Goal: Task Accomplishment & Management: Manage account settings

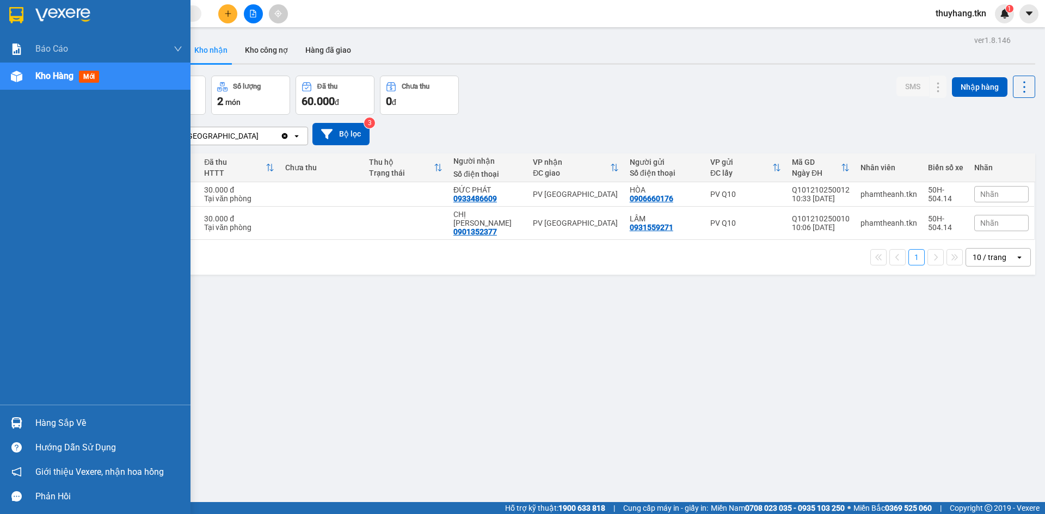
click at [30, 425] on div "Hàng sắp về" at bounding box center [95, 423] width 190 height 24
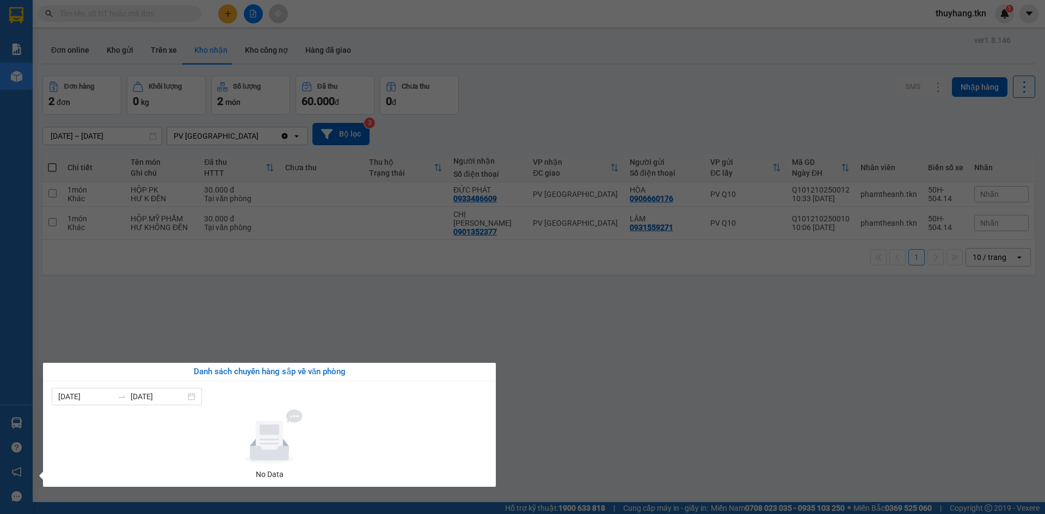
click at [168, 47] on section "Kết quả tìm kiếm ( 0 ) Bộ lọc No Data thuyhang.tkn 1 Báo cáo Mẫu 1: Báo cáo dòn…" at bounding box center [522, 257] width 1045 height 514
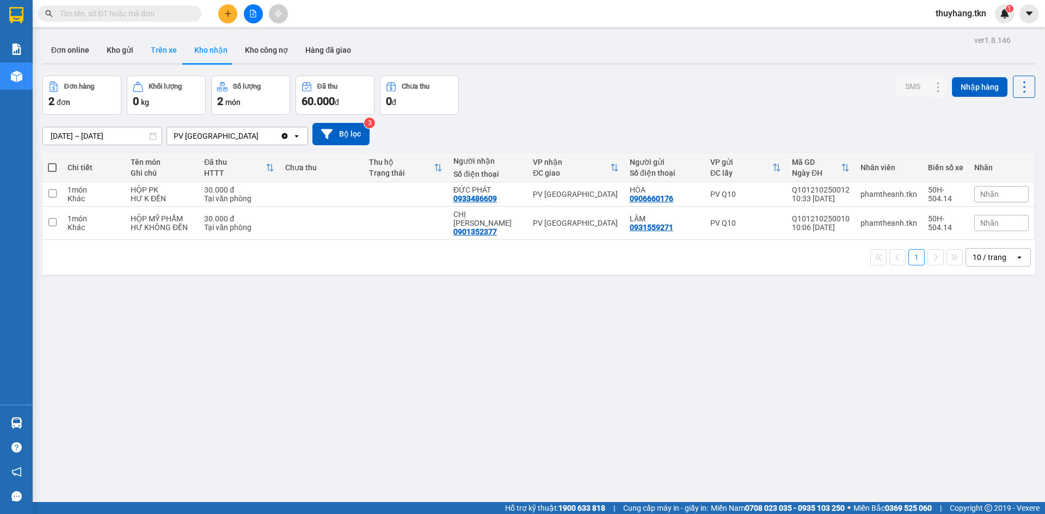
click at [168, 47] on button "Trên xe" at bounding box center [164, 50] width 44 height 26
type input "[DATE] – [DATE]"
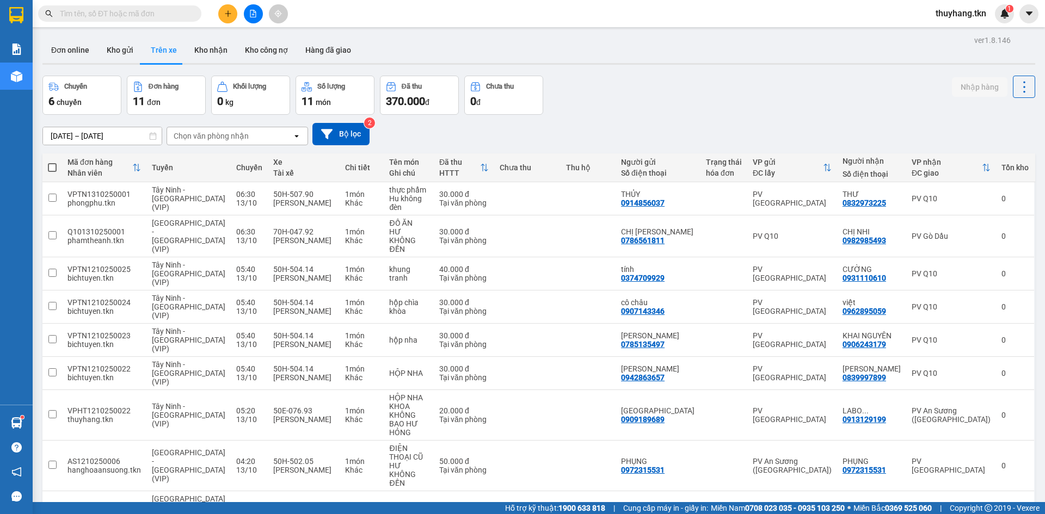
click at [230, 16] on icon "plus" at bounding box center [228, 14] width 8 height 8
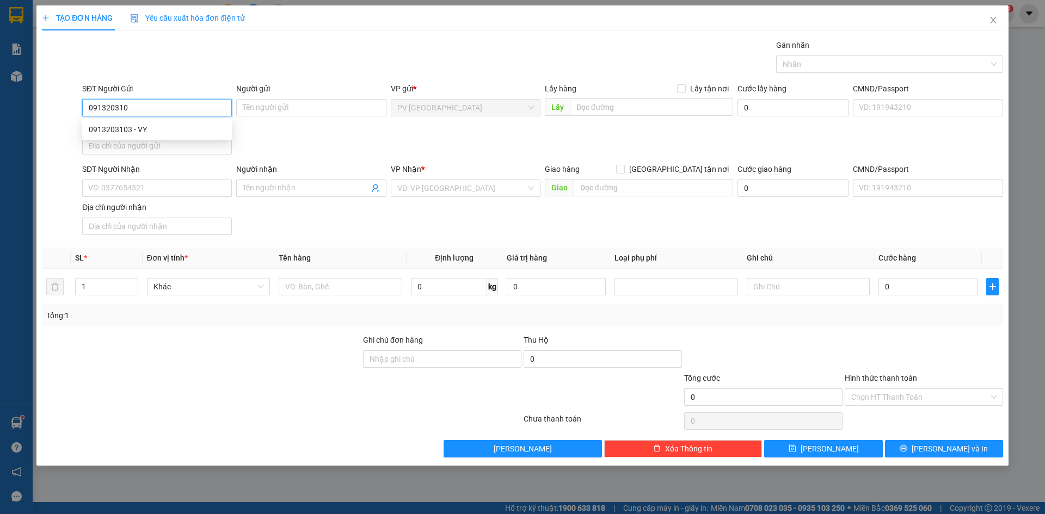
type input "0913203103"
click at [188, 130] on div "0913203103 - VY" at bounding box center [157, 130] width 137 height 12
type input "VY"
type input "0342214298"
type input "VY"
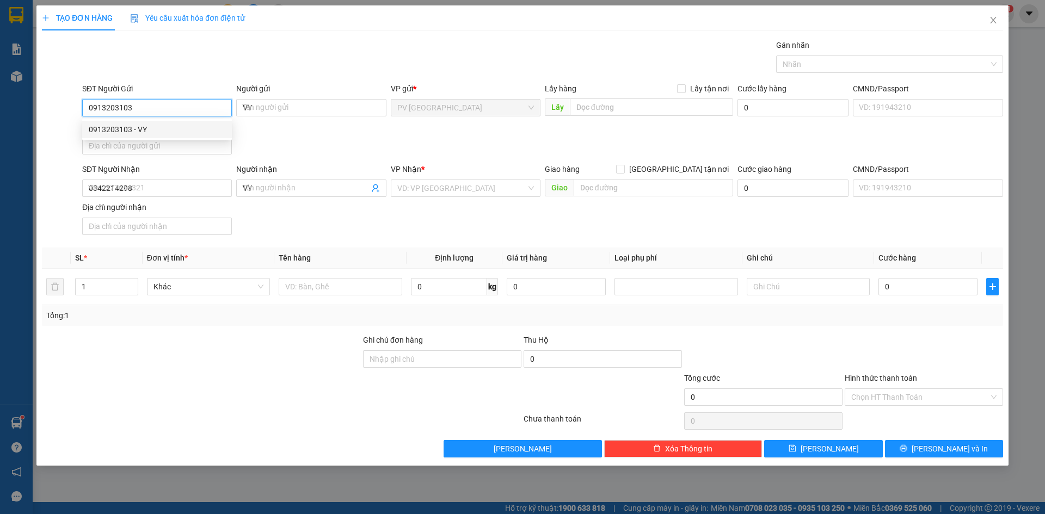
type input "20.000"
type input "0913203103"
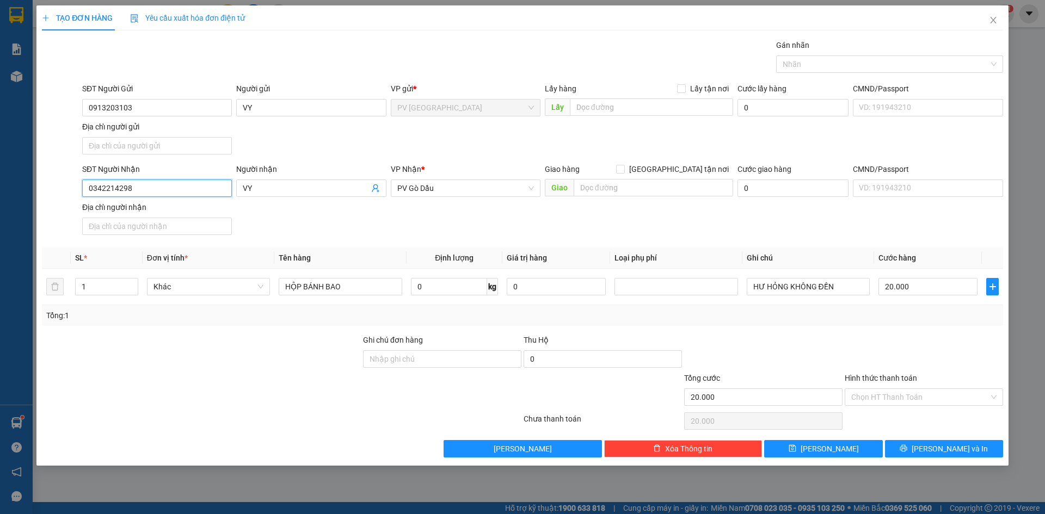
click at [205, 188] on input "0342214298" at bounding box center [157, 188] width 150 height 17
click at [189, 225] on div "0903382972 - TÂM" at bounding box center [157, 228] width 137 height 12
type input "0903382972"
type input "TÂM"
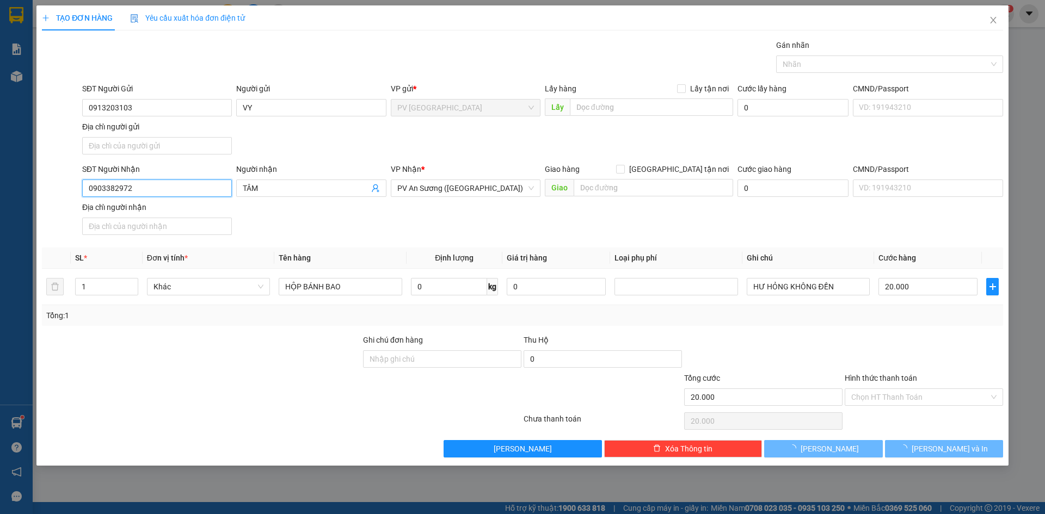
type input "0903382972"
type input "60.000"
click at [346, 219] on div "SĐT Người Nhận 0903382972 0903382972 Người nhận TÂM VP Nhận * PV An Sương (Hàng…" at bounding box center [542, 201] width 925 height 76
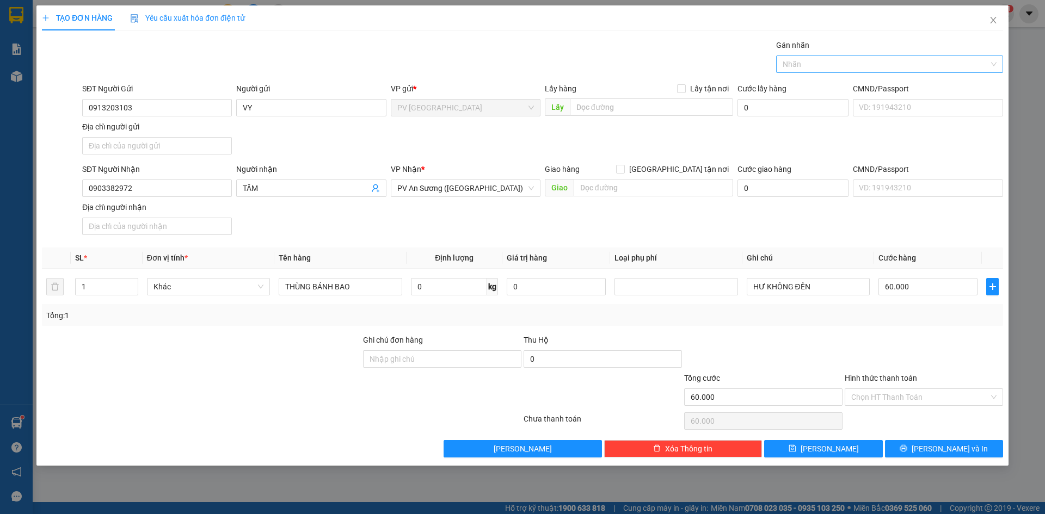
click at [829, 58] on div at bounding box center [884, 64] width 211 height 13
click at [825, 84] on div "THỰC PHẨM" at bounding box center [890, 86] width 214 height 12
click at [911, 287] on input "60.000" at bounding box center [927, 286] width 99 height 17
click at [911, 364] on div at bounding box center [924, 353] width 161 height 38
click at [924, 407] on div "Hình thức thanh toán Chọn HT Thanh Toán" at bounding box center [924, 391] width 158 height 38
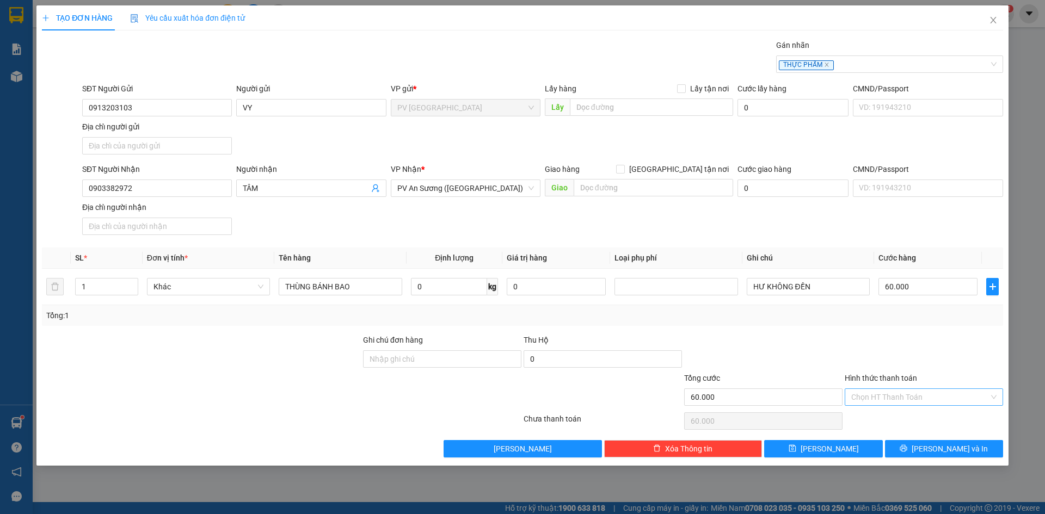
click at [924, 397] on input "Hình thức thanh toán" at bounding box center [920, 397] width 138 height 16
click at [914, 419] on div "Tại văn phòng" at bounding box center [923, 419] width 145 height 12
type input "0"
click at [914, 448] on button "[PERSON_NAME] và In" at bounding box center [944, 448] width 118 height 17
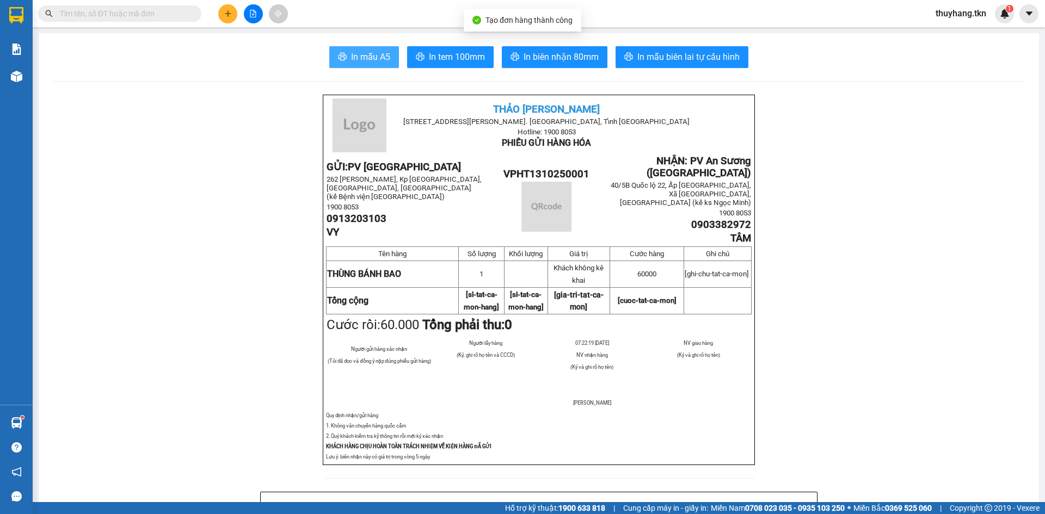
click at [381, 60] on span "In mẫu A5" at bounding box center [370, 57] width 39 height 14
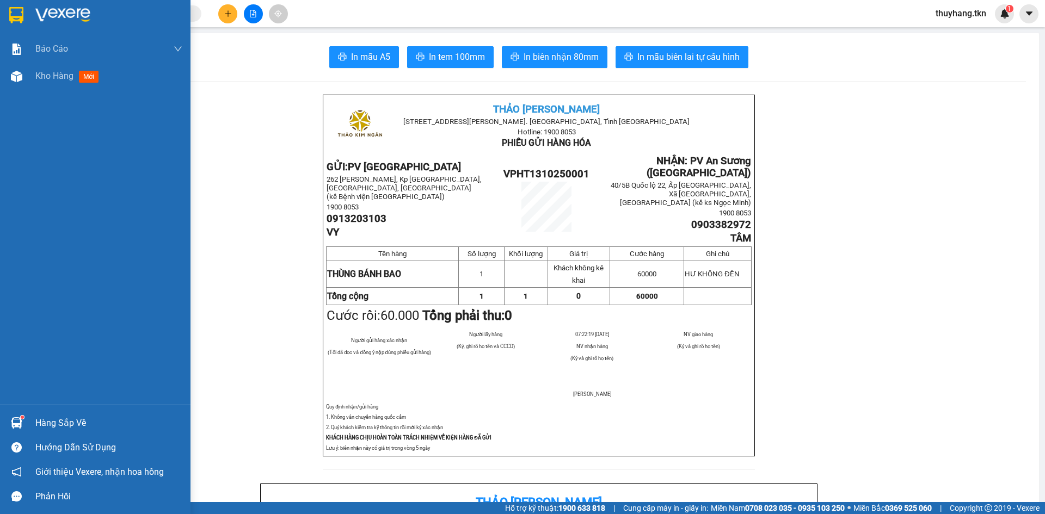
click at [21, 14] on img at bounding box center [16, 15] width 14 height 16
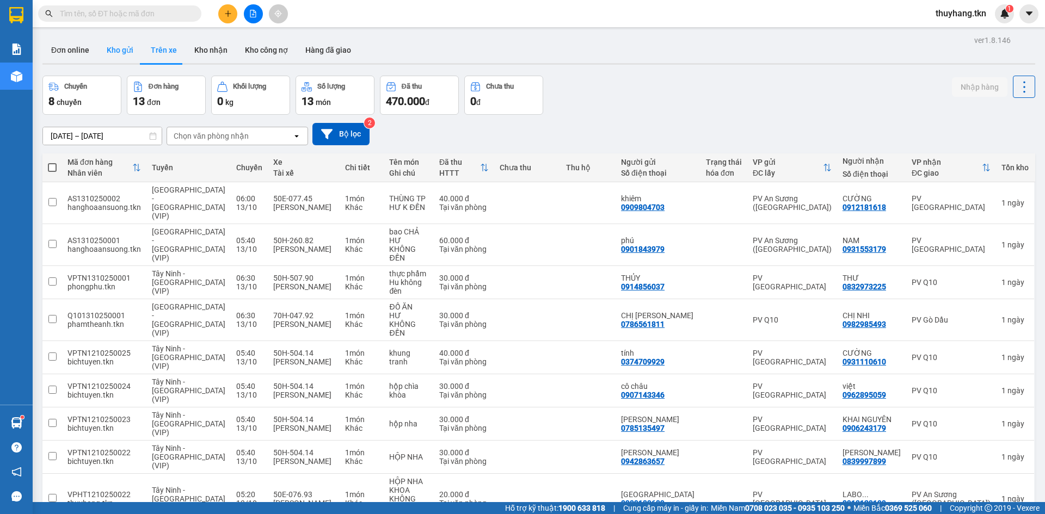
click at [119, 56] on button "Kho gửi" at bounding box center [120, 50] width 44 height 26
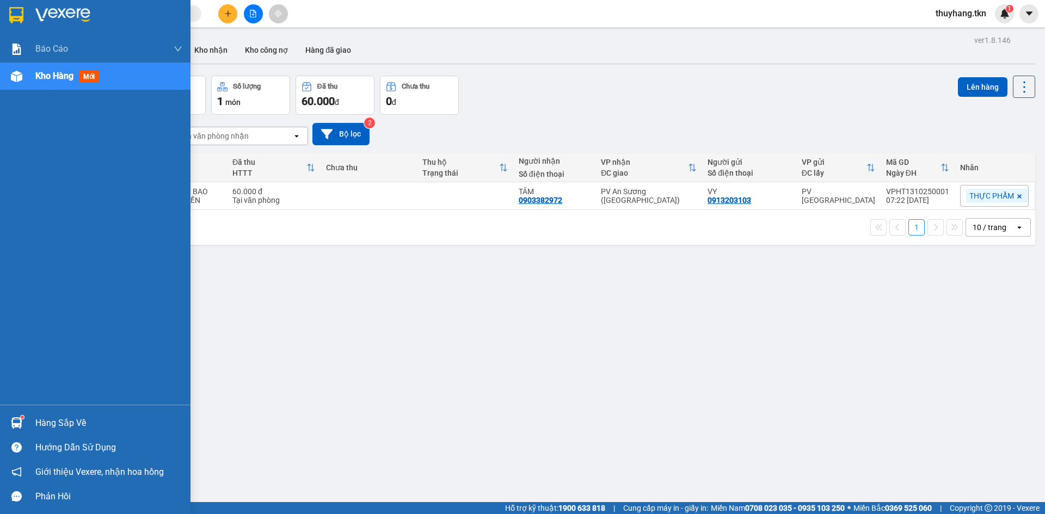
click at [45, 427] on div "Hàng sắp về" at bounding box center [108, 423] width 147 height 16
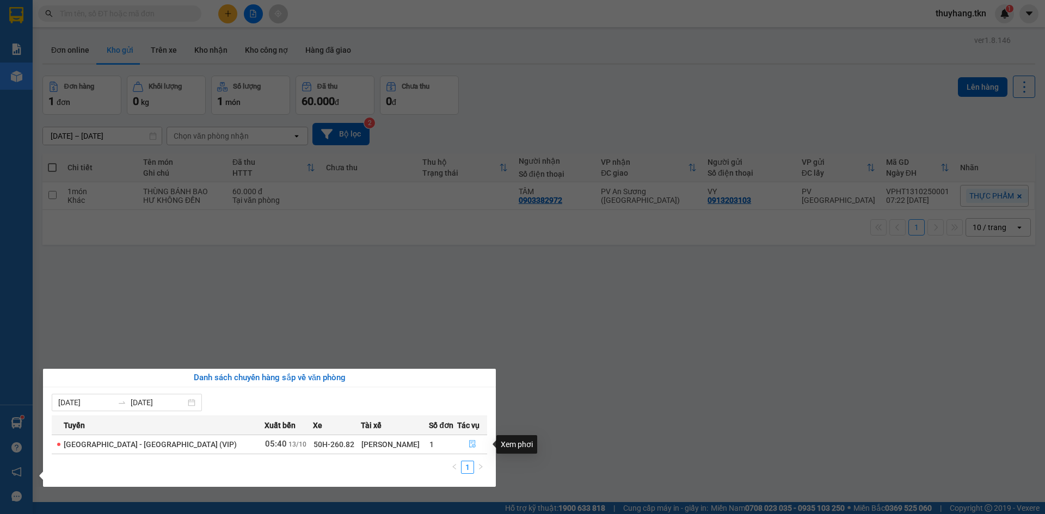
click at [469, 443] on icon "file-done" at bounding box center [473, 444] width 8 height 8
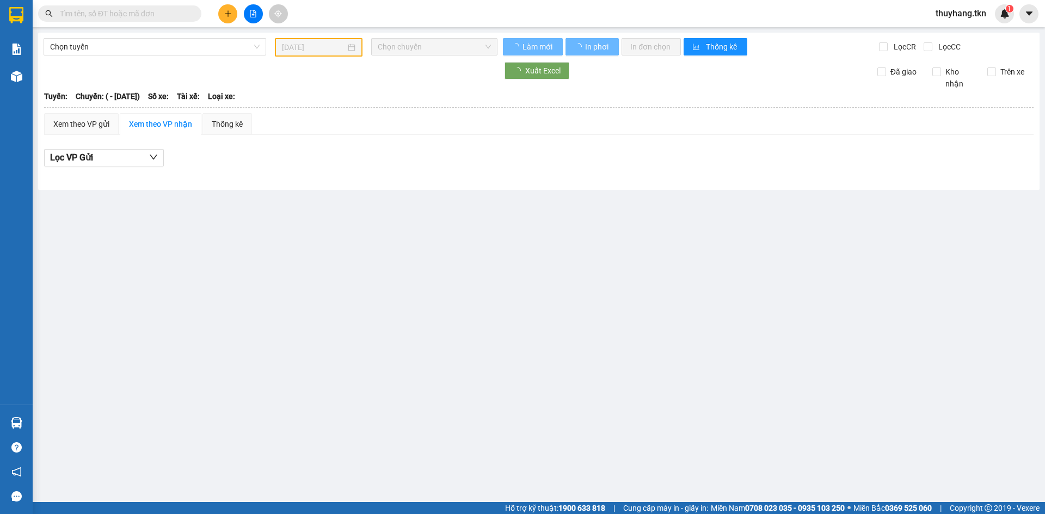
type input "[DATE]"
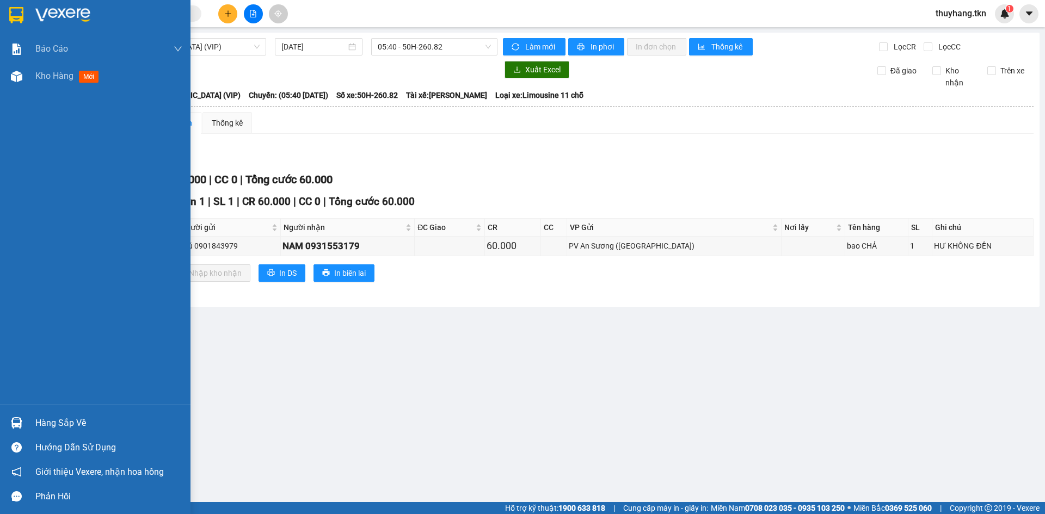
click at [51, 427] on div "Hàng sắp về" at bounding box center [108, 423] width 147 height 16
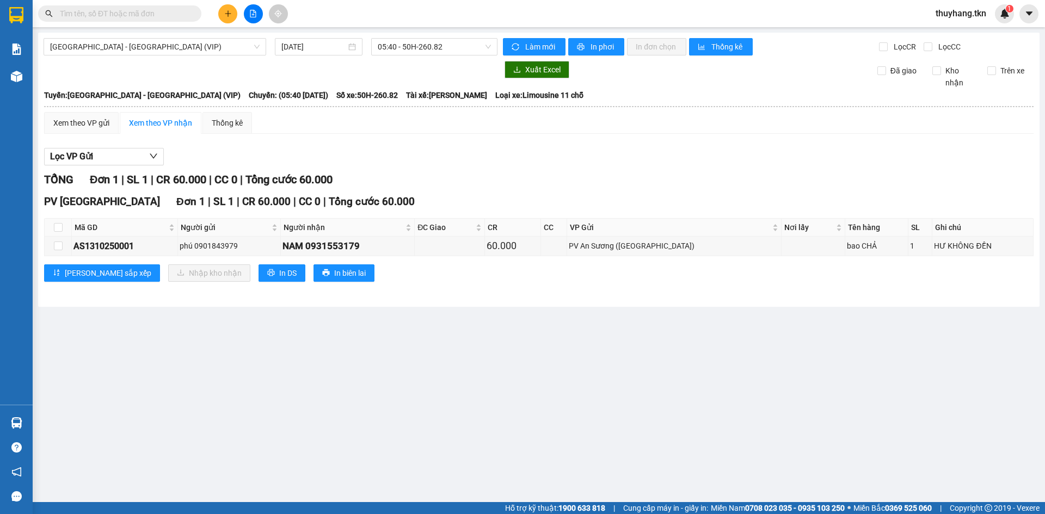
drag, startPoint x: 650, startPoint y: 409, endPoint x: 482, endPoint y: 175, distance: 288.6
click at [650, 404] on section "Kết quả tìm kiếm ( 0 ) Bộ lọc No Data thuyhang.tkn 1 Báo cáo Mẫu 1: Báo cáo dòn…" at bounding box center [522, 257] width 1045 height 514
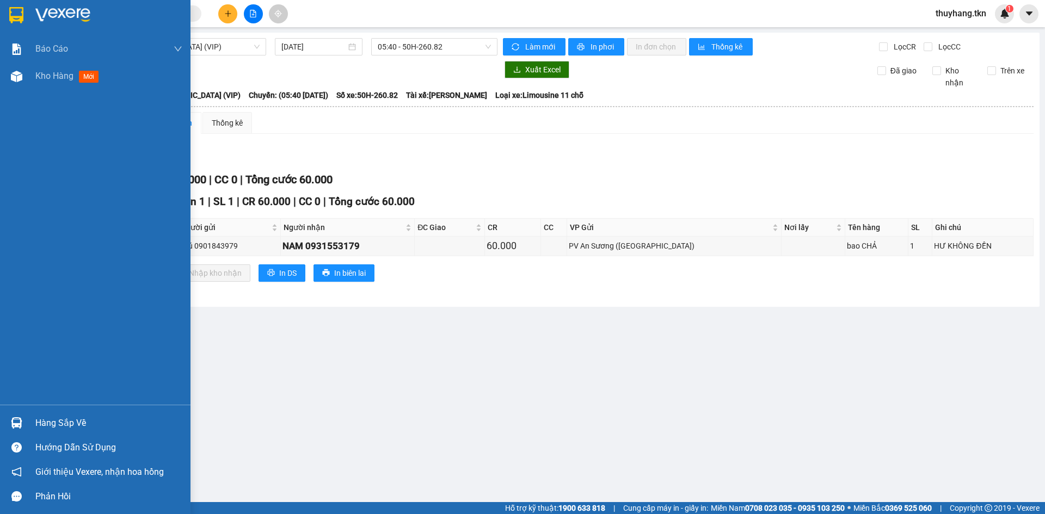
click at [5, 10] on div at bounding box center [95, 17] width 190 height 35
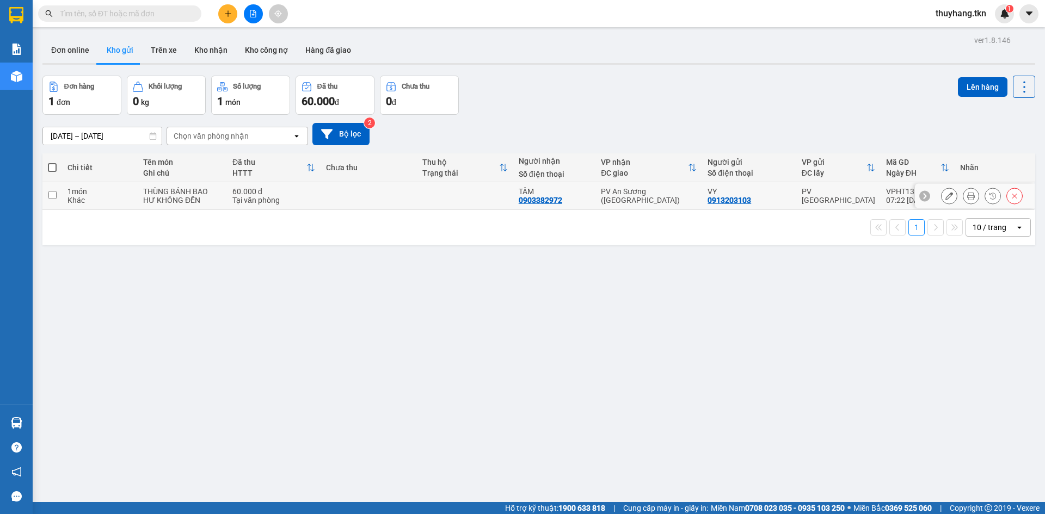
click at [361, 192] on td at bounding box center [369, 196] width 96 height 28
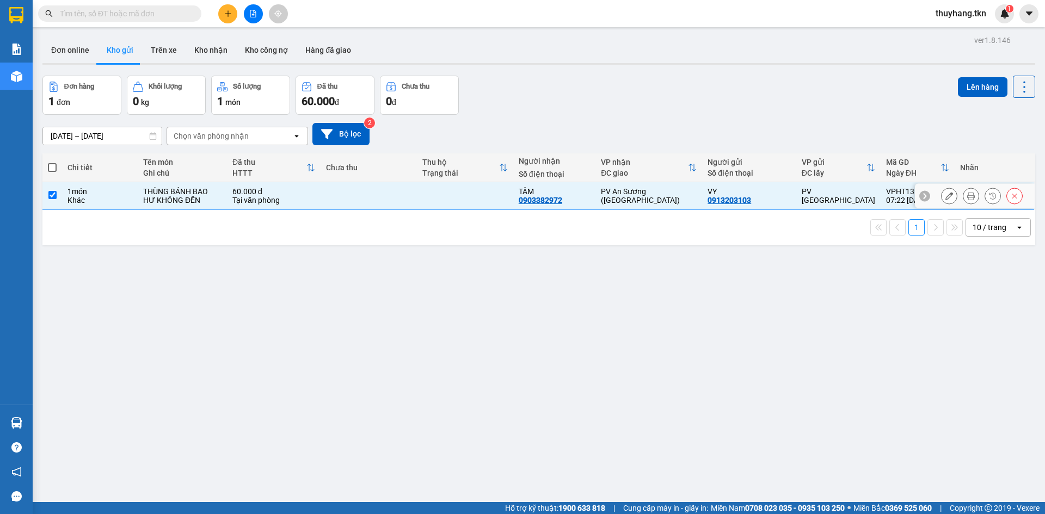
checkbox input "true"
click at [965, 89] on button "Lên hàng" at bounding box center [983, 87] width 50 height 20
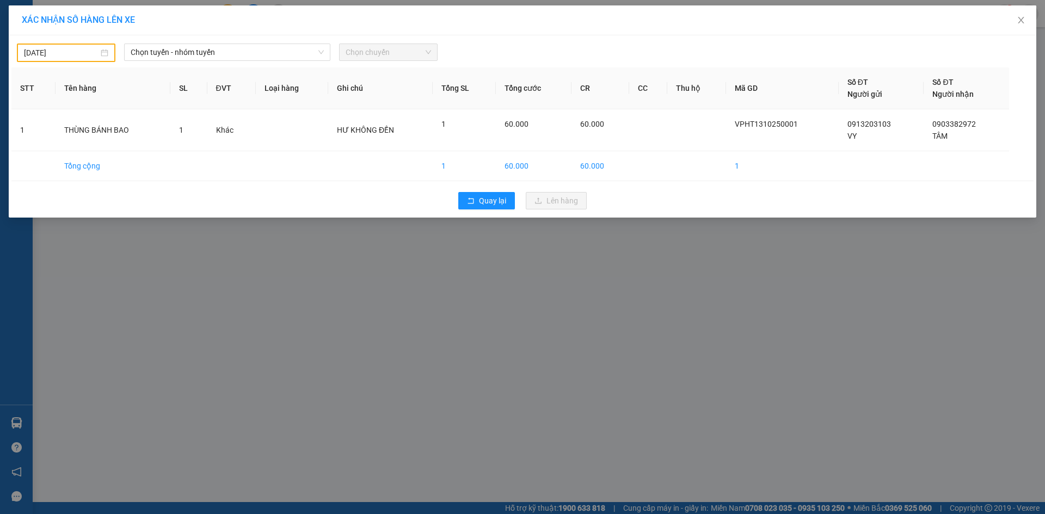
click at [104, 56] on div "12/10/2025" at bounding box center [66, 53] width 84 height 12
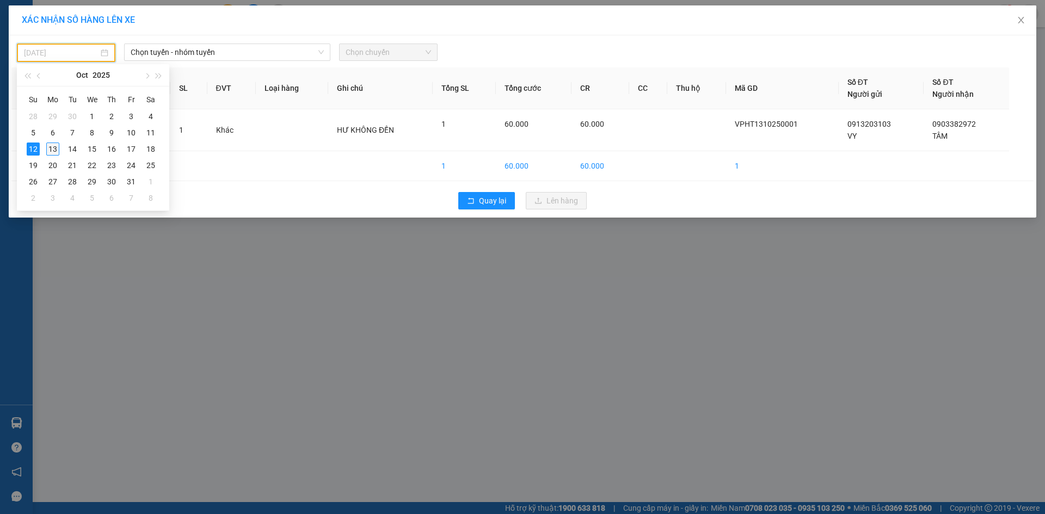
click at [56, 147] on div "13" at bounding box center [52, 149] width 13 height 13
type input "[DATE]"
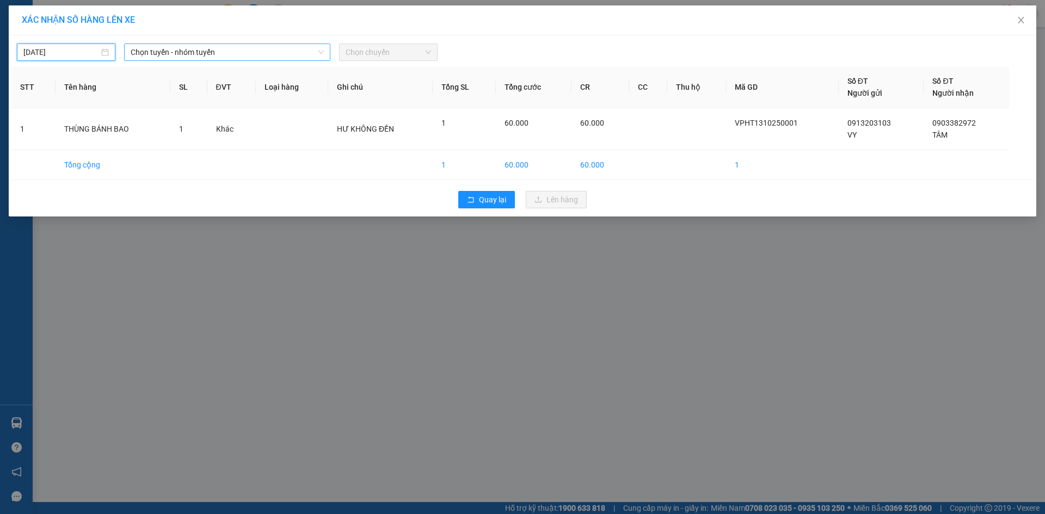
click at [214, 54] on span "Chọn tuyến - nhóm tuyến" at bounding box center [227, 52] width 193 height 16
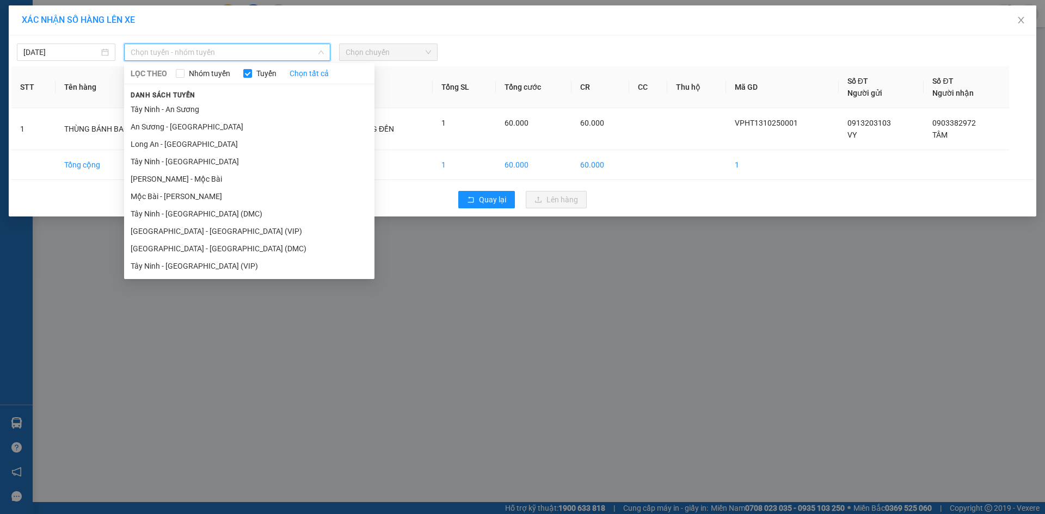
drag, startPoint x: 190, startPoint y: 261, endPoint x: 231, endPoint y: 235, distance: 48.3
click at [190, 262] on li "Tây Ninh - [GEOGRAPHIC_DATA] (VIP)" at bounding box center [249, 265] width 250 height 17
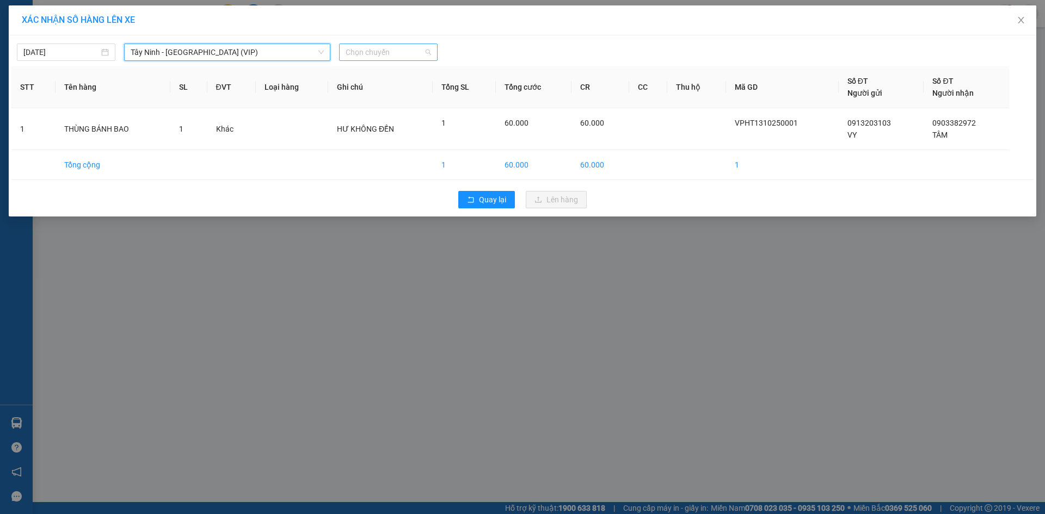
click at [399, 56] on span "Chọn chuyến" at bounding box center [388, 52] width 85 height 16
type input "187"
type input "18917"
click at [381, 73] on div "07:10 (TC) - 50E-189.17" at bounding box center [388, 74] width 85 height 12
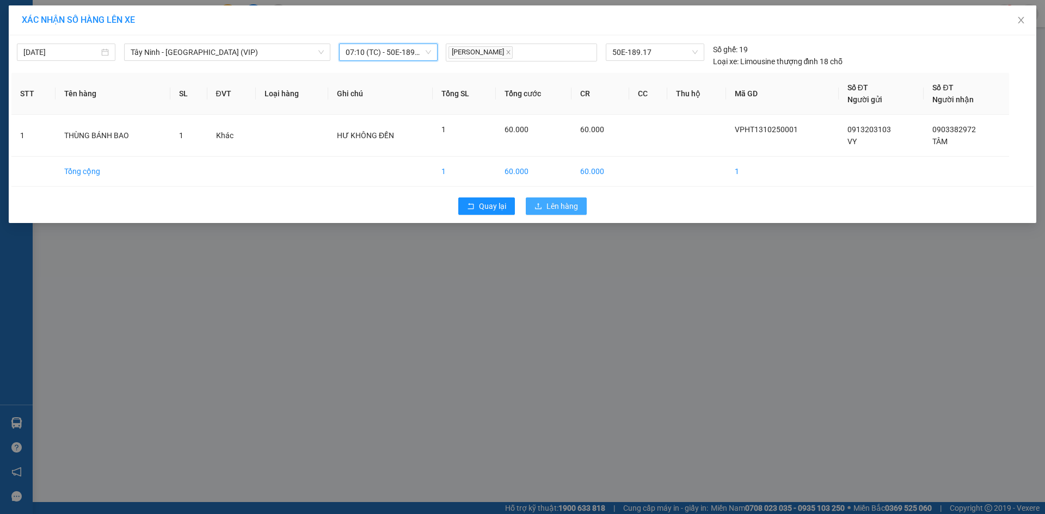
click at [562, 205] on span "Lên hàng" at bounding box center [562, 206] width 32 height 12
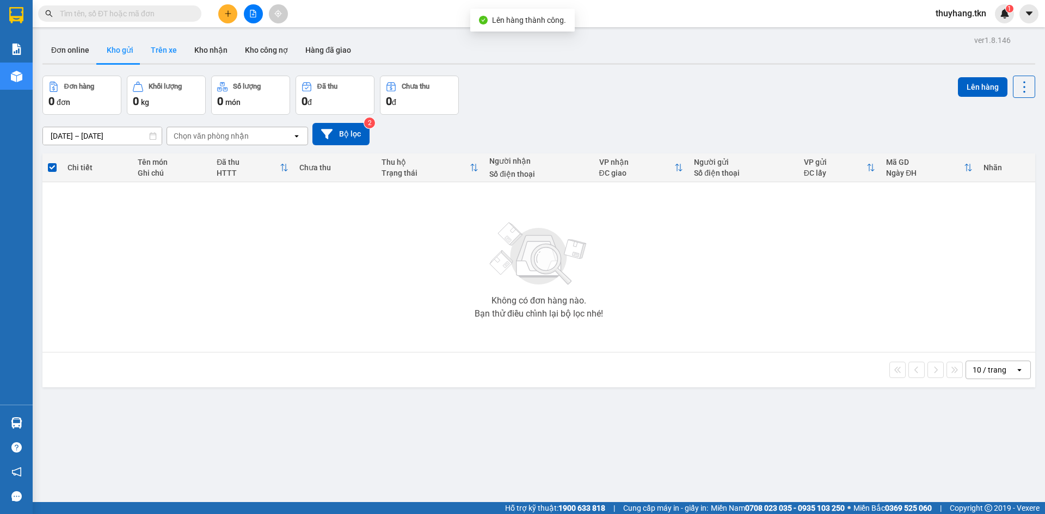
click at [151, 43] on button "Trên xe" at bounding box center [164, 50] width 44 height 26
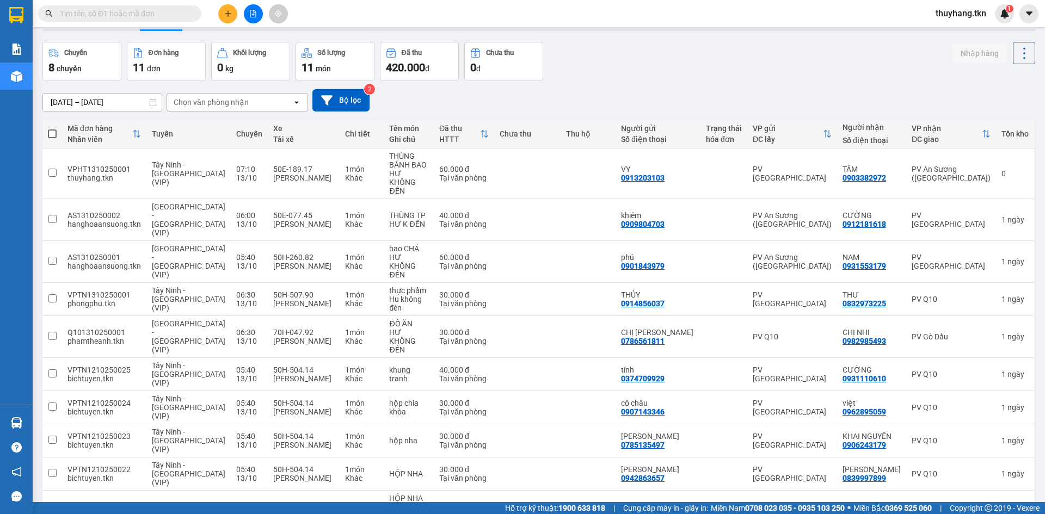
scroll to position [50, 0]
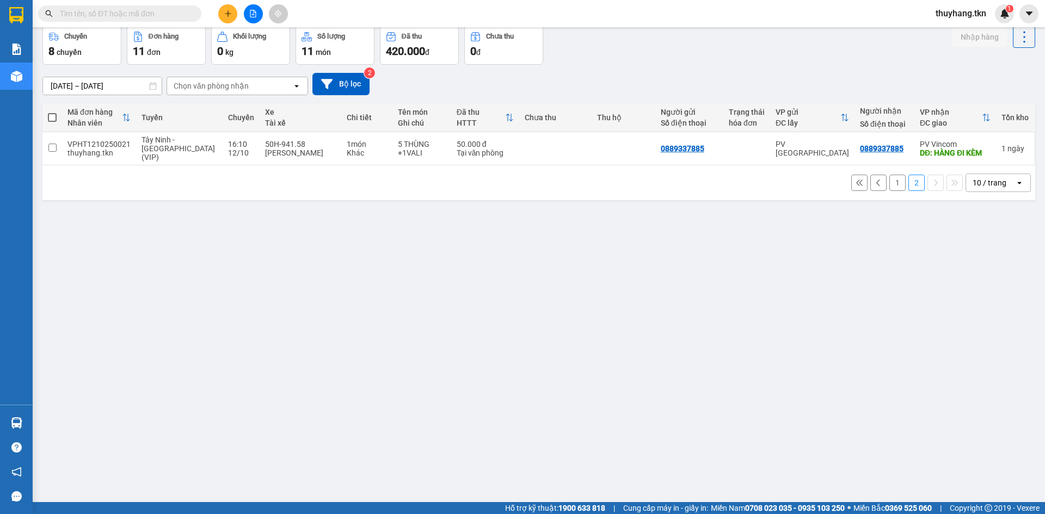
click at [889, 176] on button "1" at bounding box center [897, 183] width 16 height 16
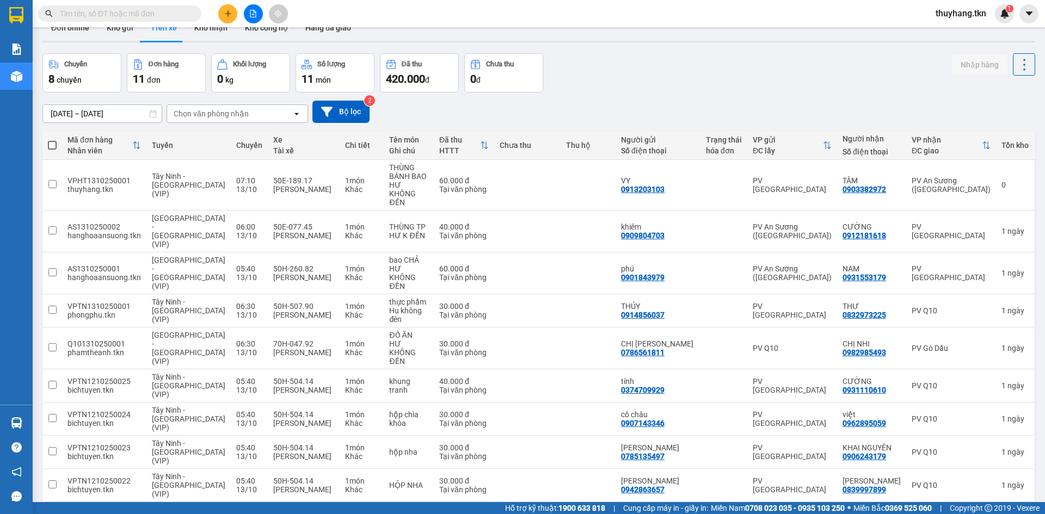
scroll to position [0, 0]
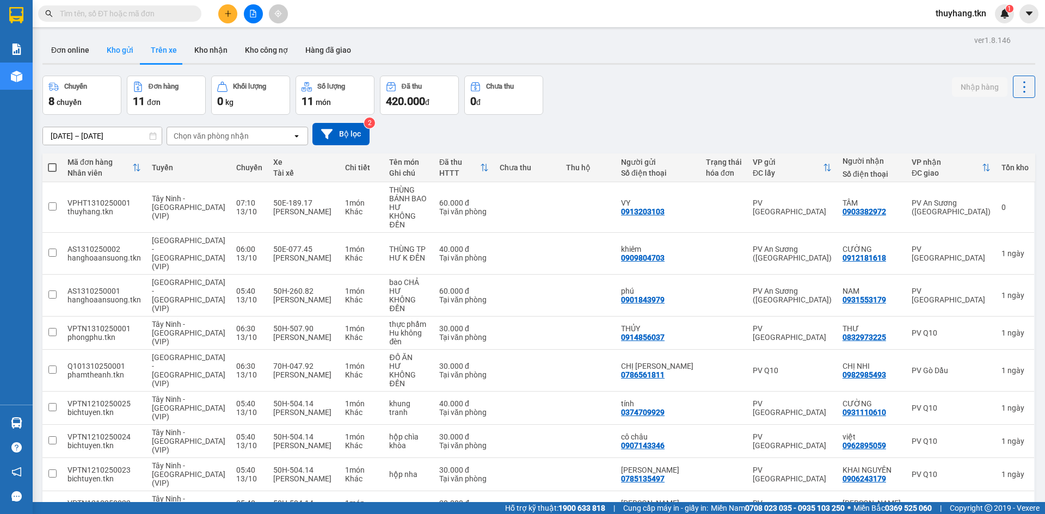
click at [125, 53] on button "Kho gửi" at bounding box center [120, 50] width 44 height 26
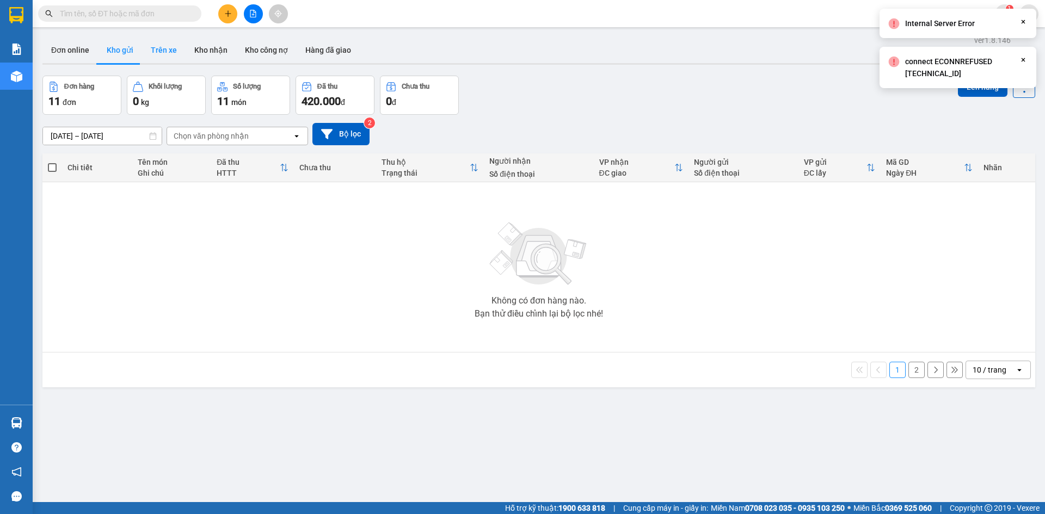
click at [168, 58] on button "Trên xe" at bounding box center [164, 50] width 44 height 26
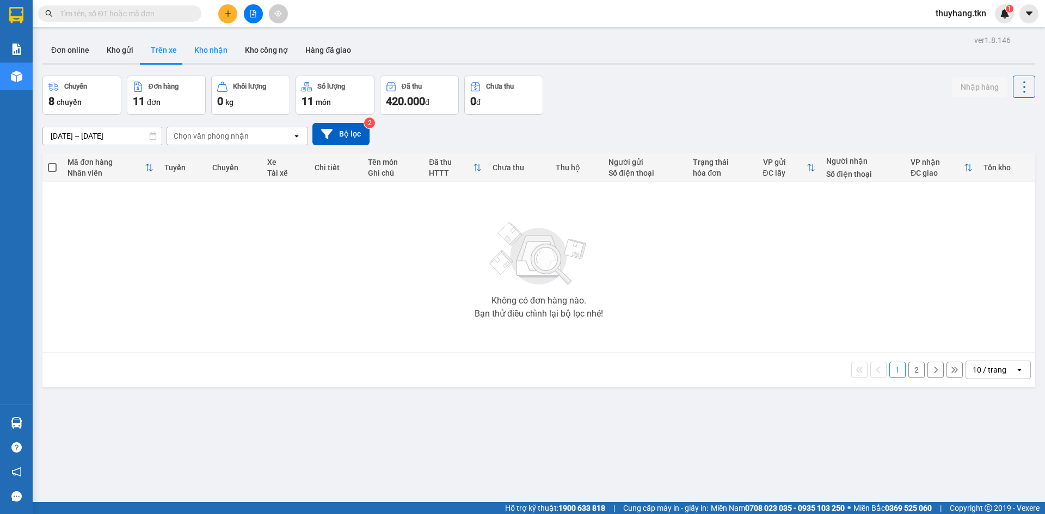
click at [198, 48] on button "Kho nhận" at bounding box center [211, 50] width 51 height 26
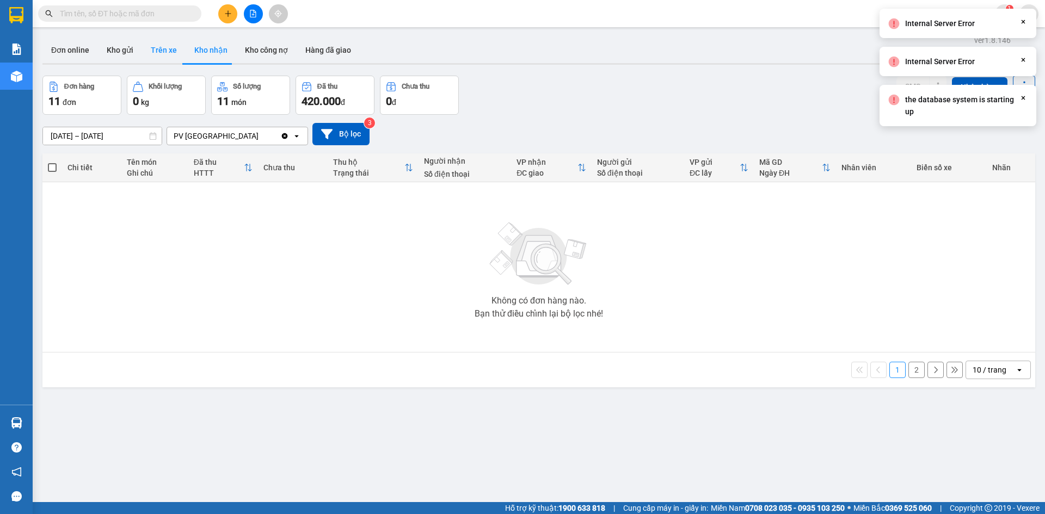
click at [154, 53] on button "Trên xe" at bounding box center [164, 50] width 44 height 26
type input "[DATE] – [DATE]"
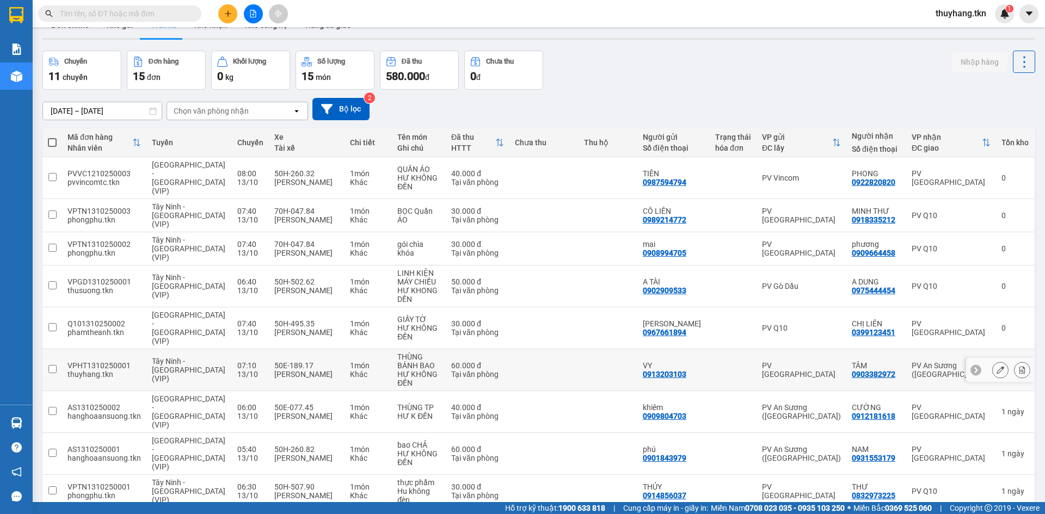
scroll to position [50, 0]
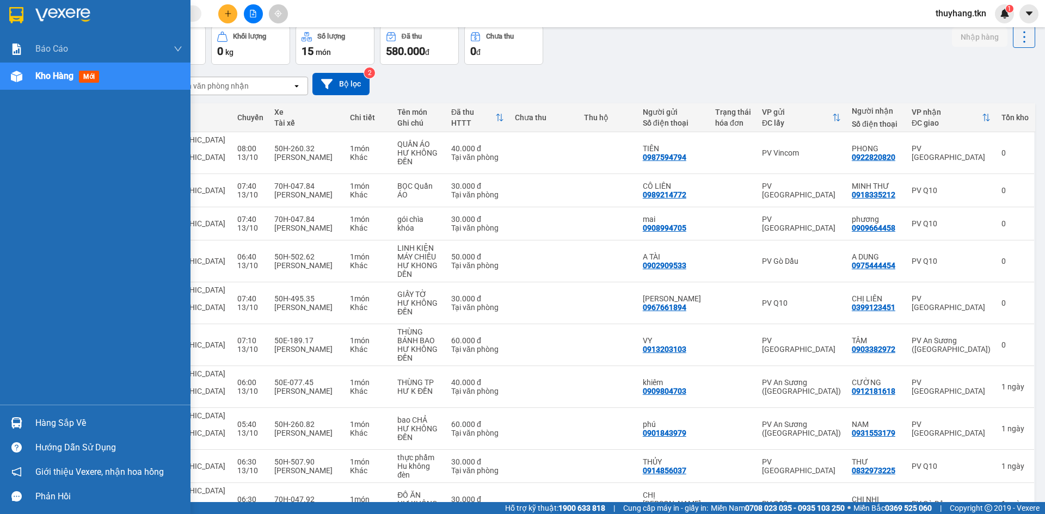
click at [64, 427] on div "Hàng sắp về" at bounding box center [108, 423] width 147 height 16
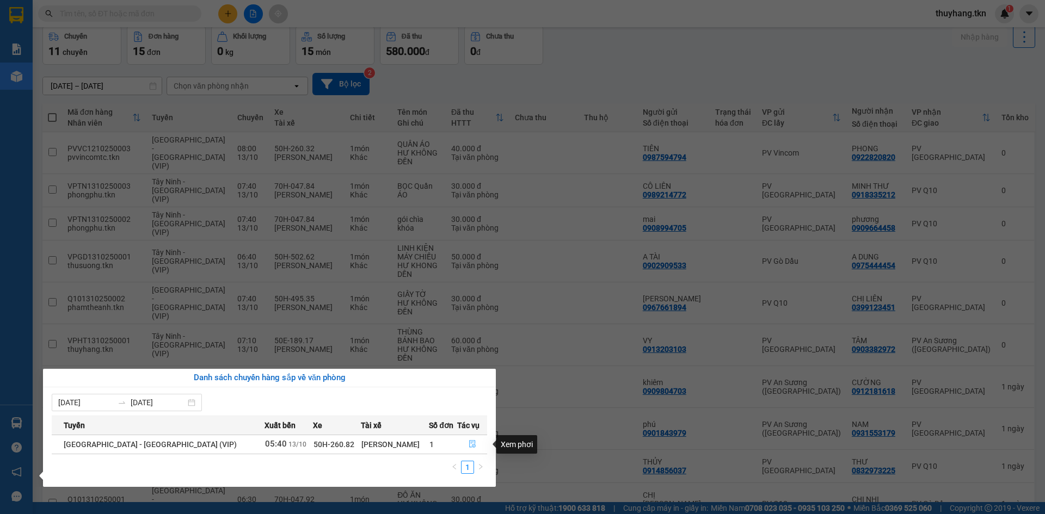
click at [469, 441] on icon "file-done" at bounding box center [473, 444] width 8 height 8
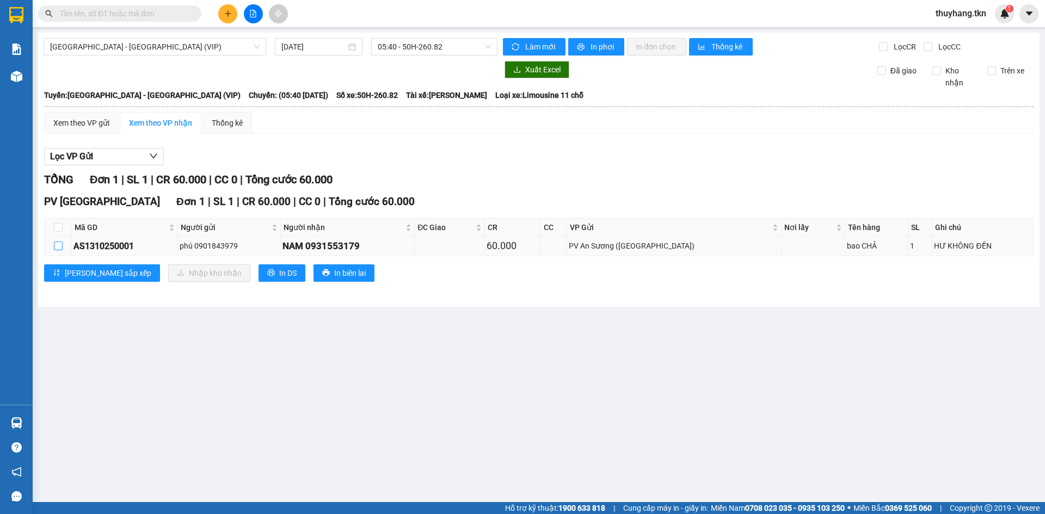
click at [59, 248] on input "checkbox" at bounding box center [58, 246] width 9 height 9
checkbox input "true"
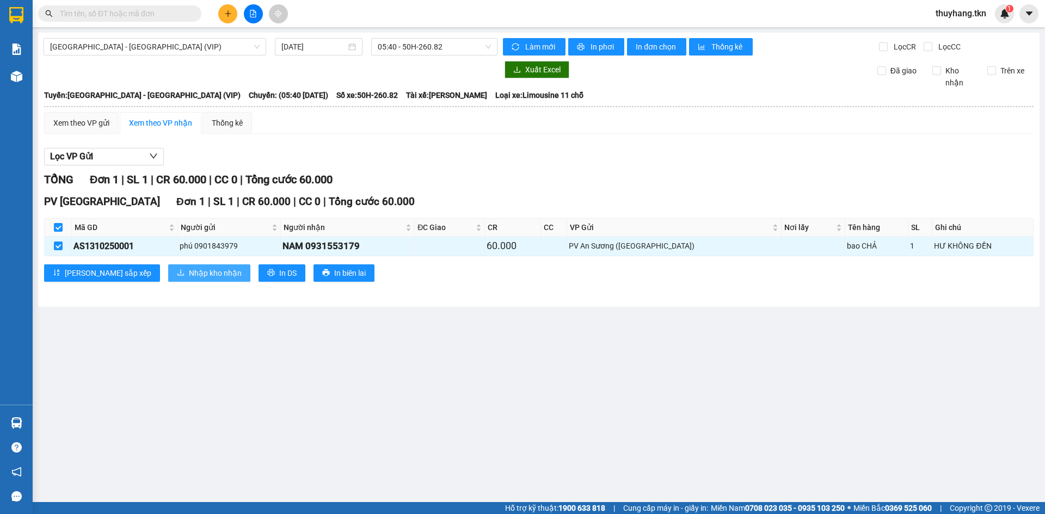
click at [189, 274] on span "Nhập kho nhận" at bounding box center [215, 273] width 53 height 12
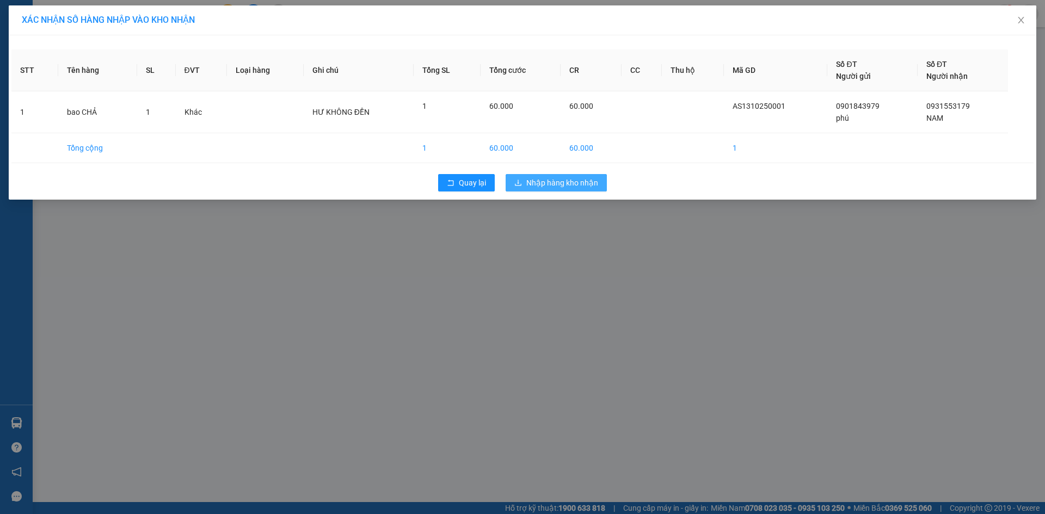
click at [539, 182] on span "Nhập hàng kho nhận" at bounding box center [562, 183] width 72 height 12
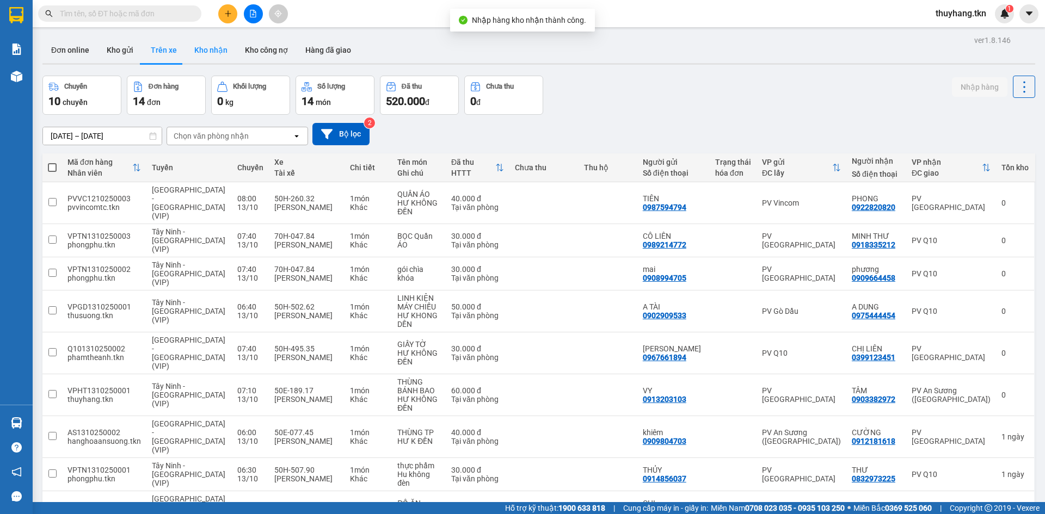
click at [219, 53] on button "Kho nhận" at bounding box center [211, 50] width 51 height 26
type input "[DATE] – [DATE]"
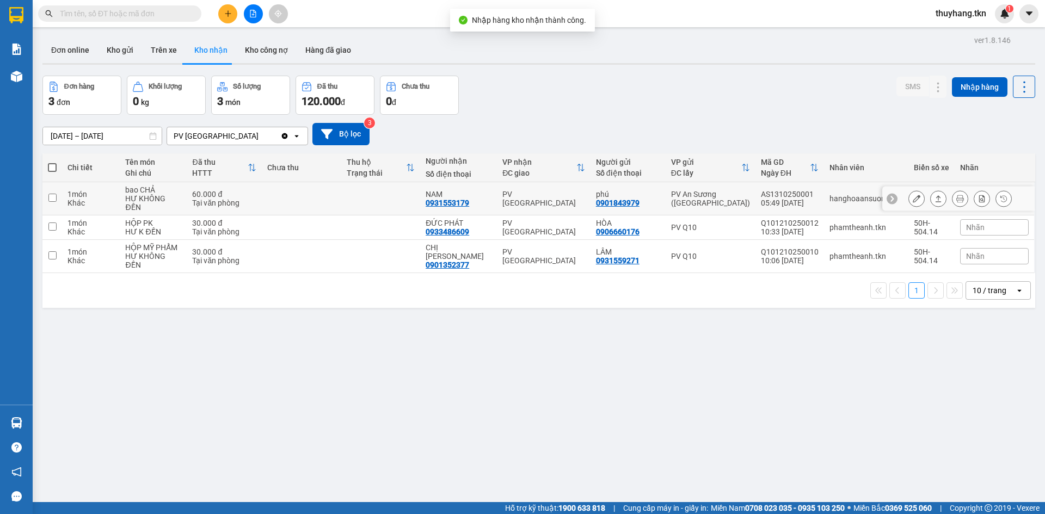
click at [411, 195] on td at bounding box center [380, 198] width 79 height 33
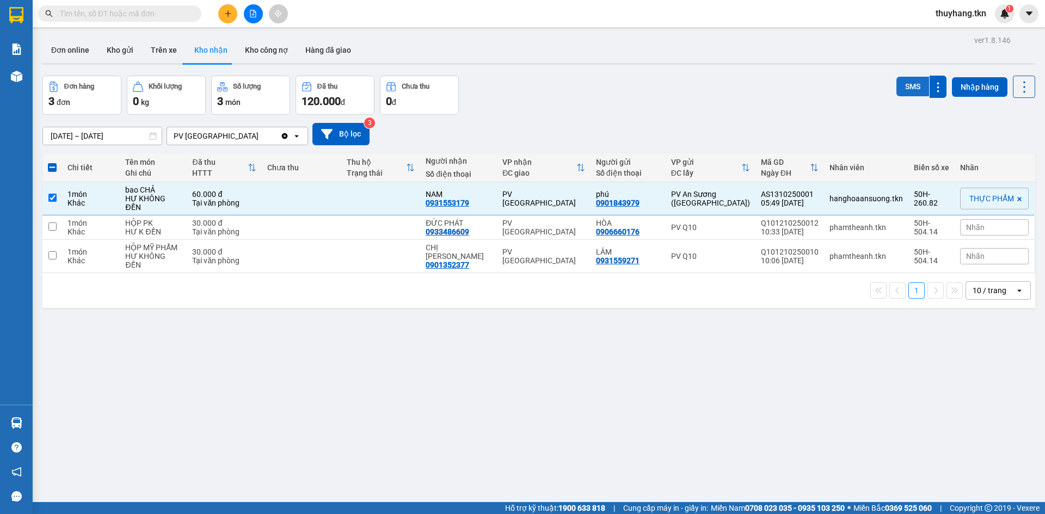
click at [903, 92] on button "SMS" at bounding box center [912, 87] width 33 height 20
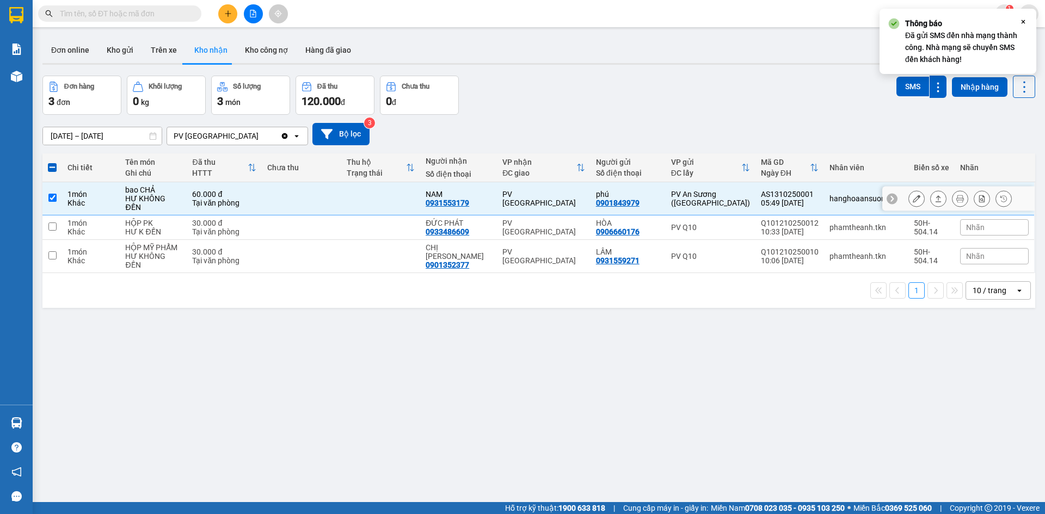
click at [398, 189] on td at bounding box center [380, 198] width 79 height 33
checkbox input "false"
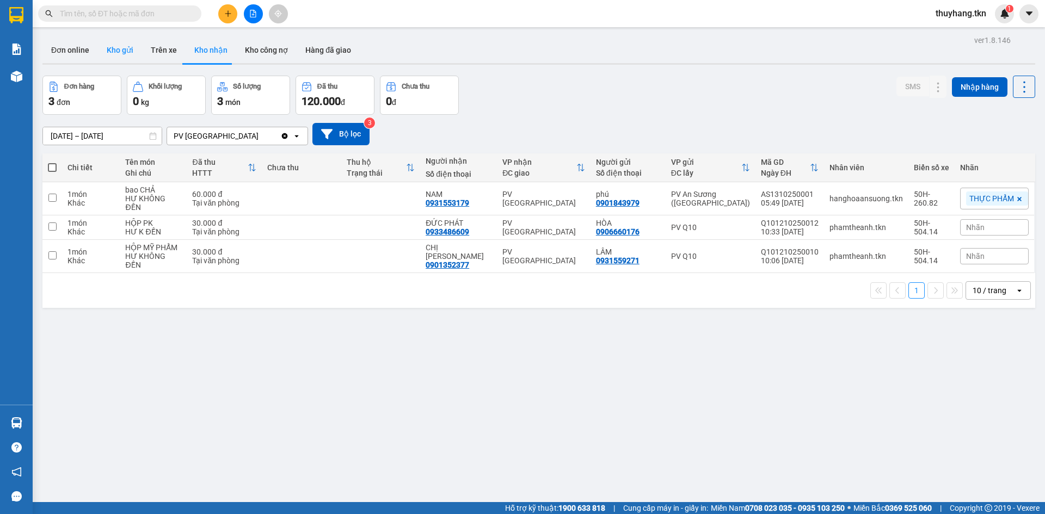
click at [130, 54] on button "Kho gửi" at bounding box center [120, 50] width 44 height 26
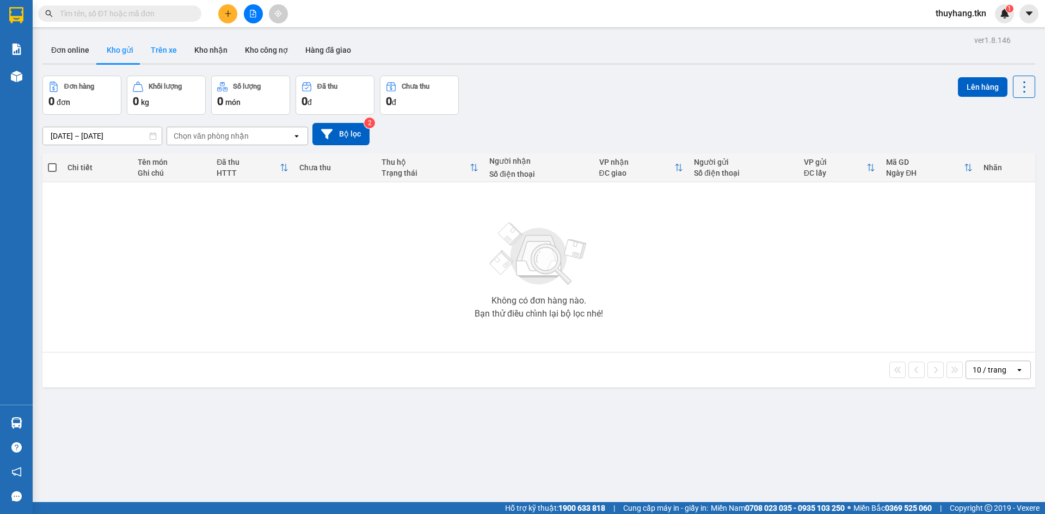
click at [166, 51] on button "Trên xe" at bounding box center [164, 50] width 44 height 26
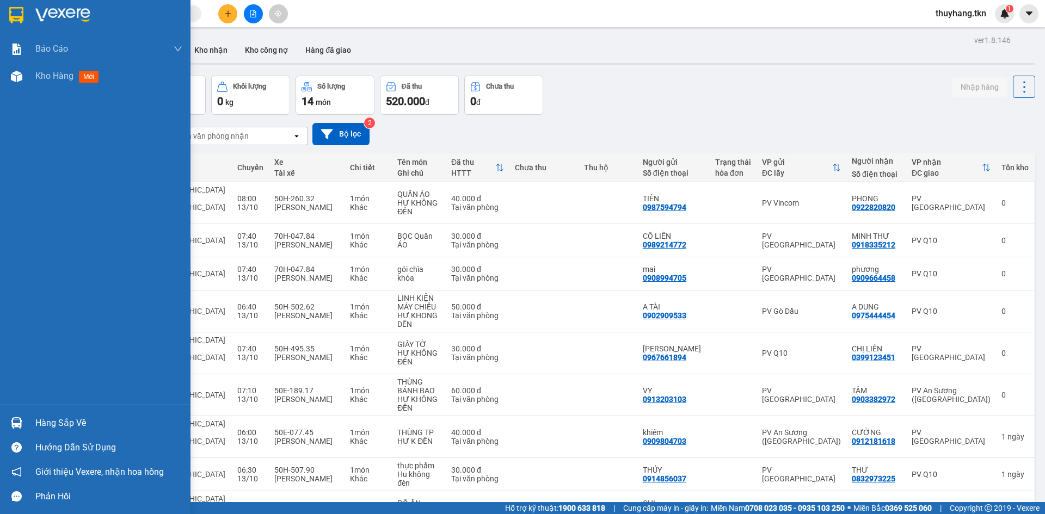
click at [24, 421] on div at bounding box center [16, 423] width 19 height 19
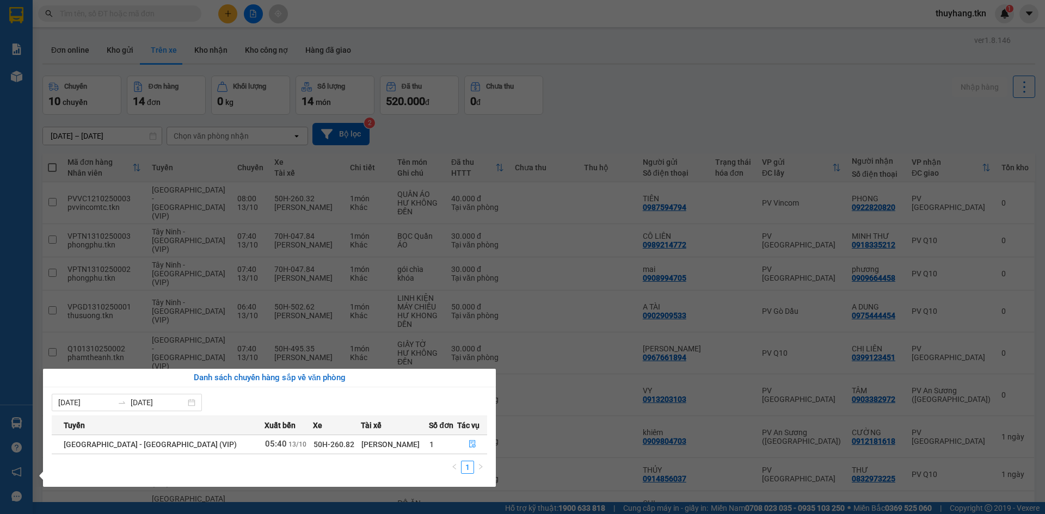
click at [223, 42] on section "Kết quả tìm kiếm ( 0 ) Bộ lọc No Data thuyhang.tkn 1 Báo cáo Mẫu 1: Báo cáo dòn…" at bounding box center [522, 257] width 1045 height 514
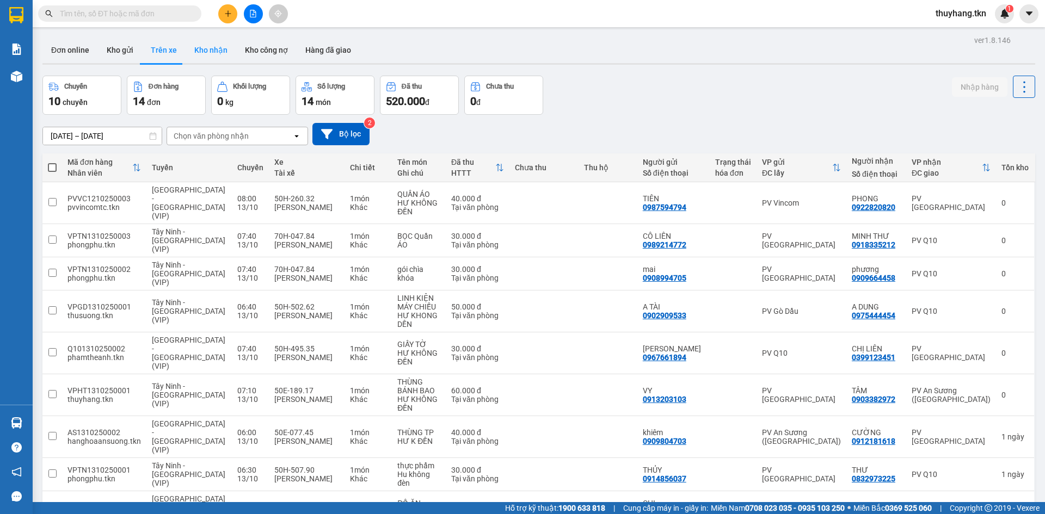
click at [220, 47] on button "Kho nhận" at bounding box center [211, 50] width 51 height 26
type input "[DATE] – [DATE]"
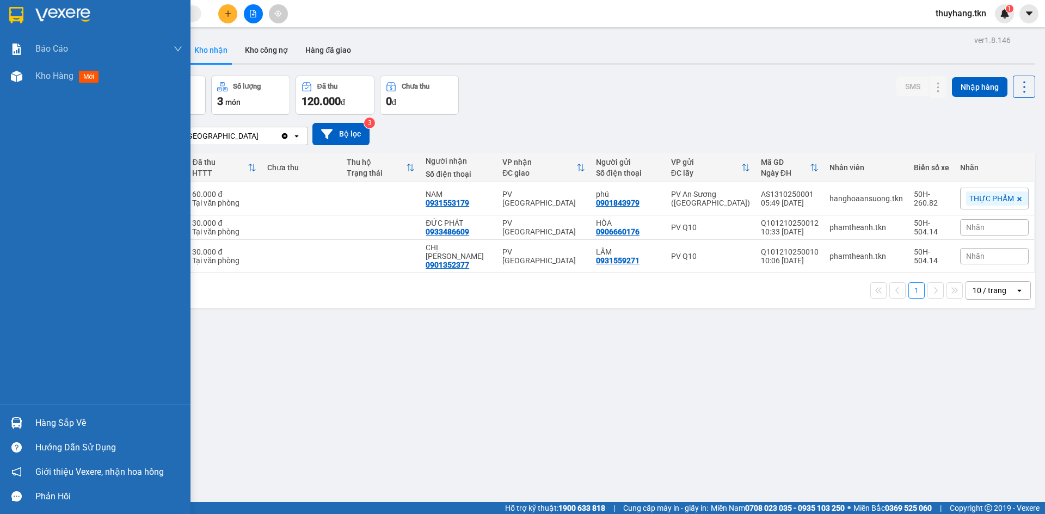
click at [9, 425] on div at bounding box center [16, 423] width 19 height 19
click at [23, 421] on div at bounding box center [16, 423] width 19 height 19
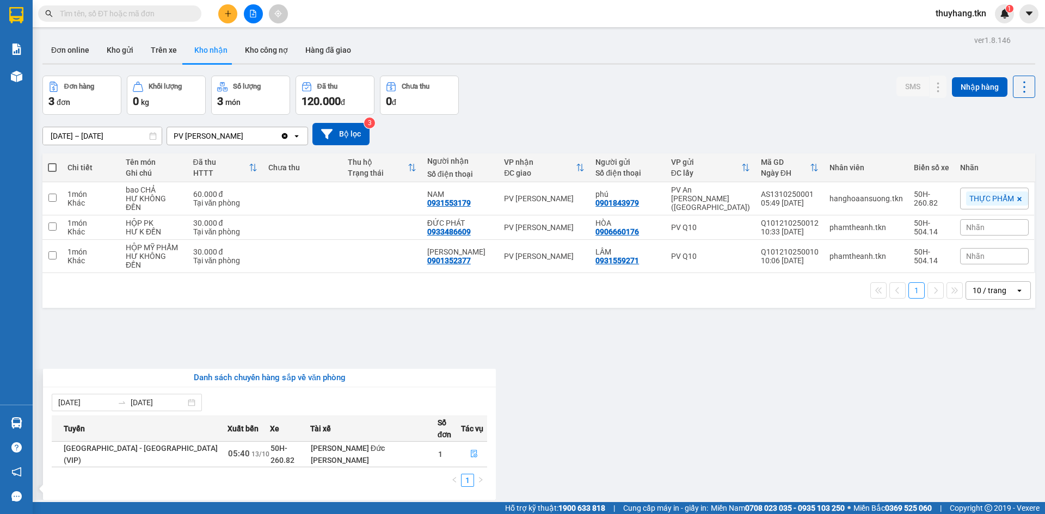
click at [198, 325] on section "Kết quả tìm kiếm ( 0 ) Bộ lọc No Data thuyhang.tkn 1 Báo cáo Mẫu 1: Báo cáo dòn…" at bounding box center [522, 257] width 1045 height 514
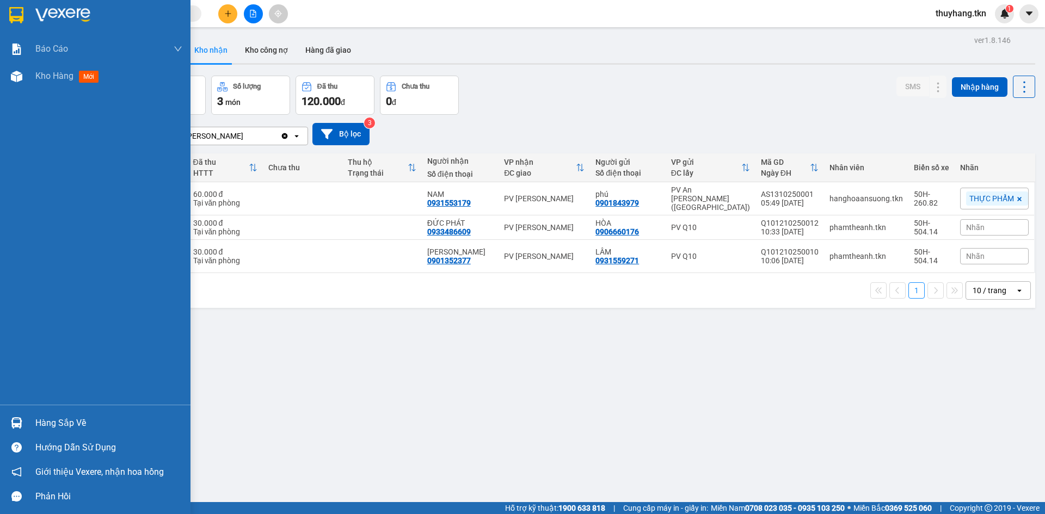
click at [19, 429] on div at bounding box center [16, 423] width 19 height 19
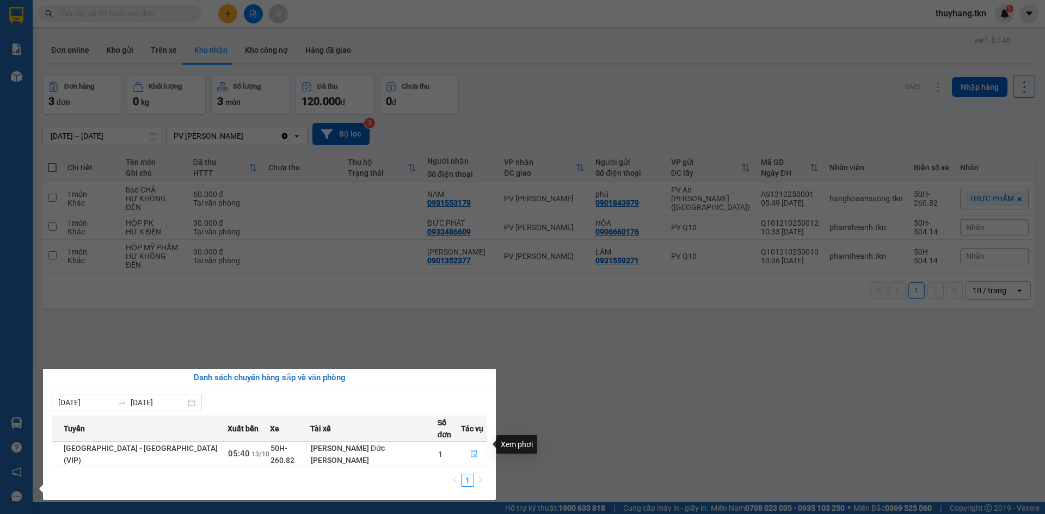
click at [470, 450] on icon "file-done" at bounding box center [474, 454] width 8 height 8
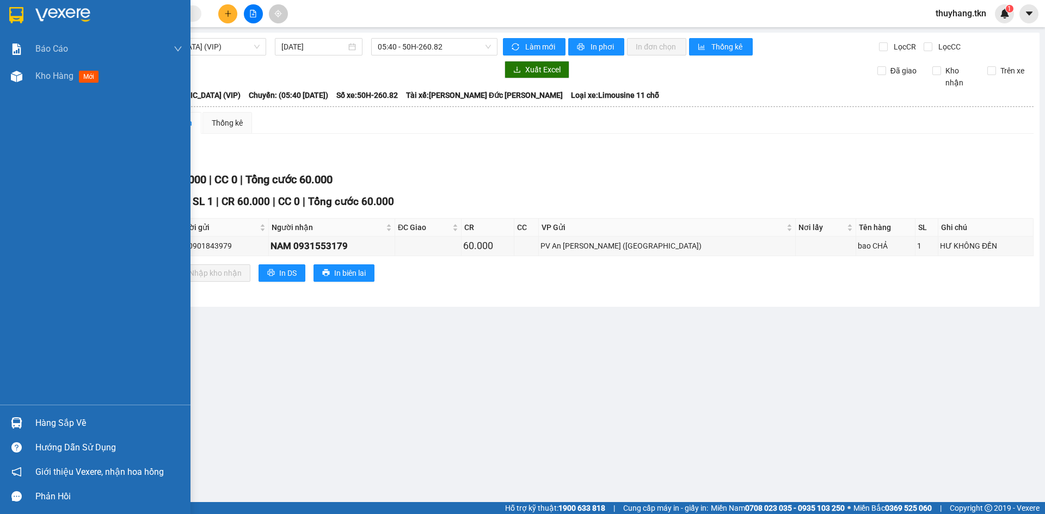
click at [15, 8] on img at bounding box center [16, 15] width 14 height 16
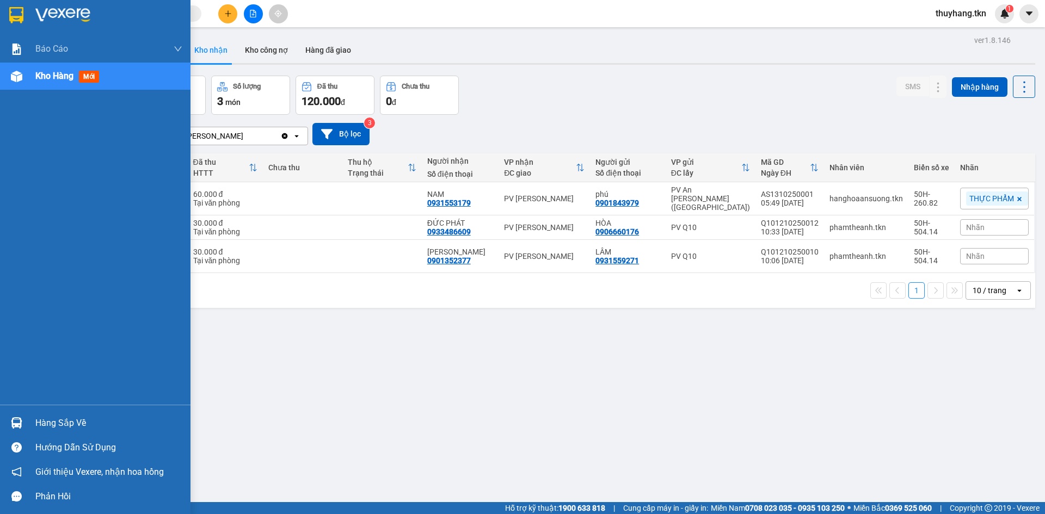
click at [42, 424] on div "Hàng sắp về" at bounding box center [108, 423] width 147 height 16
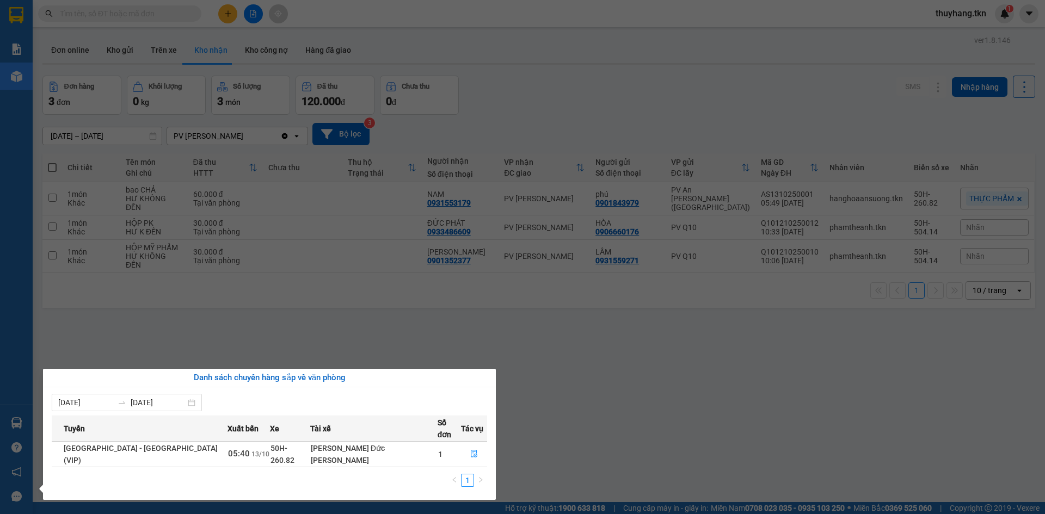
click at [352, 337] on section "Kết quả tìm kiếm ( 0 ) Bộ lọc No Data thuyhang.tkn 1 Báo cáo Mẫu 1: Báo cáo dòn…" at bounding box center [522, 257] width 1045 height 514
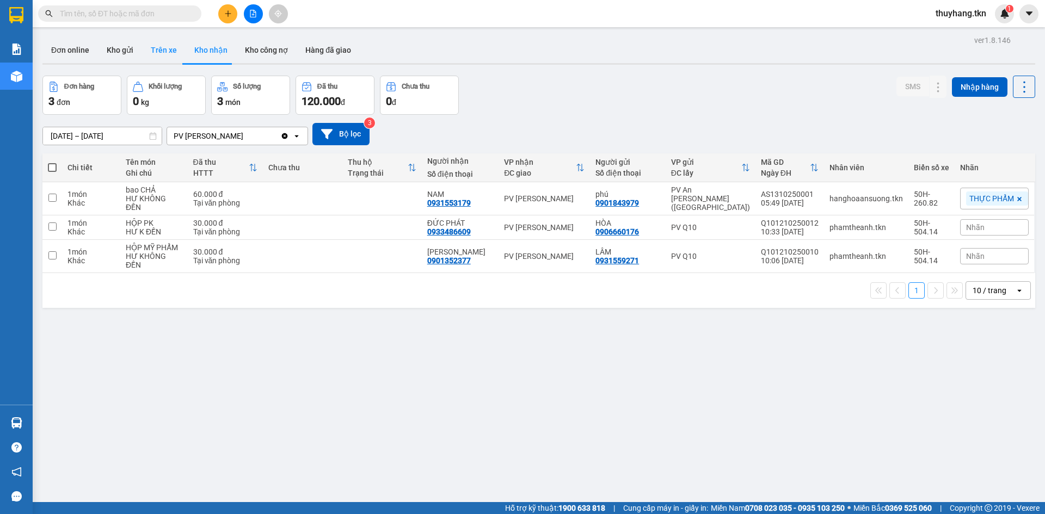
click at [156, 50] on button "Trên xe" at bounding box center [164, 50] width 44 height 26
type input "[DATE] – [DATE]"
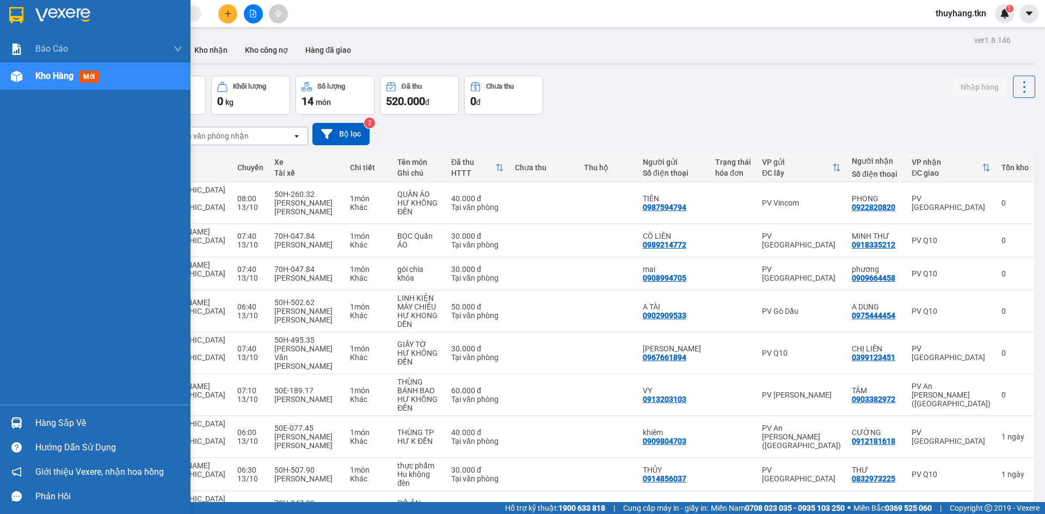
click at [23, 430] on div at bounding box center [16, 423] width 19 height 19
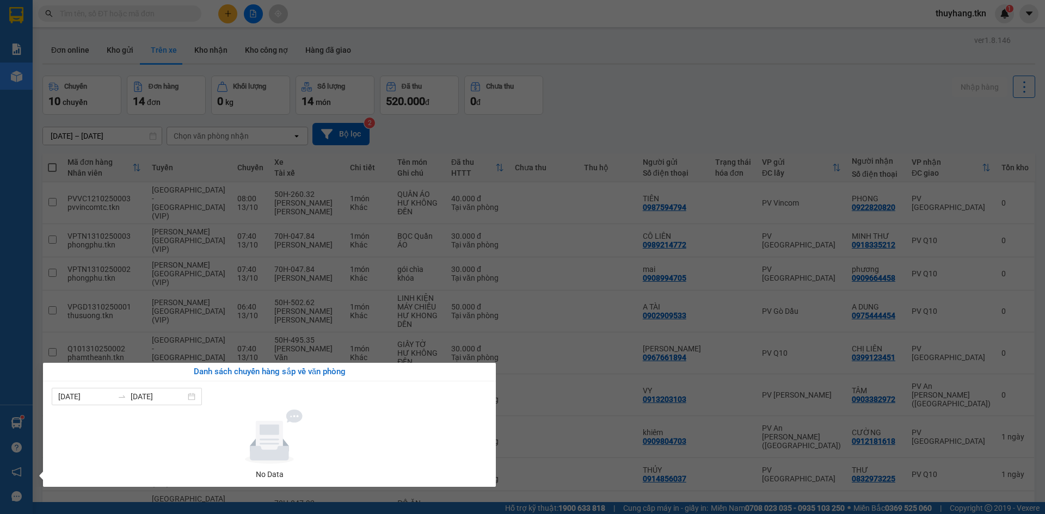
click at [592, 121] on section "Kết quả tìm kiếm ( 0 ) Bộ lọc No Data thuyhang.tkn 1 Báo cáo Mẫu 1: Báo cáo dòn…" at bounding box center [522, 257] width 1045 height 514
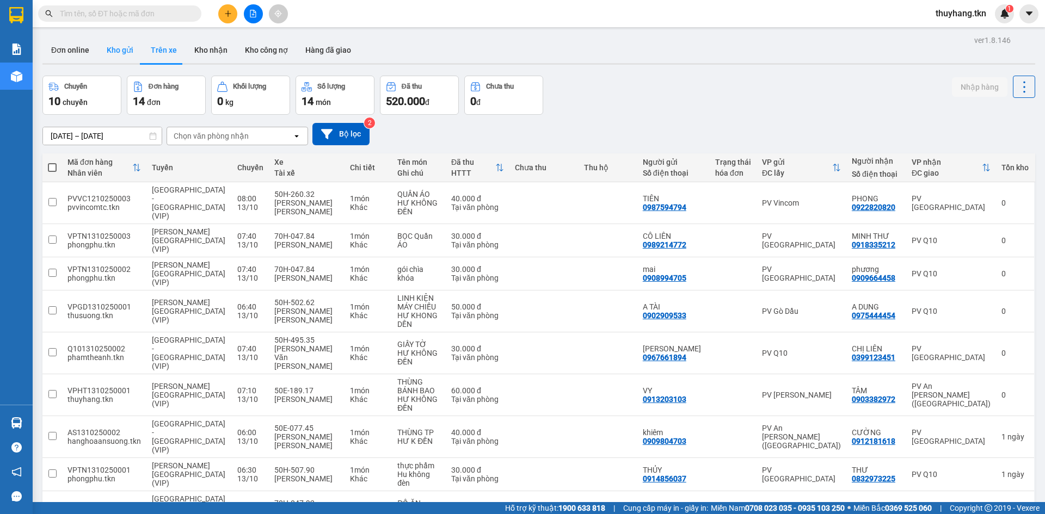
click at [130, 57] on button "Kho gửi" at bounding box center [120, 50] width 44 height 26
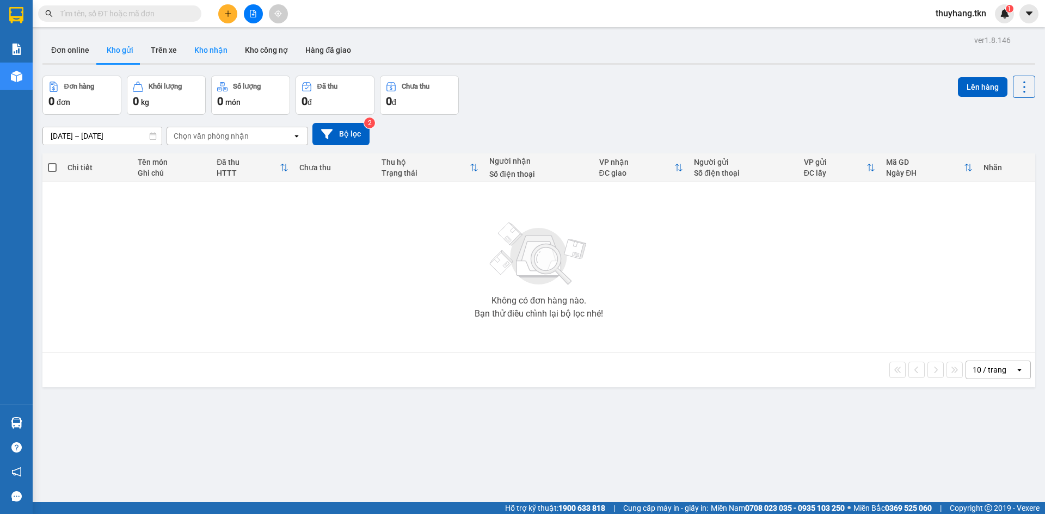
click at [200, 50] on button "Kho nhận" at bounding box center [211, 50] width 51 height 26
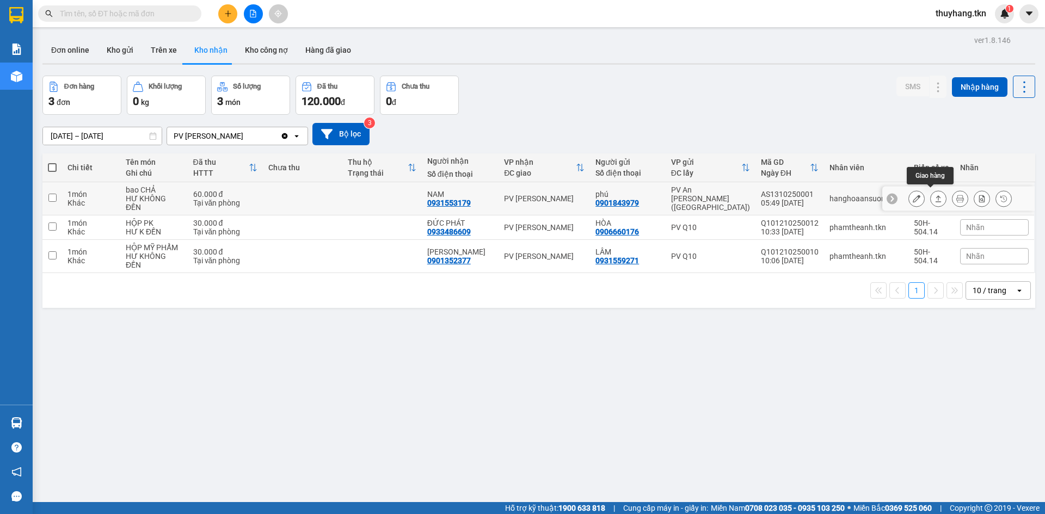
click at [935, 199] on button at bounding box center [938, 198] width 15 height 19
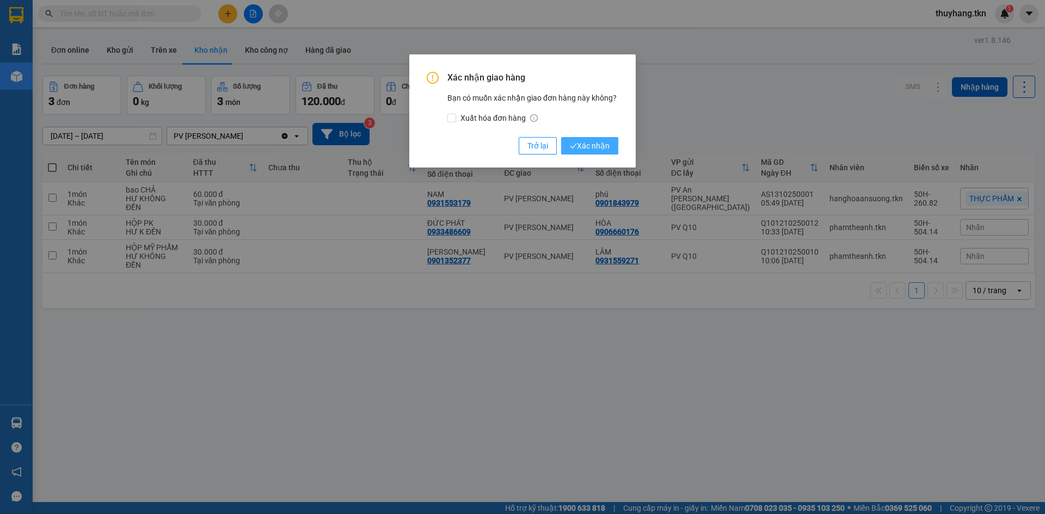
click at [604, 148] on span "Xác nhận" at bounding box center [590, 146] width 40 height 12
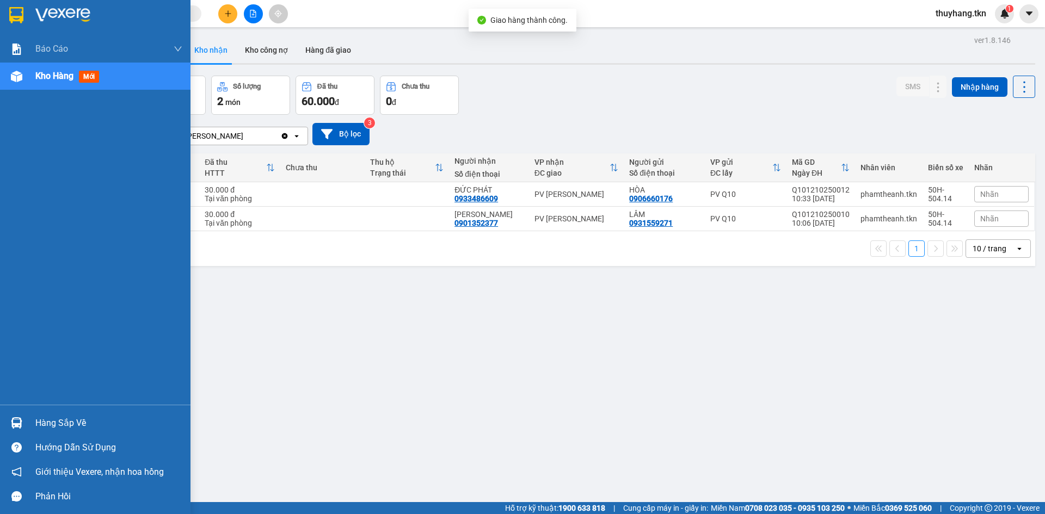
click at [53, 423] on div "Hàng sắp về" at bounding box center [108, 423] width 147 height 16
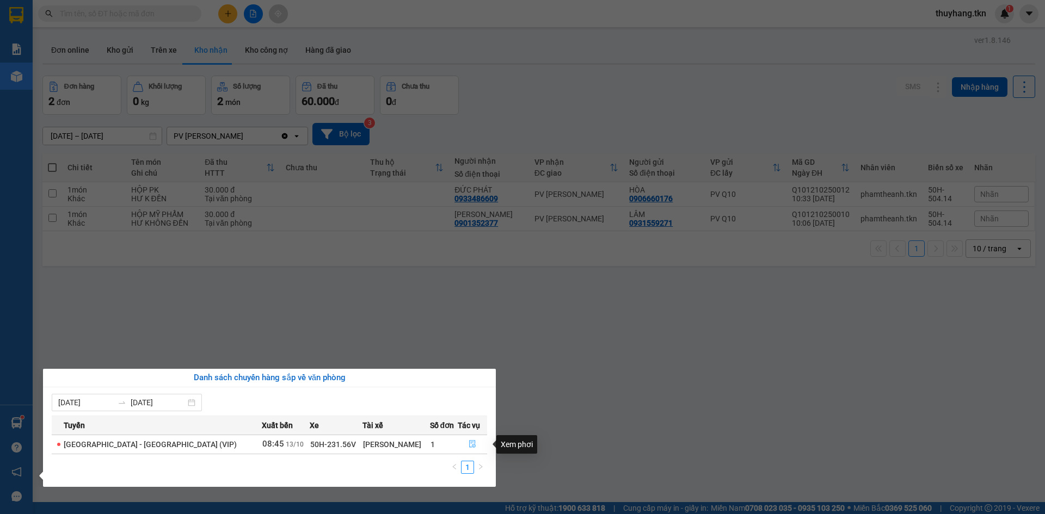
click at [470, 442] on icon "file-done" at bounding box center [473, 444] width 8 height 8
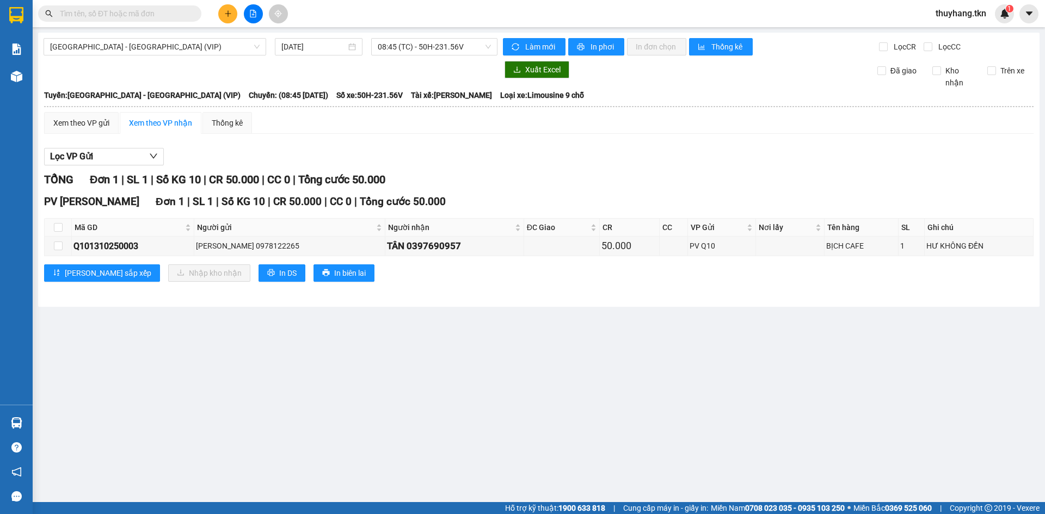
click at [221, 14] on button at bounding box center [227, 13] width 19 height 19
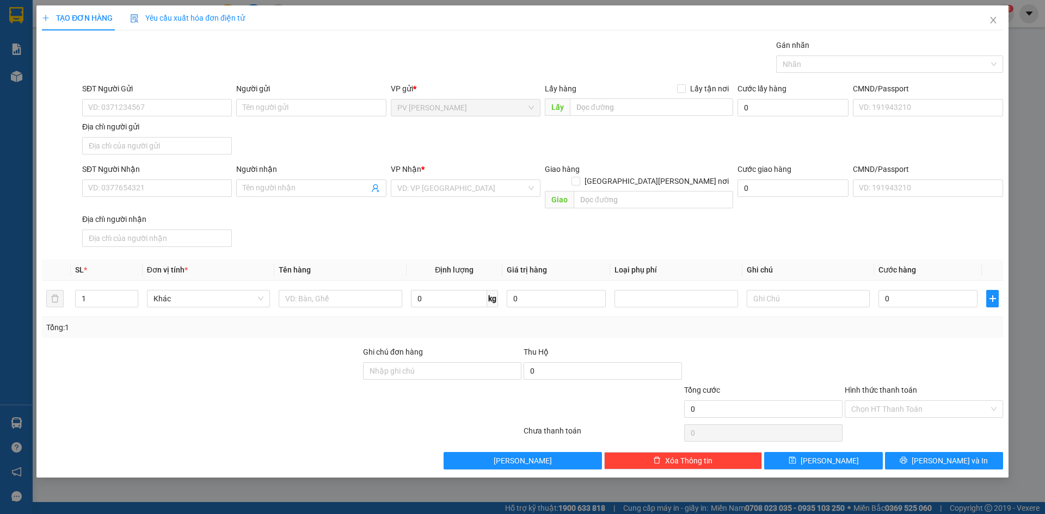
click at [315, 67] on div "Gói vận chuyển * Tiêu chuẩn Gán nhãn Nhãn" at bounding box center [542, 58] width 925 height 38
click at [202, 103] on input "SĐT Người Gửi" at bounding box center [157, 107] width 150 height 17
click at [149, 145] on div "0937375096 - YẾN" at bounding box center [157, 147] width 137 height 12
type input "0937375096"
type input "YẾN"
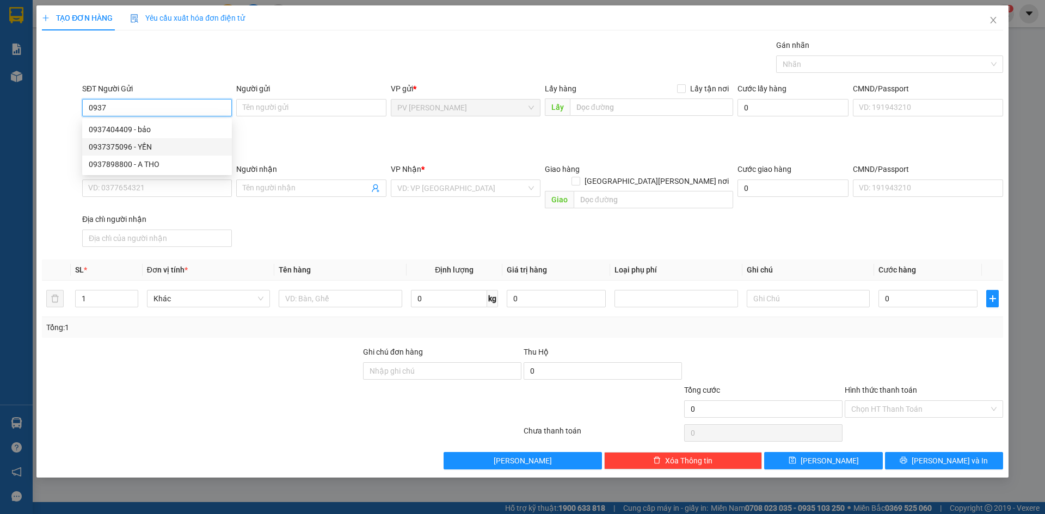
type input "0989233243"
type input "ANH THỪA"
type input "20.000"
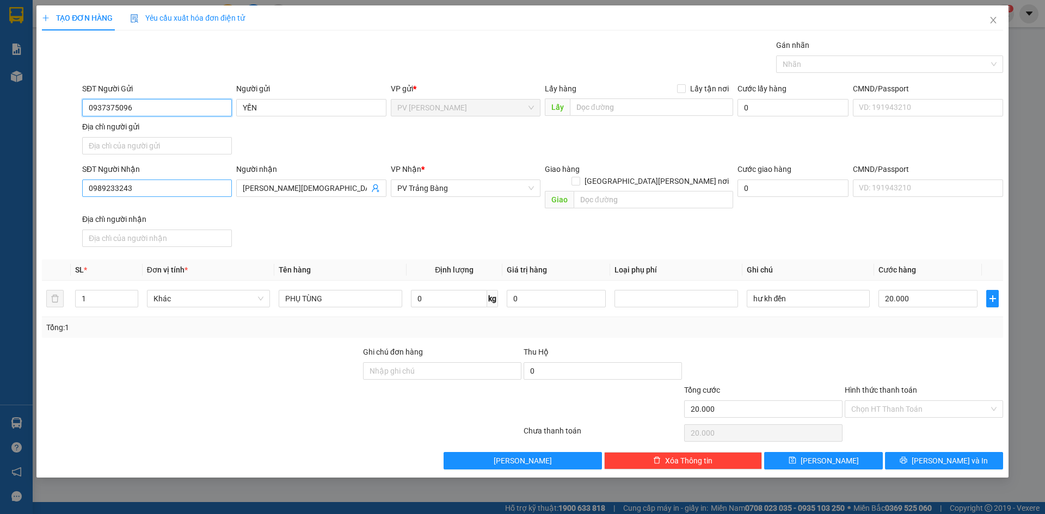
type input "0937375096"
click at [173, 190] on input "0989233243" at bounding box center [157, 188] width 150 height 17
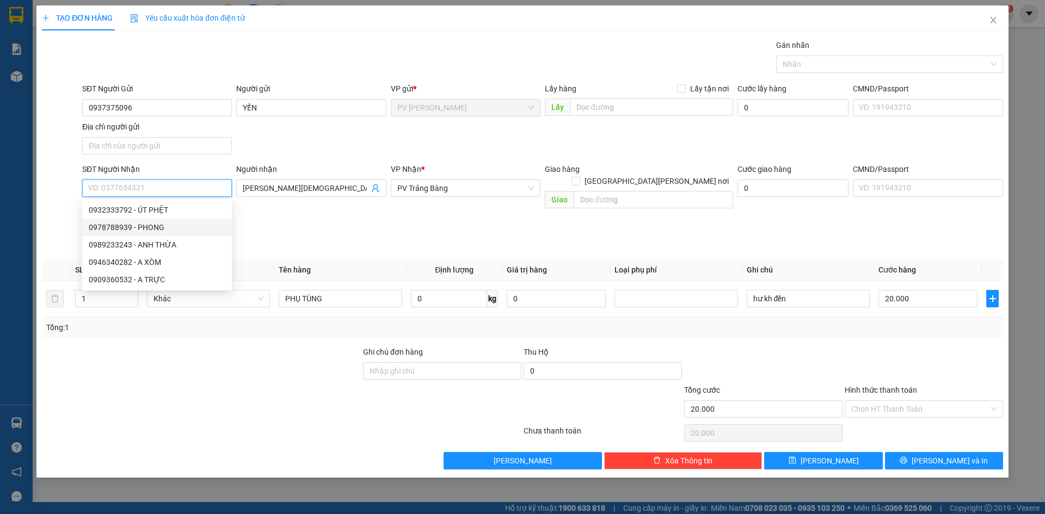
click at [164, 223] on div "0978788939 - PHONG" at bounding box center [157, 228] width 137 height 12
type input "0978788939"
type input "PHONG"
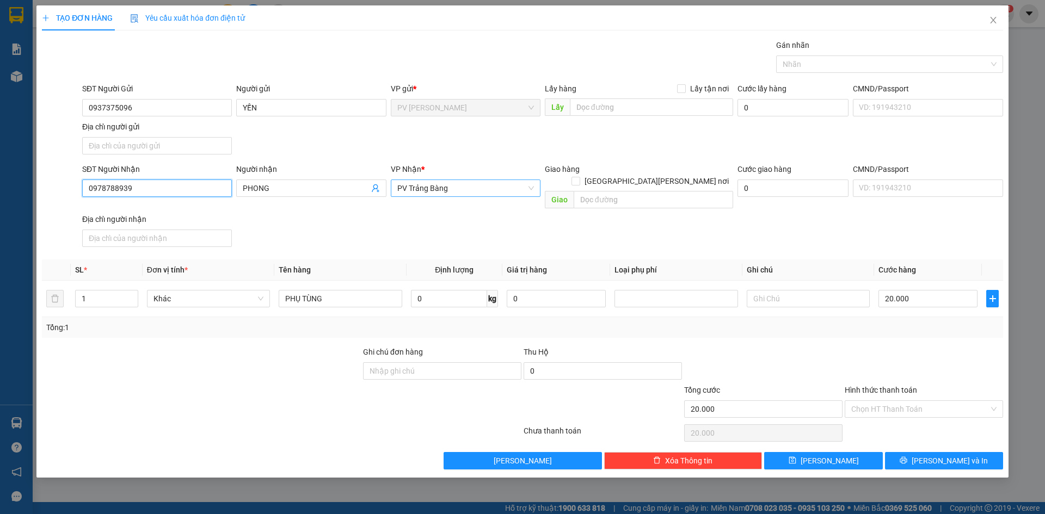
click at [448, 189] on span "PV Trảng Bàng" at bounding box center [465, 188] width 137 height 16
type input "0978788939"
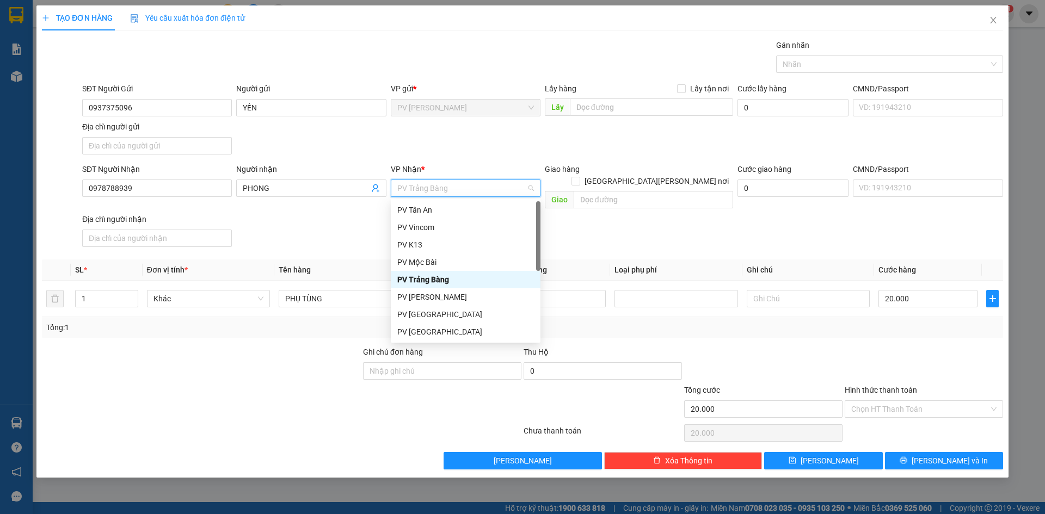
click at [465, 281] on div "PV Trảng Bàng" at bounding box center [465, 280] width 137 height 12
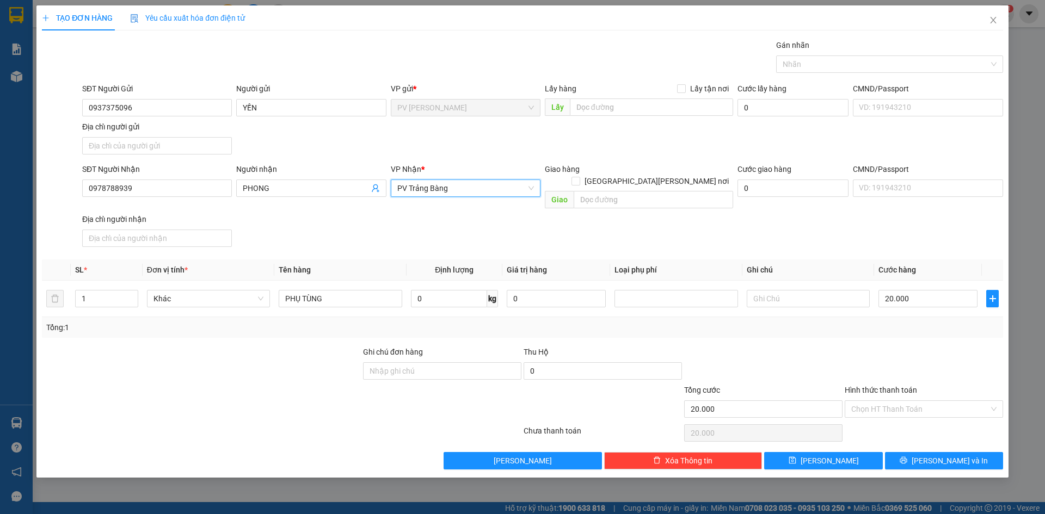
click at [392, 235] on div "SĐT Người Nhận 0978788939 Người nhận PHONG VP Nhận * PV Trảng Bàng PV Trảng Bàn…" at bounding box center [542, 207] width 925 height 88
click at [904, 401] on input "Hình thức thanh toán" at bounding box center [920, 409] width 138 height 16
click at [908, 421] on div "Tại văn phòng" at bounding box center [923, 419] width 145 height 12
type input "0"
click at [913, 452] on button "[PERSON_NAME] và In" at bounding box center [944, 460] width 118 height 17
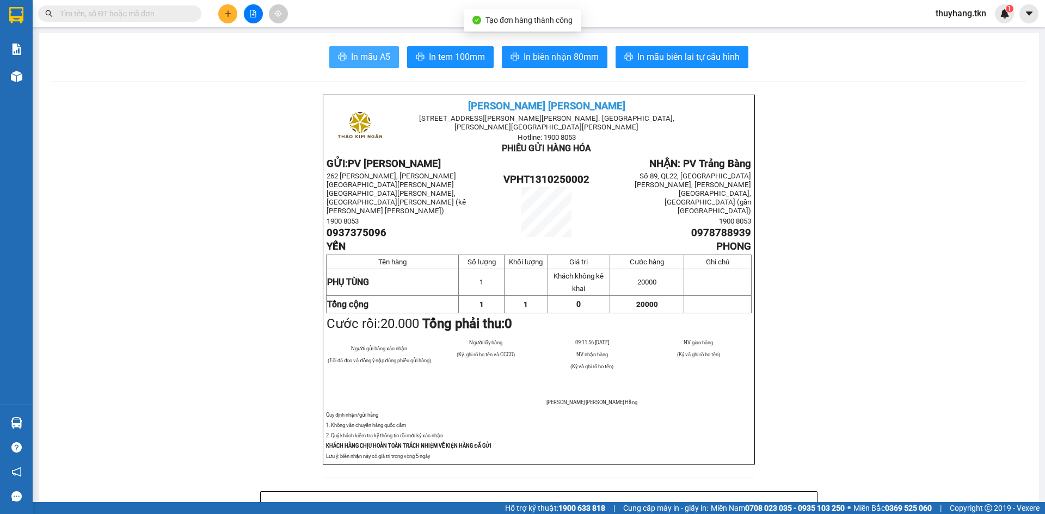
click at [389, 63] on button "In mẫu A5" at bounding box center [364, 57] width 70 height 22
click at [221, 12] on button at bounding box center [227, 13] width 19 height 19
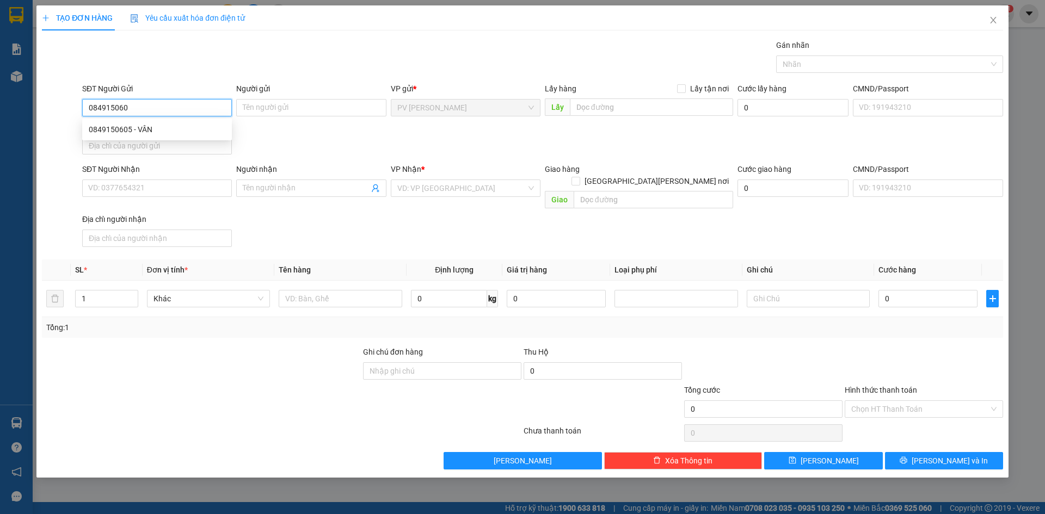
type input "0849150605"
click at [205, 131] on div "0849150605 - VÂN" at bounding box center [157, 130] width 137 height 12
type input "VÂN"
type input "0785672000"
type input "CHÚ HÙNG"
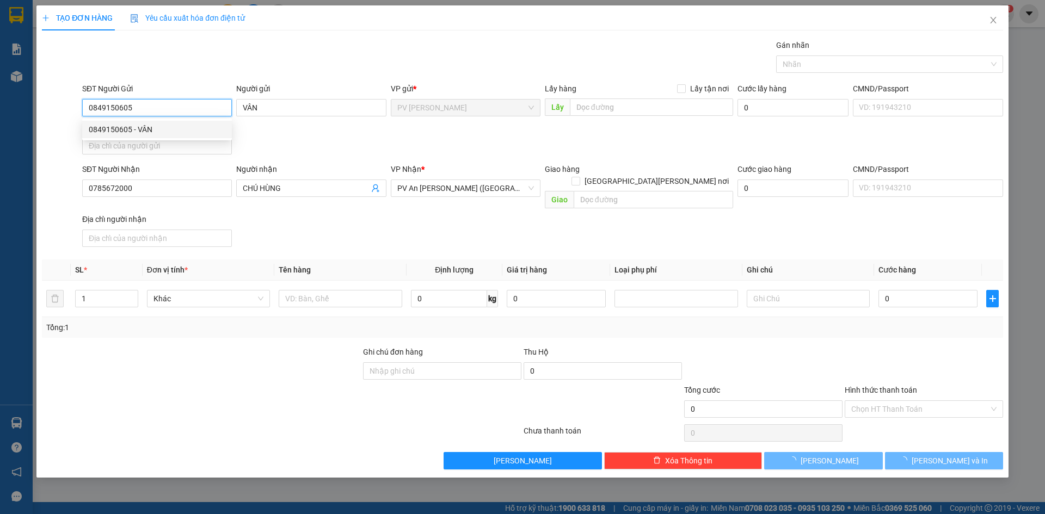
type input "30.000"
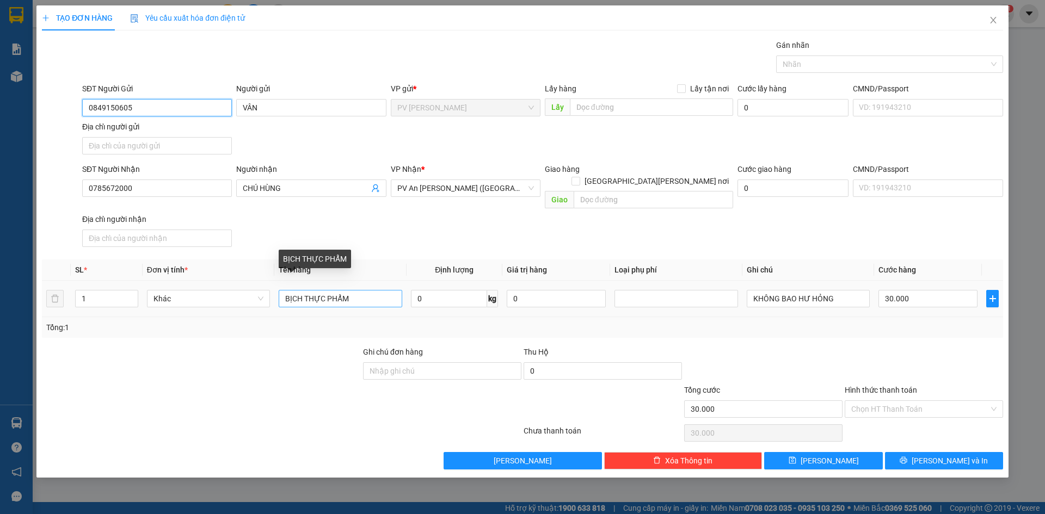
type input "0849150605"
click at [303, 290] on input "BỊCH THỰC PHẨM" at bounding box center [340, 298] width 123 height 17
drag, startPoint x: 300, startPoint y: 288, endPoint x: 251, endPoint y: 296, distance: 50.1
click at [251, 296] on tr "1 Khác BỊCH THỰC PHẨM 0 kg 0 KHÔNG BAO HƯ HỎNG 30.000" at bounding box center [522, 299] width 961 height 36
click at [851, 63] on div at bounding box center [884, 64] width 211 height 13
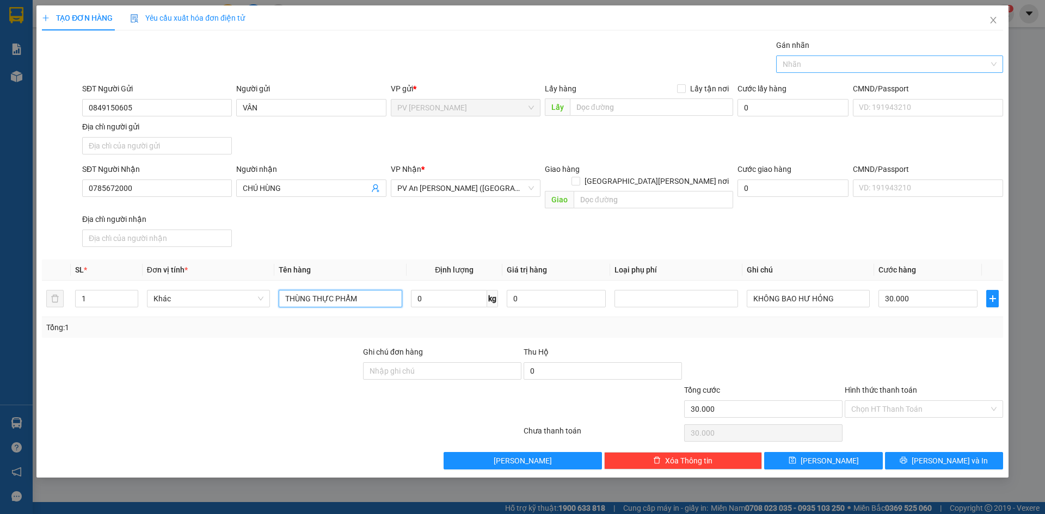
type input "THÙNG THỰC PHẨM"
click at [827, 85] on div "THỰC PHẨM" at bounding box center [890, 86] width 214 height 12
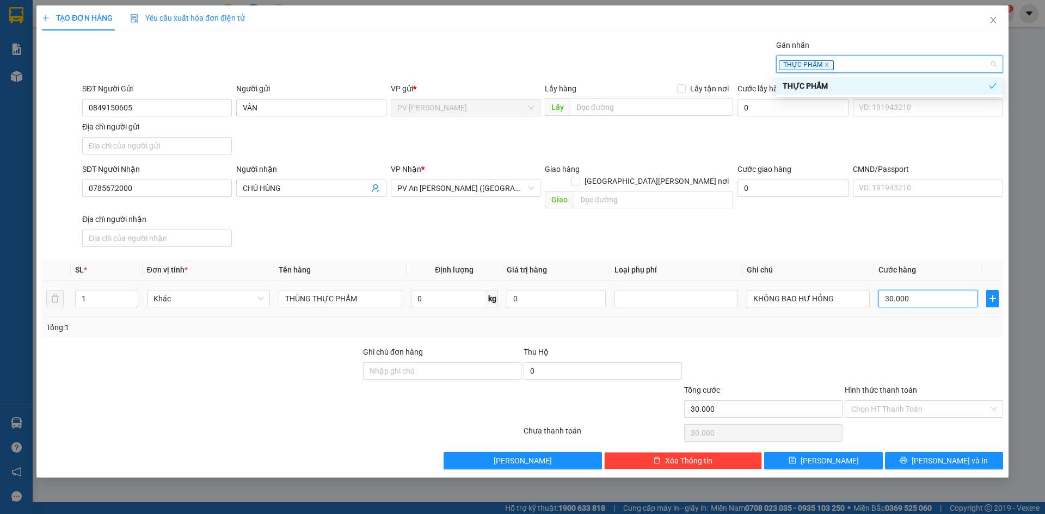
click at [935, 291] on input "30.000" at bounding box center [927, 298] width 99 height 17
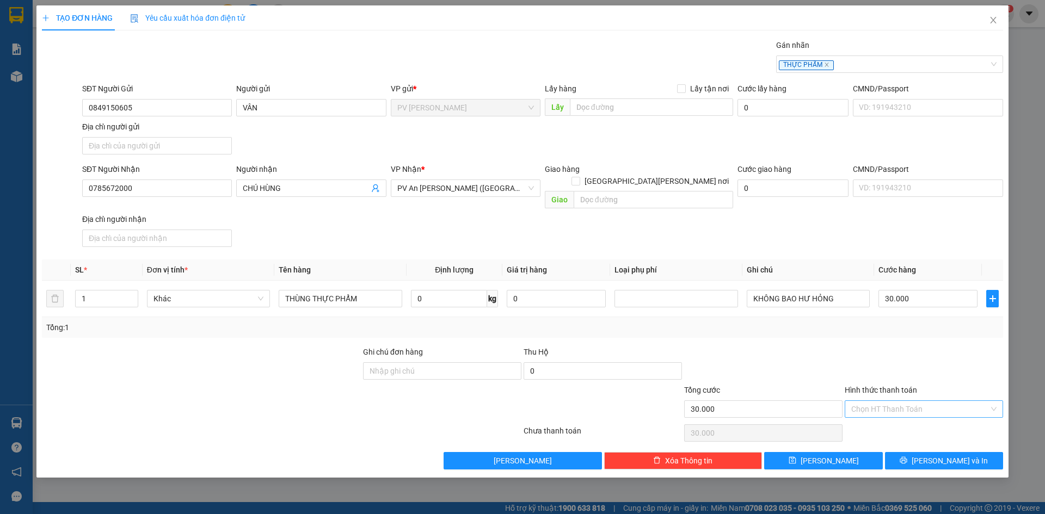
click at [944, 401] on input "Hình thức thanh toán" at bounding box center [920, 409] width 138 height 16
click at [906, 417] on div "Tại văn phòng" at bounding box center [923, 419] width 145 height 12
type input "0"
click at [908, 452] on button "[PERSON_NAME] và In" at bounding box center [944, 460] width 118 height 17
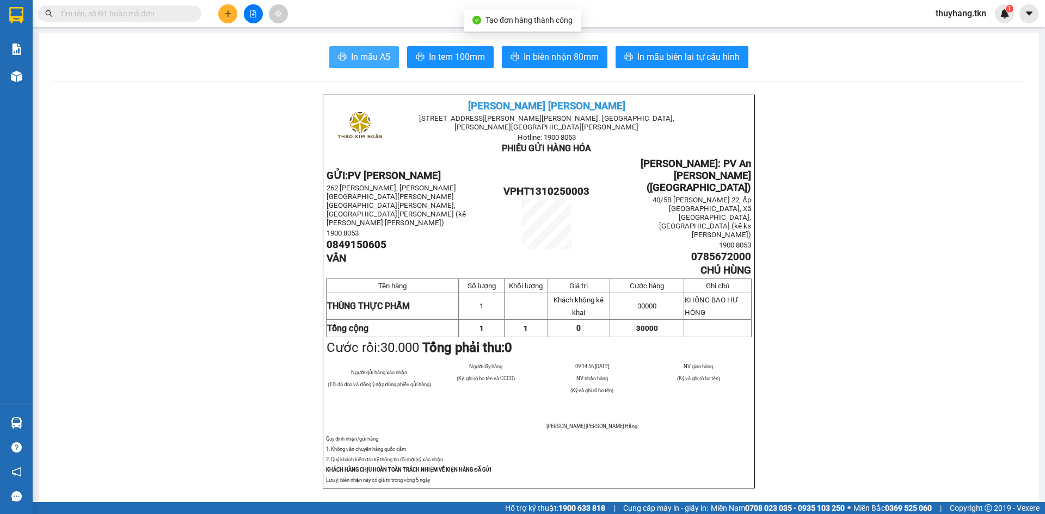
click at [340, 59] on icon "printer" at bounding box center [343, 57] width 8 height 8
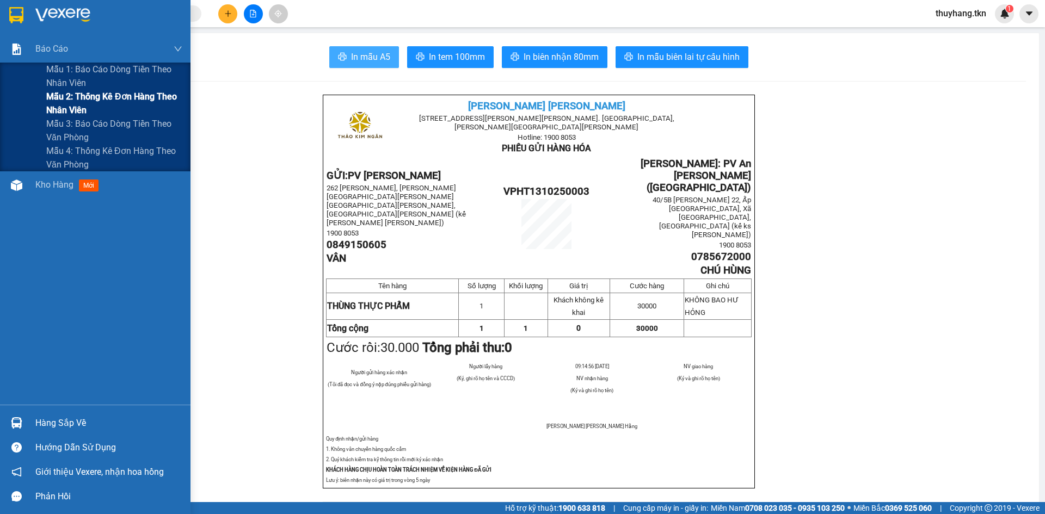
click at [104, 98] on span "Mẫu 2: Thống kê đơn hàng theo nhân viên" at bounding box center [114, 103] width 136 height 27
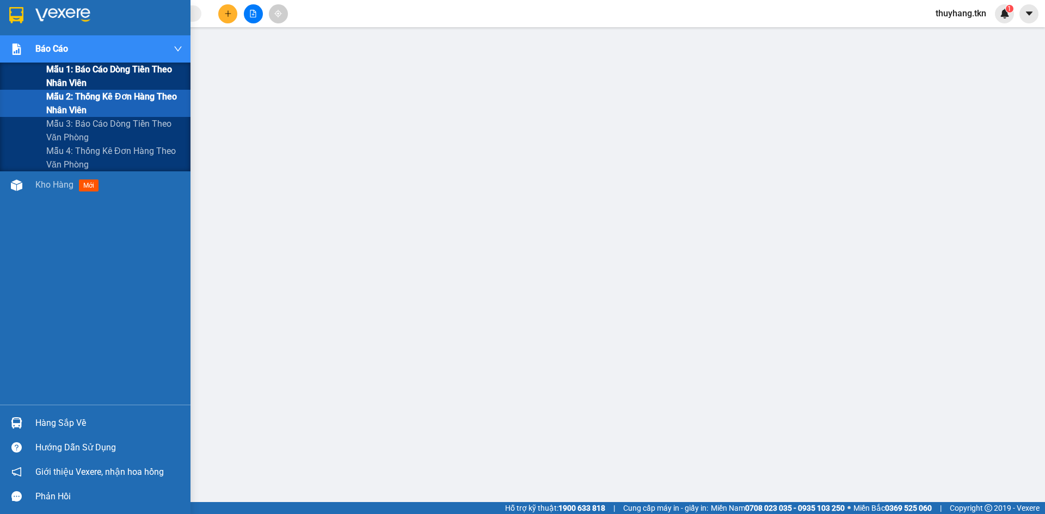
click at [73, 75] on span "Mẫu 1: Báo cáo dòng tiền theo nhân viên" at bounding box center [114, 76] width 136 height 27
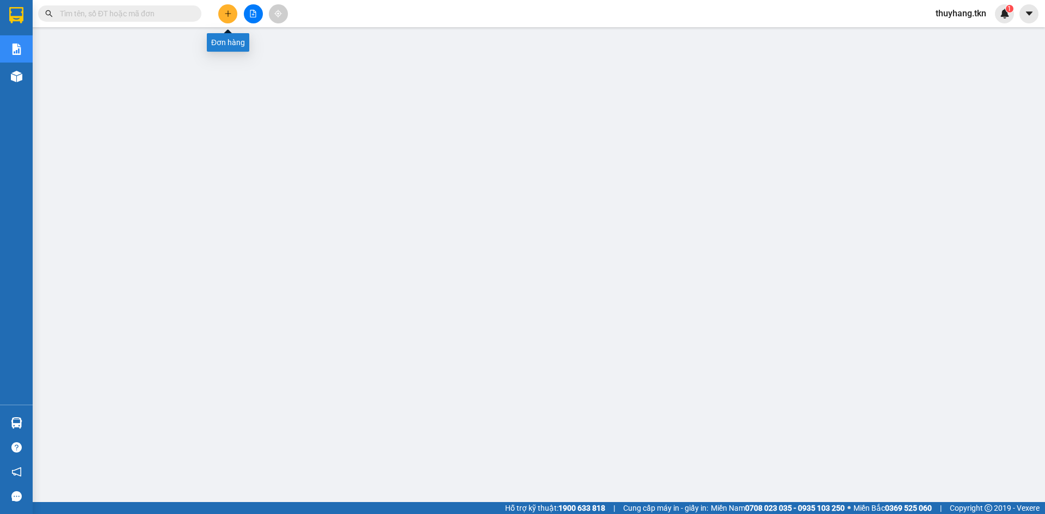
click at [221, 16] on button at bounding box center [227, 13] width 19 height 19
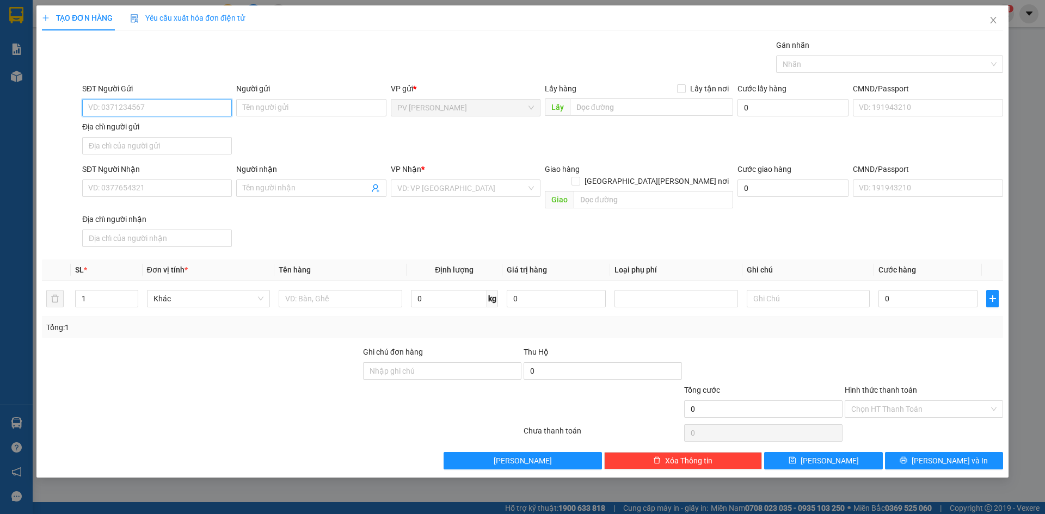
click at [212, 105] on input "SĐT Người Gửi" at bounding box center [157, 107] width 150 height 17
type input "0918076364"
click at [278, 114] on input "Người gửi" at bounding box center [311, 107] width 150 height 17
type input "CHÚ NHẪN"
click at [167, 187] on input "SĐT Người Nhận" at bounding box center [157, 188] width 150 height 17
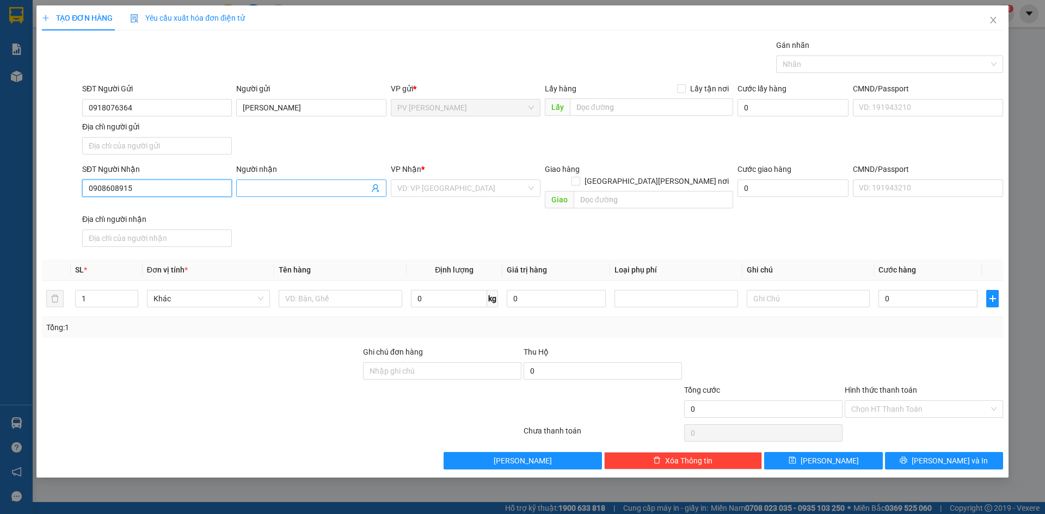
type input "0908608915"
click at [275, 186] on input "Người nhận" at bounding box center [306, 188] width 126 height 12
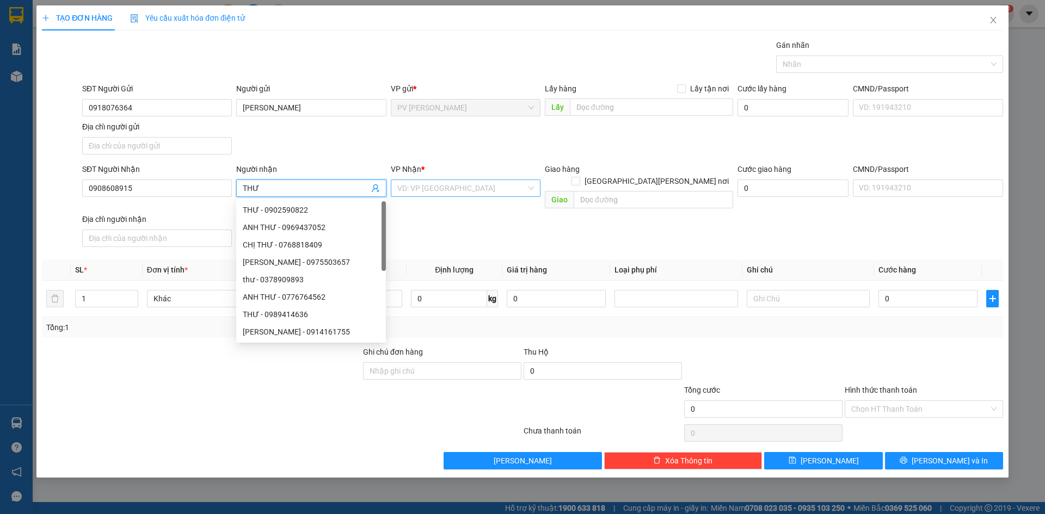
type input "THƯ"
click at [455, 187] on input "search" at bounding box center [461, 188] width 129 height 16
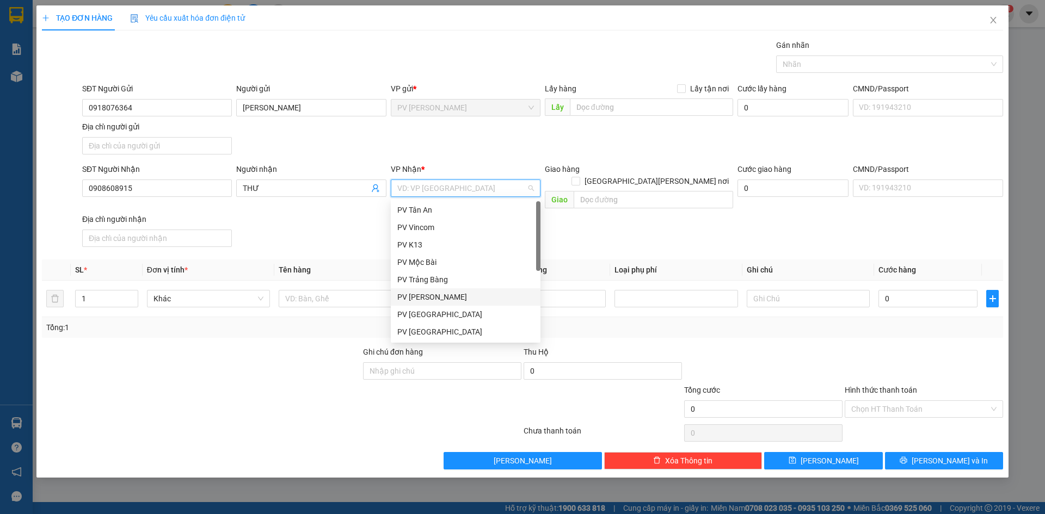
scroll to position [70, 0]
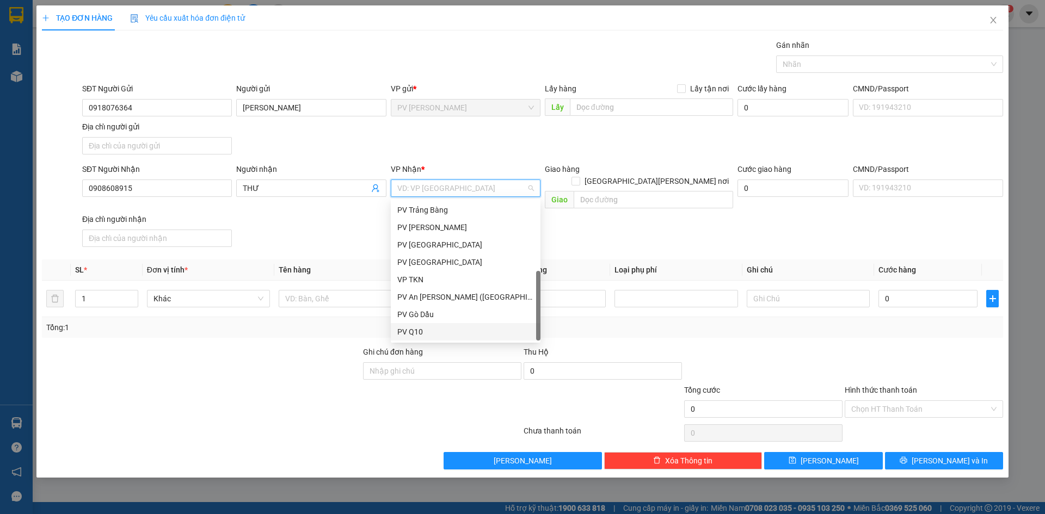
click at [417, 333] on div "PV Q10" at bounding box center [465, 332] width 137 height 12
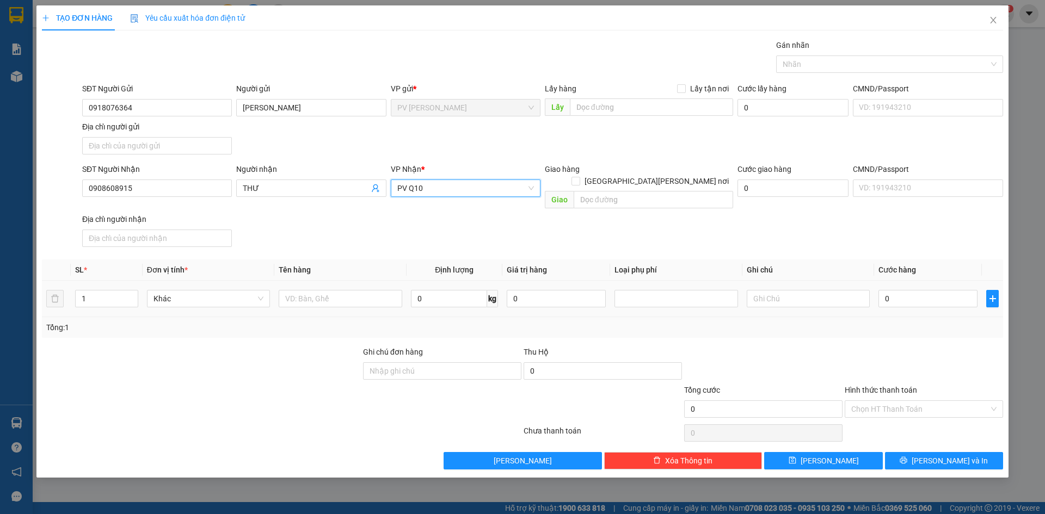
click at [313, 281] on td at bounding box center [340, 299] width 132 height 36
click at [313, 292] on input "text" at bounding box center [340, 298] width 123 height 17
click at [807, 65] on div at bounding box center [884, 64] width 211 height 13
type input "BỊCH THỰC PHẨM"
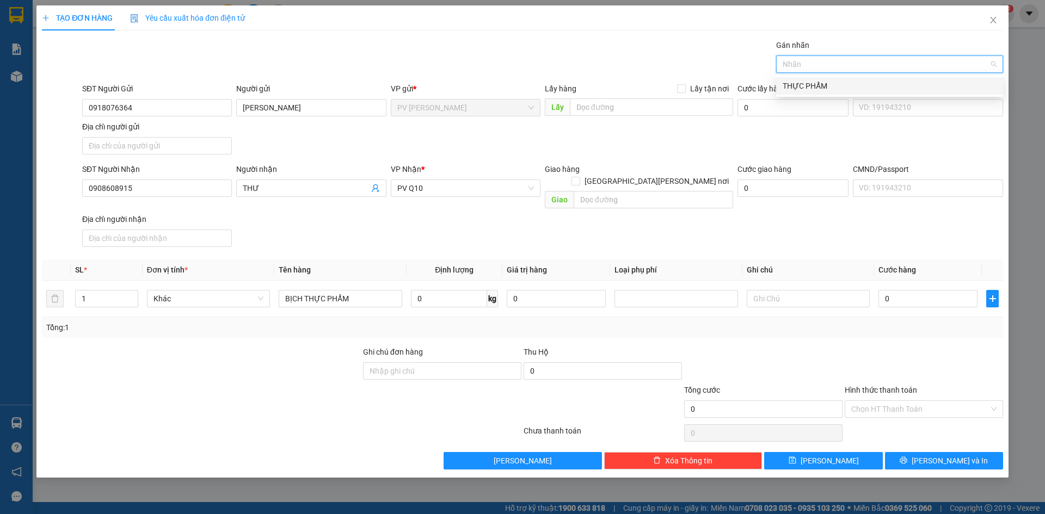
click at [808, 89] on div "THỰC PHẨM" at bounding box center [890, 86] width 214 height 12
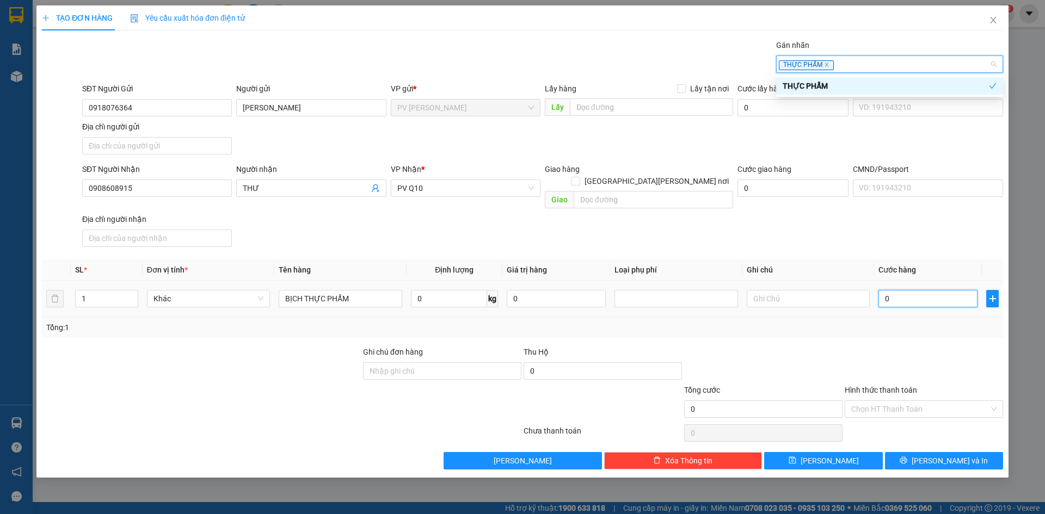
click at [908, 290] on input "0" at bounding box center [927, 298] width 99 height 17
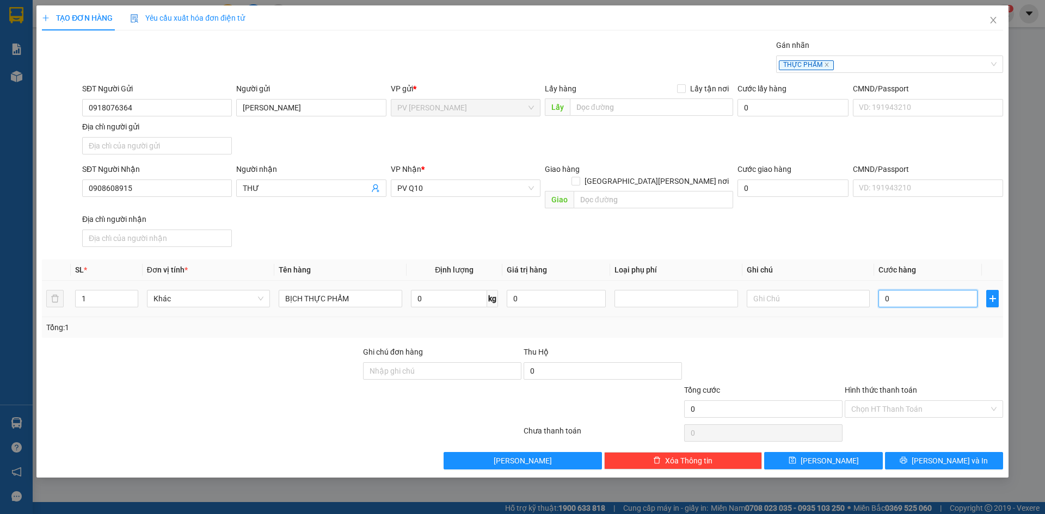
type input "3"
type input "30"
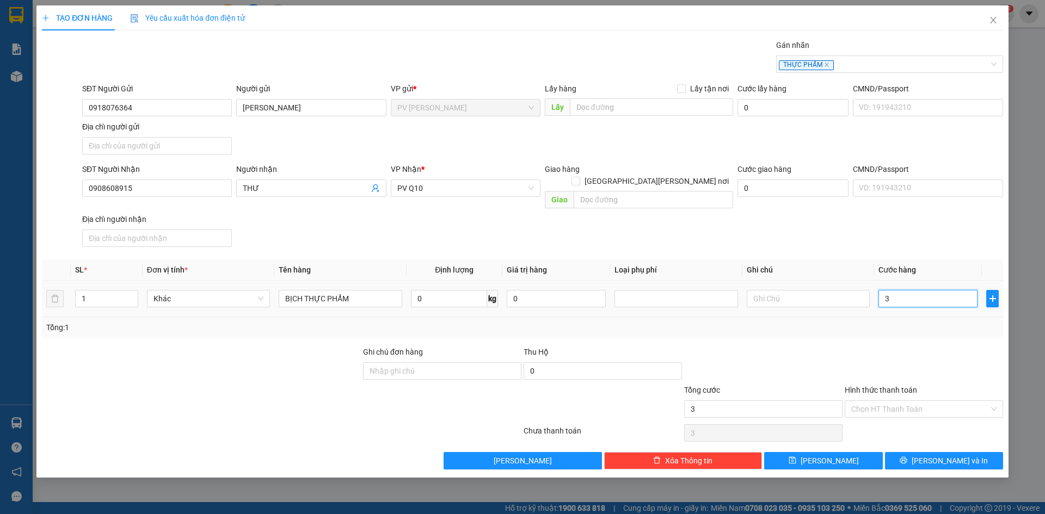
type input "30"
type input "30.000"
click at [895, 351] on div at bounding box center [924, 365] width 161 height 38
click at [900, 401] on input "Hình thức thanh toán" at bounding box center [920, 409] width 138 height 16
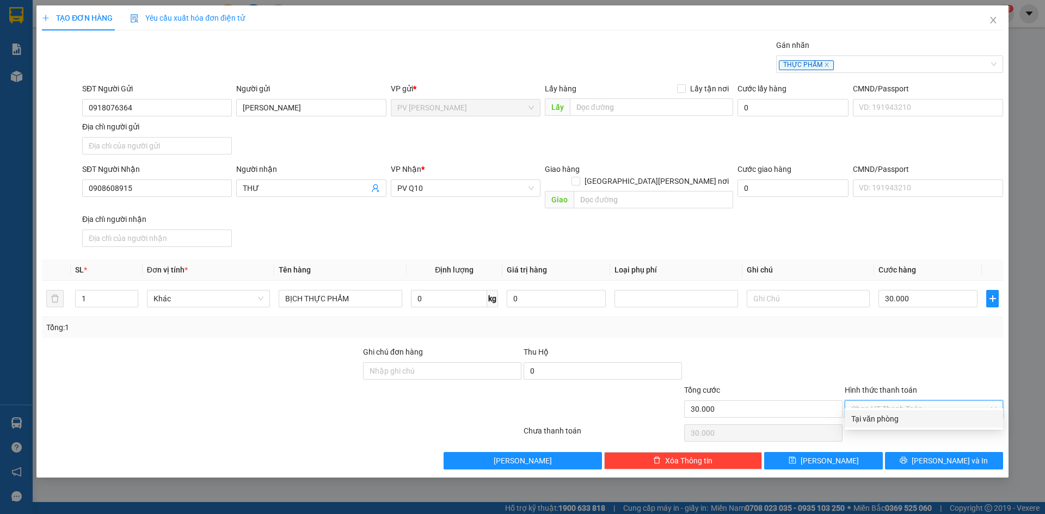
drag, startPoint x: 893, startPoint y: 412, endPoint x: 899, endPoint y: 430, distance: 19.4
click at [893, 413] on div "Tại văn phòng" at bounding box center [924, 418] width 158 height 17
type input "0"
click at [909, 452] on button "[PERSON_NAME] và In" at bounding box center [944, 460] width 118 height 17
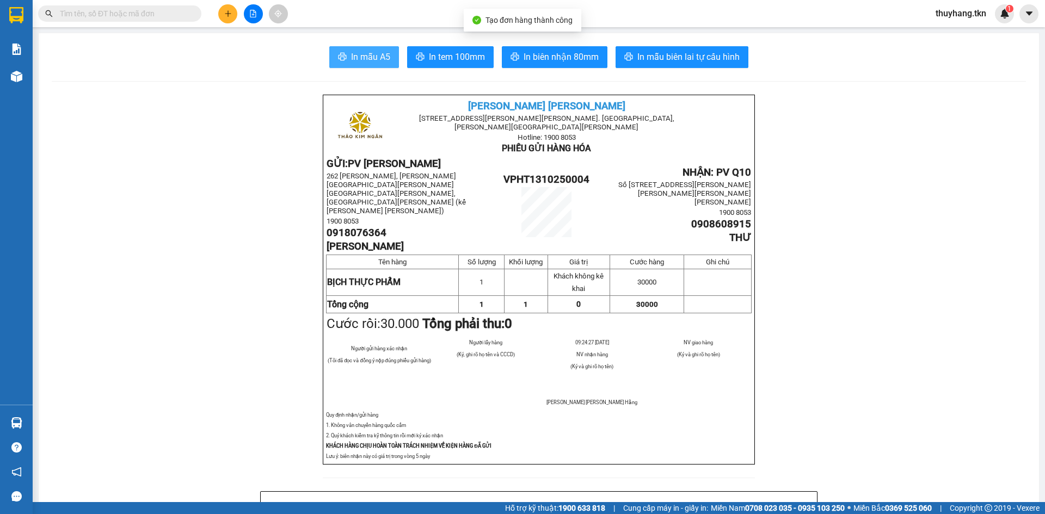
click at [366, 61] on span "In mẫu A5" at bounding box center [370, 57] width 39 height 14
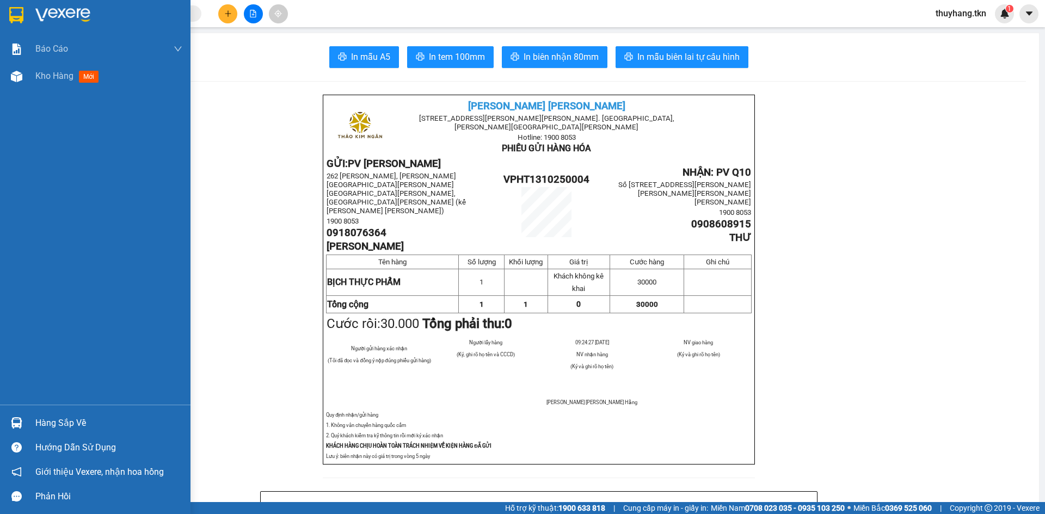
click at [22, 13] on img at bounding box center [16, 15] width 14 height 16
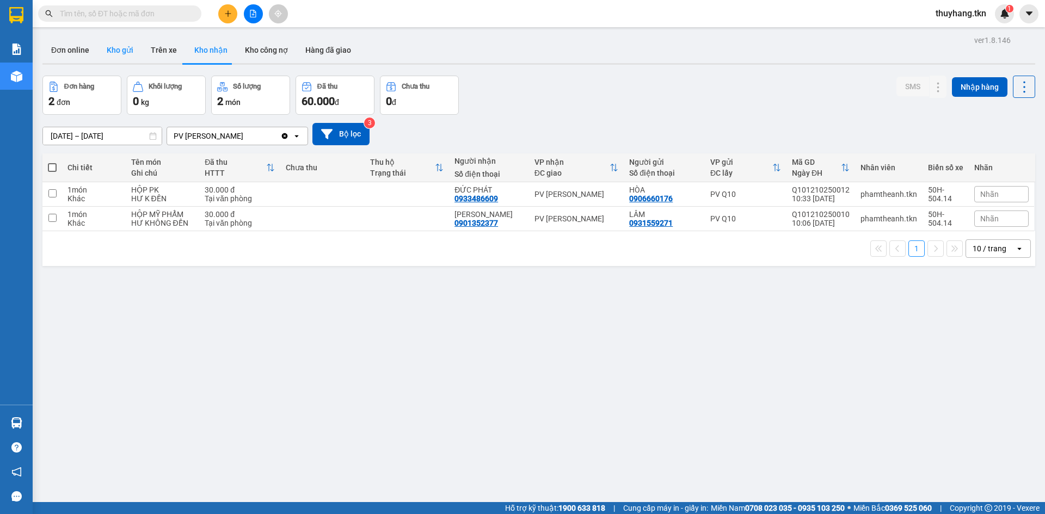
click at [115, 52] on button "Kho gửi" at bounding box center [120, 50] width 44 height 26
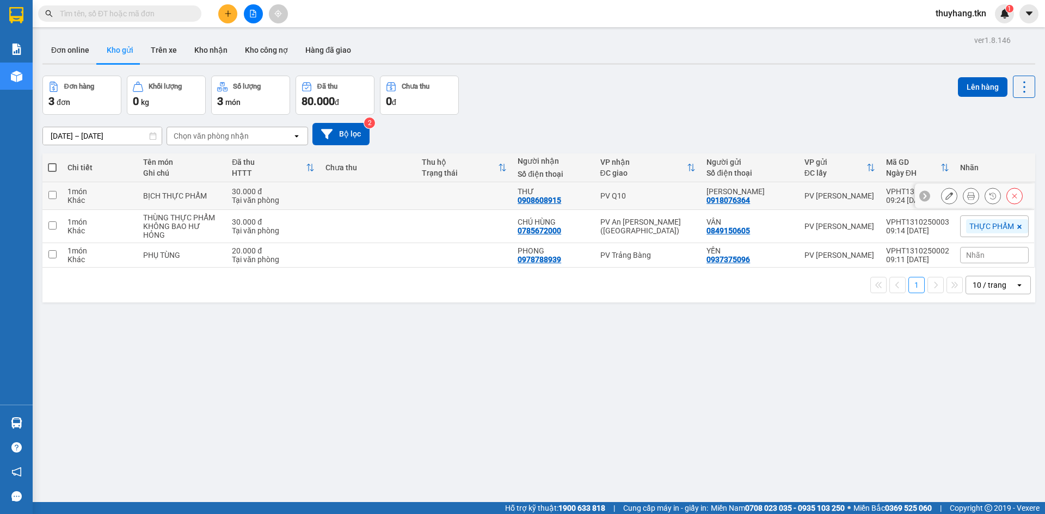
click at [318, 198] on td "30.000 đ Tại văn phòng" at bounding box center [273, 196] width 94 height 28
checkbox input "true"
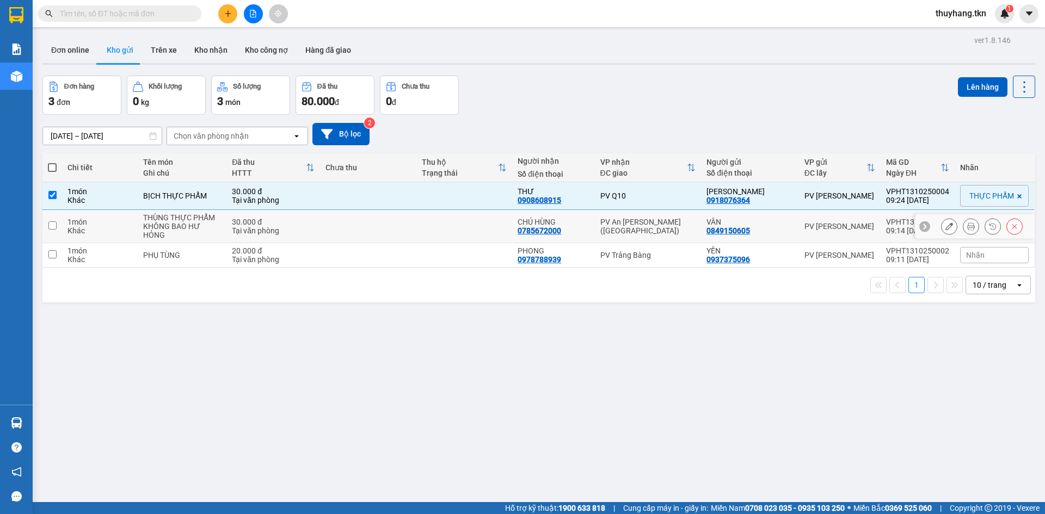
click at [322, 232] on td at bounding box center [368, 226] width 96 height 33
checkbox input "true"
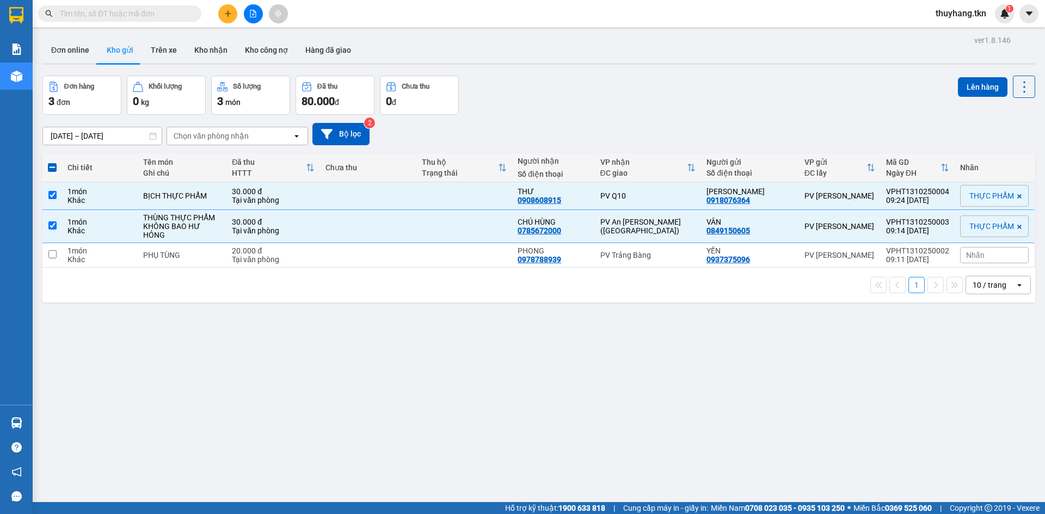
click at [342, 268] on div "1 10 / trang open" at bounding box center [538, 285] width 993 height 35
click at [353, 262] on td at bounding box center [368, 255] width 96 height 24
checkbox input "true"
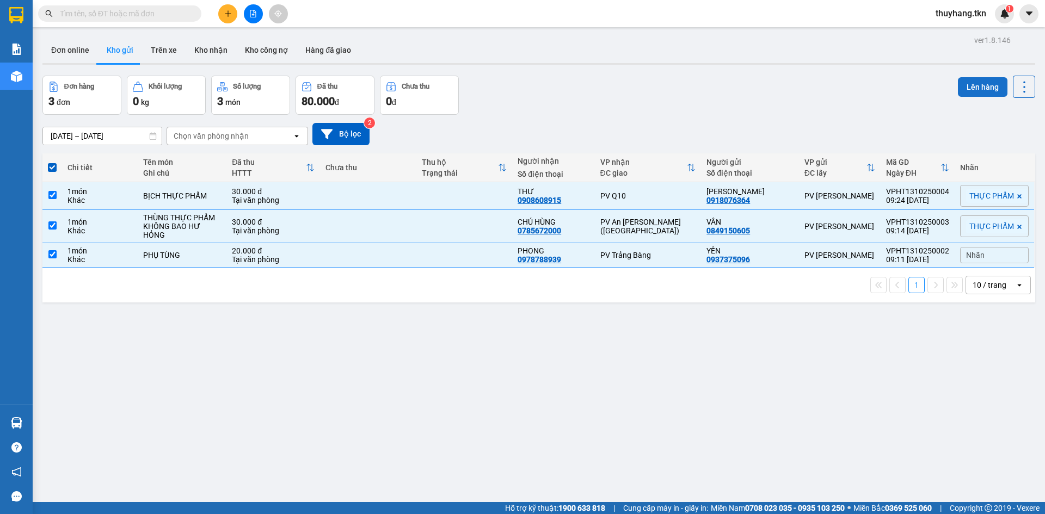
click at [969, 88] on button "Lên hàng" at bounding box center [983, 87] width 50 height 20
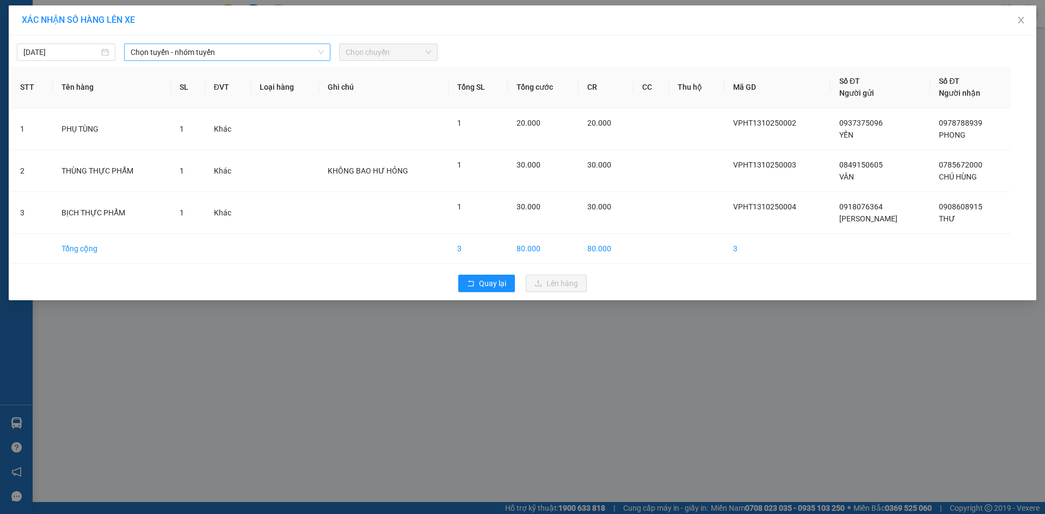
click at [303, 51] on span "Chọn tuyến - nhóm tuyến" at bounding box center [227, 52] width 193 height 16
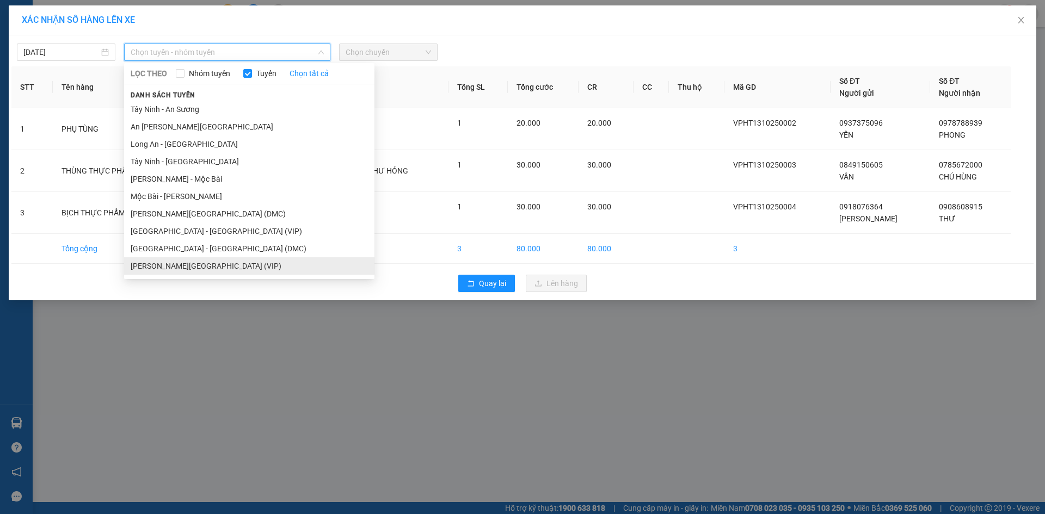
click at [251, 263] on li "Tây Ninh - Sài Gòn (VIP)" at bounding box center [249, 265] width 250 height 17
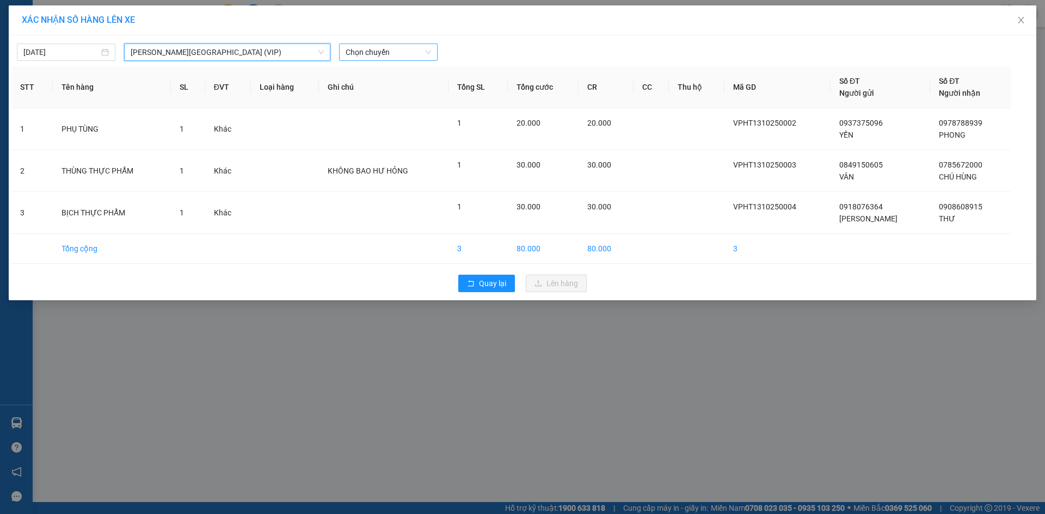
click at [391, 55] on span "Chọn chuyến" at bounding box center [388, 52] width 85 height 16
type input "50337"
click at [377, 90] on div "09:10 (TC) - 50H-503.37" at bounding box center [388, 91] width 85 height 12
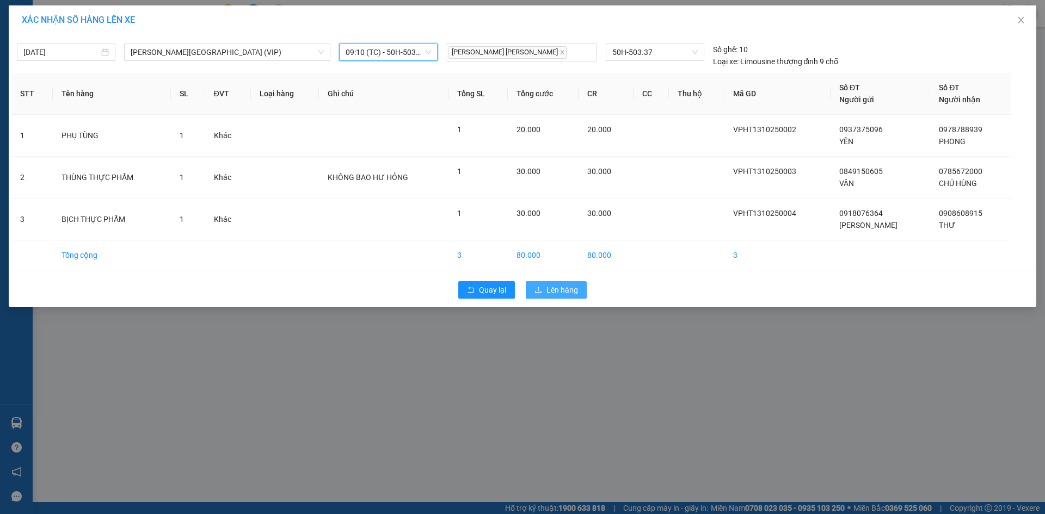
click at [557, 285] on span "Lên hàng" at bounding box center [562, 290] width 32 height 12
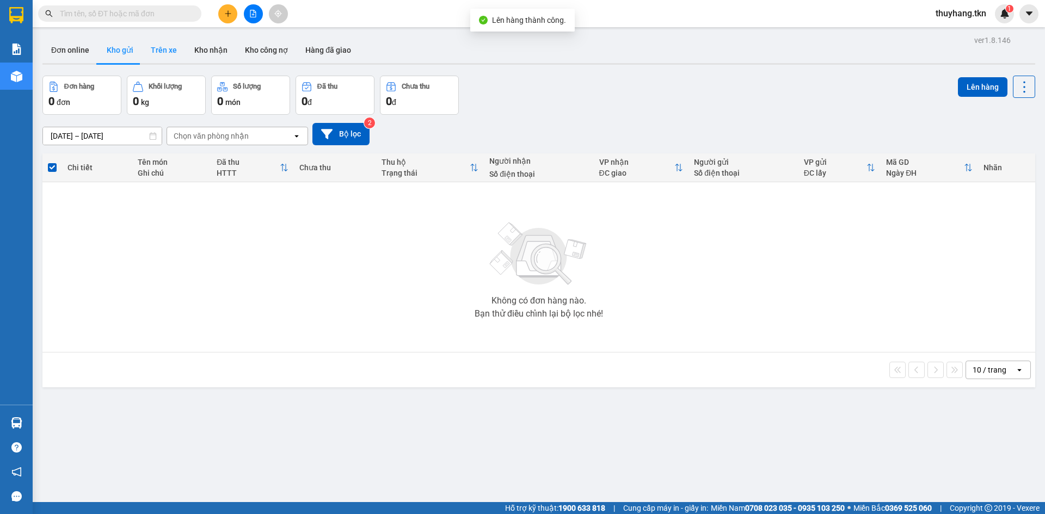
click at [174, 48] on button "Trên xe" at bounding box center [164, 50] width 44 height 26
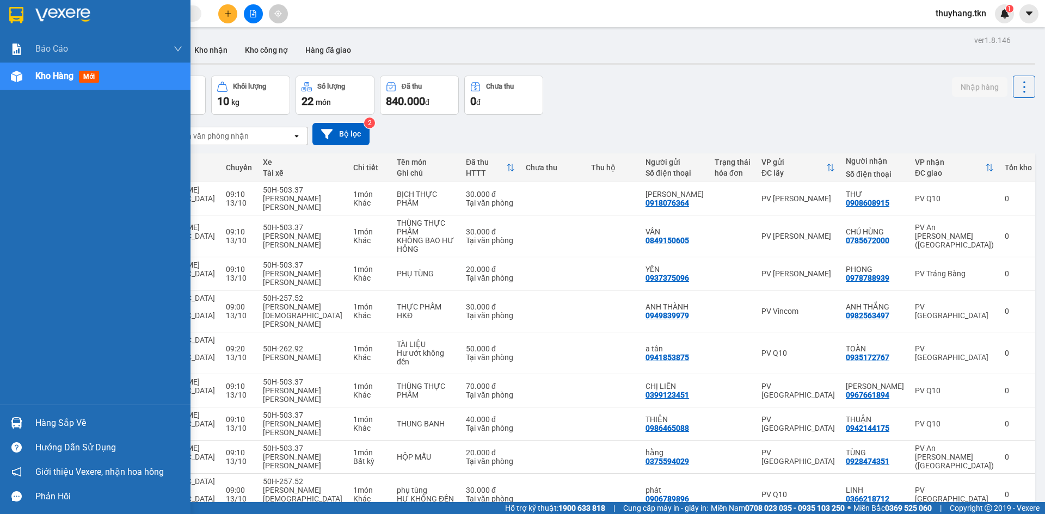
click at [17, 419] on img at bounding box center [16, 422] width 11 height 11
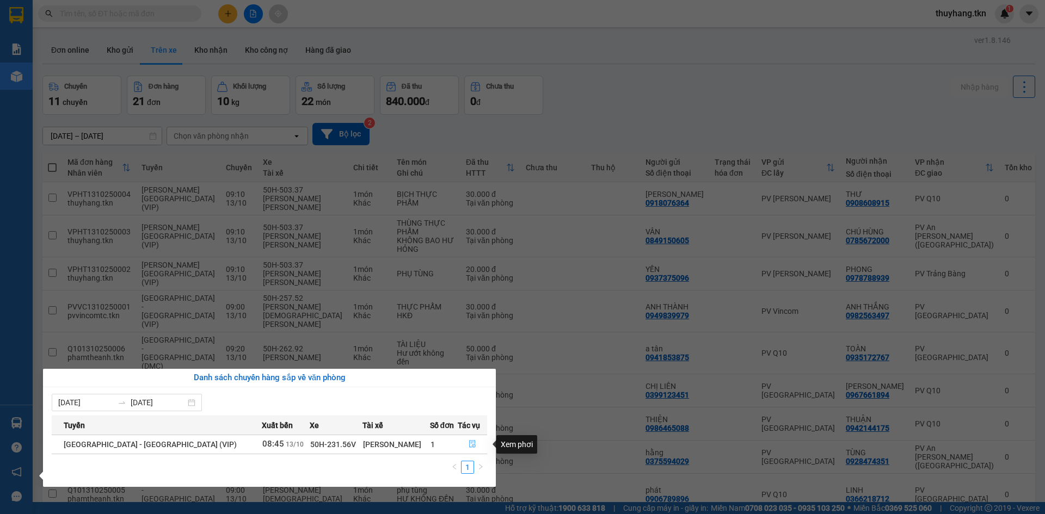
click at [469, 445] on icon "file-done" at bounding box center [473, 444] width 8 height 8
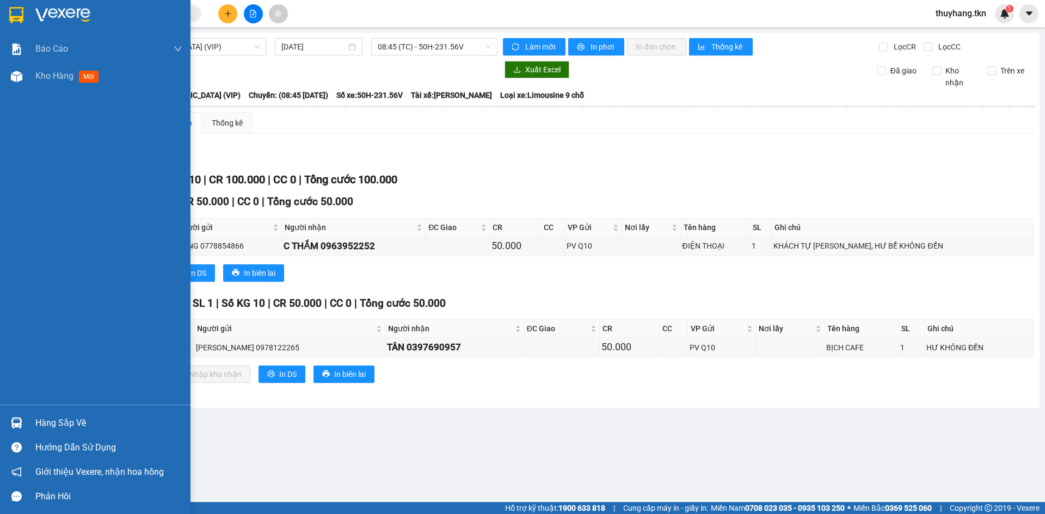
click at [28, 23] on div at bounding box center [95, 17] width 190 height 35
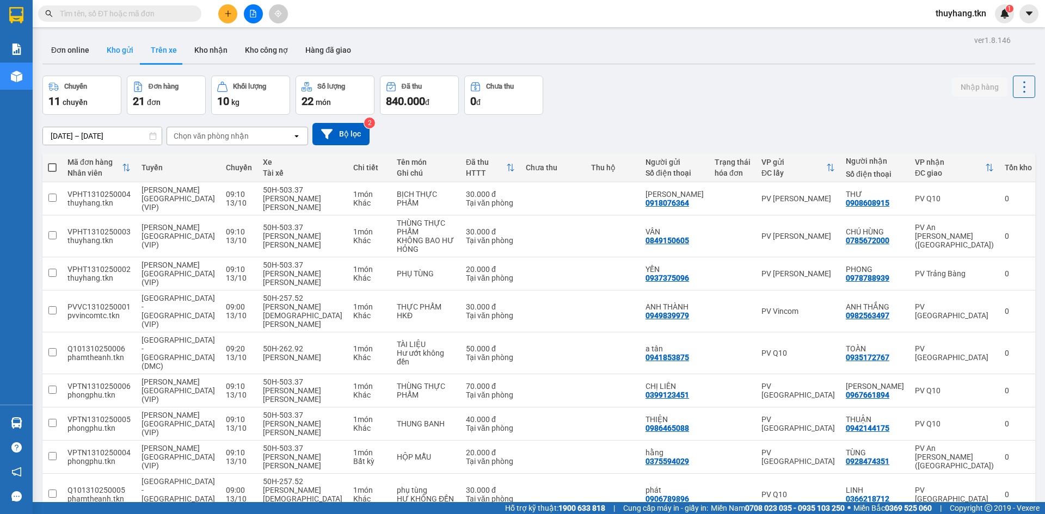
click at [122, 55] on button "Kho gửi" at bounding box center [120, 50] width 44 height 26
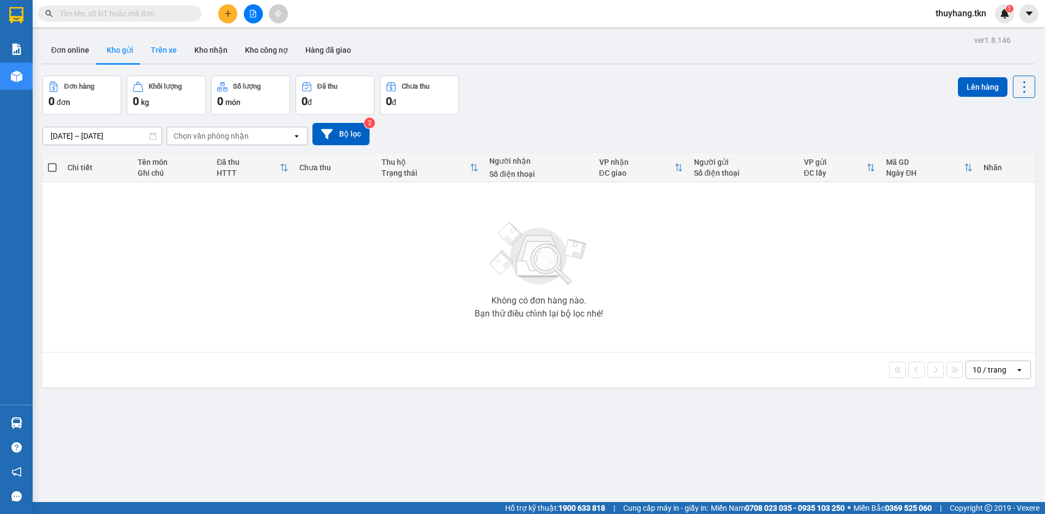
click at [173, 51] on button "Trên xe" at bounding box center [164, 50] width 44 height 26
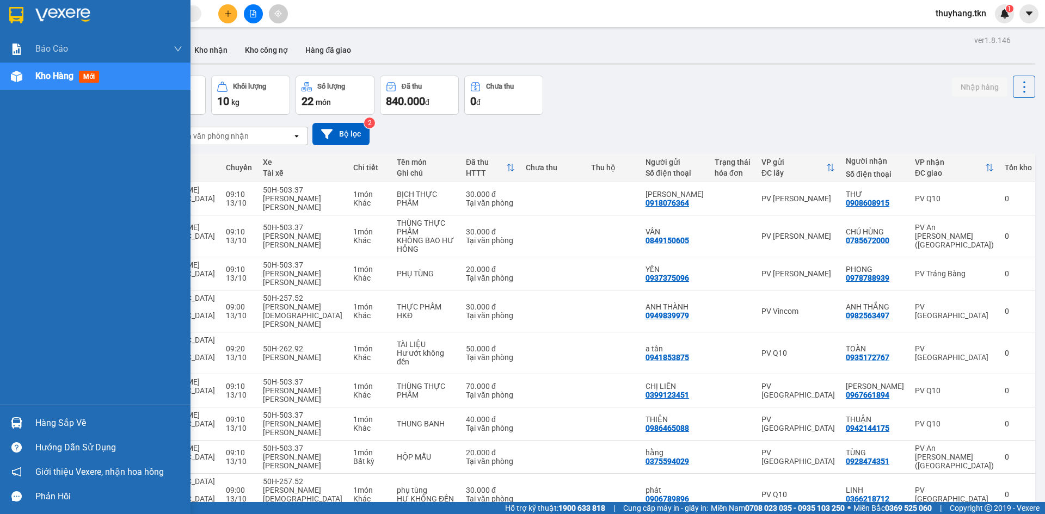
click at [26, 425] on div at bounding box center [16, 423] width 19 height 19
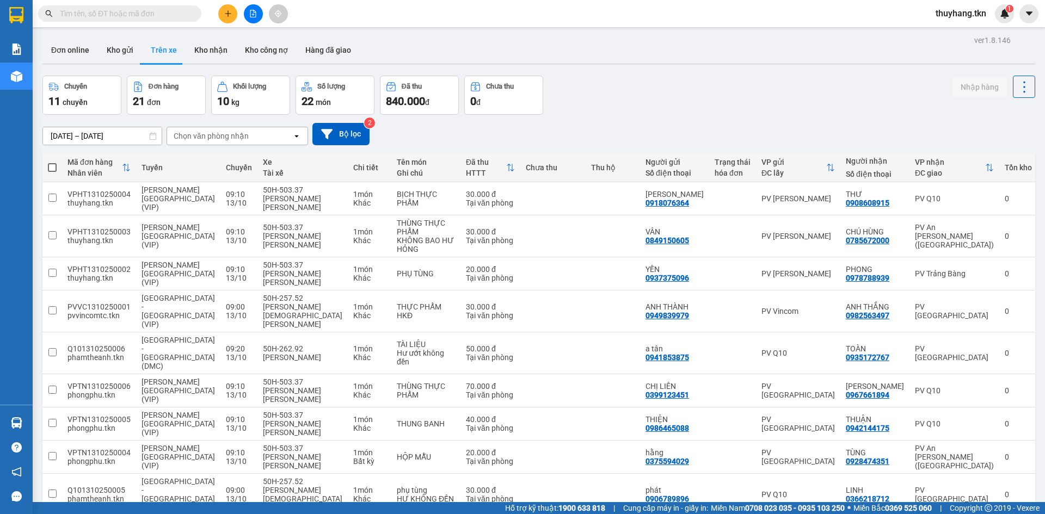
click at [416, 44] on section "Kết quả tìm kiếm ( 0 ) Bộ lọc No Data thuyhang.tkn 1 Báo cáo Mẫu 1: Báo cáo dòn…" at bounding box center [522, 257] width 1045 height 514
click at [130, 57] on button "Kho gửi" at bounding box center [120, 50] width 44 height 26
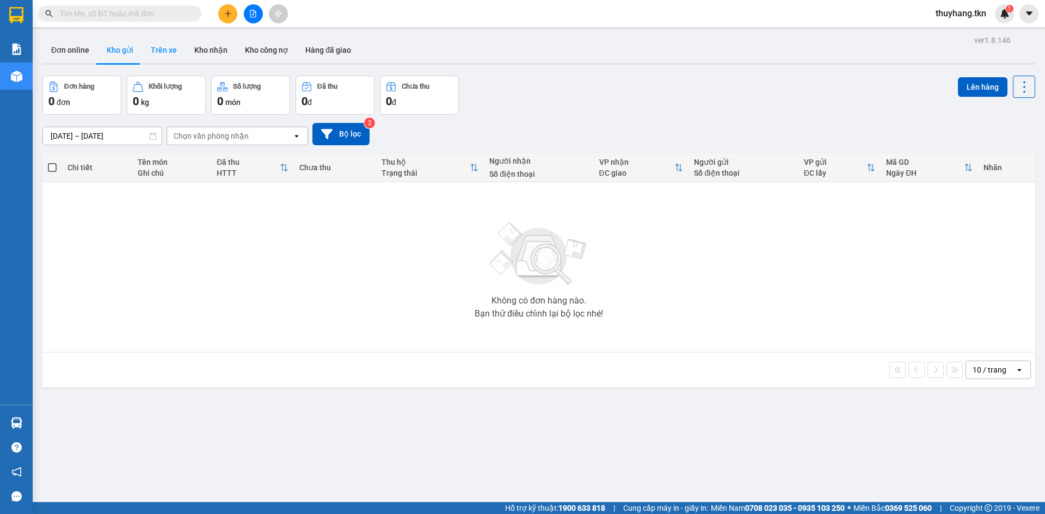
click at [160, 49] on button "Trên xe" at bounding box center [164, 50] width 44 height 26
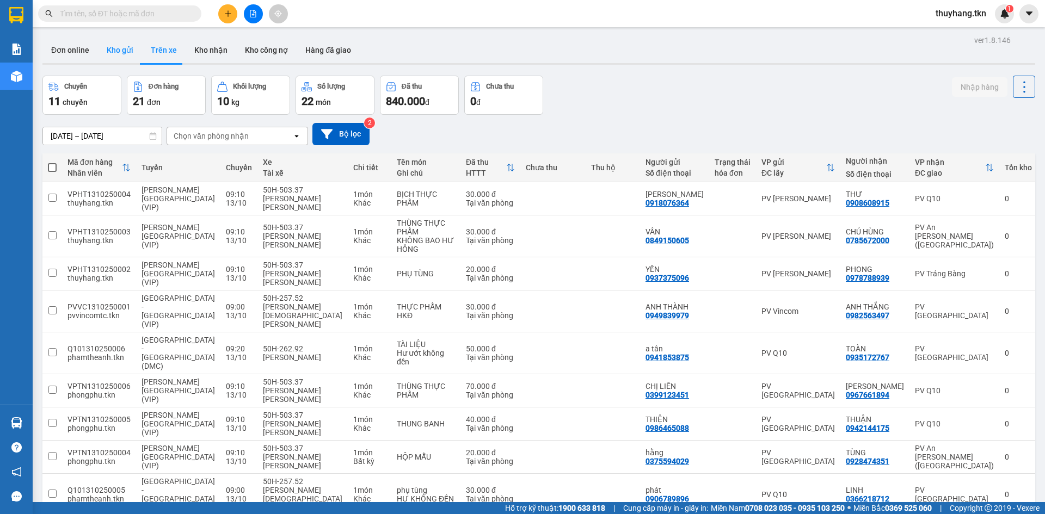
click at [128, 53] on button "Kho gửi" at bounding box center [120, 50] width 44 height 26
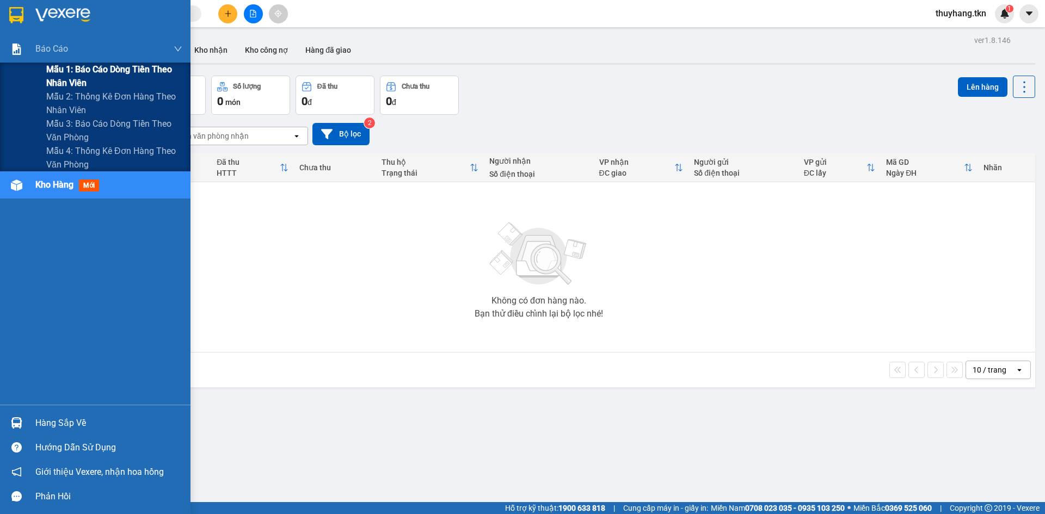
click at [103, 73] on span "Mẫu 1: Báo cáo dòng tiền theo nhân viên" at bounding box center [114, 76] width 136 height 27
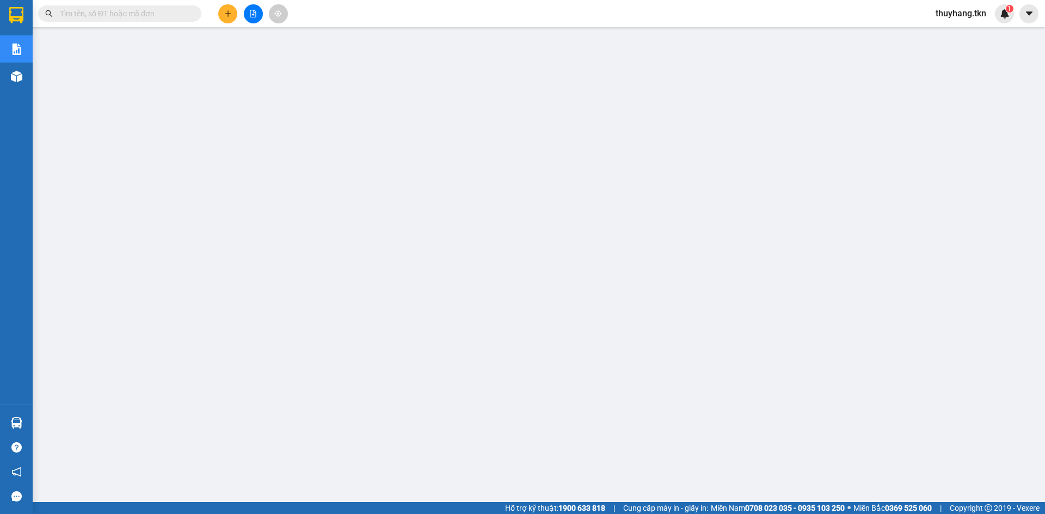
scroll to position [26, 0]
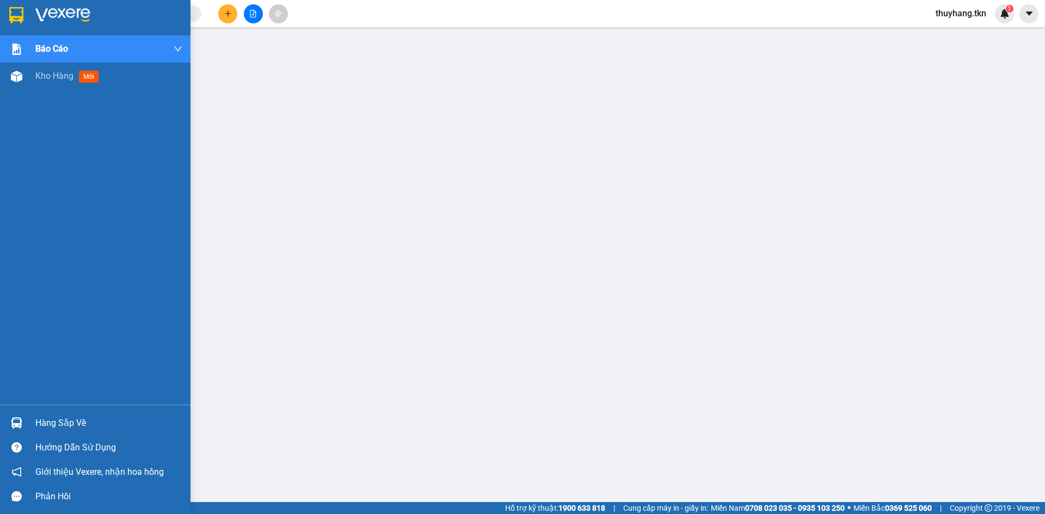
click at [19, 13] on img at bounding box center [16, 15] width 14 height 16
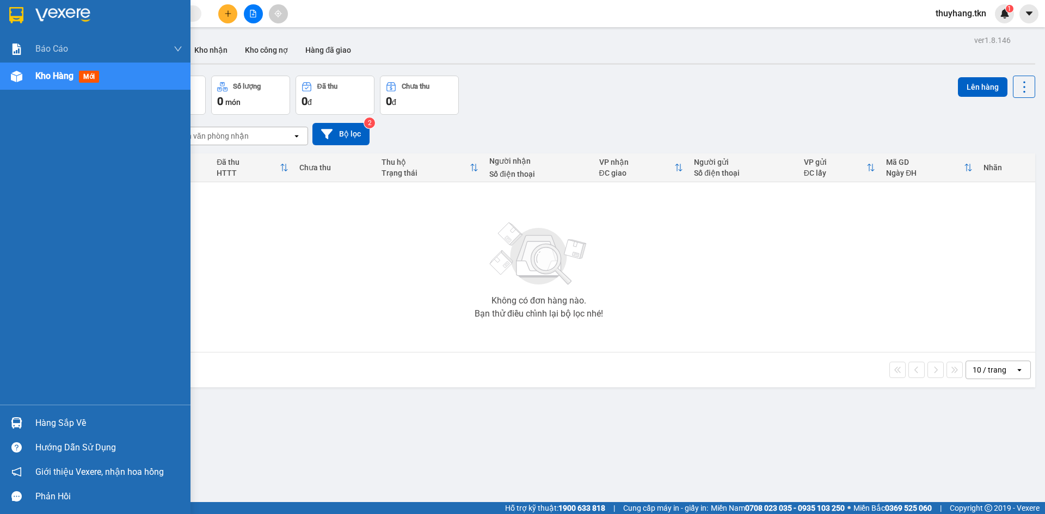
click at [54, 425] on div "Hàng sắp về" at bounding box center [108, 423] width 147 height 16
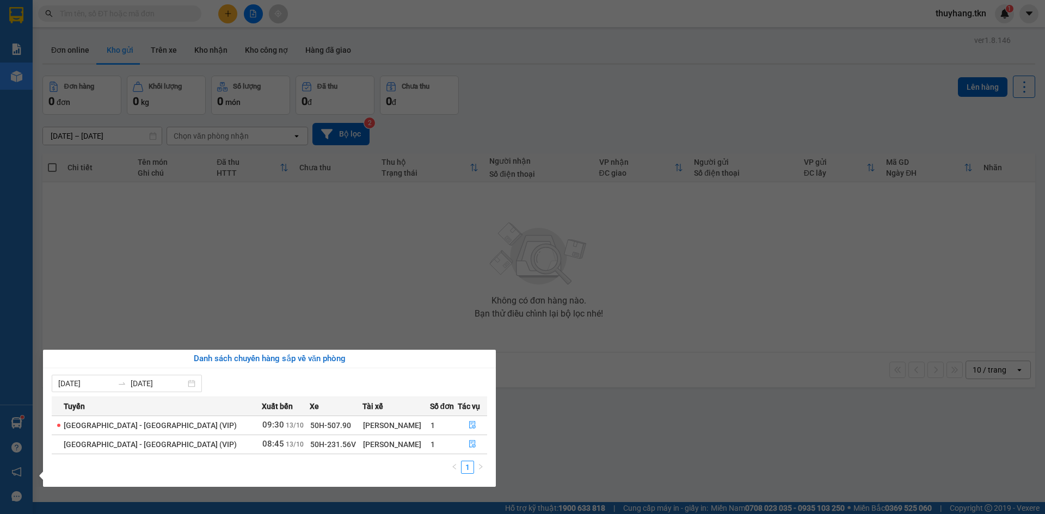
click at [449, 244] on section "Kết quả tìm kiếm ( 0 ) Bộ lọc No Data thuyhang.tkn 1 Báo cáo Mẫu 1: Báo cáo dòn…" at bounding box center [522, 257] width 1045 height 514
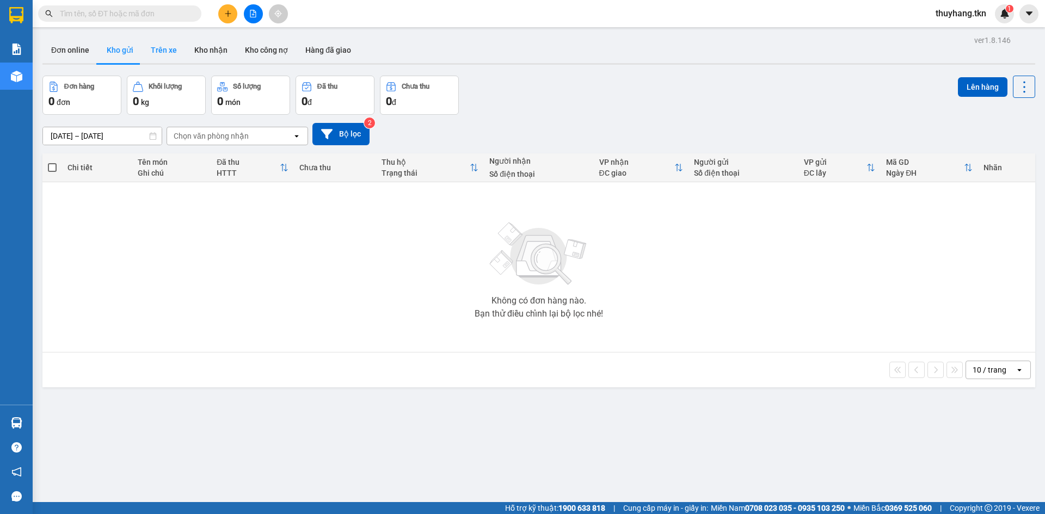
click at [176, 47] on button "Trên xe" at bounding box center [164, 50] width 44 height 26
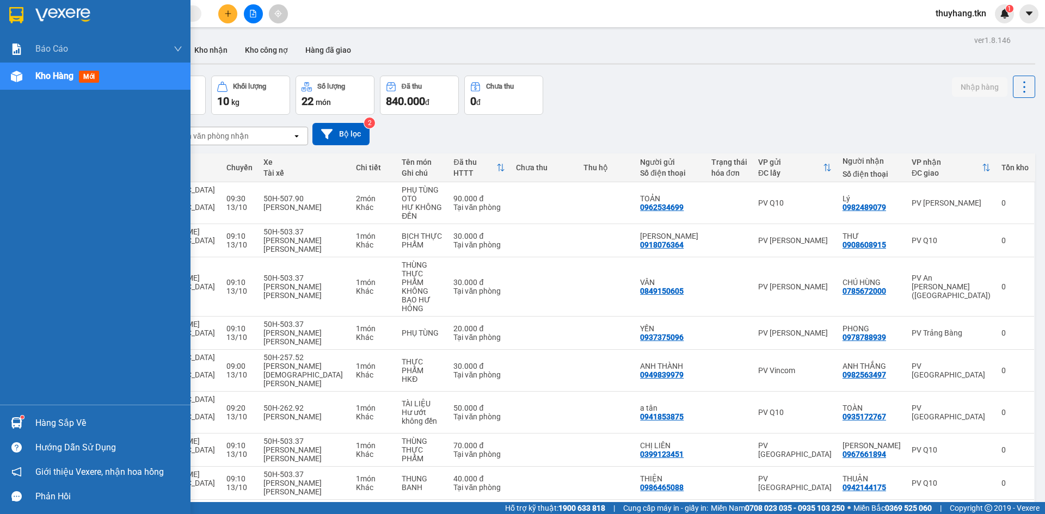
click at [22, 419] on img at bounding box center [16, 422] width 11 height 11
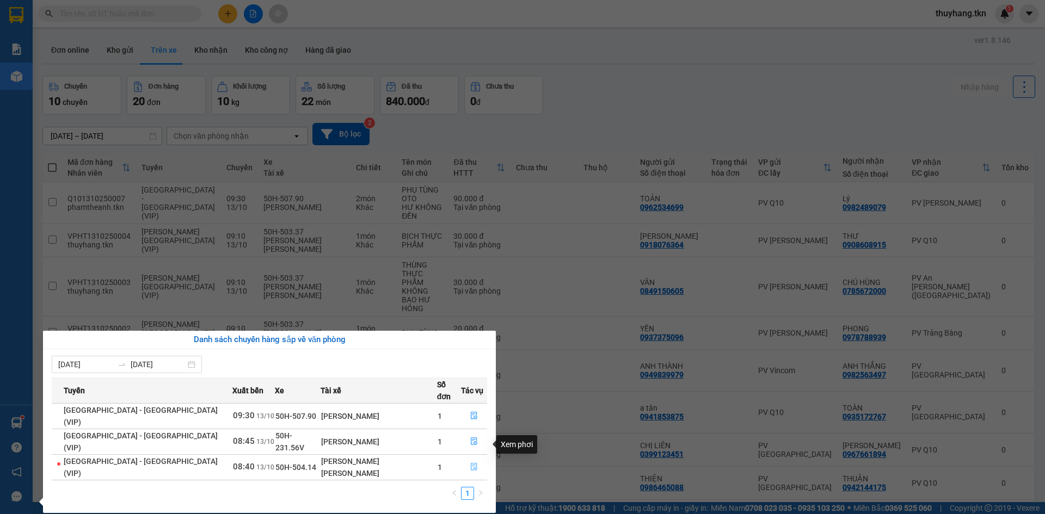
click at [471, 464] on icon "file-done" at bounding box center [474, 468] width 7 height 8
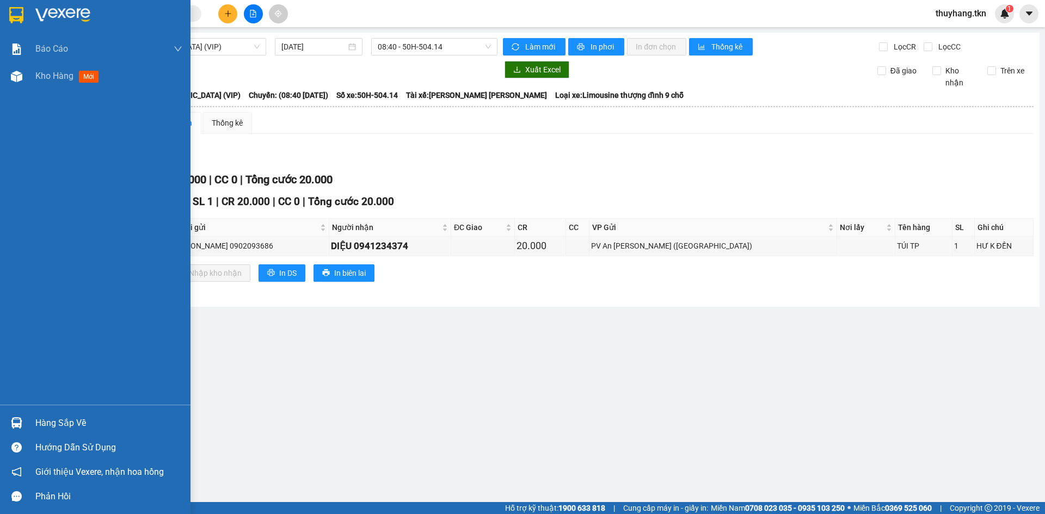
click at [57, 426] on div "Hàng sắp về" at bounding box center [108, 423] width 147 height 16
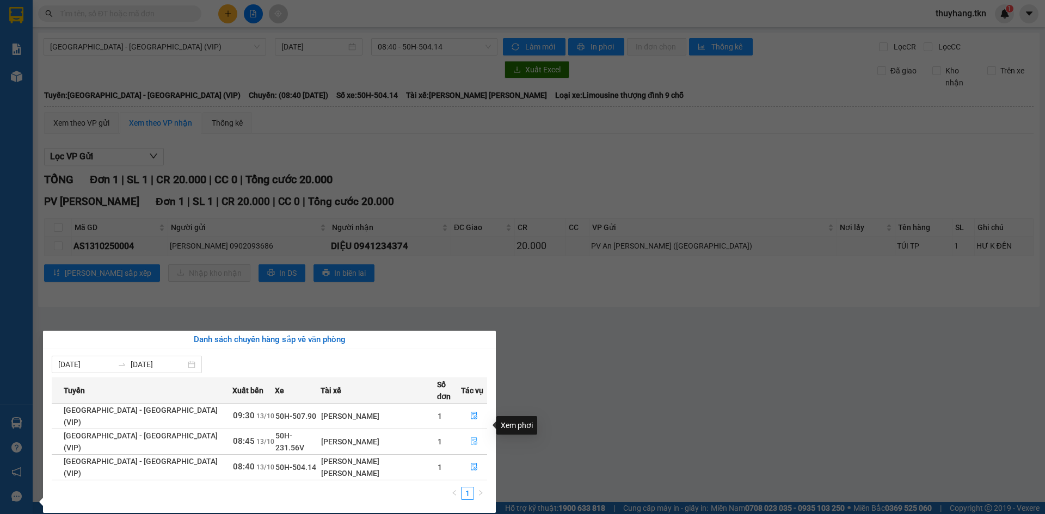
click at [471, 438] on icon "file-done" at bounding box center [474, 442] width 8 height 8
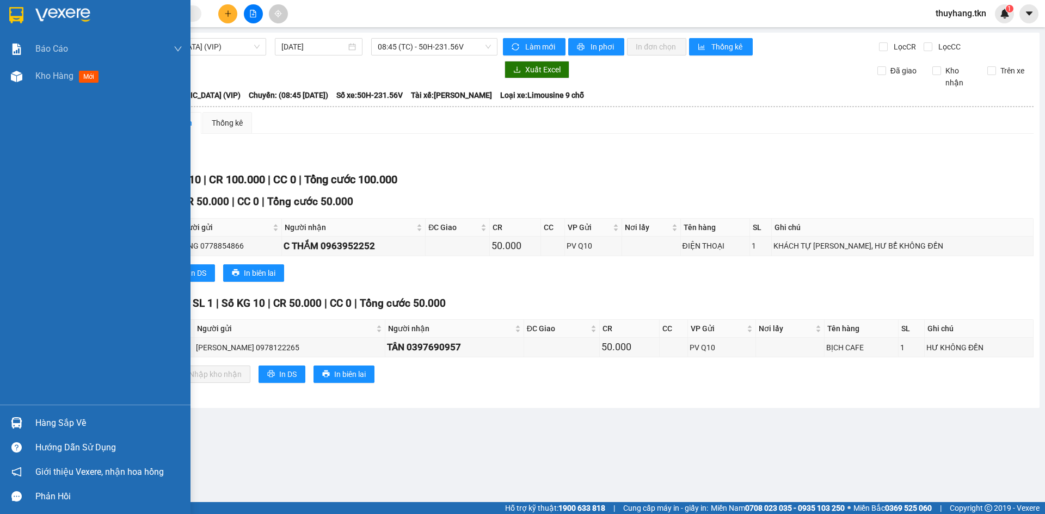
click at [23, 422] on div at bounding box center [16, 423] width 19 height 19
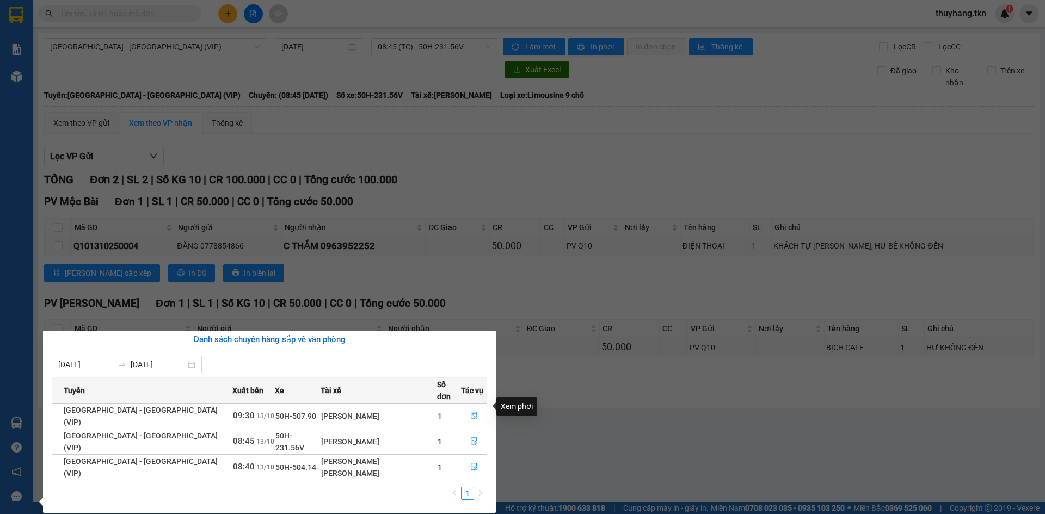
click at [470, 412] on icon "file-done" at bounding box center [474, 416] width 8 height 8
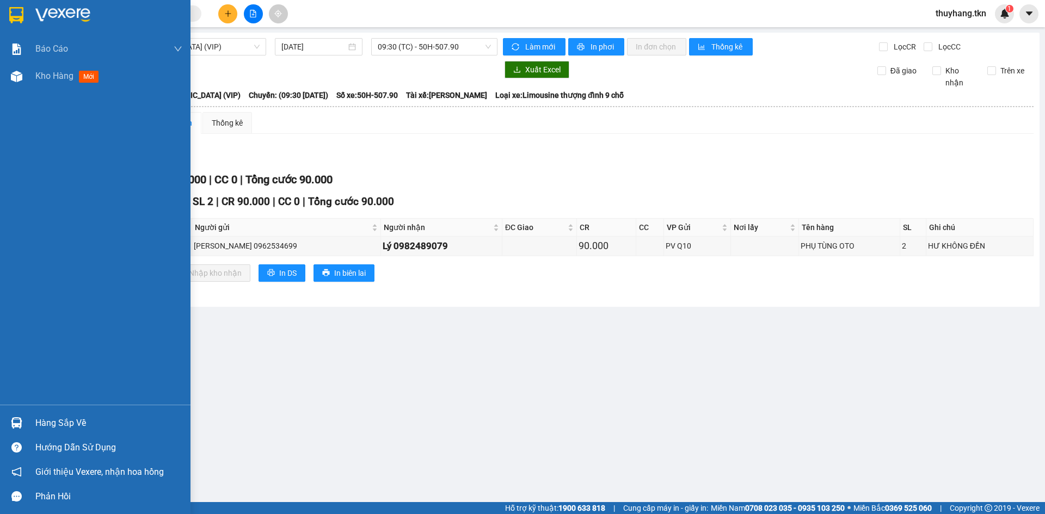
click at [24, 415] on div at bounding box center [16, 423] width 19 height 19
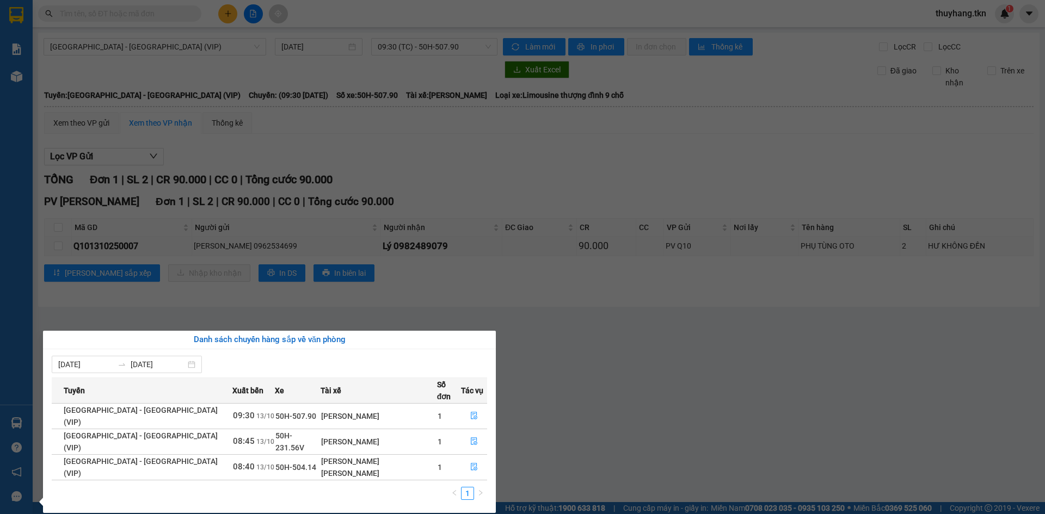
click at [336, 21] on section "Kết quả tìm kiếm ( 0 ) Bộ lọc No Data thuyhang.tkn 1 Báo cáo Mẫu 1: Báo cáo dòn…" at bounding box center [522, 257] width 1045 height 514
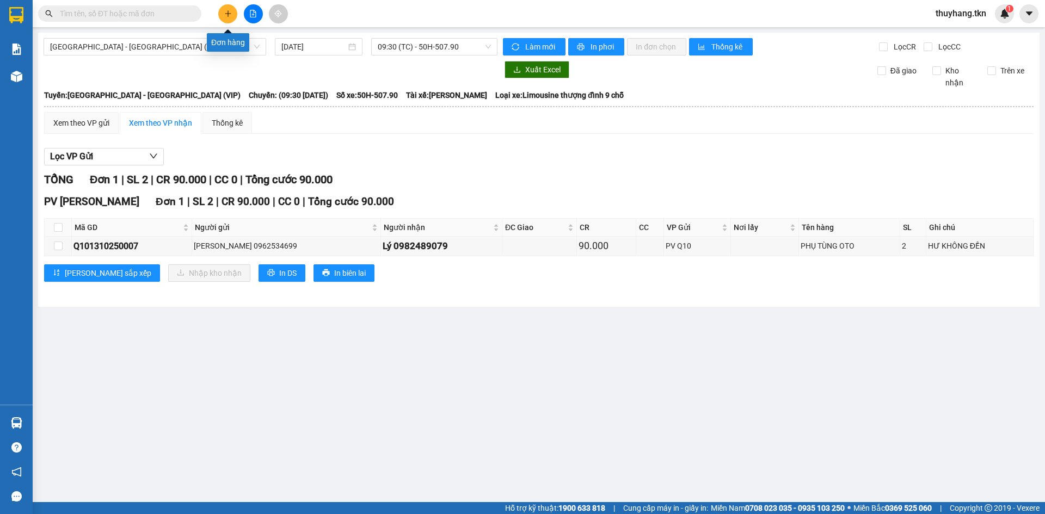
click at [227, 16] on icon "plus" at bounding box center [228, 14] width 8 height 8
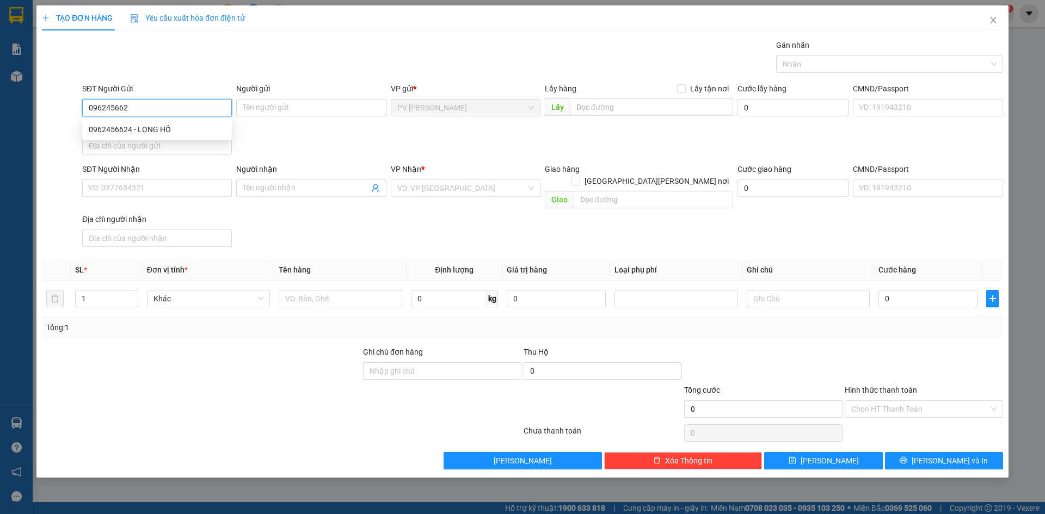
type input "0962456624"
click at [178, 128] on div "0962456624 - LONG HỒ" at bounding box center [157, 130] width 137 height 12
type input "LONG HỒ"
type input "00908236306"
type input "THÀNH"
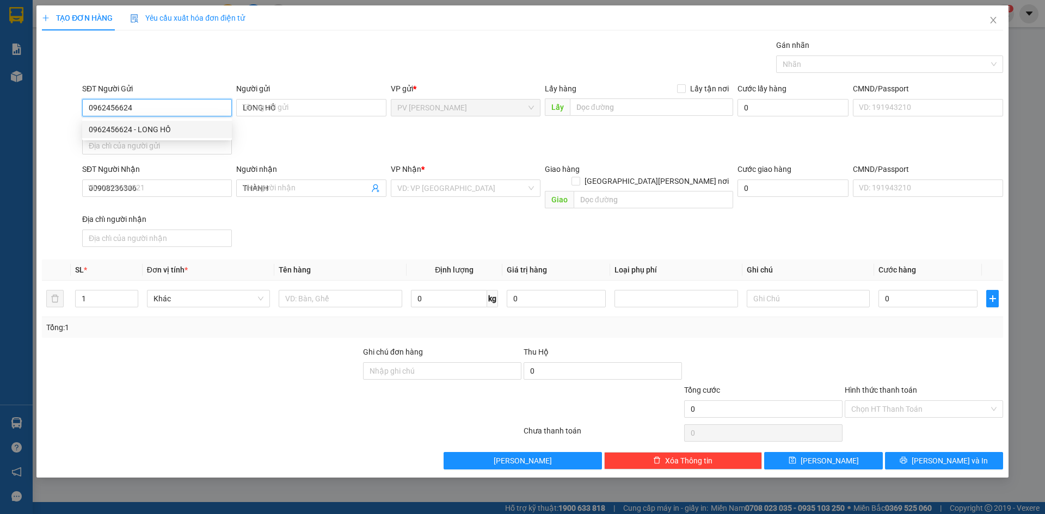
type input "30.000"
type input "0962456624"
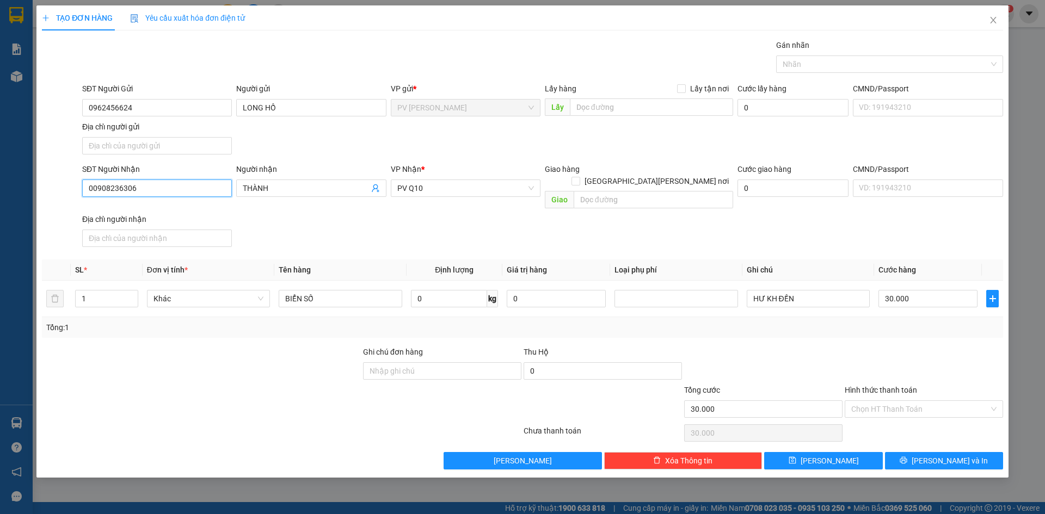
click at [179, 185] on input "00908236306" at bounding box center [157, 188] width 150 height 17
type input "0764493121"
click at [173, 214] on div "0764493121 - GIANG" at bounding box center [157, 210] width 137 height 12
type input "GIANG"
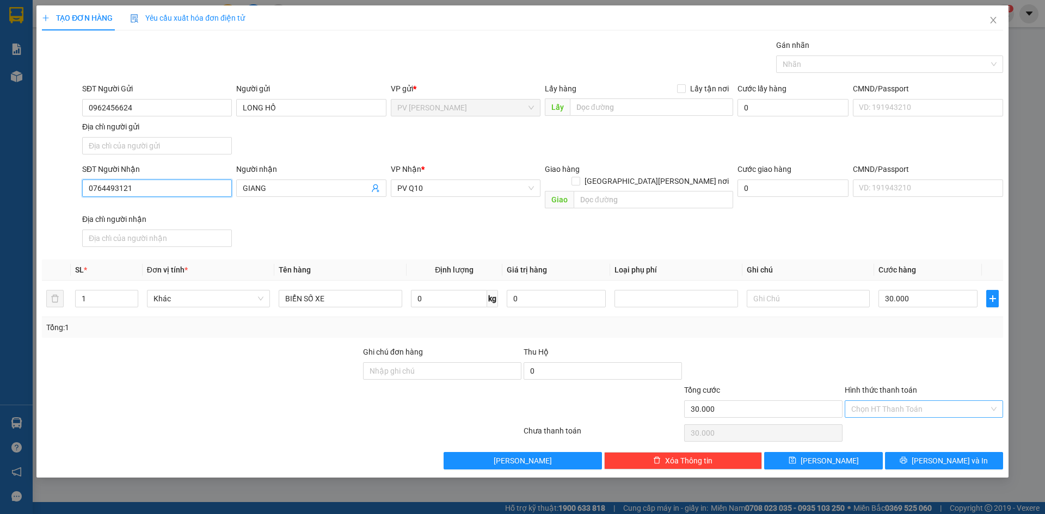
type input "0764493121"
click at [904, 401] on input "Hình thức thanh toán" at bounding box center [920, 409] width 138 height 16
click at [896, 420] on div "Tại văn phòng" at bounding box center [923, 419] width 145 height 12
type input "0"
click at [901, 452] on button "Lưu và In" at bounding box center [944, 460] width 118 height 17
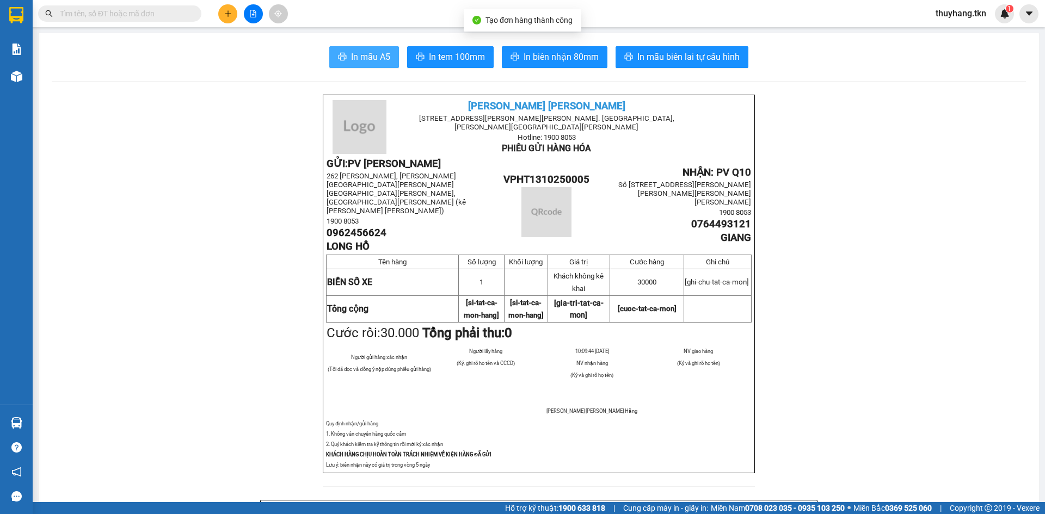
click at [343, 60] on button "In mẫu A5" at bounding box center [364, 57] width 70 height 22
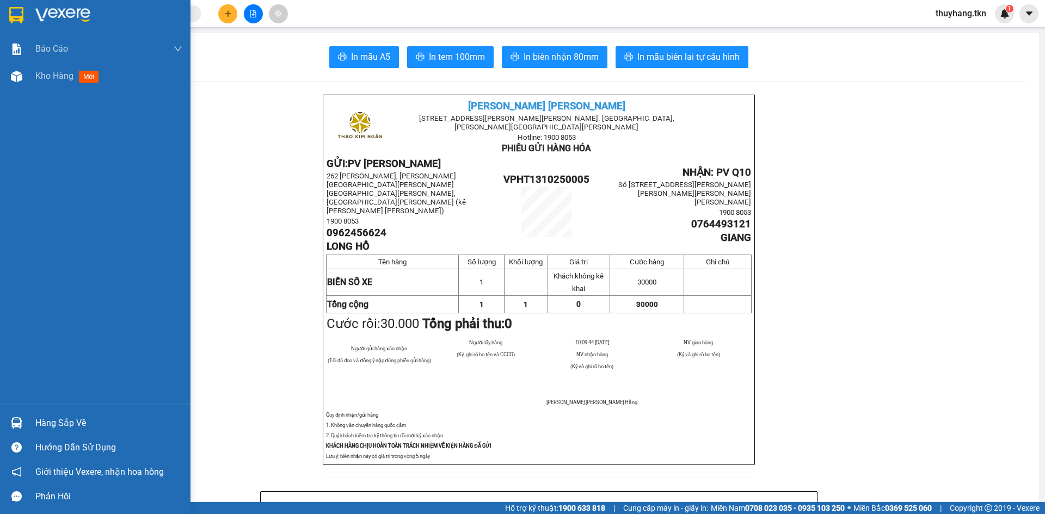
click at [19, 14] on img at bounding box center [16, 15] width 14 height 16
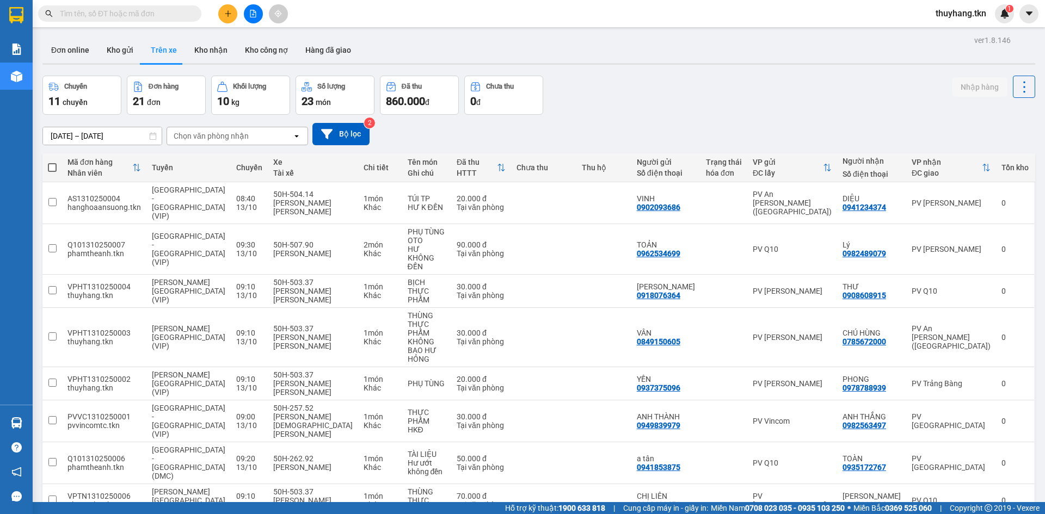
click at [682, 114] on div "Chuyến 11 chuyến Đơn hàng 21 đơn Khối lượng 10 kg Số lượng 23 món Đã thu 860.00…" at bounding box center [538, 95] width 993 height 39
click at [99, 42] on button "Kho gửi" at bounding box center [120, 50] width 44 height 26
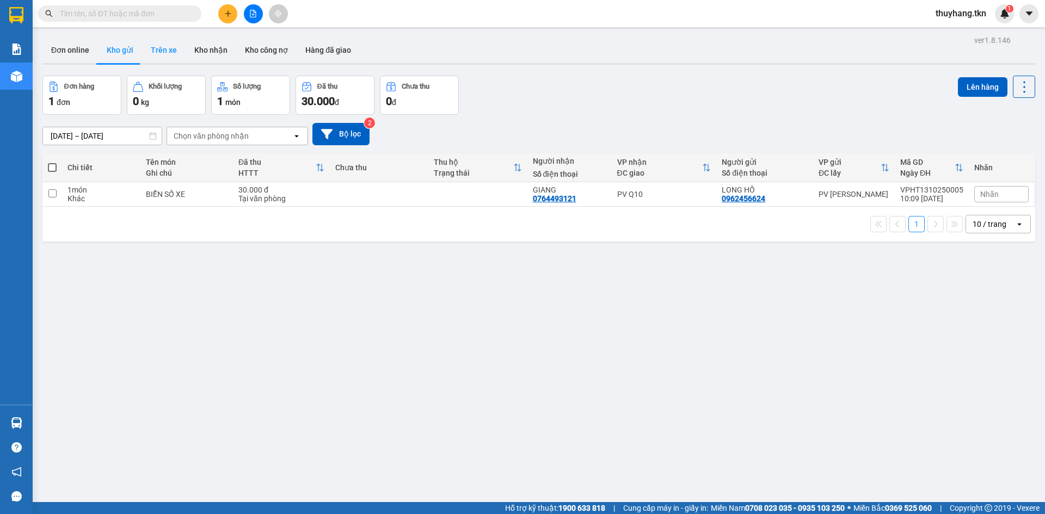
click at [153, 53] on button "Trên xe" at bounding box center [164, 50] width 44 height 26
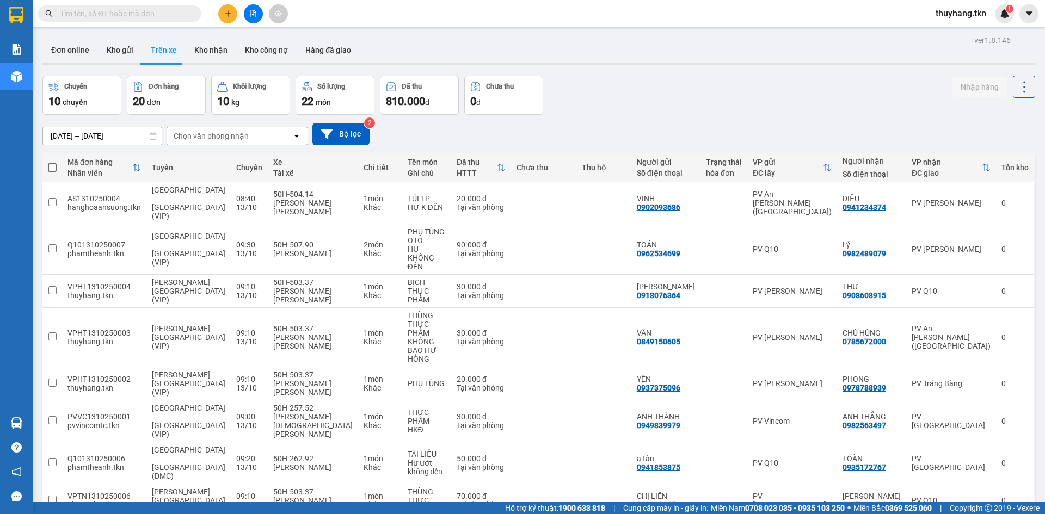
click at [713, 95] on div "Chuyến 10 chuyến Đơn hàng 20 đơn Khối lượng 10 kg Số lượng 22 món Đã thu 810.00…" at bounding box center [538, 95] width 993 height 39
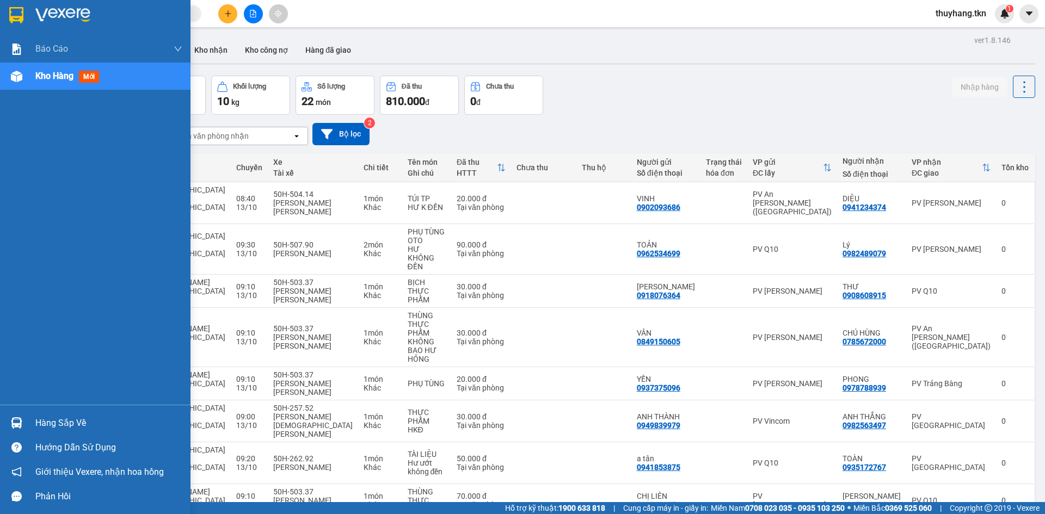
click at [23, 430] on div at bounding box center [16, 423] width 19 height 19
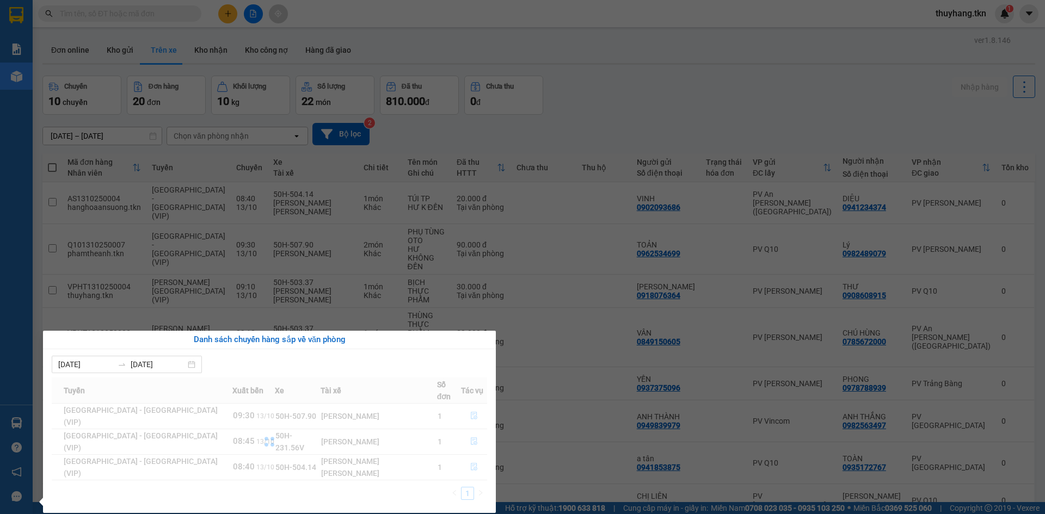
click at [227, 10] on section "Kết quả tìm kiếm ( 0 ) Bộ lọc No Data thuyhang.tkn 1 Báo cáo Mẫu 1: Báo cáo dòn…" at bounding box center [522, 257] width 1045 height 514
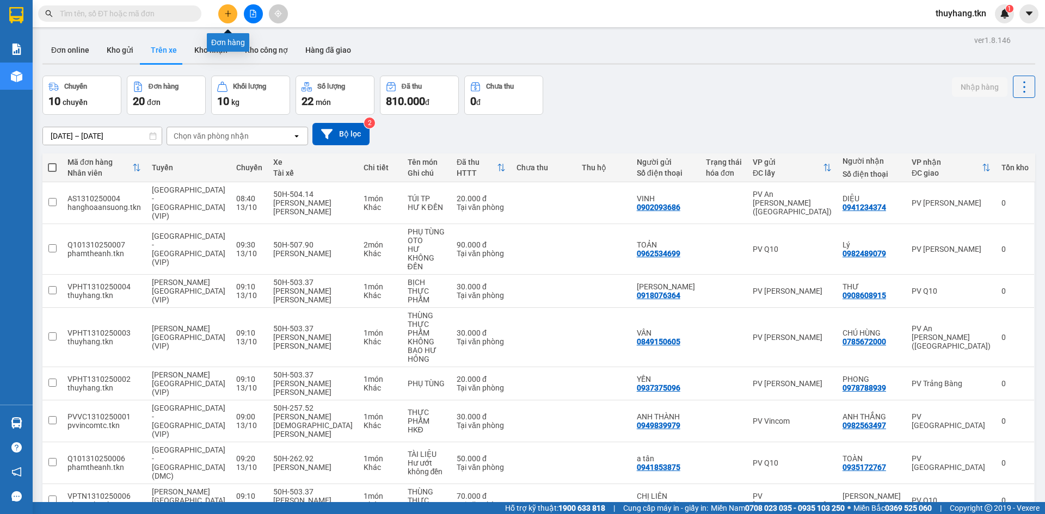
click at [227, 11] on icon "plus" at bounding box center [228, 14] width 8 height 8
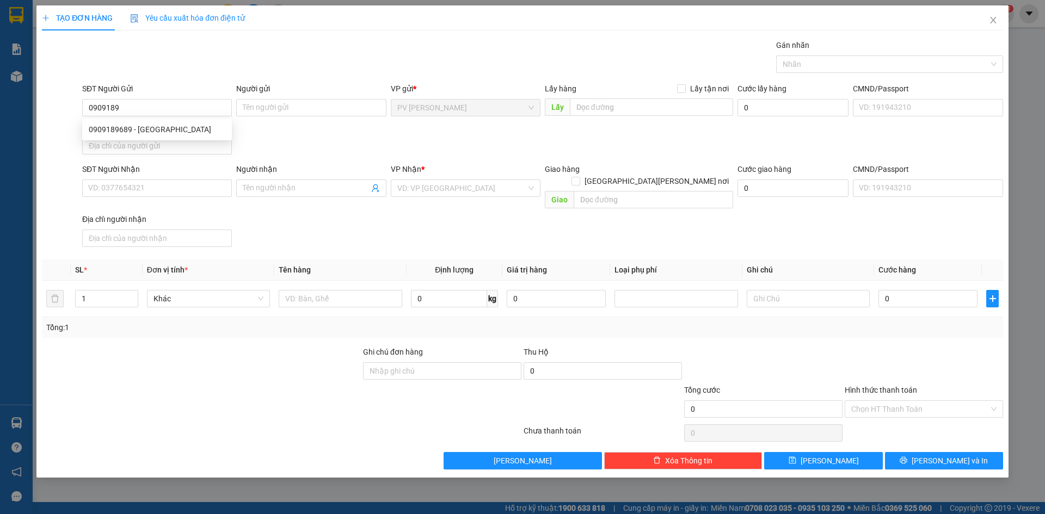
click at [167, 120] on div "0909189689 0909189689 - VIỆT ÚC" at bounding box center [157, 130] width 150 height 22
click at [164, 101] on input "0909189" at bounding box center [157, 107] width 150 height 17
click at [155, 127] on div "0909189689 - VIỆT ÚC" at bounding box center [157, 130] width 137 height 12
type input "0909189689"
type input "VIỆT ÚC"
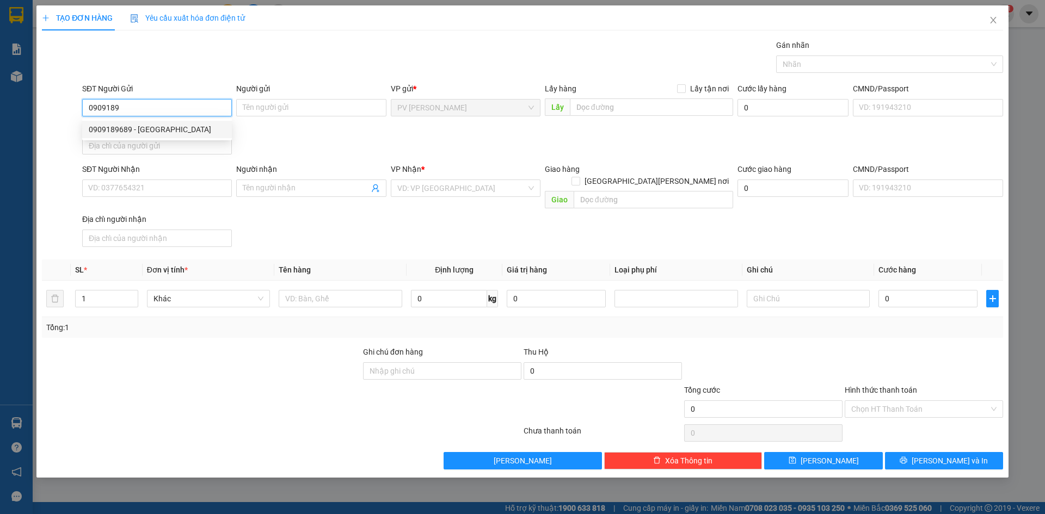
type input "0913129199"
type input "LABO NGUYỄN LONG"
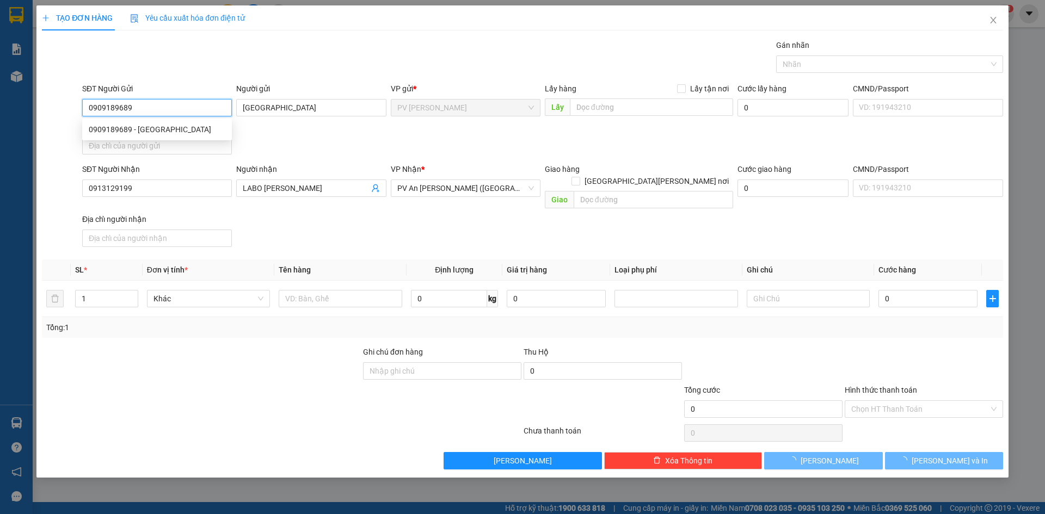
type input "20.000"
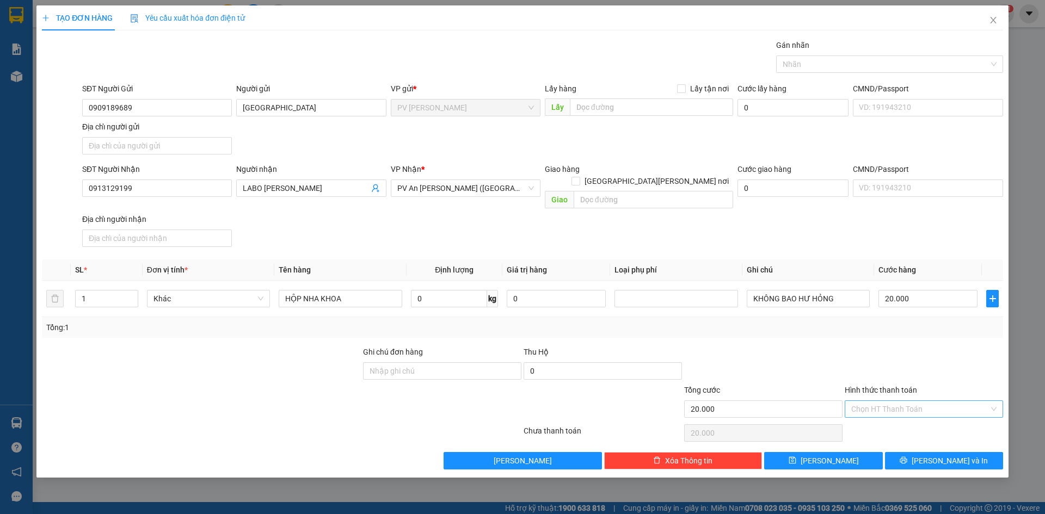
click at [863, 401] on input "Hình thức thanh toán" at bounding box center [920, 409] width 138 height 16
click at [878, 423] on div "Tại văn phòng" at bounding box center [923, 419] width 145 height 12
type input "0"
click at [914, 452] on button "Lưu và In" at bounding box center [944, 460] width 118 height 17
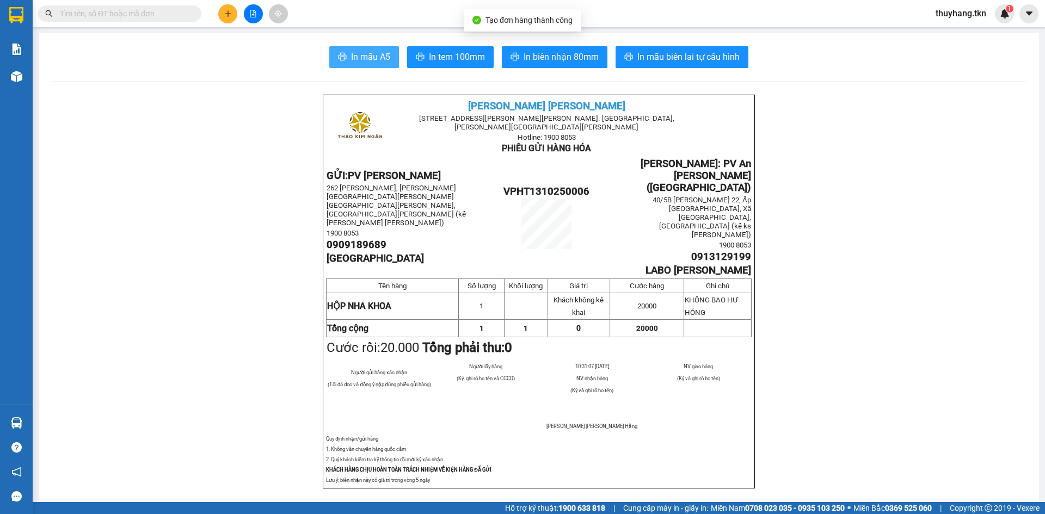
click at [331, 58] on button "In mẫu A5" at bounding box center [364, 57] width 70 height 22
click at [230, 17] on button at bounding box center [227, 13] width 19 height 19
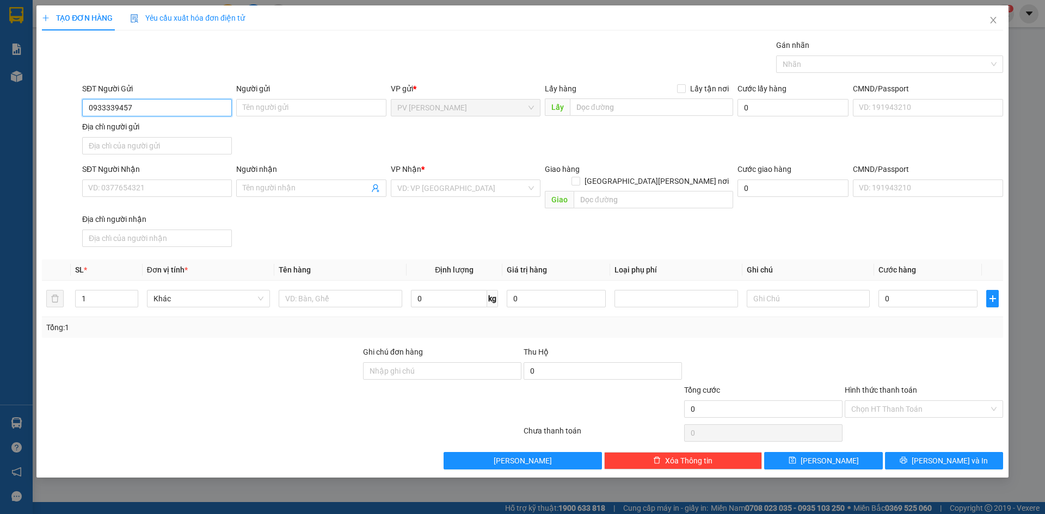
type input "0933339457"
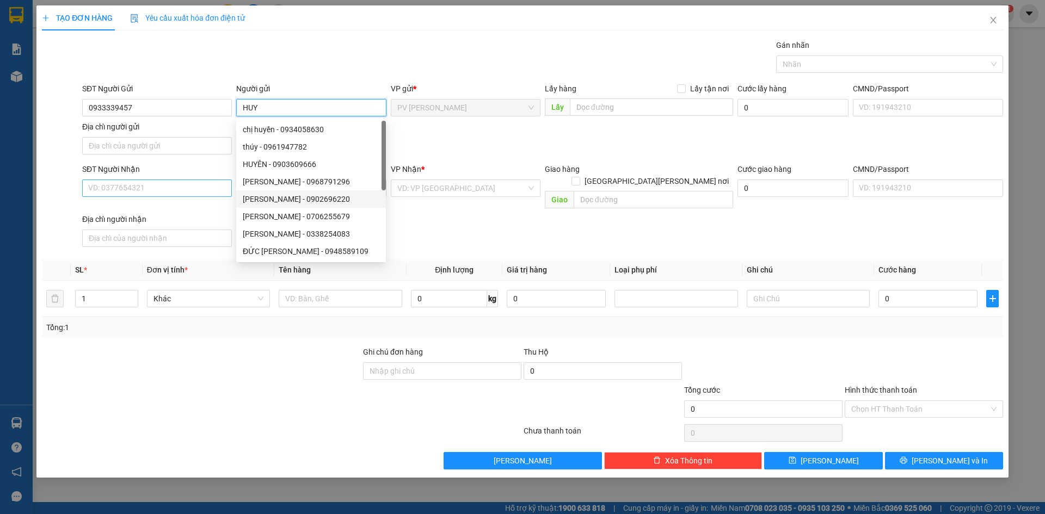
type input "HUY"
click at [198, 192] on input "SĐT Người Nhận" at bounding box center [157, 188] width 150 height 17
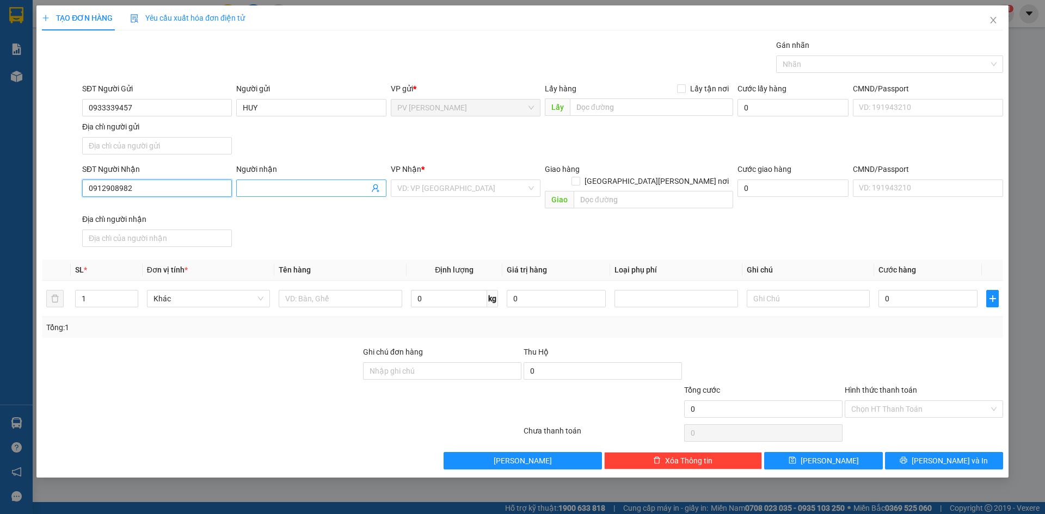
type input "0912908982"
click at [265, 191] on input "Người nhận" at bounding box center [306, 188] width 126 height 12
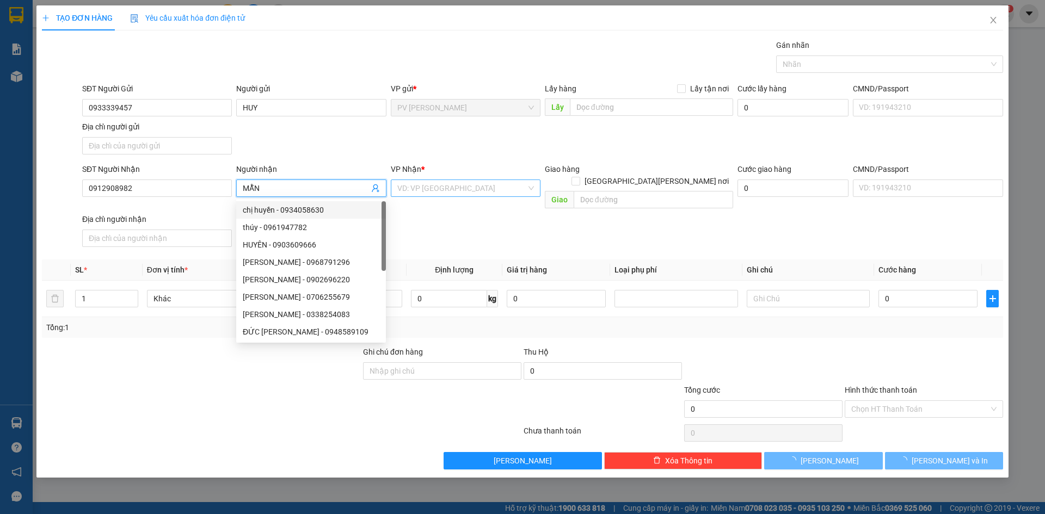
type input "MẪN"
click at [431, 186] on input "search" at bounding box center [461, 188] width 129 height 16
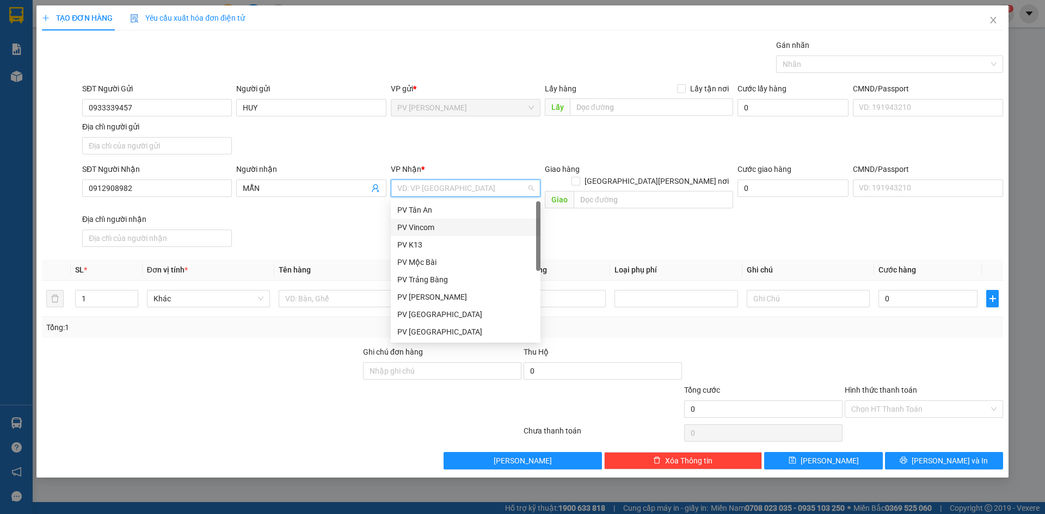
click at [433, 227] on div "PV Vincom" at bounding box center [465, 228] width 137 height 12
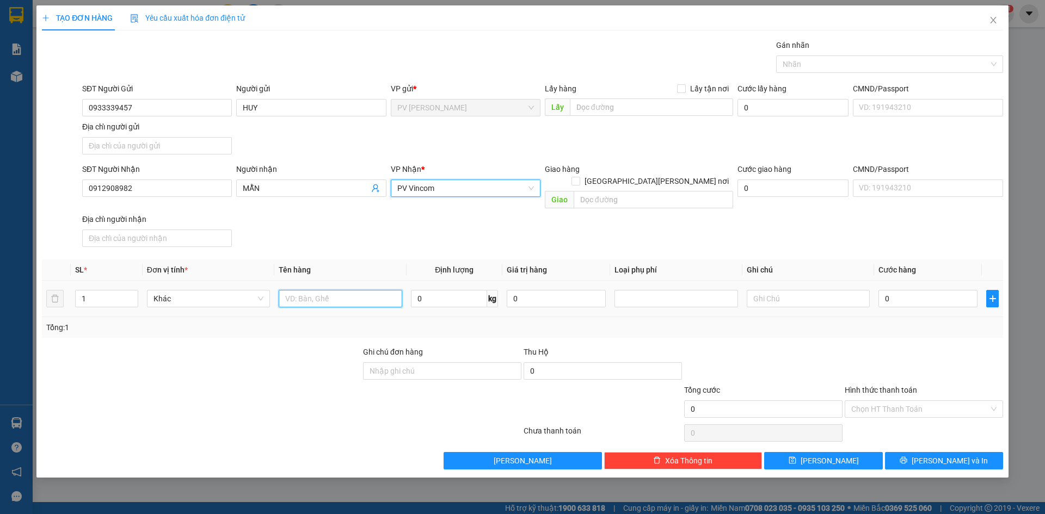
click at [334, 290] on input "text" at bounding box center [340, 298] width 123 height 17
click at [889, 65] on div at bounding box center [884, 64] width 211 height 13
type input "THÙNG THỰC PHẨM"
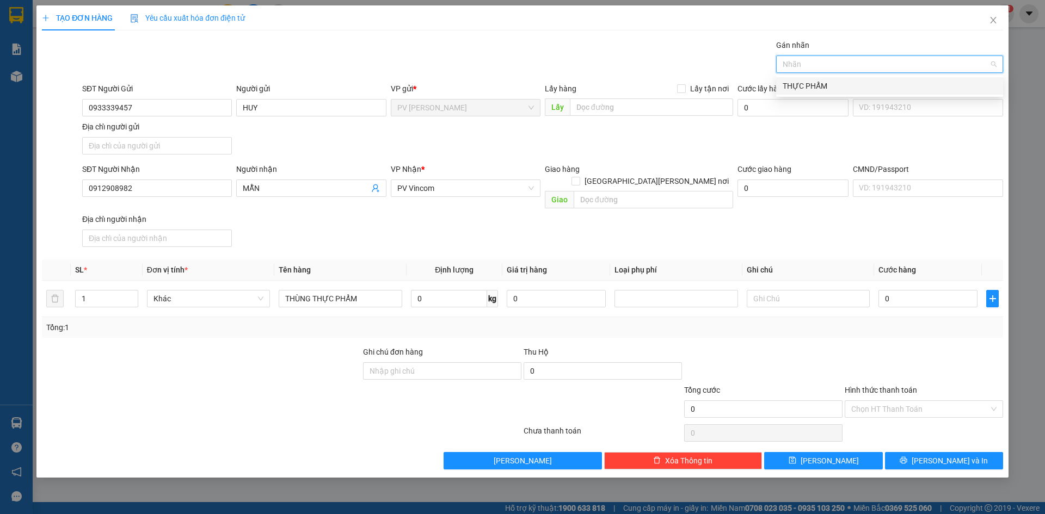
click at [804, 88] on div "THỰC PHẨM" at bounding box center [890, 86] width 214 height 12
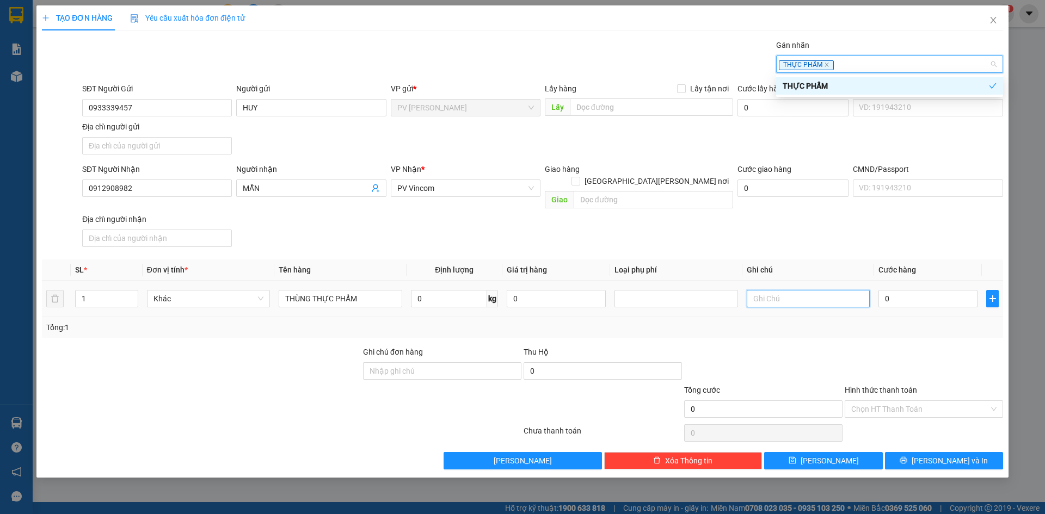
click at [828, 292] on input "text" at bounding box center [808, 298] width 123 height 17
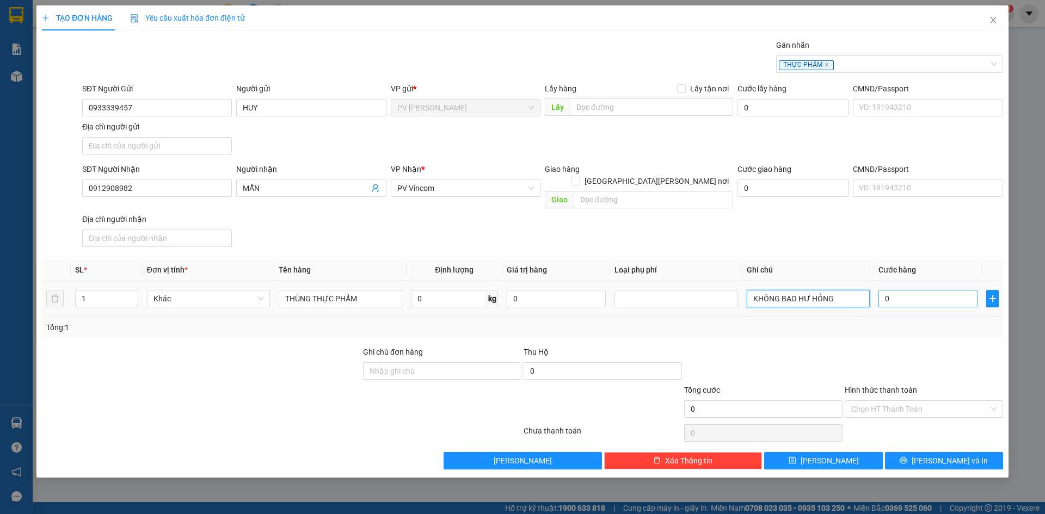
type input "KHÔNG BAO HƯ HỎNG"
click at [906, 290] on input "0" at bounding box center [927, 298] width 99 height 17
type input "4"
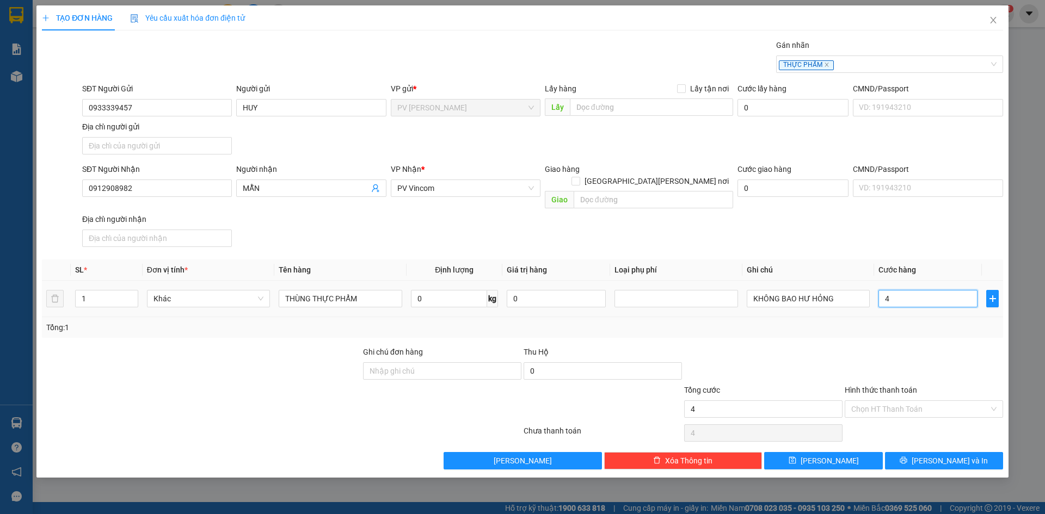
type input "40"
type input "40.000"
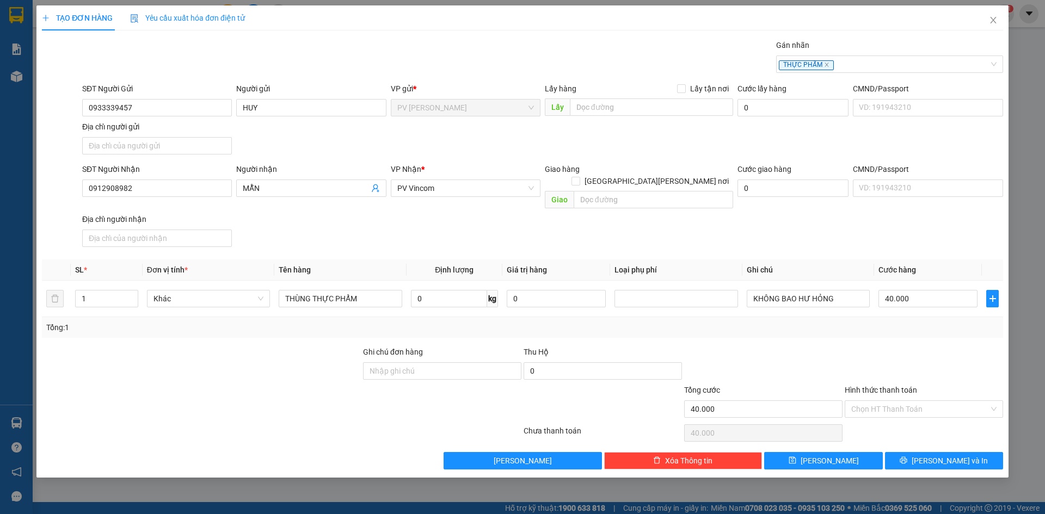
drag, startPoint x: 902, startPoint y: 348, endPoint x: 880, endPoint y: 356, distance: 23.3
click at [901, 348] on div at bounding box center [924, 365] width 161 height 38
click at [884, 401] on input "Hình thức thanh toán" at bounding box center [920, 409] width 138 height 16
click at [887, 423] on div "Tại văn phòng" at bounding box center [923, 419] width 145 height 12
type input "0"
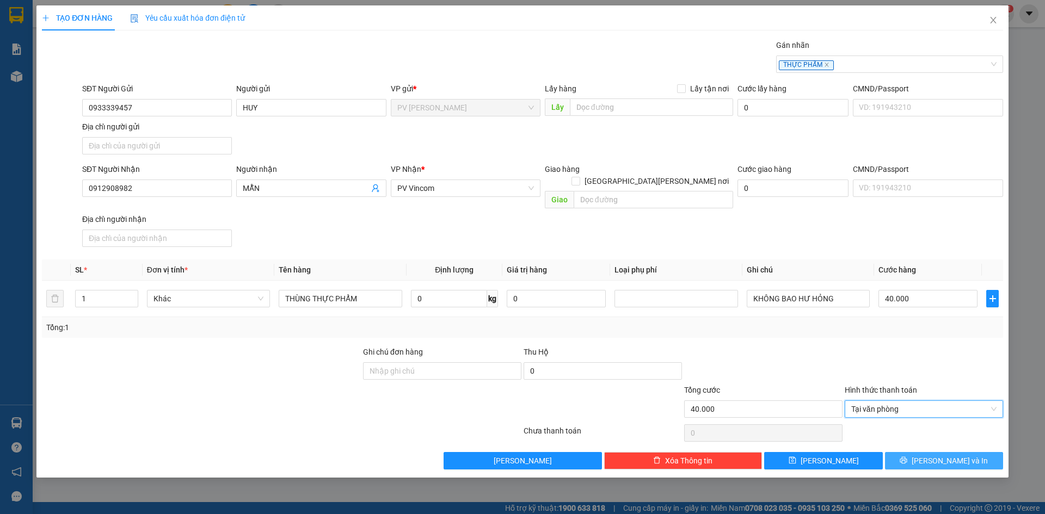
click at [895, 452] on button "Lưu và In" at bounding box center [944, 460] width 118 height 17
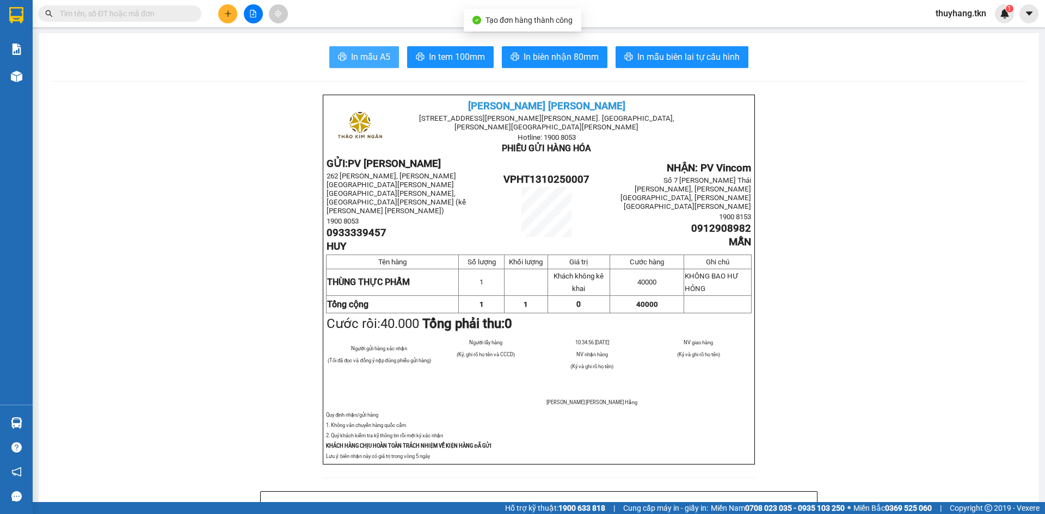
click at [386, 61] on button "In mẫu A5" at bounding box center [364, 57] width 70 height 22
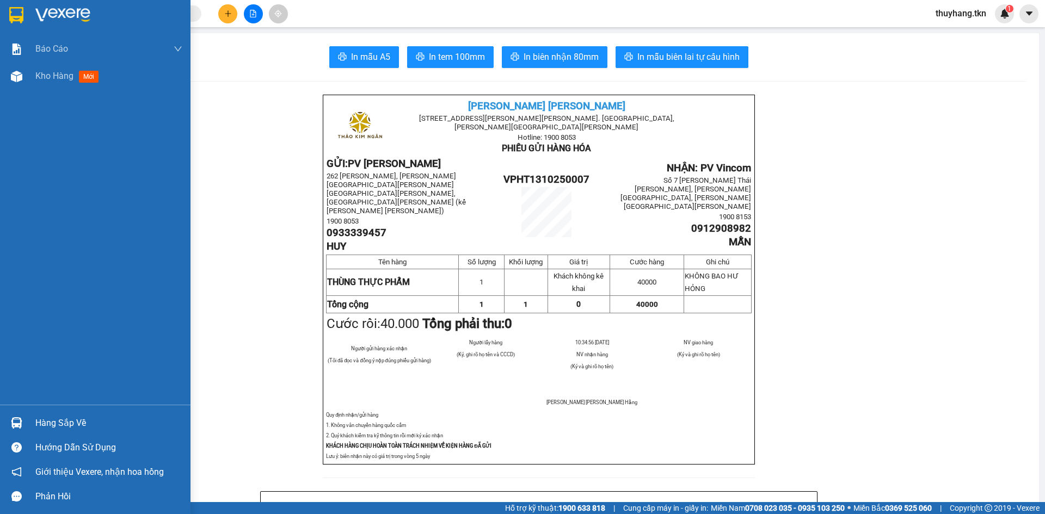
click at [17, 17] on img at bounding box center [16, 15] width 14 height 16
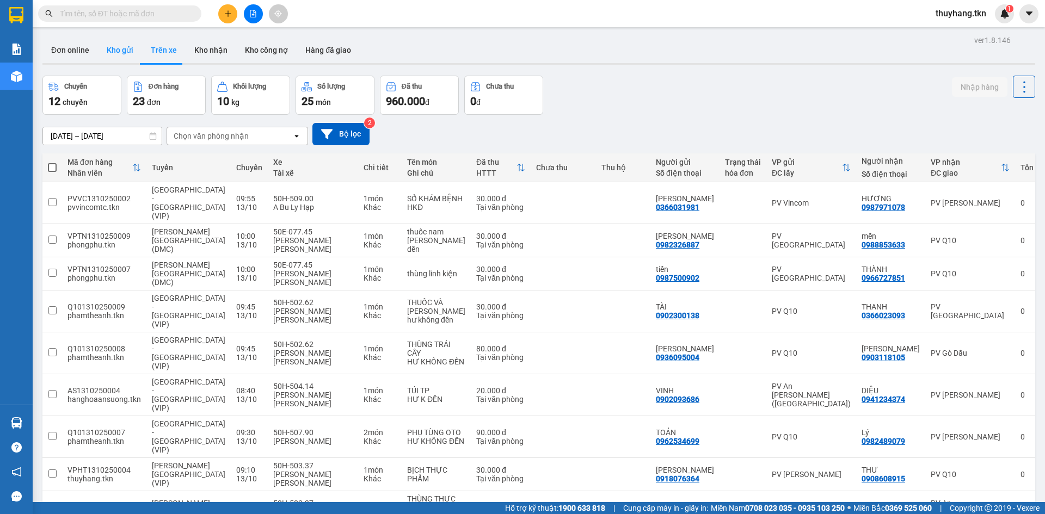
click at [122, 52] on button "Kho gửi" at bounding box center [120, 50] width 44 height 26
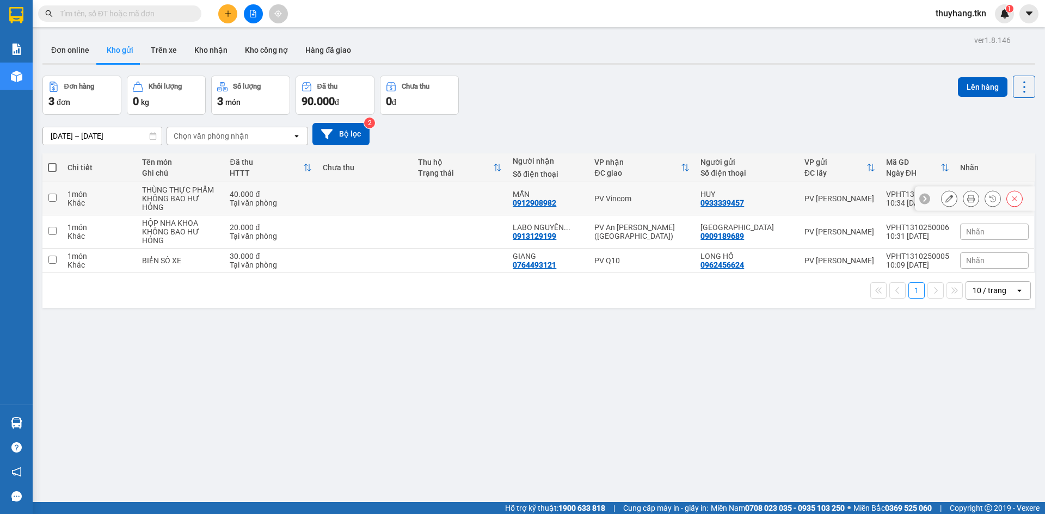
click at [477, 186] on td at bounding box center [460, 198] width 95 height 33
checkbox input "true"
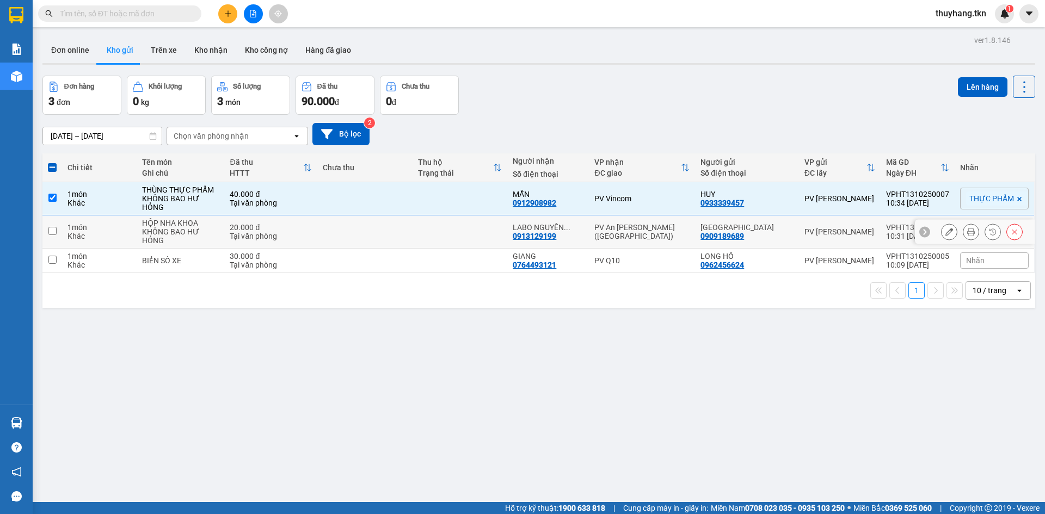
click at [453, 233] on td at bounding box center [460, 232] width 95 height 33
checkbox input "true"
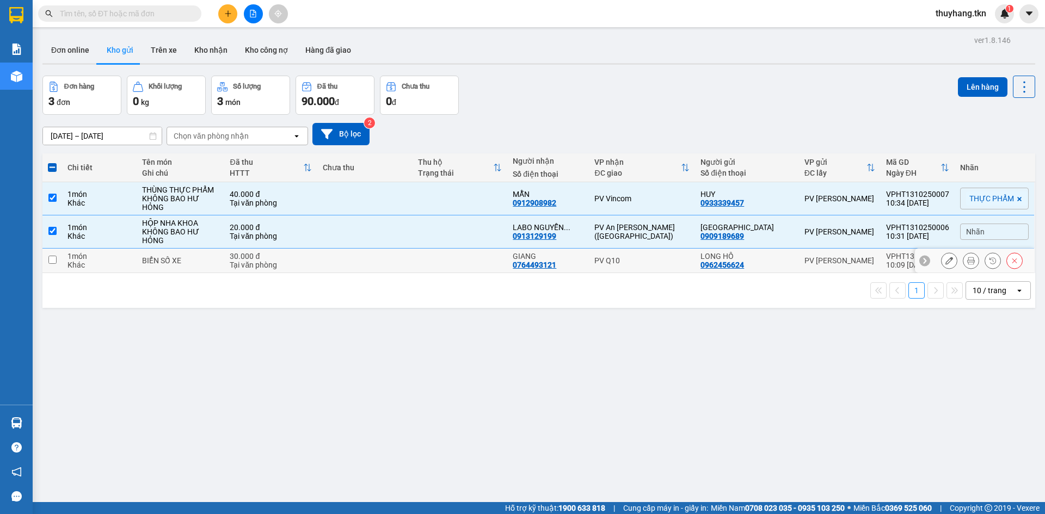
click at [436, 266] on td at bounding box center [460, 261] width 95 height 24
checkbox input "true"
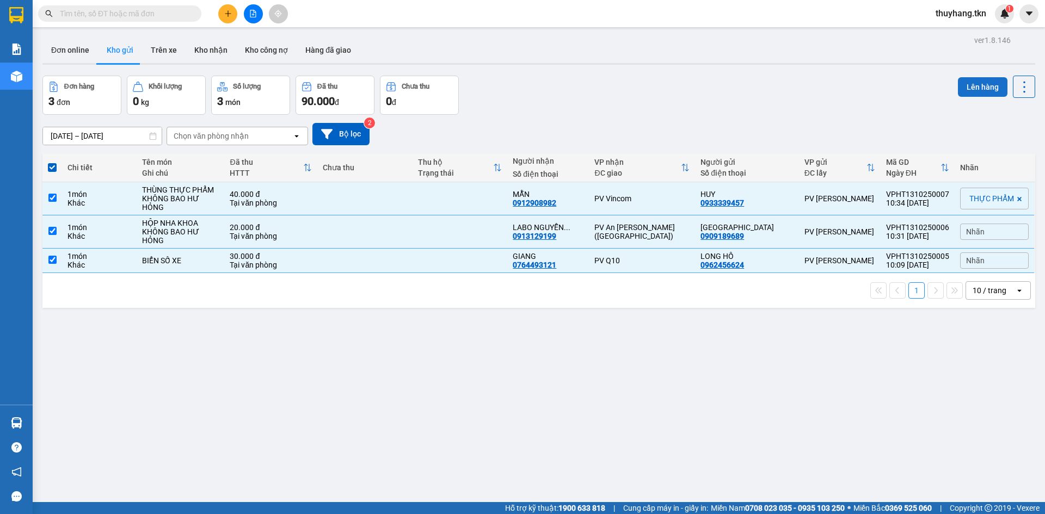
click at [965, 85] on button "Lên hàng" at bounding box center [983, 87] width 50 height 20
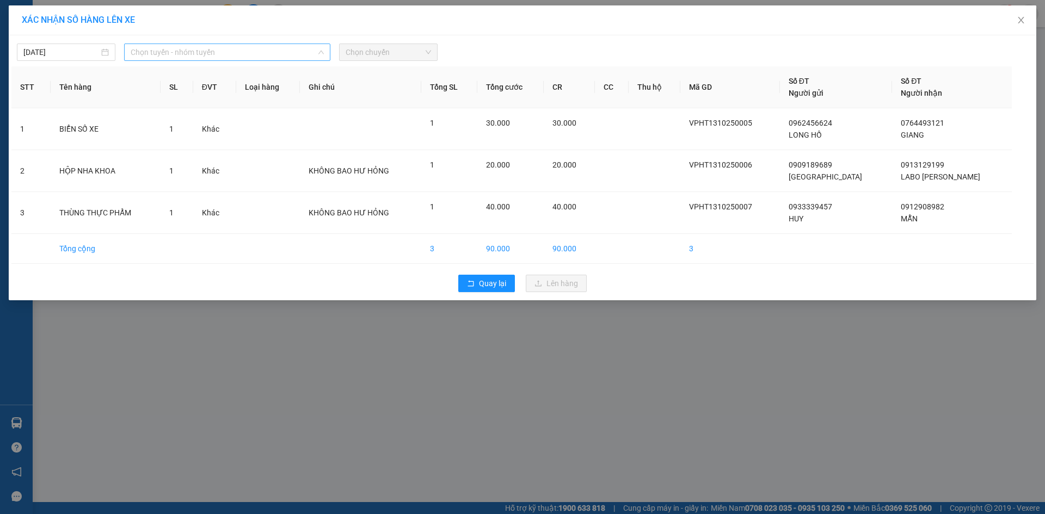
click at [223, 56] on span "Chọn tuyến - nhóm tuyến" at bounding box center [227, 52] width 193 height 16
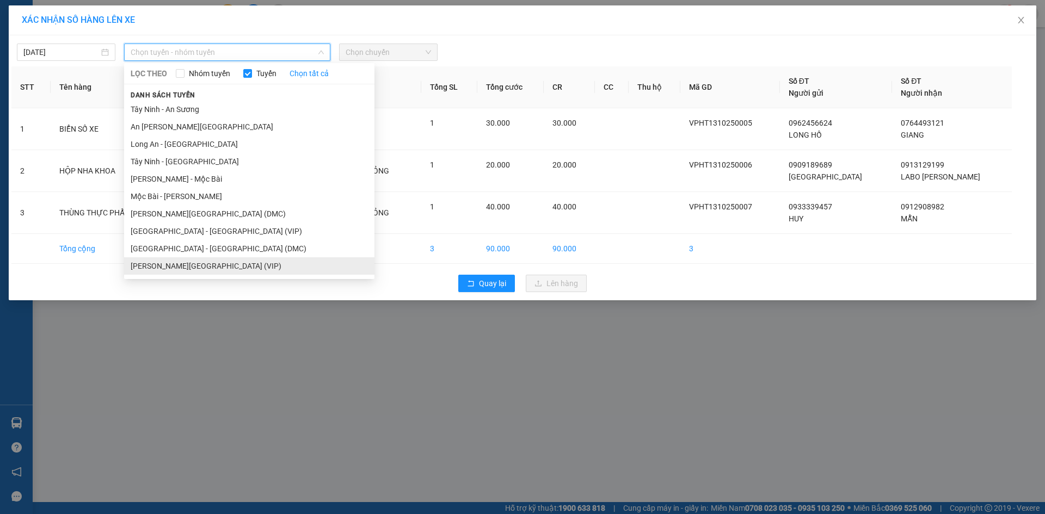
click at [208, 258] on li "Tây Ninh - Sài Gòn (VIP)" at bounding box center [249, 265] width 250 height 17
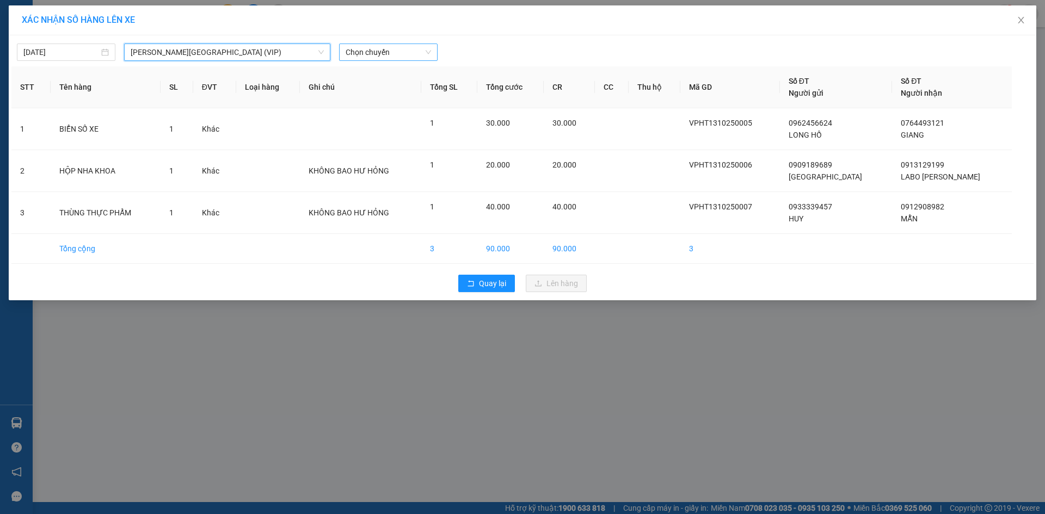
click at [419, 56] on span "Chọn chuyến" at bounding box center [388, 52] width 85 height 16
type input "4792"
click at [390, 99] on div "10:20 - 70H-047.92" at bounding box center [388, 91] width 98 height 17
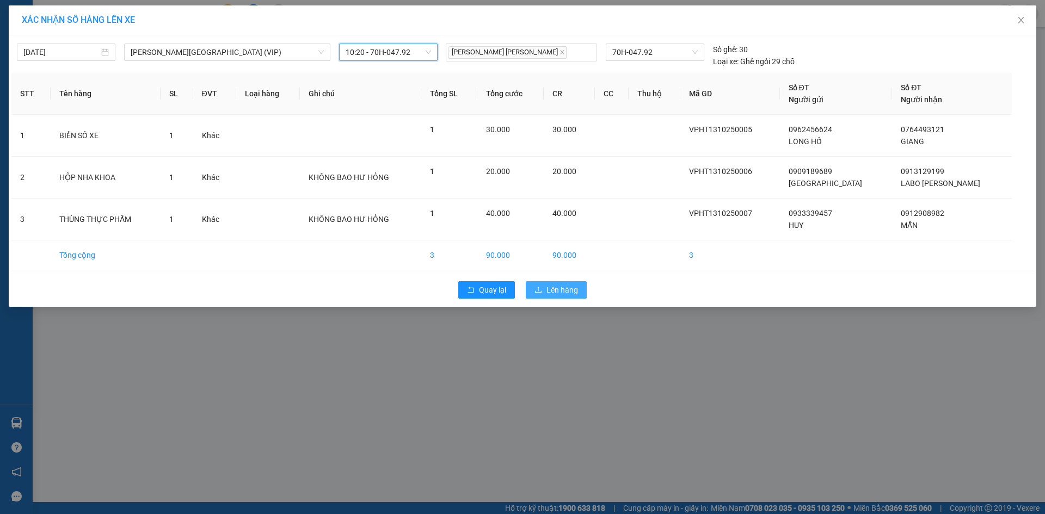
click at [562, 297] on button "Lên hàng" at bounding box center [556, 289] width 61 height 17
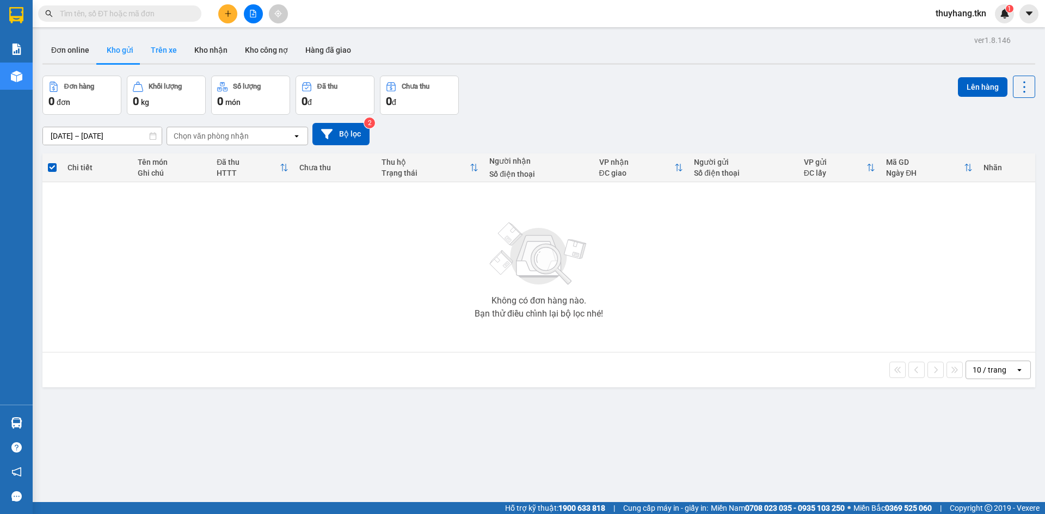
click at [171, 63] on button "Trên xe" at bounding box center [164, 50] width 44 height 26
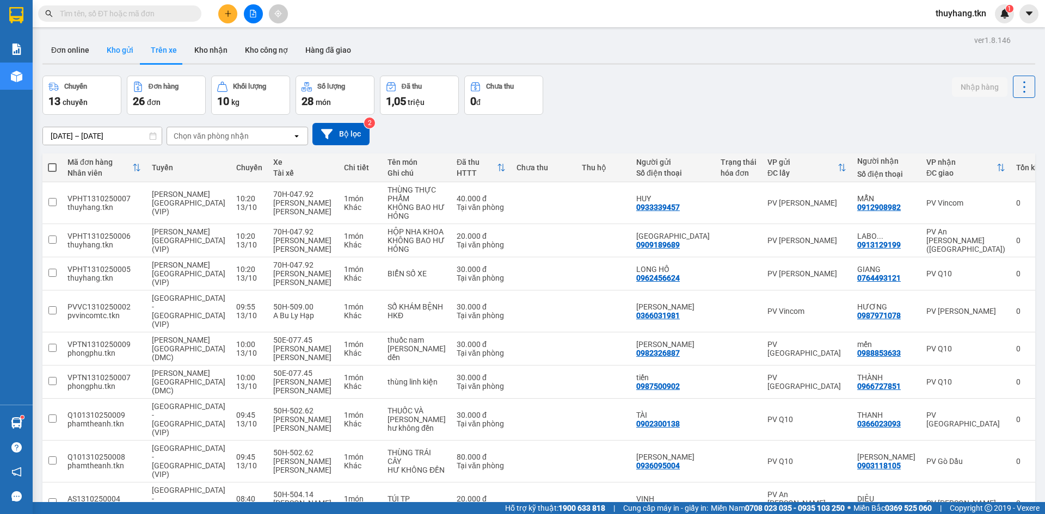
click at [121, 47] on button "Kho gửi" at bounding box center [120, 50] width 44 height 26
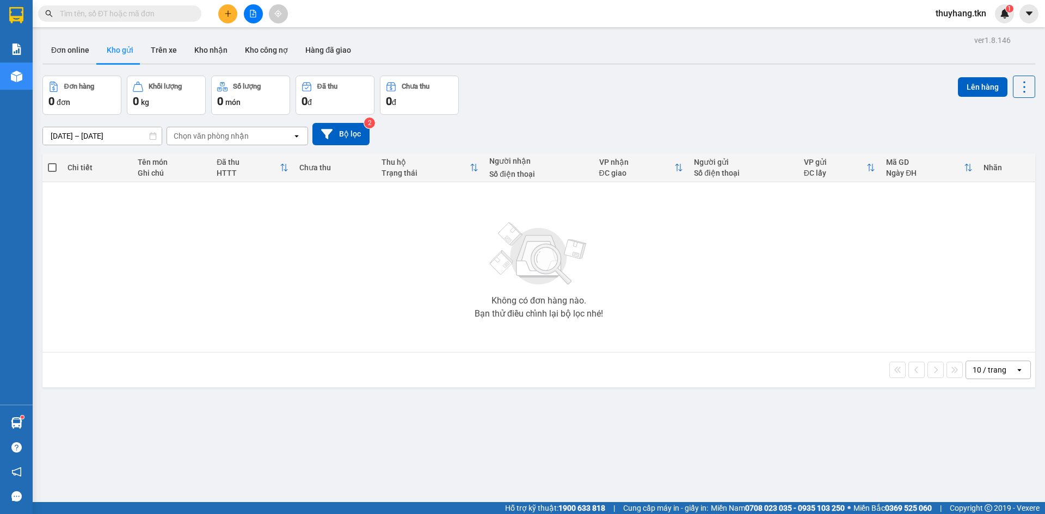
click at [170, 64] on div at bounding box center [538, 64] width 993 height 2
click at [167, 56] on button "Trên xe" at bounding box center [164, 50] width 44 height 26
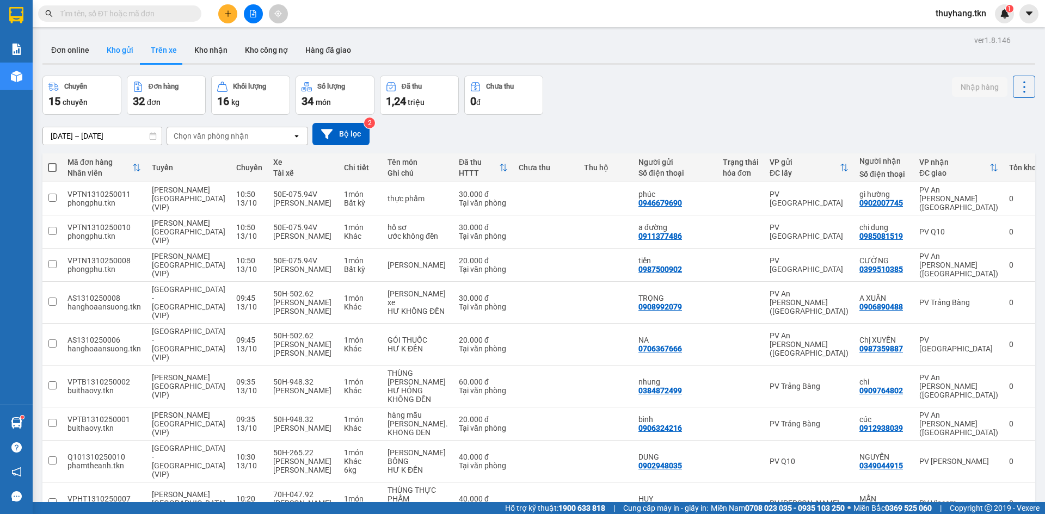
click at [118, 53] on button "Kho gửi" at bounding box center [120, 50] width 44 height 26
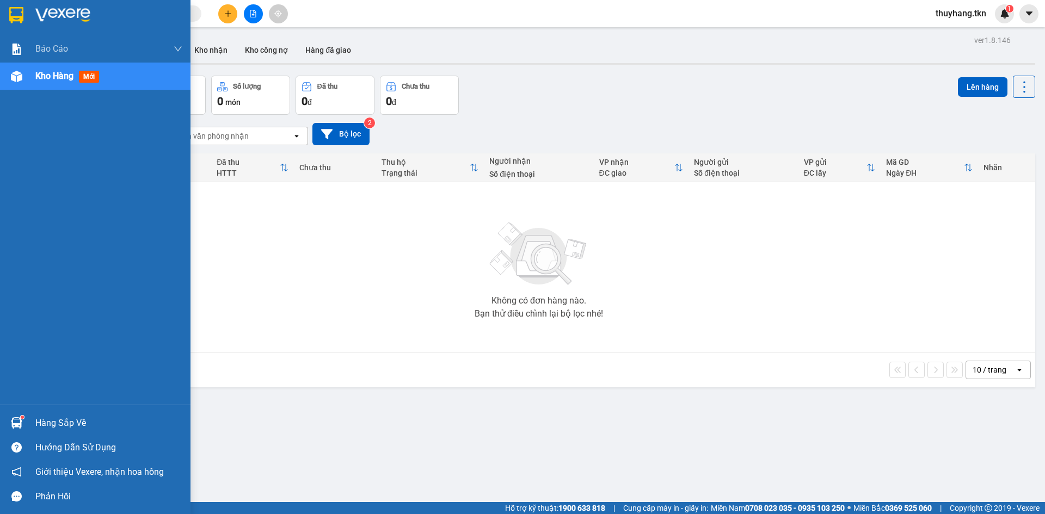
drag, startPoint x: 26, startPoint y: 423, endPoint x: 40, endPoint y: 427, distance: 14.5
click at [25, 423] on div at bounding box center [16, 423] width 19 height 19
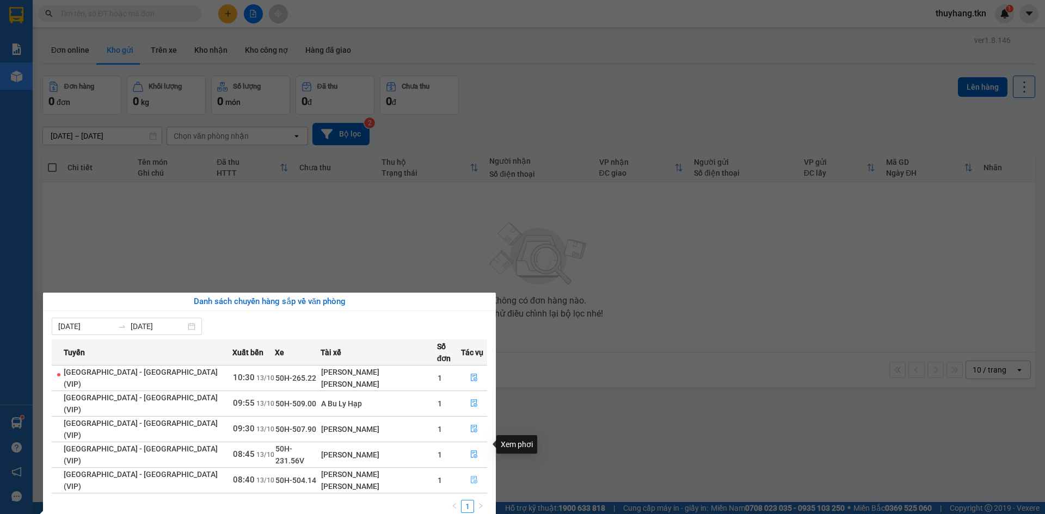
click at [470, 476] on icon "file-done" at bounding box center [474, 480] width 8 height 8
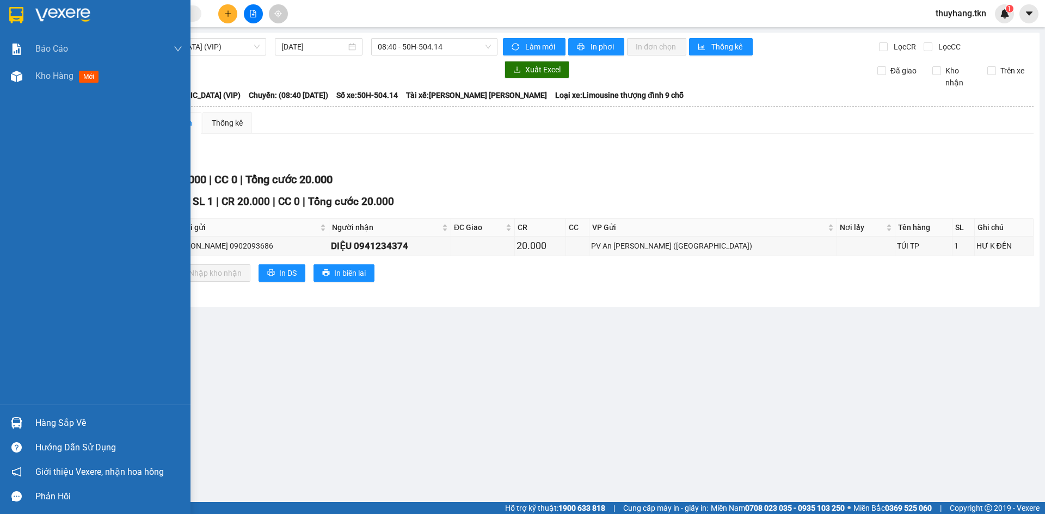
click at [22, 420] on div at bounding box center [16, 423] width 19 height 19
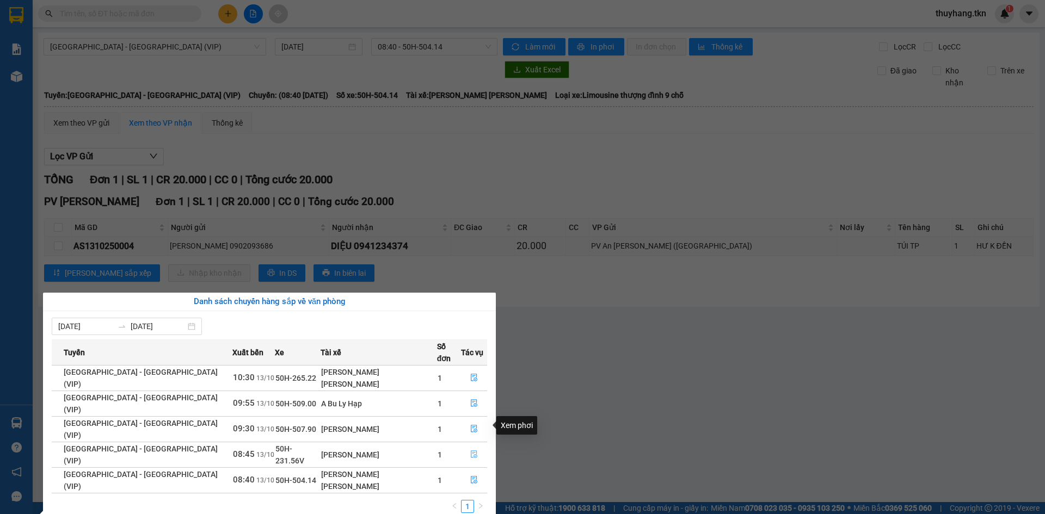
click at [463, 446] on button "button" at bounding box center [474, 454] width 25 height 17
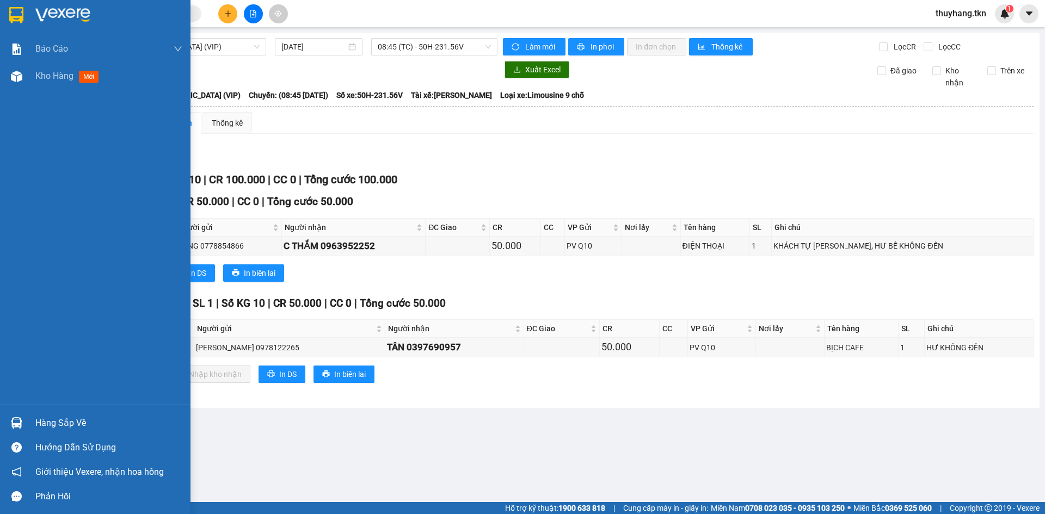
click at [21, 421] on img at bounding box center [16, 422] width 11 height 11
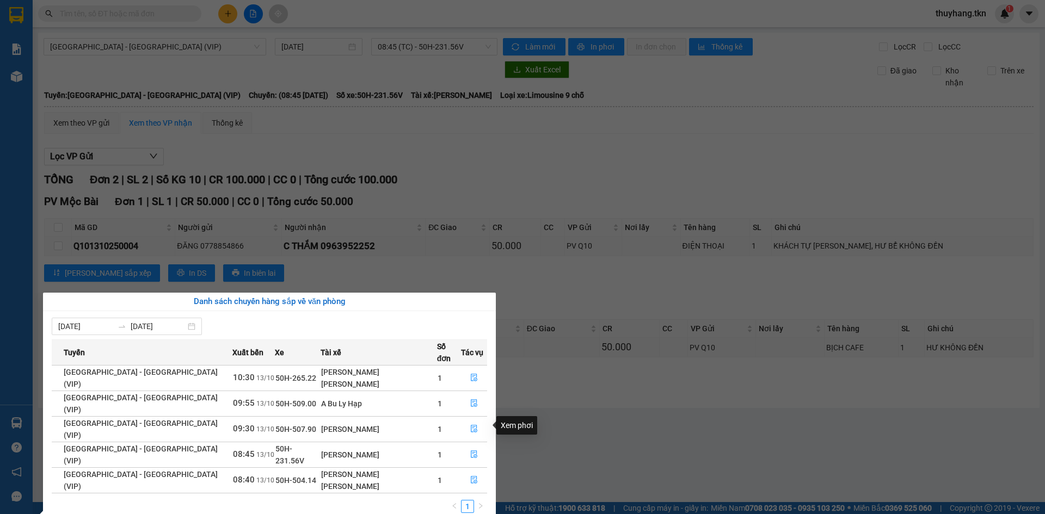
click at [608, 437] on section "Kết quả tìm kiếm ( 0 ) Bộ lọc No Data thuyhang.tkn 1 Báo cáo Mẫu 1: Báo cáo dòn…" at bounding box center [522, 257] width 1045 height 514
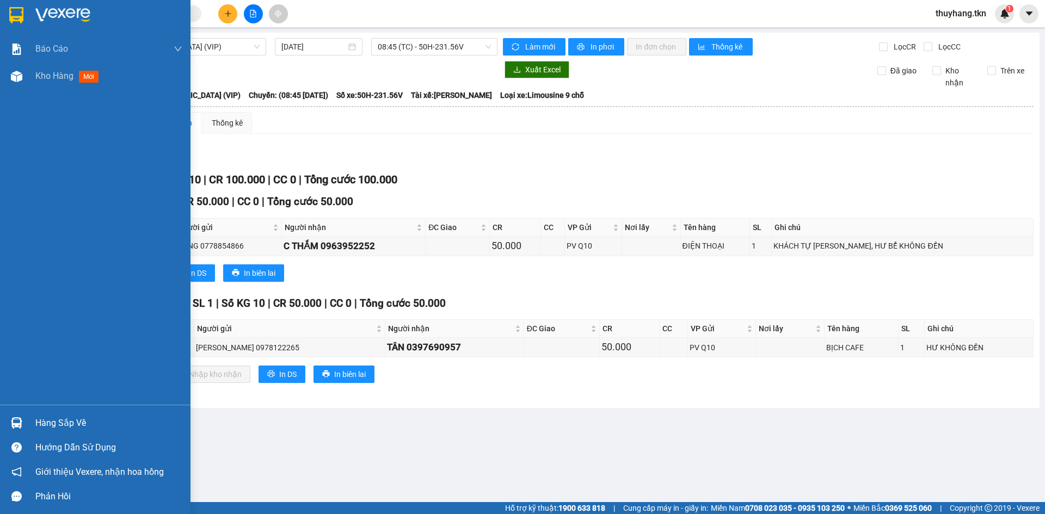
drag, startPoint x: 33, startPoint y: 420, endPoint x: 111, endPoint y: 420, distance: 78.4
click at [35, 420] on div "Hàng sắp về" at bounding box center [95, 423] width 190 height 24
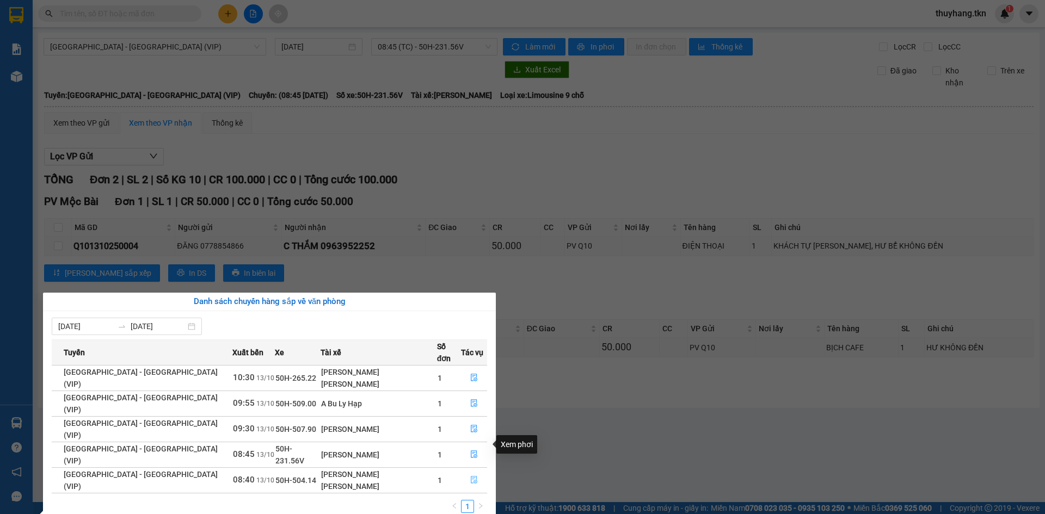
click at [471, 476] on icon "file-done" at bounding box center [474, 480] width 8 height 8
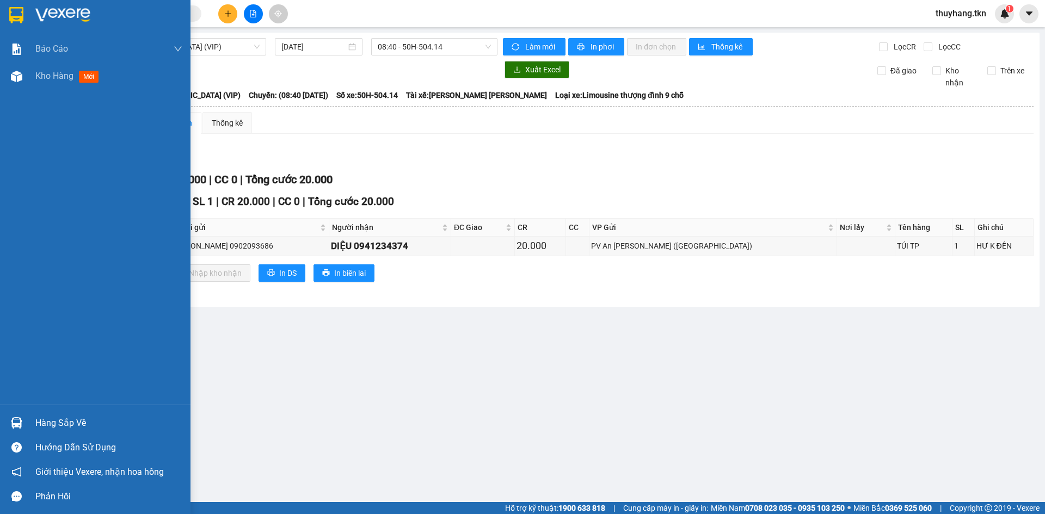
click at [51, 420] on div "Hàng sắp về" at bounding box center [108, 423] width 147 height 16
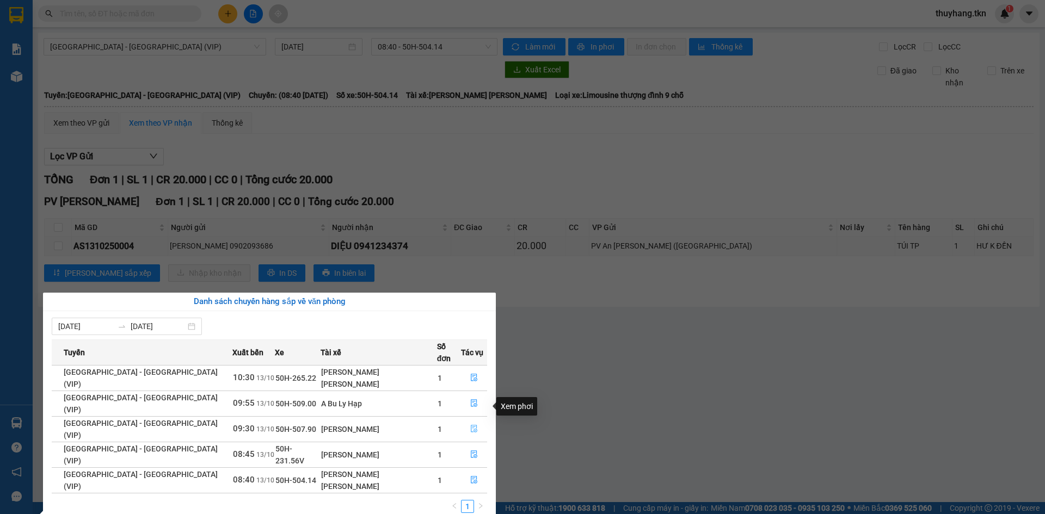
click at [471, 426] on icon "file-done" at bounding box center [474, 430] width 7 height 8
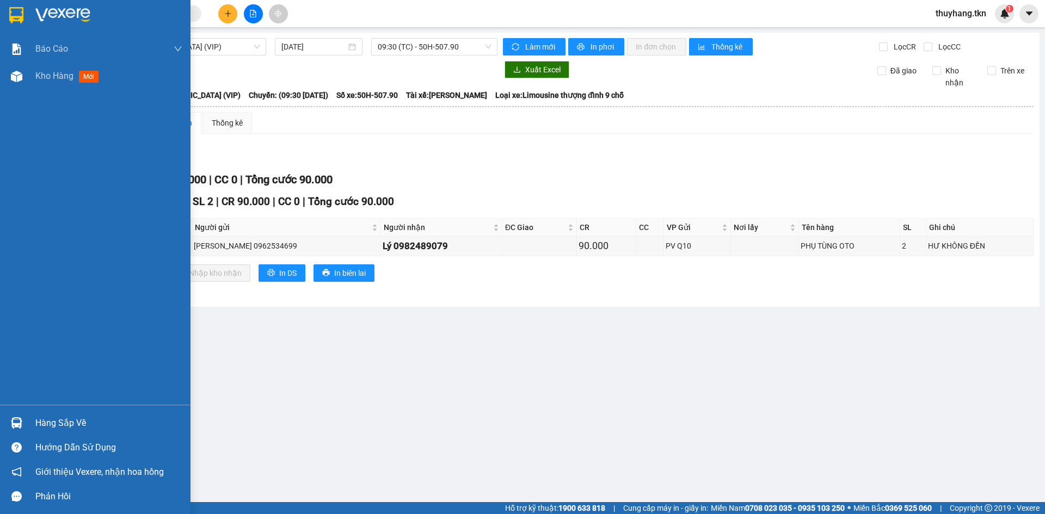
click at [15, 420] on img at bounding box center [16, 422] width 11 height 11
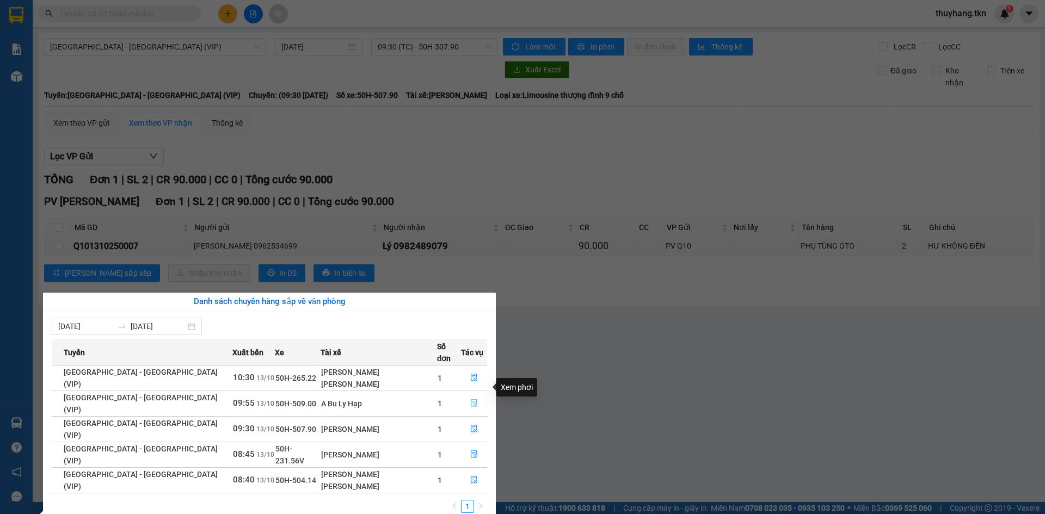
click at [464, 395] on button "button" at bounding box center [474, 403] width 25 height 17
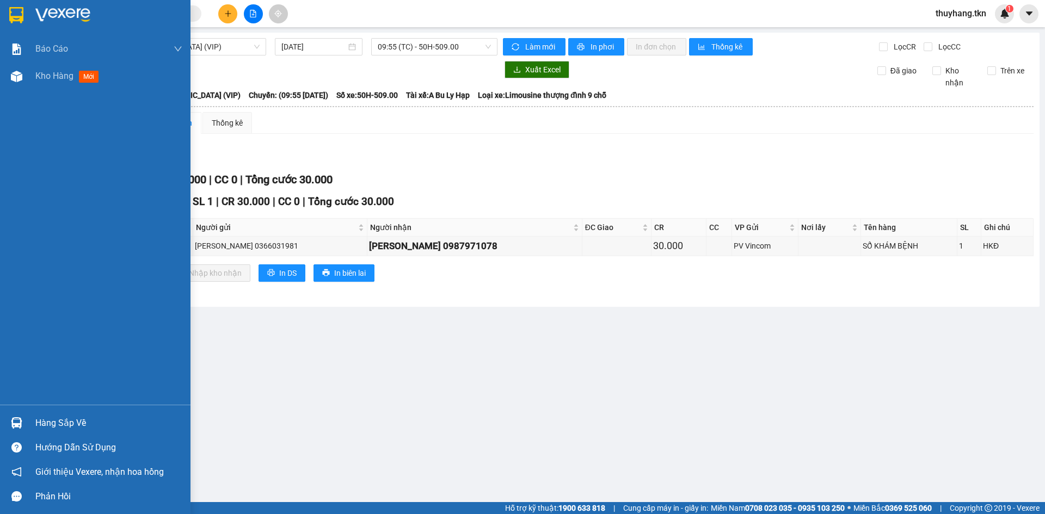
click at [23, 417] on div at bounding box center [16, 423] width 19 height 19
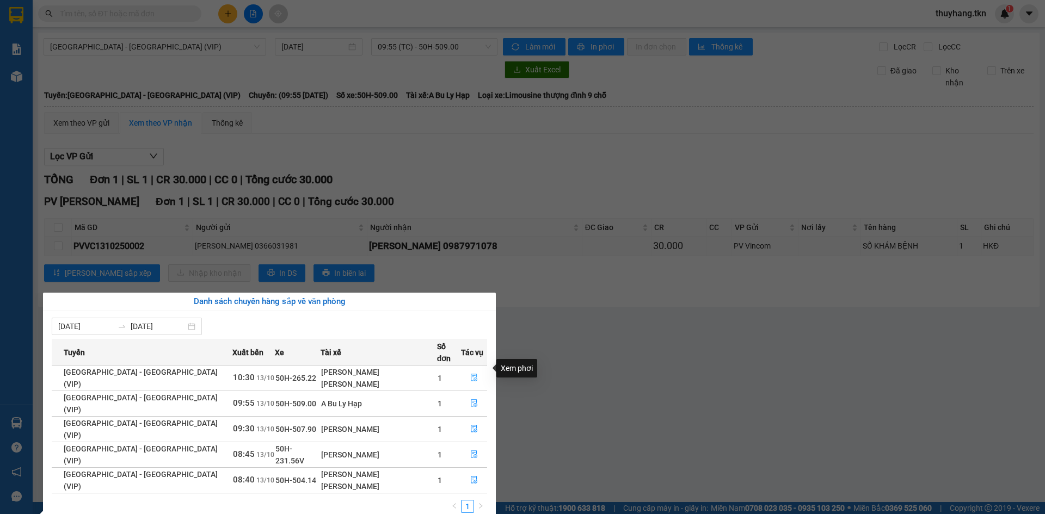
click at [471, 374] on icon "file-done" at bounding box center [474, 378] width 8 height 8
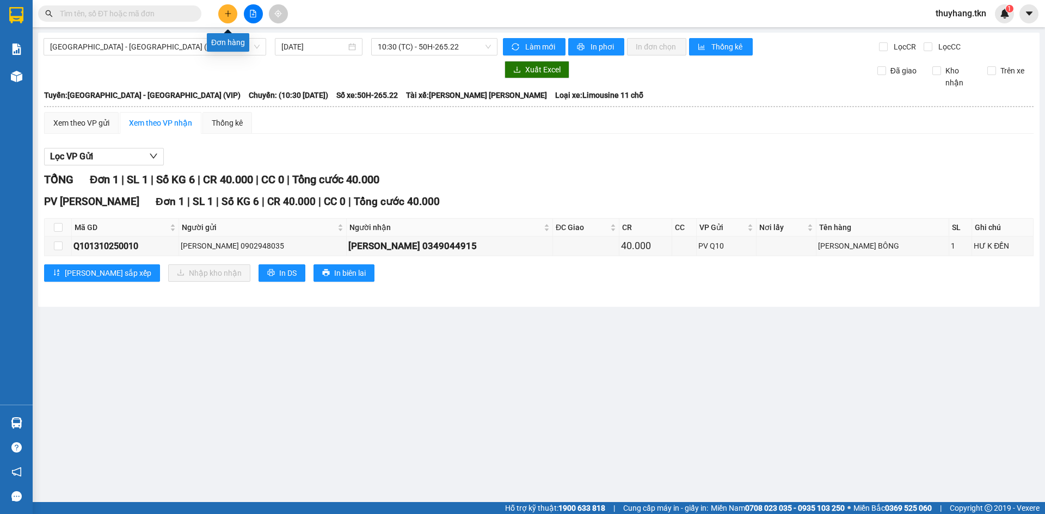
click at [224, 16] on icon "plus" at bounding box center [228, 14] width 8 height 8
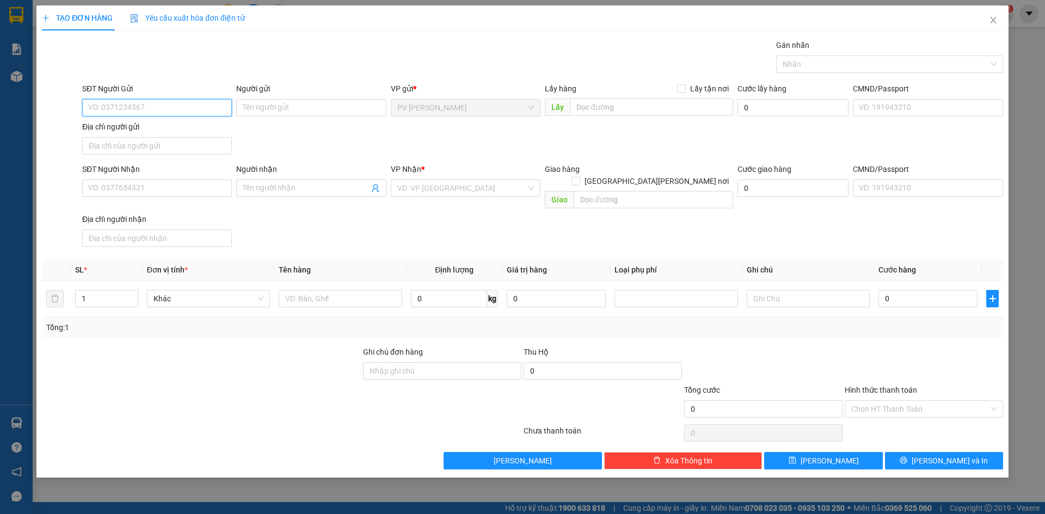
click at [213, 112] on input "SĐT Người Gửi" at bounding box center [157, 107] width 150 height 17
type input "0933417799"
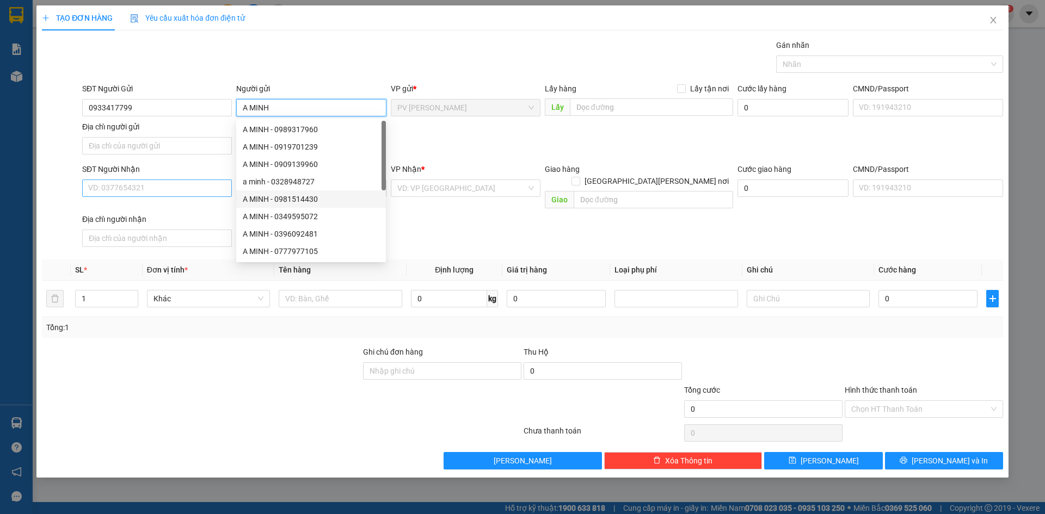
type input "A MINH"
click at [184, 184] on input "SĐT Người Nhận" at bounding box center [157, 188] width 150 height 17
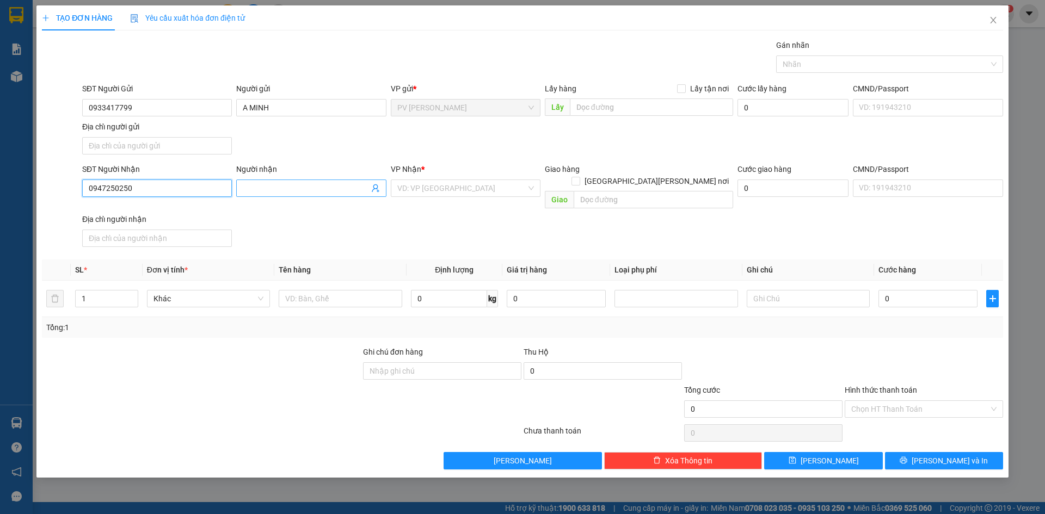
type input "0947250250"
click at [296, 189] on input "Người nhận" at bounding box center [306, 188] width 126 height 12
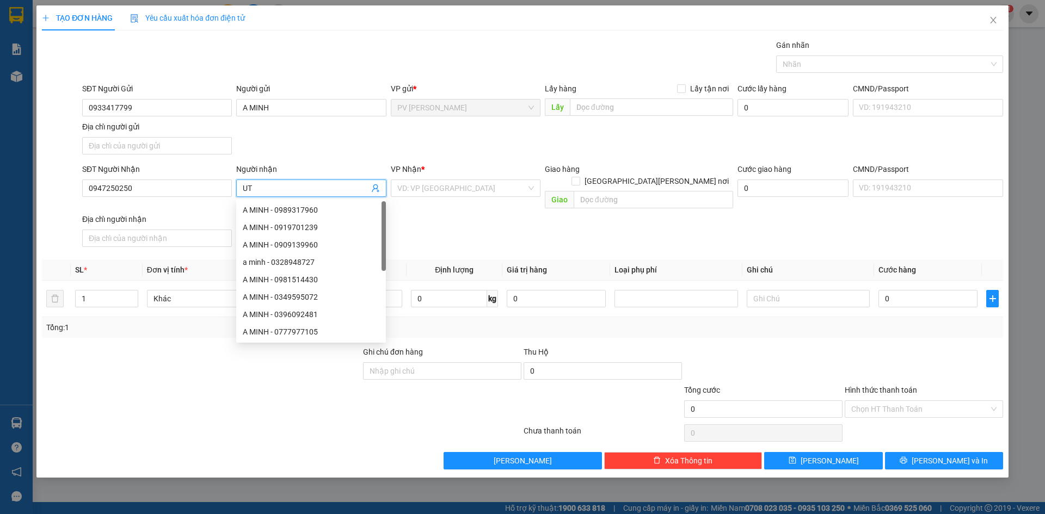
type input "U"
type input "ÚT"
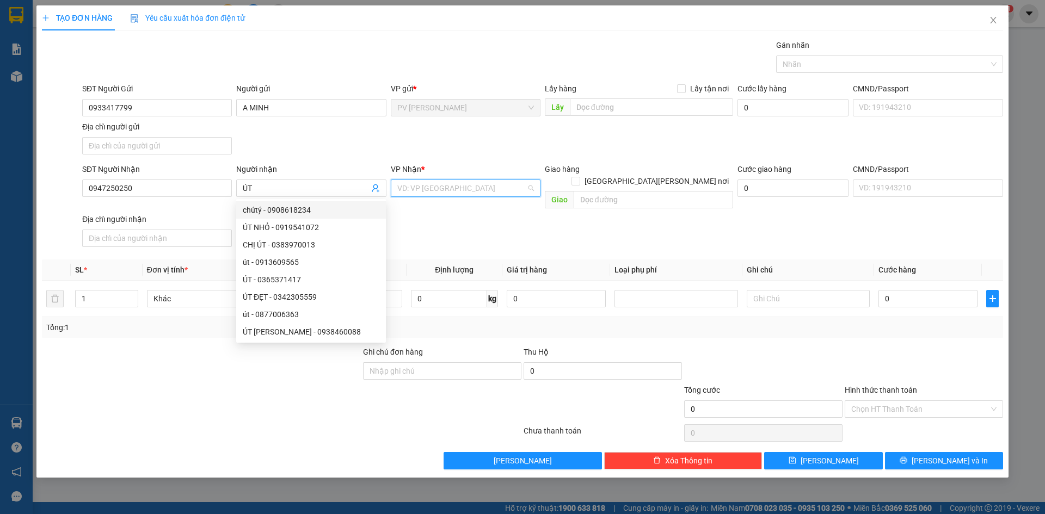
click at [476, 187] on input "search" at bounding box center [461, 188] width 129 height 16
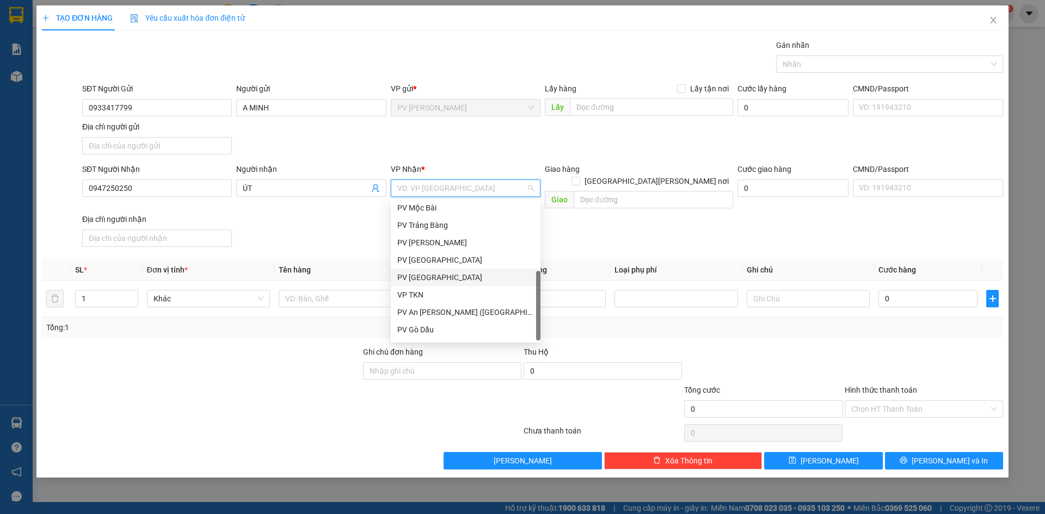
scroll to position [70, 0]
click at [431, 330] on div "PV Q10" at bounding box center [465, 332] width 137 height 12
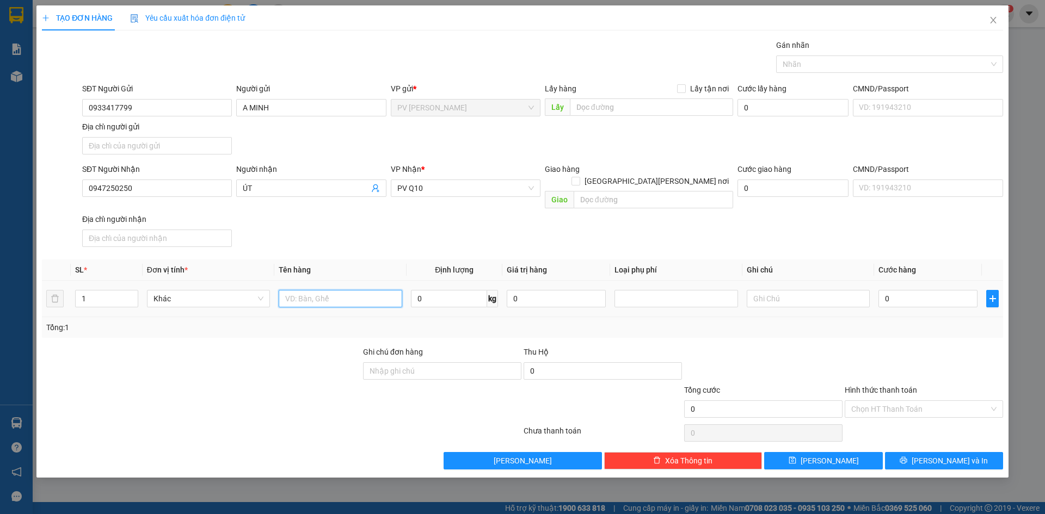
click at [364, 290] on input "text" at bounding box center [340, 298] width 123 height 17
type input "HỒ SƠ"
click at [894, 290] on input "0" at bounding box center [927, 298] width 99 height 17
type input "3"
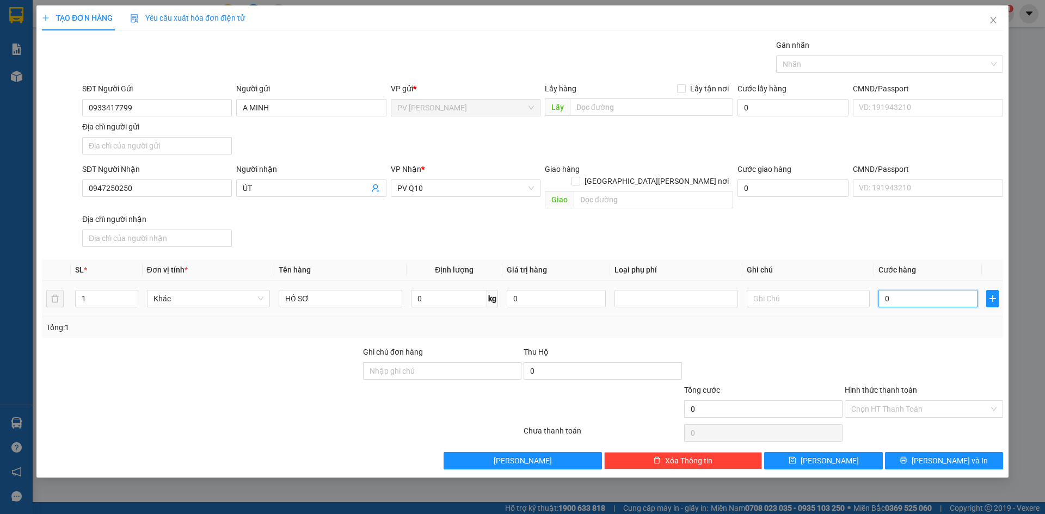
type input "3"
type input "30"
type input "30.000"
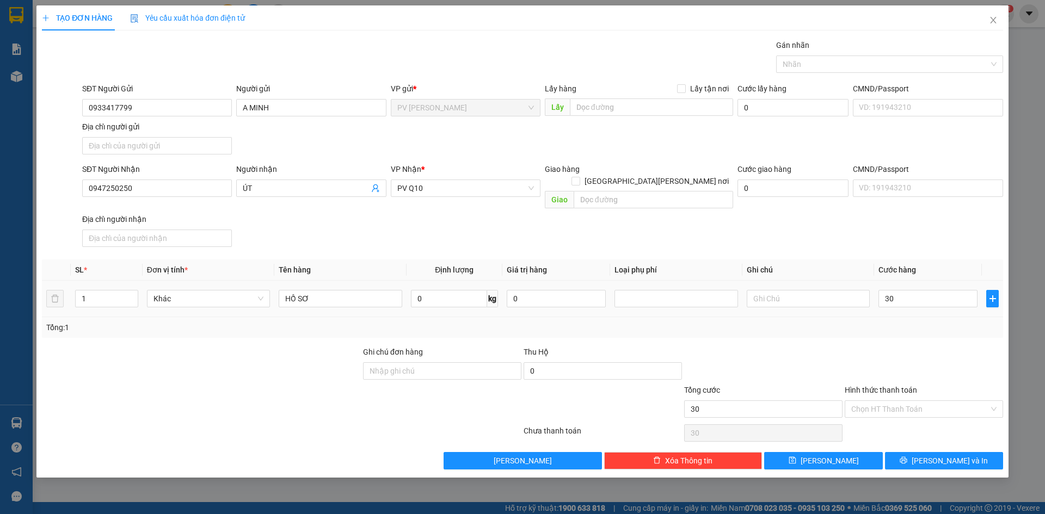
type input "30.000"
click at [893, 324] on div "Tổng: 1" at bounding box center [522, 327] width 961 height 21
drag, startPoint x: 921, startPoint y: 398, endPoint x: 913, endPoint y: 412, distance: 16.6
click at [921, 401] on input "Hình thức thanh toán" at bounding box center [920, 409] width 138 height 16
click at [913, 412] on div "Tại văn phòng" at bounding box center [924, 418] width 158 height 17
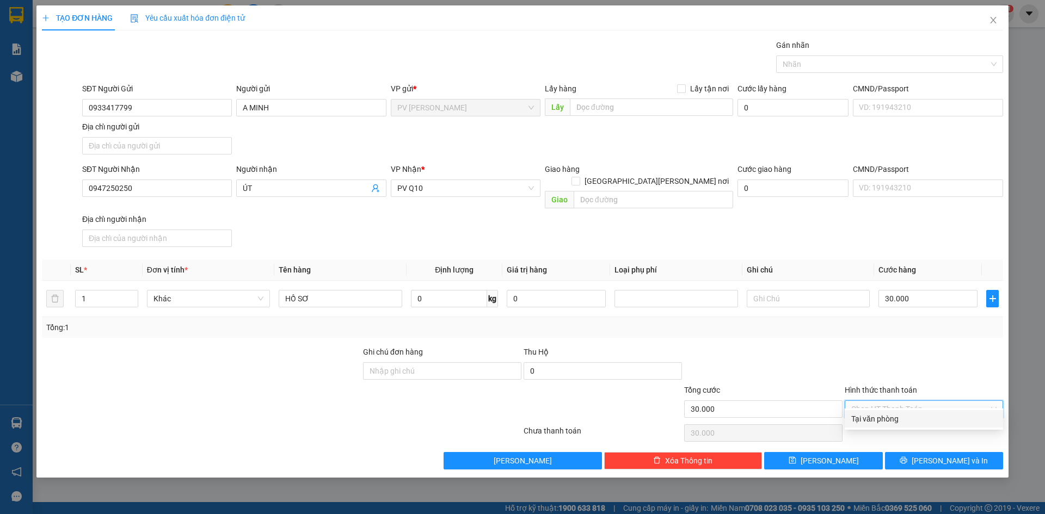
type input "0"
click at [911, 452] on button "Lưu và In" at bounding box center [944, 460] width 118 height 17
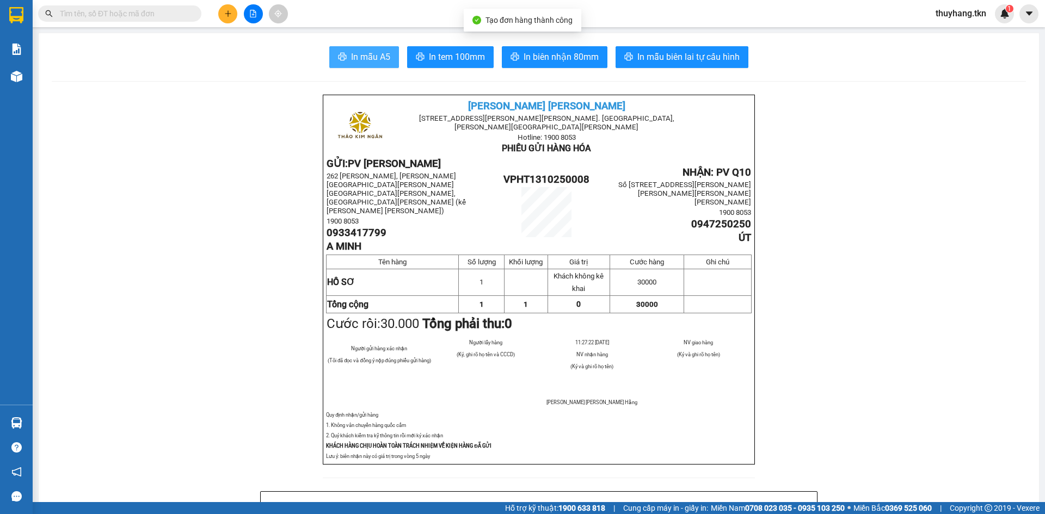
click at [353, 57] on span "In mẫu A5" at bounding box center [370, 57] width 39 height 14
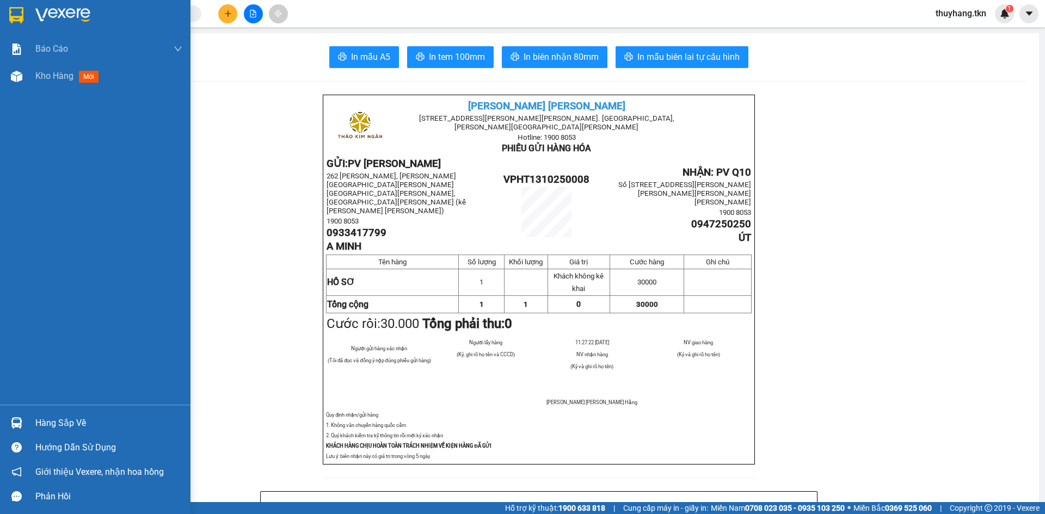
click at [16, 417] on div at bounding box center [16, 423] width 19 height 19
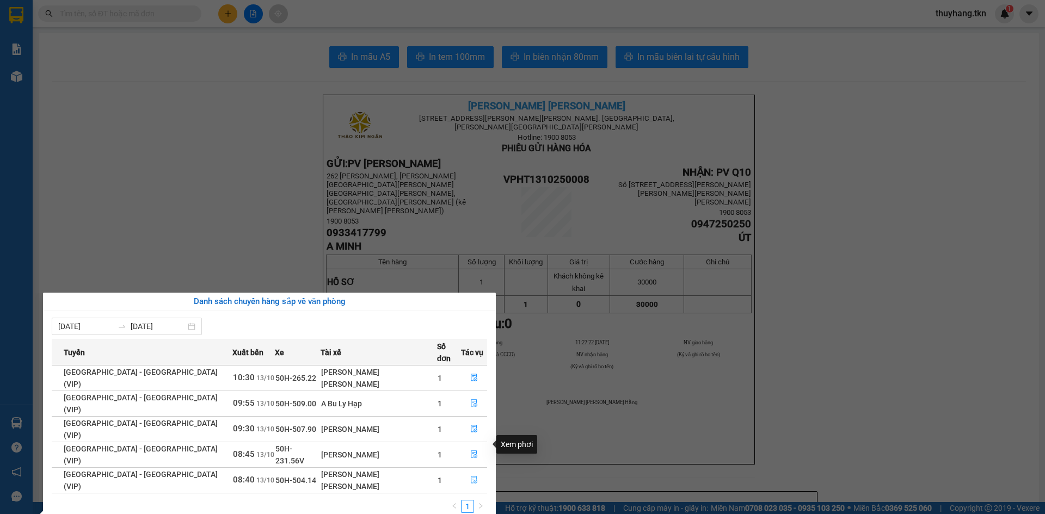
click at [470, 476] on icon "file-done" at bounding box center [474, 480] width 8 height 8
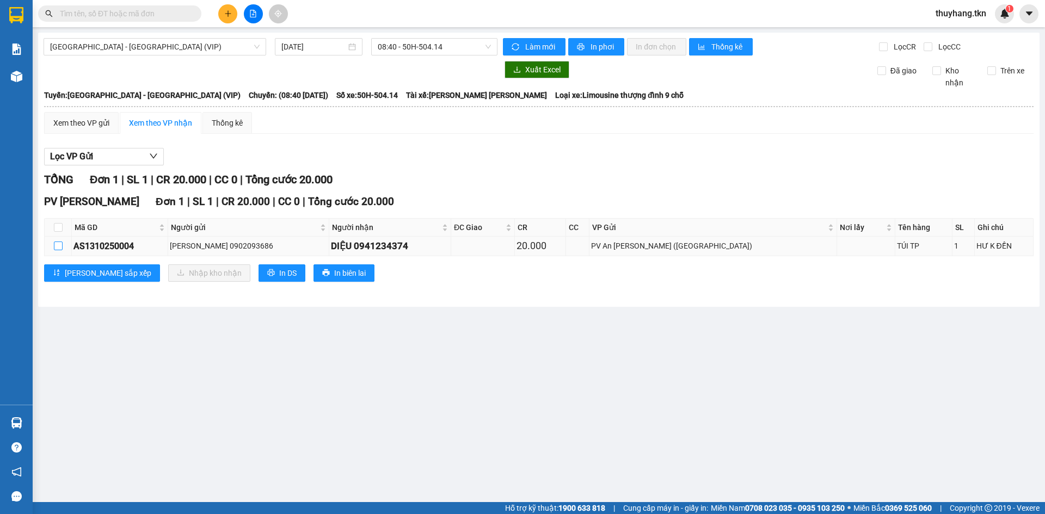
click at [58, 247] on input "checkbox" at bounding box center [58, 246] width 9 height 9
checkbox input "true"
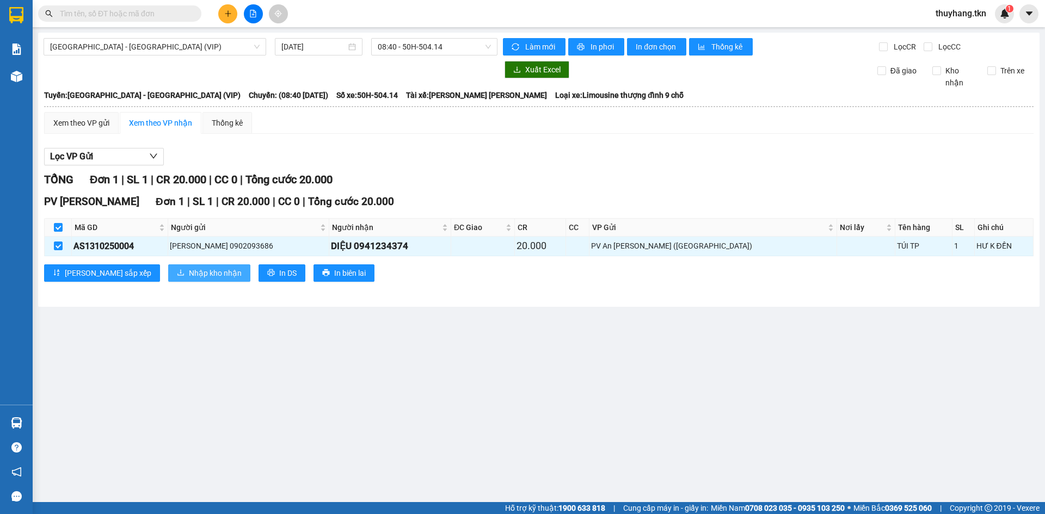
click at [177, 270] on icon "download" at bounding box center [181, 273] width 8 height 8
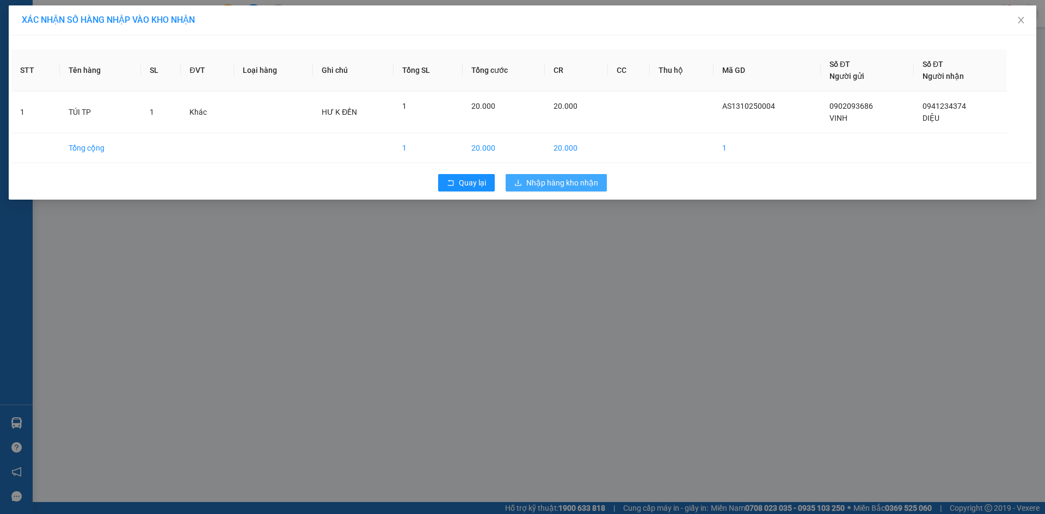
click at [574, 185] on span "Nhập hàng kho nhận" at bounding box center [562, 183] width 72 height 12
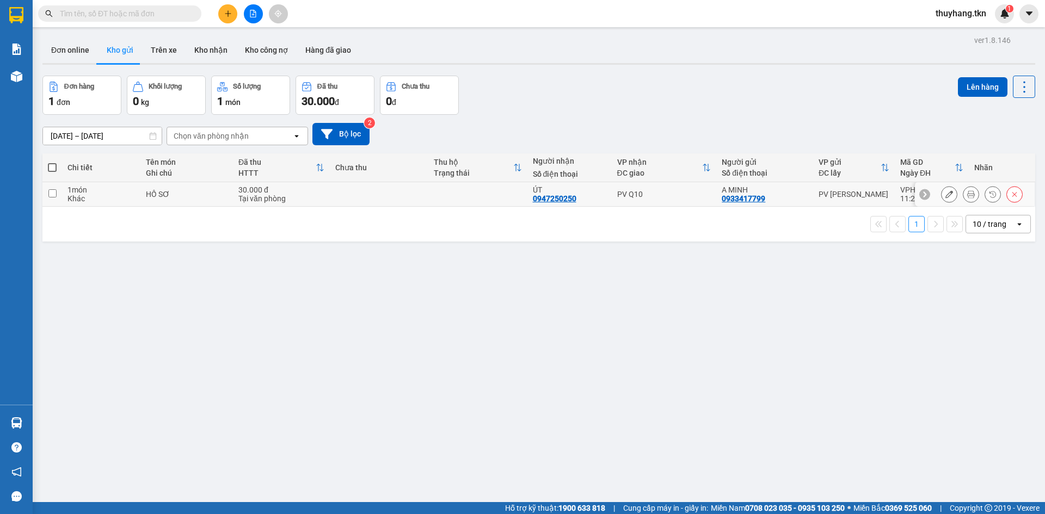
click at [350, 190] on td at bounding box center [379, 194] width 99 height 24
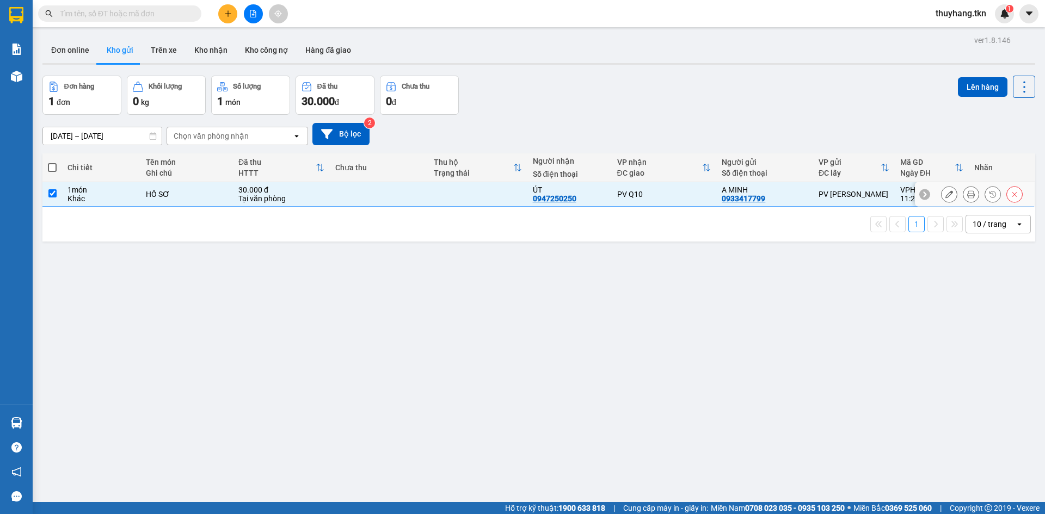
checkbox input "true"
click at [963, 93] on button "Lên hàng" at bounding box center [983, 87] width 50 height 20
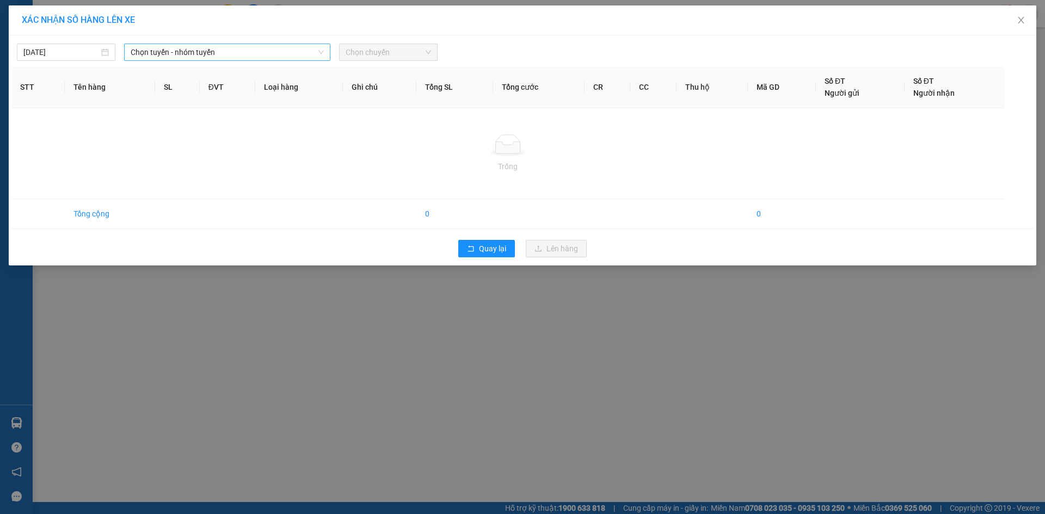
click at [243, 50] on span "Chọn tuyến - nhóm tuyến" at bounding box center [227, 52] width 193 height 16
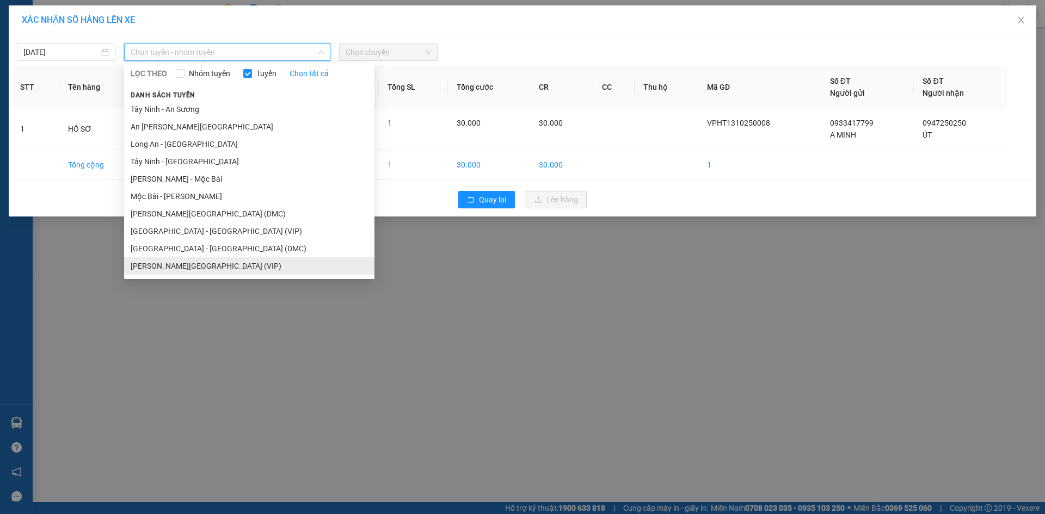
click at [212, 263] on li "Tây Ninh - Sài Gòn (VIP)" at bounding box center [249, 265] width 250 height 17
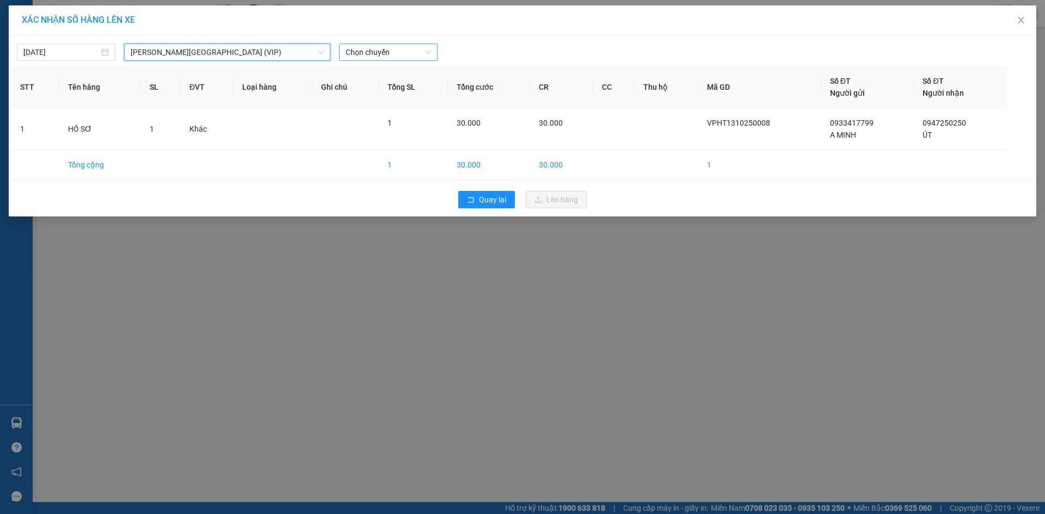
click at [385, 51] on span "Chọn chuyến" at bounding box center [388, 52] width 85 height 16
type input "26252"
click at [380, 78] on div "11:20 - 50H-262.52" at bounding box center [388, 74] width 85 height 12
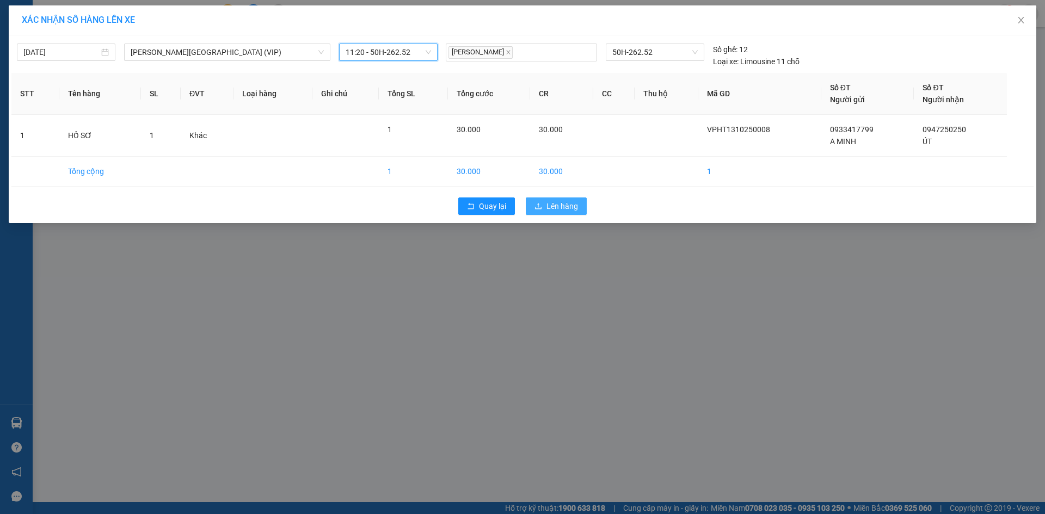
click at [574, 208] on span "Lên hàng" at bounding box center [562, 206] width 32 height 12
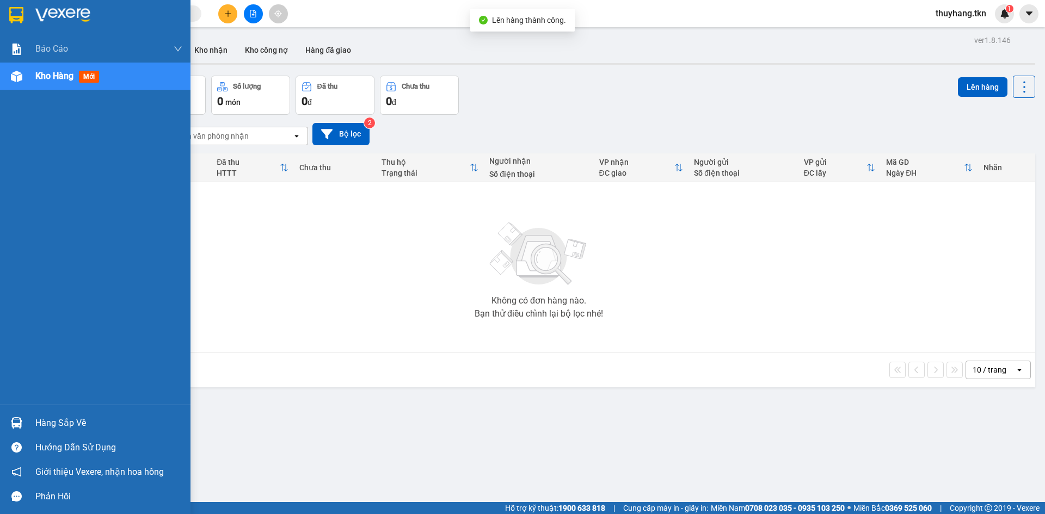
click at [62, 422] on div "Hàng sắp về" at bounding box center [108, 423] width 147 height 16
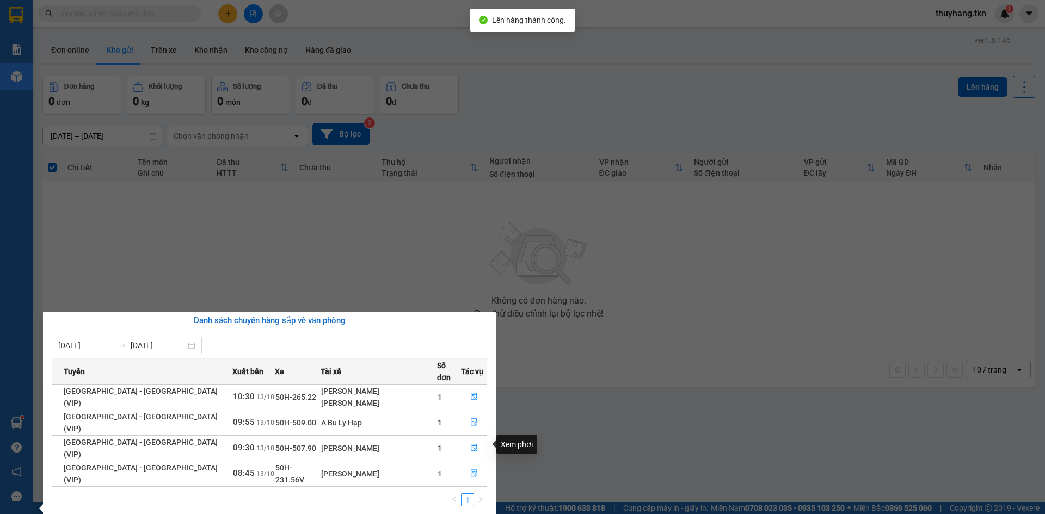
click at [470, 470] on icon "file-done" at bounding box center [474, 474] width 8 height 8
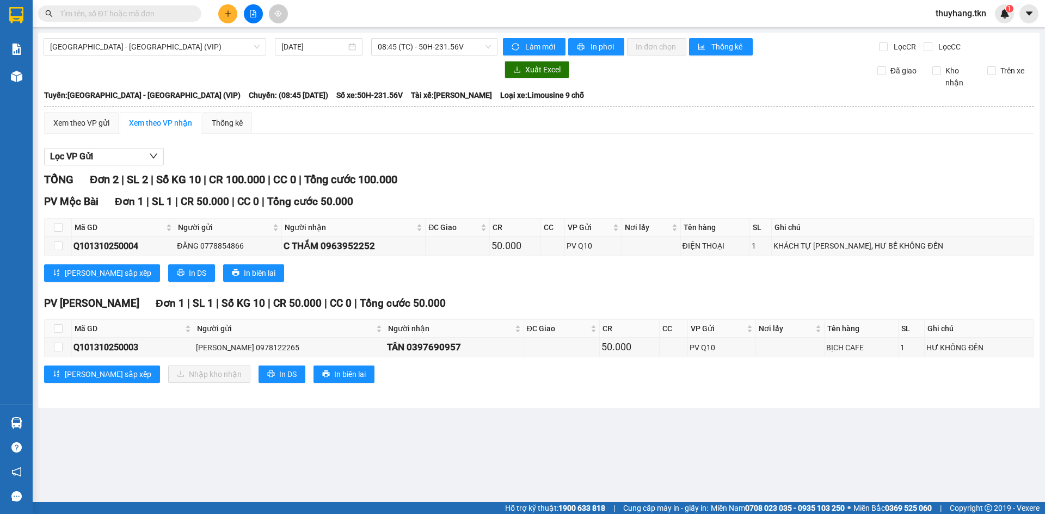
click at [227, 13] on icon "plus" at bounding box center [228, 14] width 8 height 8
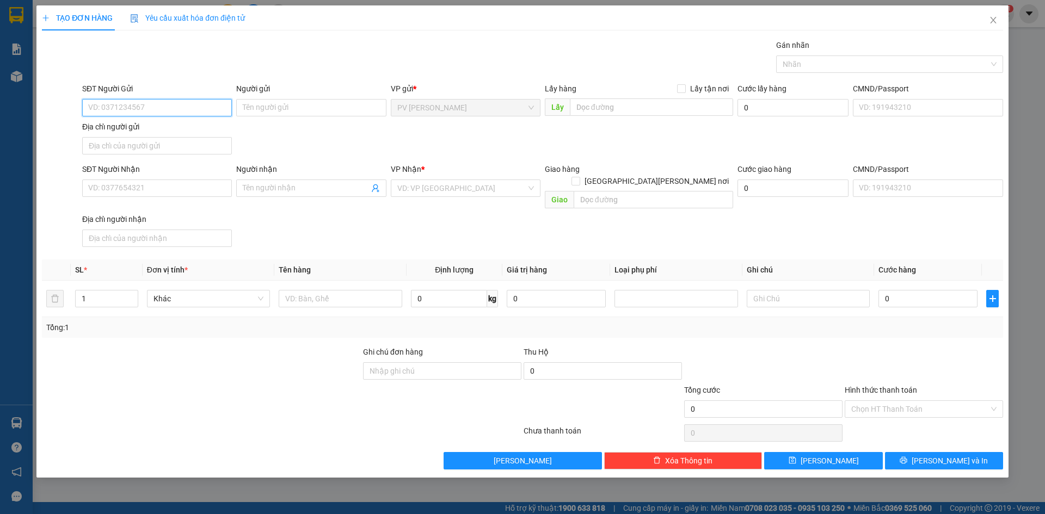
click at [132, 106] on input "SĐT Người Gửi" at bounding box center [157, 107] width 150 height 17
type input "0"
click at [171, 183] on input "SĐT Người Nhận" at bounding box center [157, 188] width 150 height 17
click at [137, 190] on input "0985314435" at bounding box center [157, 188] width 150 height 17
click at [143, 188] on input "0985314435" at bounding box center [157, 188] width 150 height 17
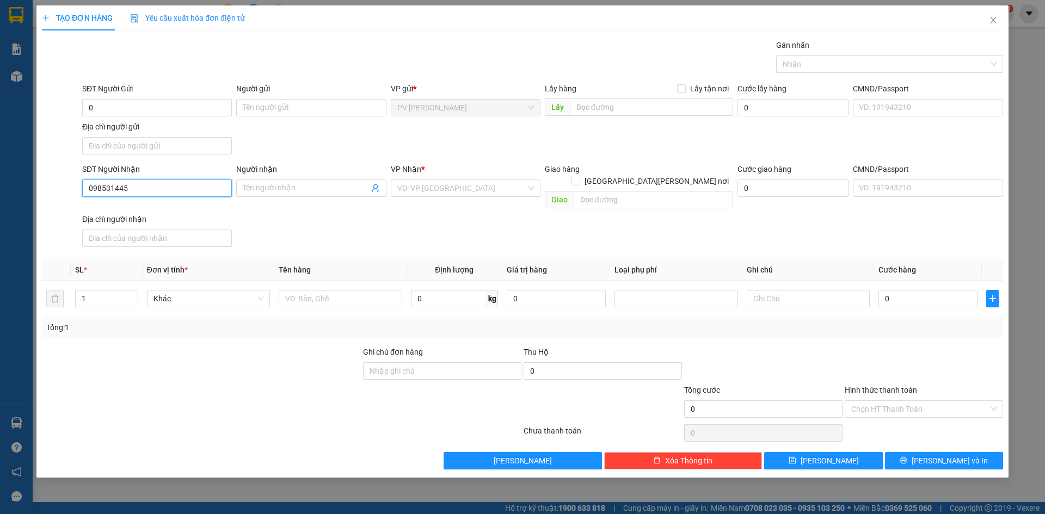
type input "0985314453"
click at [146, 211] on div "0985314453 - LÊN" at bounding box center [157, 210] width 137 height 12
type input "LÊN"
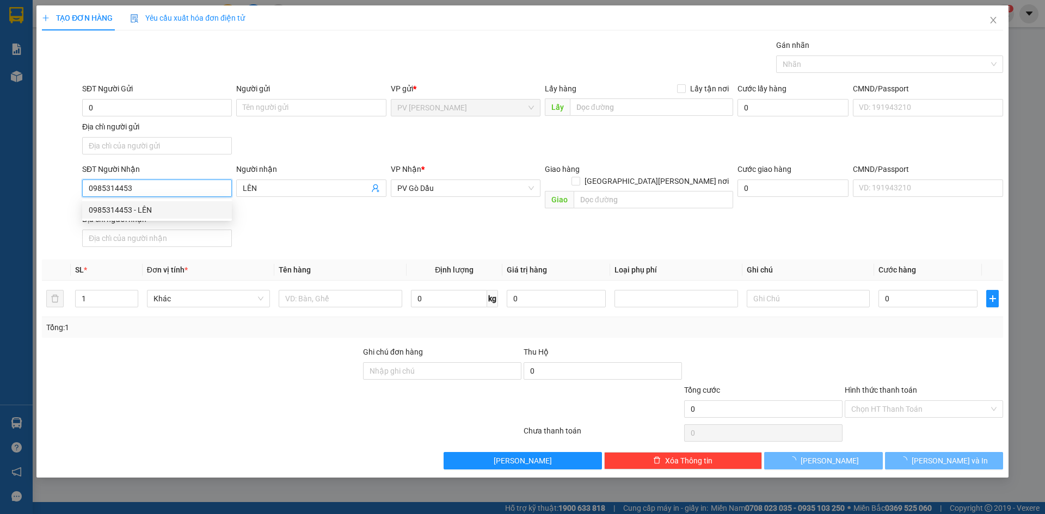
type input "30.000"
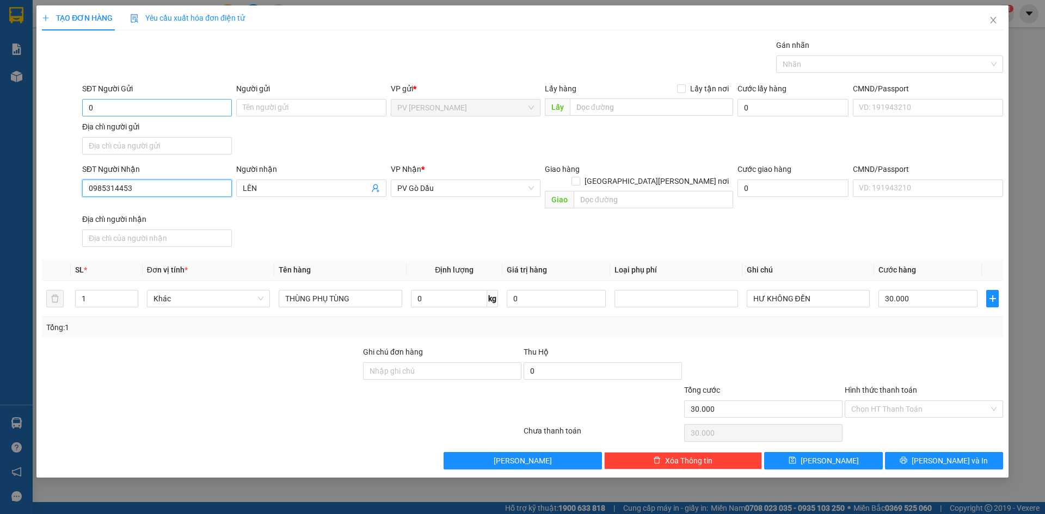
type input "0985314453"
click at [181, 112] on input "0" at bounding box center [157, 107] width 150 height 17
click at [181, 127] on div "0902841562 - CHÚ LONG" at bounding box center [157, 130] width 137 height 12
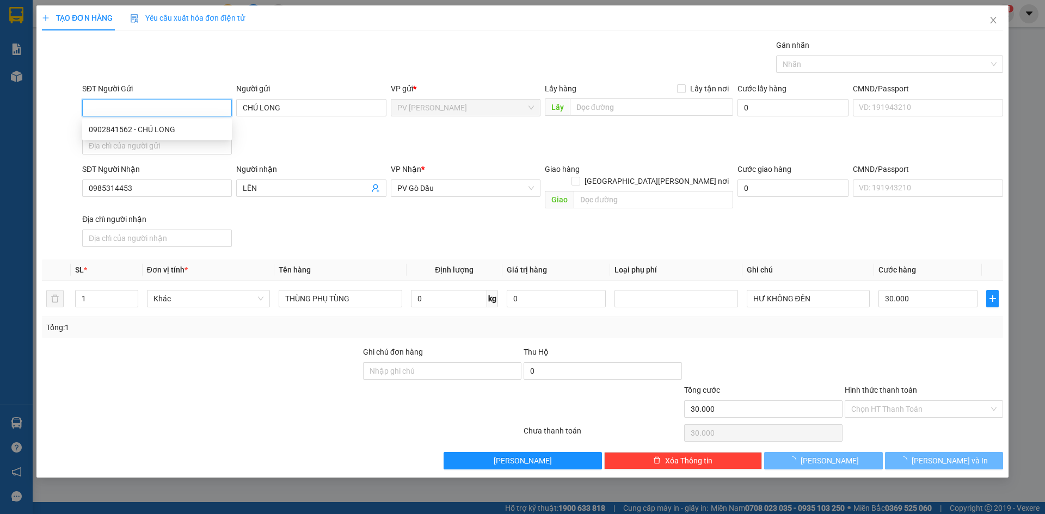
type input "0902841562"
type input "CHÚ LONG"
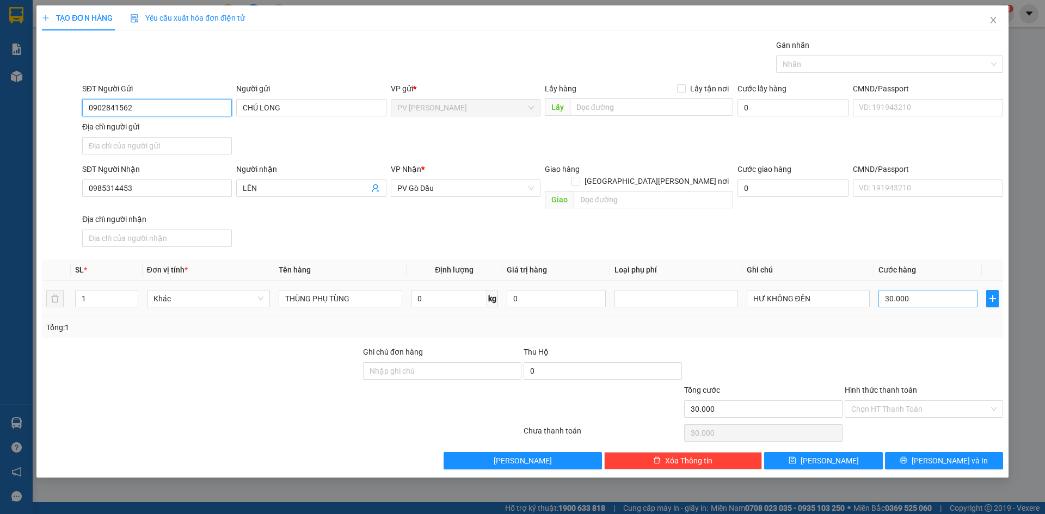
type input "0902841562"
click at [917, 290] on input "30.000" at bounding box center [927, 298] width 99 height 17
type input "2"
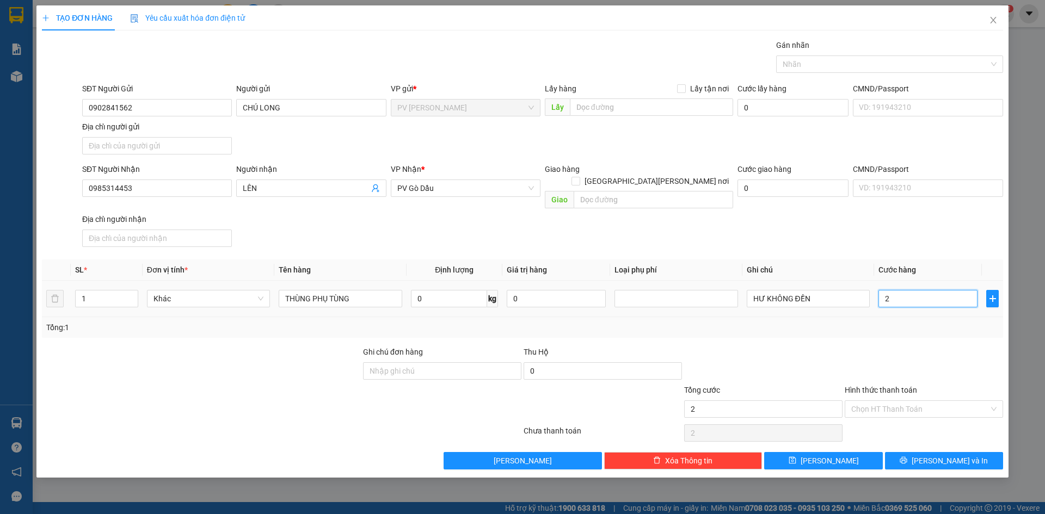
type input "20"
type input "20.000"
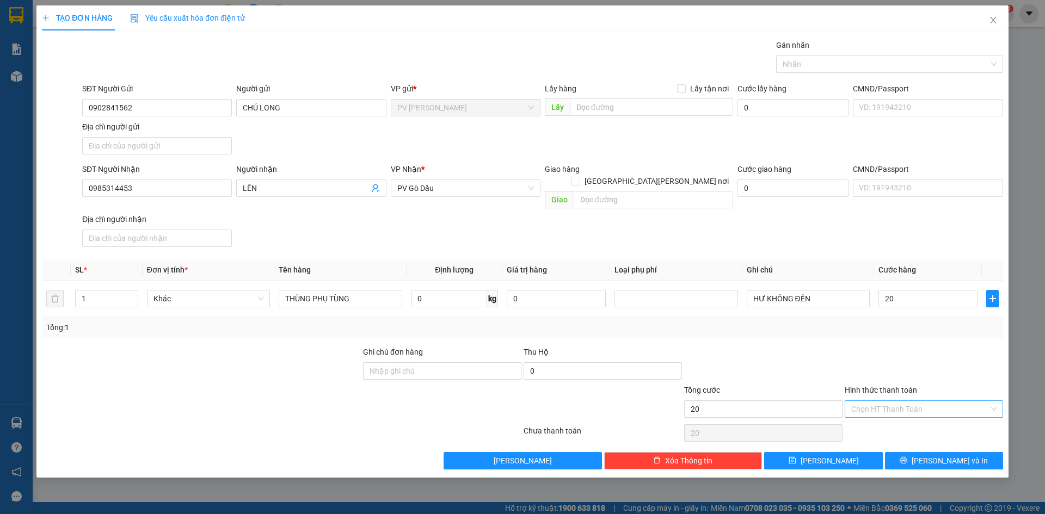
type input "20.000"
click at [910, 402] on input "Hình thức thanh toán" at bounding box center [920, 409] width 138 height 16
click at [905, 423] on div "Tại văn phòng" at bounding box center [923, 419] width 145 height 12
type input "0"
click at [933, 452] on button "Lưu và In" at bounding box center [944, 460] width 118 height 17
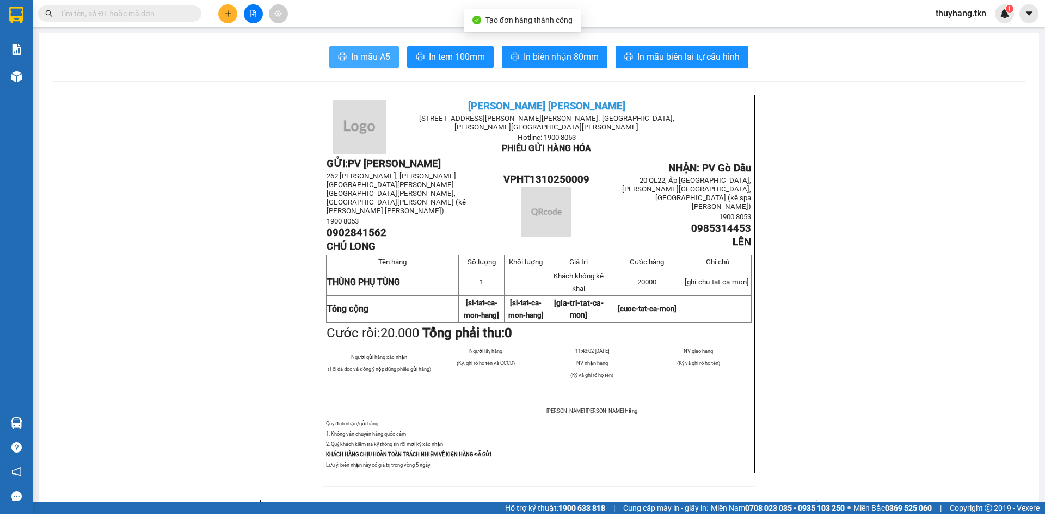
click at [356, 64] on span "In mẫu A5" at bounding box center [370, 57] width 39 height 14
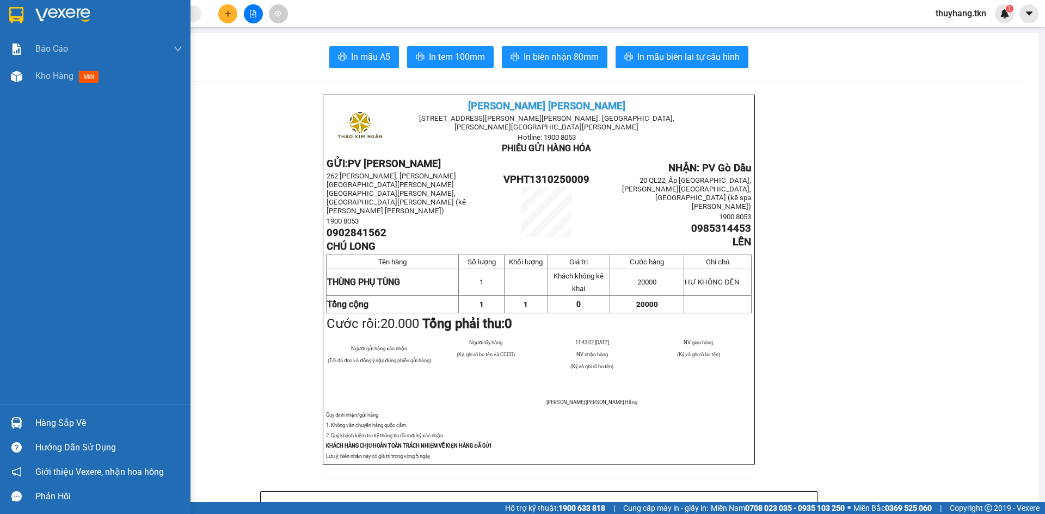
click at [13, 17] on img at bounding box center [16, 15] width 14 height 16
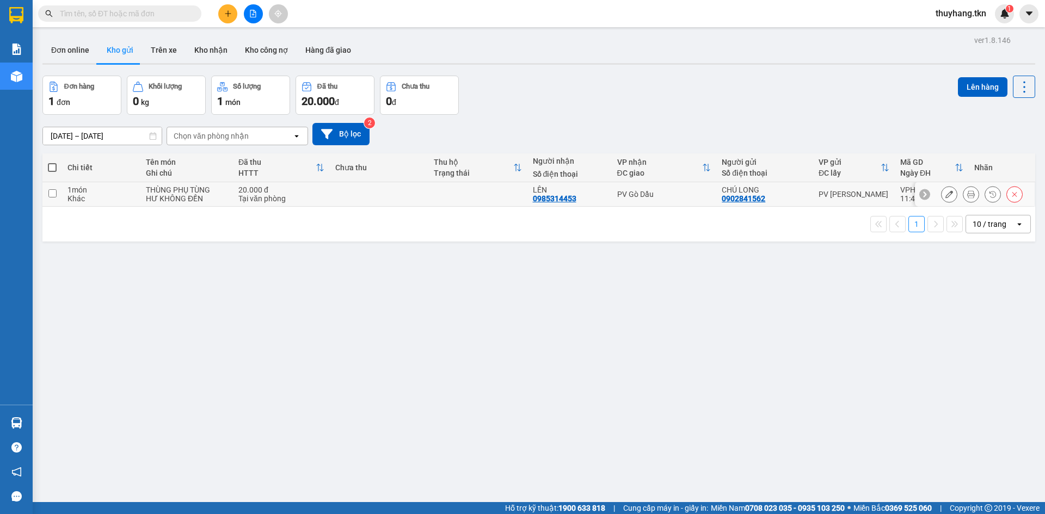
click at [421, 190] on td at bounding box center [379, 194] width 99 height 24
checkbox input "true"
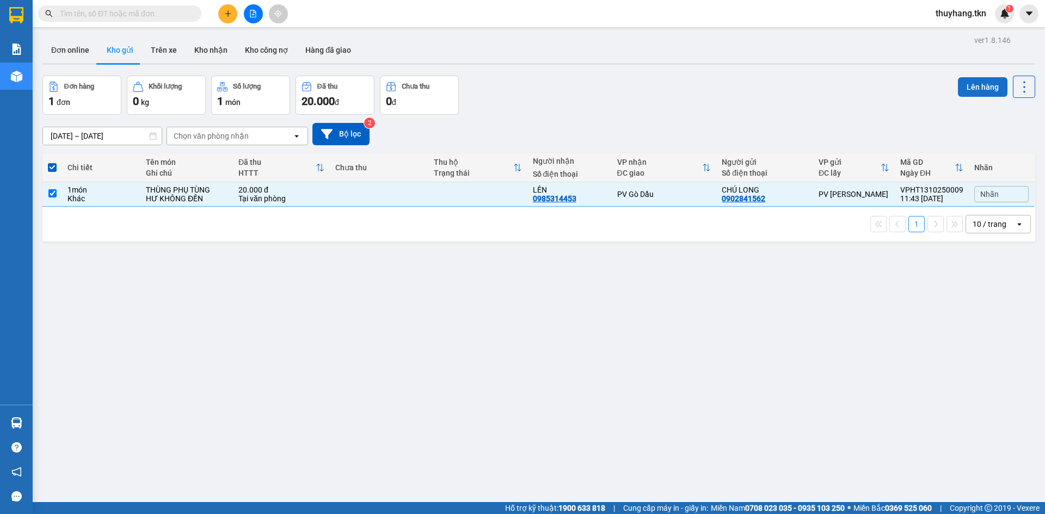
click at [973, 84] on button "Lên hàng" at bounding box center [983, 87] width 50 height 20
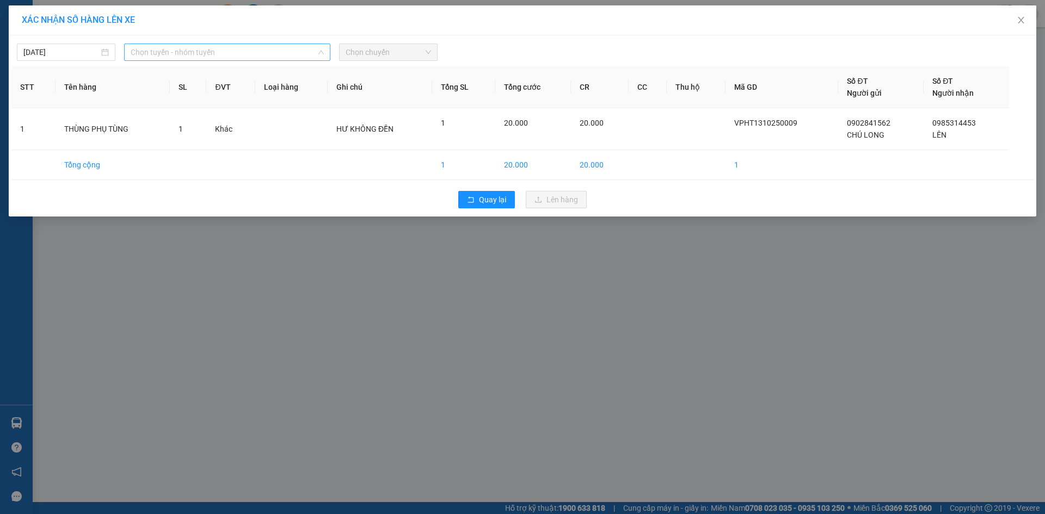
click at [206, 58] on span "Chọn tuyến - nhóm tuyến" at bounding box center [227, 52] width 193 height 16
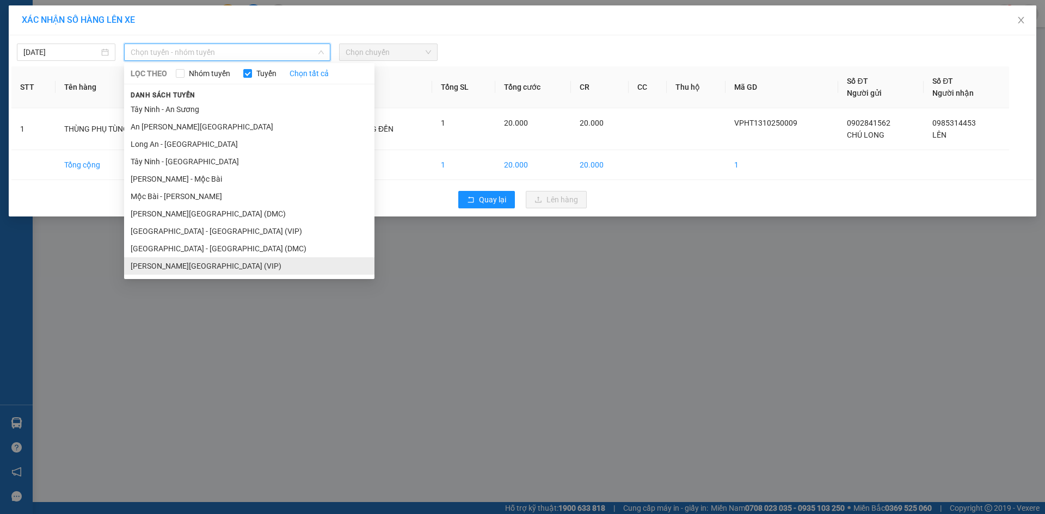
click at [164, 267] on li "Tây Ninh - Sài Gòn (VIP)" at bounding box center [249, 265] width 250 height 17
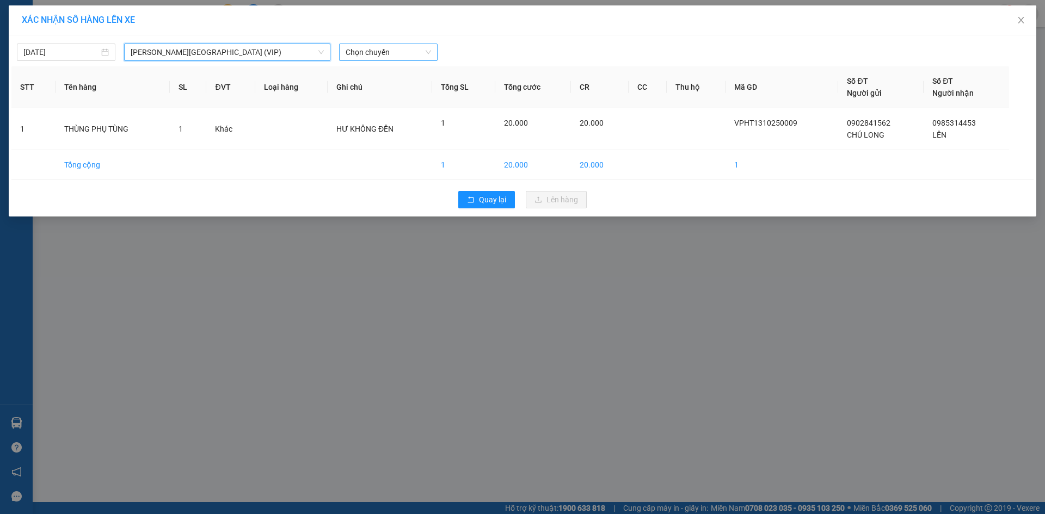
click at [397, 52] on span "Chọn chuyến" at bounding box center [388, 52] width 85 height 16
type input "94159"
click at [363, 87] on div "11:35 (TC) - 50H-941.59" at bounding box center [388, 91] width 85 height 12
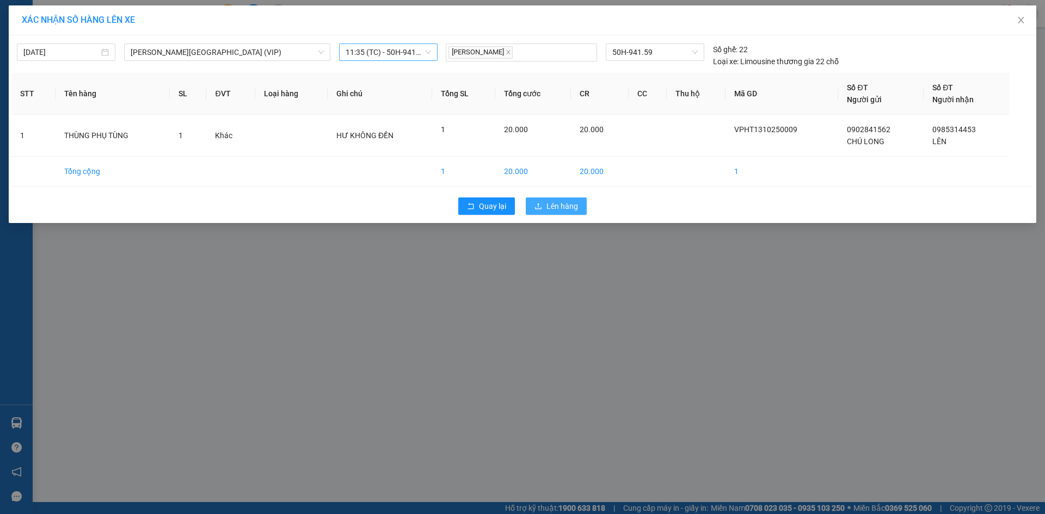
click at [560, 209] on span "Lên hàng" at bounding box center [562, 206] width 32 height 12
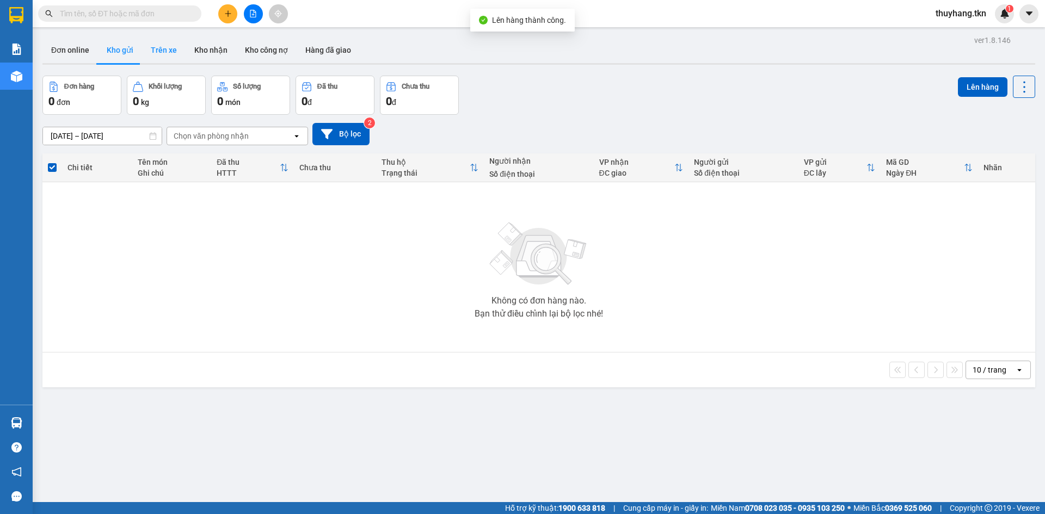
click at [165, 51] on button "Trên xe" at bounding box center [164, 50] width 44 height 26
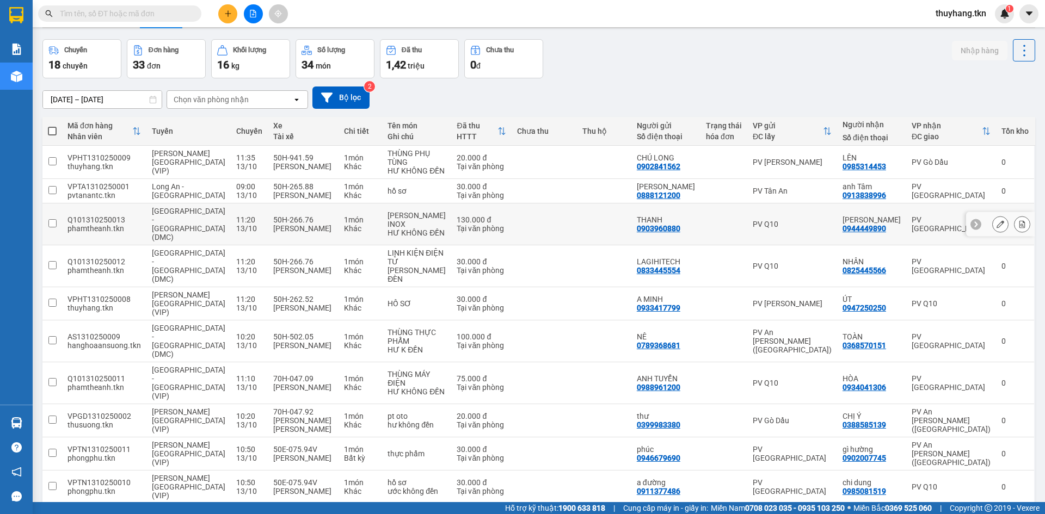
scroll to position [57, 0]
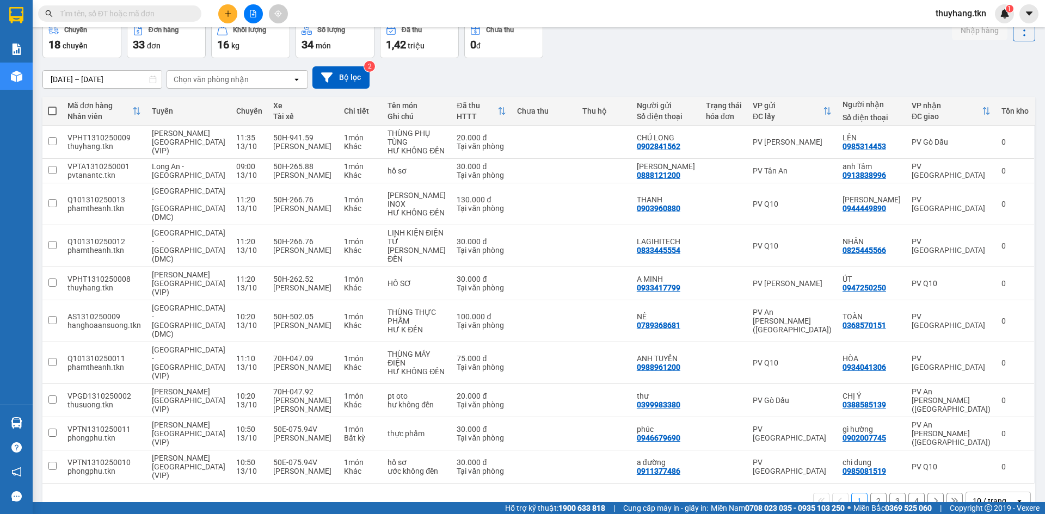
click at [874, 493] on button "2" at bounding box center [878, 501] width 16 height 16
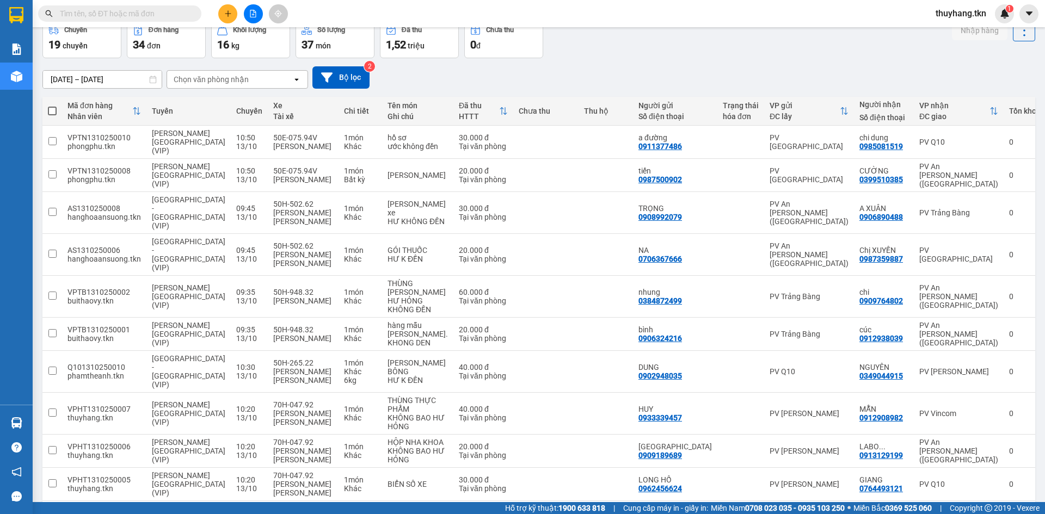
click at [855, 511] on button "1" at bounding box center [859, 519] width 16 height 16
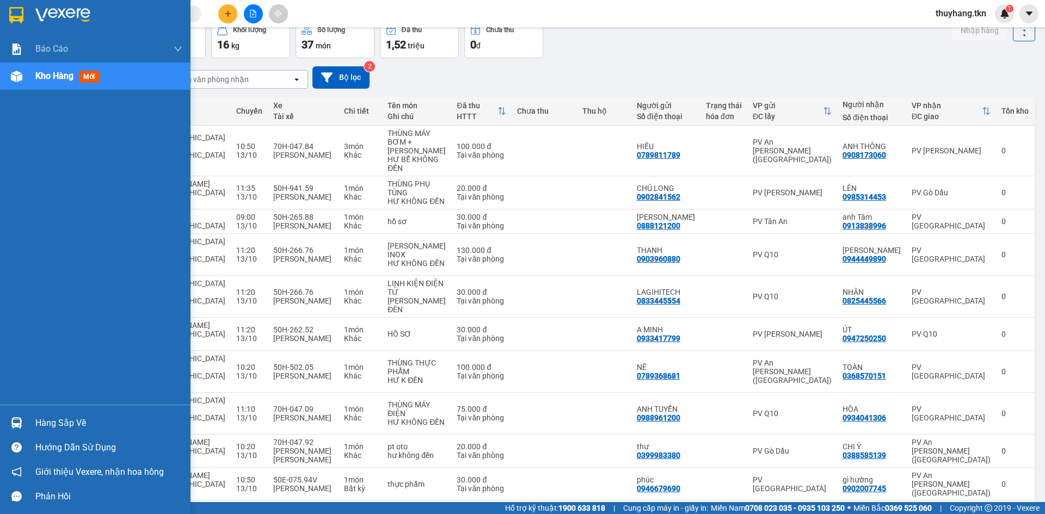
click at [47, 423] on div "Hàng sắp về" at bounding box center [108, 423] width 147 height 16
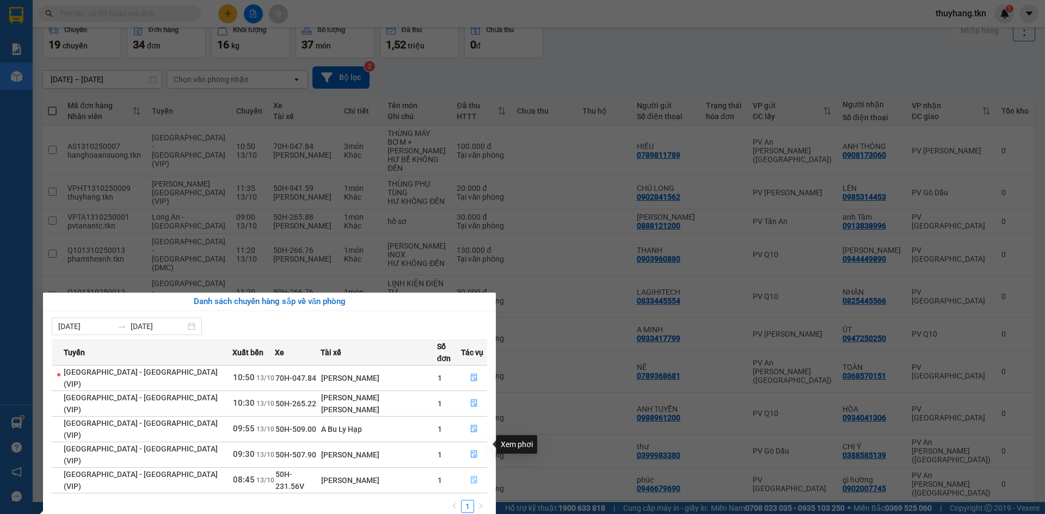
click at [471, 477] on icon "file-done" at bounding box center [474, 481] width 7 height 8
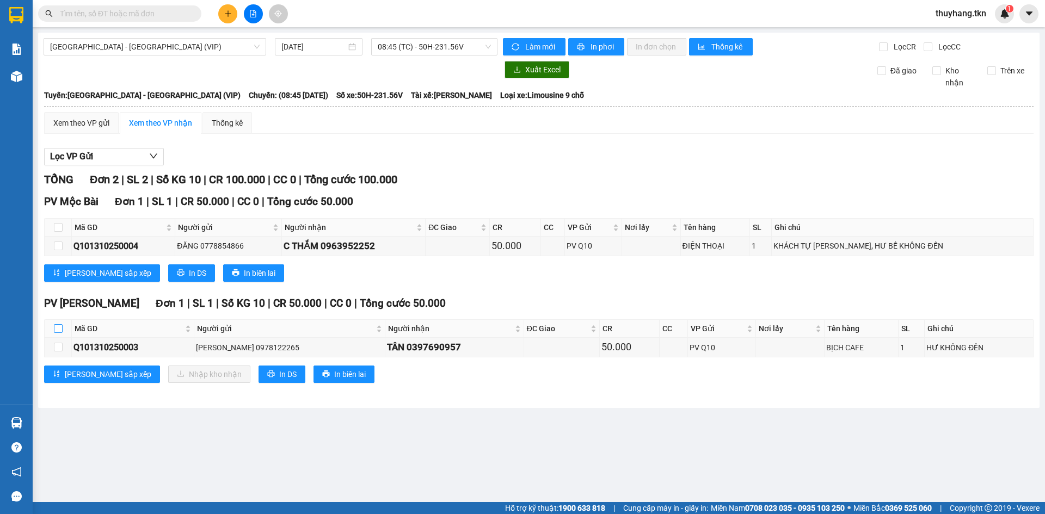
click at [60, 327] on input "checkbox" at bounding box center [58, 328] width 9 height 9
checkbox input "true"
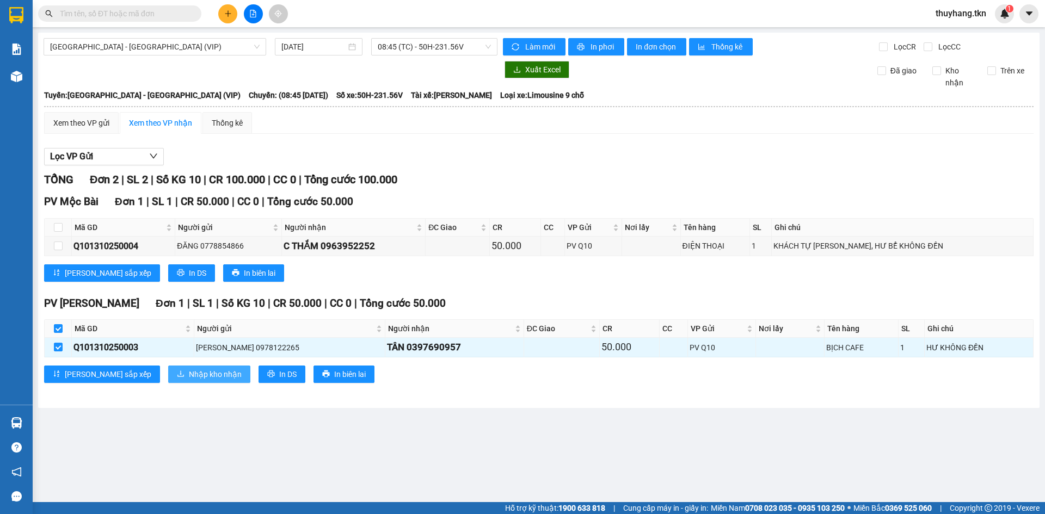
click at [189, 373] on span "Nhập kho nhận" at bounding box center [215, 374] width 53 height 12
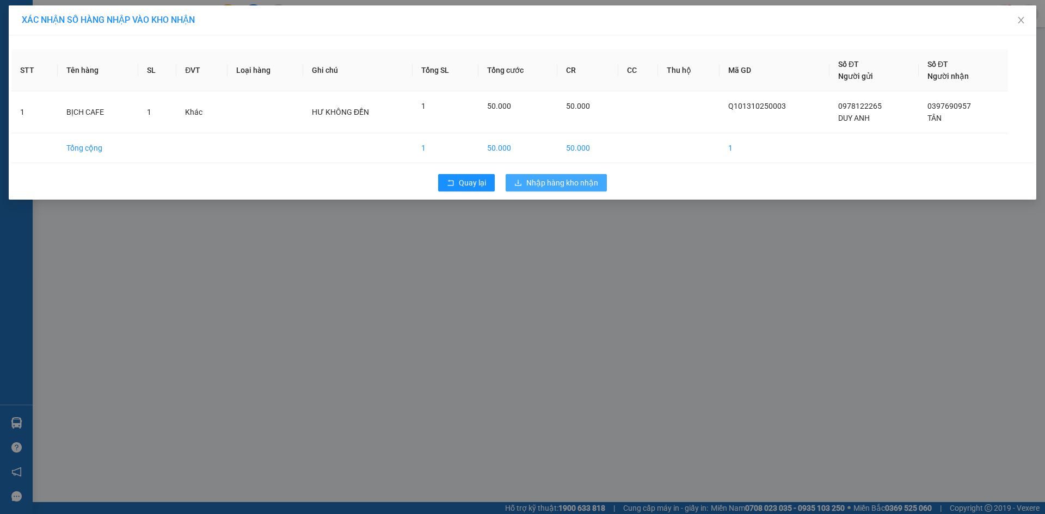
click at [569, 181] on span "Nhập hàng kho nhận" at bounding box center [562, 183] width 72 height 12
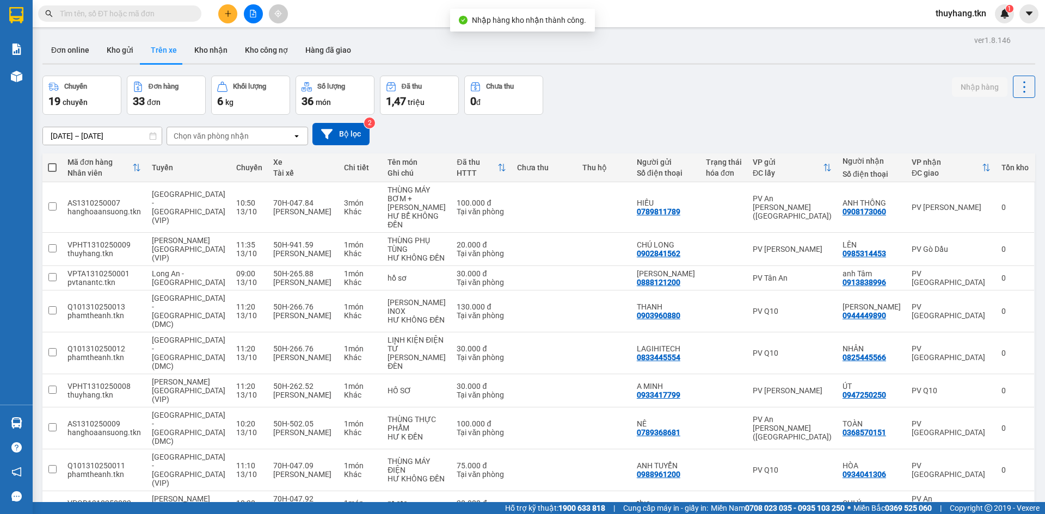
click at [616, 100] on div "Chuyến 19 chuyến Đơn hàng 33 đơn Khối lượng 6 kg Số lượng 36 món Đã thu 1,47 tr…" at bounding box center [538, 95] width 993 height 39
click at [231, 15] on icon "plus" at bounding box center [228, 14] width 8 height 8
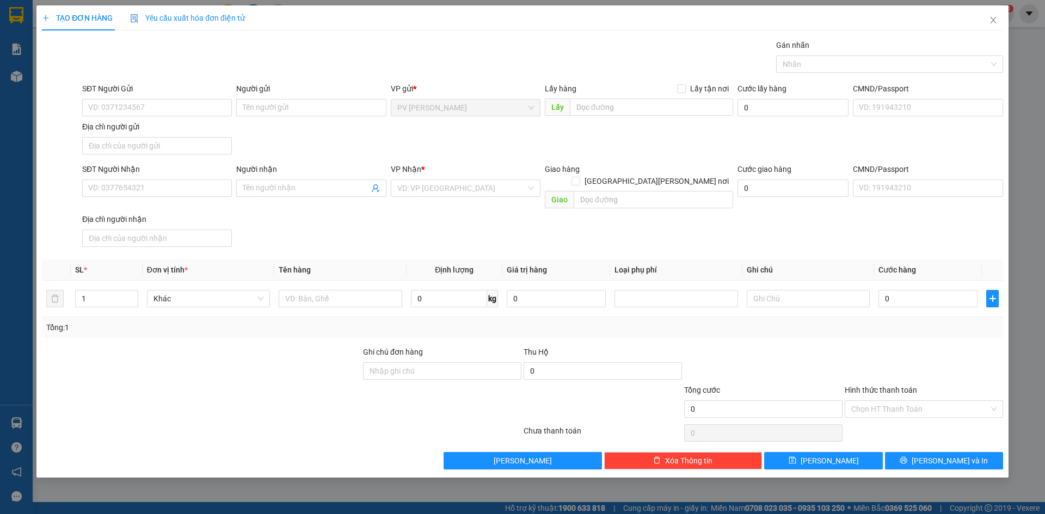
click at [493, 57] on div "Gói vận chuyển * Tiêu chuẩn Gán nhãn Nhãn" at bounding box center [542, 58] width 925 height 38
click at [993, 24] on icon "close" at bounding box center [993, 20] width 9 height 9
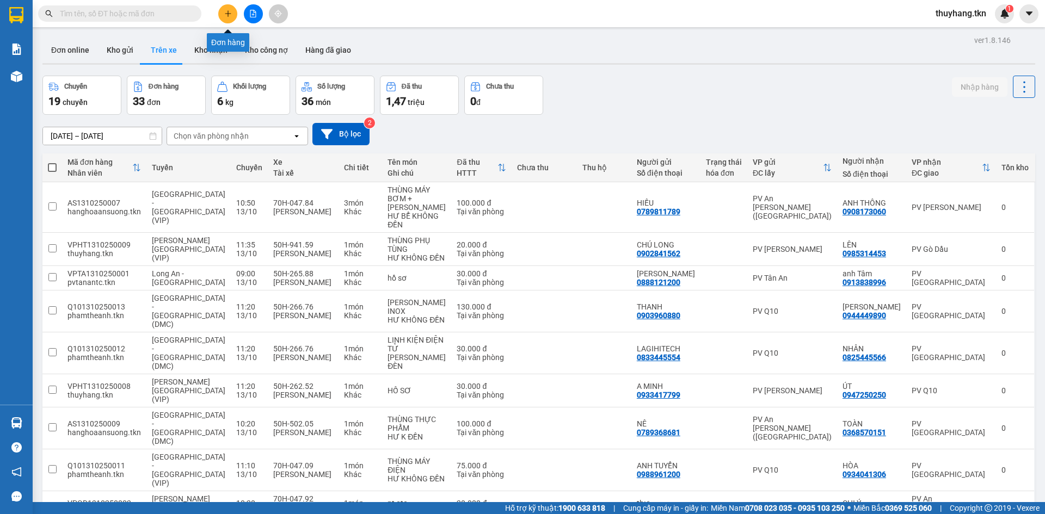
click at [231, 16] on icon "plus" at bounding box center [228, 14] width 8 height 8
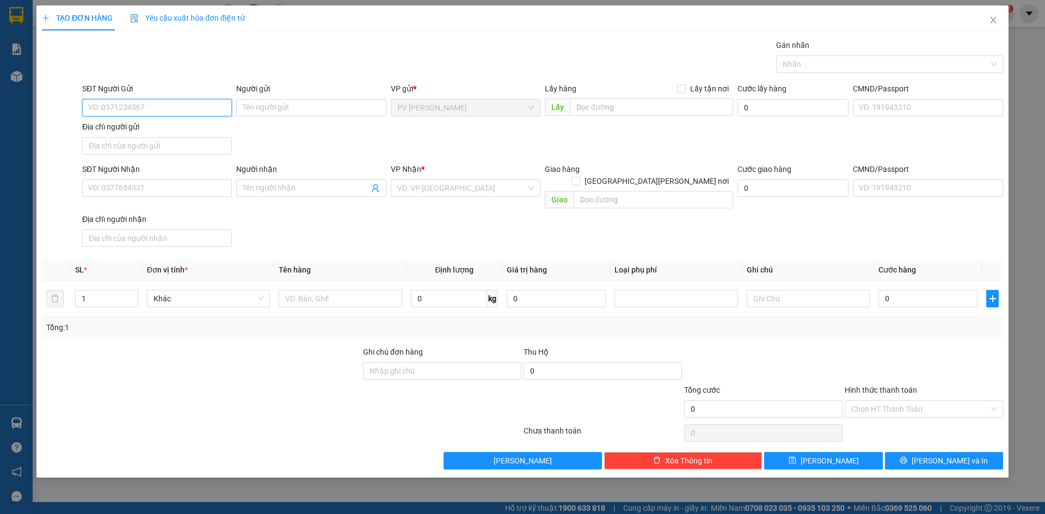
click at [208, 112] on input "SĐT Người Gửi" at bounding box center [157, 107] width 150 height 17
type input "0907382007"
click at [139, 126] on div "0907382007 - CHỊ GẤM" at bounding box center [157, 130] width 137 height 12
type input "CHỊ GẤM"
type input "0826599788"
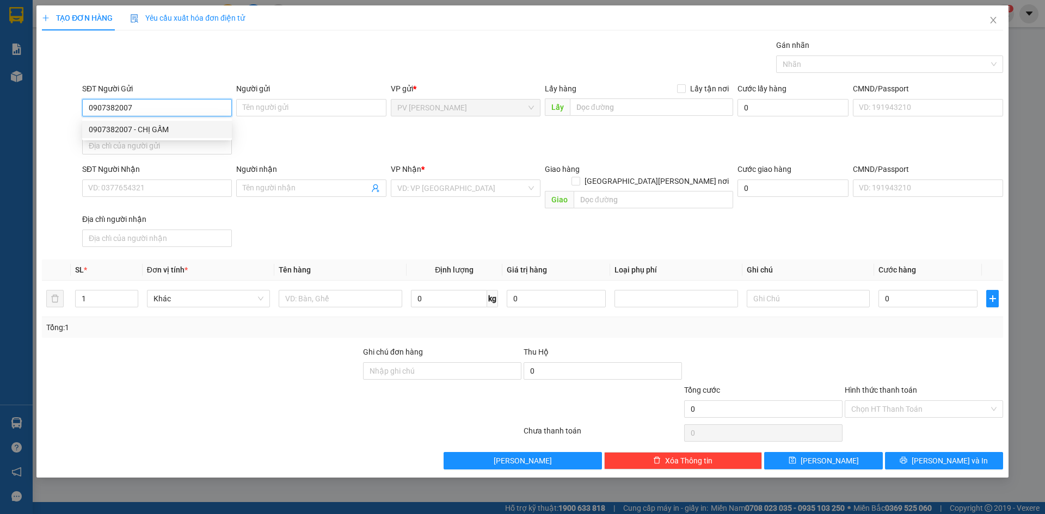
type input "PHONG"
type input "30.000"
type input "0907382007"
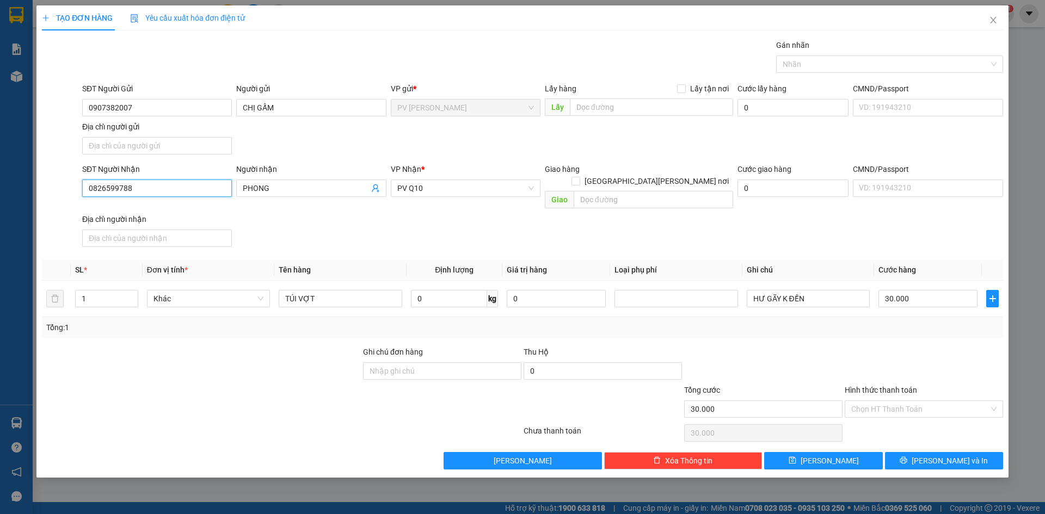
click at [204, 196] on input "0826599788" at bounding box center [157, 188] width 150 height 17
click at [202, 190] on input "SĐT Người Nhận" at bounding box center [157, 188] width 150 height 17
type input "0919542224"
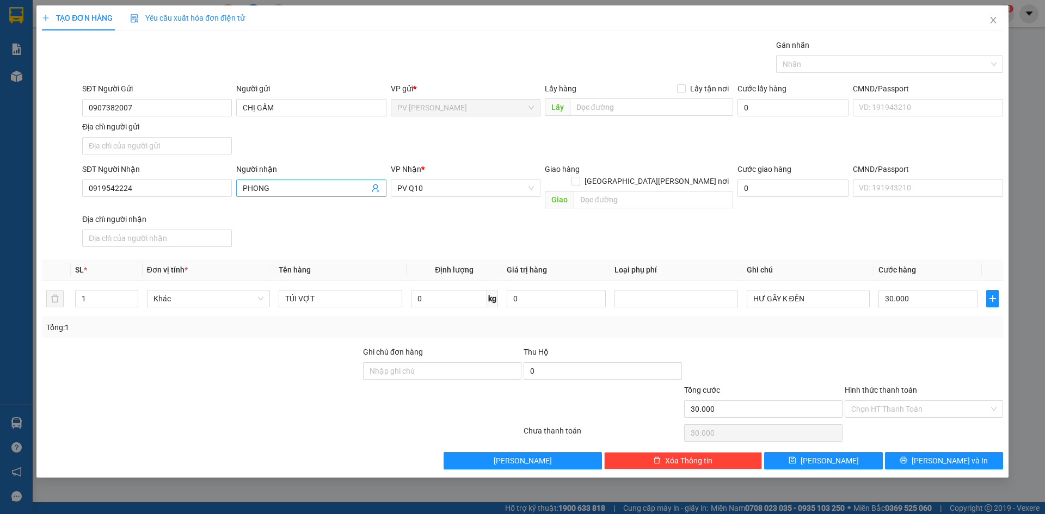
click at [280, 183] on input "PHONG" at bounding box center [306, 188] width 126 height 12
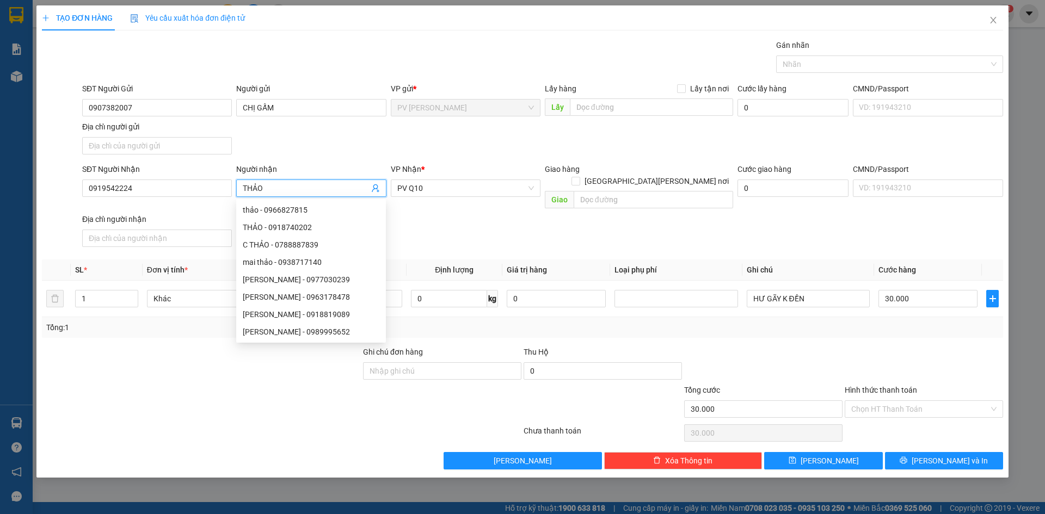
type input "THẢO"
click at [456, 218] on div "SĐT Người Nhận 0919542224 Người nhận THẢO VP Nhận * PV Q10 Giao hàng Giao tận n…" at bounding box center [542, 207] width 925 height 88
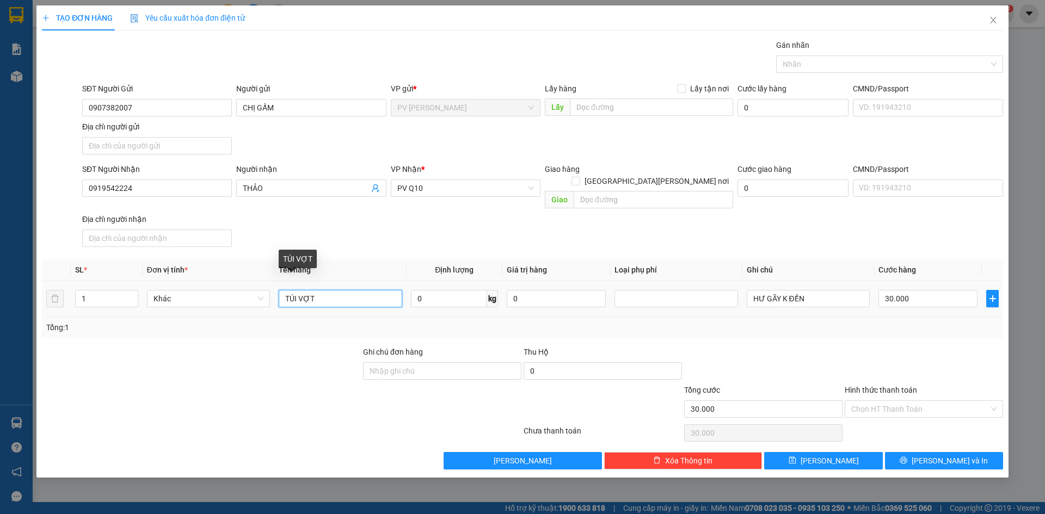
click at [316, 290] on input "TÚI VỢT" at bounding box center [340, 298] width 123 height 17
type input "TÚI GIÀY"
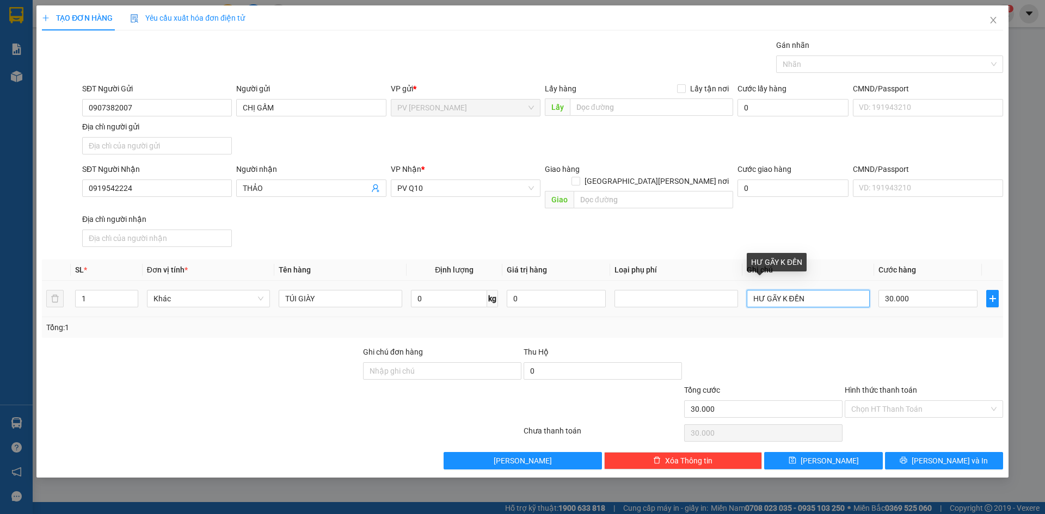
click at [815, 290] on input "HƯ GÃY K ĐỀN" at bounding box center [808, 298] width 123 height 17
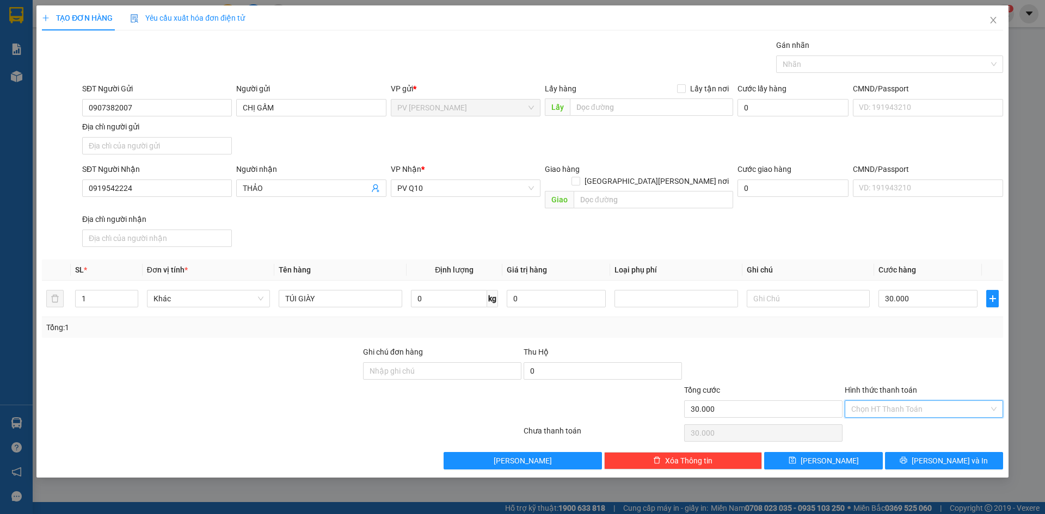
click at [913, 401] on input "Hình thức thanh toán" at bounding box center [920, 409] width 138 height 16
click at [795, 322] on div "Tổng: 1" at bounding box center [522, 328] width 952 height 12
click at [930, 401] on input "Hình thức thanh toán" at bounding box center [920, 409] width 138 height 16
click at [912, 423] on div "Tại văn phòng" at bounding box center [923, 419] width 145 height 12
type input "0"
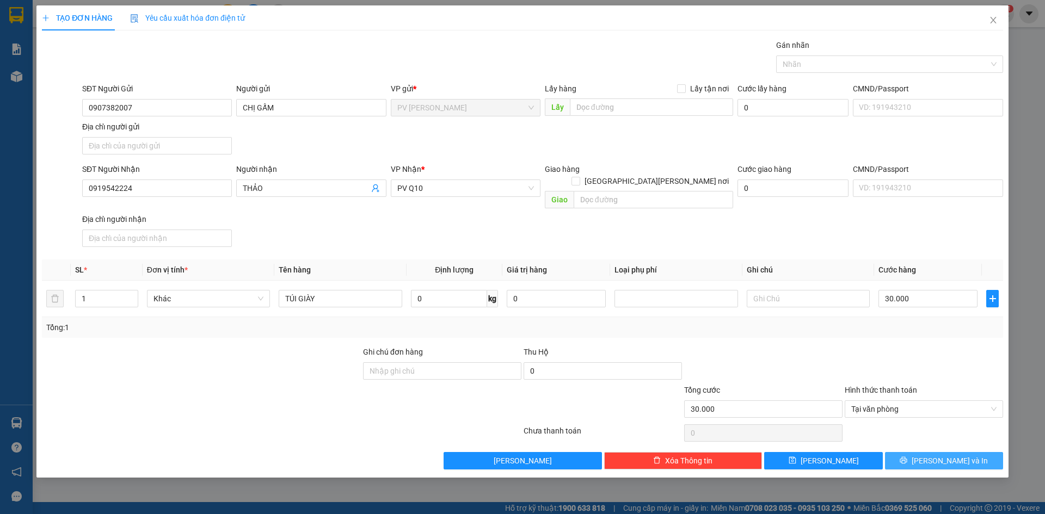
click at [910, 452] on button "Lưu và In" at bounding box center [944, 460] width 118 height 17
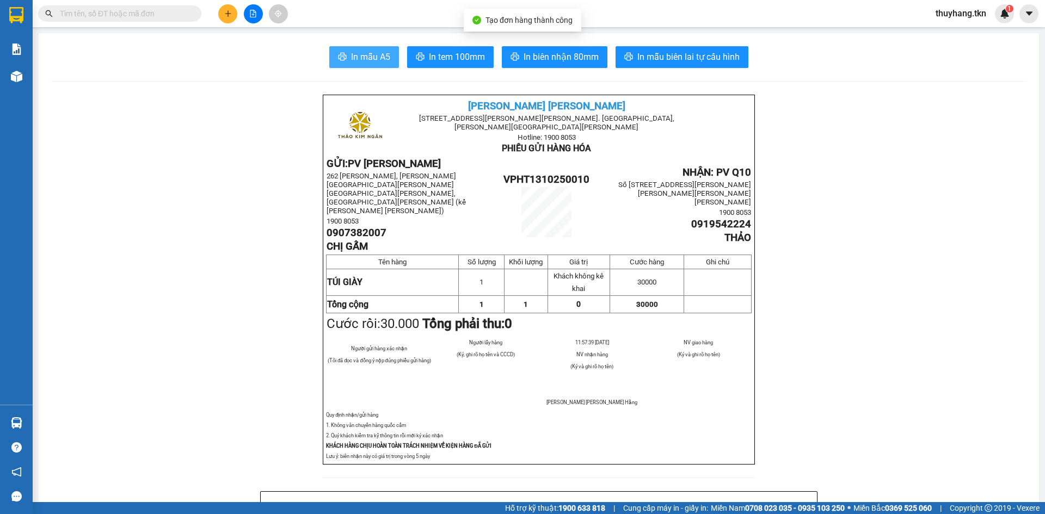
click at [382, 62] on span "In mẫu A5" at bounding box center [370, 57] width 39 height 14
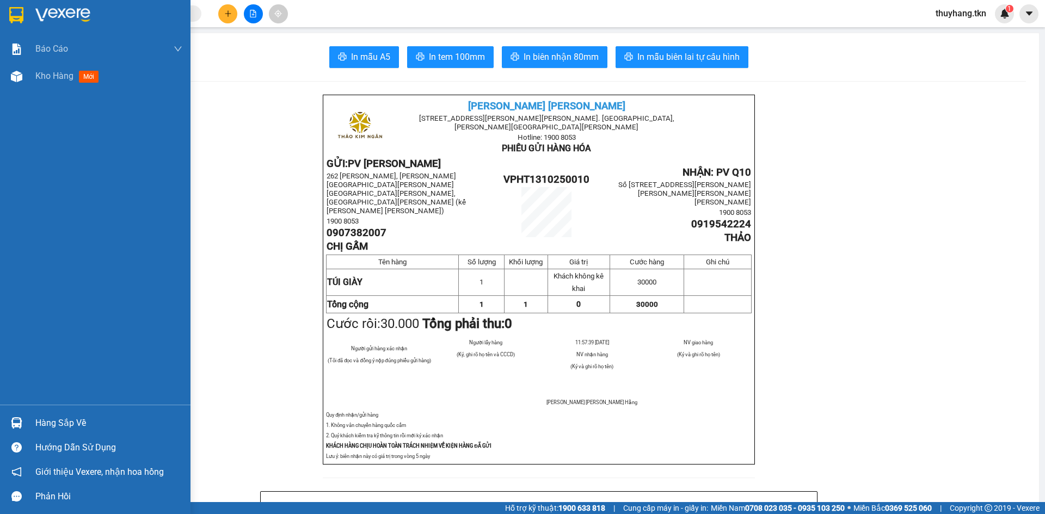
click at [19, 424] on img at bounding box center [16, 422] width 11 height 11
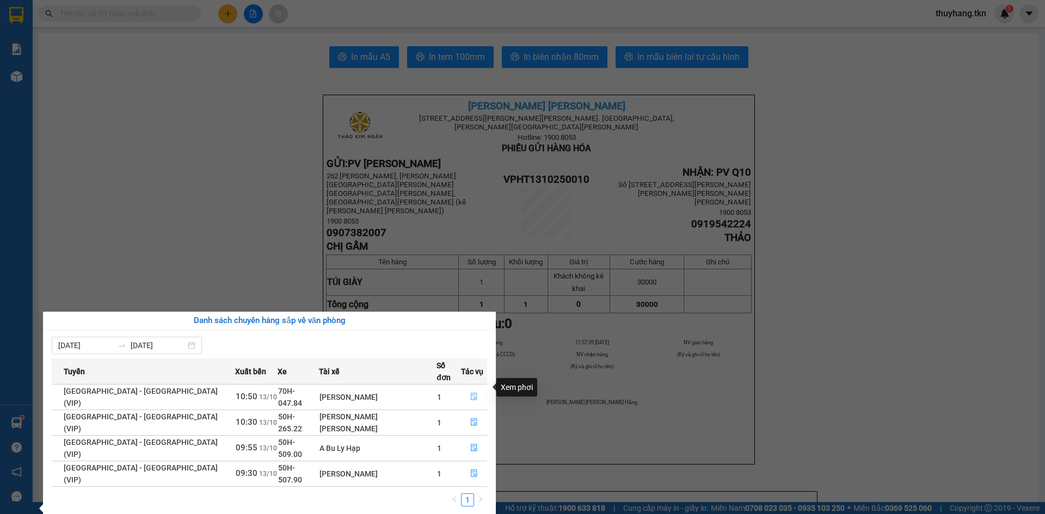
click at [470, 393] on icon "file-done" at bounding box center [474, 397] width 8 height 8
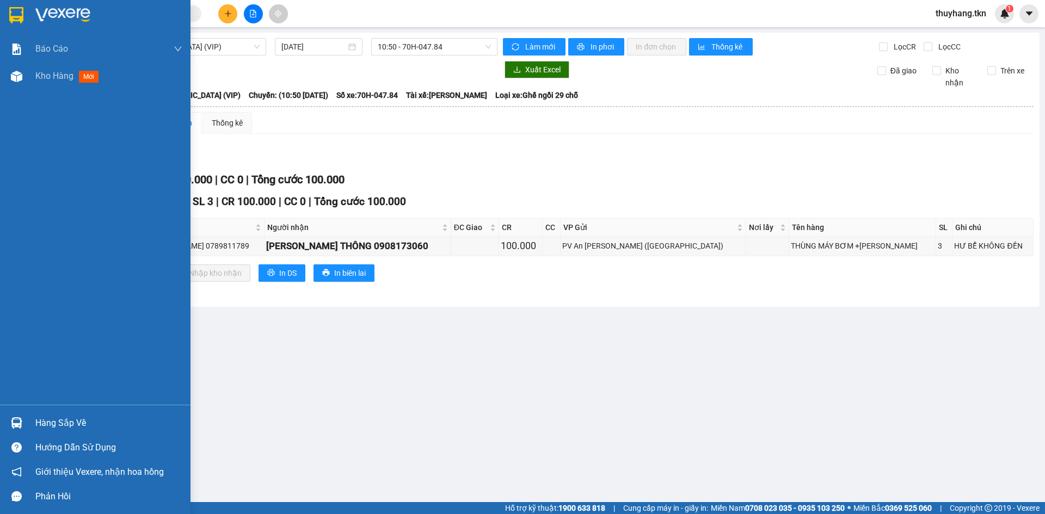
click at [19, 424] on img at bounding box center [16, 422] width 11 height 11
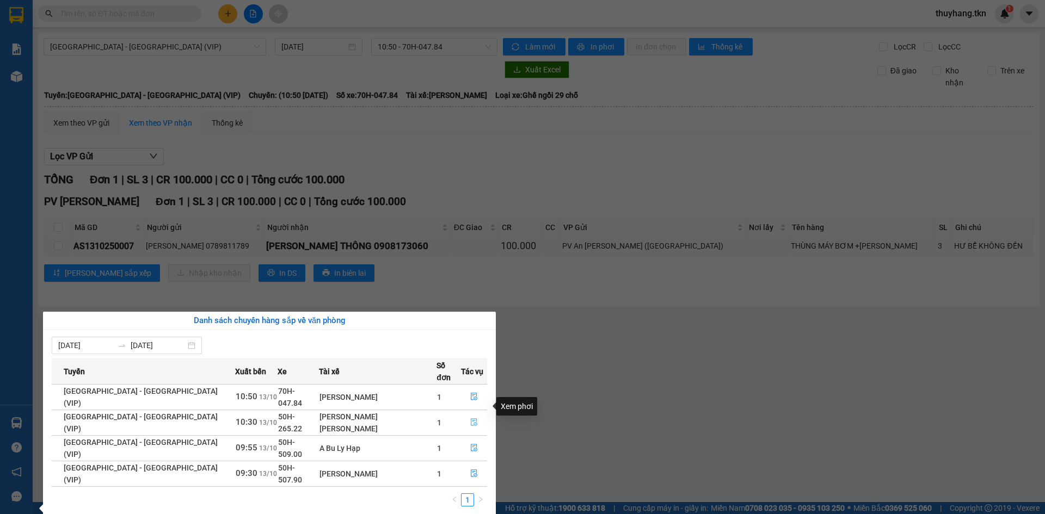
click at [470, 419] on icon "file-done" at bounding box center [474, 423] width 8 height 8
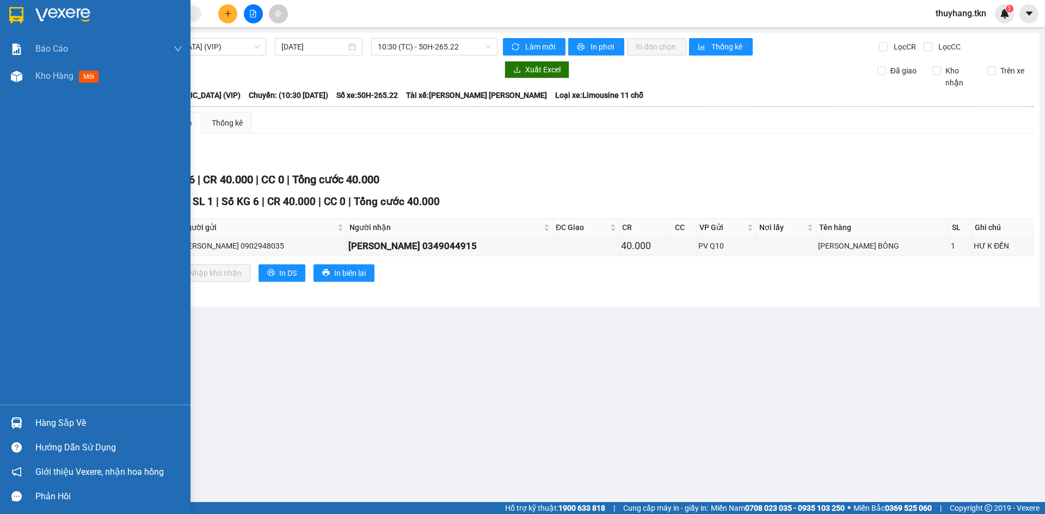
click at [20, 421] on img at bounding box center [16, 422] width 11 height 11
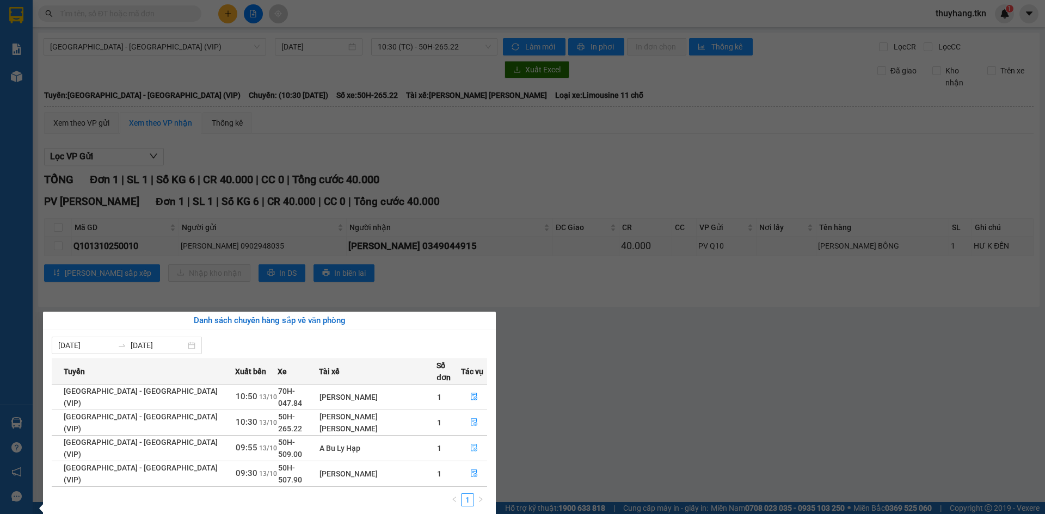
click at [470, 444] on span "file-done" at bounding box center [474, 448] width 8 height 9
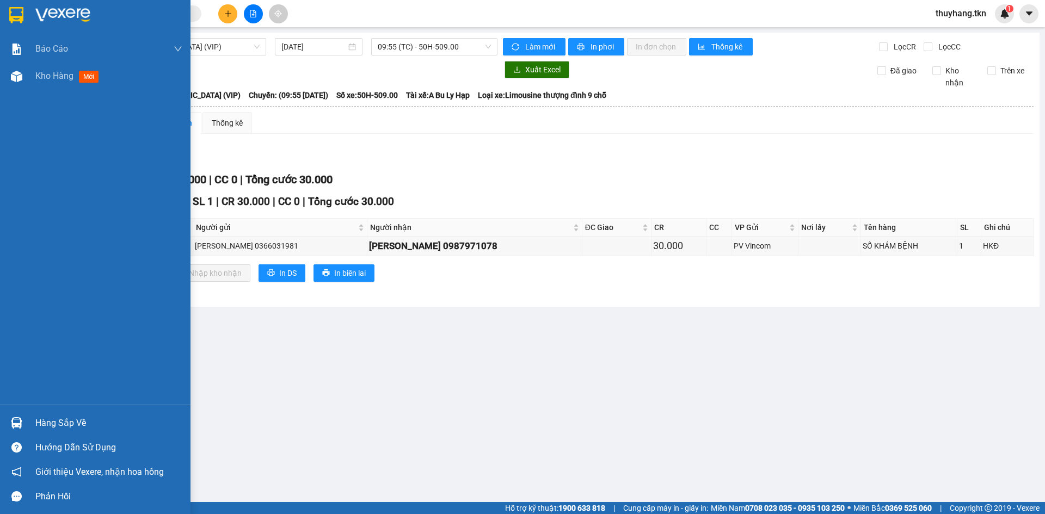
click at [21, 422] on img at bounding box center [16, 422] width 11 height 11
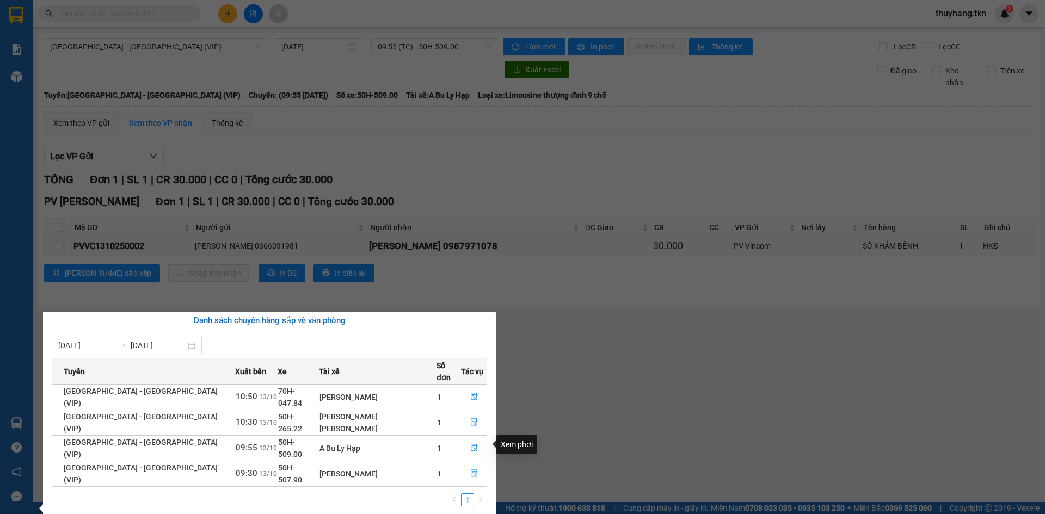
click at [471, 470] on icon "file-done" at bounding box center [474, 474] width 7 height 8
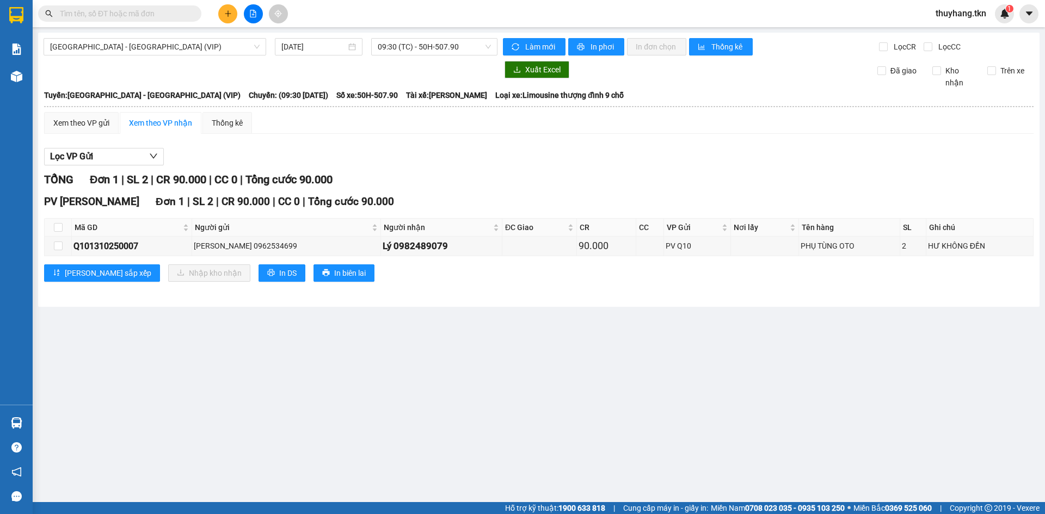
click at [226, 19] on button at bounding box center [227, 13] width 19 height 19
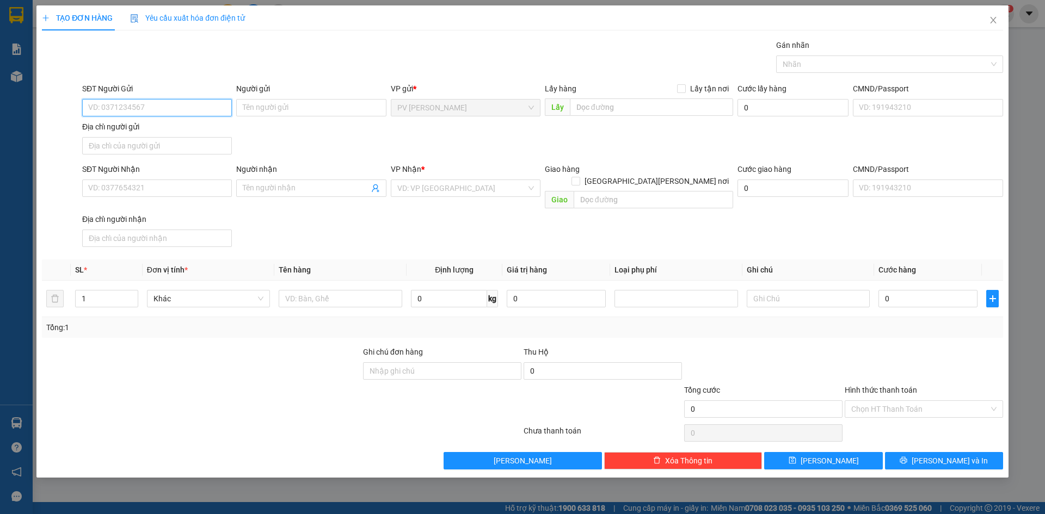
click at [179, 103] on input "SĐT Người Gửi" at bounding box center [157, 107] width 150 height 17
type input "089505506"
click at [291, 108] on input "Người gửi" at bounding box center [311, 107] width 150 height 17
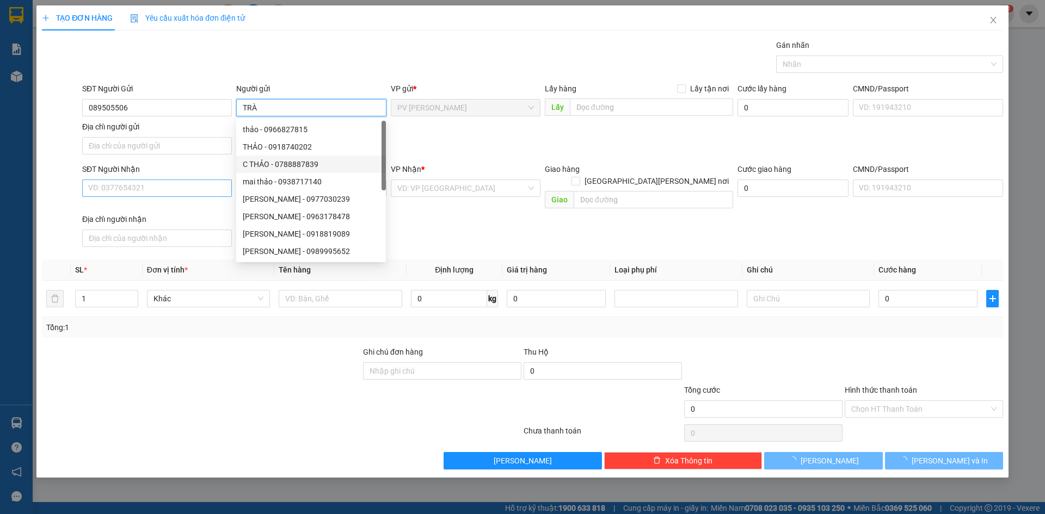
type input "TRÀ"
click at [179, 188] on input "SĐT Người Nhận" at bounding box center [157, 188] width 150 height 17
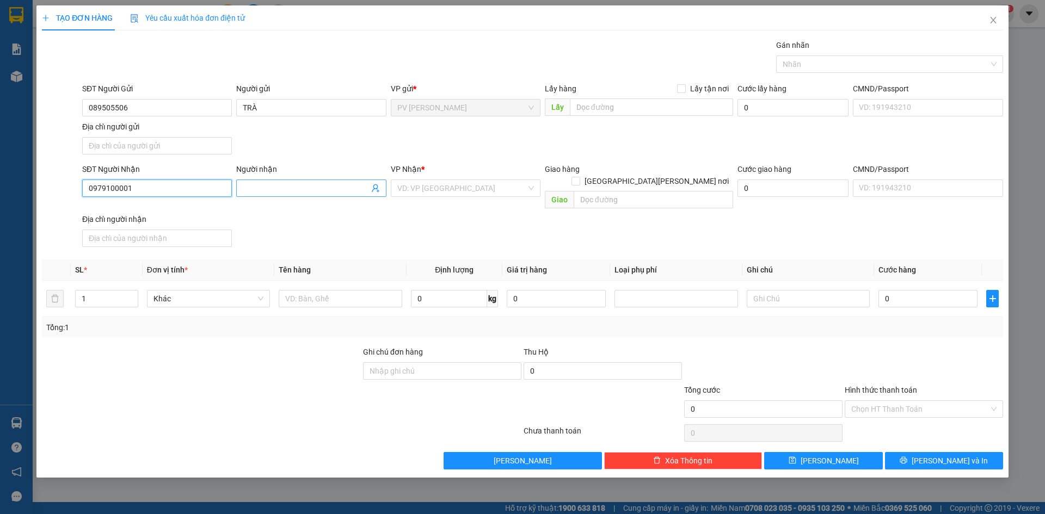
type input "0979100001"
click at [262, 181] on span at bounding box center [311, 188] width 150 height 17
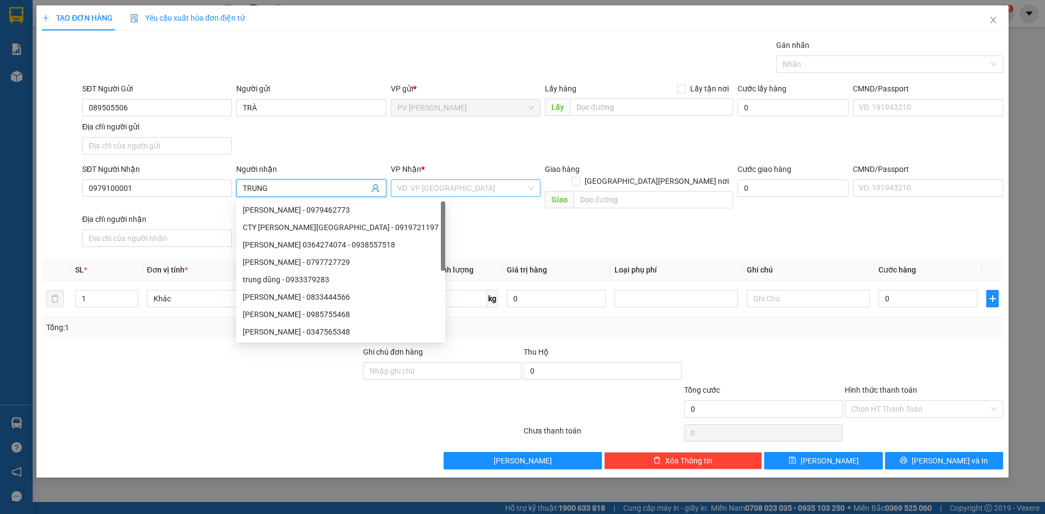
type input "TRUNG"
click at [438, 187] on input "search" at bounding box center [461, 188] width 129 height 16
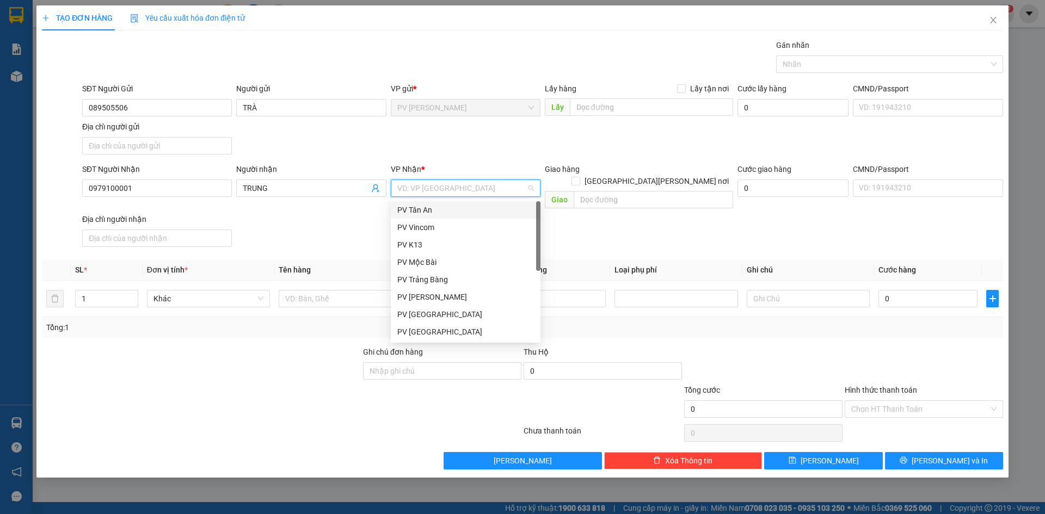
type input "Q"
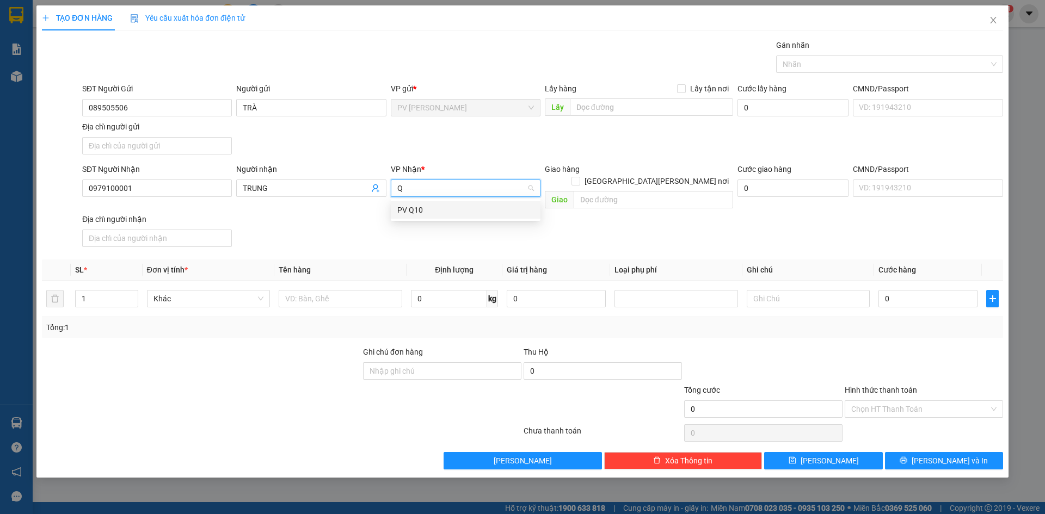
click at [441, 203] on div "PV Q10" at bounding box center [466, 209] width 150 height 17
drag, startPoint x: 273, startPoint y: 339, endPoint x: 311, endPoint y: 305, distance: 50.5
click at [274, 346] on div at bounding box center [201, 365] width 321 height 38
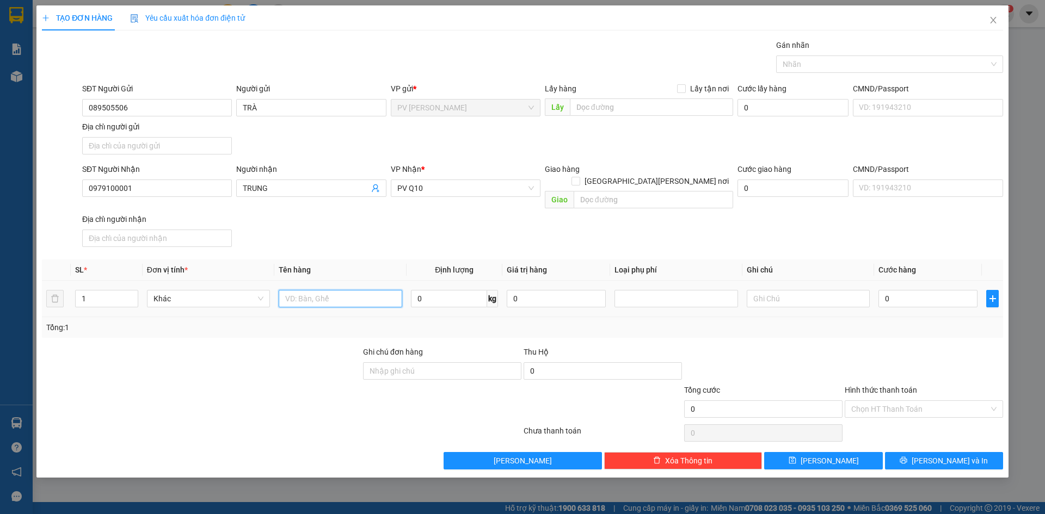
click at [329, 290] on input "text" at bounding box center [340, 298] width 123 height 17
type input "TÚI QUẦN ÁO"
click at [798, 290] on input "text" at bounding box center [808, 298] width 123 height 17
type input "H"
type input "HƯ KH ĐỀN"
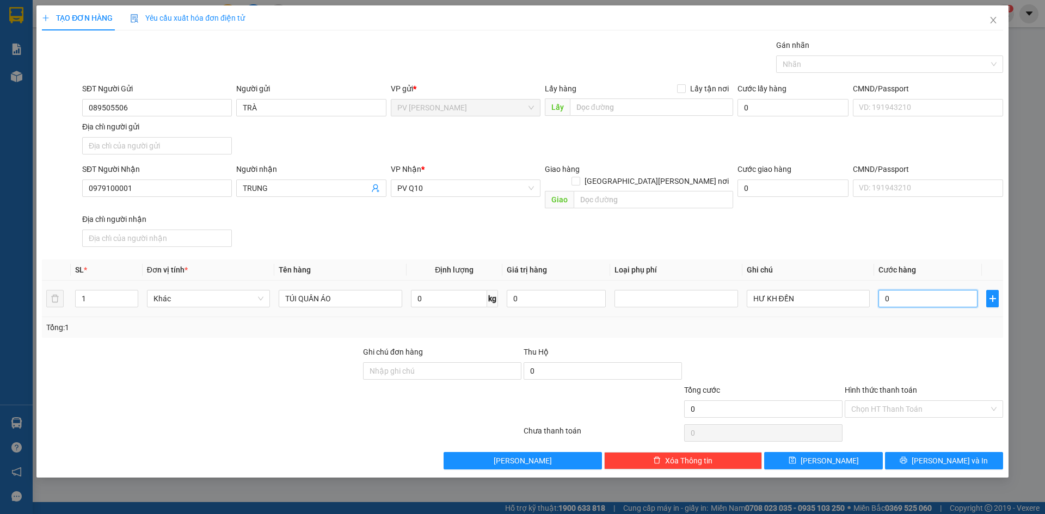
click at [903, 290] on input "0" at bounding box center [927, 298] width 99 height 17
type input "3"
type input "30"
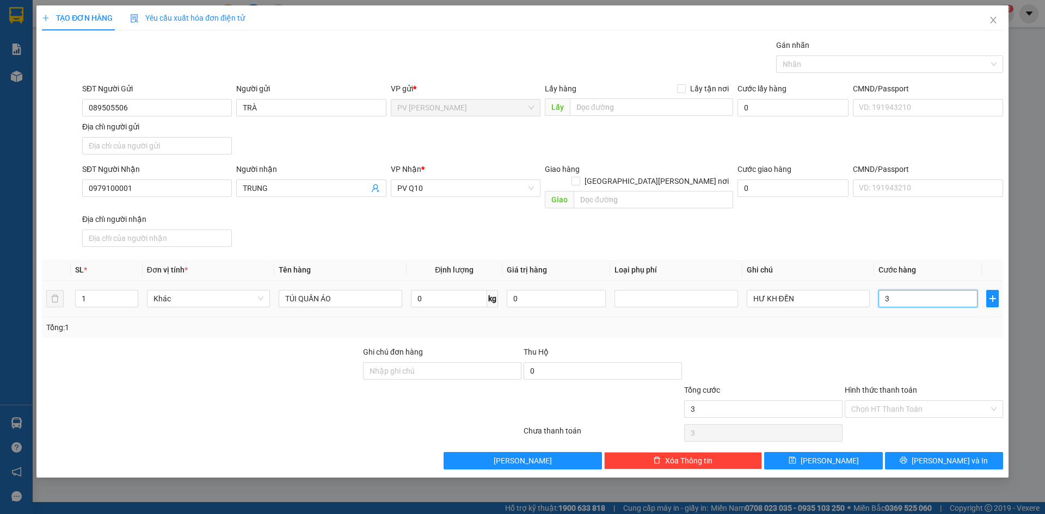
type input "30"
type input "300"
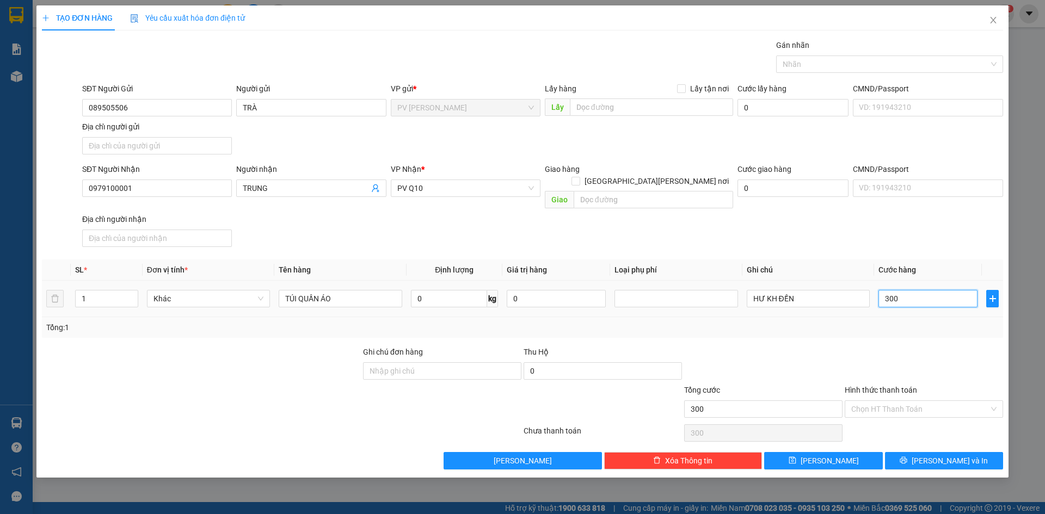
type input "3.000"
type input "30.000"
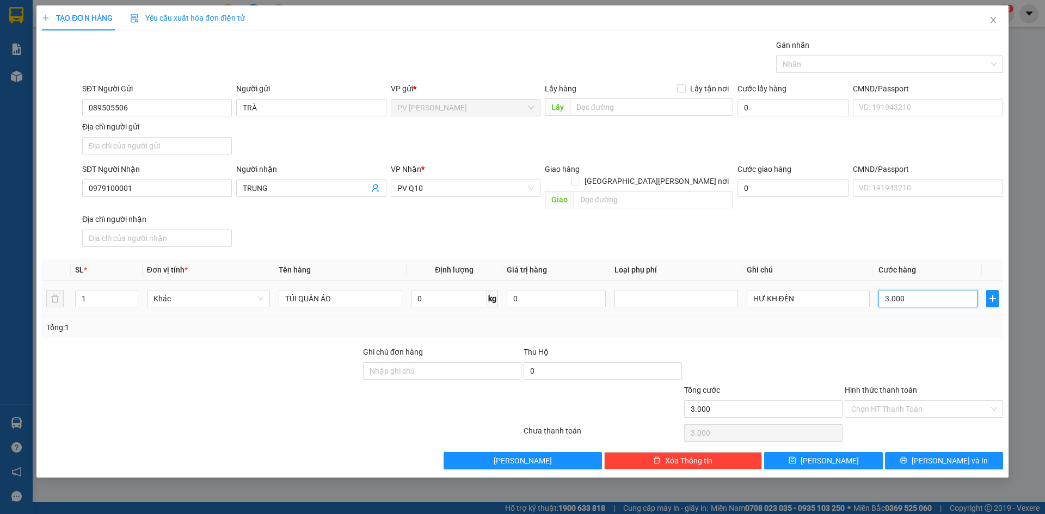
type input "30.000"
click at [893, 346] on div at bounding box center [924, 365] width 161 height 38
click at [909, 401] on input "Hình thức thanh toán" at bounding box center [920, 409] width 138 height 16
click at [905, 415] on div "Tại văn phòng" at bounding box center [923, 419] width 145 height 12
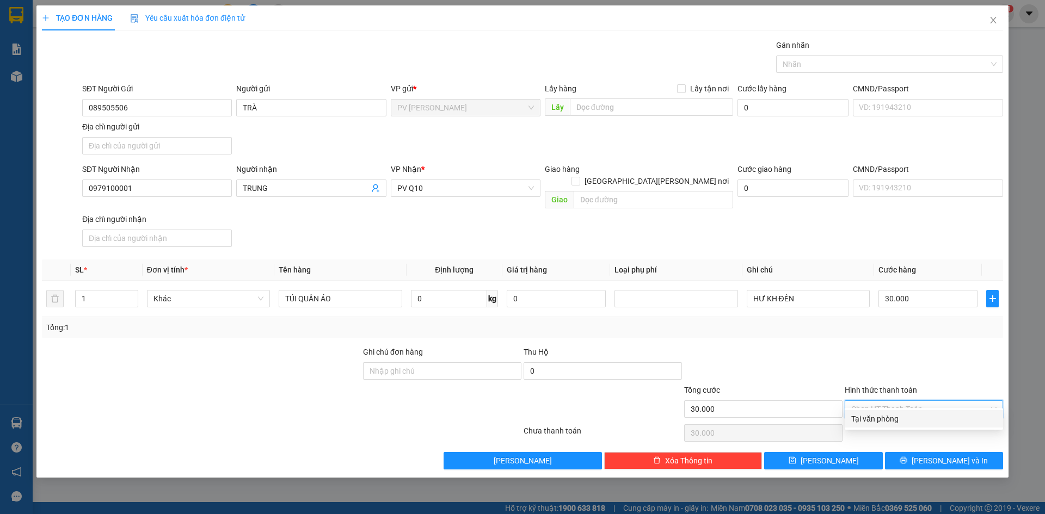
type input "0"
click at [927, 362] on div at bounding box center [924, 365] width 161 height 38
click at [934, 455] on span "Lưu và In" at bounding box center [950, 461] width 76 height 12
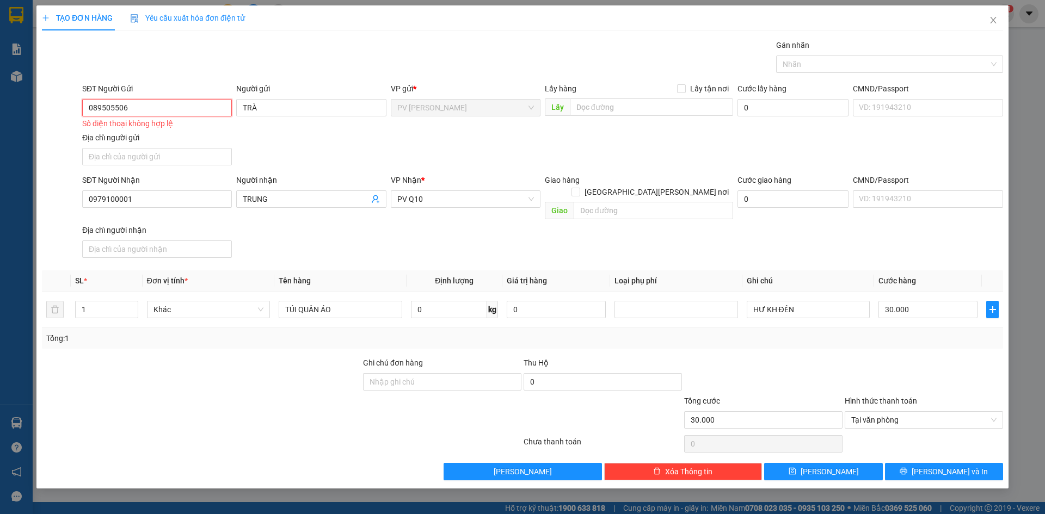
click at [184, 103] on input "089505506" at bounding box center [157, 107] width 150 height 17
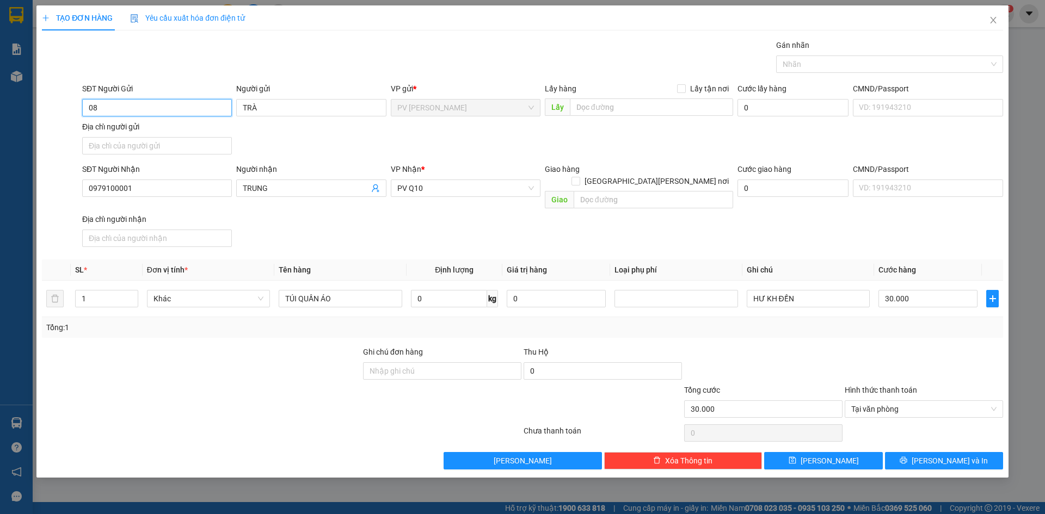
type input "0"
type input "0989505506"
drag, startPoint x: 215, startPoint y: 337, endPoint x: 224, endPoint y: 337, distance: 9.3
click at [218, 346] on div at bounding box center [201, 365] width 321 height 38
click at [950, 455] on span "Lưu và In" at bounding box center [950, 461] width 76 height 12
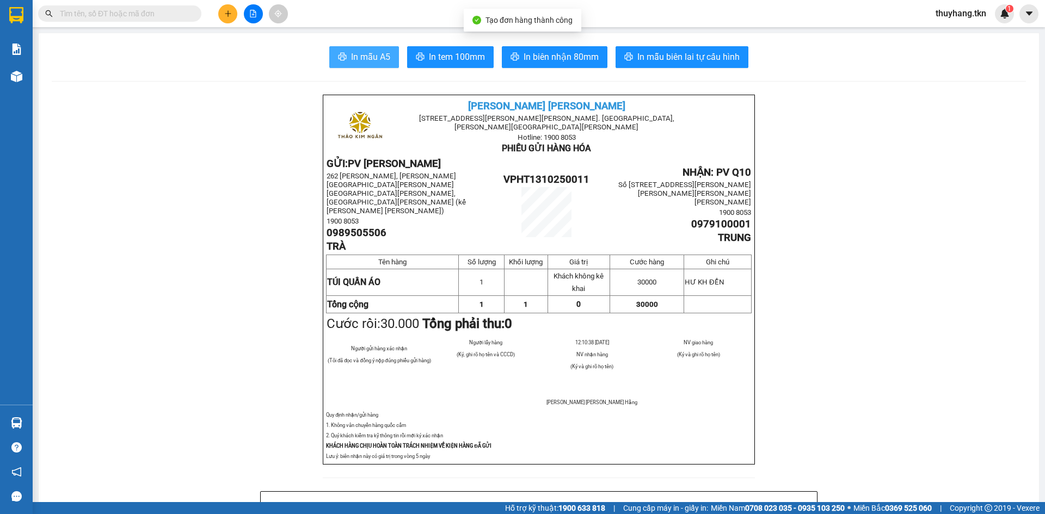
click at [372, 66] on button "In mẫu A5" at bounding box center [364, 57] width 70 height 22
click at [233, 14] on button at bounding box center [227, 13] width 19 height 19
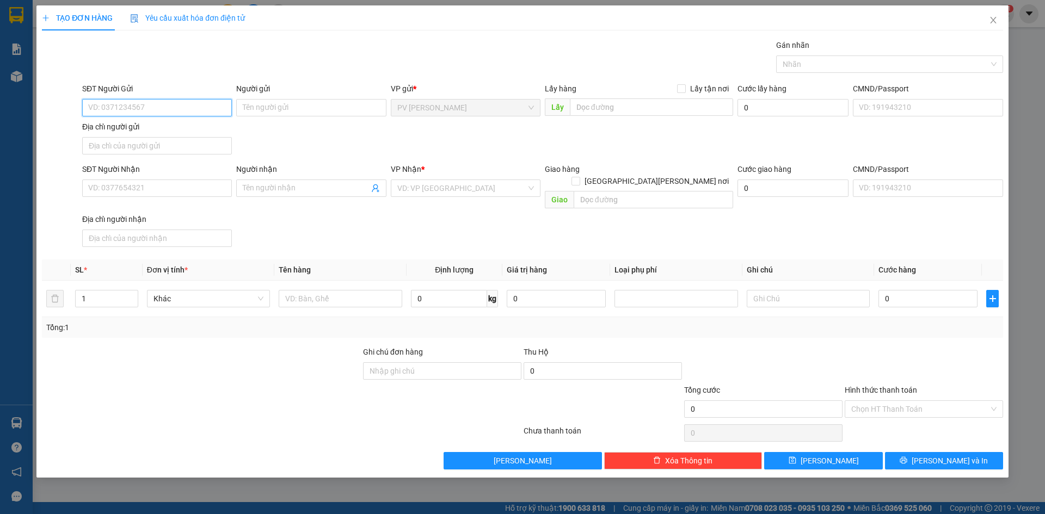
click at [220, 108] on input "SĐT Người Gửi" at bounding box center [157, 107] width 150 height 17
type input "0972846044"
click at [134, 128] on div "0972846044 - A BIẾT" at bounding box center [157, 130] width 137 height 12
type input "A BIẾT"
type input "0919097226"
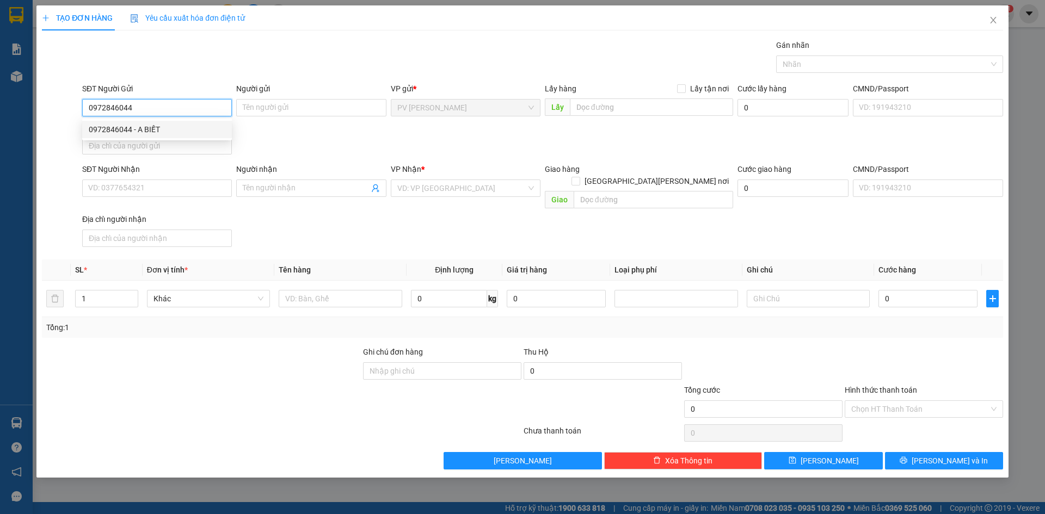
type input "CHÚ HÙNG"
type input "60.000"
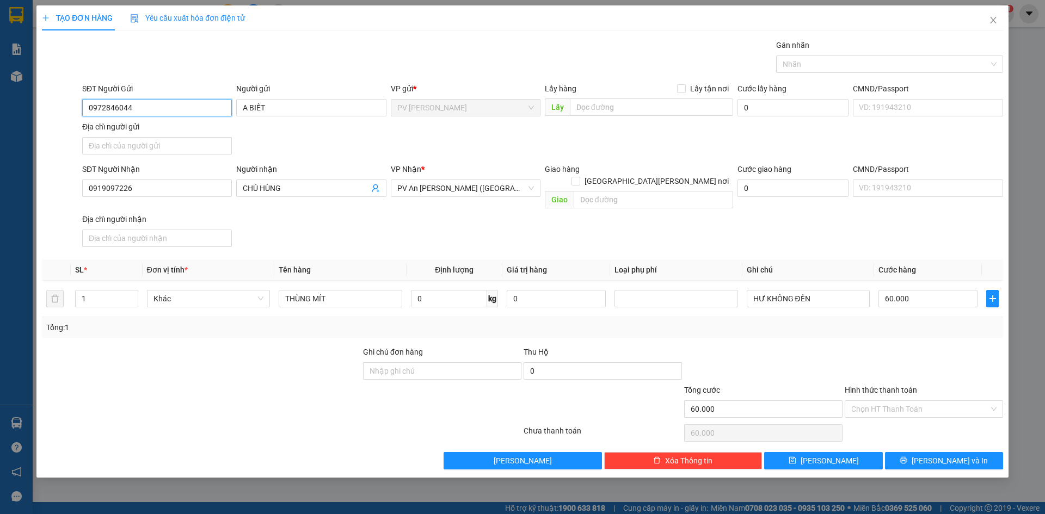
type input "0972846044"
click at [296, 387] on div at bounding box center [201, 403] width 321 height 38
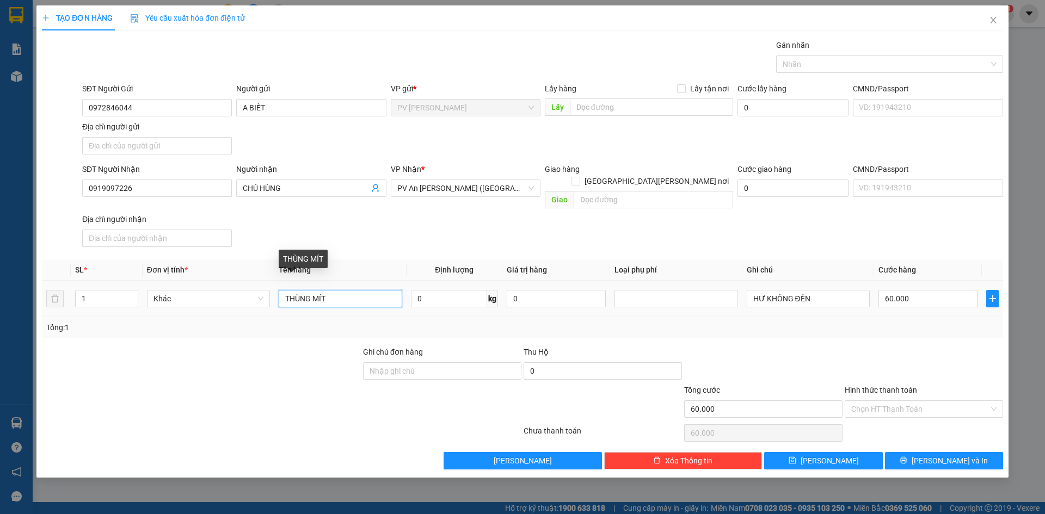
click at [352, 290] on input "THÙNG MÍT" at bounding box center [340, 298] width 123 height 17
drag, startPoint x: 350, startPoint y: 288, endPoint x: 243, endPoint y: 289, distance: 107.2
click at [243, 289] on tr "1 Khác THÙNG MÍT 0 kg 0 HƯ KHÔNG ĐỀN 60.000" at bounding box center [522, 299] width 961 height 36
type input "S"
type input "THÙNG SẦU RIÊNG"
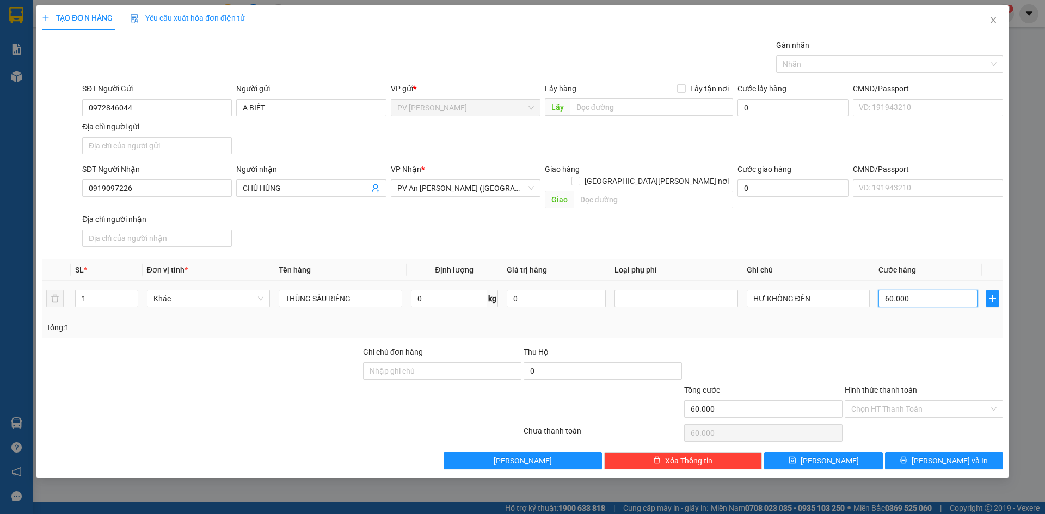
click at [913, 295] on input "60.000" at bounding box center [927, 298] width 99 height 17
type input "0"
type input "5"
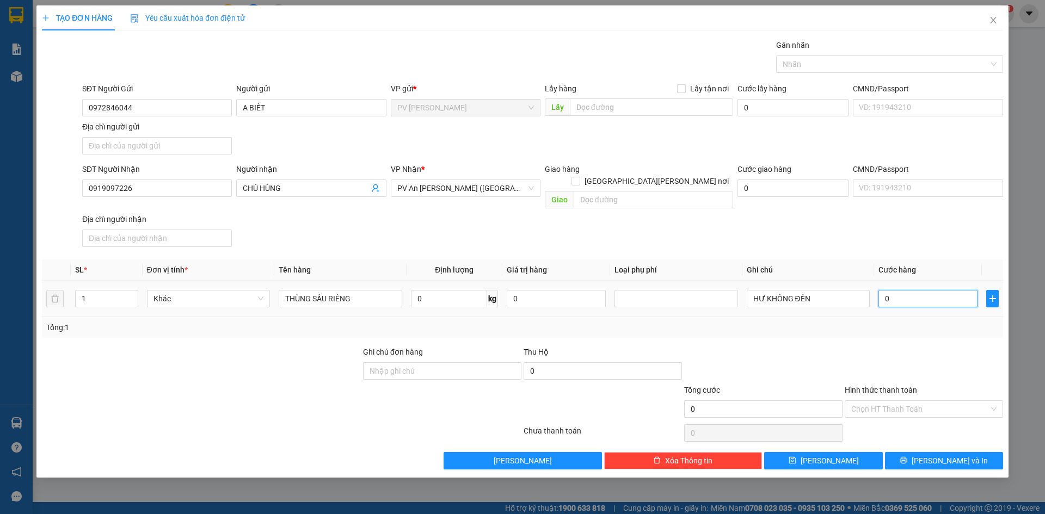
type input "5"
type input "05"
type input "50"
type input "050"
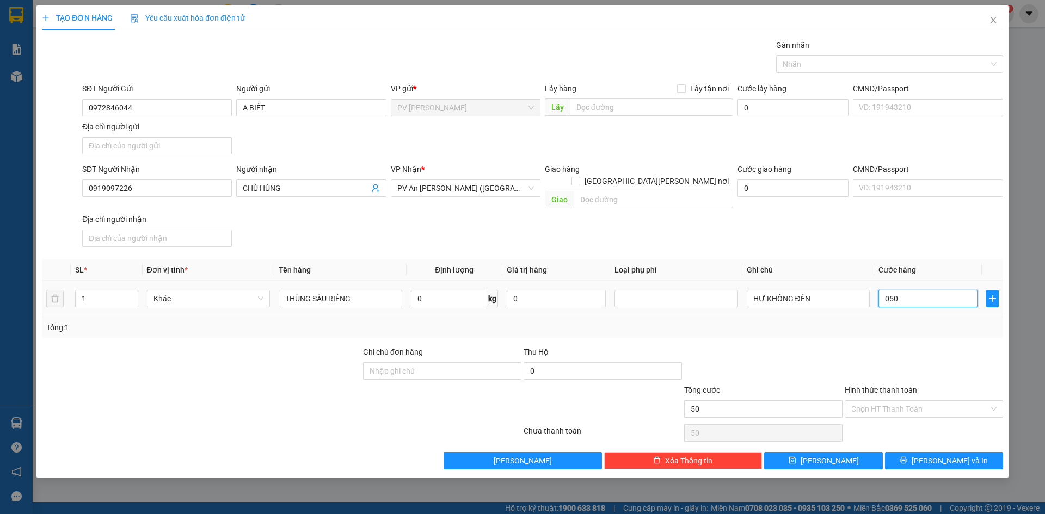
type input "500"
type input "0.500"
type input "5.000"
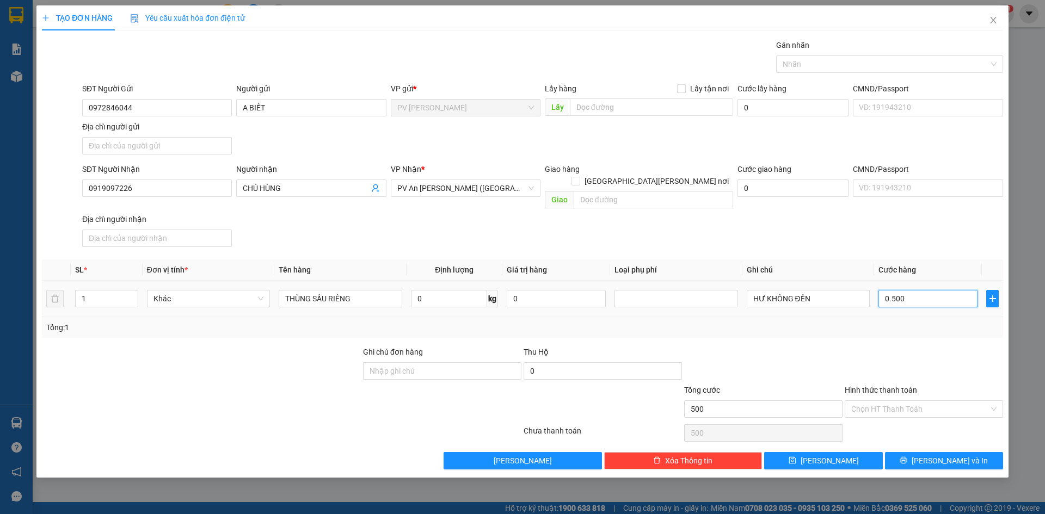
type input "05.000"
type input "50.000"
drag, startPoint x: 891, startPoint y: 344, endPoint x: 885, endPoint y: 375, distance: 31.6
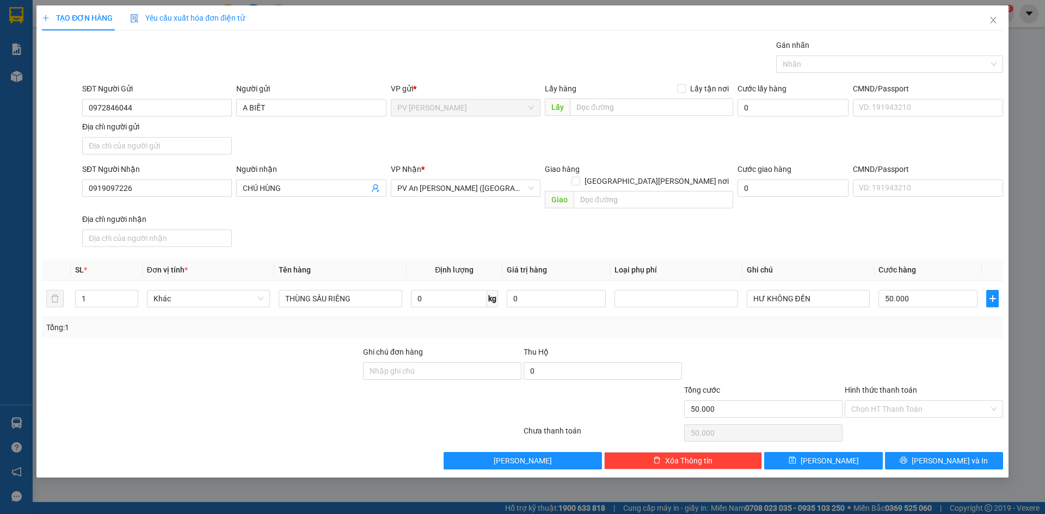
click at [890, 348] on div at bounding box center [924, 365] width 161 height 38
click at [887, 401] on input "Hình thức thanh toán" at bounding box center [920, 409] width 138 height 16
click at [879, 419] on div "Tại văn phòng" at bounding box center [923, 419] width 145 height 12
type input "0"
drag, startPoint x: 888, startPoint y: 367, endPoint x: 905, endPoint y: 414, distance: 49.9
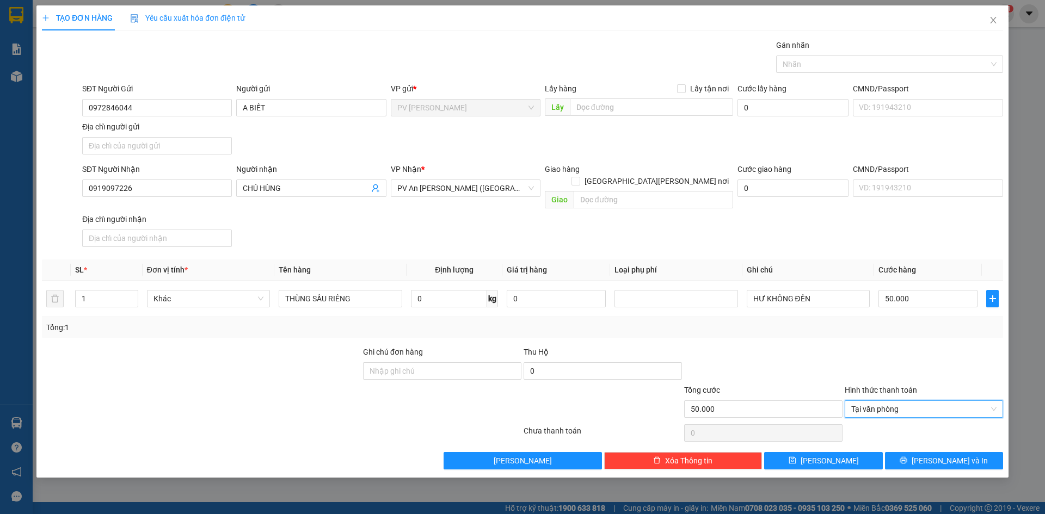
click at [889, 366] on div at bounding box center [924, 365] width 161 height 38
click at [907, 457] on icon "printer" at bounding box center [903, 460] width 7 height 7
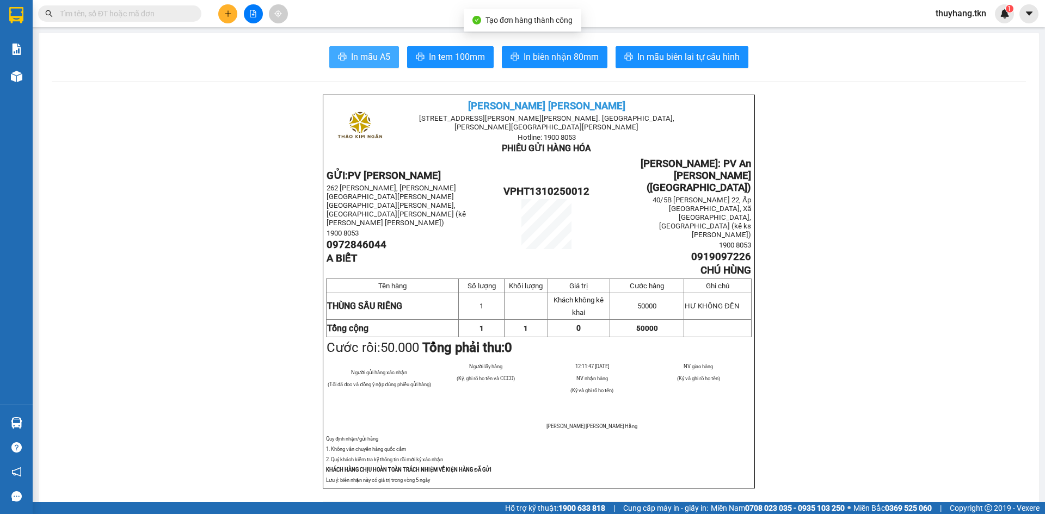
click at [346, 59] on button "In mẫu A5" at bounding box center [364, 57] width 70 height 22
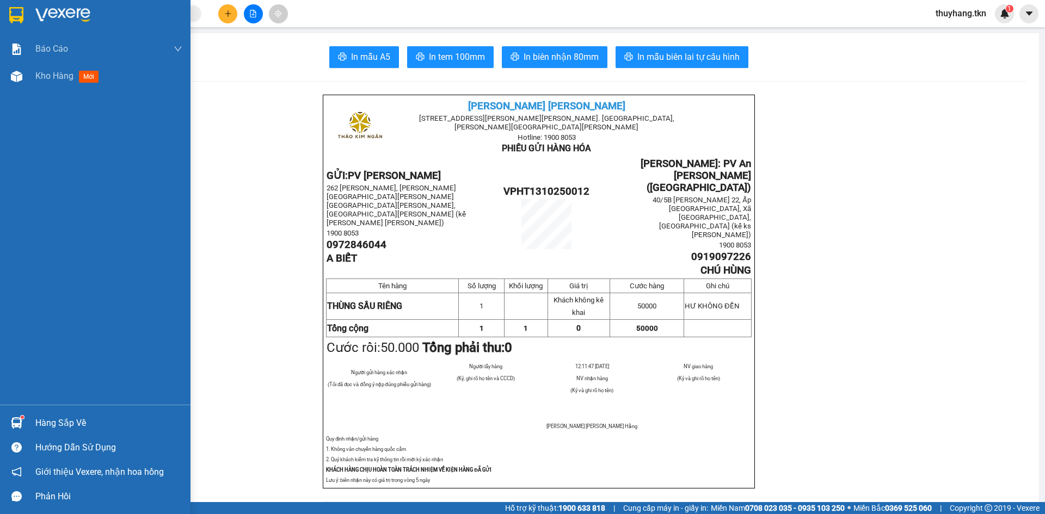
click at [20, 422] on img at bounding box center [16, 422] width 11 height 11
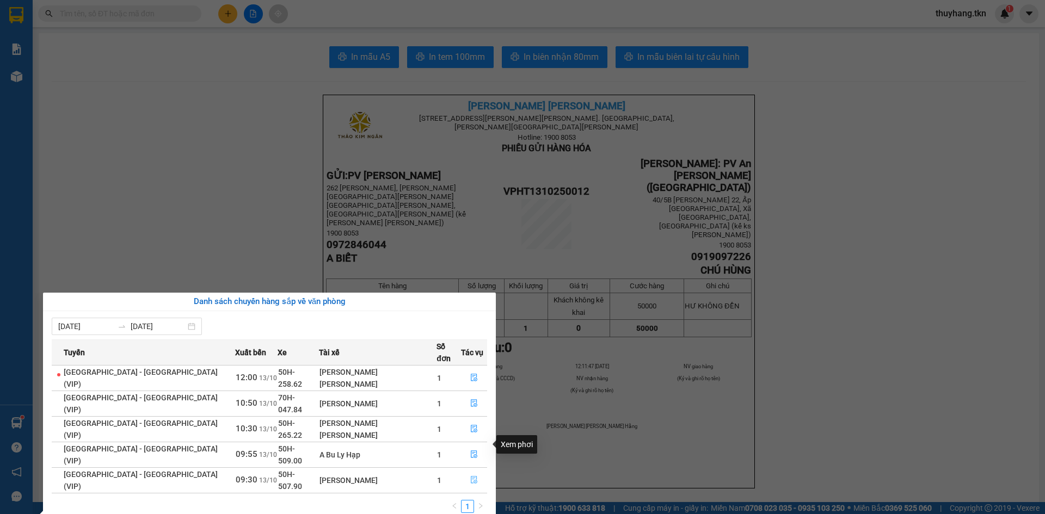
click at [472, 477] on icon "file-done" at bounding box center [474, 481] width 7 height 8
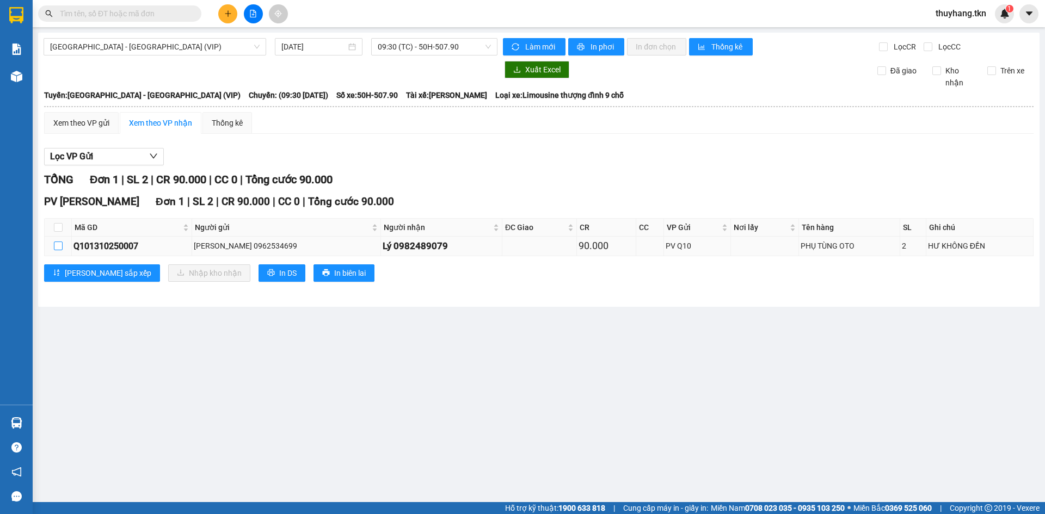
click at [58, 248] on input "checkbox" at bounding box center [58, 246] width 9 height 9
checkbox input "true"
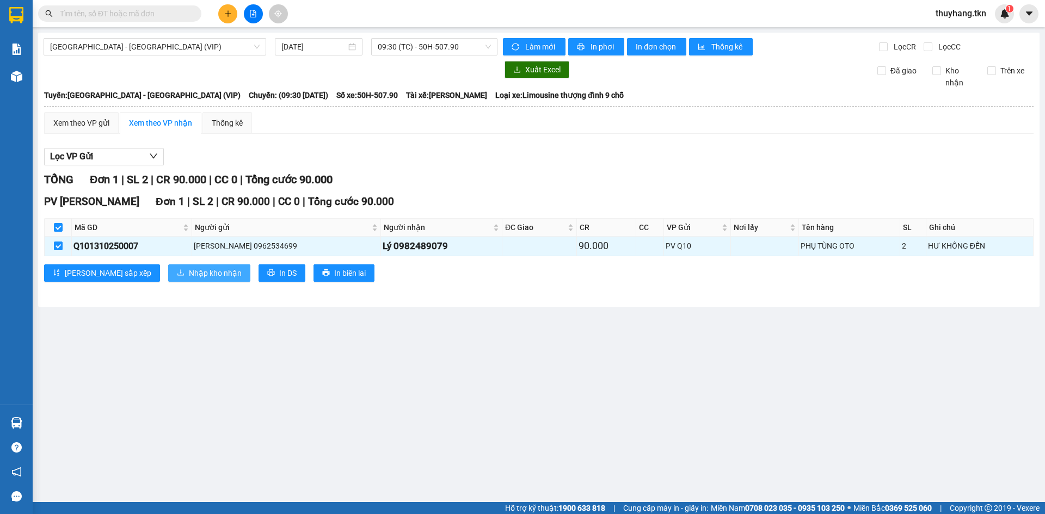
click at [189, 278] on span "Nhập kho nhận" at bounding box center [215, 273] width 53 height 12
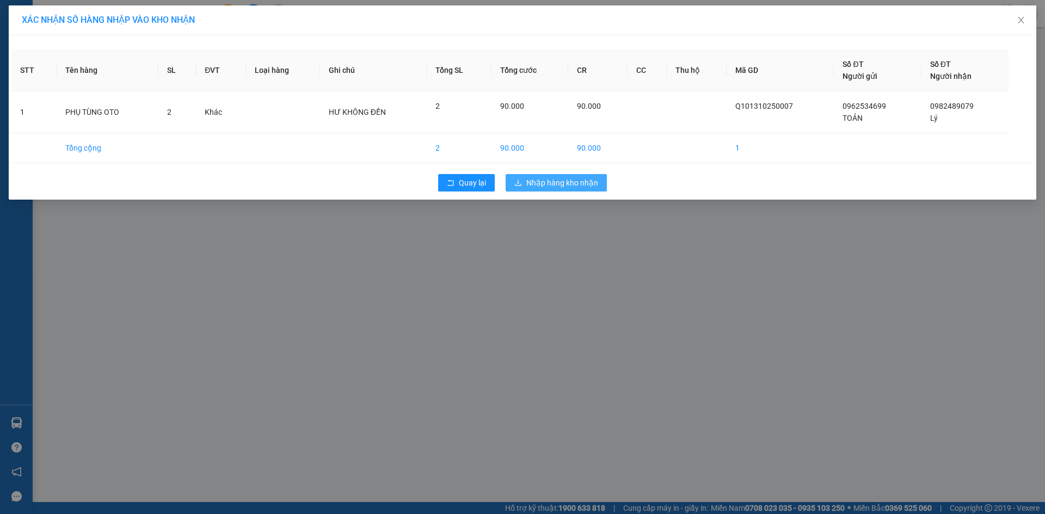
click at [579, 185] on span "Nhập hàng kho nhận" at bounding box center [562, 183] width 72 height 12
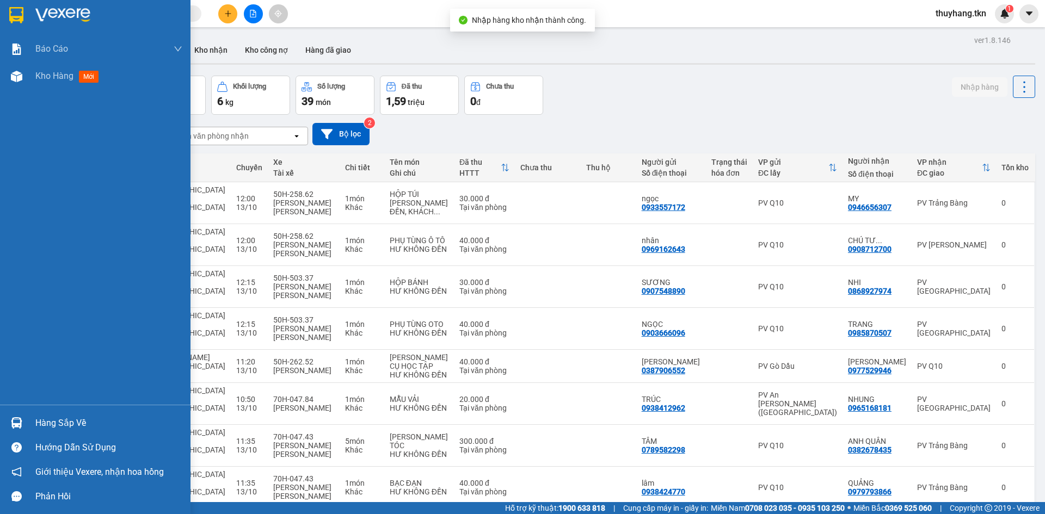
click at [27, 422] on div "Hàng sắp về" at bounding box center [95, 423] width 190 height 24
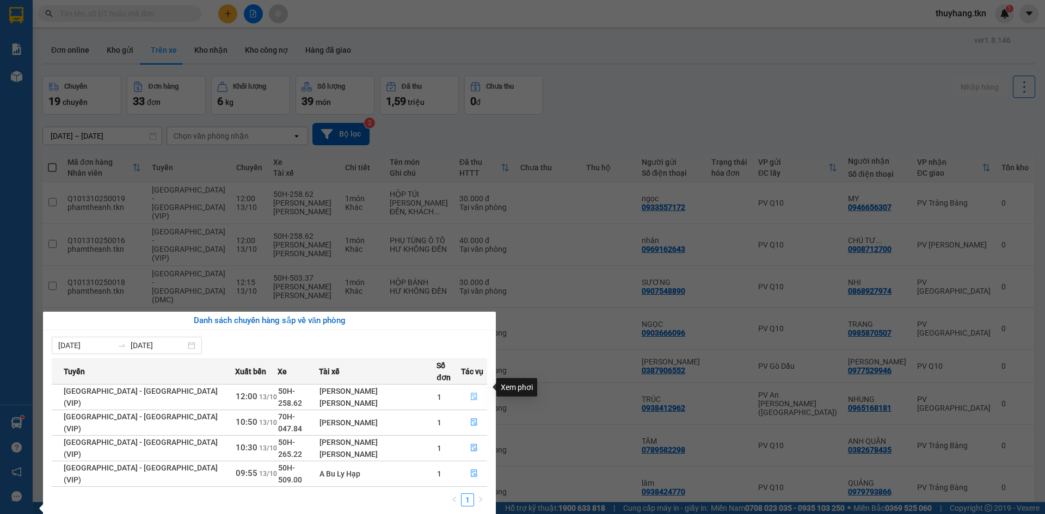
click at [470, 393] on icon "file-done" at bounding box center [474, 397] width 8 height 8
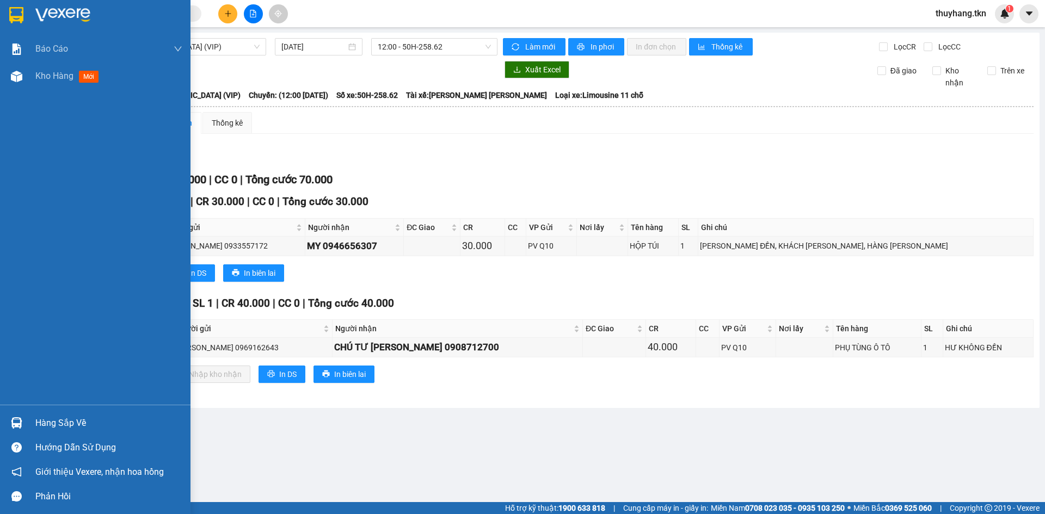
click at [21, 421] on img at bounding box center [16, 422] width 11 height 11
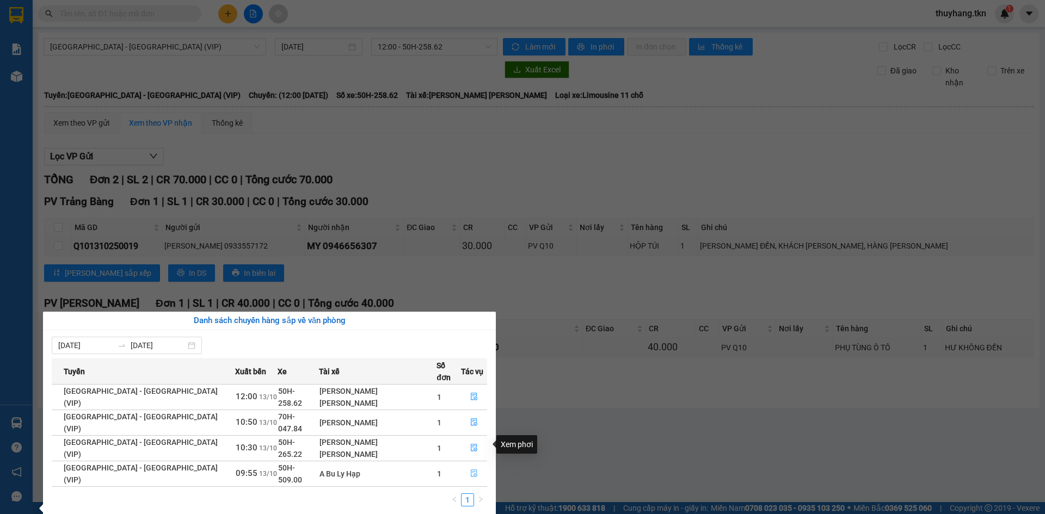
click at [470, 470] on icon "file-done" at bounding box center [474, 474] width 8 height 8
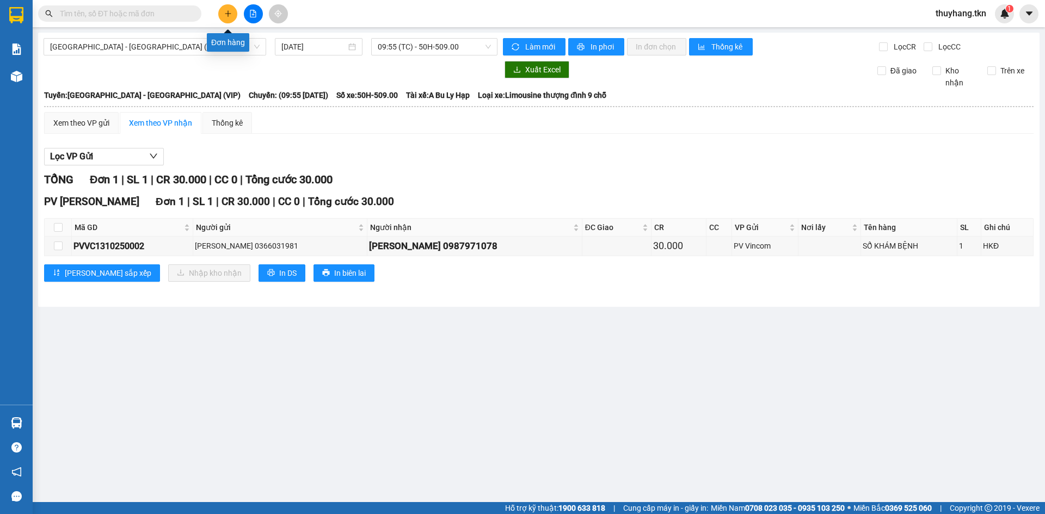
click at [225, 15] on icon "plus" at bounding box center [228, 14] width 8 height 8
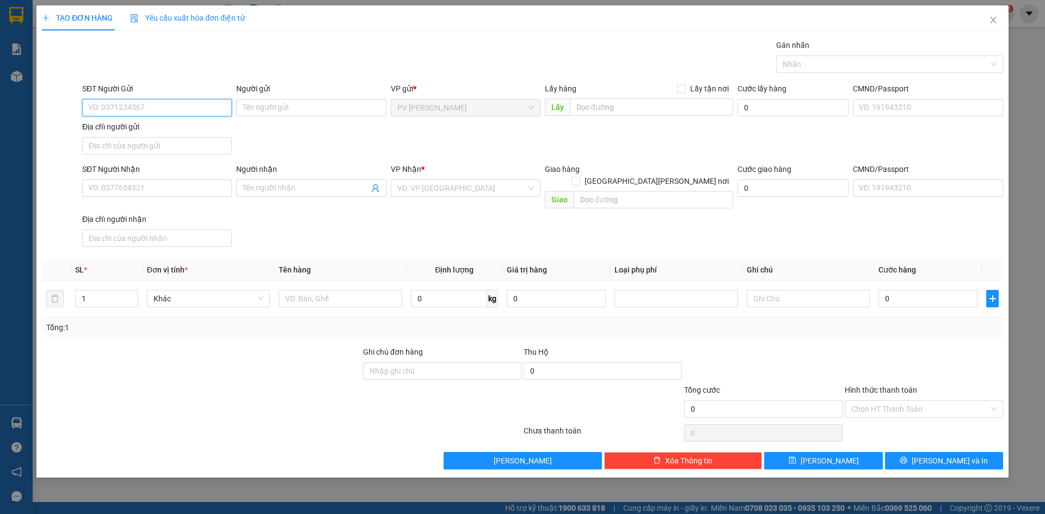
click at [213, 106] on input "SĐT Người Gửi" at bounding box center [157, 107] width 150 height 17
click at [203, 134] on div "0937404409 - bảo" at bounding box center [157, 130] width 137 height 12
type input "0937404409"
type input "bảo"
type input "0978788939"
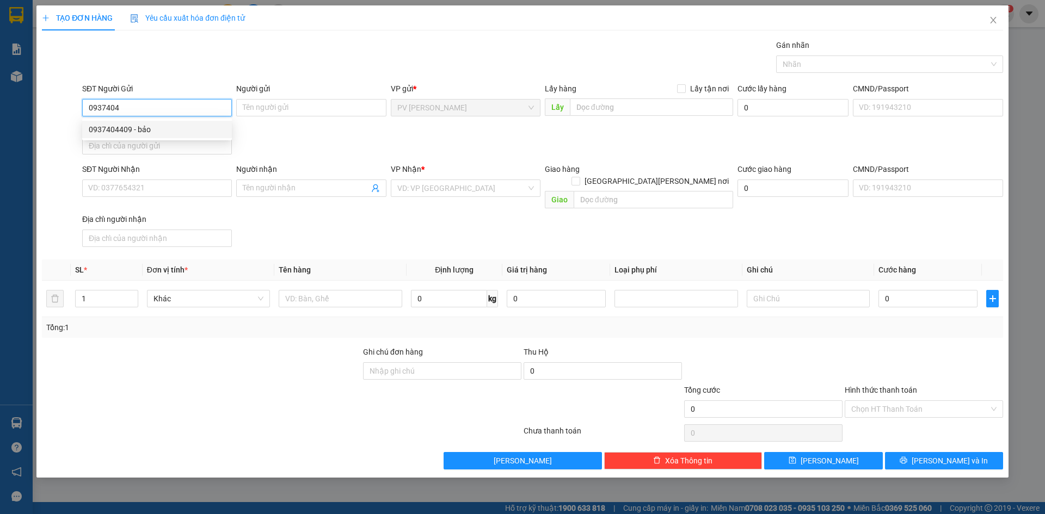
type input "PHONG"
type input "20.000"
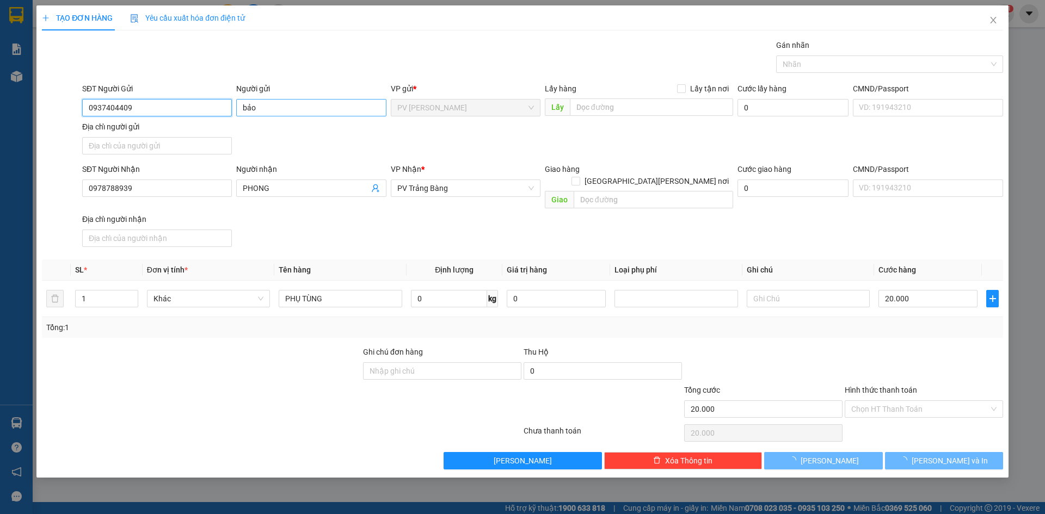
type input "0937404409"
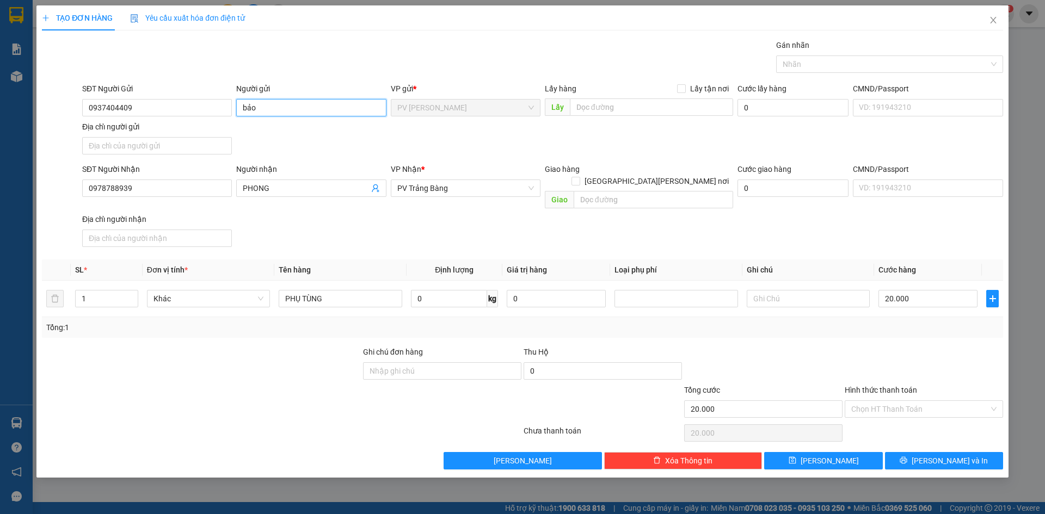
click at [263, 112] on input "bảo" at bounding box center [311, 107] width 150 height 17
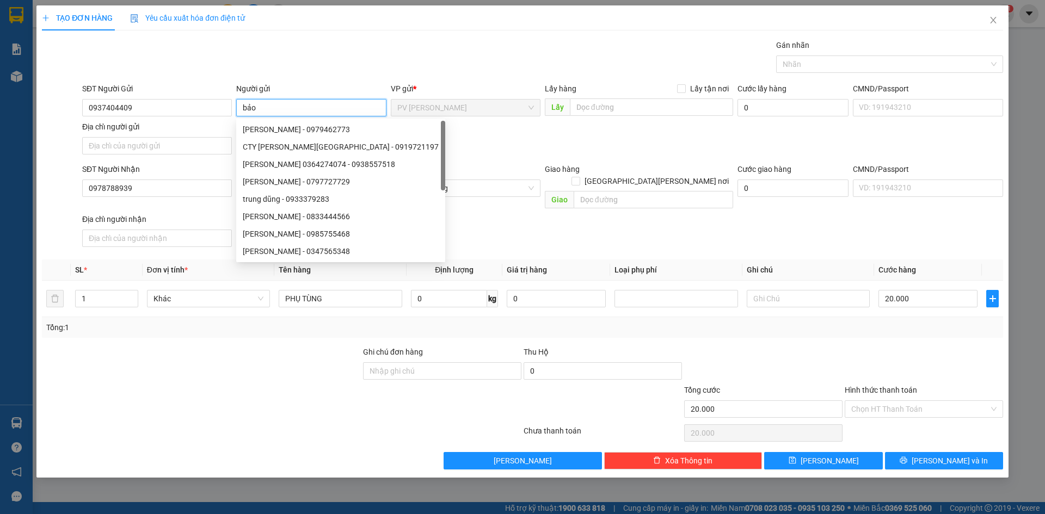
click at [263, 112] on input "bảo" at bounding box center [311, 107] width 150 height 17
type input "A BẢO"
click at [227, 346] on div at bounding box center [201, 365] width 321 height 38
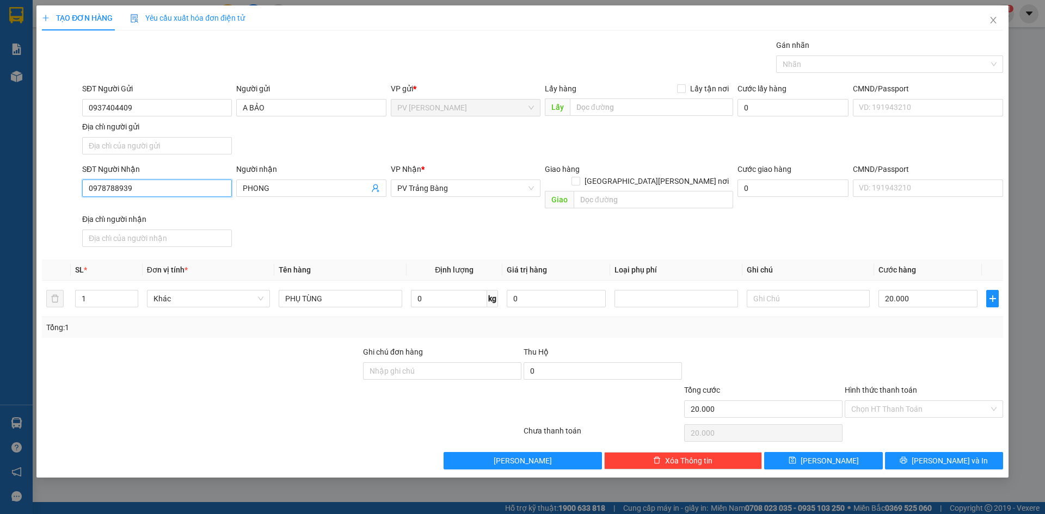
click at [191, 189] on input "0978788939" at bounding box center [157, 188] width 150 height 17
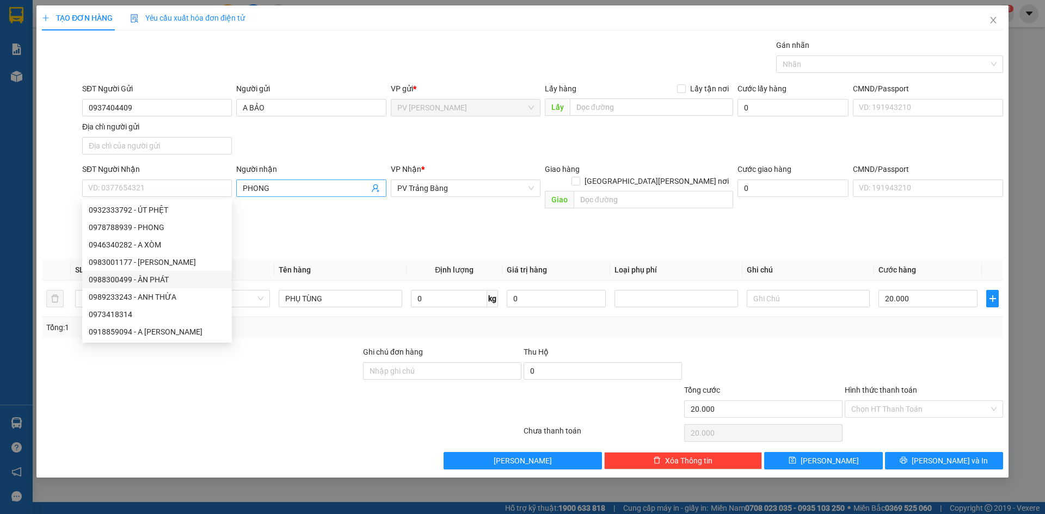
click at [299, 195] on span "PHONG" at bounding box center [311, 188] width 150 height 17
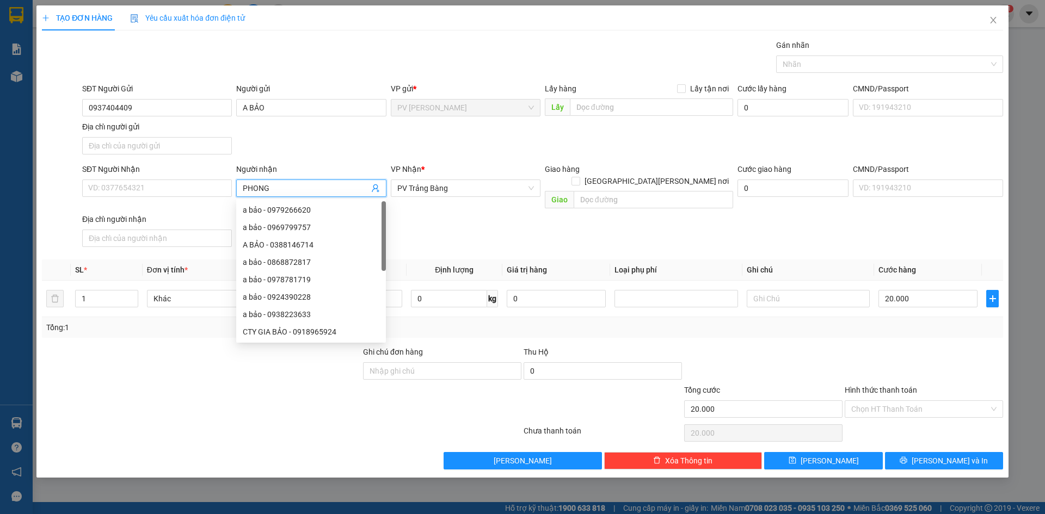
click at [299, 191] on input "PHONG" at bounding box center [306, 188] width 126 height 12
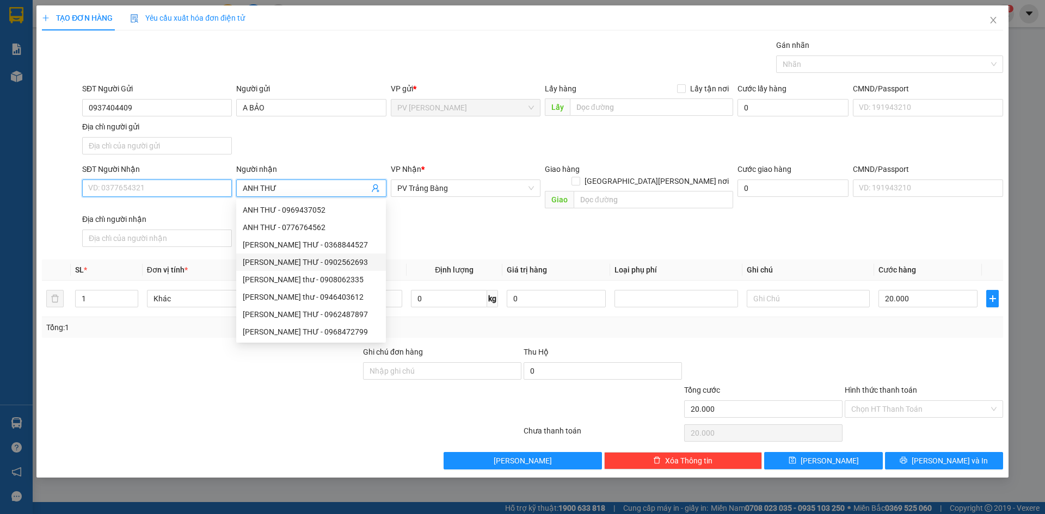
click at [168, 184] on input "SĐT Người Nhận" at bounding box center [157, 188] width 150 height 17
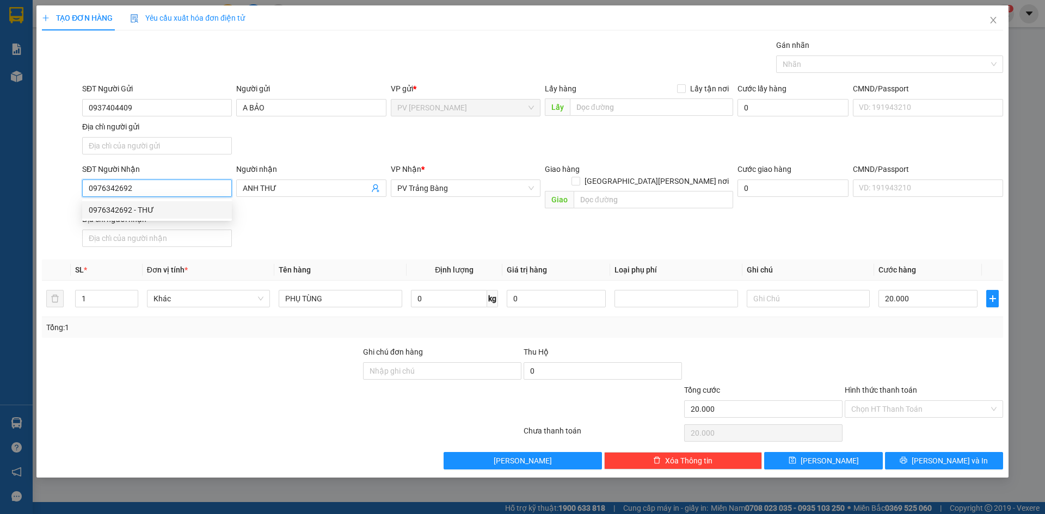
click at [149, 207] on div "0976342692 - THƯ" at bounding box center [157, 210] width 137 height 12
click at [905, 401] on input "Hình thức thanh toán" at bounding box center [920, 409] width 138 height 16
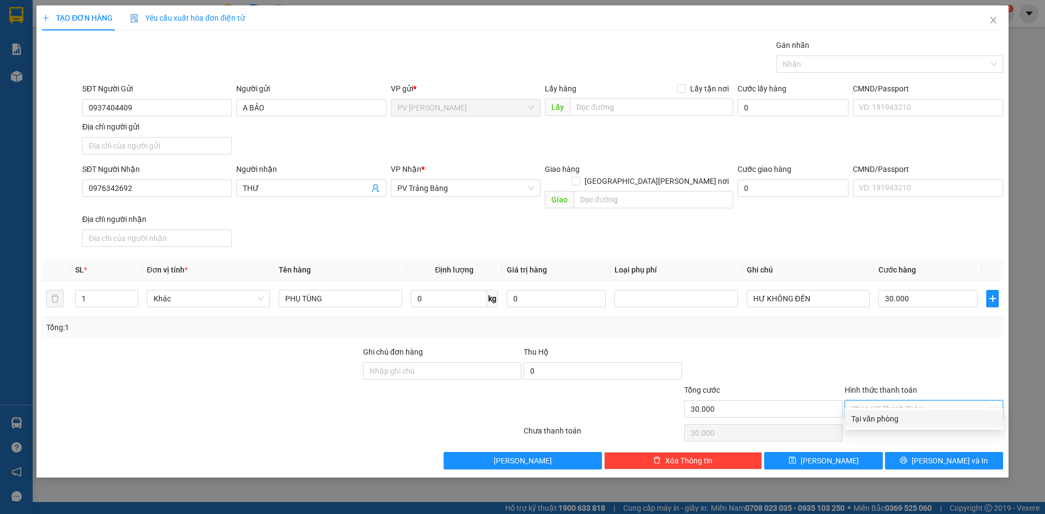
click at [897, 417] on div "Tại văn phòng" at bounding box center [923, 419] width 145 height 12
click at [918, 452] on button "Lưu và In" at bounding box center [944, 460] width 118 height 17
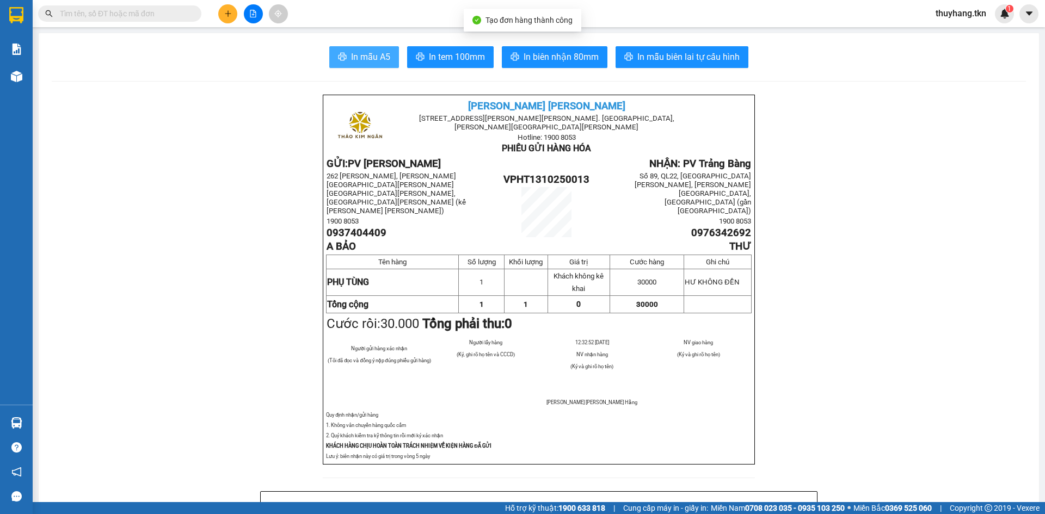
click at [369, 53] on span "In mẫu A5" at bounding box center [370, 57] width 39 height 14
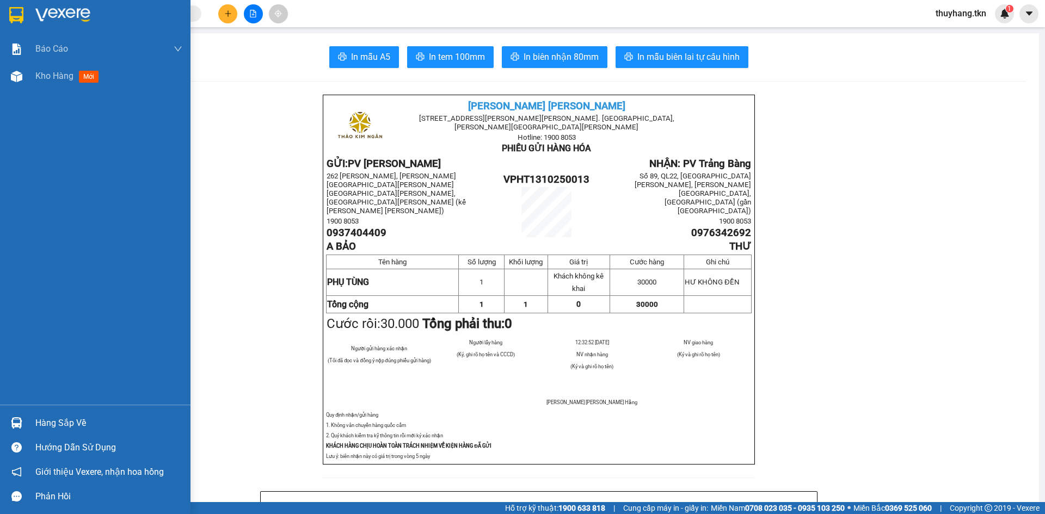
click at [19, 21] on img at bounding box center [16, 15] width 14 height 16
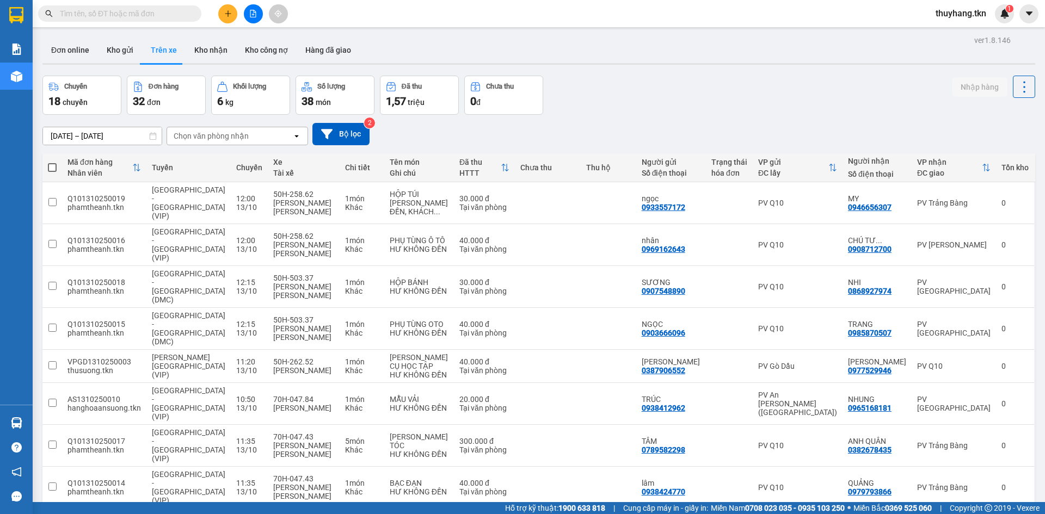
click at [656, 104] on div "Chuyến 18 chuyến Đơn hàng 32 đơn Khối lượng 6 kg Số lượng 38 món Đã thu 1,57 tr…" at bounding box center [538, 95] width 993 height 39
click at [218, 42] on button "Kho nhận" at bounding box center [211, 50] width 51 height 26
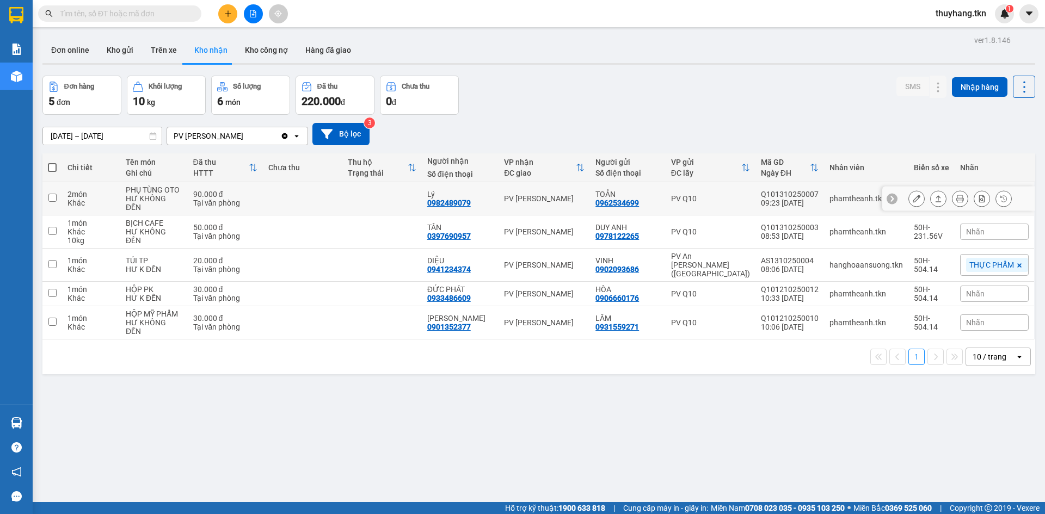
click at [414, 196] on td at bounding box center [381, 198] width 79 height 33
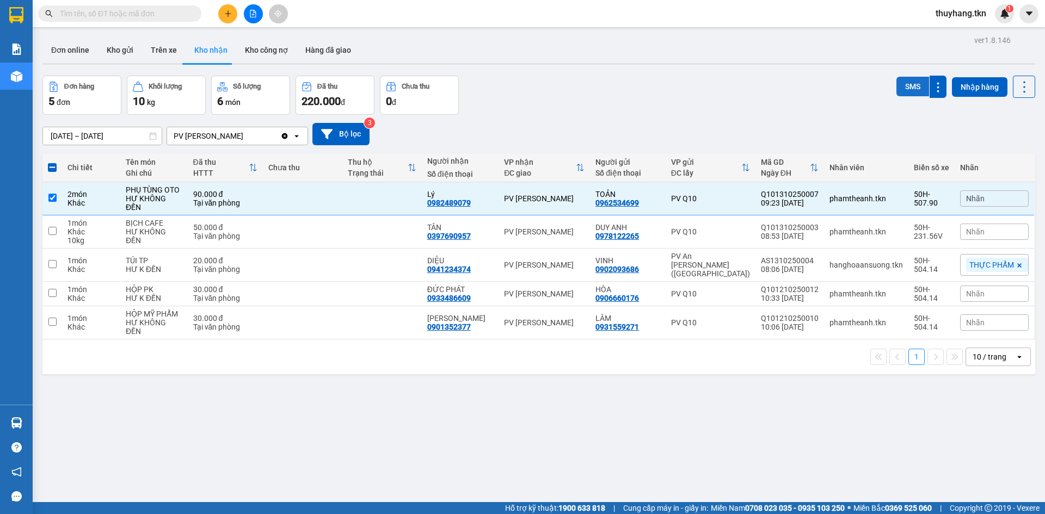
click at [907, 87] on button "SMS" at bounding box center [912, 87] width 33 height 20
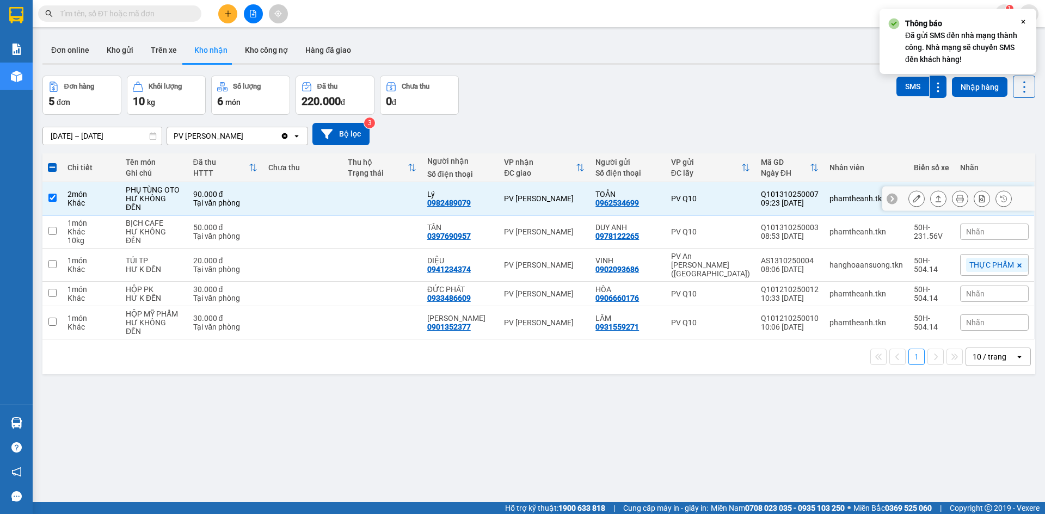
click at [395, 196] on td at bounding box center [381, 198] width 79 height 33
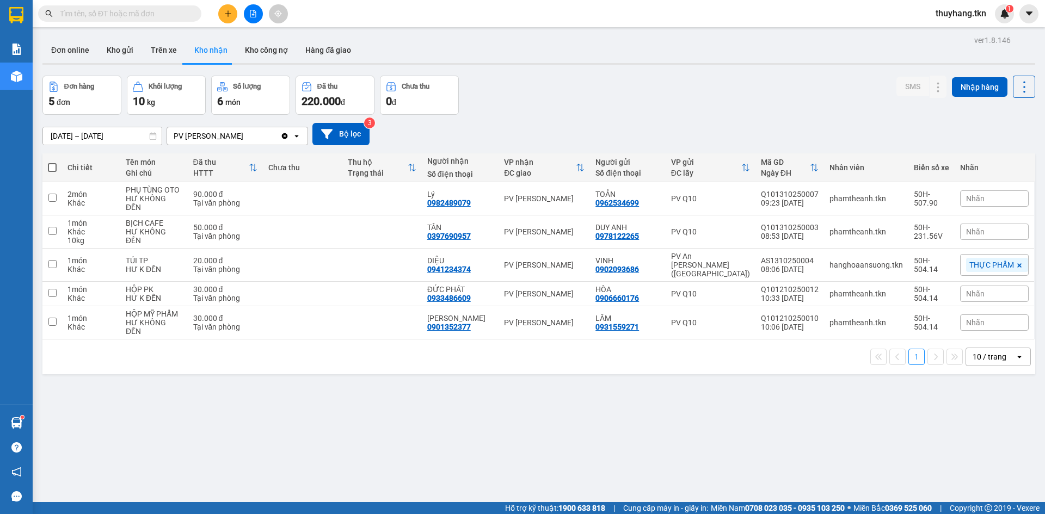
click at [575, 402] on div "ver 1.8.146 Đơn online Kho gửi Trên xe Kho nhận Kho công nợ Hàng đã giao Đơn hà…" at bounding box center [538, 290] width 1001 height 514
click at [229, 15] on icon "plus" at bounding box center [228, 14] width 8 height 8
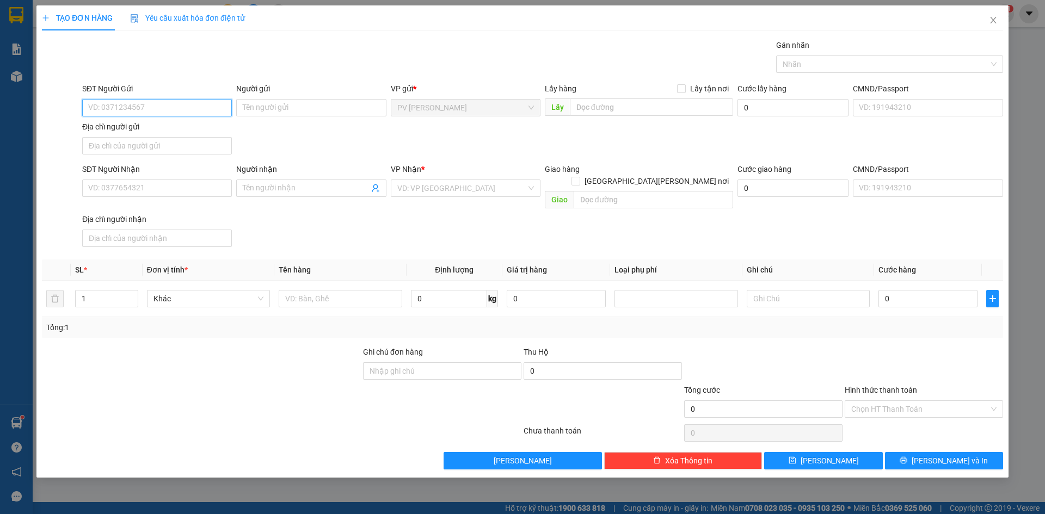
click at [161, 106] on input "SĐT Người Gửi" at bounding box center [157, 107] width 150 height 17
click at [287, 97] on div "Người gửi" at bounding box center [311, 91] width 150 height 16
click at [282, 103] on input "Người gửi" at bounding box center [311, 107] width 150 height 17
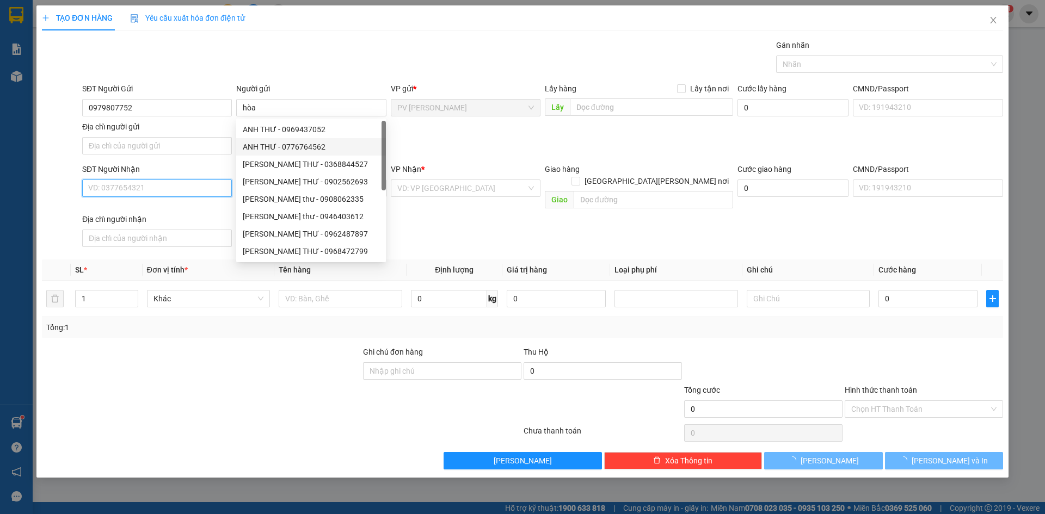
click at [173, 187] on input "SĐT Người Nhận" at bounding box center [157, 188] width 150 height 17
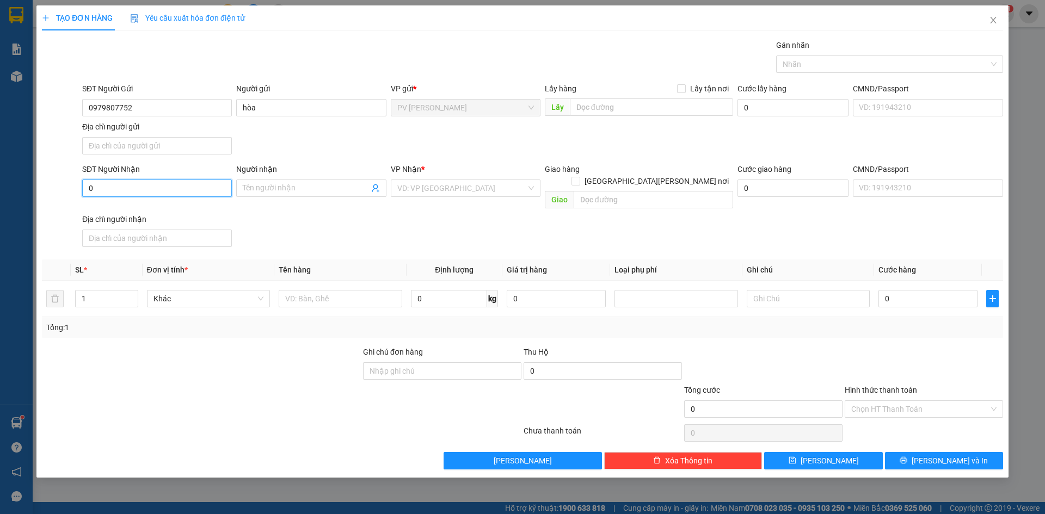
drag, startPoint x: 174, startPoint y: 193, endPoint x: 175, endPoint y: 199, distance: 6.1
click at [174, 193] on input "0" at bounding box center [157, 188] width 150 height 17
click at [265, 190] on input "Người nhận" at bounding box center [306, 188] width 126 height 12
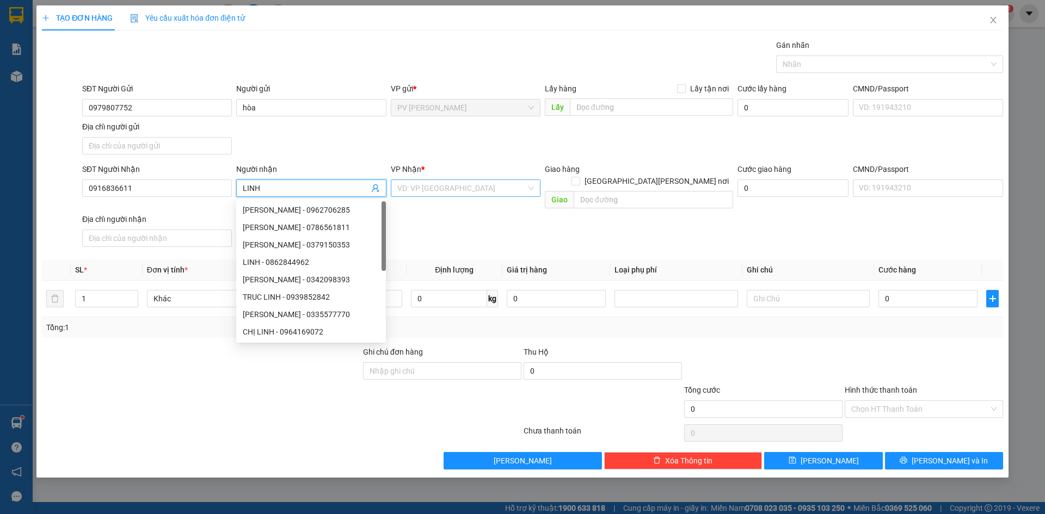
click at [473, 181] on input "search" at bounding box center [461, 188] width 129 height 16
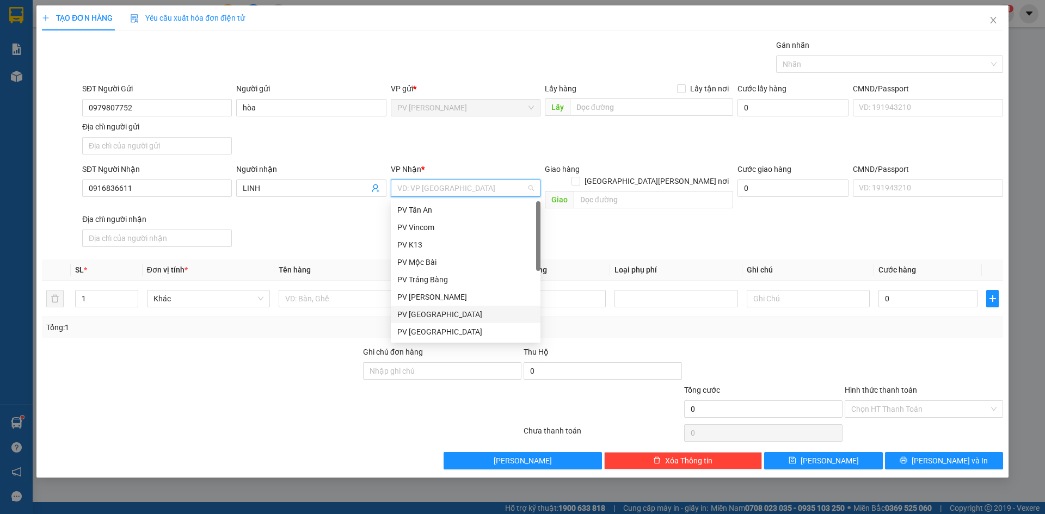
scroll to position [70, 0]
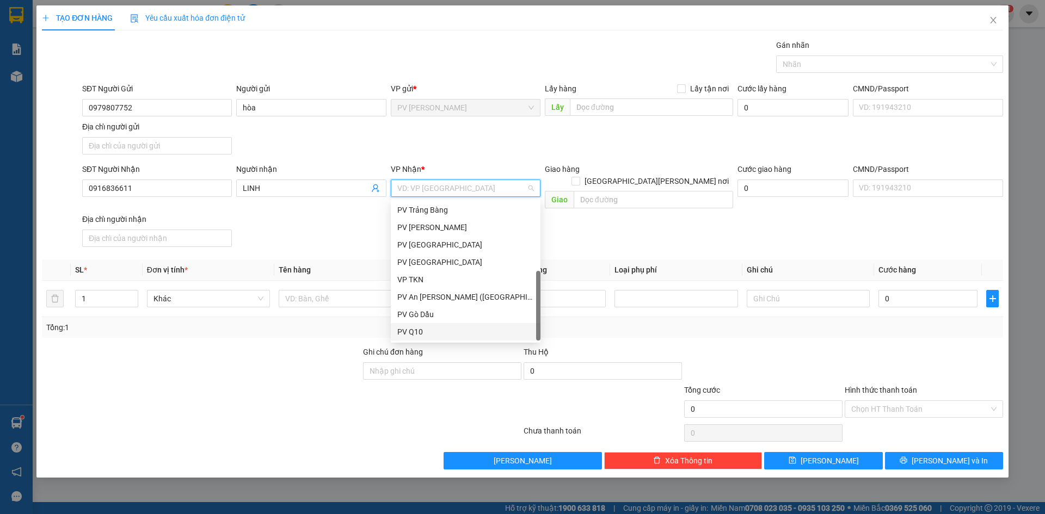
click at [423, 323] on div "PV Q10" at bounding box center [466, 331] width 150 height 17
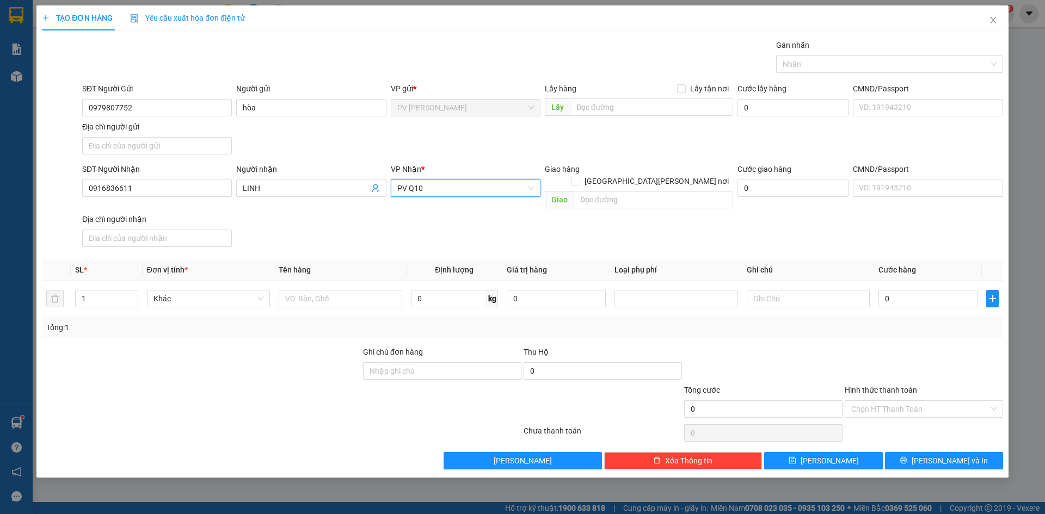
click at [287, 346] on div at bounding box center [201, 365] width 321 height 38
click at [310, 290] on input "text" at bounding box center [340, 298] width 123 height 17
click at [758, 290] on input "text" at bounding box center [808, 298] width 123 height 17
click at [853, 62] on div at bounding box center [884, 64] width 211 height 13
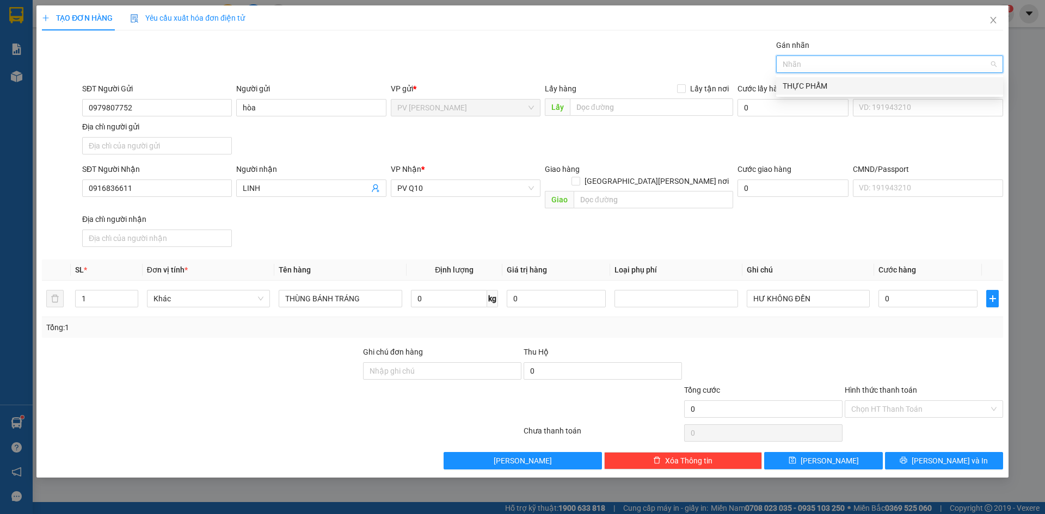
click at [813, 86] on div "THỰC PHẨM" at bounding box center [890, 86] width 214 height 12
click at [703, 72] on div "Gói vận chuyển * Tiêu chuẩn Gán nhãn THỰC PHẨM" at bounding box center [542, 58] width 925 height 38
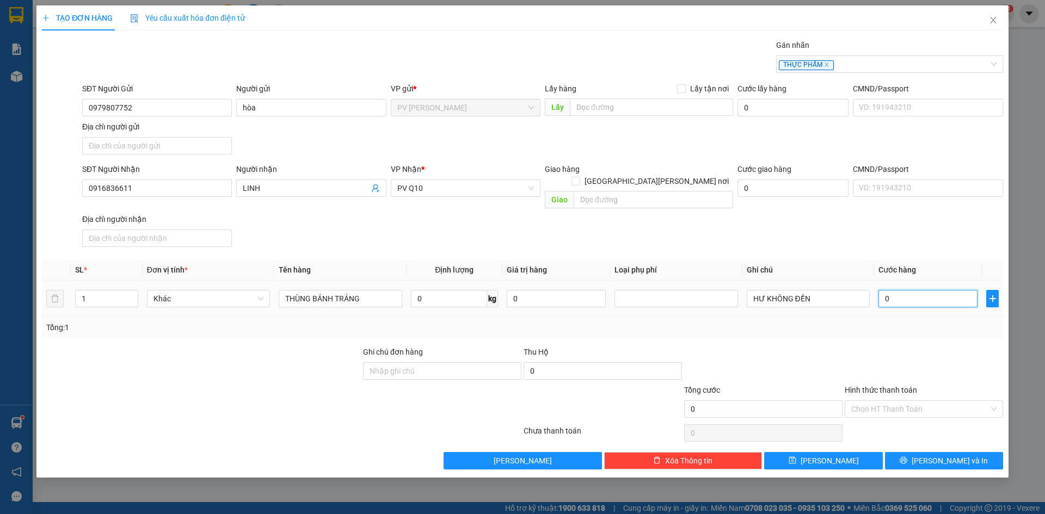
click at [912, 292] on input "0" at bounding box center [927, 298] width 99 height 17
drag, startPoint x: 945, startPoint y: 326, endPoint x: 944, endPoint y: 331, distance: 5.7
click at [945, 327] on div "Transit Pickup Surcharge Ids Transit Deliver Surcharge Ids Transit Deliver Surc…" at bounding box center [522, 254] width 961 height 430
click at [913, 401] on input "Hình thức thanh toán" at bounding box center [920, 409] width 138 height 16
click at [913, 415] on div "Tại văn phòng" at bounding box center [923, 419] width 145 height 12
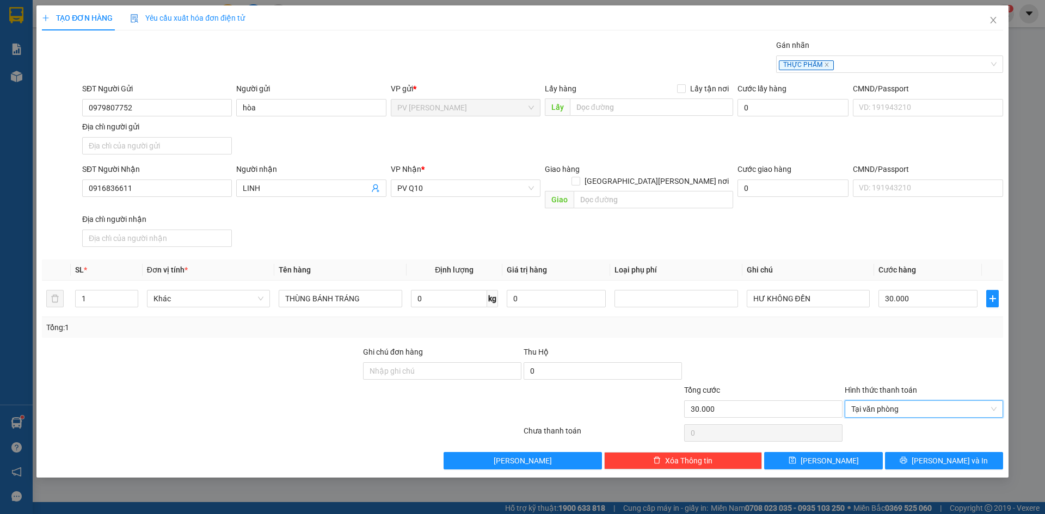
click at [908, 366] on div at bounding box center [924, 365] width 161 height 38
click at [939, 455] on span "Lưu và In" at bounding box center [950, 461] width 76 height 12
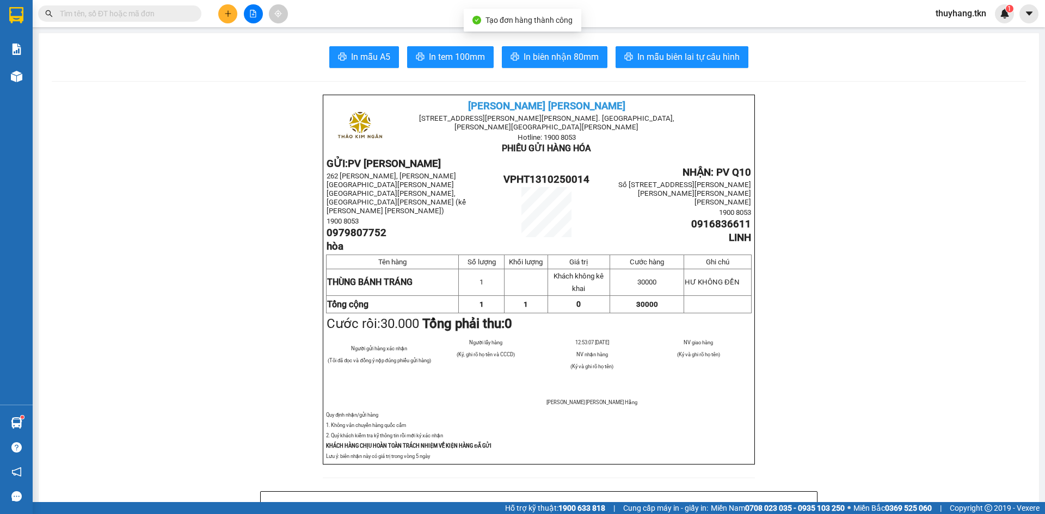
click at [358, 51] on span "In mẫu A5" at bounding box center [370, 57] width 39 height 14
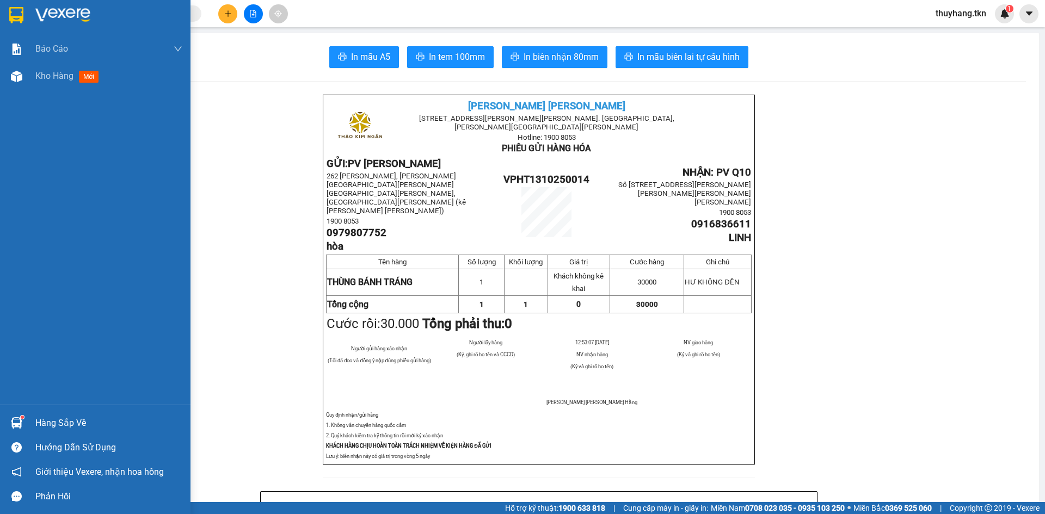
click at [13, 13] on img at bounding box center [16, 15] width 14 height 16
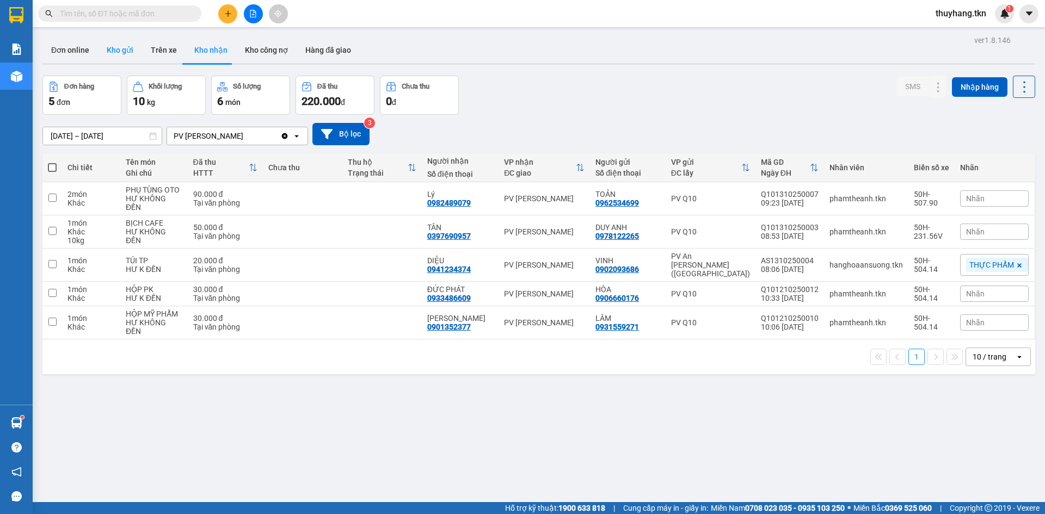
click at [114, 47] on button "Kho gửi" at bounding box center [120, 50] width 44 height 26
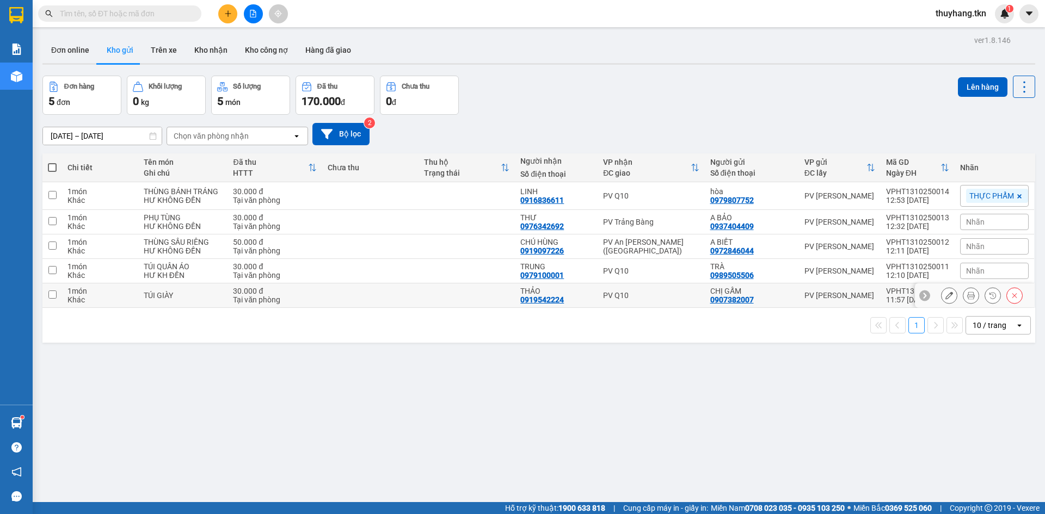
click at [354, 297] on td at bounding box center [370, 296] width 96 height 24
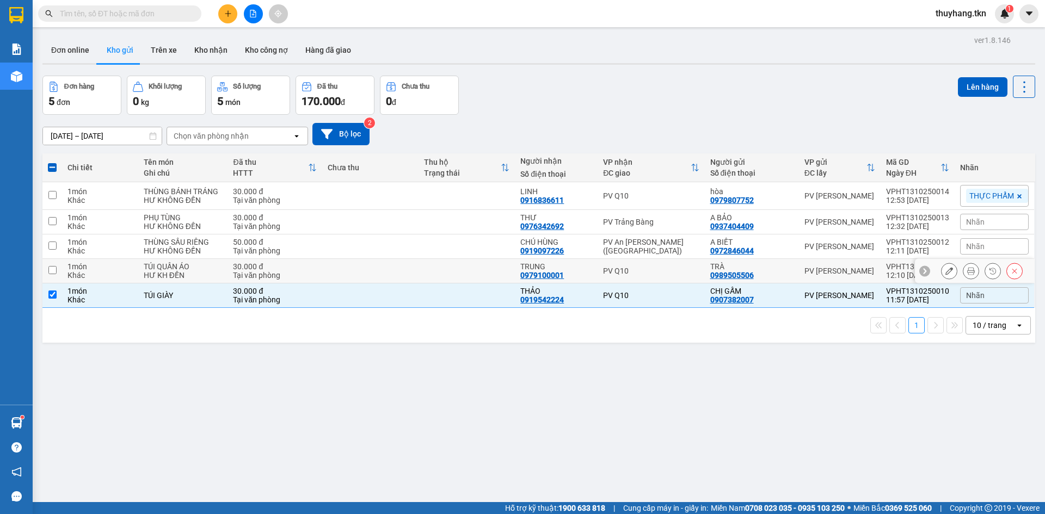
click at [348, 268] on td at bounding box center [370, 271] width 96 height 24
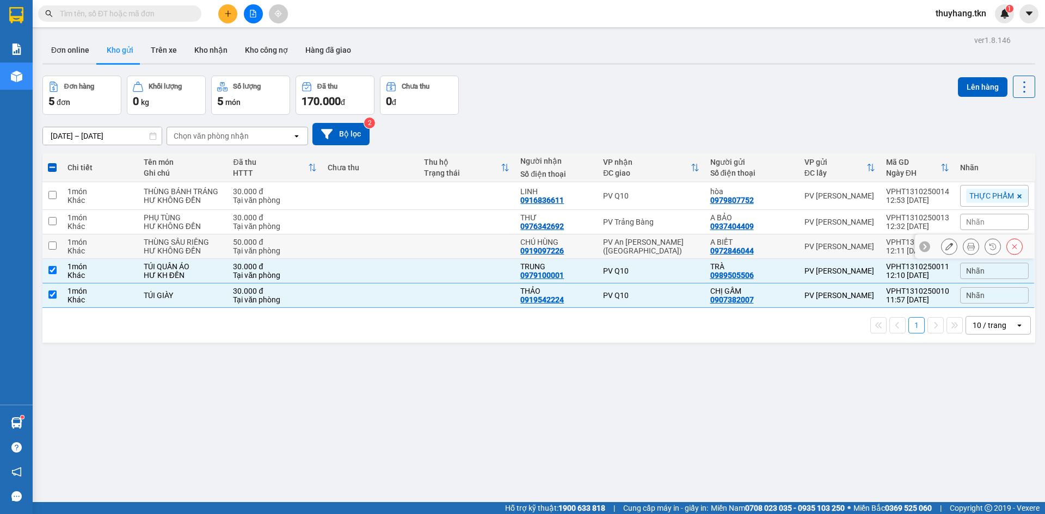
click at [346, 244] on td at bounding box center [370, 247] width 96 height 24
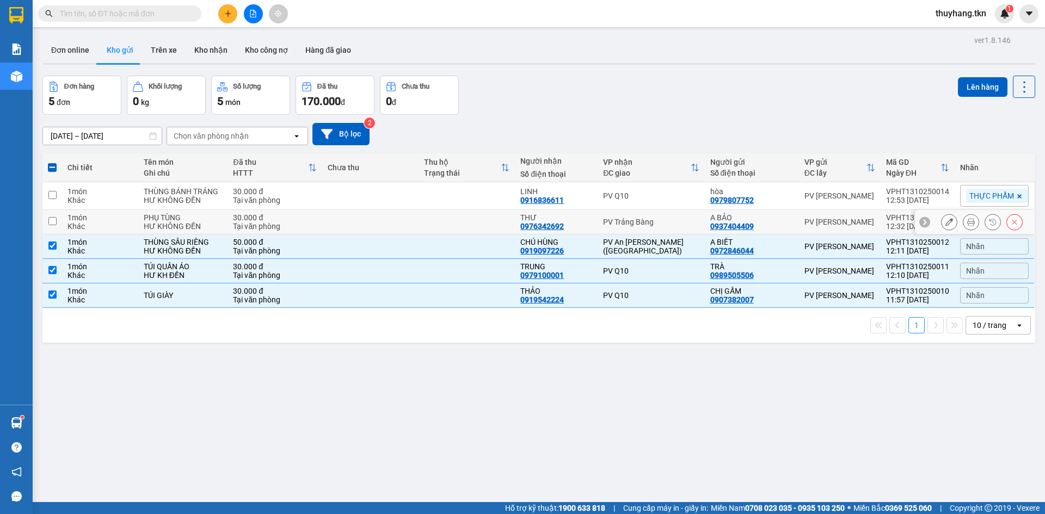
click at [342, 227] on td at bounding box center [370, 222] width 96 height 24
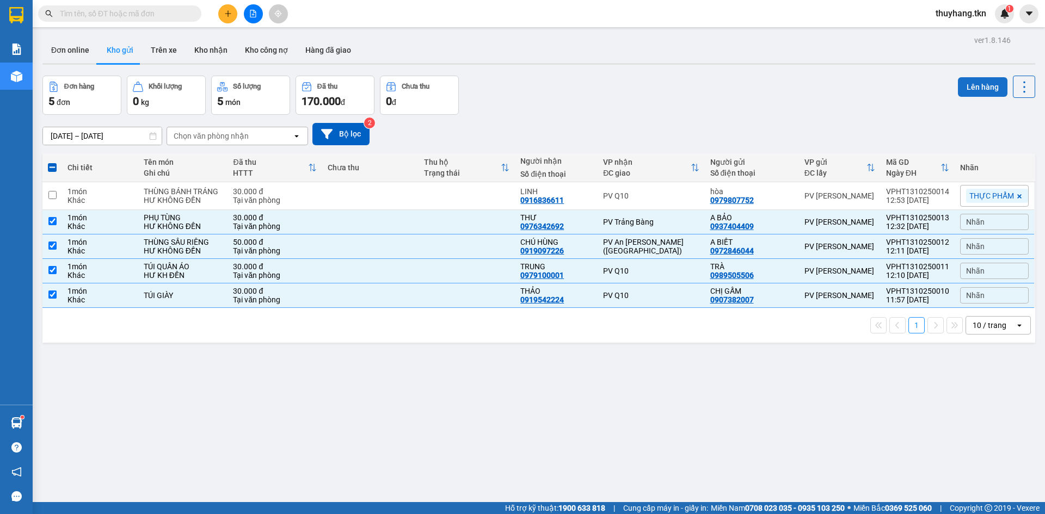
click at [970, 87] on button "Lên hàng" at bounding box center [983, 87] width 50 height 20
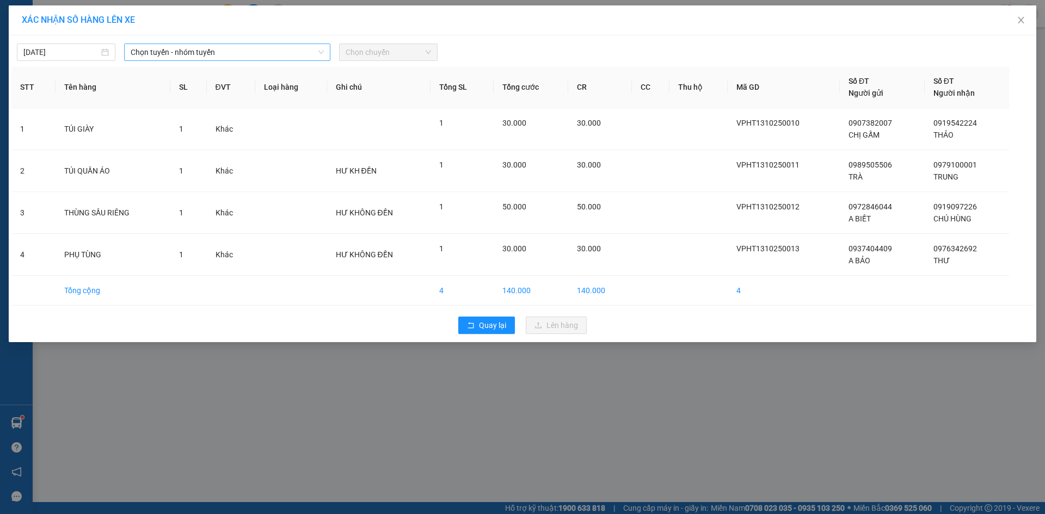
click at [256, 50] on span "Chọn tuyến - nhóm tuyến" at bounding box center [227, 52] width 193 height 16
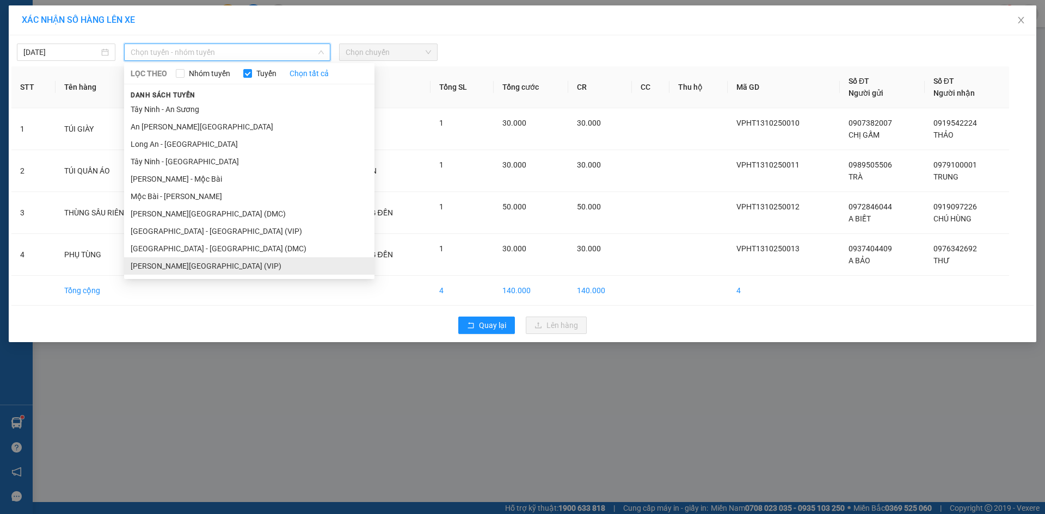
click at [192, 262] on li "Tây Ninh - Sài Gòn (VIP)" at bounding box center [249, 265] width 250 height 17
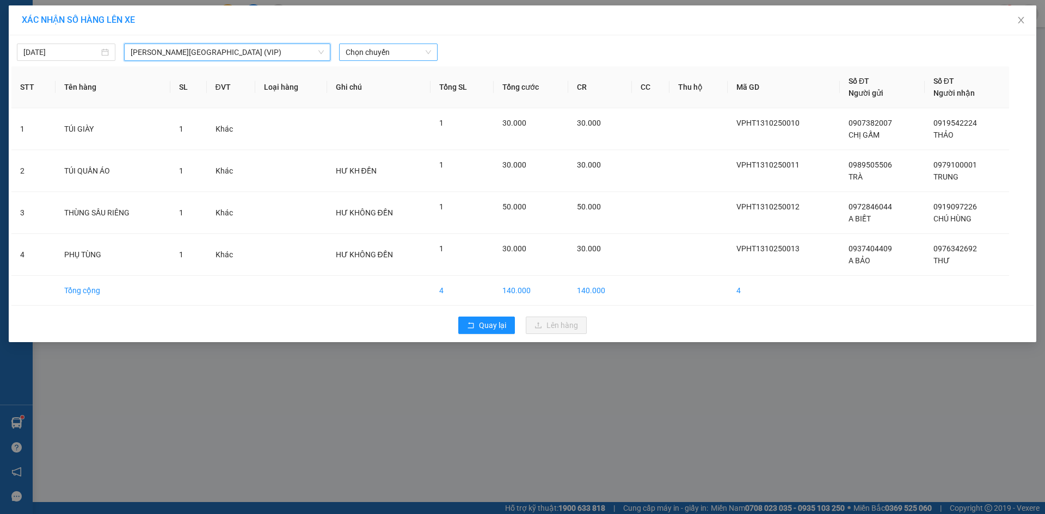
click at [361, 56] on span "Chọn chuyến" at bounding box center [388, 52] width 85 height 16
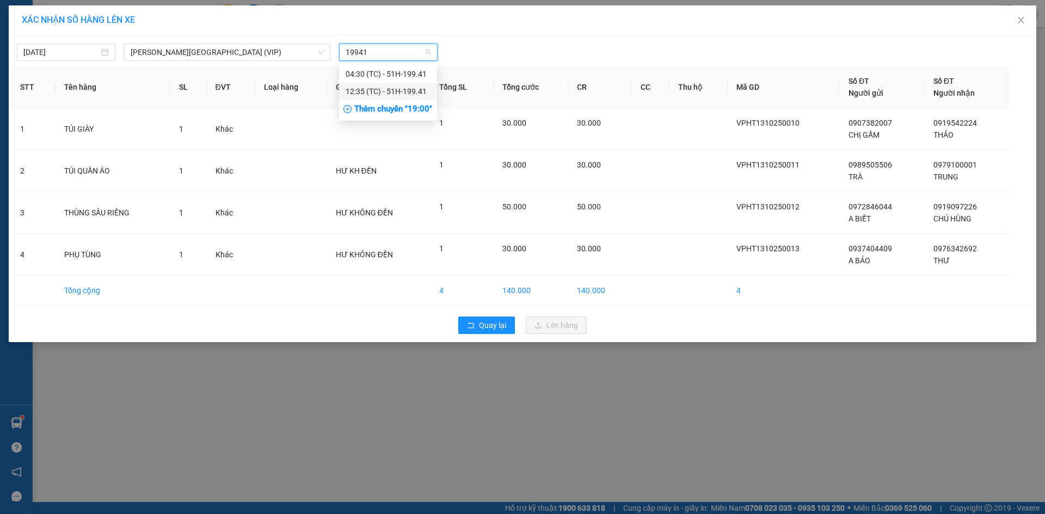
click at [362, 88] on div "12:35 (TC) - 51H-199.41" at bounding box center [388, 91] width 85 height 12
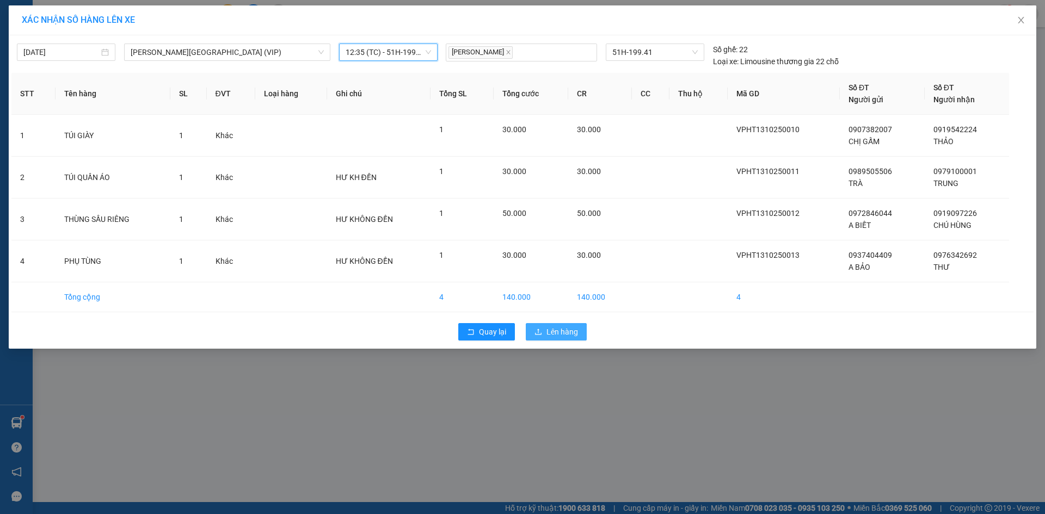
click at [537, 332] on icon "upload" at bounding box center [538, 332] width 8 height 8
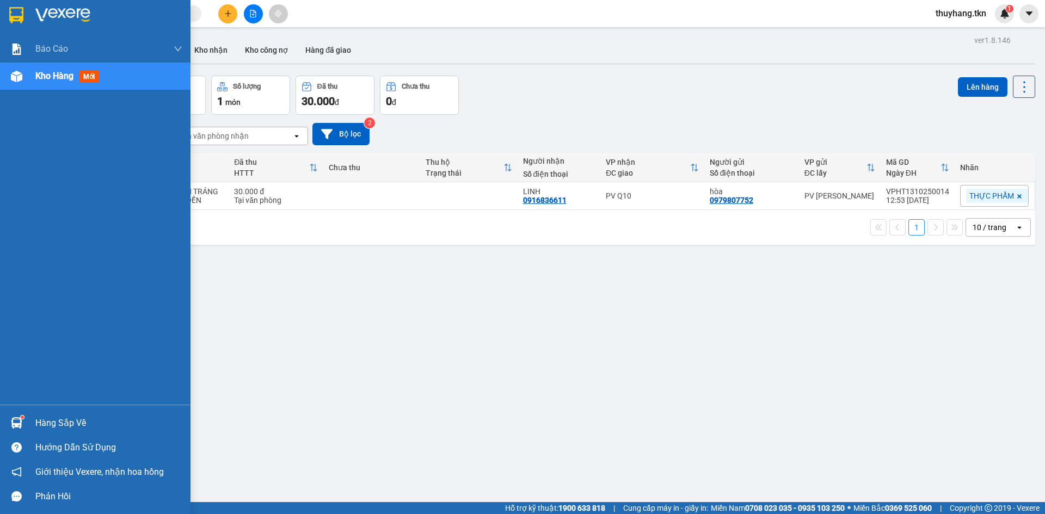
click at [51, 428] on div "Hàng sắp về" at bounding box center [108, 423] width 147 height 16
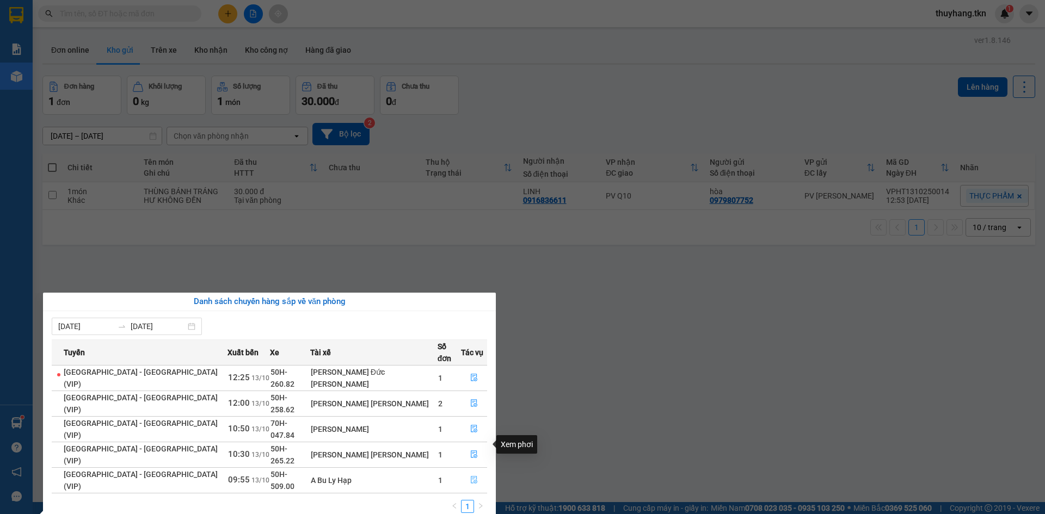
click at [471, 477] on icon "file-done" at bounding box center [474, 481] width 7 height 8
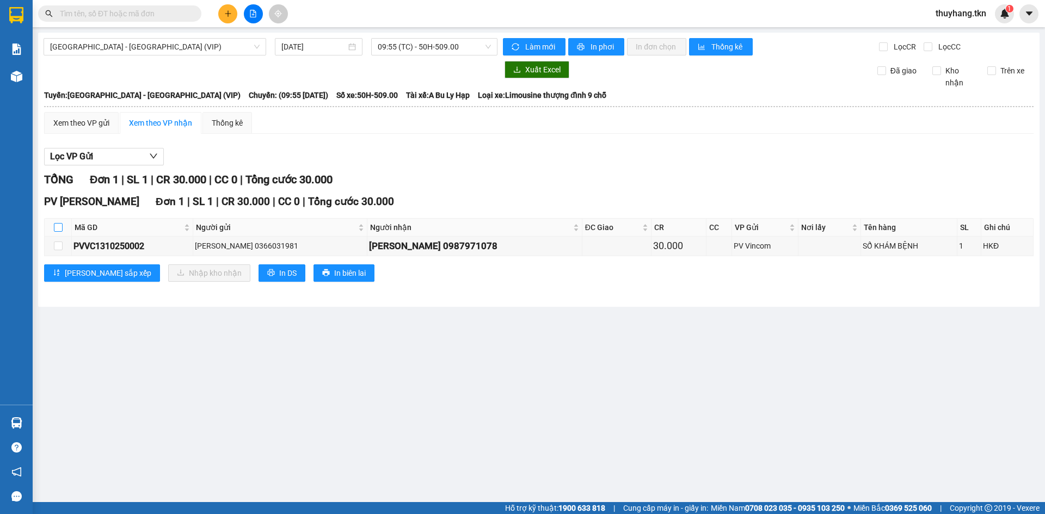
click at [57, 226] on input "checkbox" at bounding box center [58, 227] width 9 height 9
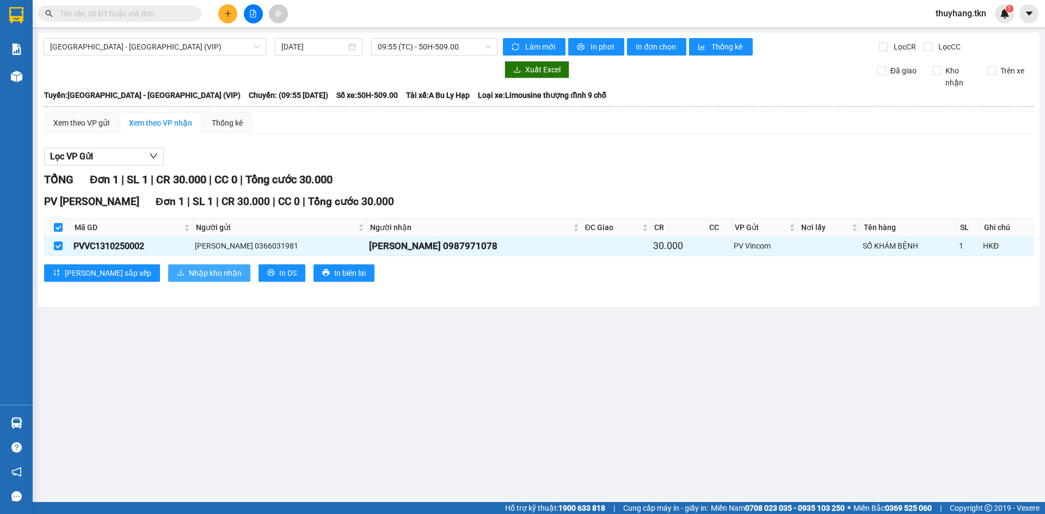
click at [177, 270] on icon "download" at bounding box center [181, 273] width 8 height 8
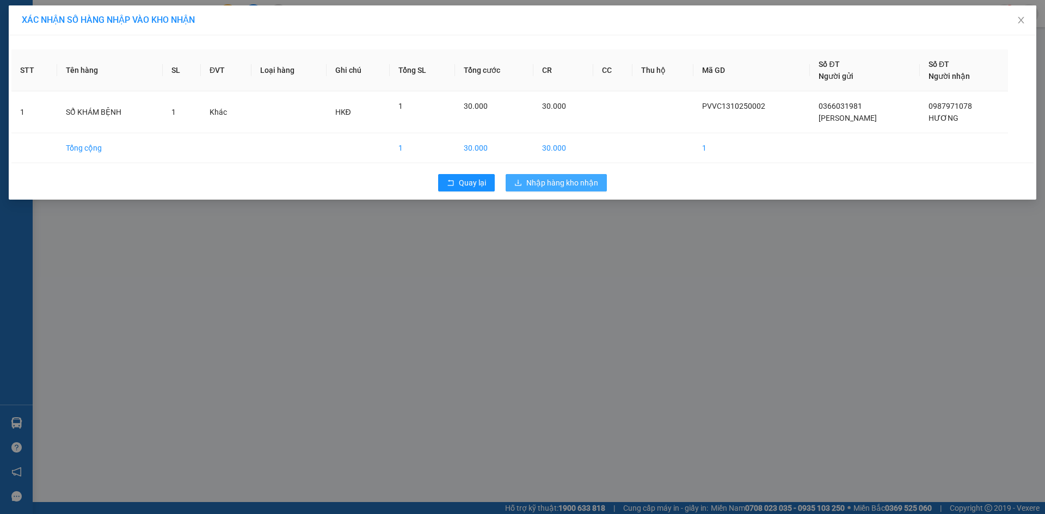
click at [560, 182] on span "Nhập hàng kho nhận" at bounding box center [562, 183] width 72 height 12
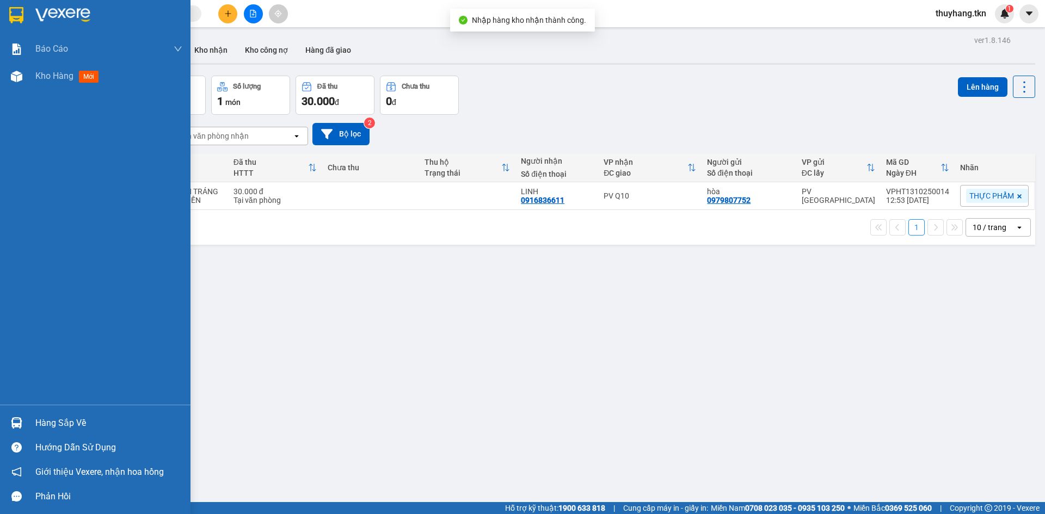
click at [22, 424] on img at bounding box center [16, 422] width 11 height 11
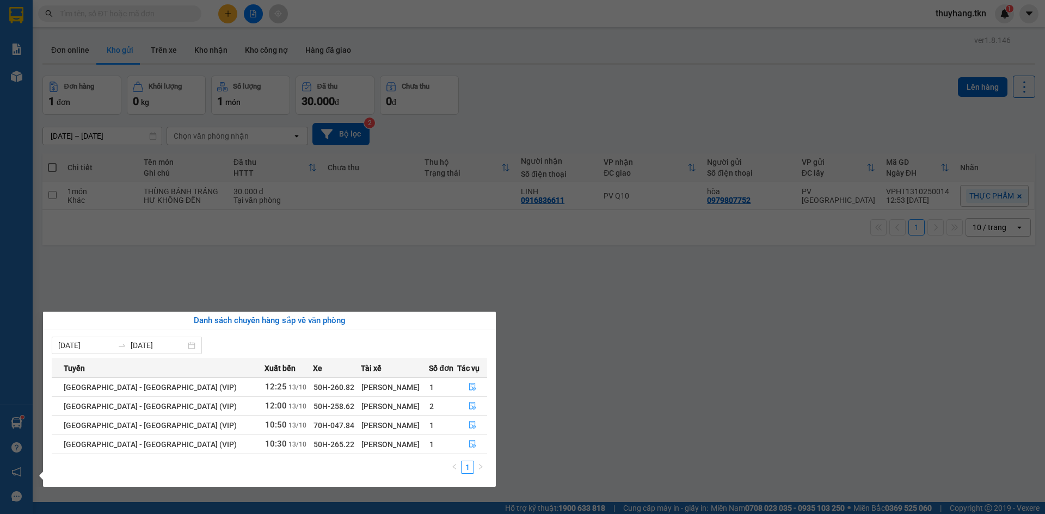
click at [124, 54] on section "Kết quả tìm kiếm ( 0 ) Bộ lọc No Data thuyhang.tkn 1 Báo cáo Mẫu 1: Báo cáo dòn…" at bounding box center [522, 257] width 1045 height 514
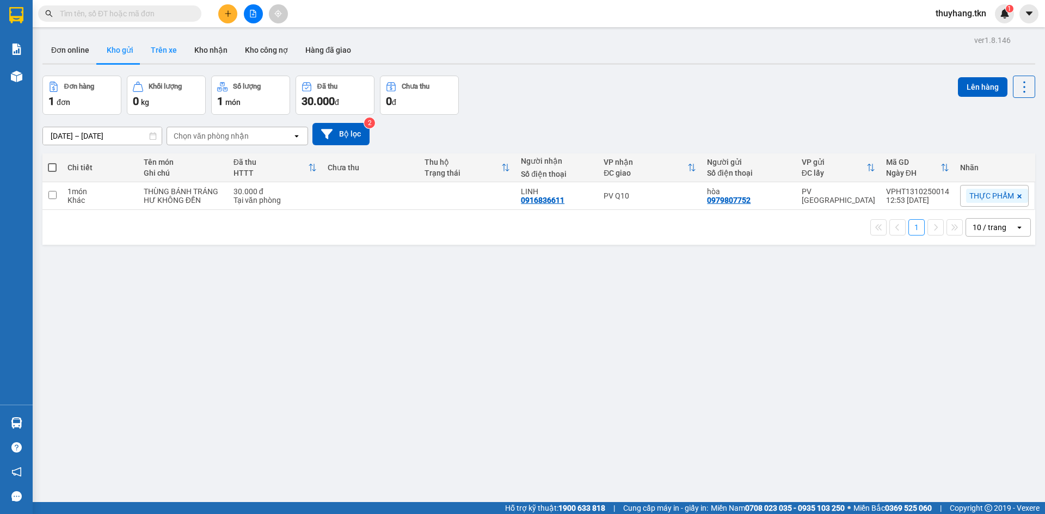
click at [158, 50] on button "Trên xe" at bounding box center [164, 50] width 44 height 26
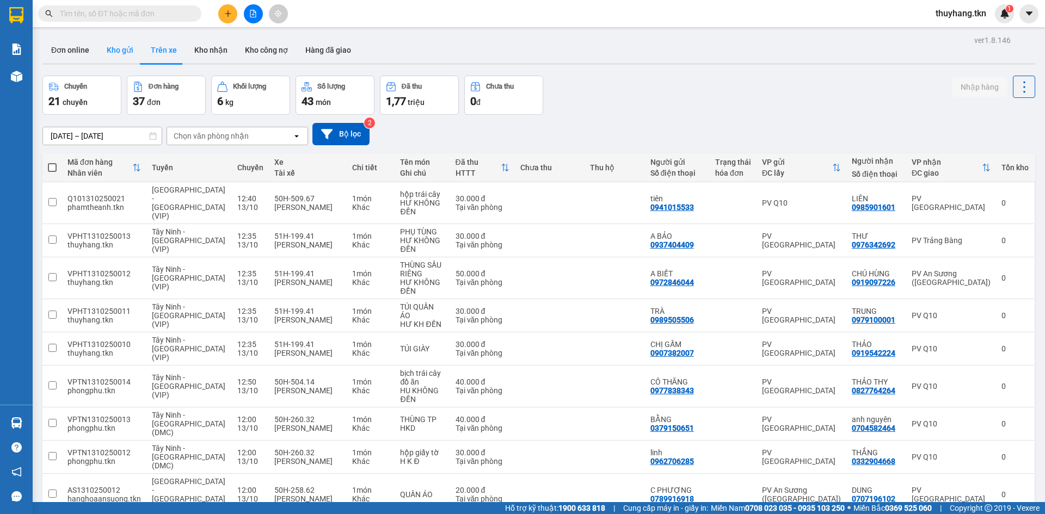
click at [122, 51] on button "Kho gửi" at bounding box center [120, 50] width 44 height 26
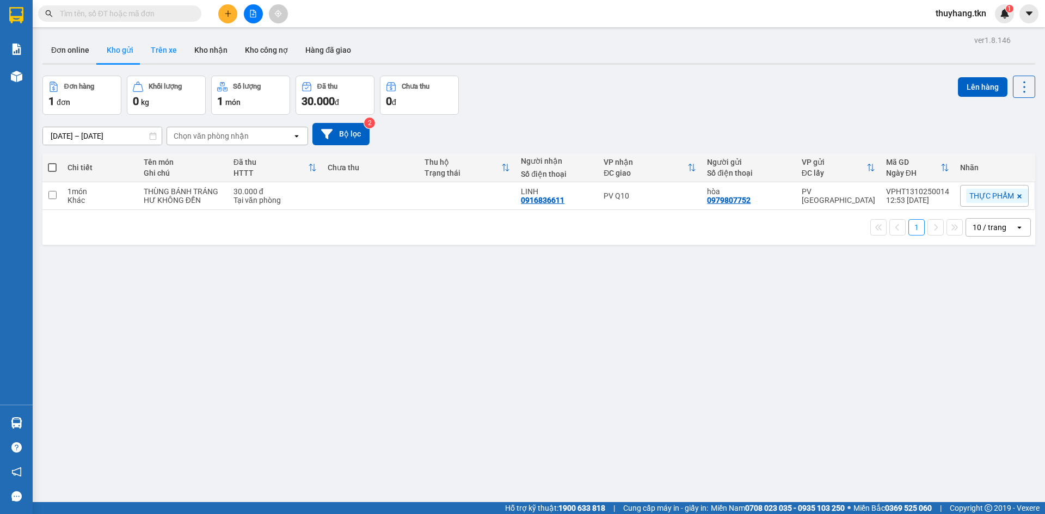
click at [164, 51] on button "Trên xe" at bounding box center [164, 50] width 44 height 26
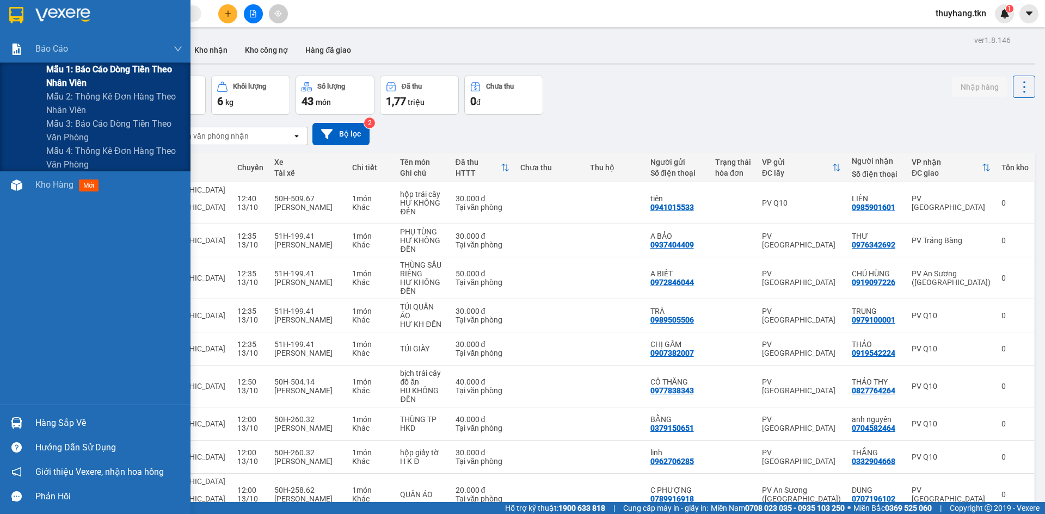
click at [67, 71] on span "Mẫu 1: Báo cáo dòng tiền theo nhân viên" at bounding box center [114, 76] width 136 height 27
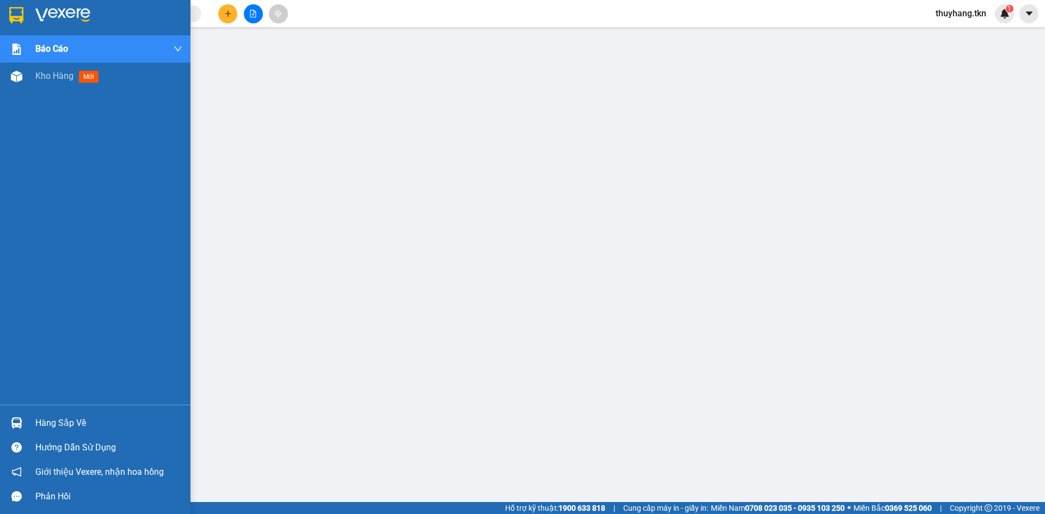
click at [19, 428] on img at bounding box center [16, 422] width 11 height 11
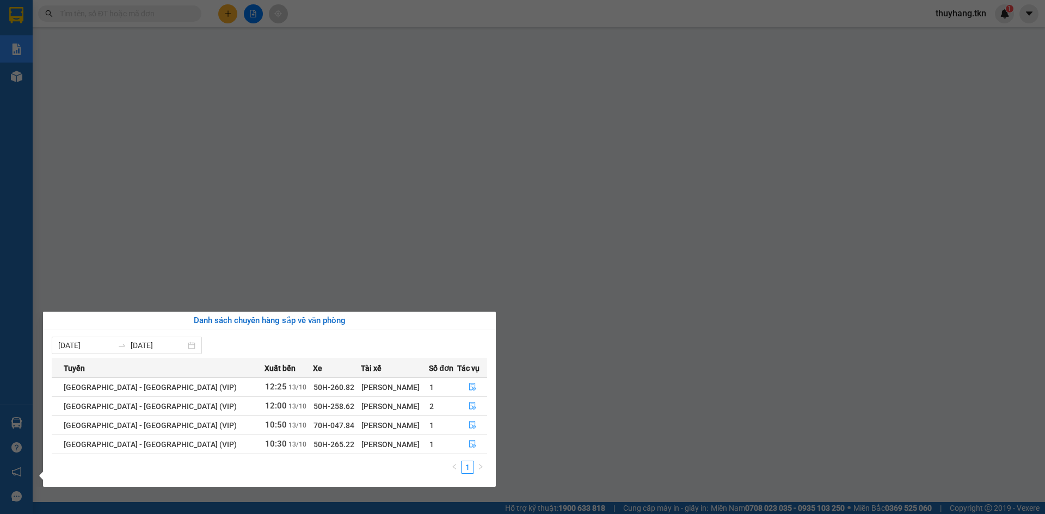
click at [17, 14] on div "Báo cáo Mẫu 1: Báo cáo dòng tiền theo nhân viên Mẫu 2: Thống kê đơn hàng theo n…" at bounding box center [16, 257] width 33 height 514
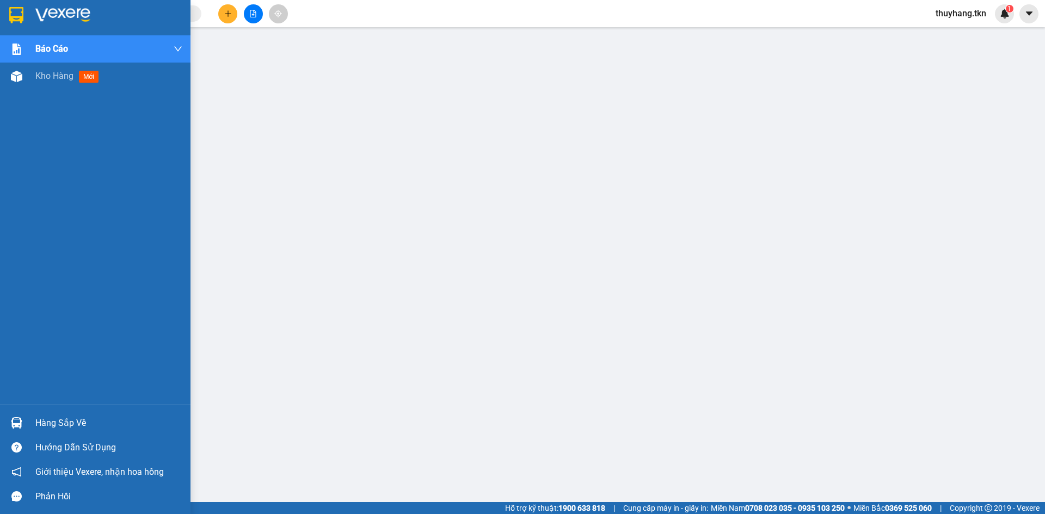
click at [17, 14] on img at bounding box center [16, 15] width 14 height 16
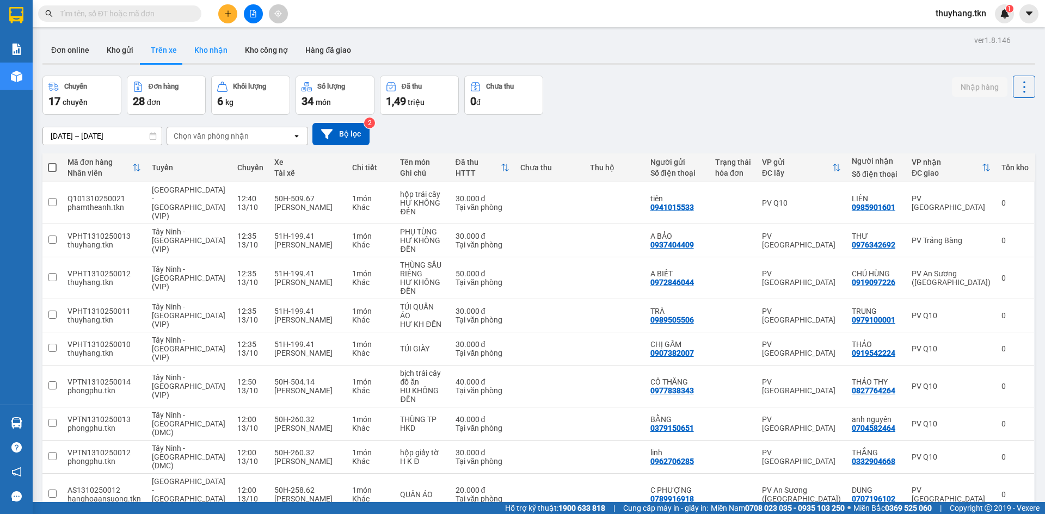
click at [198, 51] on button "Kho nhận" at bounding box center [211, 50] width 51 height 26
type input "[DATE] – [DATE]"
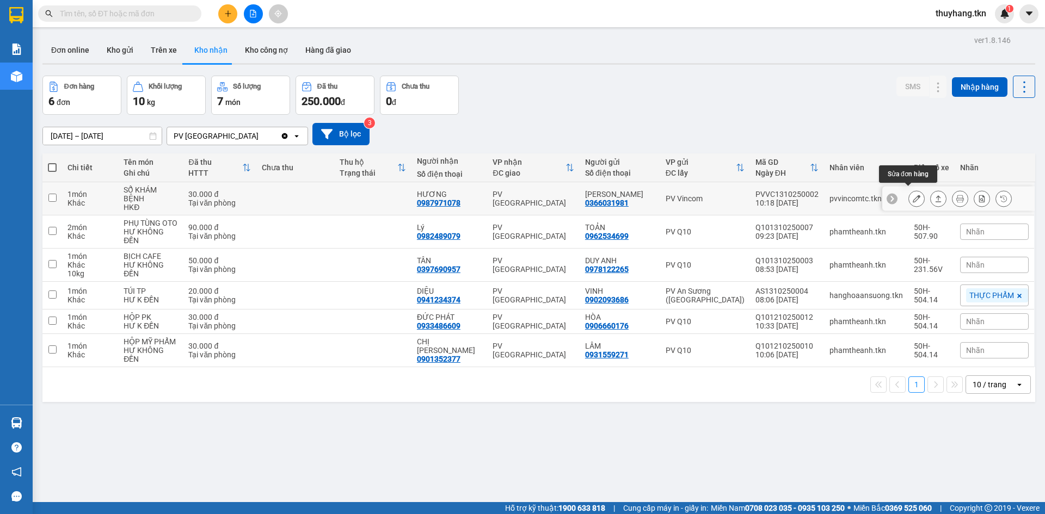
click at [913, 195] on icon at bounding box center [917, 199] width 8 height 8
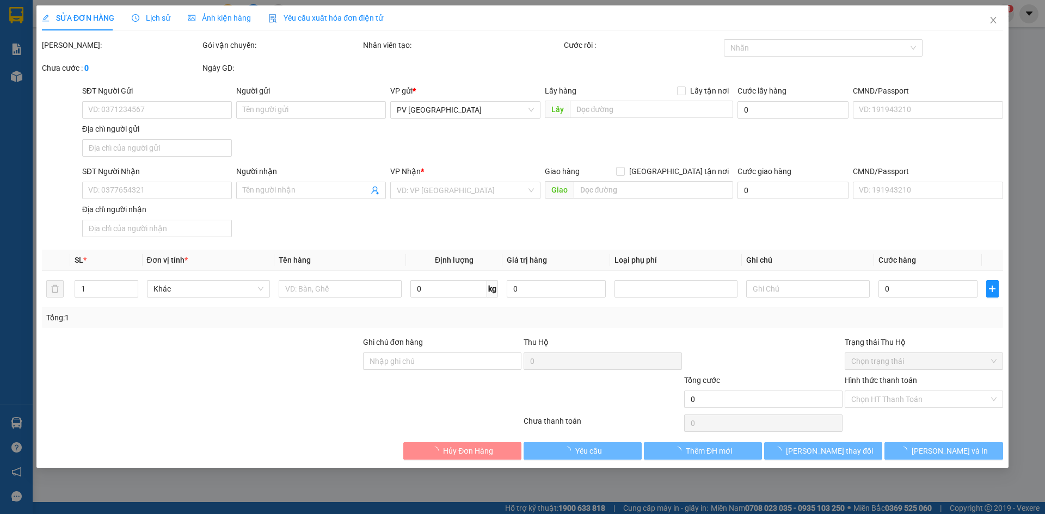
type input "0366031981"
type input "ANH TẤN"
type input "0987971078"
type input "HƯƠNG"
type input "30.000"
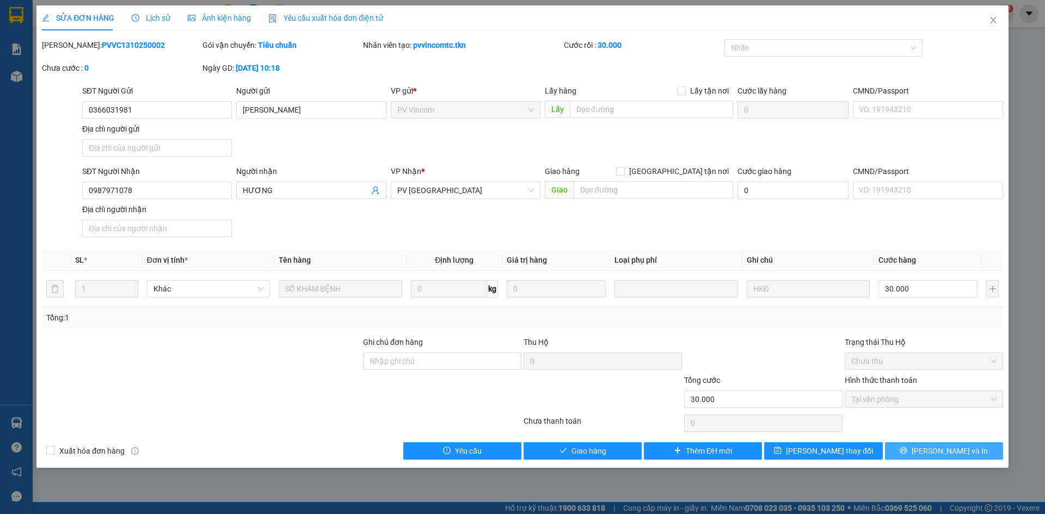
click at [939, 454] on span "[PERSON_NAME] và In" at bounding box center [950, 451] width 76 height 12
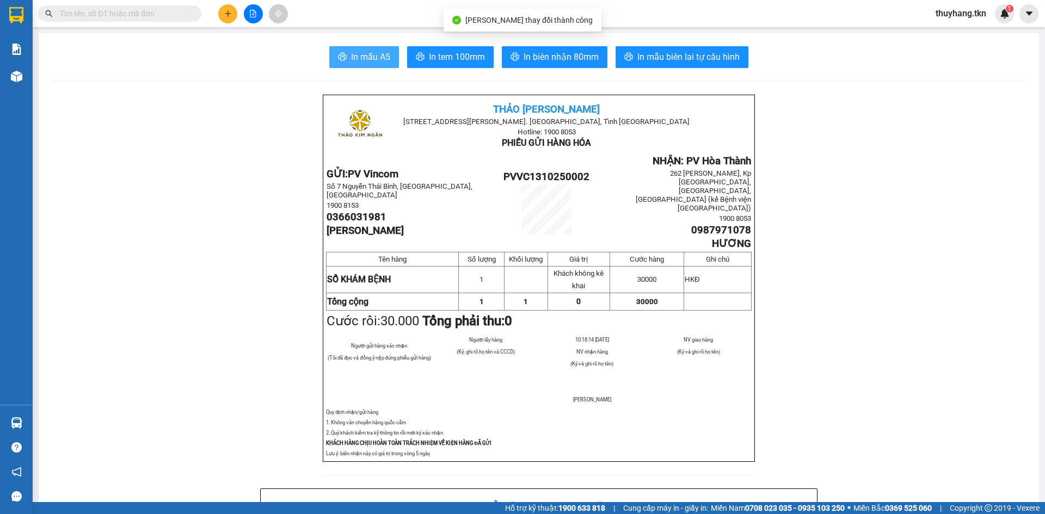
click at [360, 65] on button "In mẫu A5" at bounding box center [364, 57] width 70 height 22
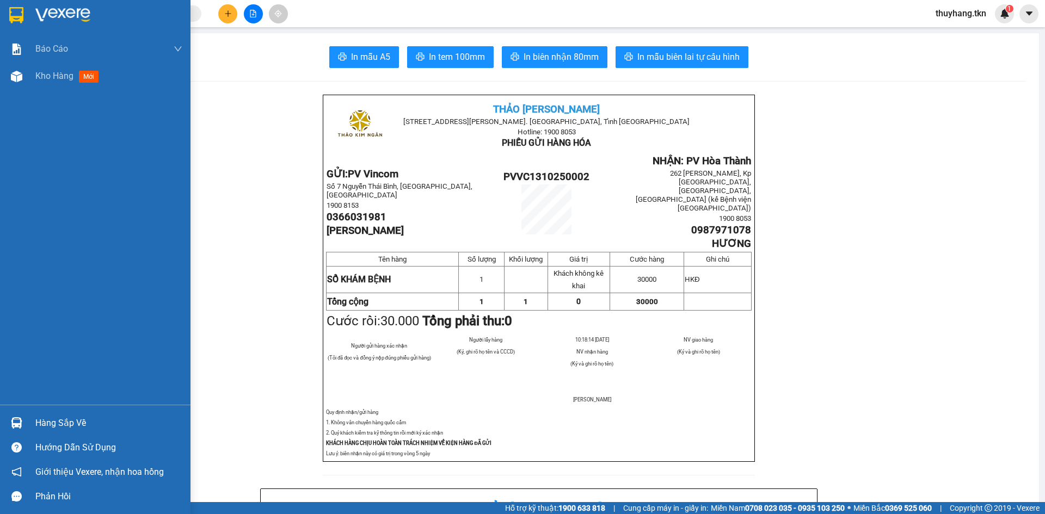
click at [19, 6] on div at bounding box center [16, 14] width 19 height 19
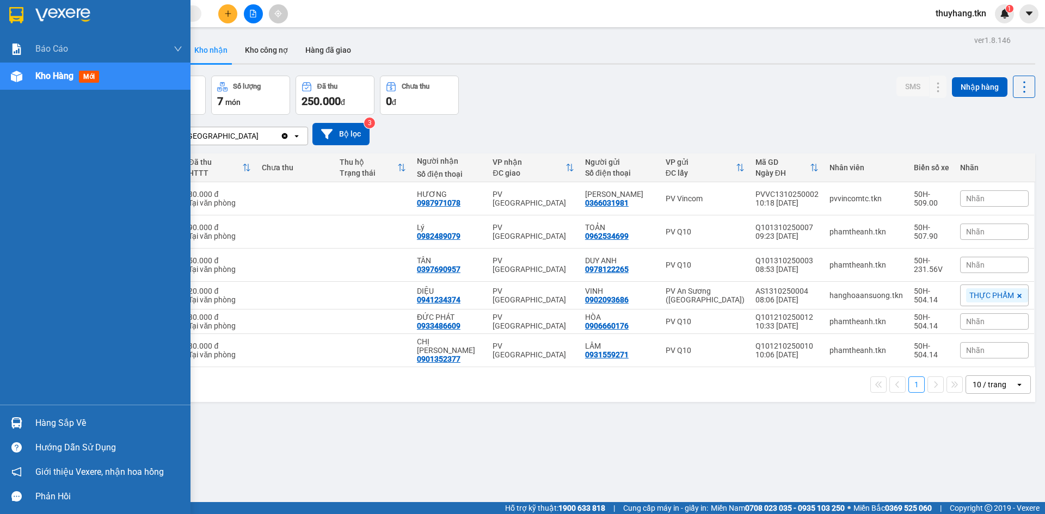
click at [24, 419] on div at bounding box center [16, 423] width 19 height 19
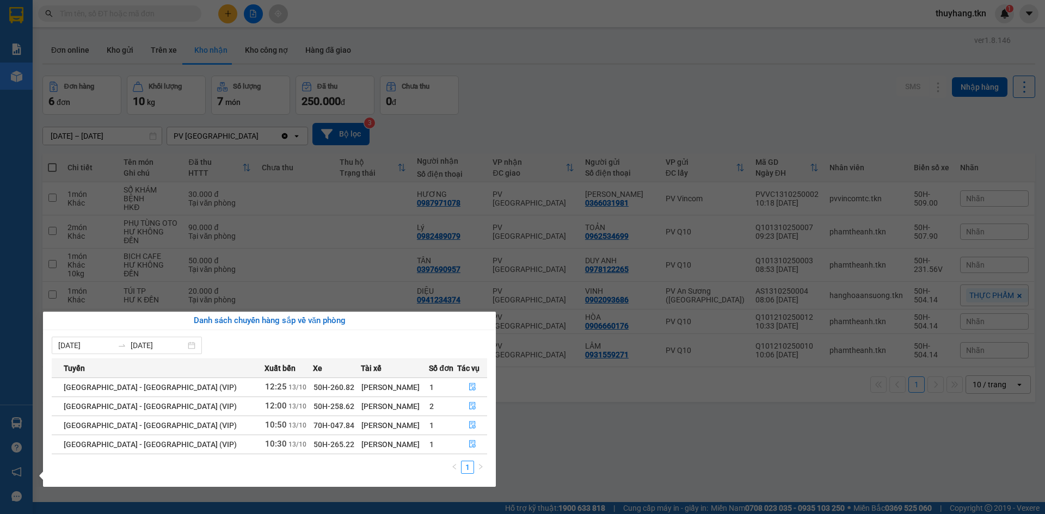
drag, startPoint x: 551, startPoint y: 59, endPoint x: 438, endPoint y: 47, distance: 113.2
click at [550, 59] on section "Kết quả tìm kiếm ( 0 ) Bộ lọc No Data thuyhang.tkn 1 Báo cáo Mẫu 1: Báo cáo dòn…" at bounding box center [522, 257] width 1045 height 514
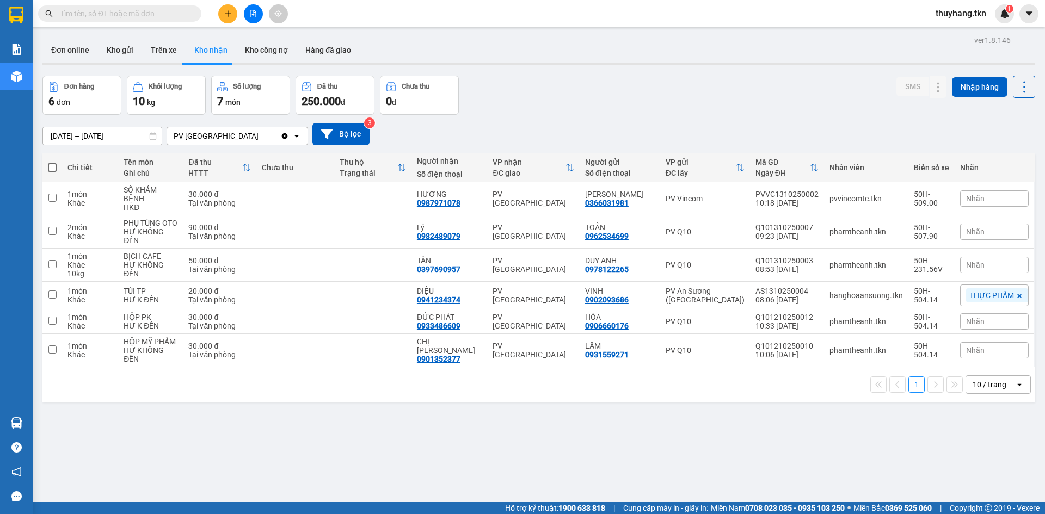
click at [229, 19] on button at bounding box center [227, 13] width 19 height 19
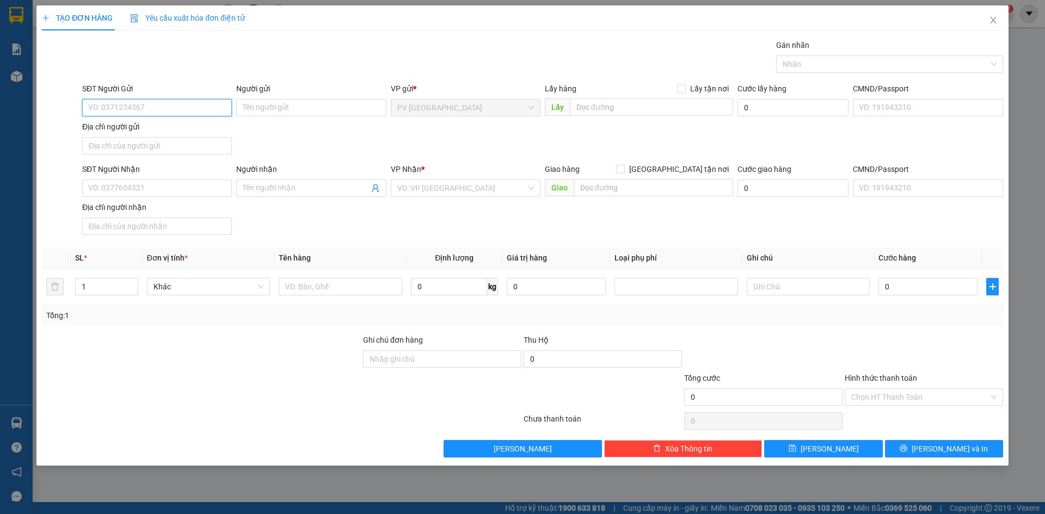
click at [205, 105] on input "SĐT Người Gửi" at bounding box center [157, 107] width 150 height 17
type input "0908720666"
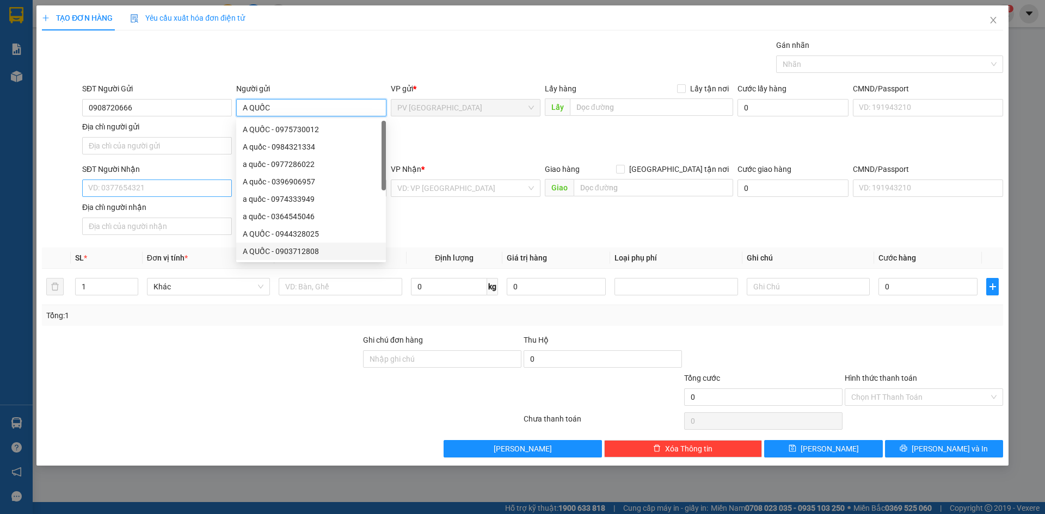
type input "A QUỐC"
click at [201, 194] on input "SĐT Người Nhận" at bounding box center [157, 188] width 150 height 17
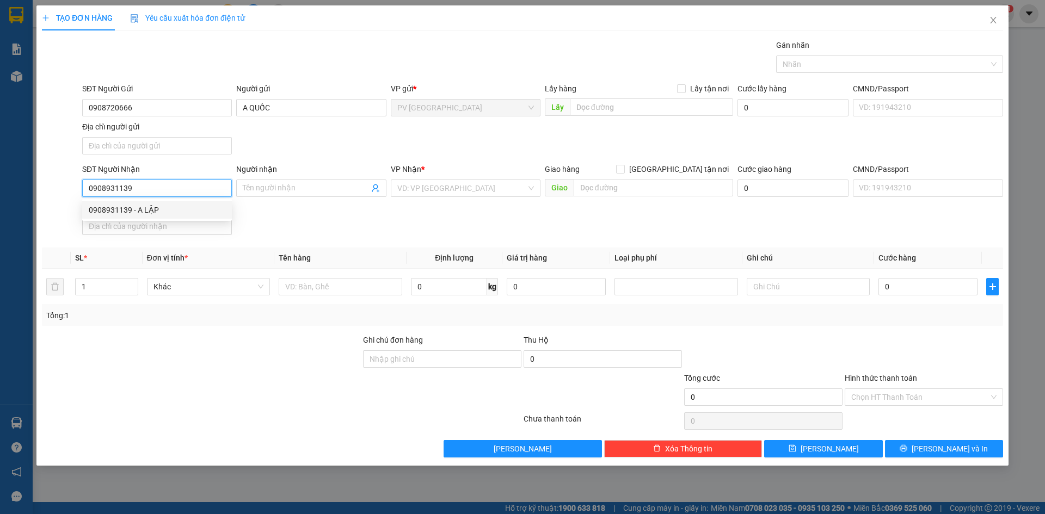
type input "0908931139"
type input "A LẬP"
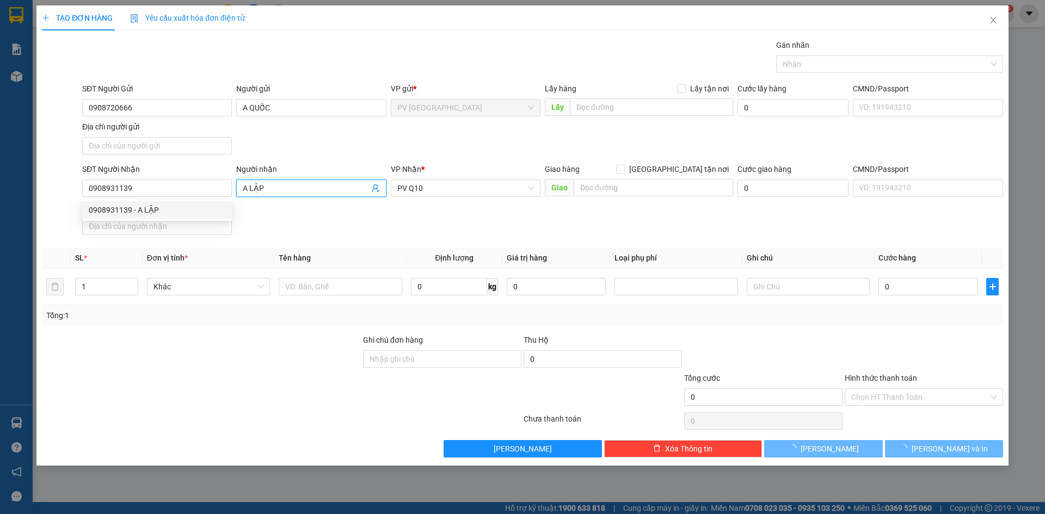
type input "70.000"
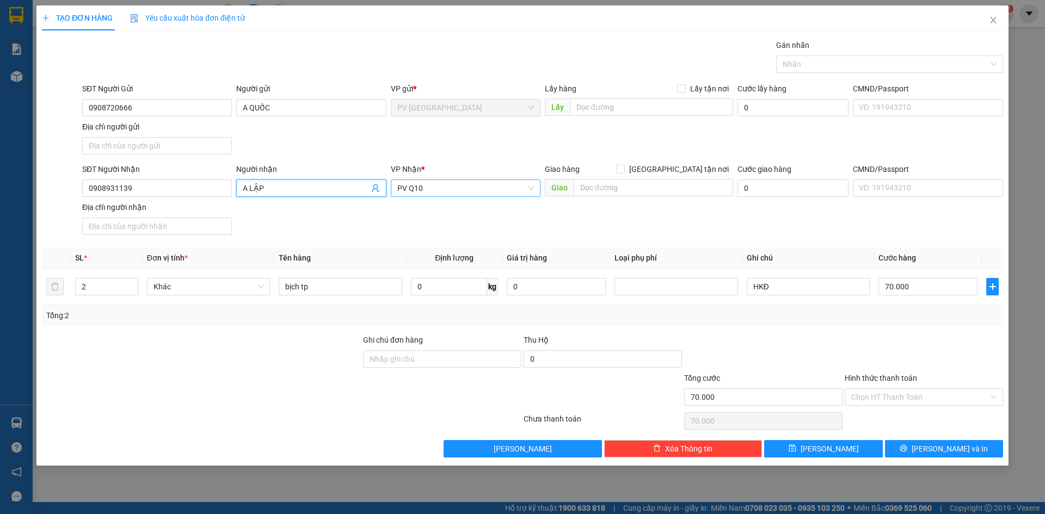
click at [422, 186] on span "PV Q10" at bounding box center [465, 188] width 137 height 16
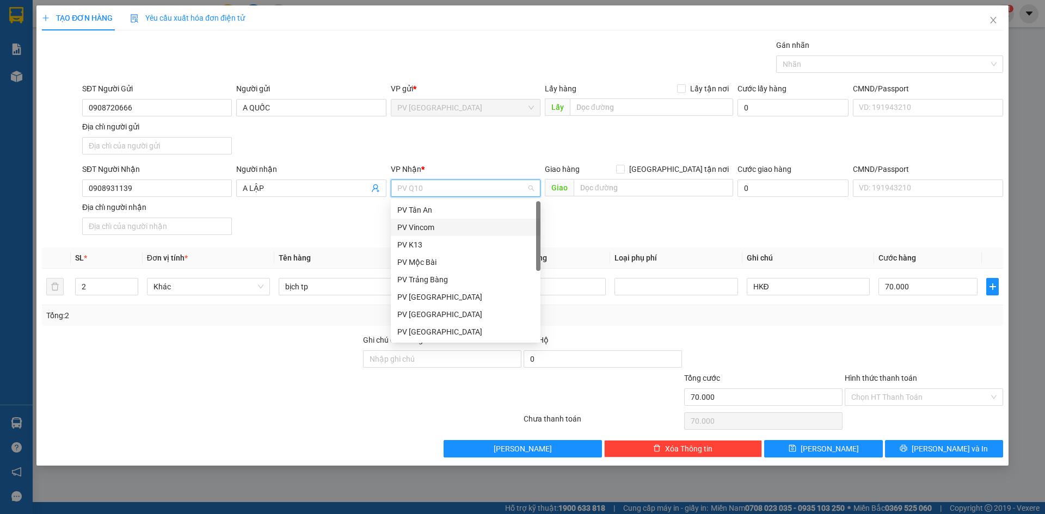
click at [421, 225] on div "PV Vincom" at bounding box center [465, 228] width 137 height 12
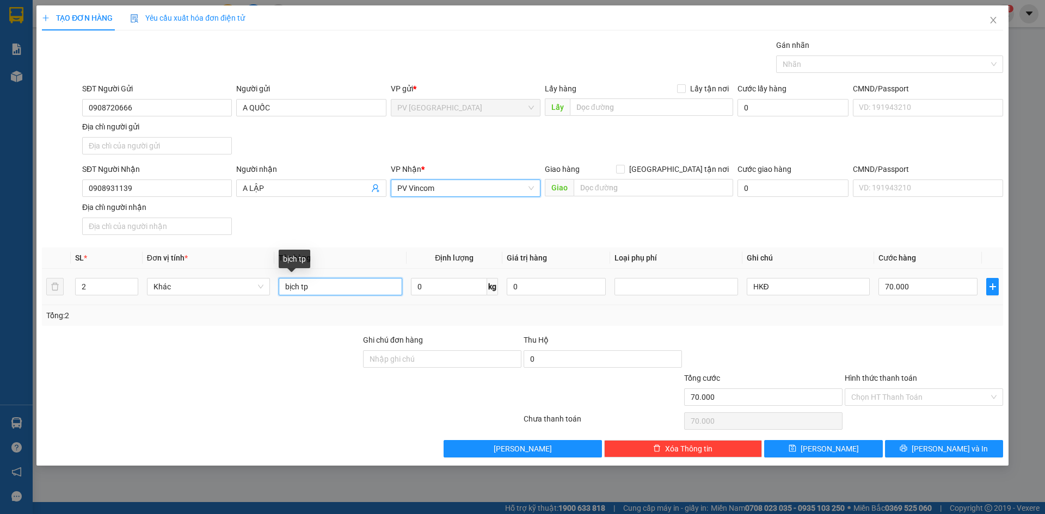
click at [329, 286] on input "bịch tp" at bounding box center [340, 286] width 123 height 17
click at [870, 59] on div at bounding box center [884, 64] width 211 height 13
type input "BỊCH THỰC PHẨM"
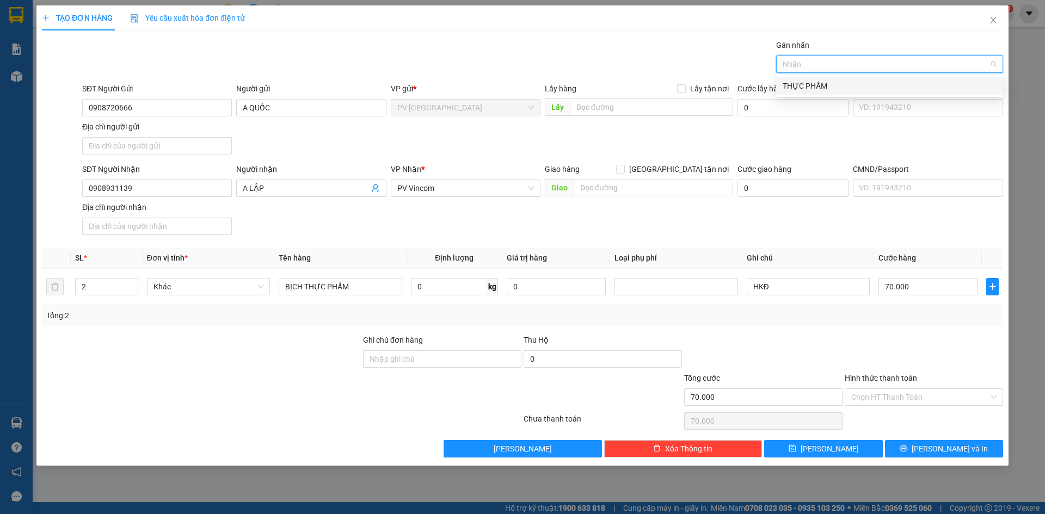
click at [813, 91] on div "THỰC PHẨM" at bounding box center [890, 86] width 214 height 12
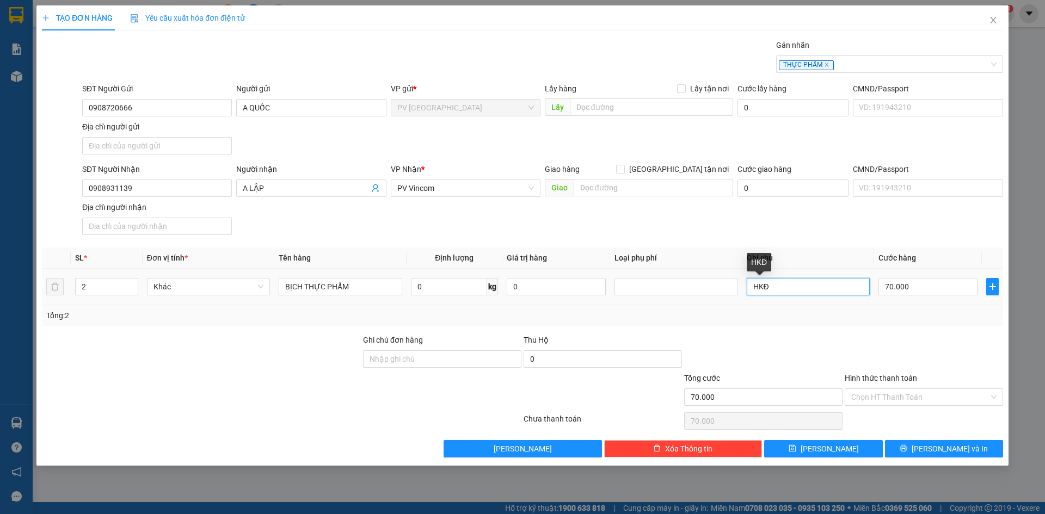
click at [794, 285] on input "HKĐ" at bounding box center [808, 286] width 123 height 17
type input "KHÔNG BAO HƯ HỎNG"
click at [933, 288] on input "70.000" at bounding box center [927, 286] width 99 height 17
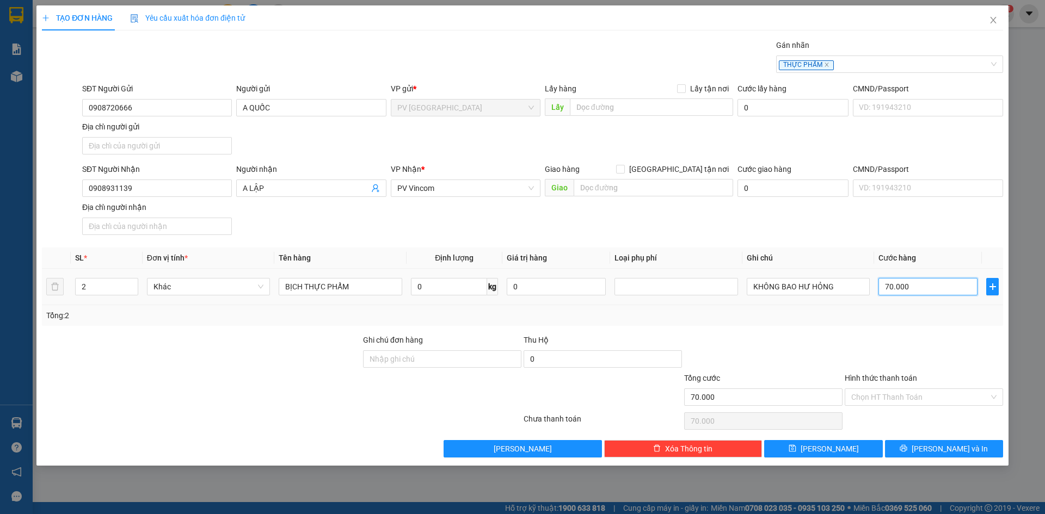
click at [933, 290] on input "70.000" at bounding box center [927, 286] width 99 height 17
type input "8"
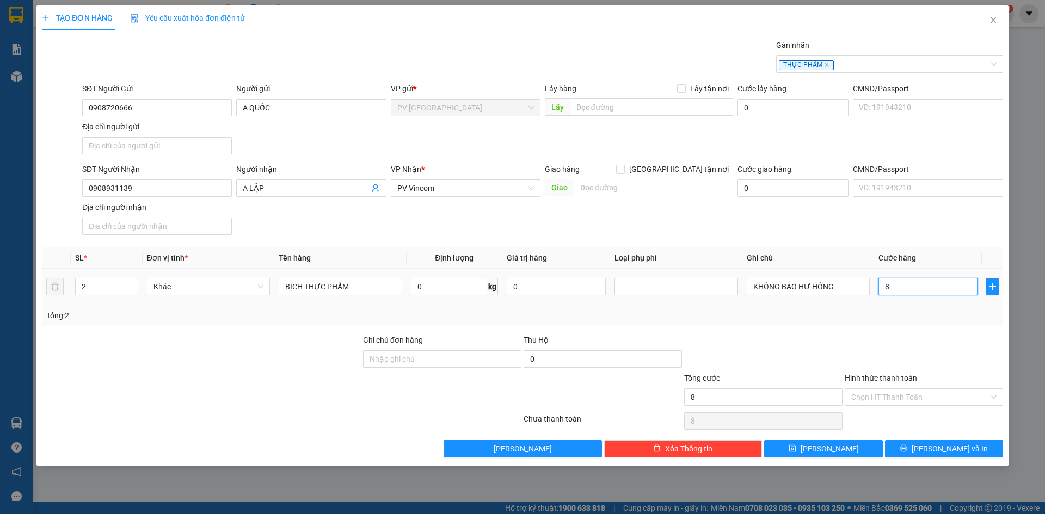
type input "80"
type input "80.000"
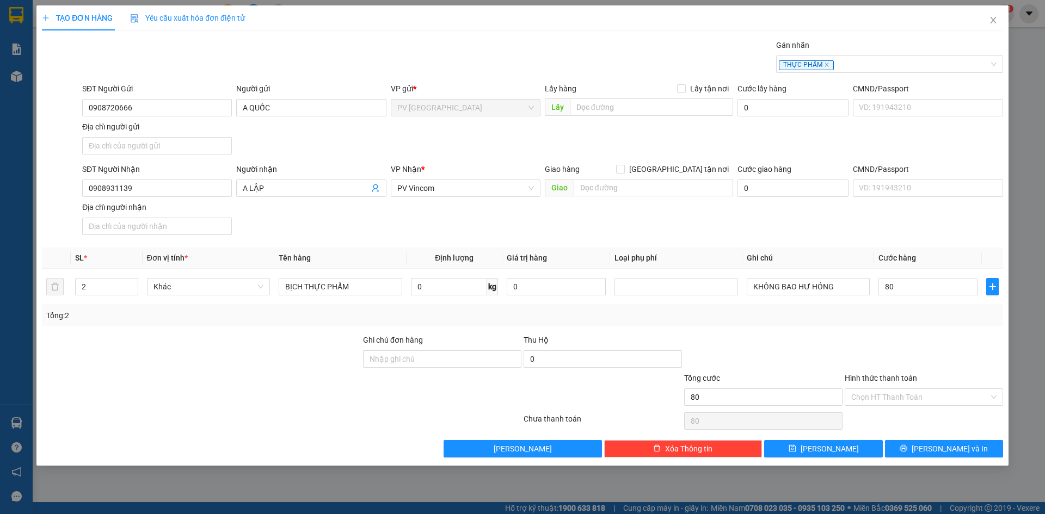
type input "80.000"
drag, startPoint x: 925, startPoint y: 326, endPoint x: 919, endPoint y: 318, distance: 9.4
click at [924, 326] on div "Transit Pickup Surcharge Ids Transit Deliver Surcharge Ids Transit Deliver Surc…" at bounding box center [522, 248] width 961 height 419
click at [911, 402] on input "Hình thức thanh toán" at bounding box center [920, 397] width 138 height 16
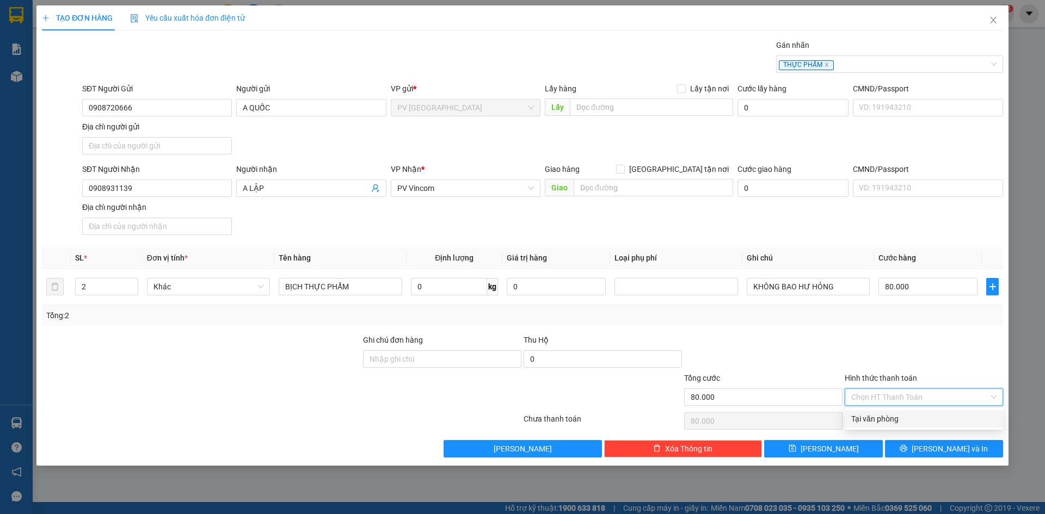
click at [897, 423] on div "Tại văn phòng" at bounding box center [923, 419] width 145 height 12
type input "0"
click at [902, 448] on button "[PERSON_NAME] và In" at bounding box center [944, 448] width 118 height 17
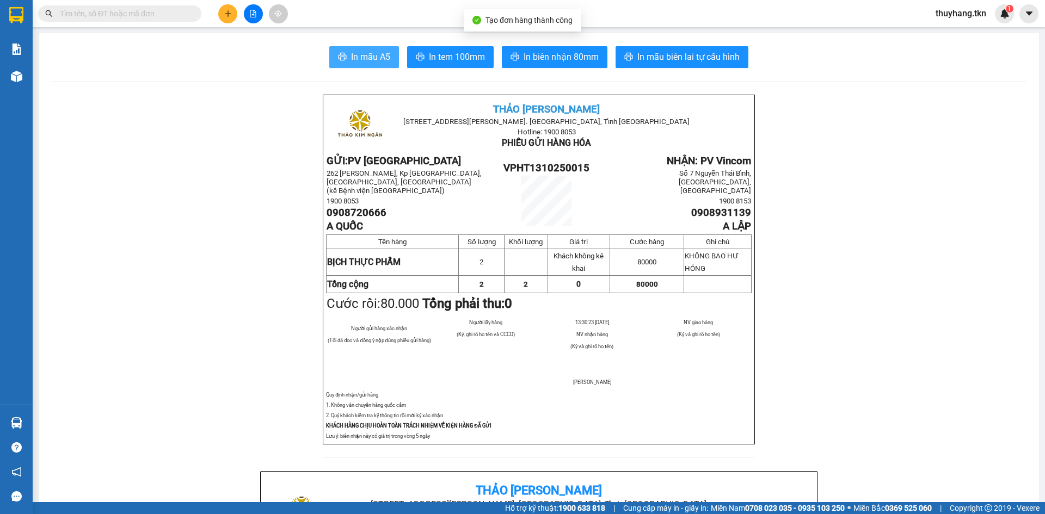
click at [374, 50] on span "In mẫu A5" at bounding box center [370, 57] width 39 height 14
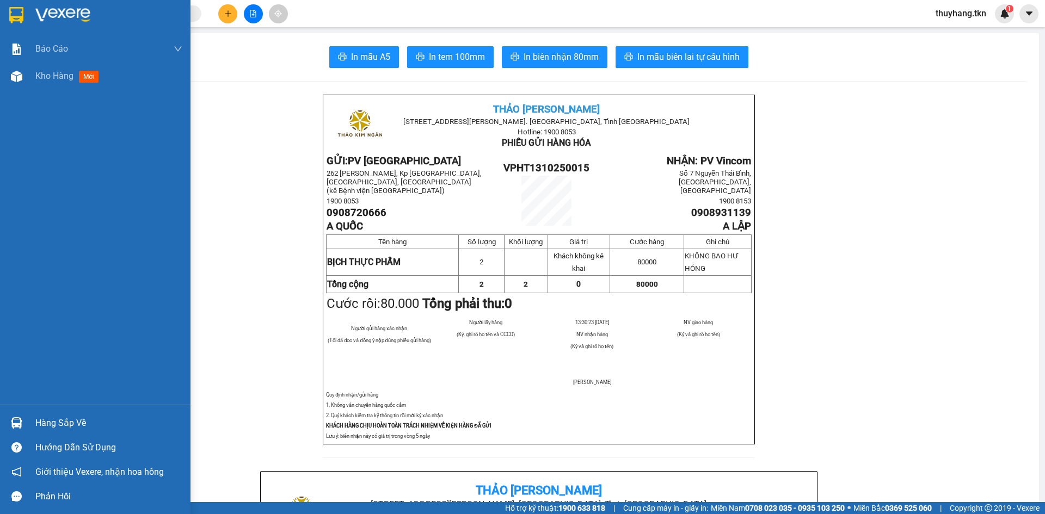
click at [17, 16] on img at bounding box center [16, 15] width 14 height 16
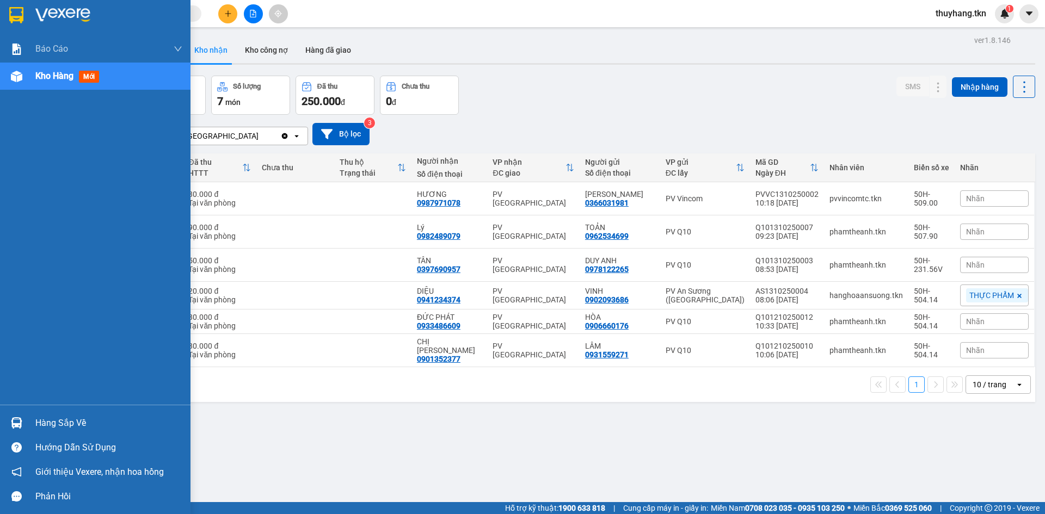
click at [39, 429] on div "Hàng sắp về" at bounding box center [108, 423] width 147 height 16
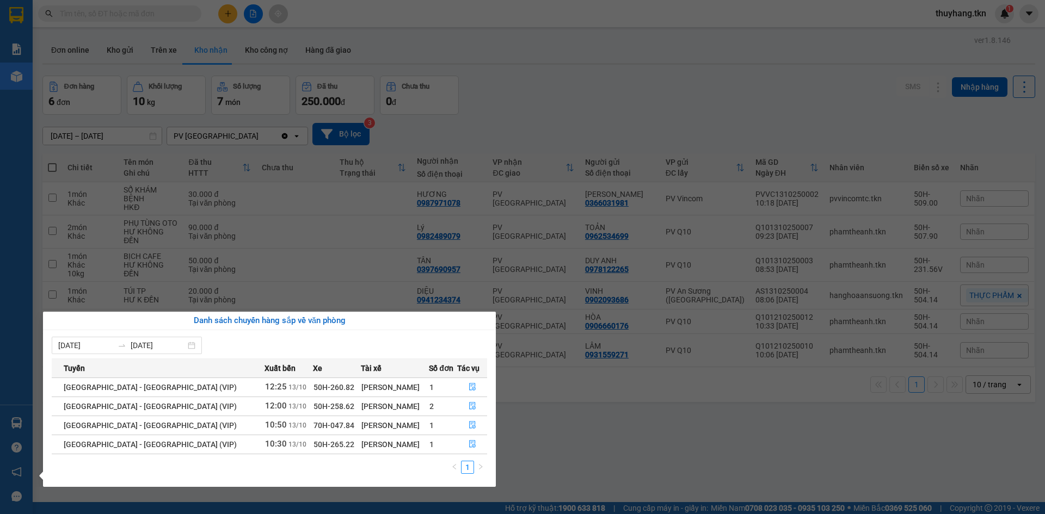
drag, startPoint x: 573, startPoint y: 439, endPoint x: 451, endPoint y: 253, distance: 223.3
click at [574, 439] on section "Kết quả tìm kiếm ( 0 ) Bộ lọc No Data thuyhang.tkn 1 Báo cáo Mẫu 1: Báo cáo dòn…" at bounding box center [522, 257] width 1045 height 514
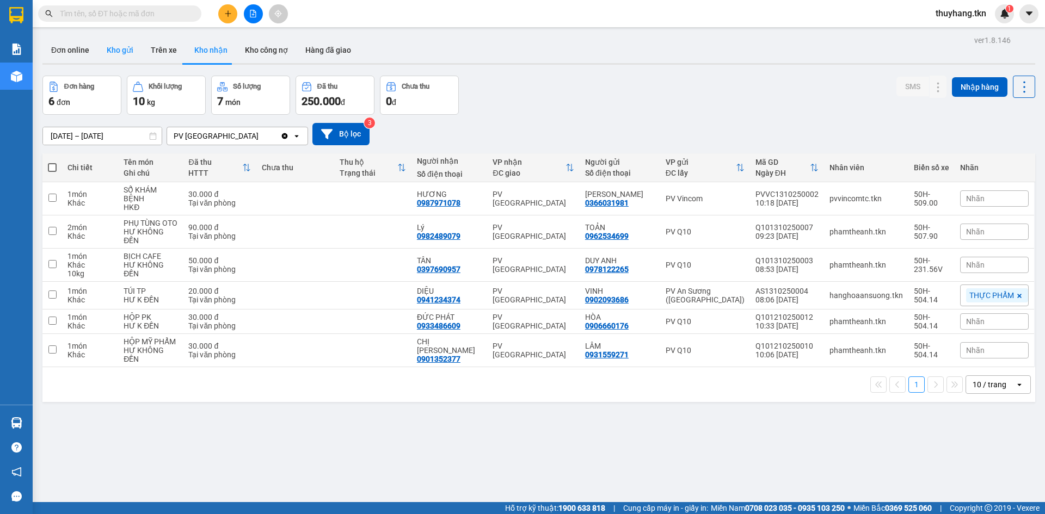
click at [131, 48] on button "Kho gửi" at bounding box center [120, 50] width 44 height 26
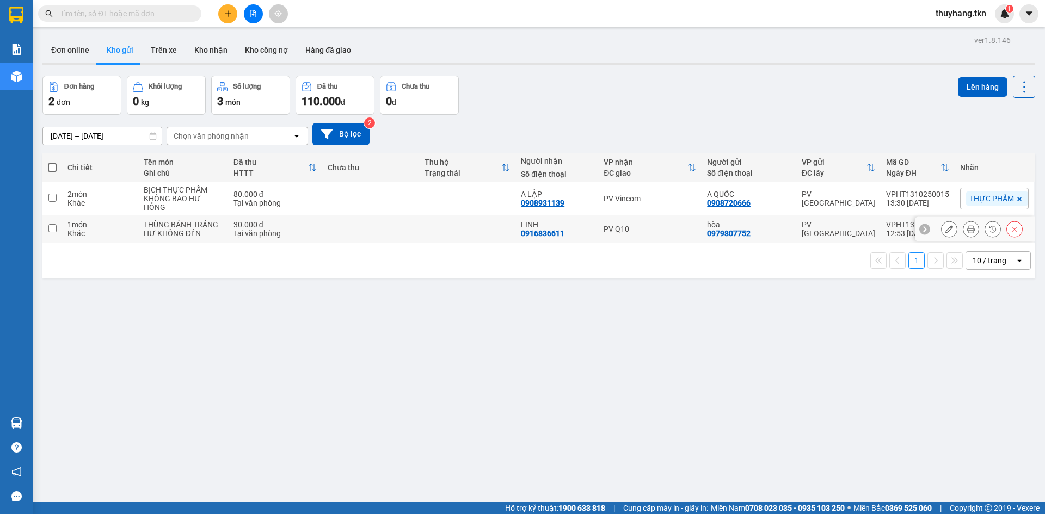
click at [443, 229] on td at bounding box center [467, 230] width 97 height 28
checkbox input "true"
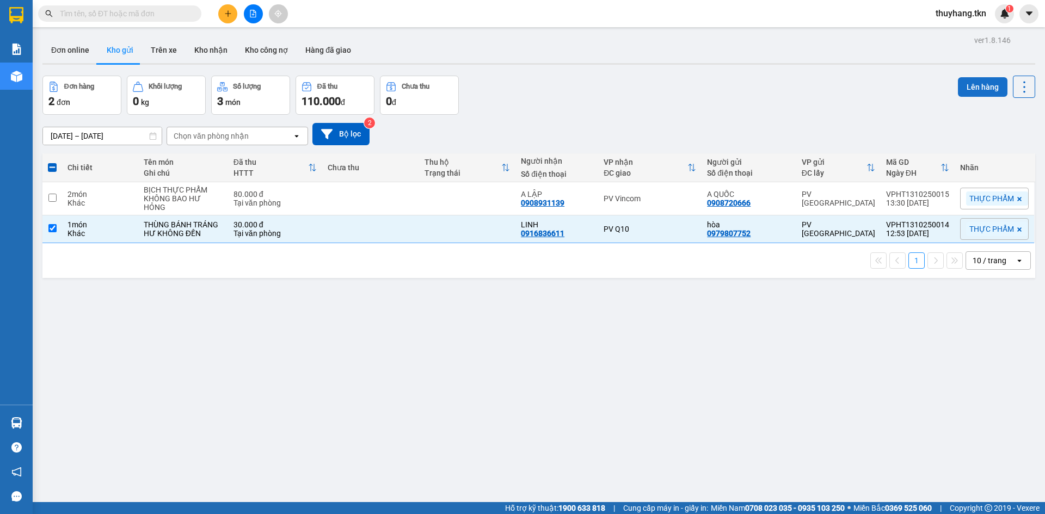
click at [962, 87] on button "Lên hàng" at bounding box center [983, 87] width 50 height 20
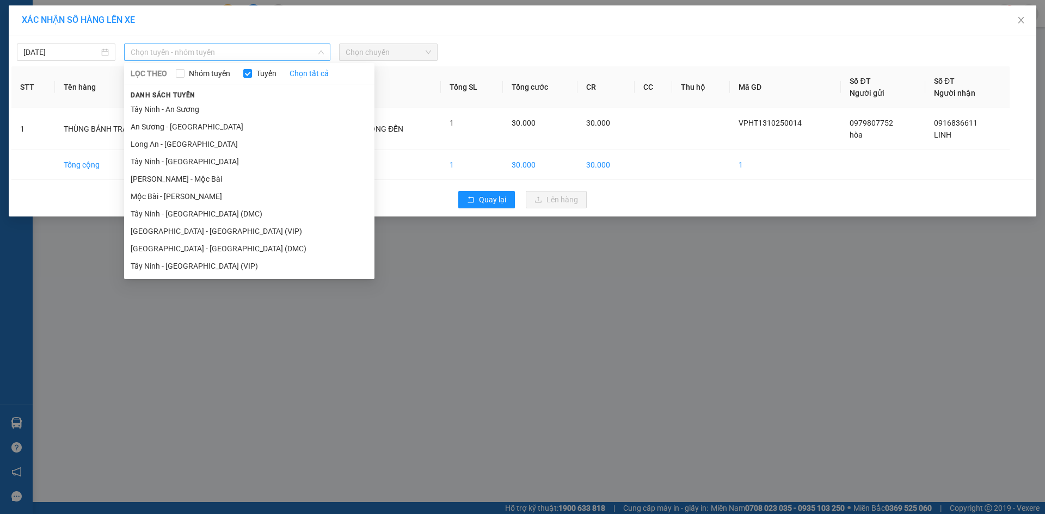
click at [217, 53] on span "Chọn tuyến - nhóm tuyến" at bounding box center [227, 52] width 193 height 16
click at [227, 266] on li "Tây Ninh - Sài Gòn (VIP)" at bounding box center [249, 265] width 250 height 17
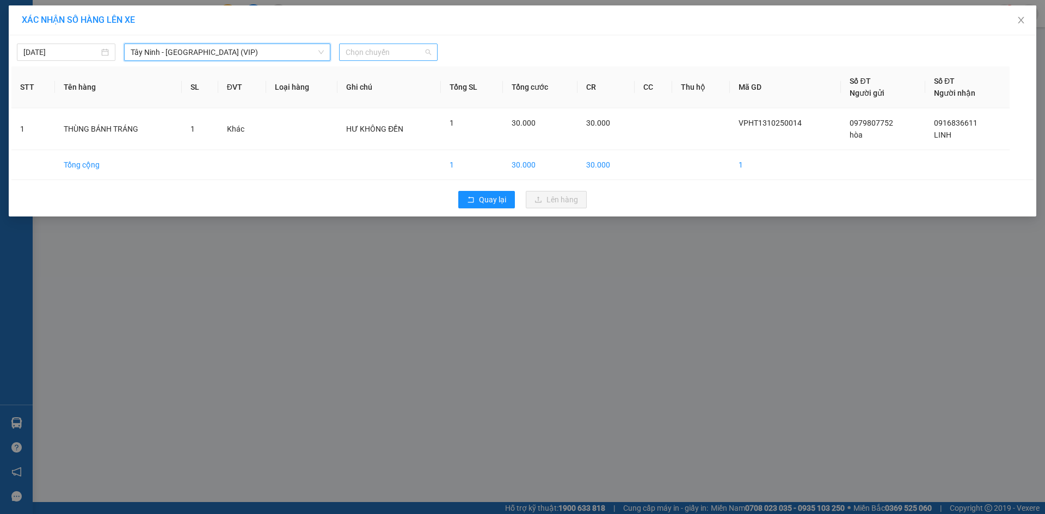
click at [360, 53] on span "Chọn chuyến" at bounding box center [388, 52] width 85 height 16
type input "50414"
click at [375, 86] on div "12:50 - 50H-504.14" at bounding box center [388, 91] width 85 height 12
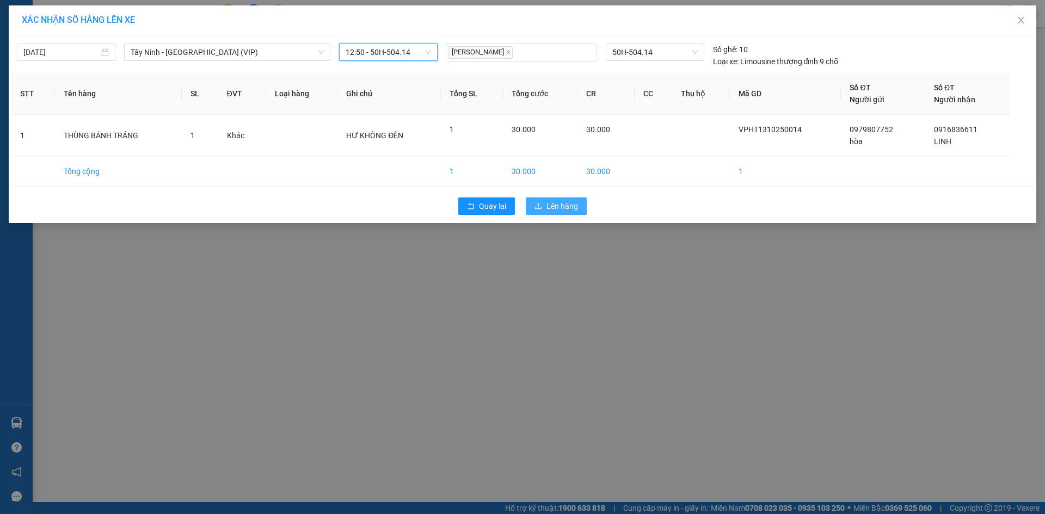
click at [543, 207] on button "Lên hàng" at bounding box center [556, 206] width 61 height 17
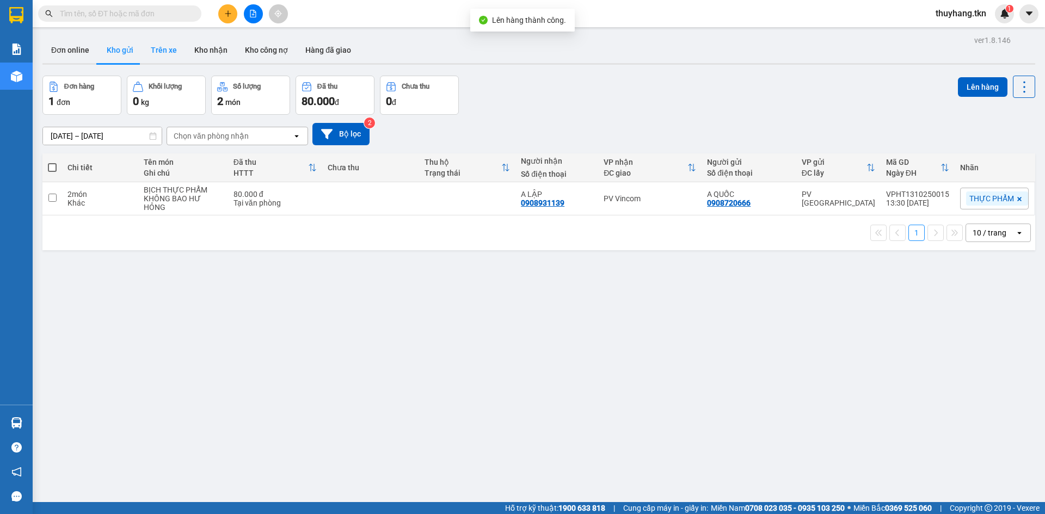
click at [147, 47] on button "Trên xe" at bounding box center [164, 50] width 44 height 26
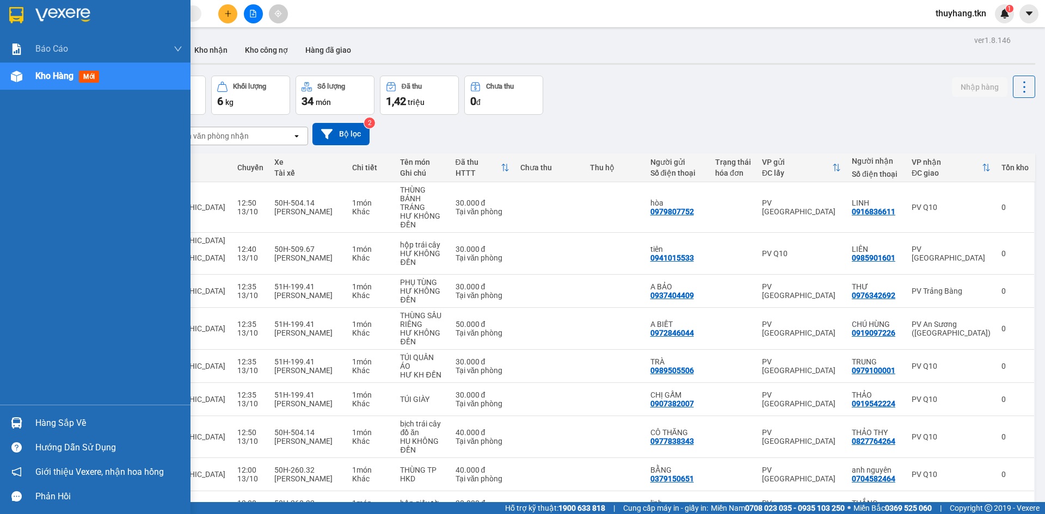
click at [15, 420] on img at bounding box center [16, 422] width 11 height 11
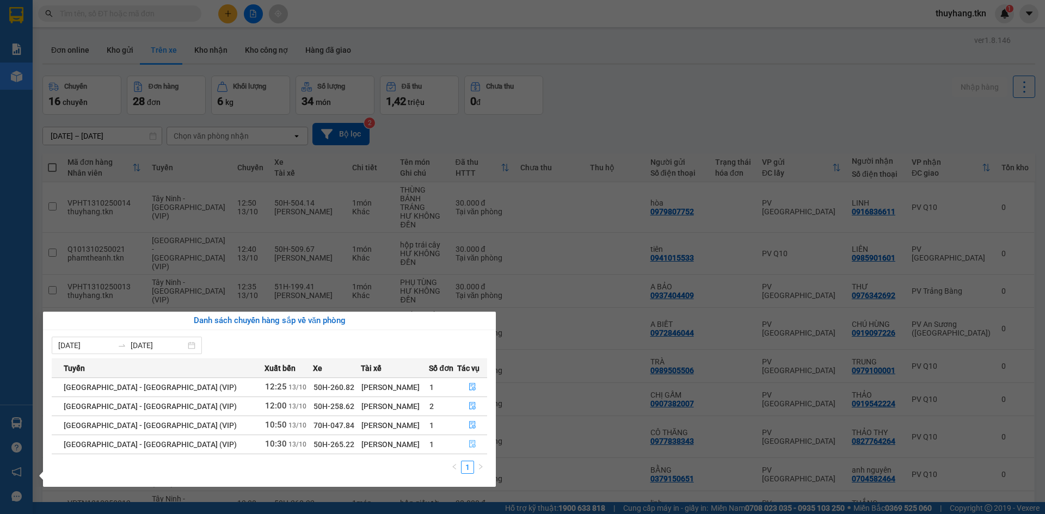
click at [473, 444] on button "button" at bounding box center [472, 444] width 29 height 17
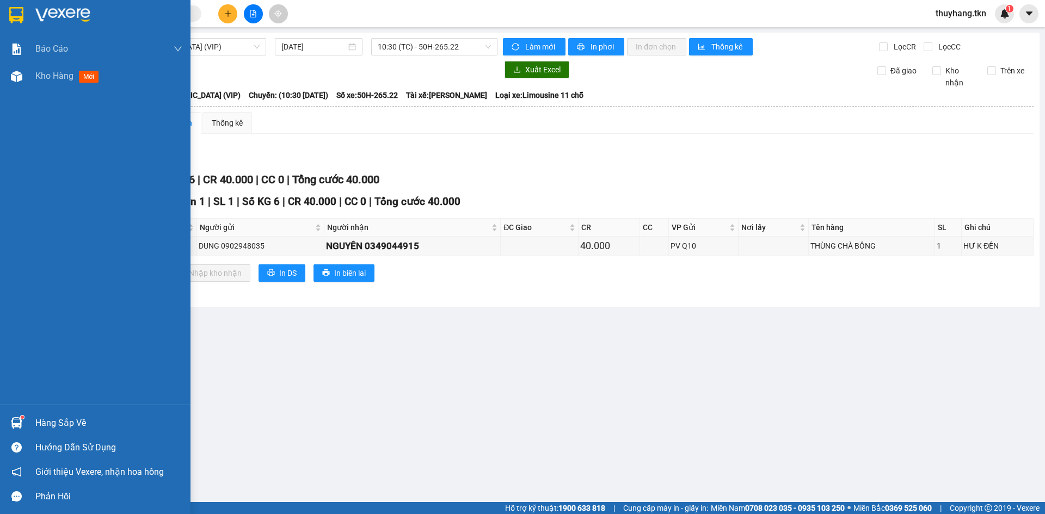
click at [21, 415] on div at bounding box center [16, 423] width 19 height 19
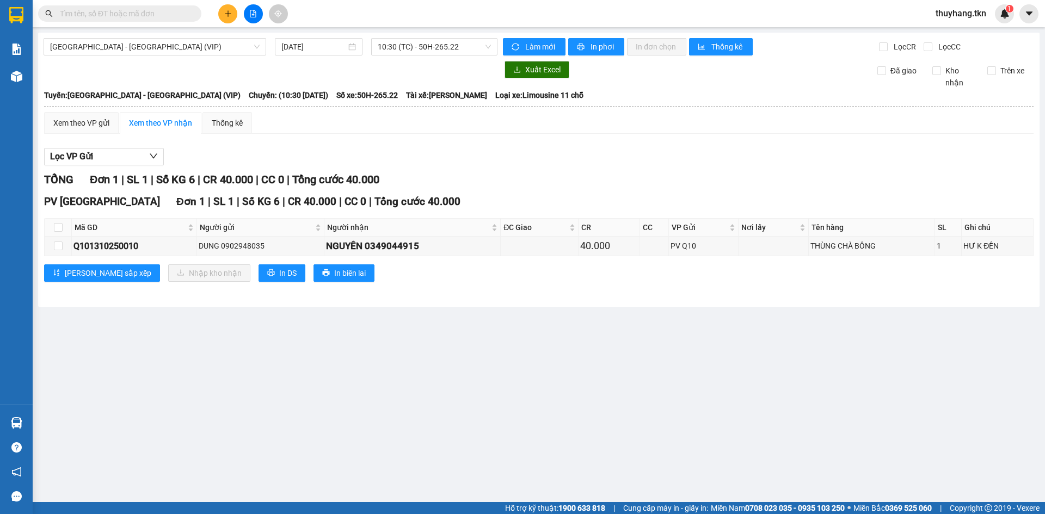
click at [593, 416] on section "Kết quả tìm kiếm ( 0 ) Bộ lọc No Data thuyhang.tkn 1 Báo cáo Mẫu 1: Báo cáo dòn…" at bounding box center [522, 257] width 1045 height 514
click at [59, 249] on input "checkbox" at bounding box center [58, 246] width 9 height 9
checkbox input "true"
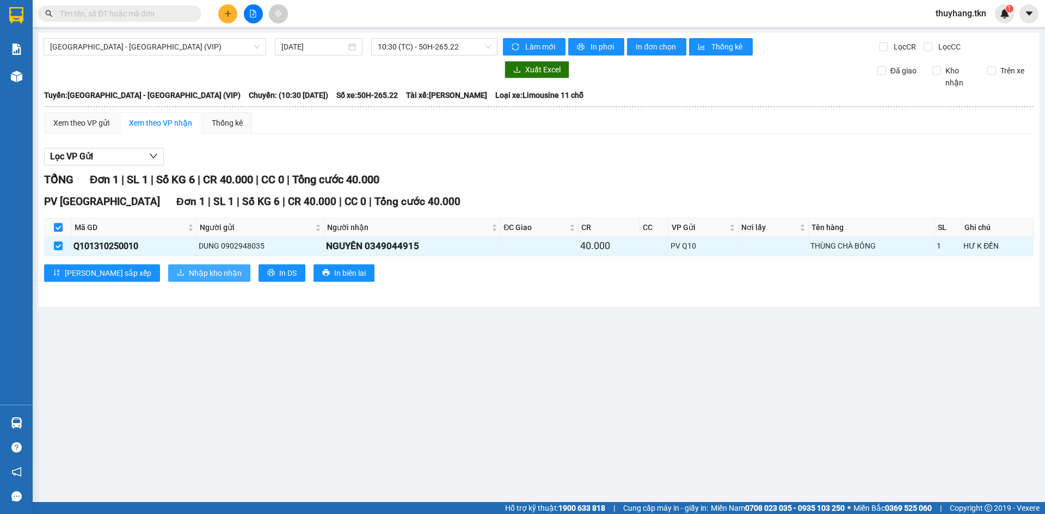
click at [189, 275] on span "Nhập kho nhận" at bounding box center [215, 273] width 53 height 12
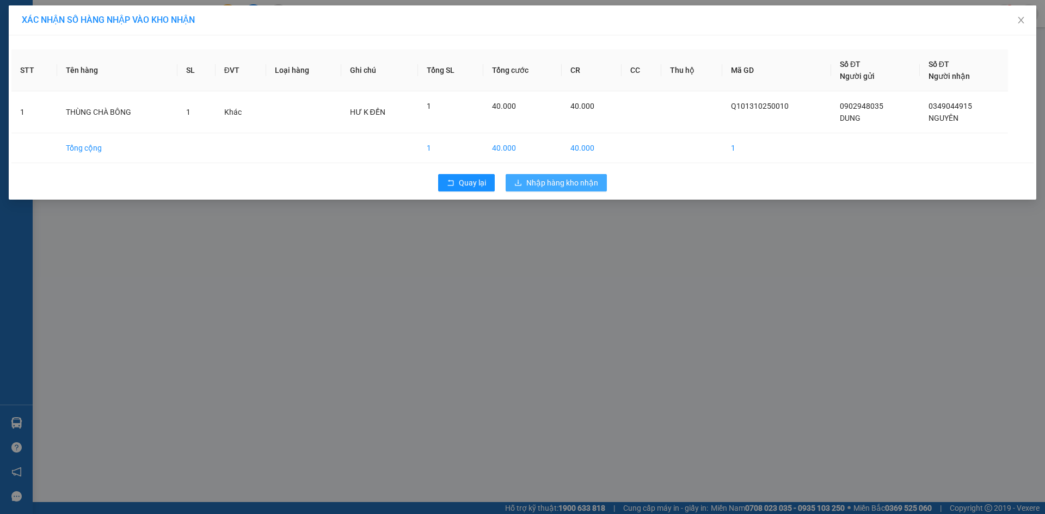
click at [552, 190] on button "Nhập hàng kho nhận" at bounding box center [556, 182] width 101 height 17
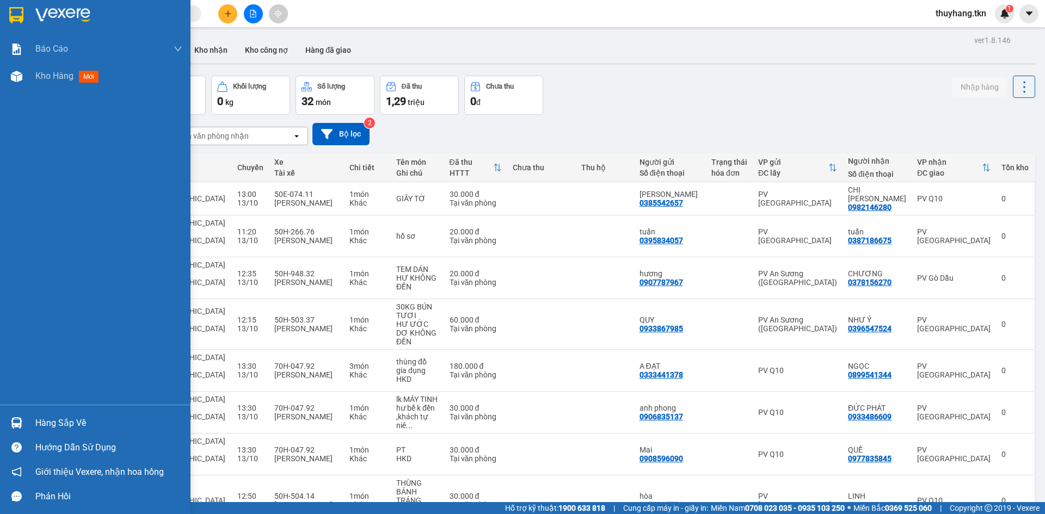
click at [60, 423] on div "Hàng sắp về" at bounding box center [108, 423] width 147 height 16
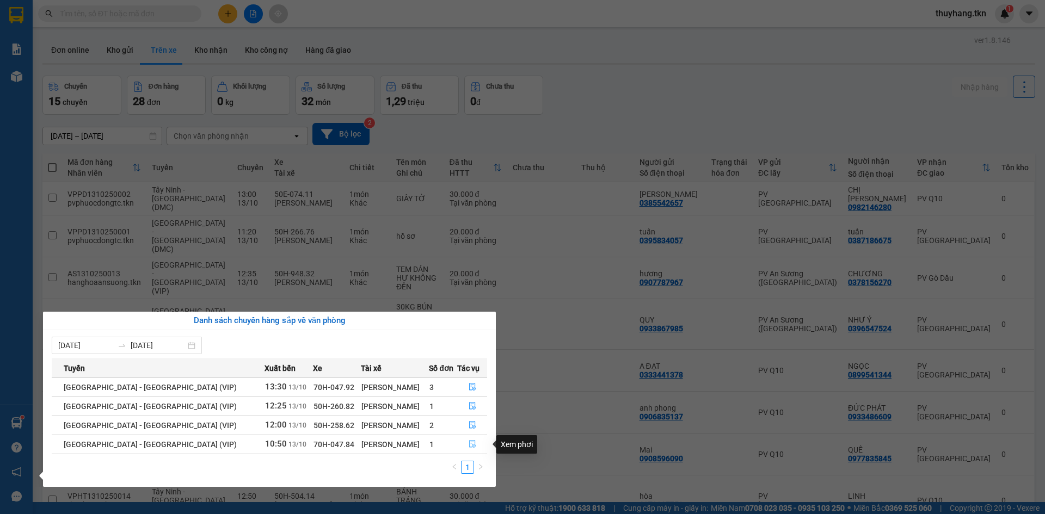
click at [470, 445] on icon "file-done" at bounding box center [473, 444] width 8 height 8
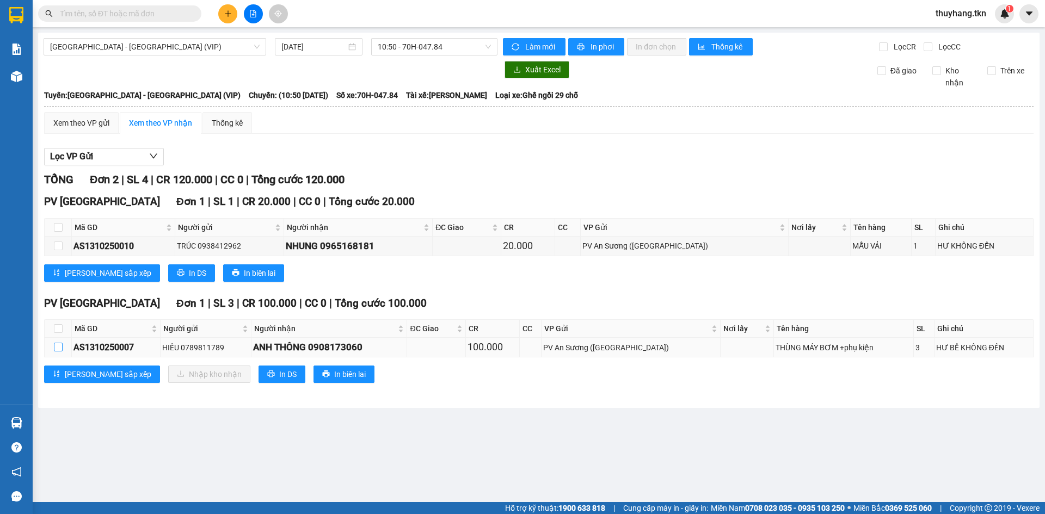
click at [59, 347] on input "checkbox" at bounding box center [58, 347] width 9 height 9
checkbox input "true"
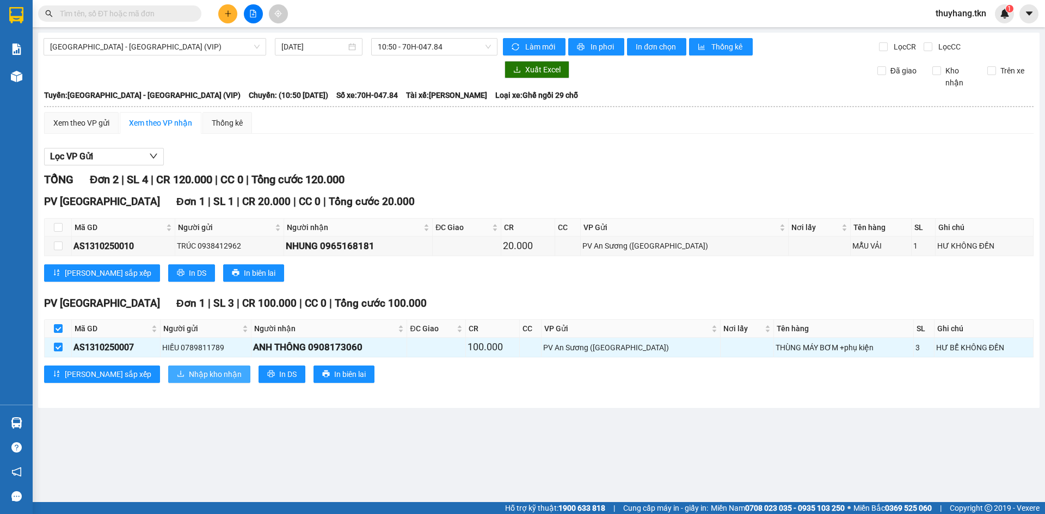
click at [189, 368] on span "Nhập kho nhận" at bounding box center [215, 374] width 53 height 12
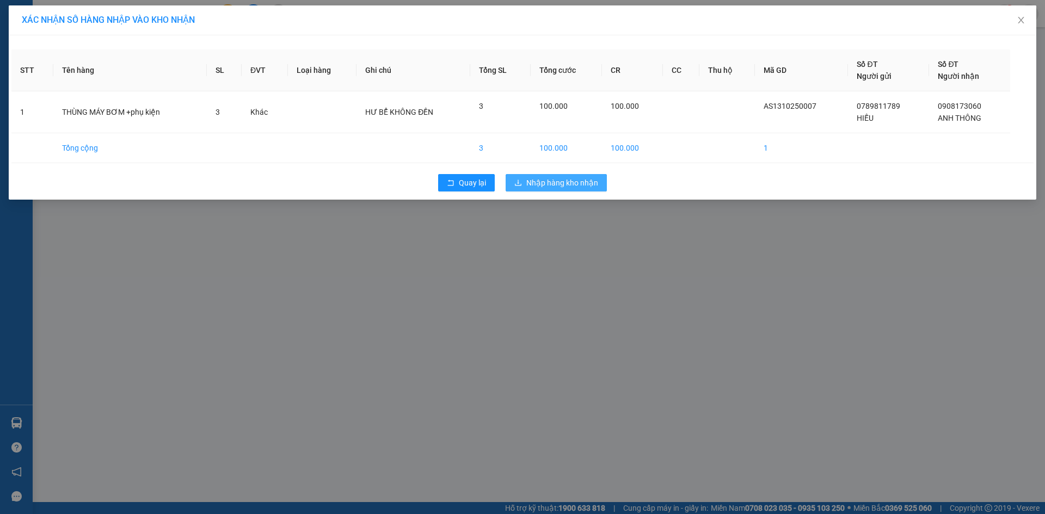
click at [567, 181] on span "Nhập hàng kho nhận" at bounding box center [562, 183] width 72 height 12
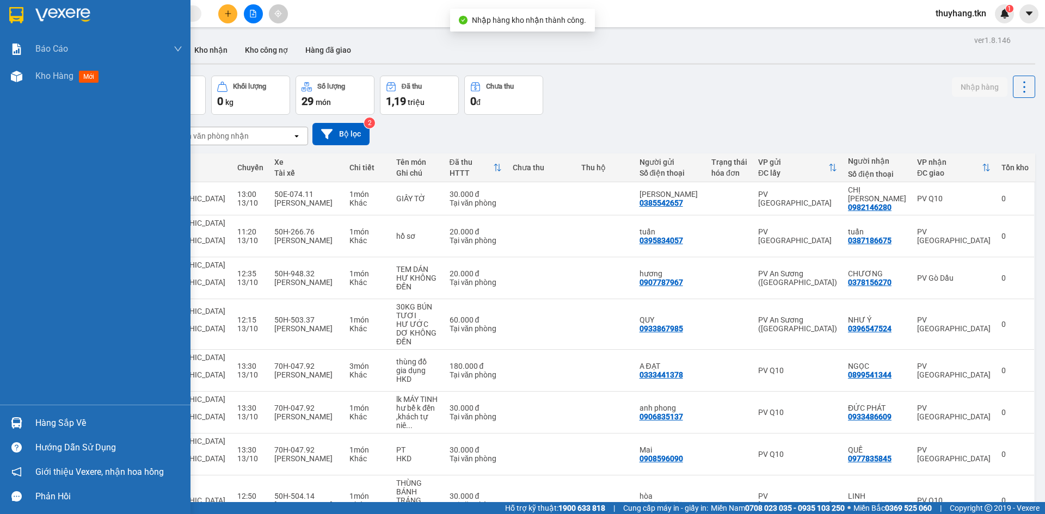
click at [19, 424] on img at bounding box center [16, 422] width 11 height 11
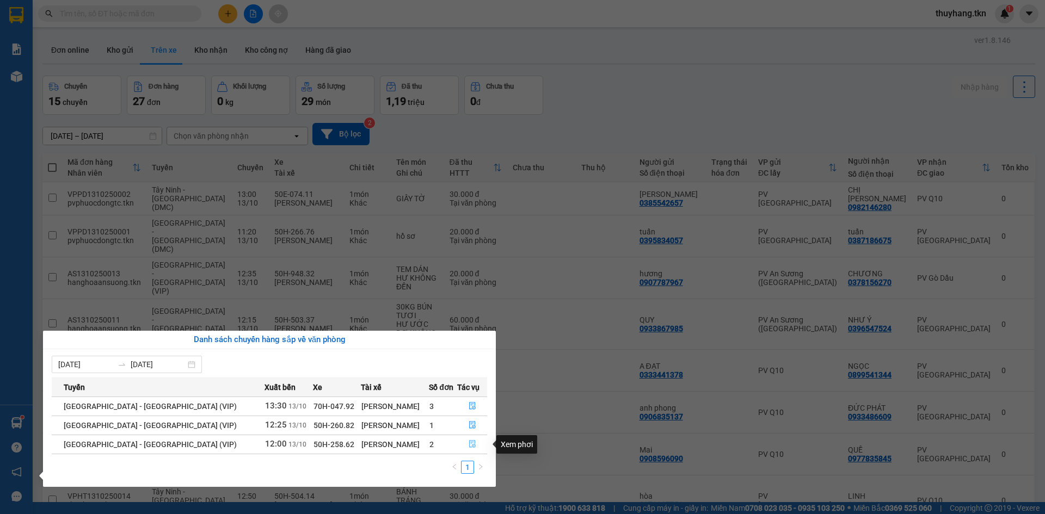
click at [474, 445] on button "button" at bounding box center [472, 444] width 29 height 17
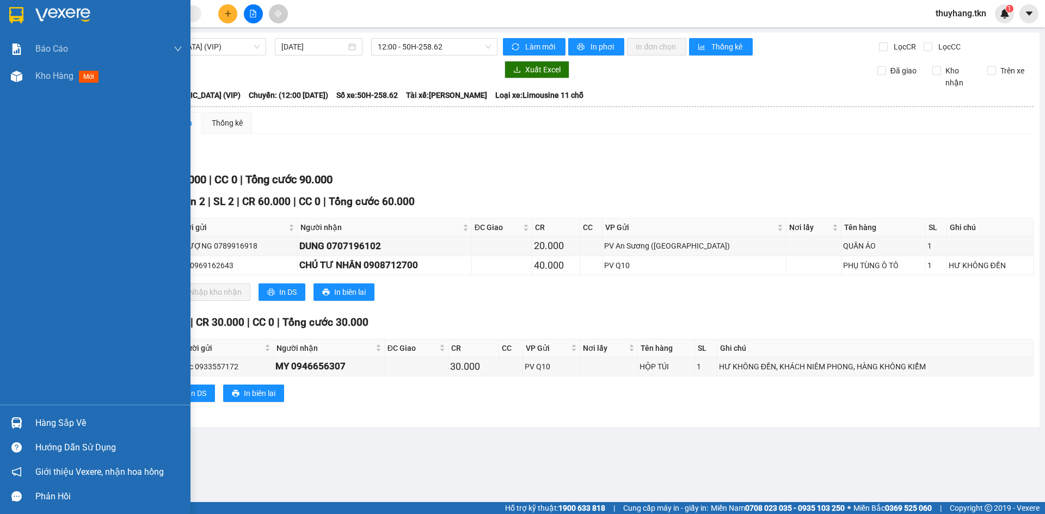
click at [20, 421] on img at bounding box center [16, 422] width 11 height 11
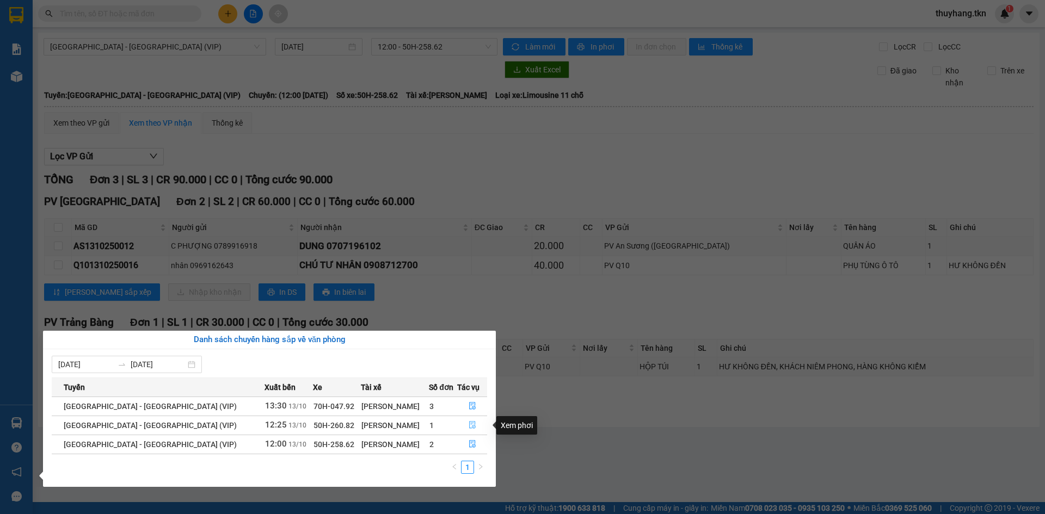
click at [469, 423] on icon "file-done" at bounding box center [473, 425] width 8 height 8
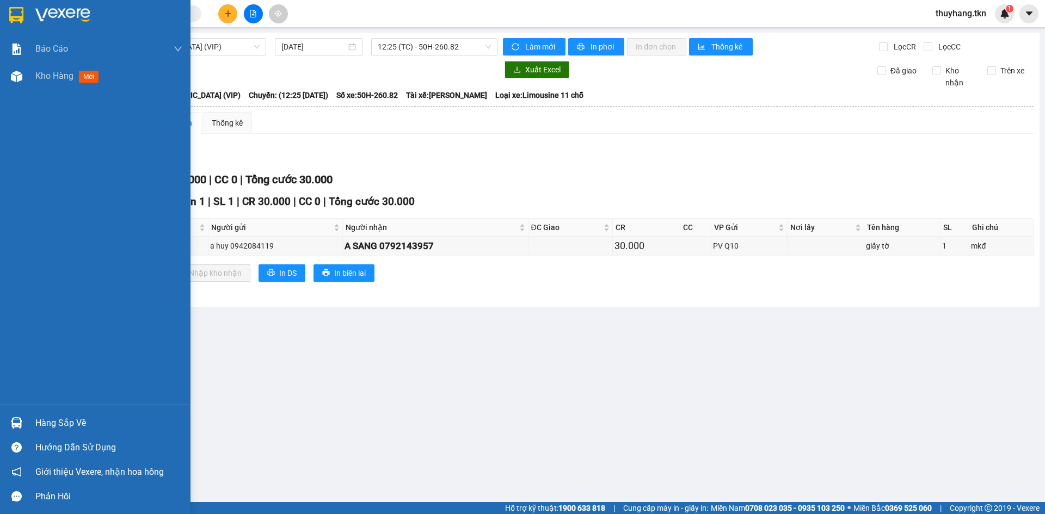
click at [30, 423] on div "Hàng sắp về" at bounding box center [95, 423] width 190 height 24
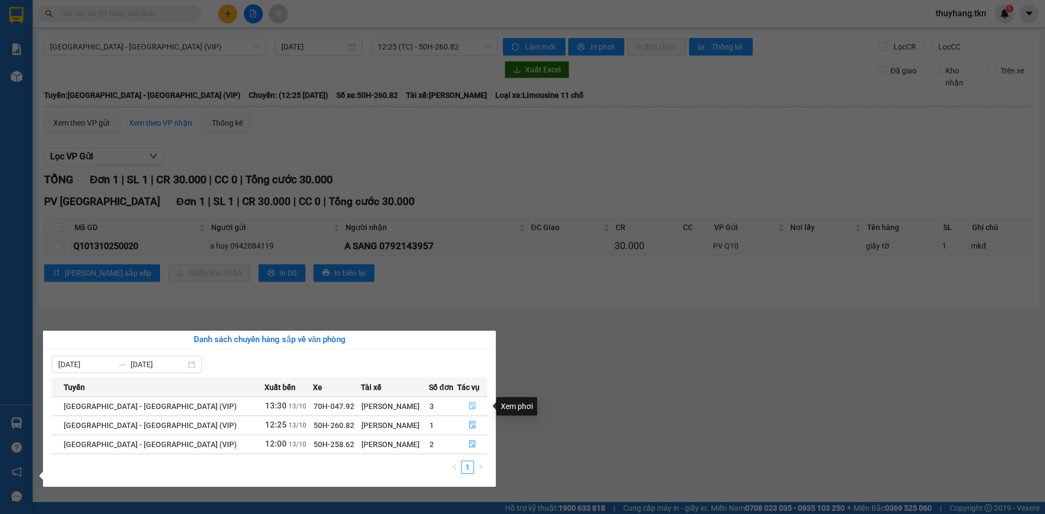
click at [469, 405] on icon "file-done" at bounding box center [472, 407] width 7 height 8
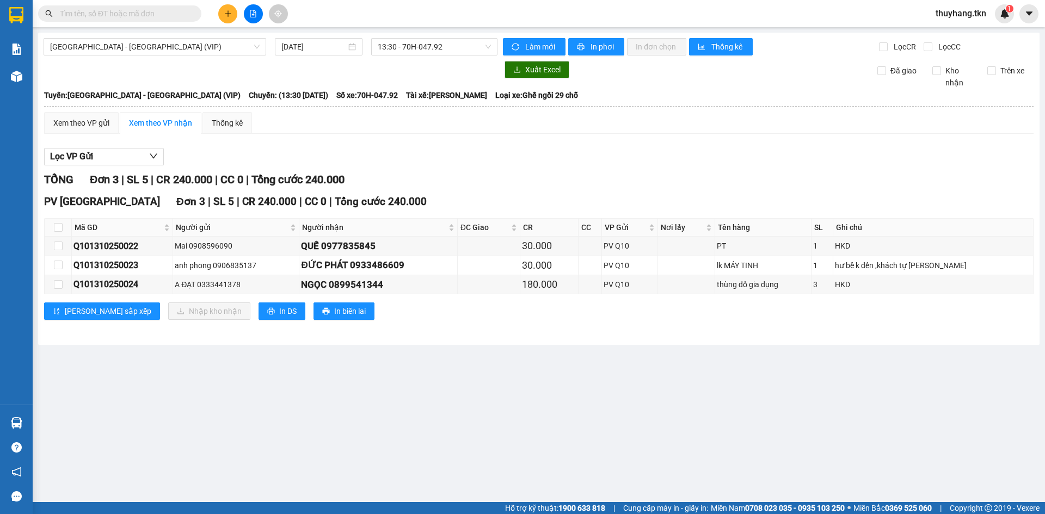
click at [690, 398] on main "Sài Gòn - Tây Ninh (VIP) 13/10/2025 13:30 - 70H-047.92 Làm mới In phơi In đơn c…" at bounding box center [522, 251] width 1045 height 502
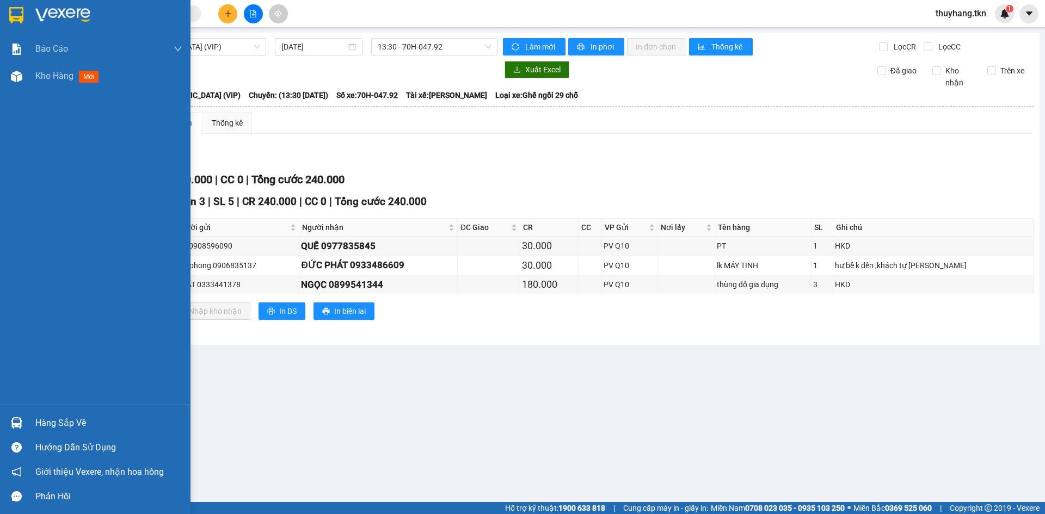
click at [33, 420] on div "Hàng sắp về" at bounding box center [95, 423] width 190 height 24
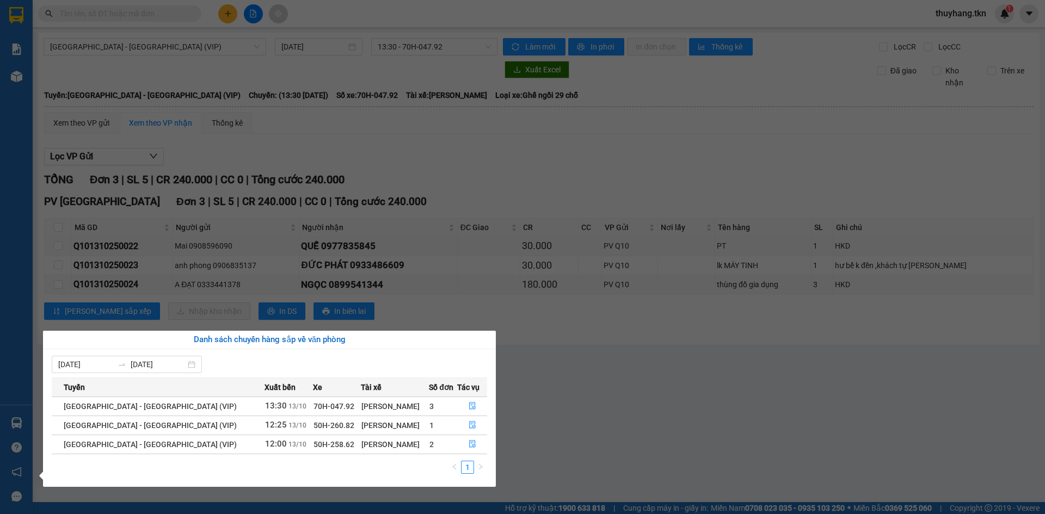
drag, startPoint x: 483, startPoint y: 184, endPoint x: 282, endPoint y: 118, distance: 211.3
click at [484, 183] on section "Kết quả tìm kiếm ( 0 ) Bộ lọc No Data thuyhang.tkn 1 Báo cáo Mẫu 1: Báo cáo dòn…" at bounding box center [522, 257] width 1045 height 514
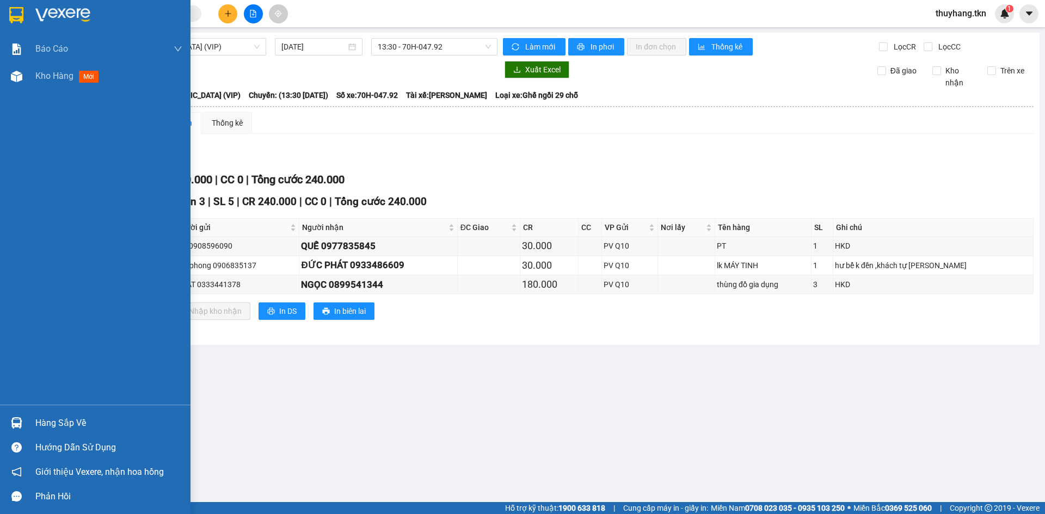
click at [19, 19] on img at bounding box center [16, 15] width 14 height 16
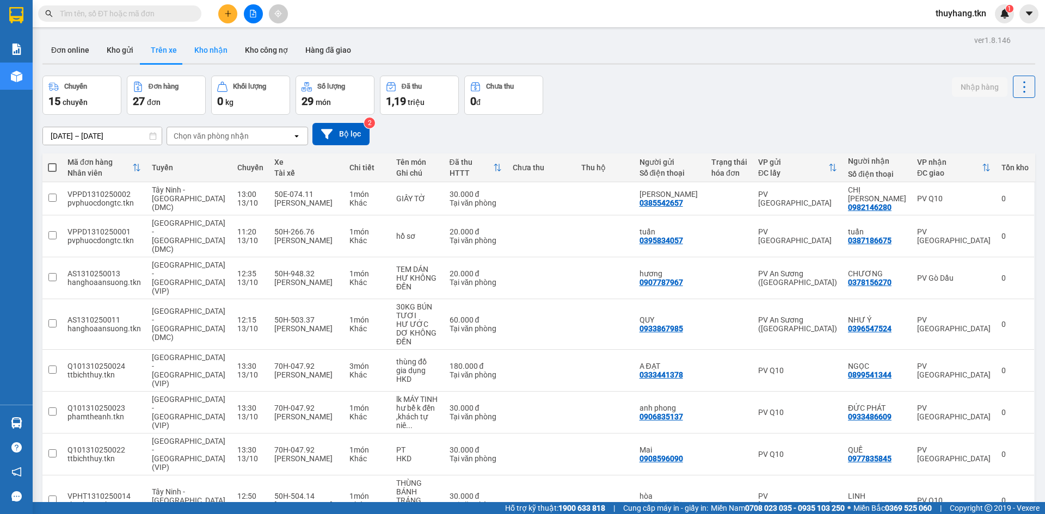
click at [207, 52] on button "Kho nhận" at bounding box center [211, 50] width 51 height 26
type input "[DATE] – [DATE]"
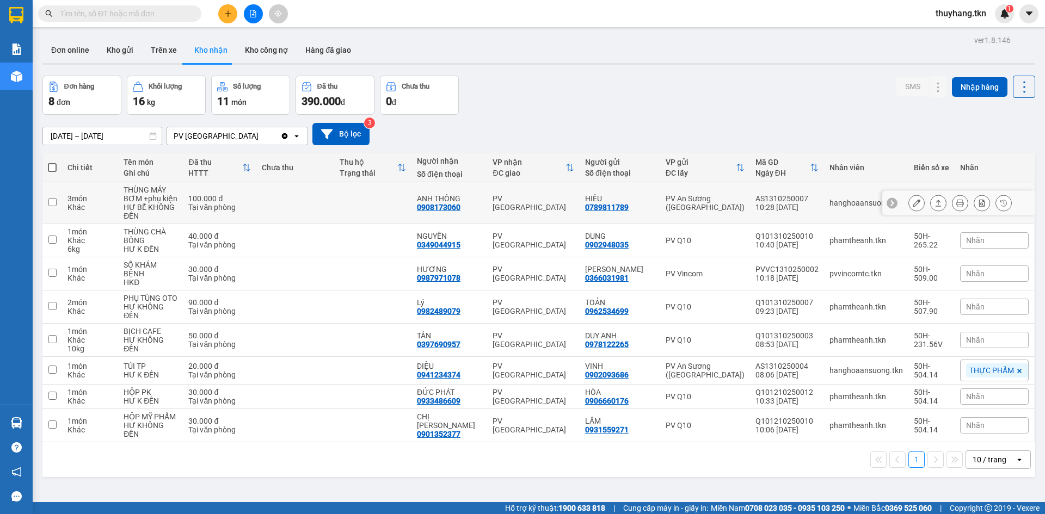
click at [373, 211] on td at bounding box center [372, 203] width 77 height 42
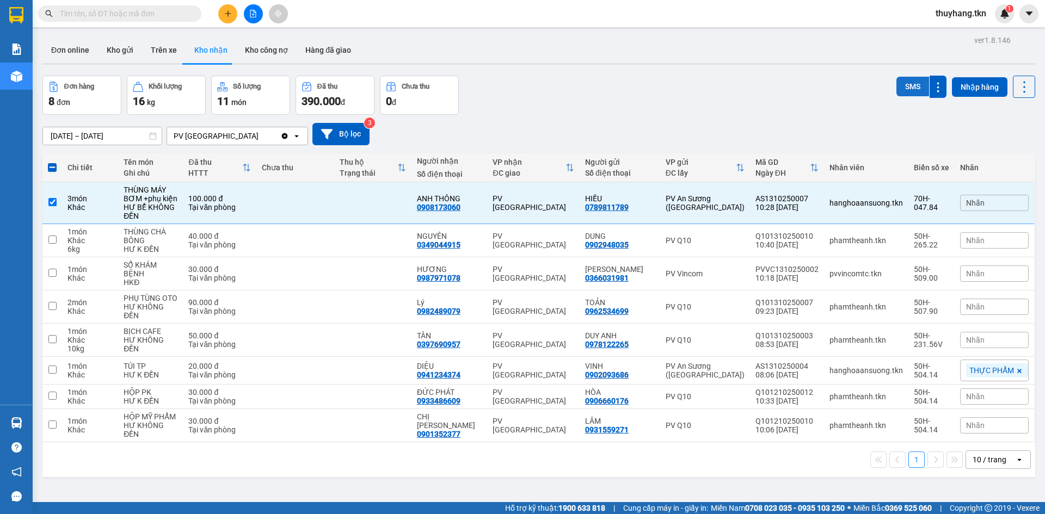
click at [896, 87] on button "SMS" at bounding box center [912, 87] width 33 height 20
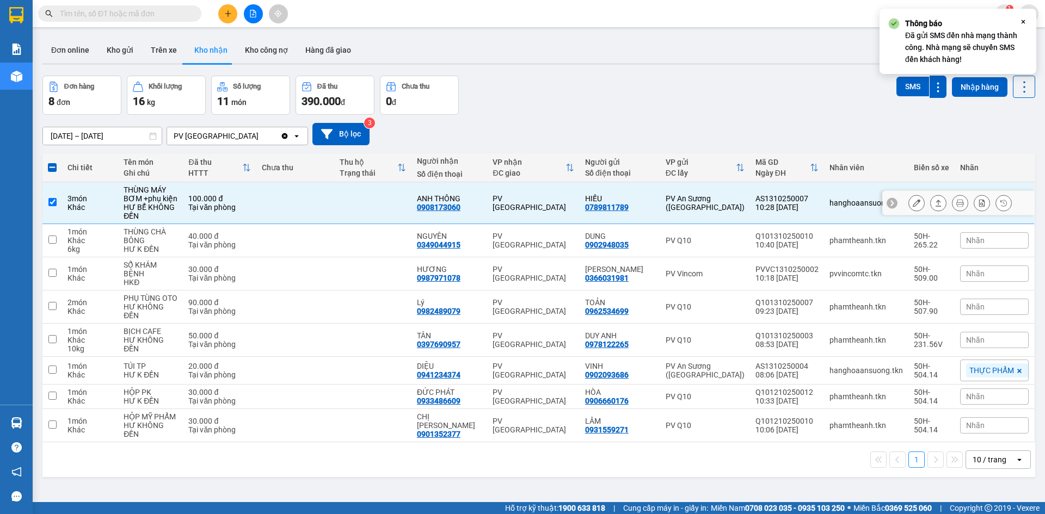
click at [367, 195] on td at bounding box center [372, 203] width 77 height 42
checkbox input "false"
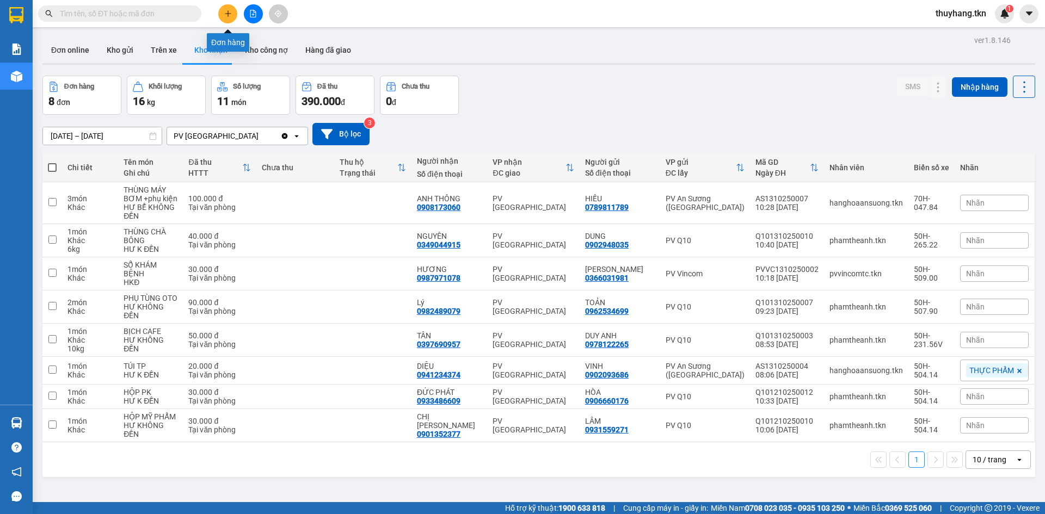
click at [227, 16] on icon "plus" at bounding box center [228, 14] width 8 height 8
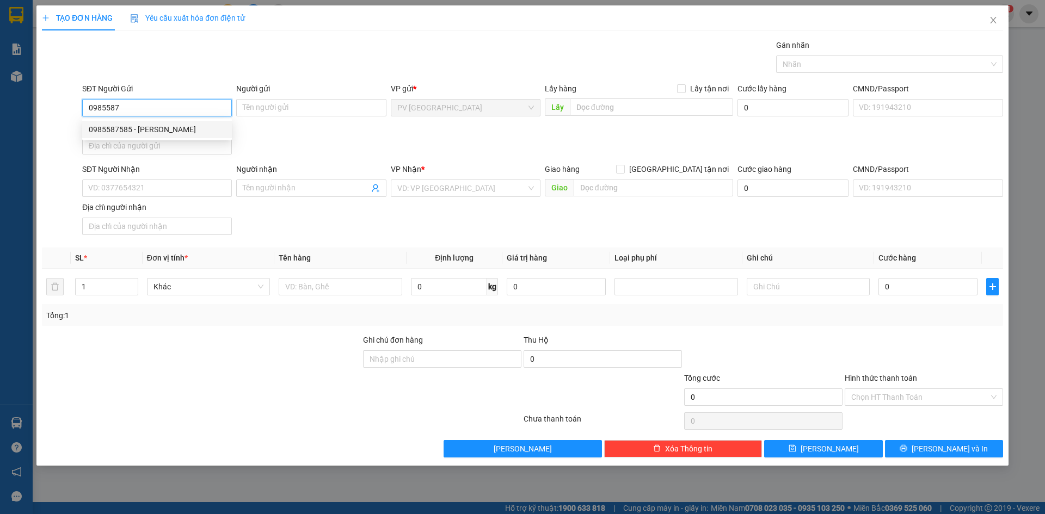
click at [160, 128] on div "0985587585 - dũng" at bounding box center [157, 130] width 137 height 12
type input "0985587585"
type input "dũng"
type input "0981184848"
type input "Anh HẢI"
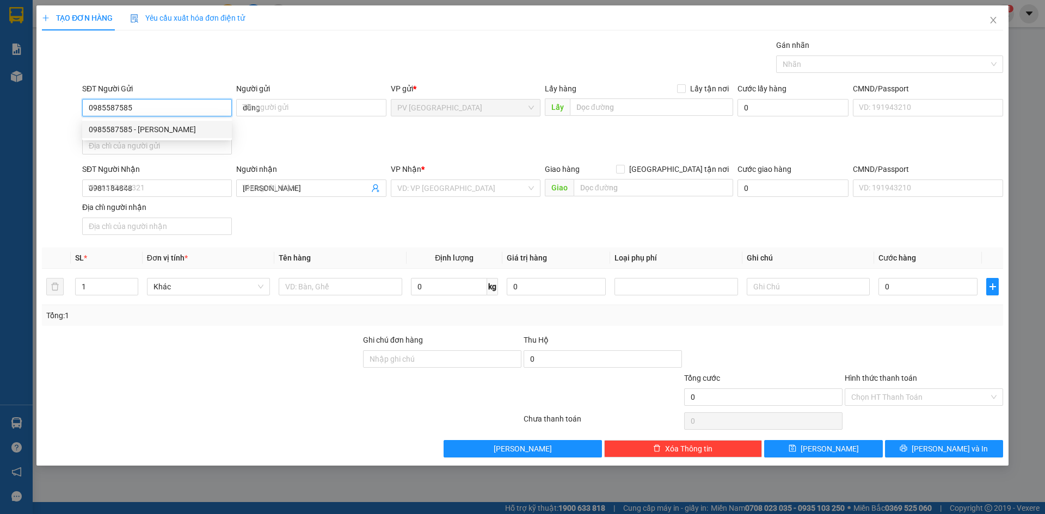
type input "20.000"
type input "0985587585"
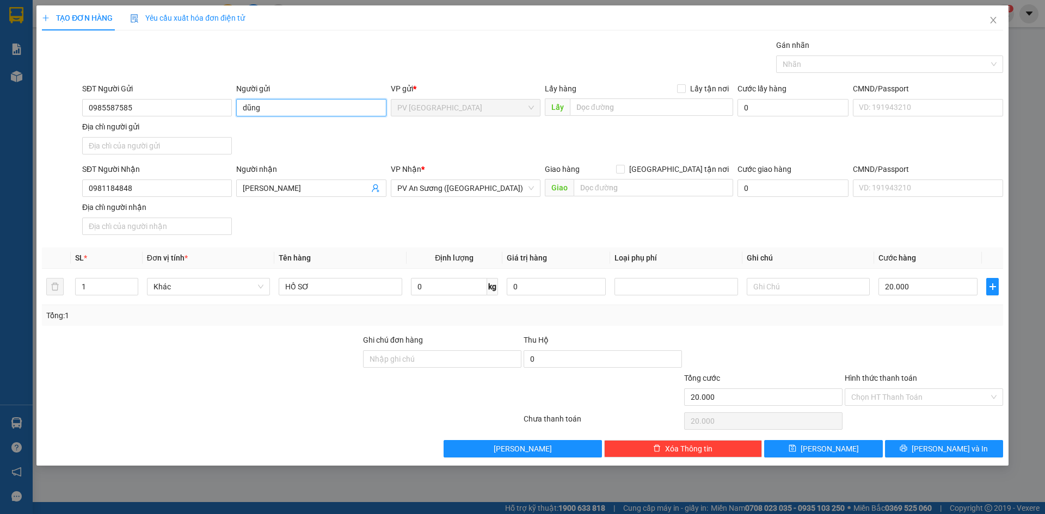
click at [265, 110] on input "dũng" at bounding box center [311, 107] width 150 height 17
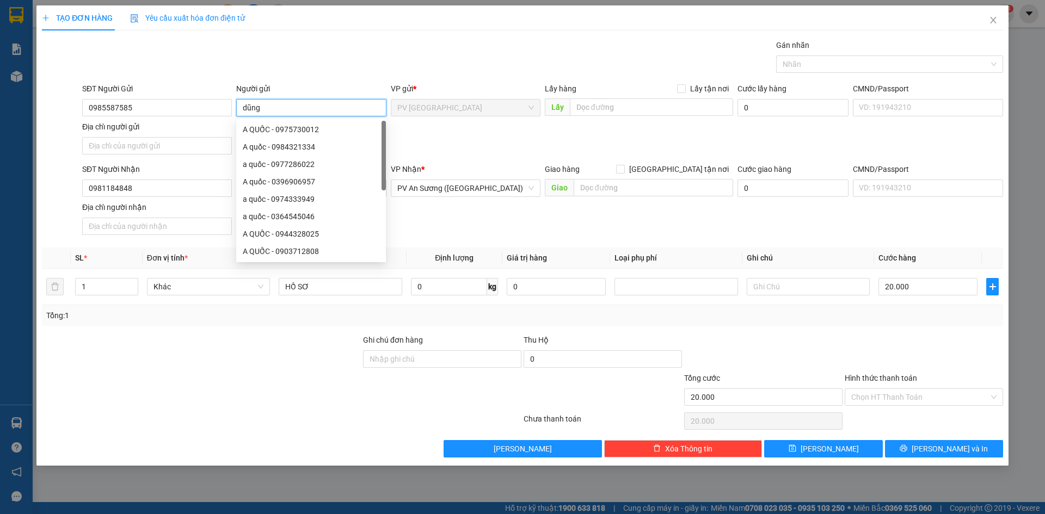
click at [265, 110] on input "dũng" at bounding box center [311, 107] width 150 height 17
type input "DŨNG"
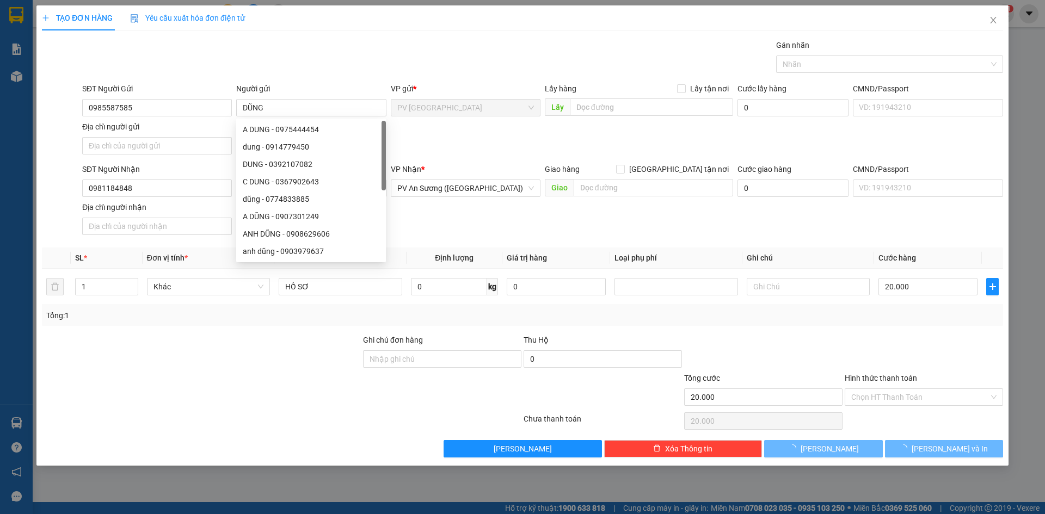
click at [435, 159] on form "SĐT Người Gửi 0985587585 Người gửi DŨNG VP gửi * PV Hòa Thành Lấy hàng Lấy tận …" at bounding box center [522, 161] width 961 height 157
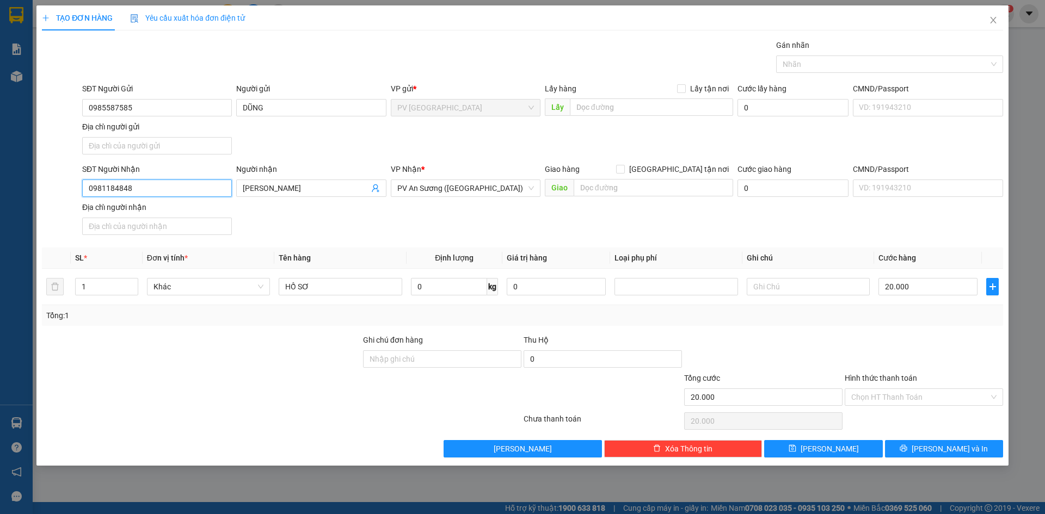
click at [192, 193] on input "0981184848" at bounding box center [157, 188] width 150 height 17
click at [187, 224] on div "0931774141 - NHỰT" at bounding box center [157, 228] width 137 height 12
type input "0931774141"
type input "NHỰT"
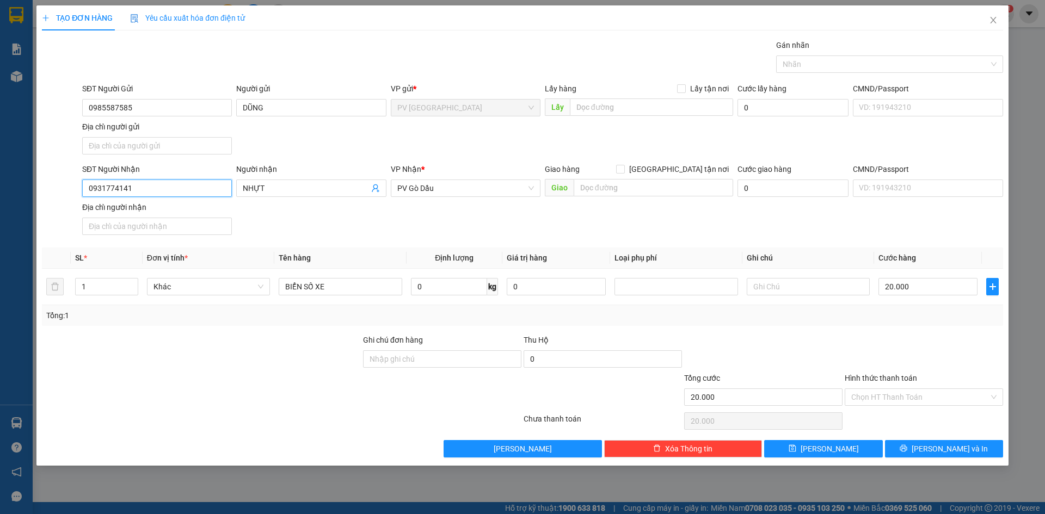
type input "0931774141"
click at [315, 220] on div "SĐT Người Nhận 0931774141 0931774141 Người nhận NHỰT VP Nhận * PV Gò Dầu Giao h…" at bounding box center [542, 201] width 925 height 76
click at [358, 286] on input "BIỂN SỐ XE" at bounding box center [340, 286] width 123 height 17
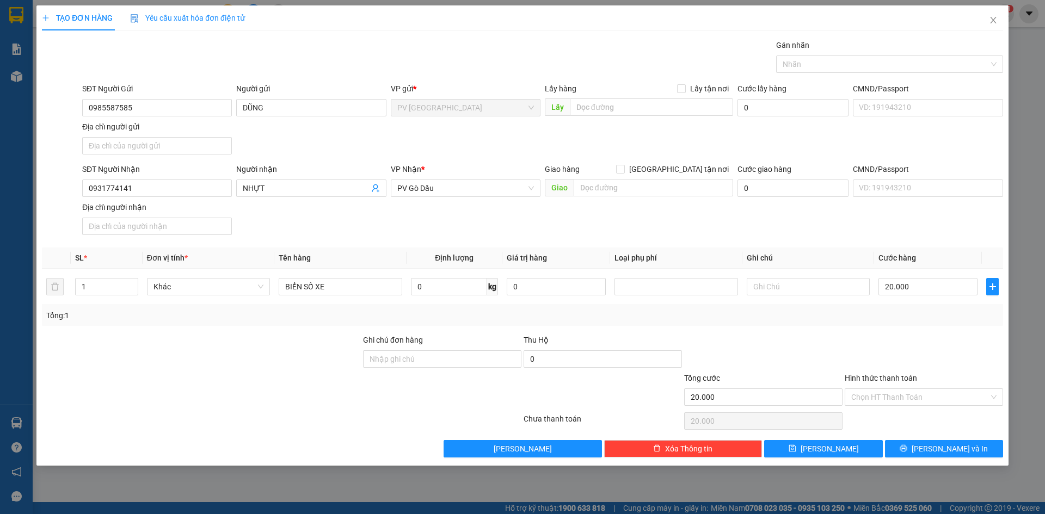
click at [895, 328] on div "Transit Pickup Surcharge Ids Transit Deliver Surcharge Ids Transit Deliver Surc…" at bounding box center [522, 248] width 961 height 419
click at [923, 393] on input "Hình thức thanh toán" at bounding box center [920, 397] width 138 height 16
click at [899, 415] on div "Tại văn phòng" at bounding box center [923, 419] width 145 height 12
type input "0"
click at [914, 456] on button "Lưu và In" at bounding box center [944, 448] width 118 height 17
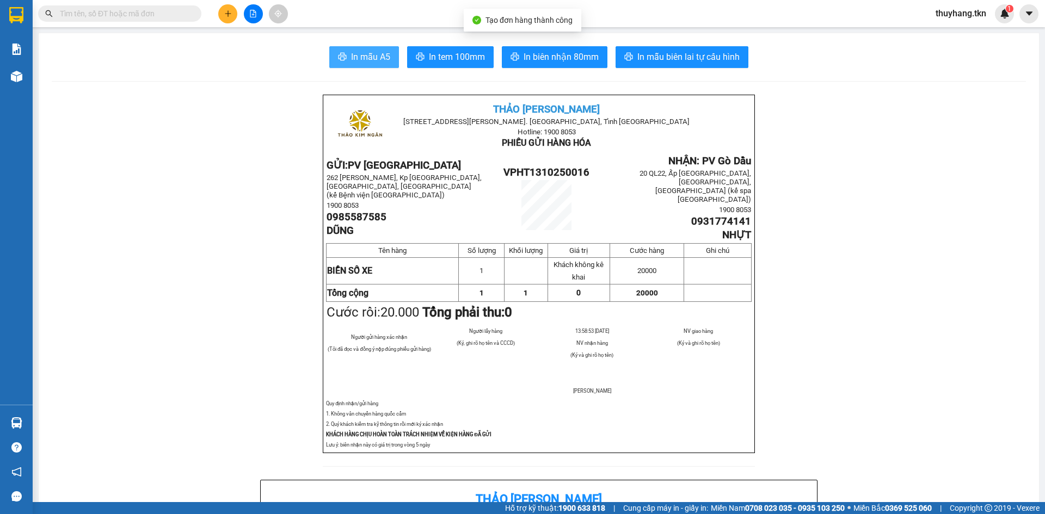
click at [351, 64] on span "In mẫu A5" at bounding box center [370, 57] width 39 height 14
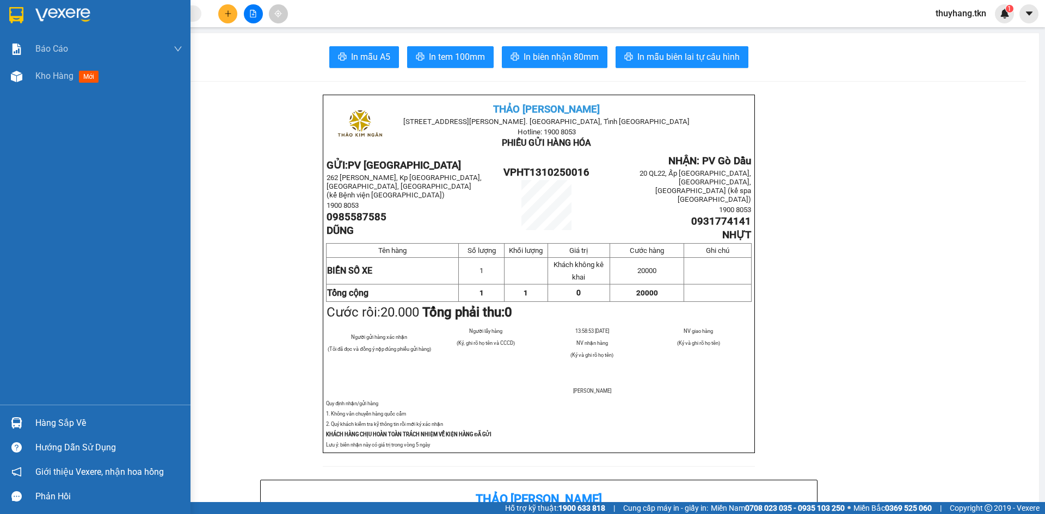
click at [14, 11] on img at bounding box center [16, 15] width 14 height 16
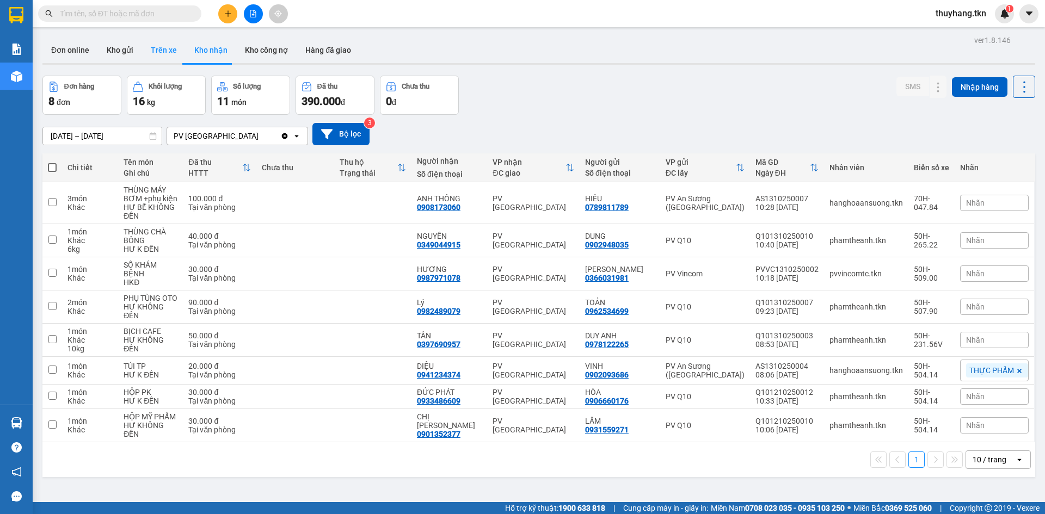
click at [157, 44] on button "Trên xe" at bounding box center [164, 50] width 44 height 26
type input "11/10/2025 – 13/10/2025"
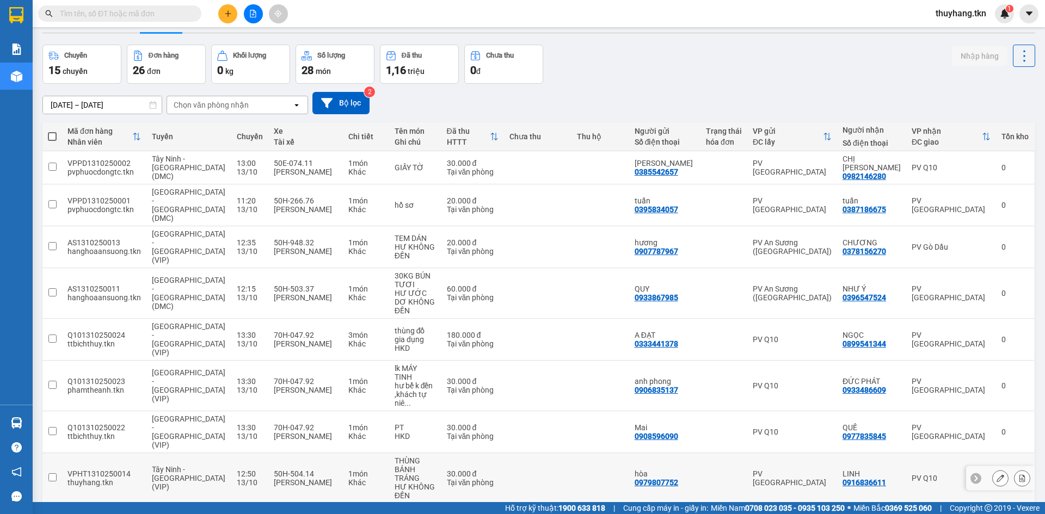
scroll to position [57, 0]
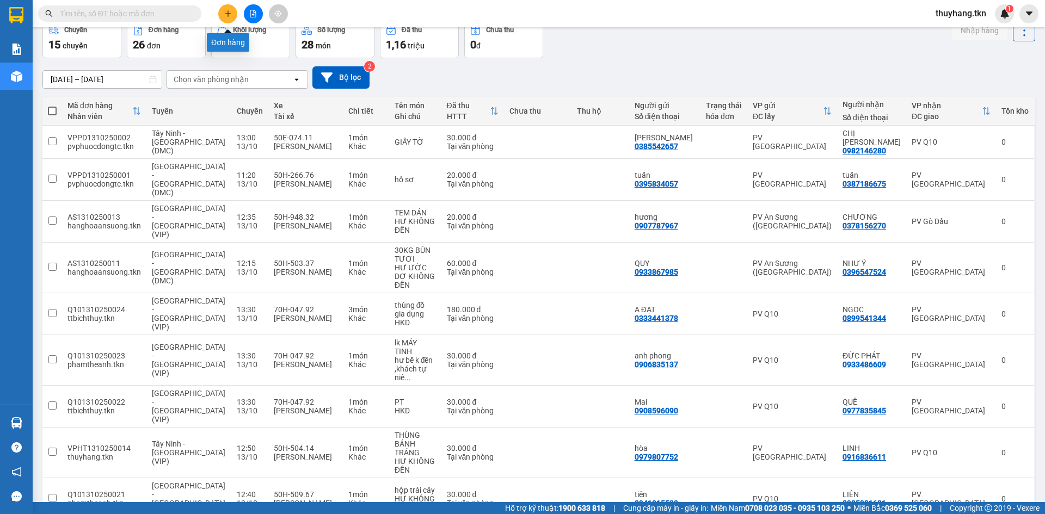
click at [229, 13] on icon "plus" at bounding box center [228, 14] width 8 height 8
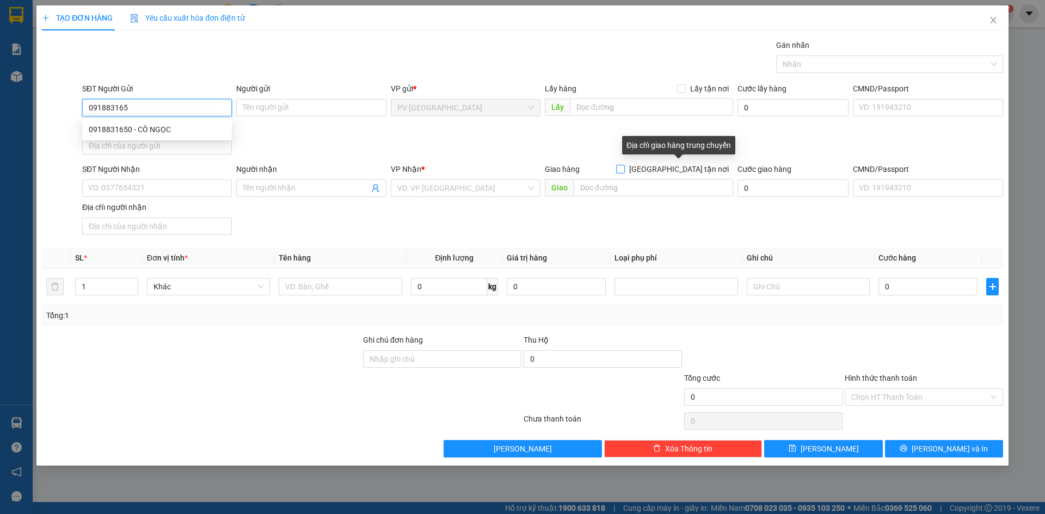
type input "0918831650"
click at [149, 122] on div "0918831650 - CÔ NGỌC" at bounding box center [157, 129] width 150 height 17
type input "CÔ NGỌC"
type input "0764015346"
type input "DIỄM"
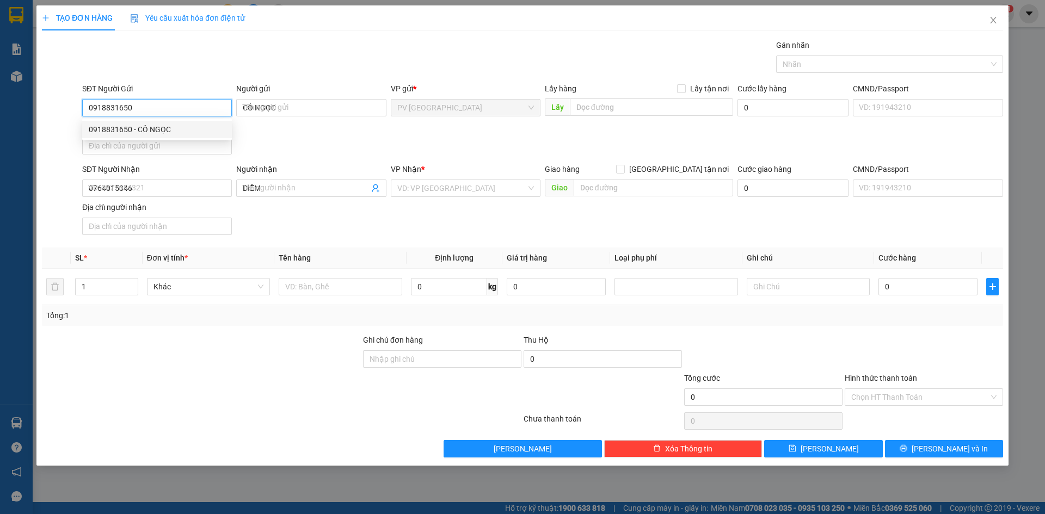
type input "130.000"
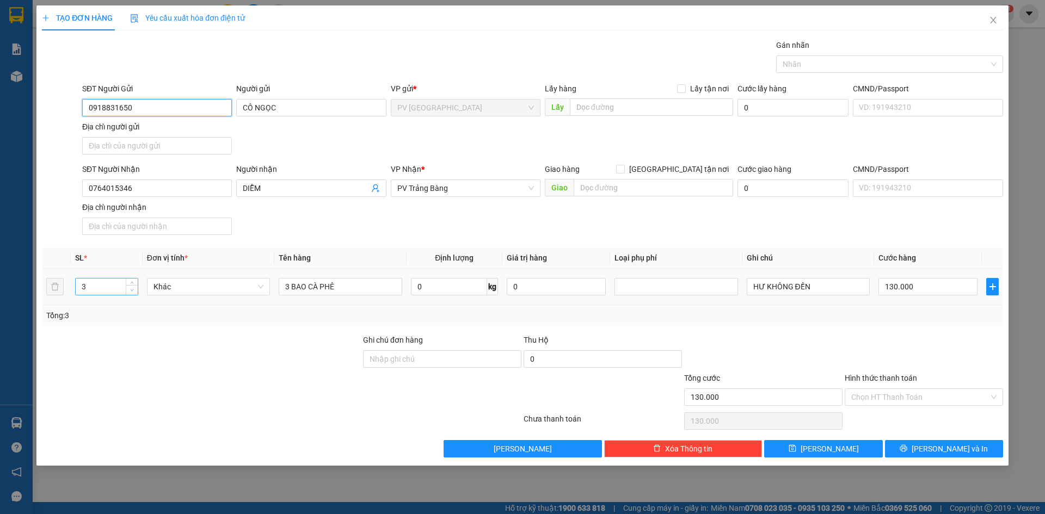
type input "0918831650"
click at [135, 291] on span "down" at bounding box center [132, 290] width 7 height 7
type input "3"
click at [134, 284] on span "up" at bounding box center [132, 284] width 7 height 7
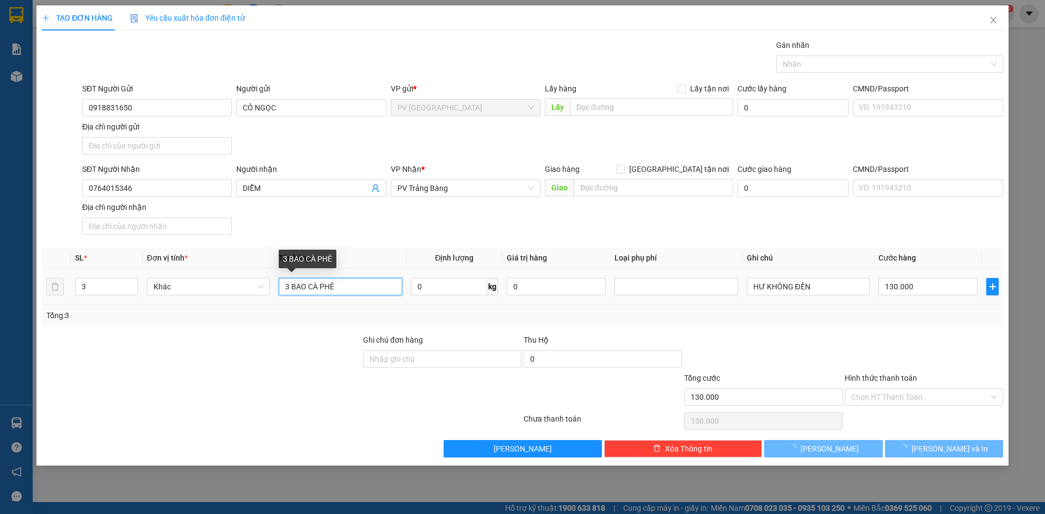
click at [290, 286] on input "3 BAO CÀ PHÊ" at bounding box center [340, 286] width 123 height 17
type input "0"
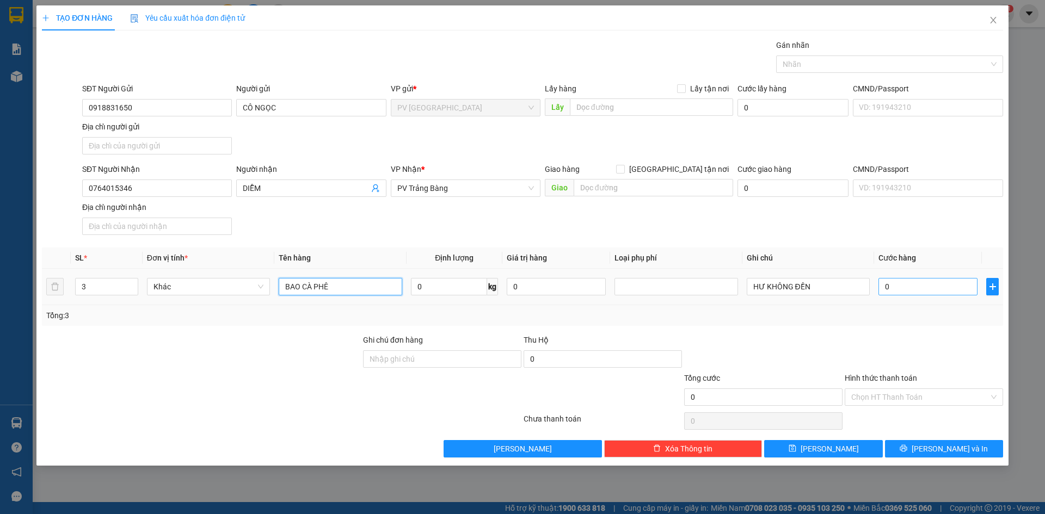
type input "BAO CÀ PHÊ"
click at [894, 286] on input "0" at bounding box center [927, 286] width 99 height 17
type input "1"
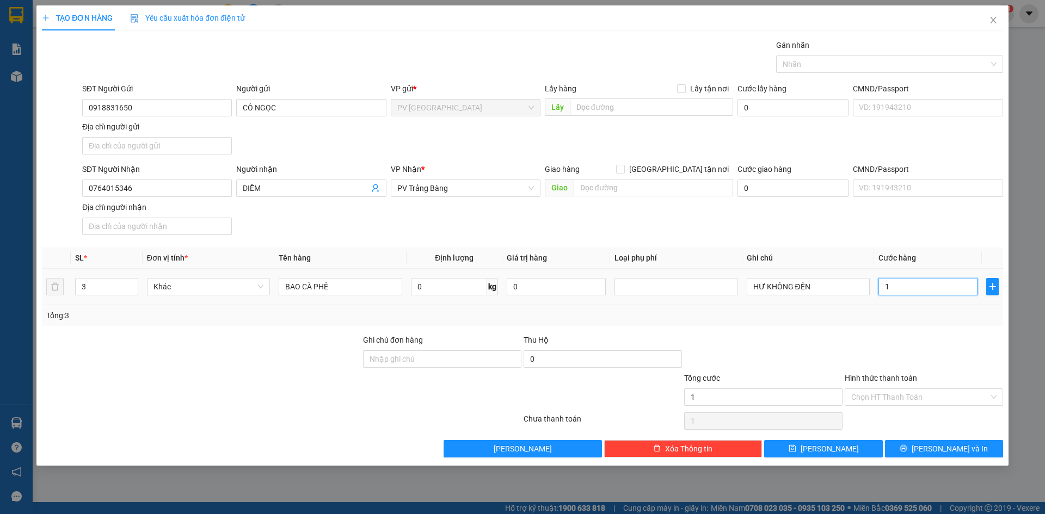
type input "15"
type input "150"
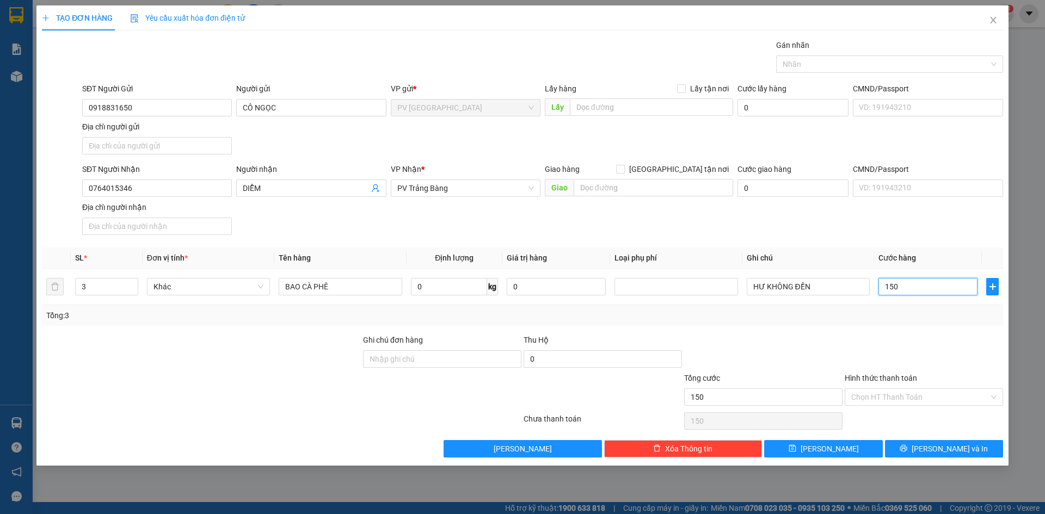
type input "150"
type input "150.000"
click at [837, 352] on div at bounding box center [763, 353] width 161 height 38
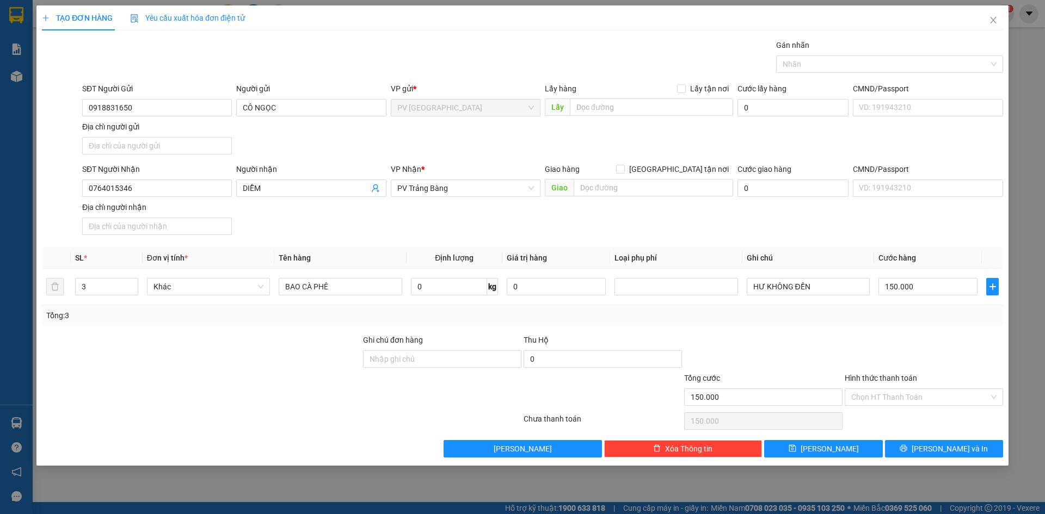
click at [908, 349] on div at bounding box center [924, 353] width 161 height 38
click at [900, 403] on input "Hình thức thanh toán" at bounding box center [920, 397] width 138 height 16
click at [894, 417] on div "Tại văn phòng" at bounding box center [923, 419] width 145 height 12
type input "0"
click at [912, 310] on div "Tổng: 3" at bounding box center [522, 316] width 952 height 12
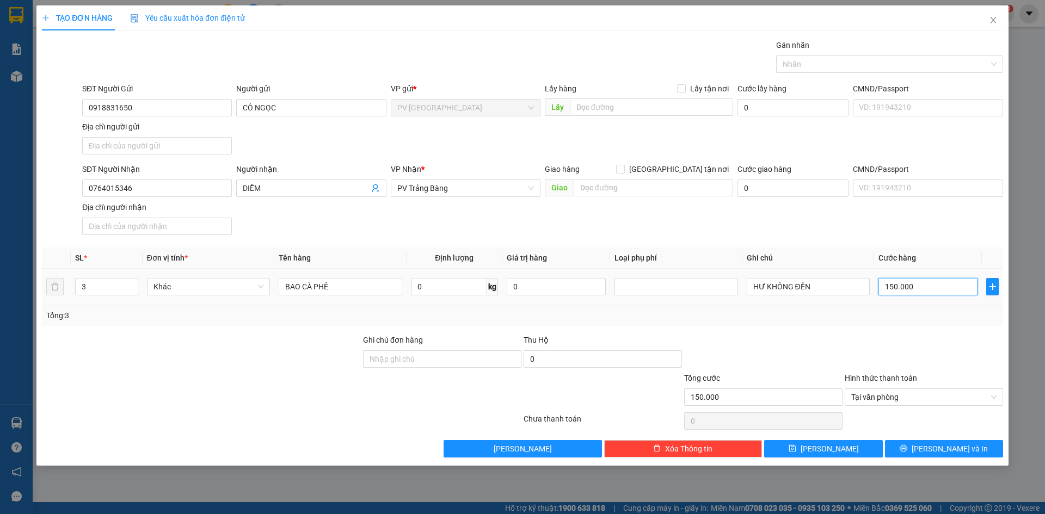
click at [937, 288] on input "150.000" at bounding box center [927, 286] width 99 height 17
type input "1"
type input "13"
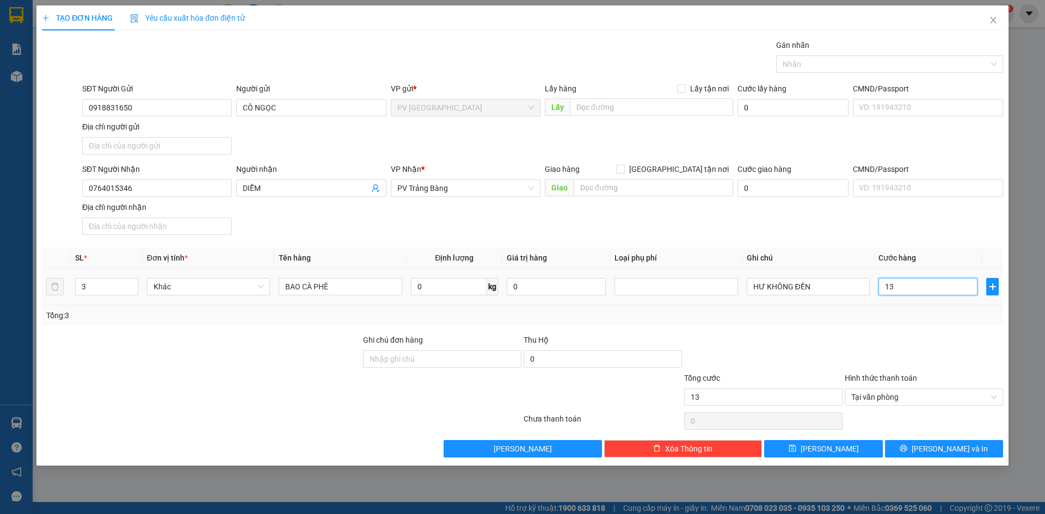
type input "130"
type input "130.000"
click at [928, 320] on div "Tổng: 3" at bounding box center [522, 316] width 952 height 12
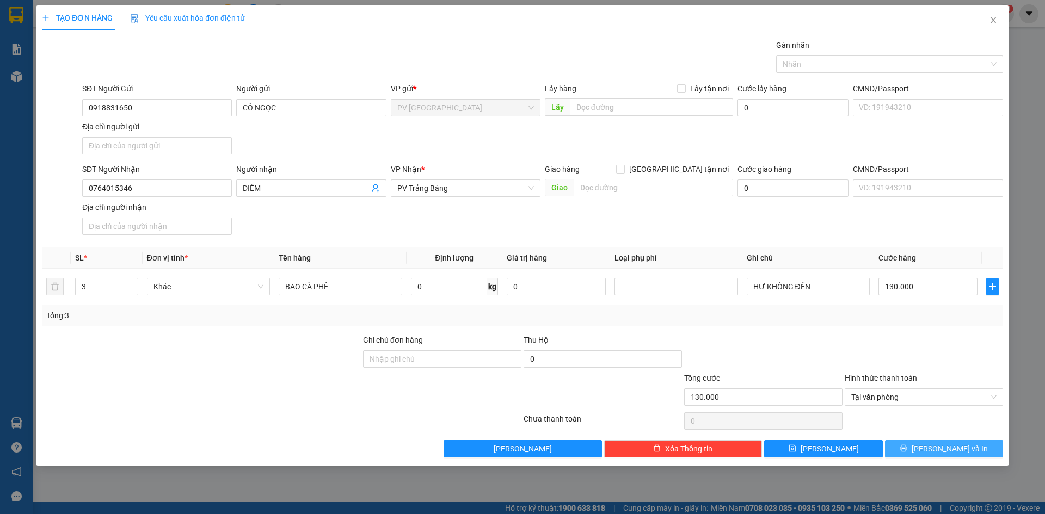
click at [917, 448] on button "Lưu và In" at bounding box center [944, 448] width 118 height 17
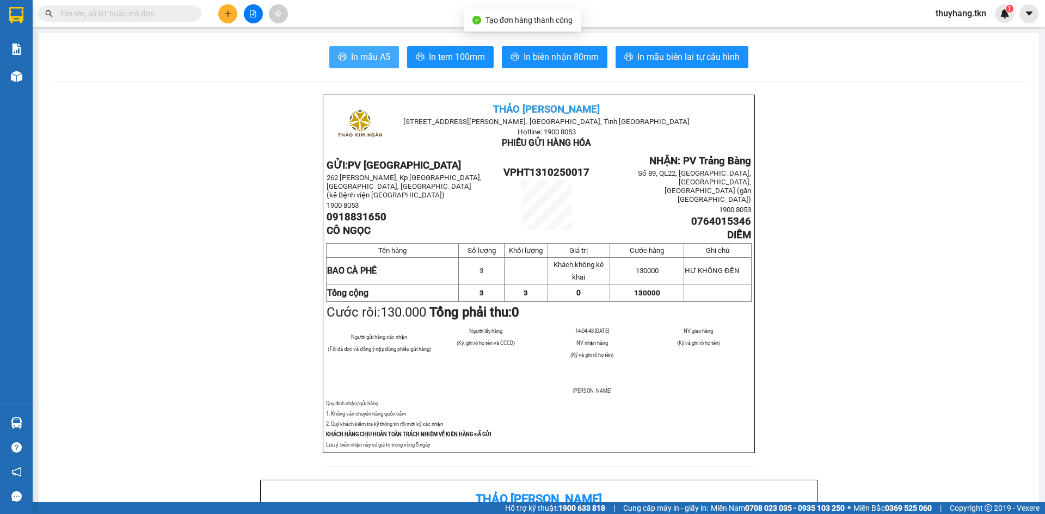
click at [388, 59] on button "In mẫu A5" at bounding box center [364, 57] width 70 height 22
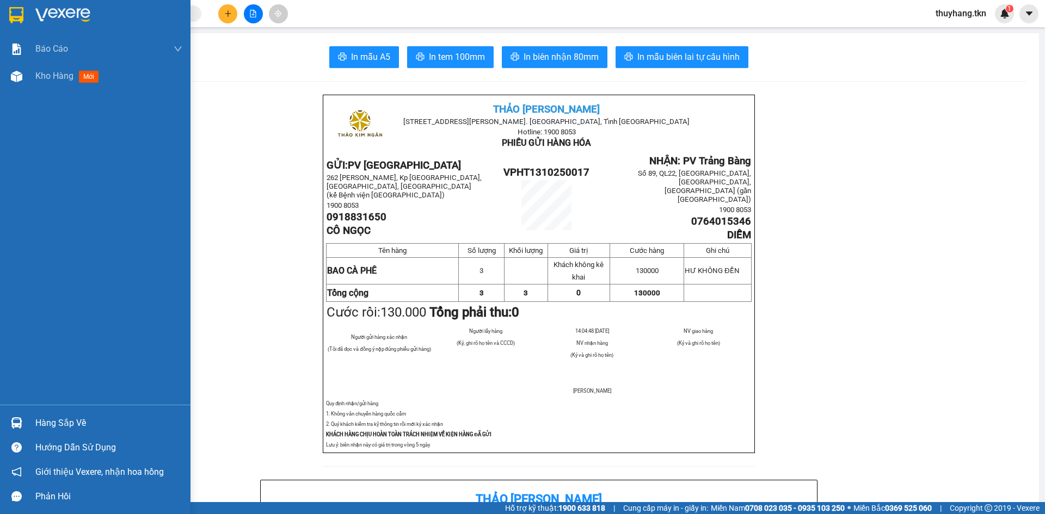
click at [46, 426] on div "Hàng sắp về" at bounding box center [108, 423] width 147 height 16
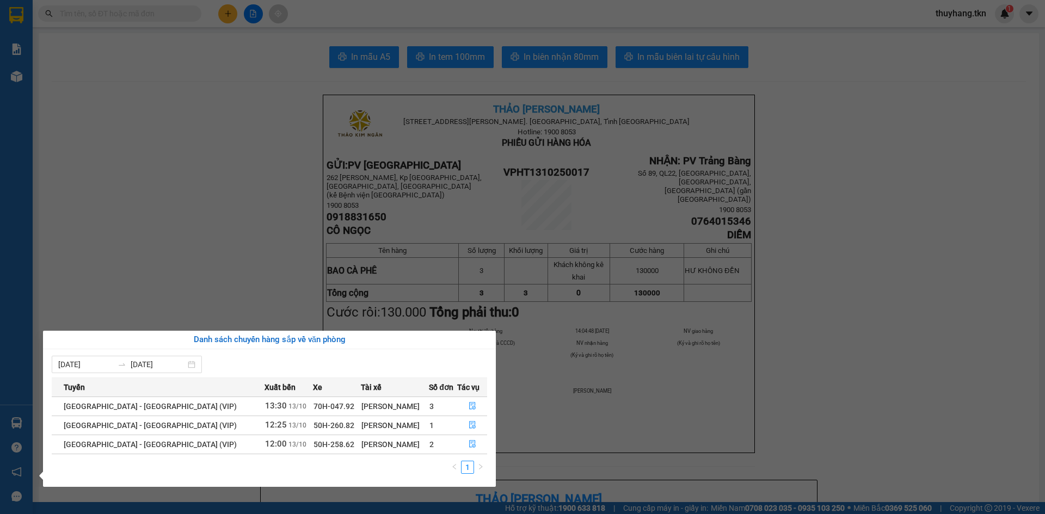
click at [160, 223] on section "Kết quả tìm kiếm ( 0 ) Bộ lọc No Data thuyhang.tkn 1 Báo cáo Mẫu 1: Báo cáo dòn…" at bounding box center [522, 257] width 1045 height 514
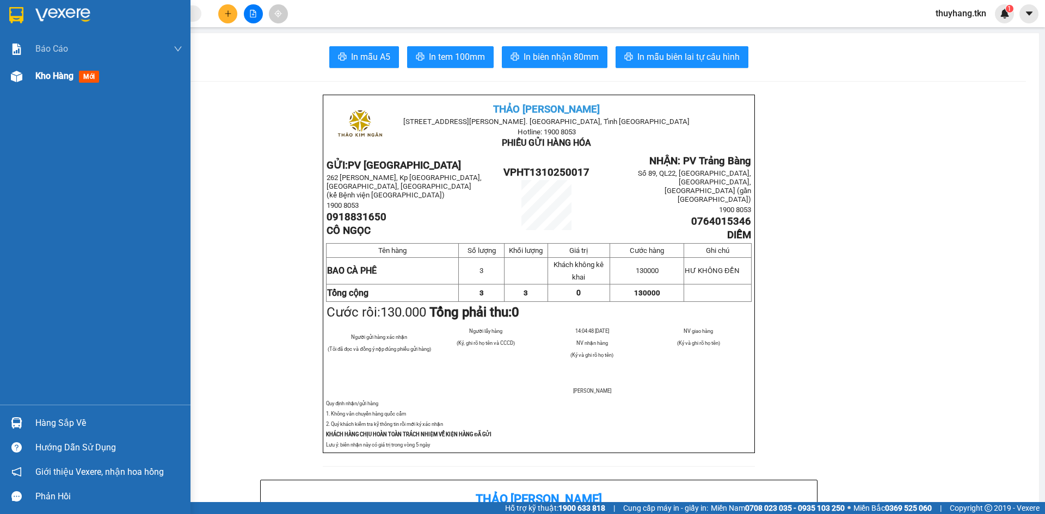
click at [29, 84] on div "Kho hàng mới" at bounding box center [95, 76] width 190 height 27
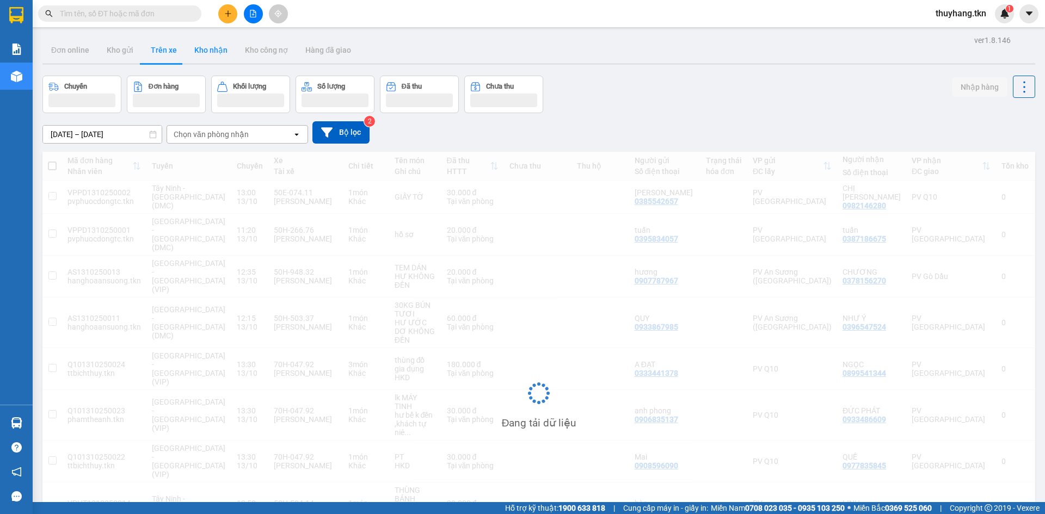
click at [211, 57] on button "Kho nhận" at bounding box center [211, 50] width 51 height 26
type input "[DATE] – [DATE]"
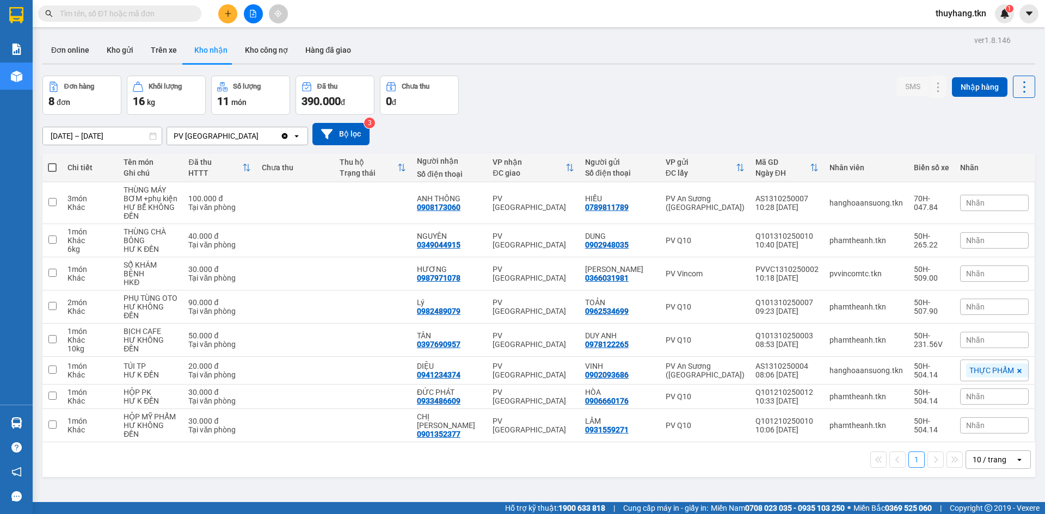
click at [595, 134] on div "12/10/2025 – 13/10/2025 Press the down arrow key to interact with the calendar …" at bounding box center [538, 134] width 993 height 22
click at [304, 199] on td at bounding box center [294, 203] width 77 height 42
checkbox input "true"
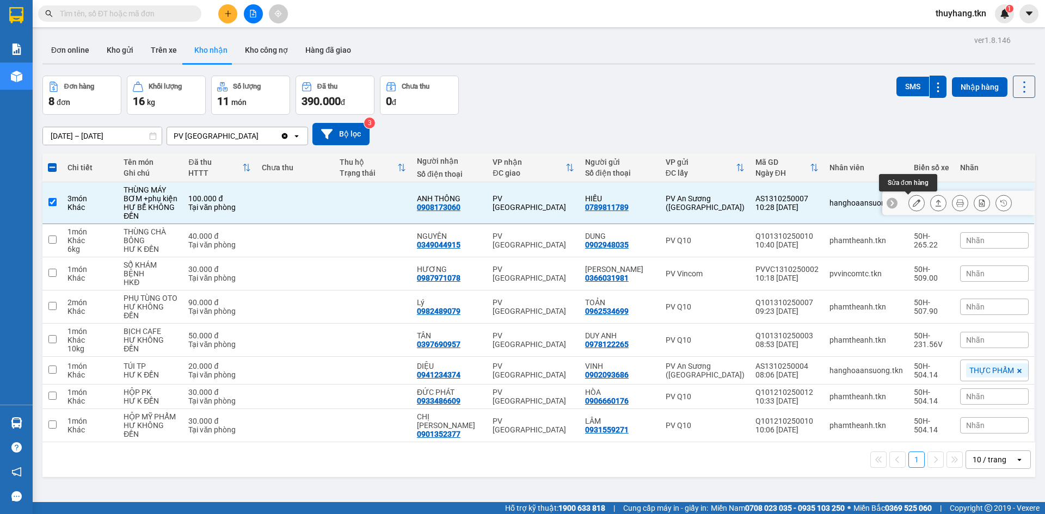
click at [913, 204] on icon at bounding box center [917, 203] width 8 height 8
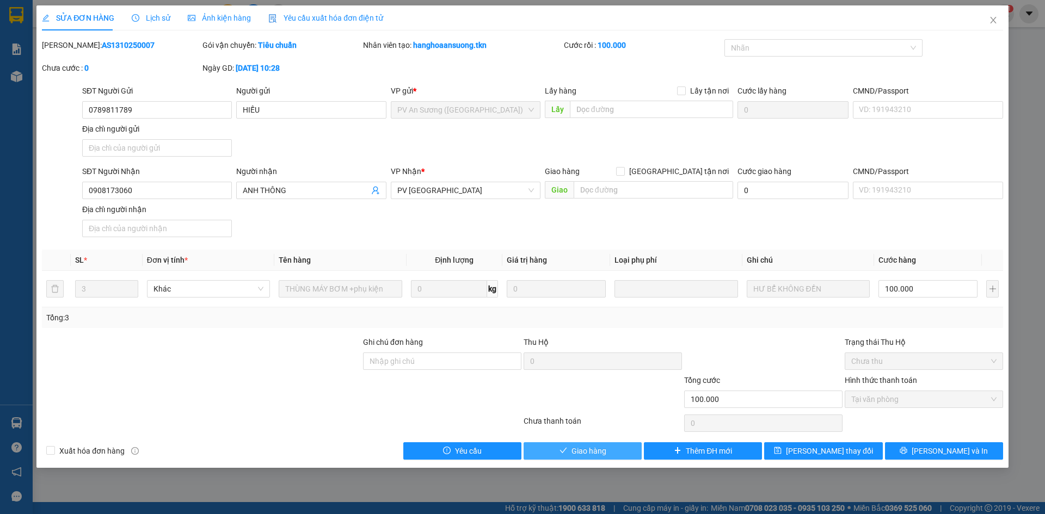
click at [570, 450] on button "Giao hàng" at bounding box center [583, 450] width 118 height 17
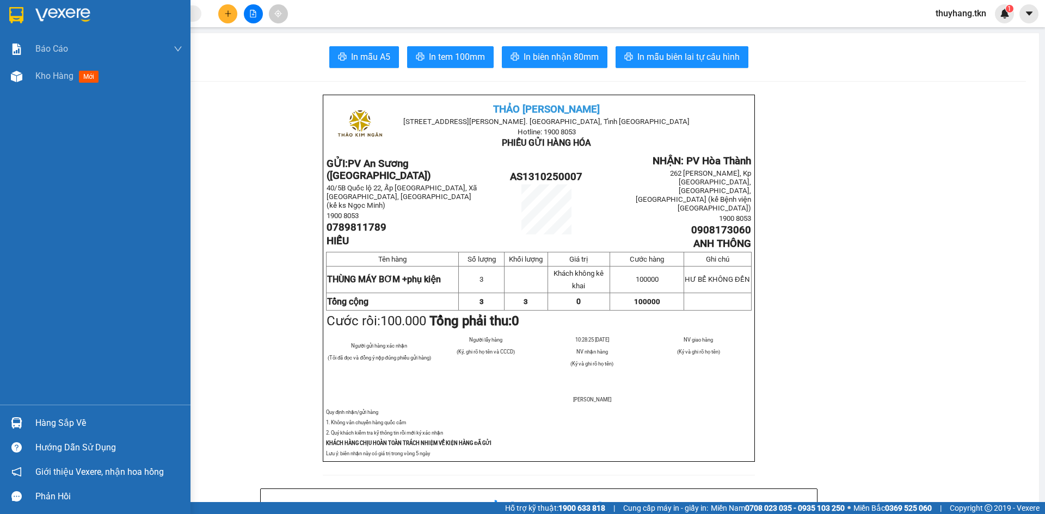
click at [10, 14] on img at bounding box center [16, 15] width 14 height 16
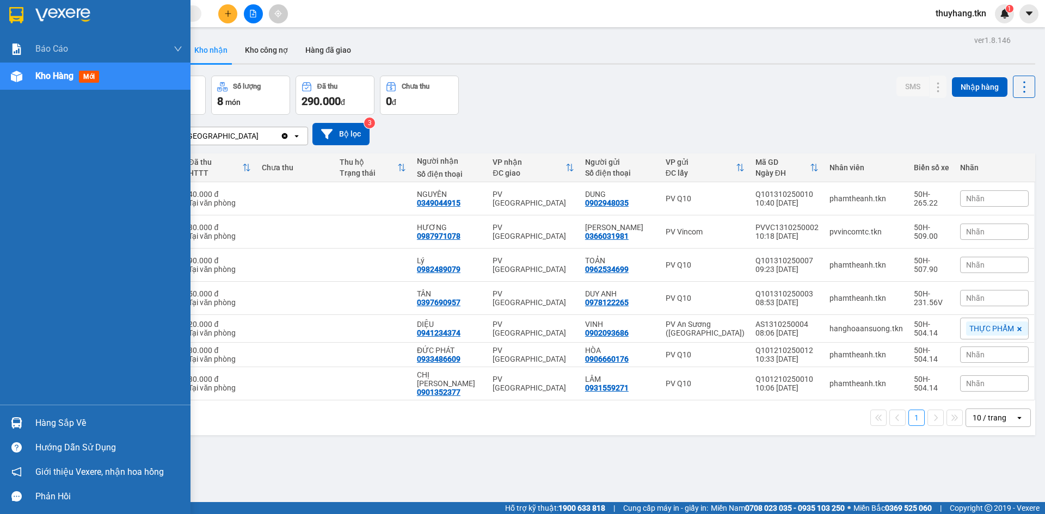
click at [17, 425] on img at bounding box center [16, 422] width 11 height 11
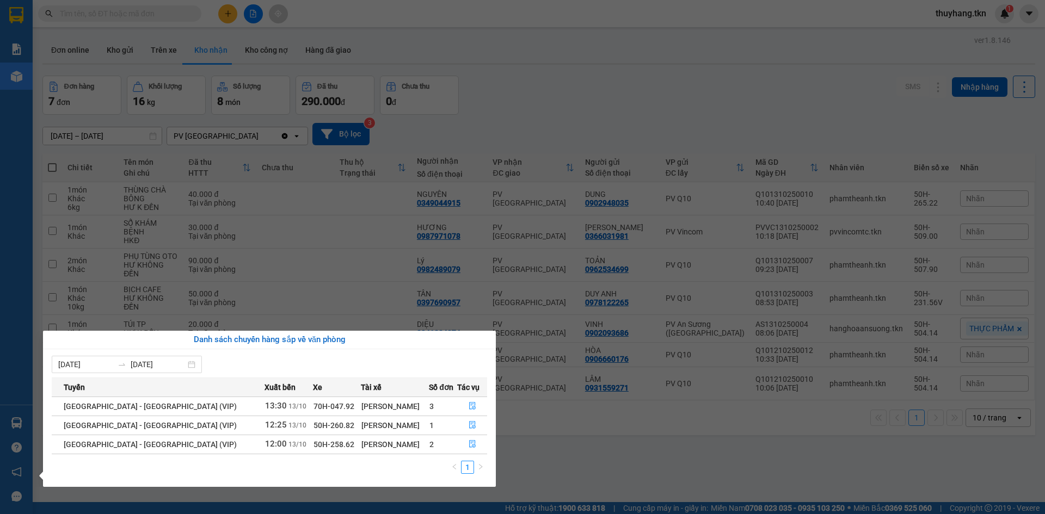
click at [562, 113] on section "Kết quả tìm kiếm ( 0 ) Bộ lọc No Data thuyhang.tkn 1 Báo cáo Mẫu 1: Báo cáo dòn…" at bounding box center [522, 257] width 1045 height 514
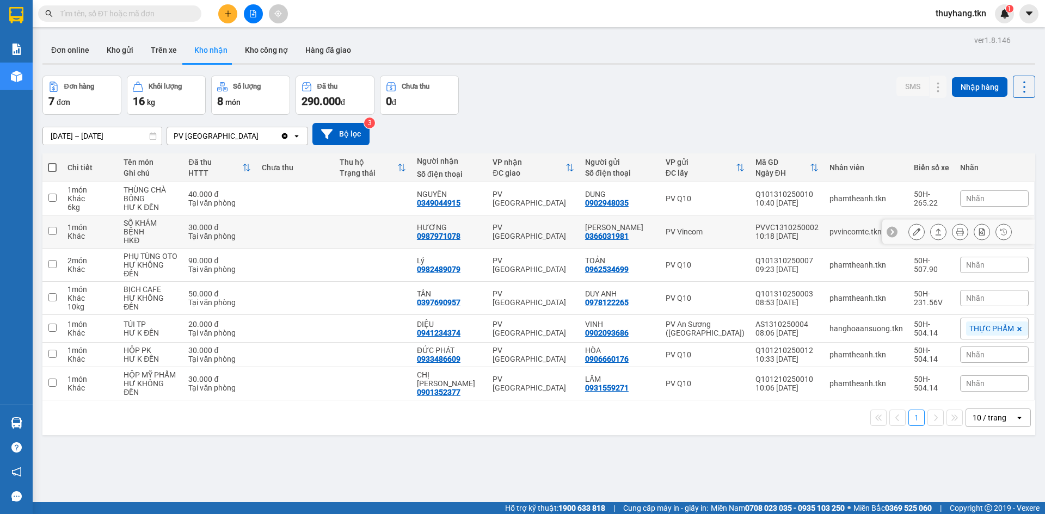
click at [215, 235] on div "Tại văn phòng" at bounding box center [219, 236] width 63 height 9
checkbox input "true"
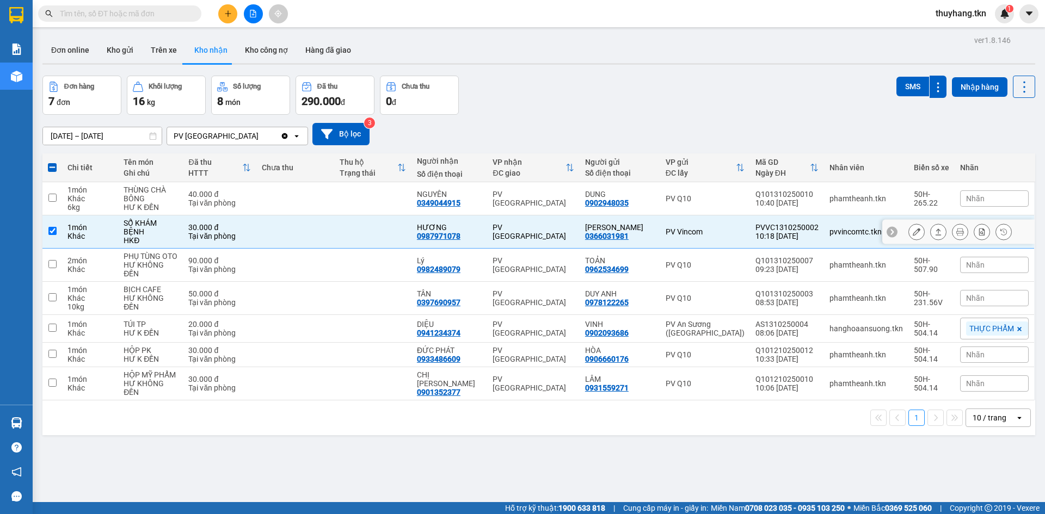
click at [909, 232] on button at bounding box center [916, 232] width 15 height 19
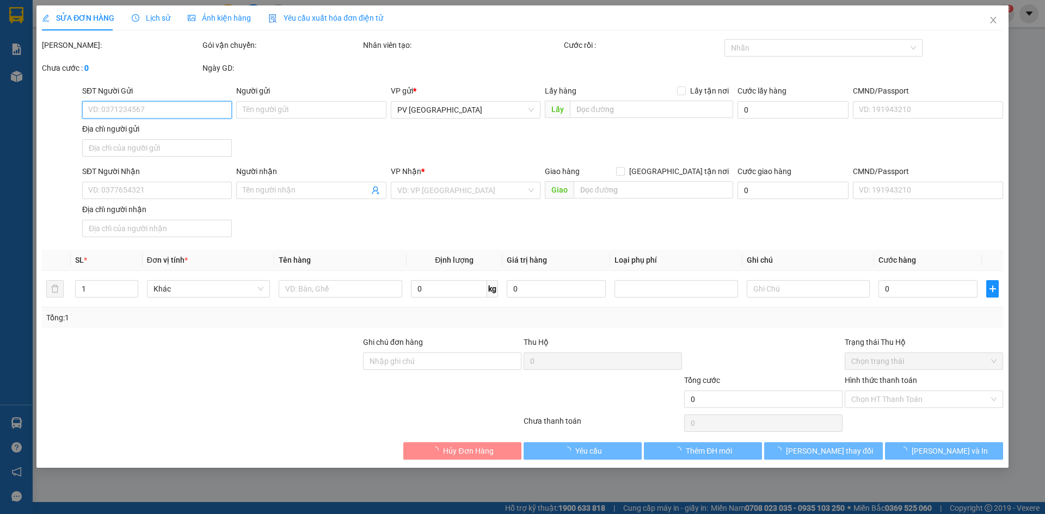
type input "0366031981"
type input "ANH TẤN"
type input "0987971078"
type input "HƯƠNG"
type input "30.000"
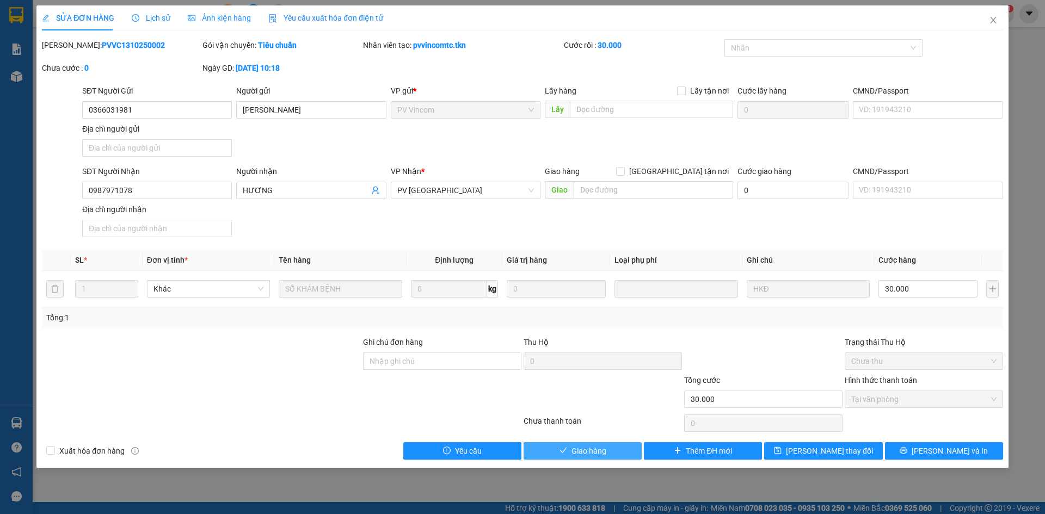
click at [595, 452] on span "Giao hàng" at bounding box center [588, 451] width 35 height 12
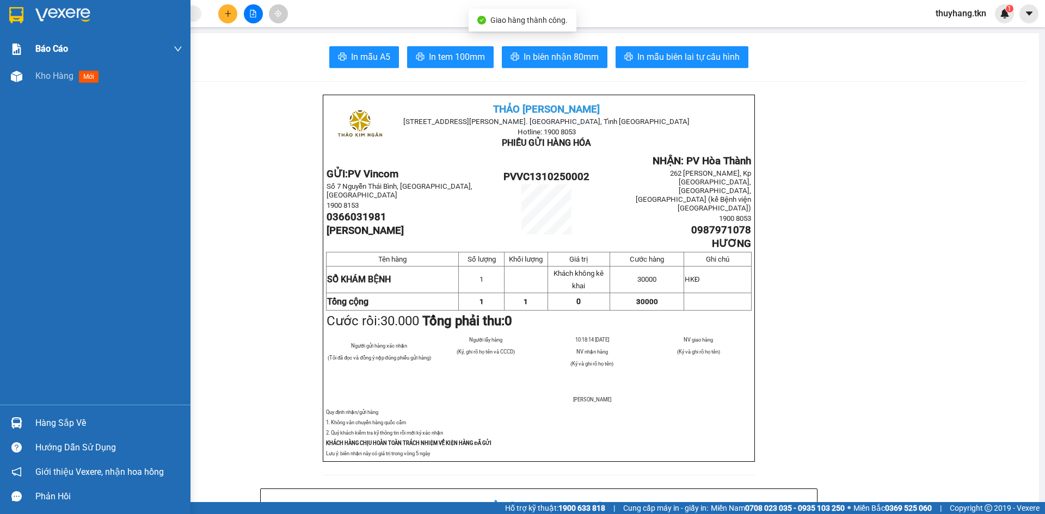
click at [26, 55] on div "Báo cáo" at bounding box center [95, 48] width 190 height 27
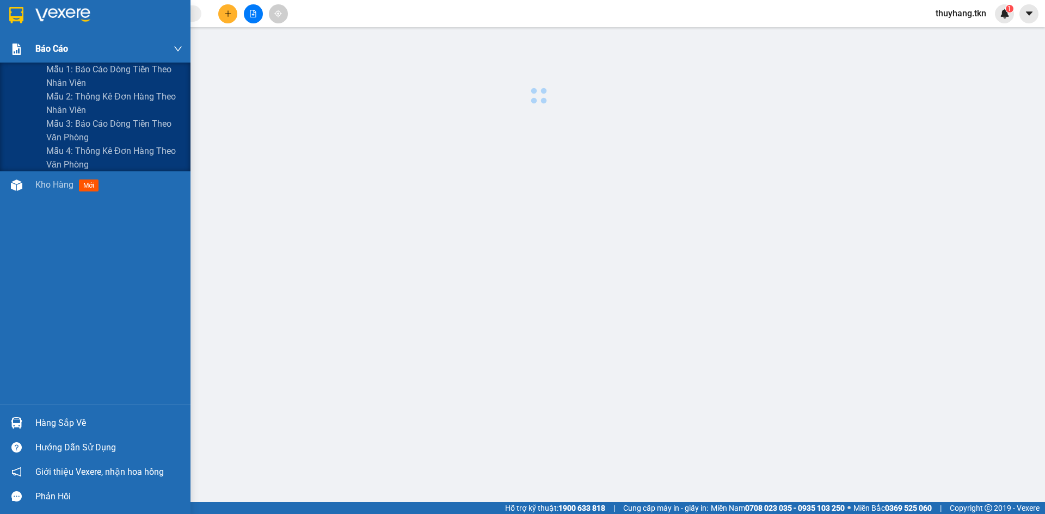
click at [44, 51] on span "Báo cáo" at bounding box center [51, 49] width 33 height 14
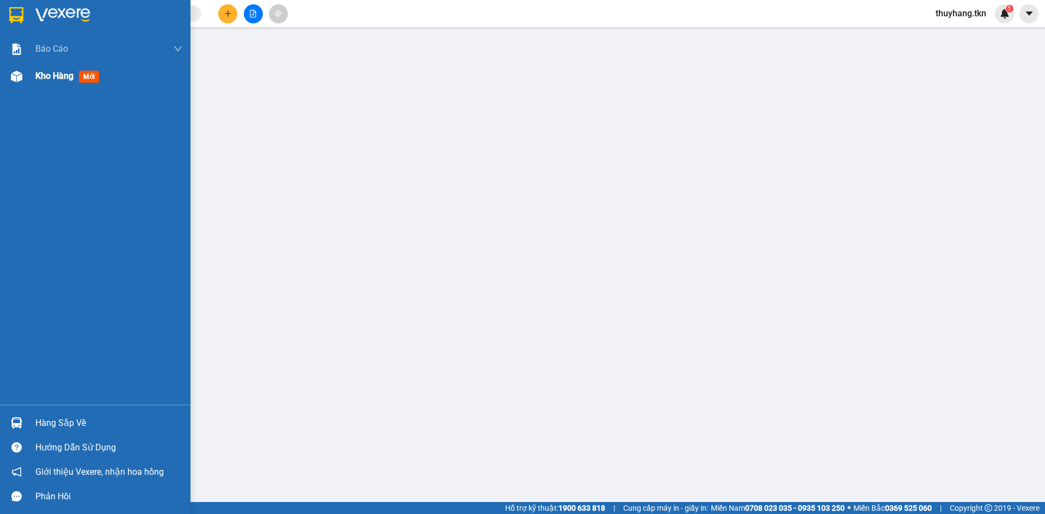
click at [58, 79] on span "Kho hàng" at bounding box center [54, 76] width 38 height 10
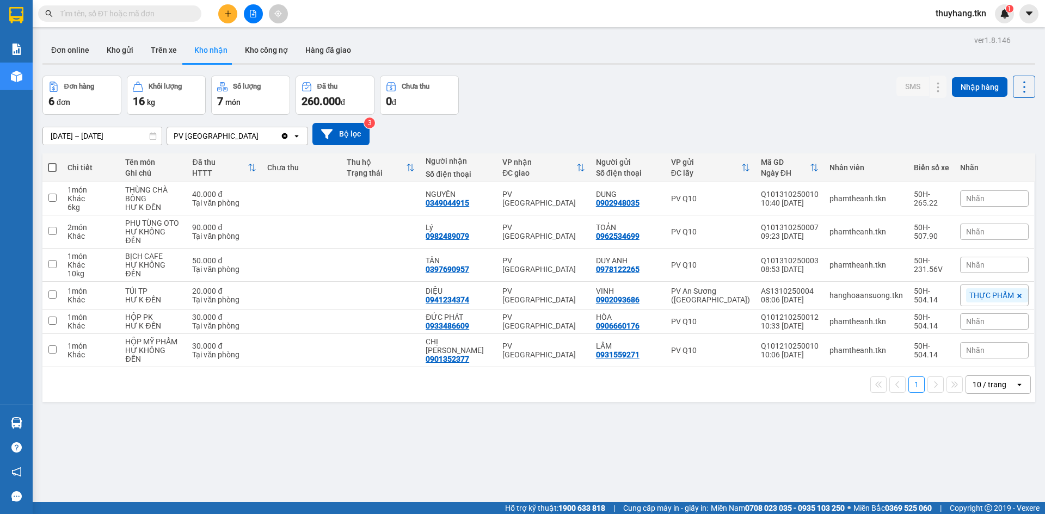
click at [657, 84] on div "Đơn hàng 6 đơn Khối lượng 16 kg Số lượng 7 món Đã thu 260.000 đ Chưa thu 0 đ SM…" at bounding box center [538, 95] width 993 height 39
click at [235, 17] on button at bounding box center [227, 13] width 19 height 19
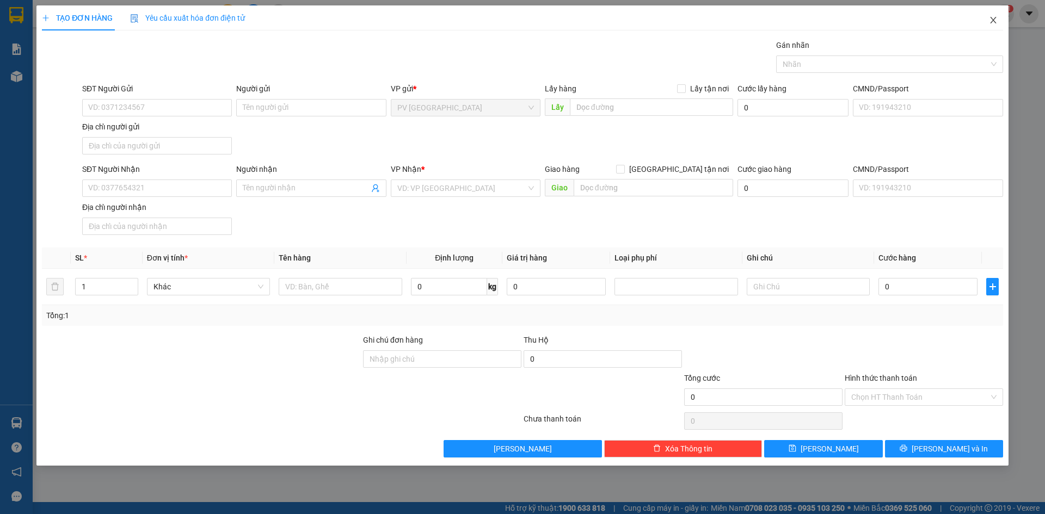
click at [993, 22] on icon "close" at bounding box center [993, 20] width 9 height 9
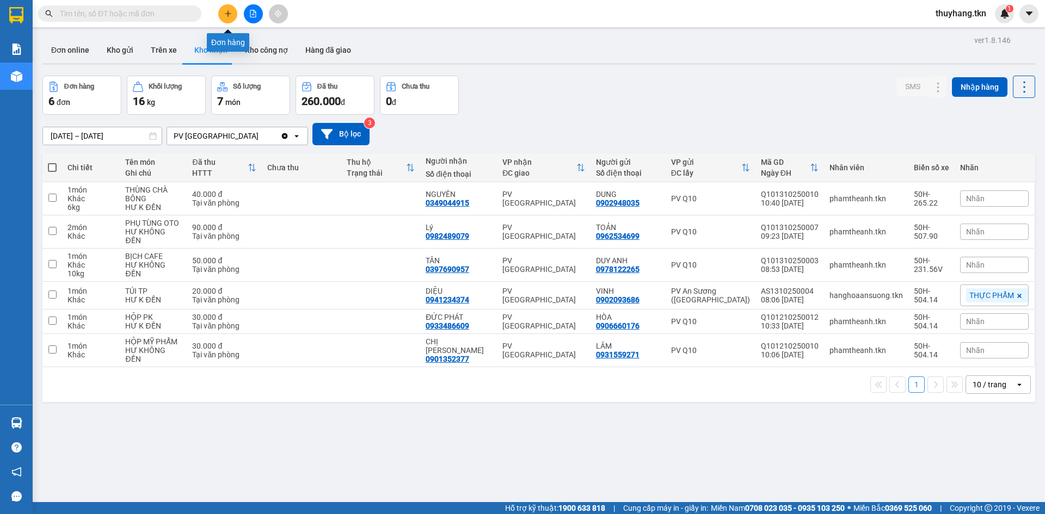
click at [227, 16] on icon "plus" at bounding box center [228, 14] width 8 height 8
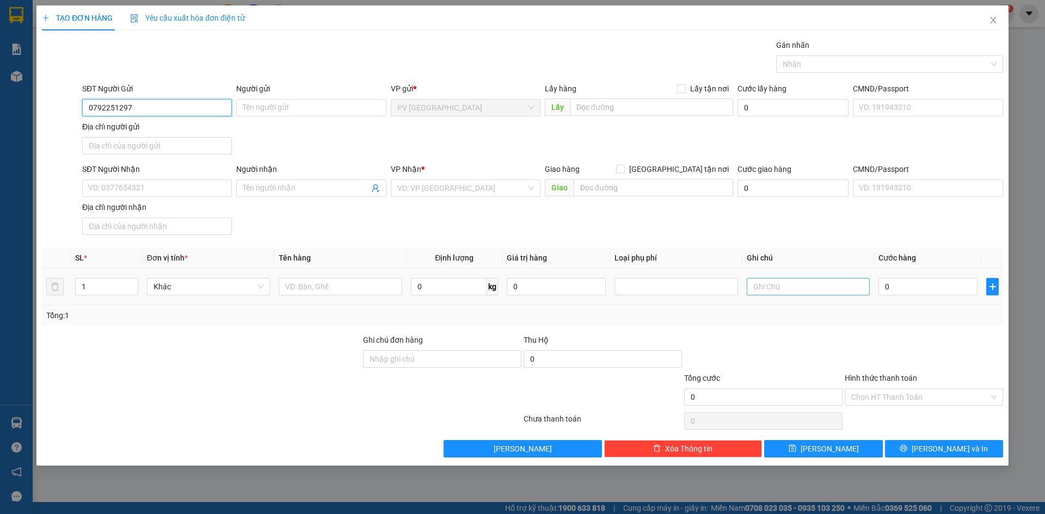
type input "0792251297"
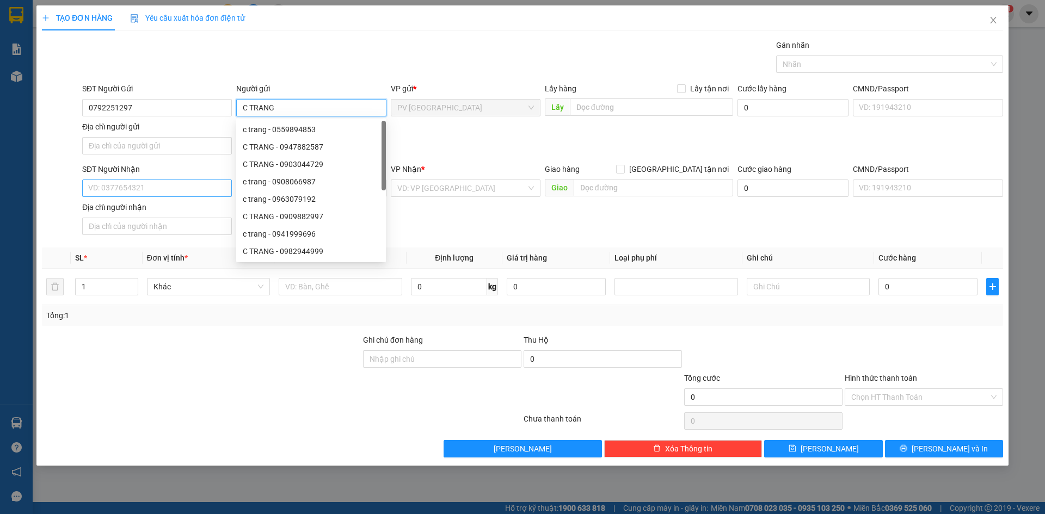
type input "C TRANG"
click at [187, 190] on input "SĐT Người Nhận" at bounding box center [157, 188] width 150 height 17
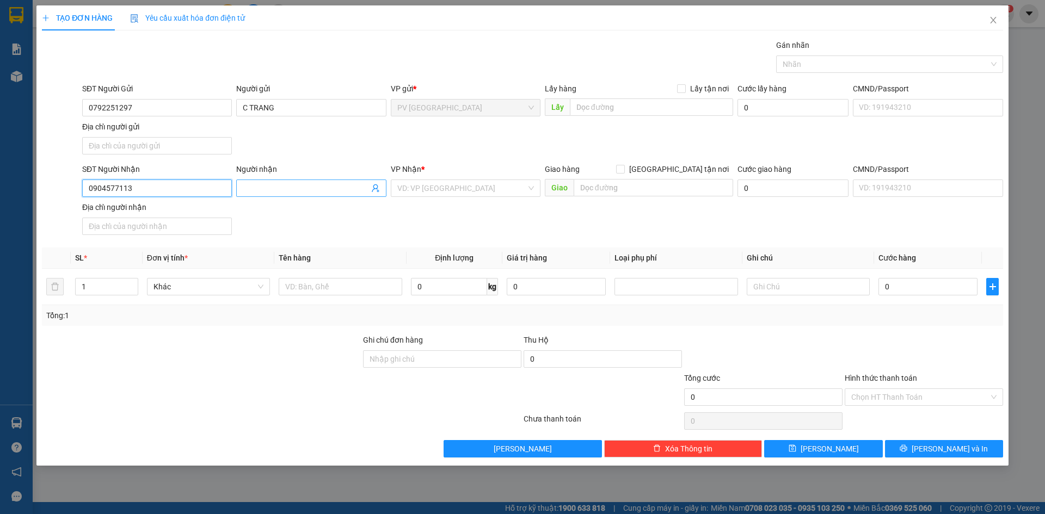
type input "0904577113"
click at [262, 186] on input "Người nhận" at bounding box center [306, 188] width 126 height 12
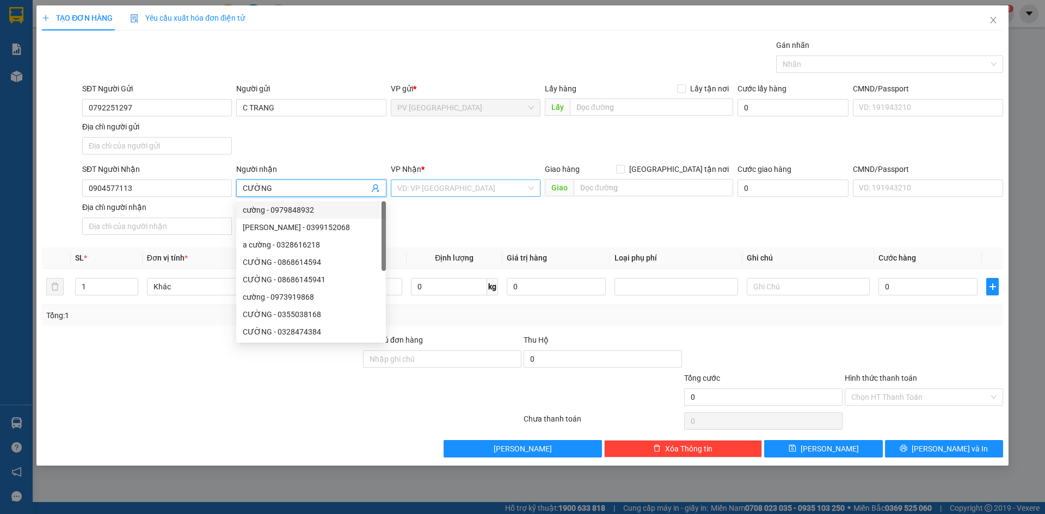
type input "CƯỜNG"
click at [435, 193] on input "search" at bounding box center [461, 188] width 129 height 16
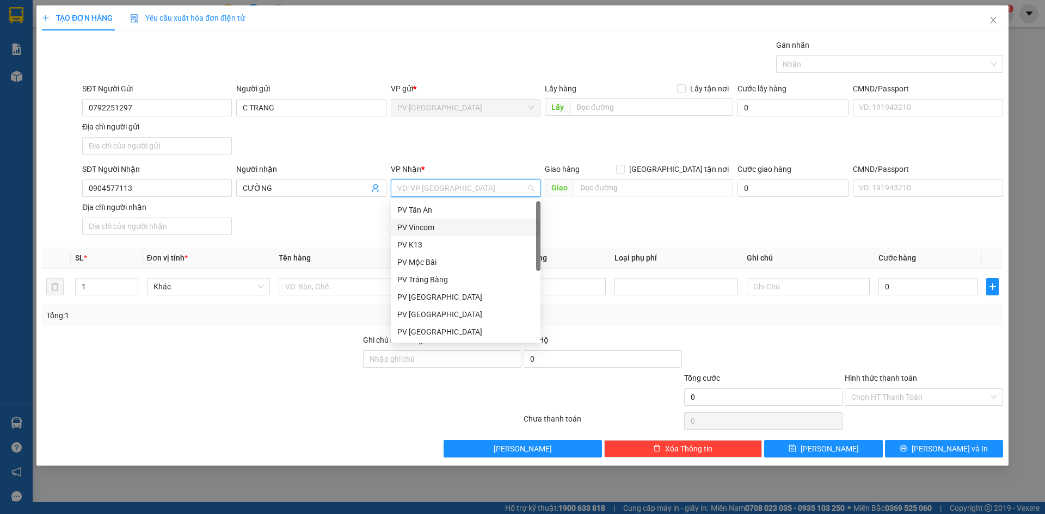
click at [446, 230] on div "PV Vincom" at bounding box center [465, 228] width 137 height 12
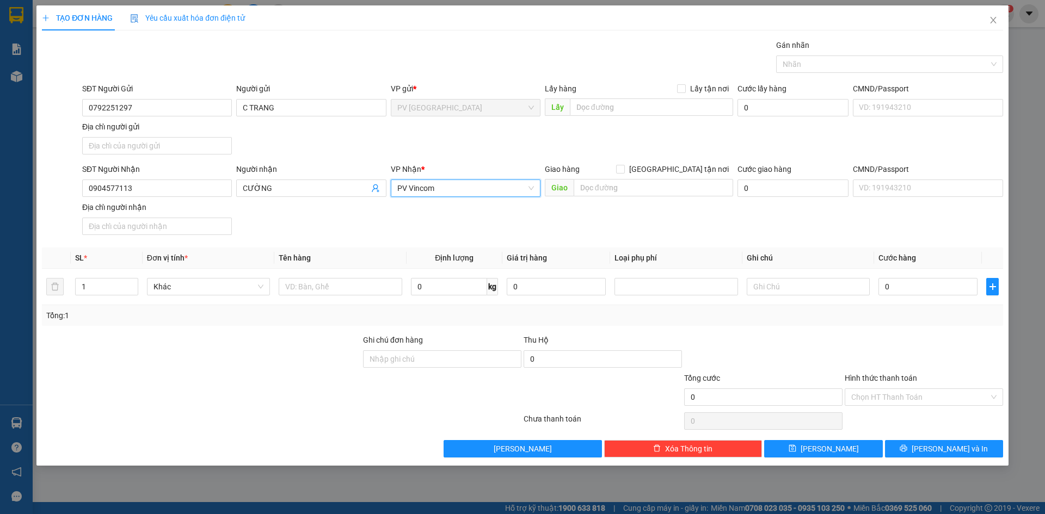
click at [351, 225] on div "SĐT Người Nhận 0904577113 Người nhận CƯỜNG VP Nhận * PV Vincom PV Vincom Giao h…" at bounding box center [542, 201] width 925 height 76
click at [325, 286] on input "text" at bounding box center [340, 286] width 123 height 17
click at [366, 247] on div "Transit Pickup Surcharge Ids Transit Deliver Surcharge Ids Transit Deliver Surc…" at bounding box center [522, 248] width 961 height 419
click at [337, 284] on input "text" at bounding box center [340, 286] width 123 height 17
click at [872, 65] on div at bounding box center [884, 64] width 211 height 13
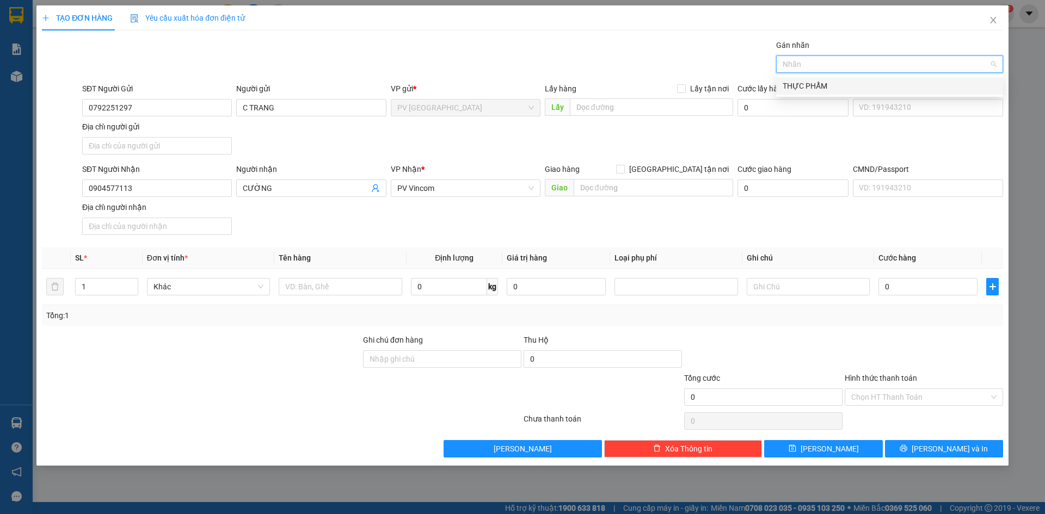
click at [824, 90] on div "THỰC PHẨM" at bounding box center [890, 86] width 214 height 12
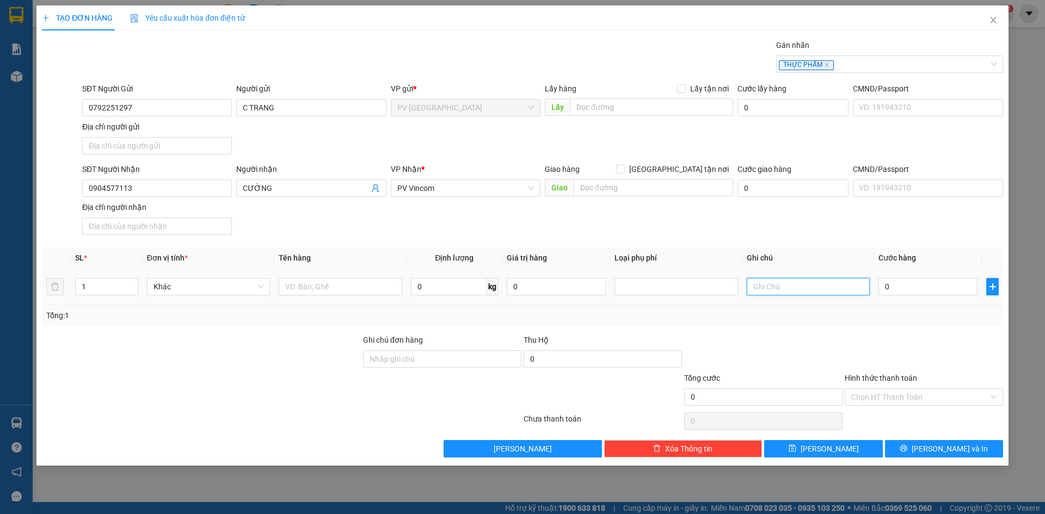
click at [791, 285] on input "text" at bounding box center [808, 286] width 123 height 17
click at [795, 233] on div "SĐT Người Nhận 0904577113 Người nhận CƯỜNG VP Nhận * PV Vincom Giao hàng Giao t…" at bounding box center [542, 201] width 925 height 76
click at [795, 288] on input "text" at bounding box center [808, 286] width 123 height 17
type input "2"
click at [130, 284] on icon "up" at bounding box center [132, 284] width 4 height 4
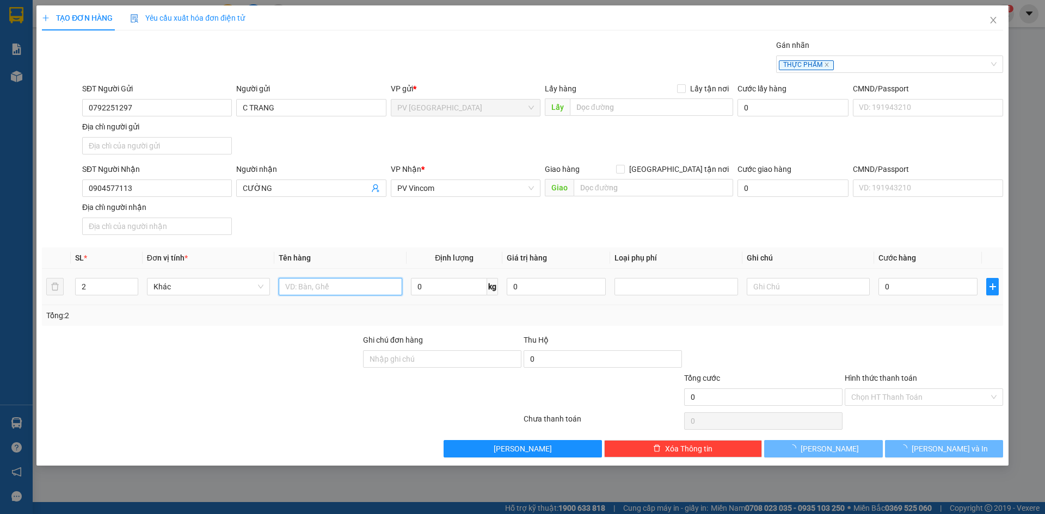
click at [312, 287] on input "text" at bounding box center [340, 286] width 123 height 17
type input "BỊCH THỰC PHẨM"
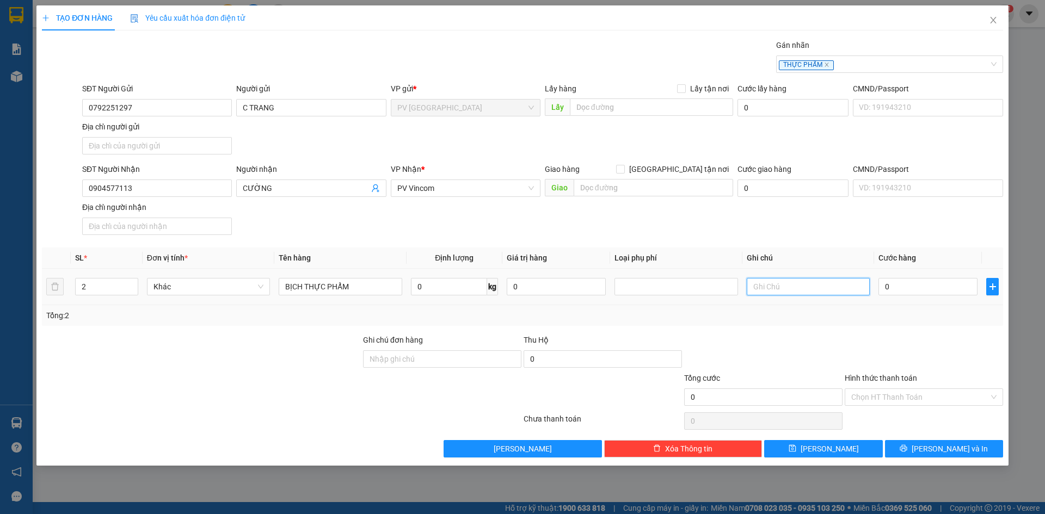
click at [816, 287] on input "text" at bounding box center [808, 286] width 123 height 17
click at [799, 291] on input "text" at bounding box center [808, 286] width 123 height 17
type input "KHÔNG BAO HƯ HỎNG"
click at [911, 287] on input "0" at bounding box center [927, 286] width 99 height 17
type input "8"
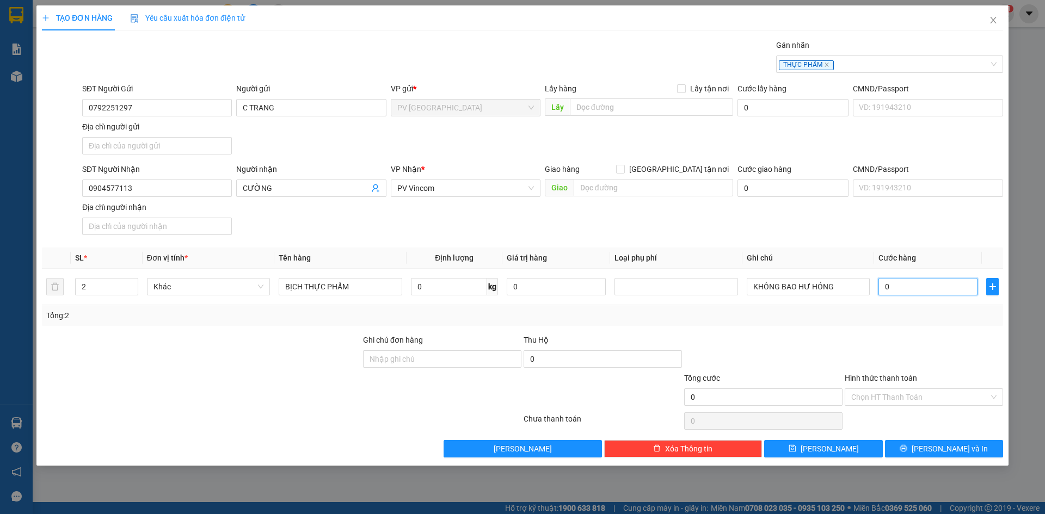
type input "8"
type input "80"
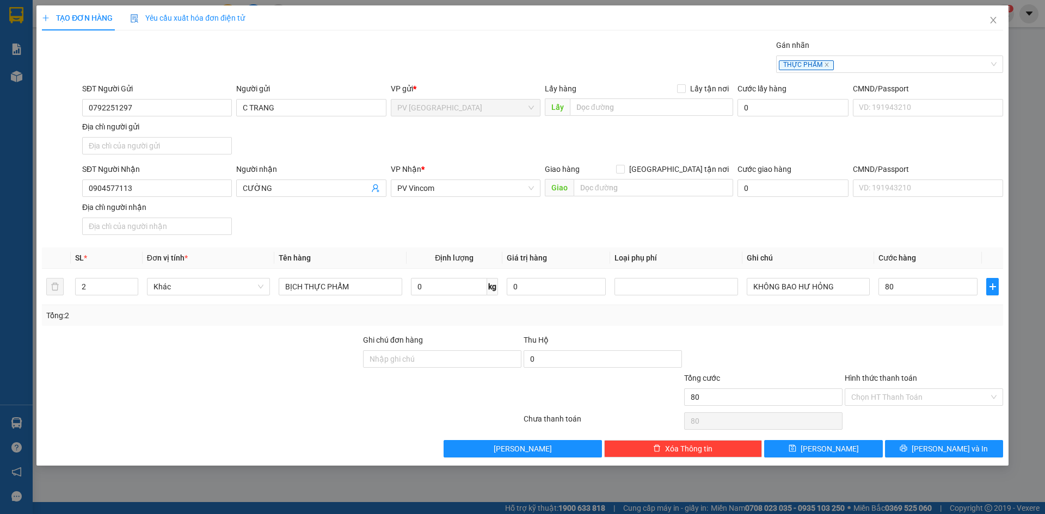
type input "80.000"
click at [864, 318] on div "Tổng: 2" at bounding box center [522, 316] width 952 height 12
click at [897, 401] on input "Hình thức thanh toán" at bounding box center [920, 397] width 138 height 16
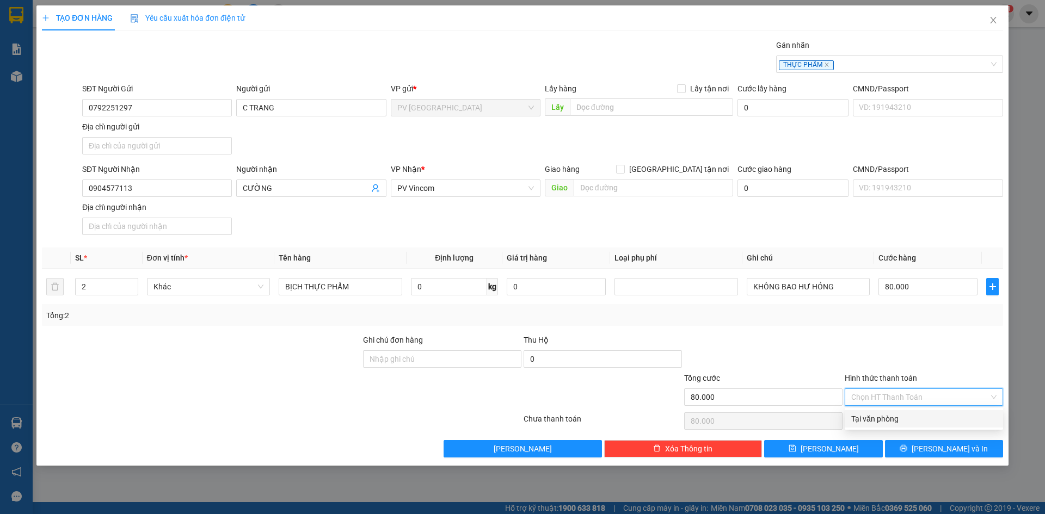
click at [906, 417] on div "Tại văn phòng" at bounding box center [923, 419] width 145 height 12
type input "0"
click at [822, 334] on div at bounding box center [763, 353] width 161 height 38
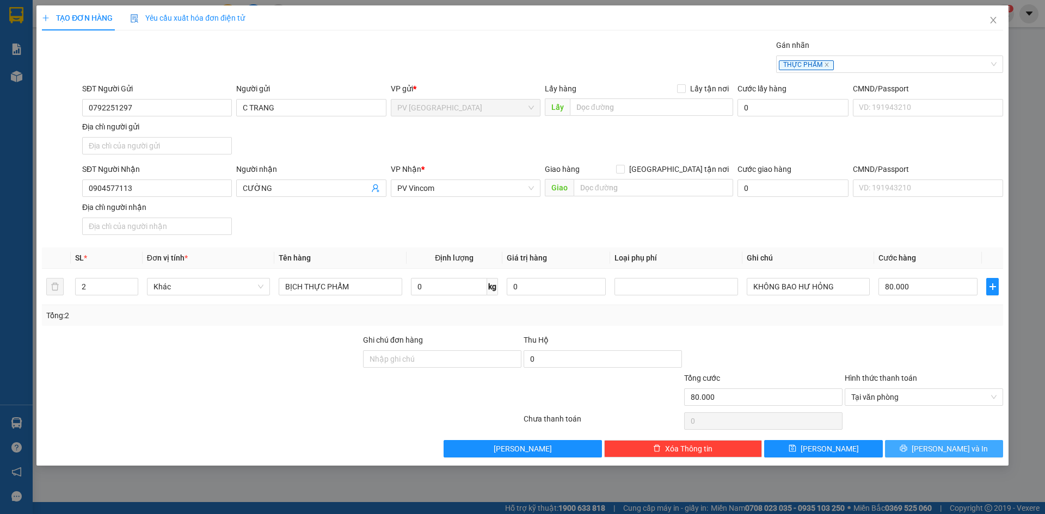
click at [937, 447] on span "Lưu và In" at bounding box center [950, 449] width 76 height 12
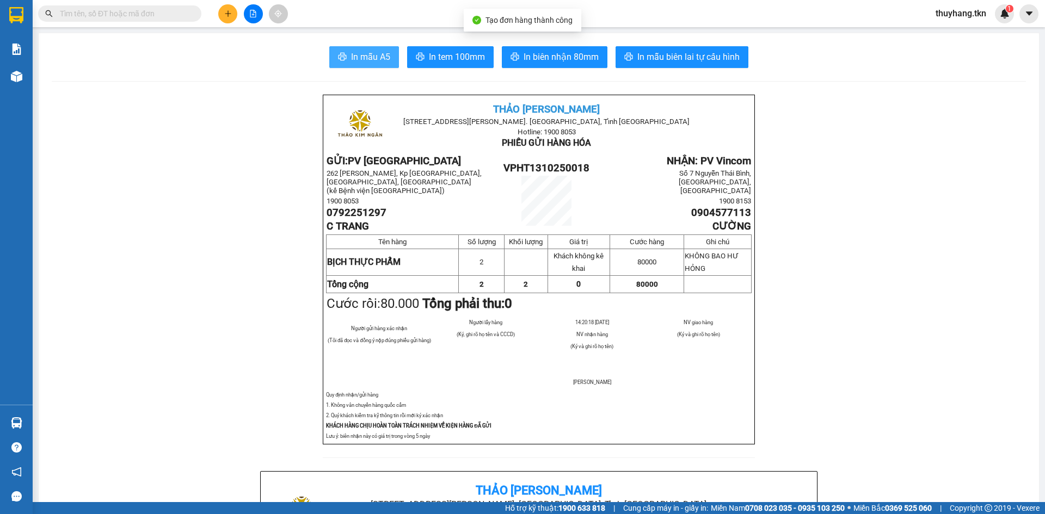
click at [378, 53] on span "In mẫu A5" at bounding box center [370, 57] width 39 height 14
click at [231, 11] on icon "plus" at bounding box center [228, 14] width 8 height 8
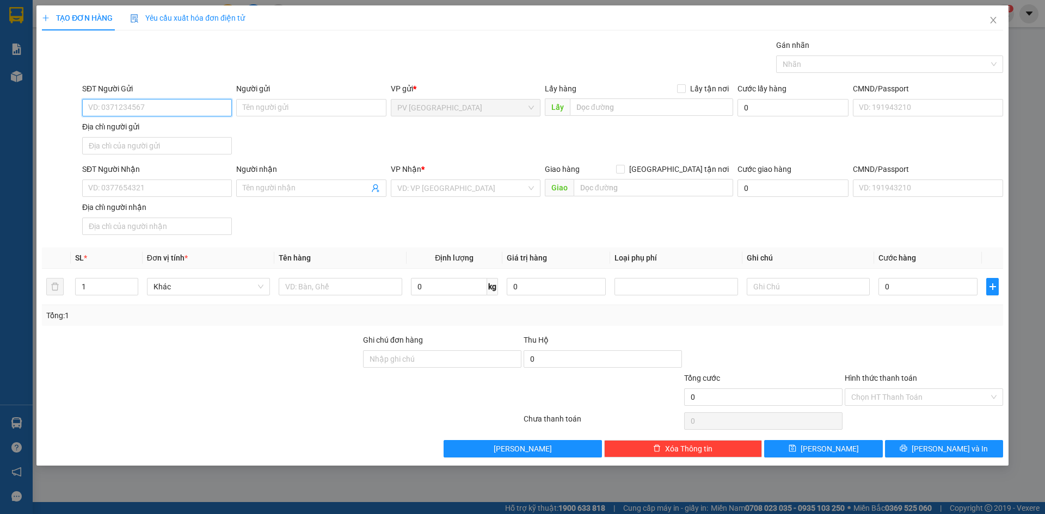
click at [222, 109] on input "SĐT Người Gửi" at bounding box center [157, 107] width 150 height 17
type input "0913656912"
click at [202, 128] on div "0913656912 - TÀI" at bounding box center [157, 130] width 137 height 12
type input "TÀI"
type input "0399791962"
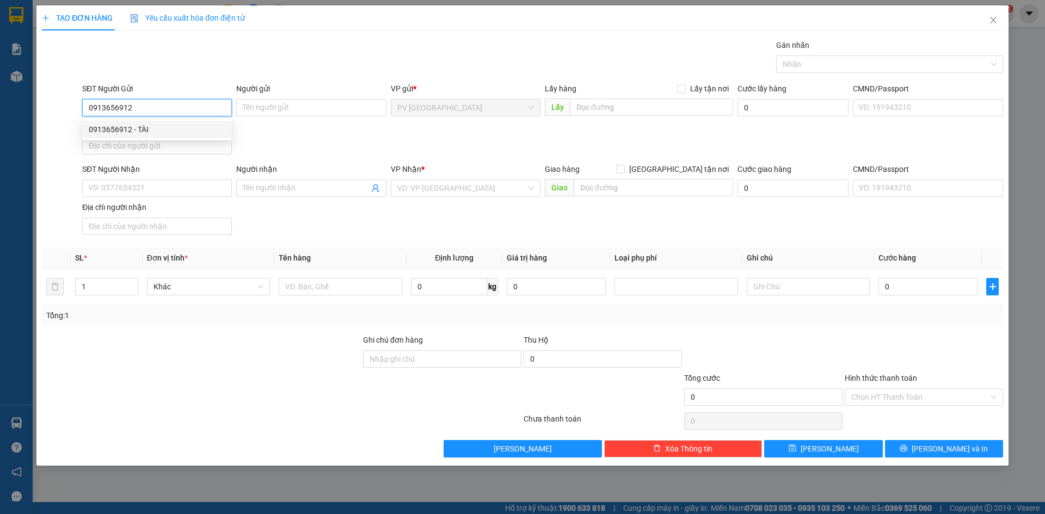
type input "VÂN"
type input "50.000"
type input "0913656912"
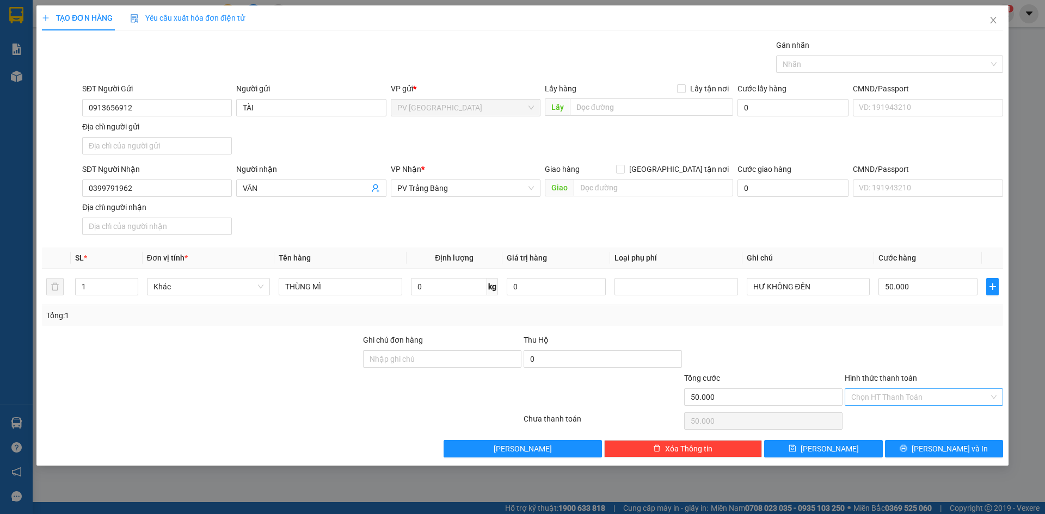
click at [888, 399] on input "Hình thức thanh toán" at bounding box center [920, 397] width 138 height 16
click at [888, 418] on div "Tại văn phòng" at bounding box center [923, 419] width 145 height 12
type input "0"
click at [946, 448] on span "Lưu và In" at bounding box center [950, 449] width 76 height 12
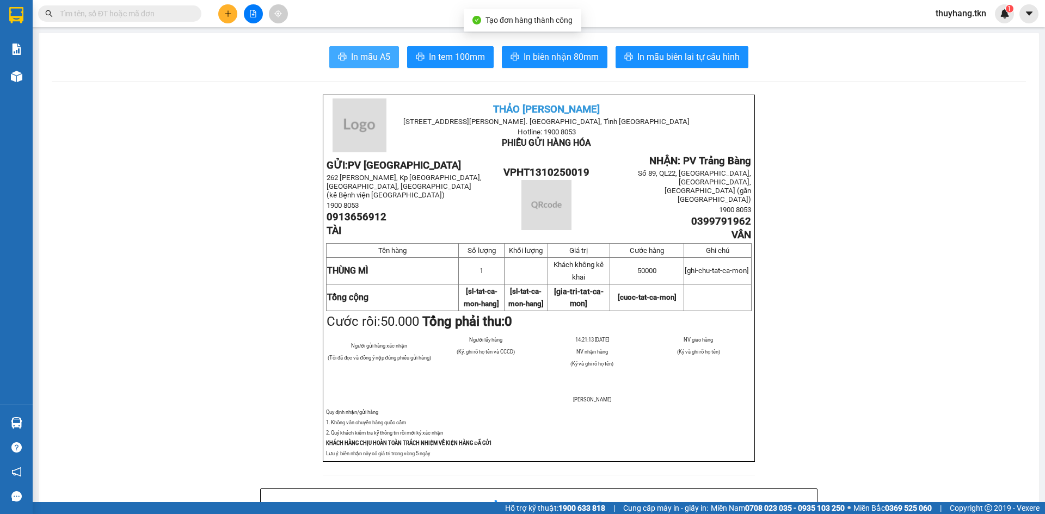
click at [356, 63] on span "In mẫu A5" at bounding box center [370, 57] width 39 height 14
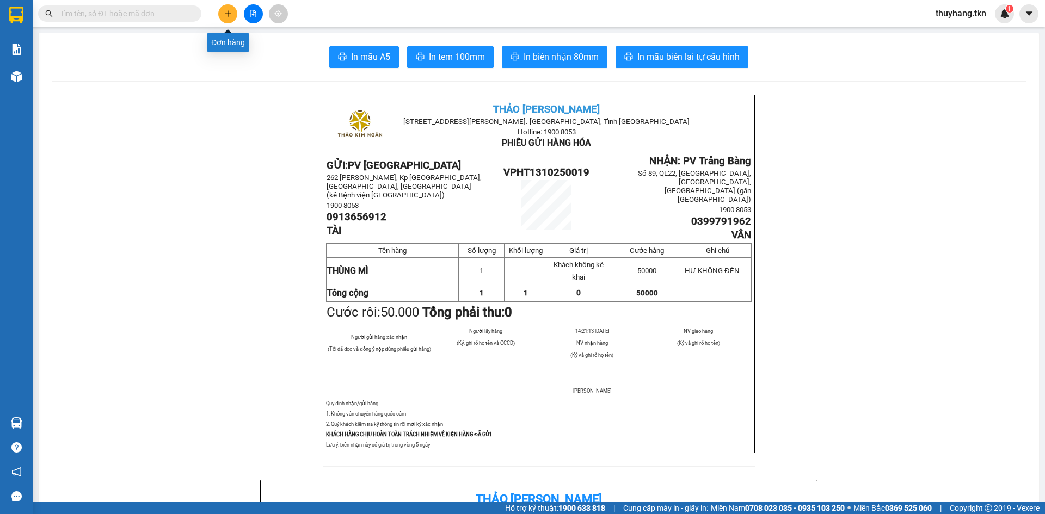
click at [224, 14] on icon "plus" at bounding box center [228, 14] width 8 height 8
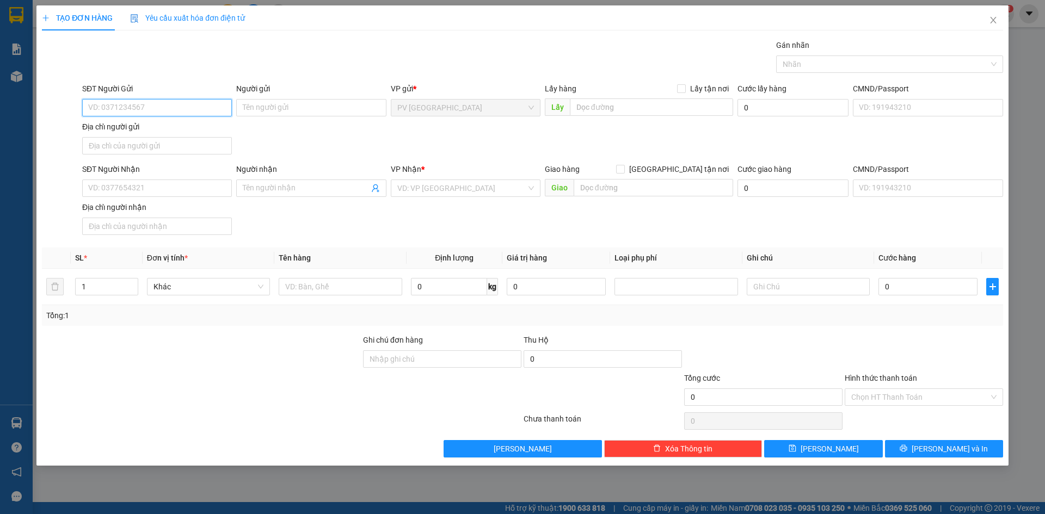
click at [165, 101] on input "SĐT Người Gửi" at bounding box center [157, 107] width 150 height 17
type input "0981551057"
click at [268, 116] on input "Người gửi" at bounding box center [311, 107] width 150 height 17
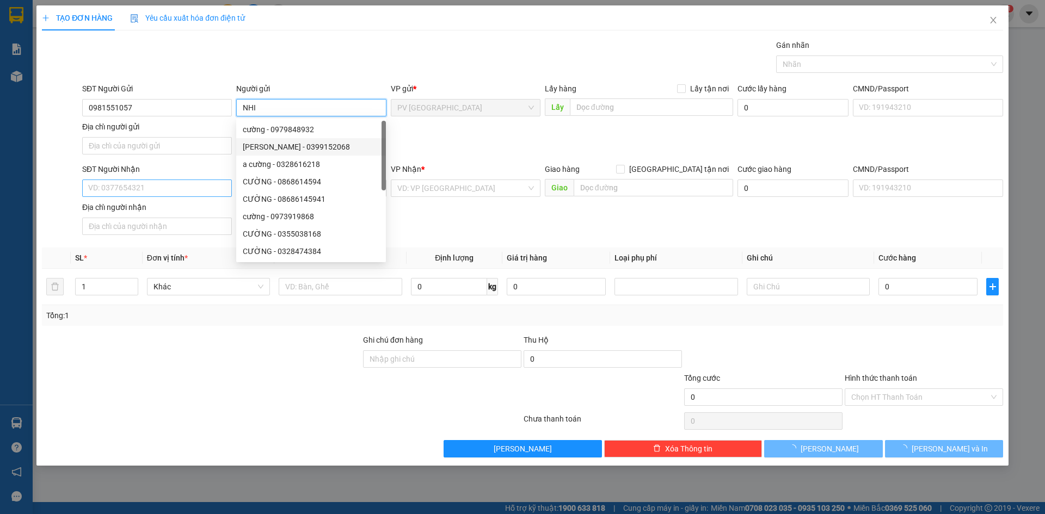
type input "NHI"
click at [181, 184] on input "SĐT Người Nhận" at bounding box center [157, 188] width 150 height 17
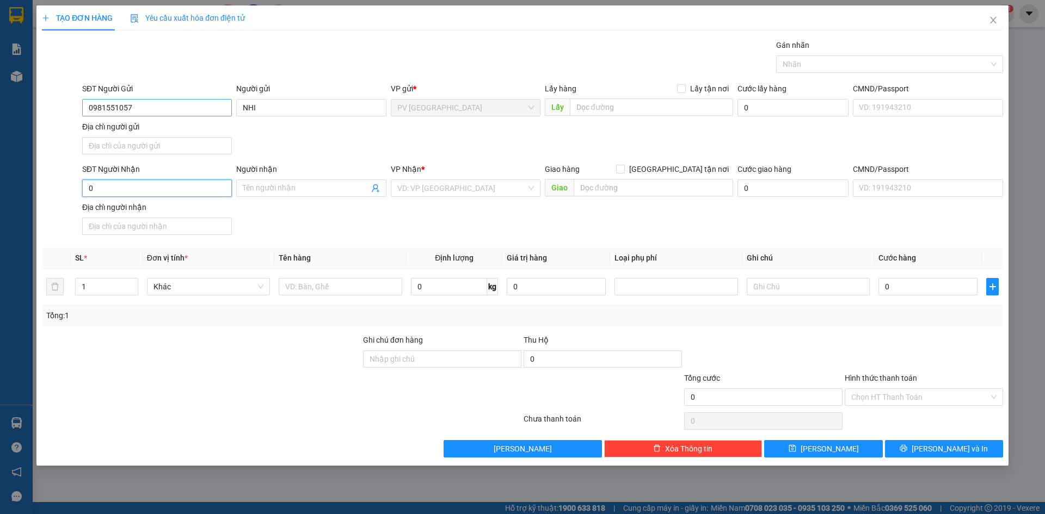
type input "0"
drag, startPoint x: 132, startPoint y: 107, endPoint x: 44, endPoint y: 118, distance: 89.4
click at [44, 118] on div "SĐT Người Gửi 0981551057 0981551057 Người gửi NHI VP gửi * PV Hòa Thành Lấy hàn…" at bounding box center [522, 121] width 963 height 76
click at [161, 189] on input "0" at bounding box center [157, 188] width 150 height 17
paste input "0981551057"
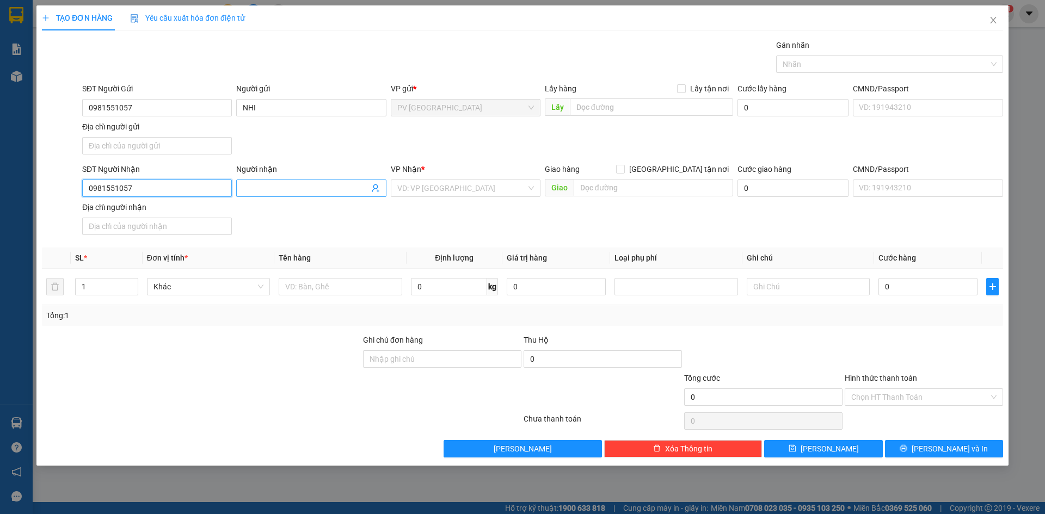
type input "0981551057"
click at [264, 193] on input "Người nhận" at bounding box center [306, 188] width 126 height 12
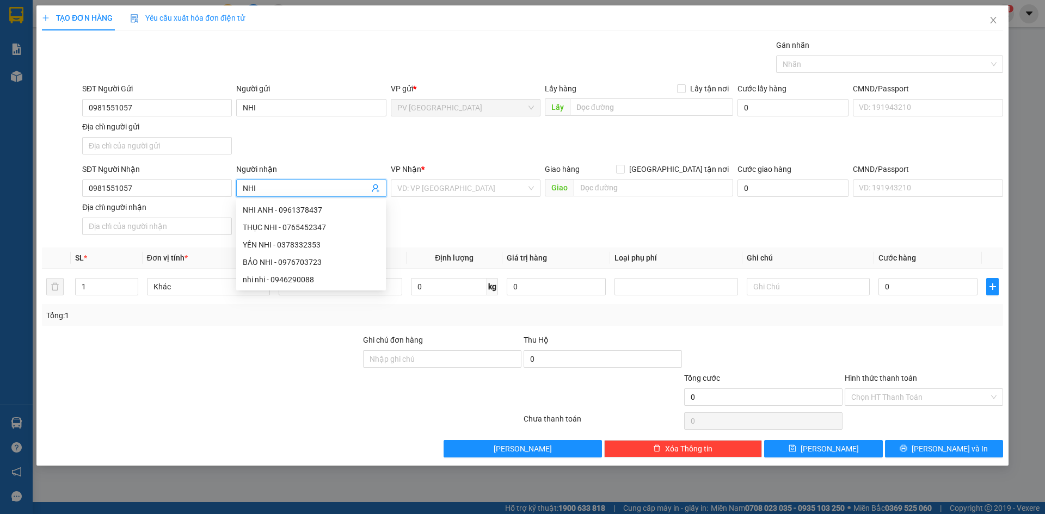
type input "NHI"
click at [337, 153] on div "SĐT Người Gửi 0981551057 Người gửi NHI VP gửi * PV Hòa Thành Lấy hàng Lấy tận n…" at bounding box center [542, 121] width 925 height 76
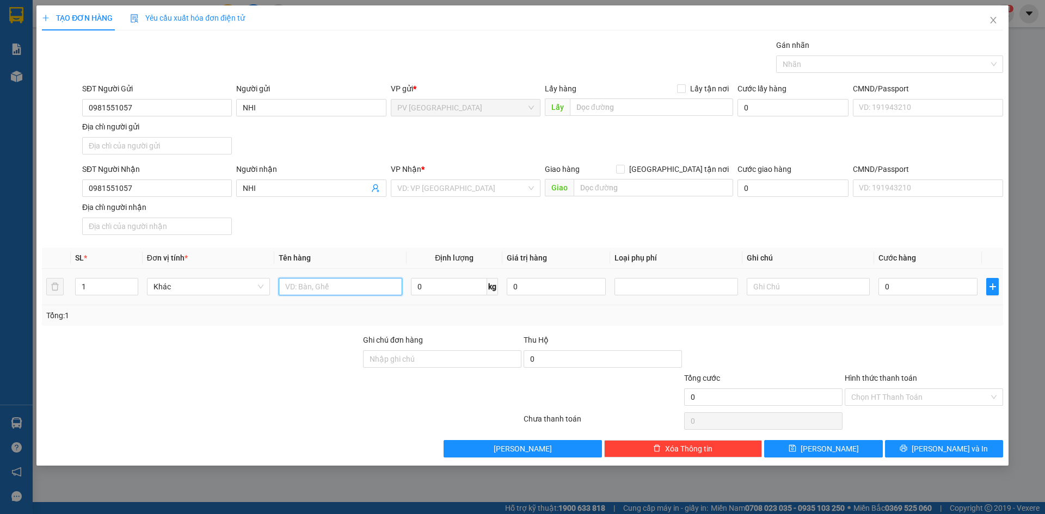
click at [355, 288] on input "text" at bounding box center [340, 286] width 123 height 17
type input "QUẦN ÁO"
click at [115, 288] on input "1" at bounding box center [107, 287] width 62 height 16
type input "2"
click at [261, 341] on div at bounding box center [201, 353] width 321 height 38
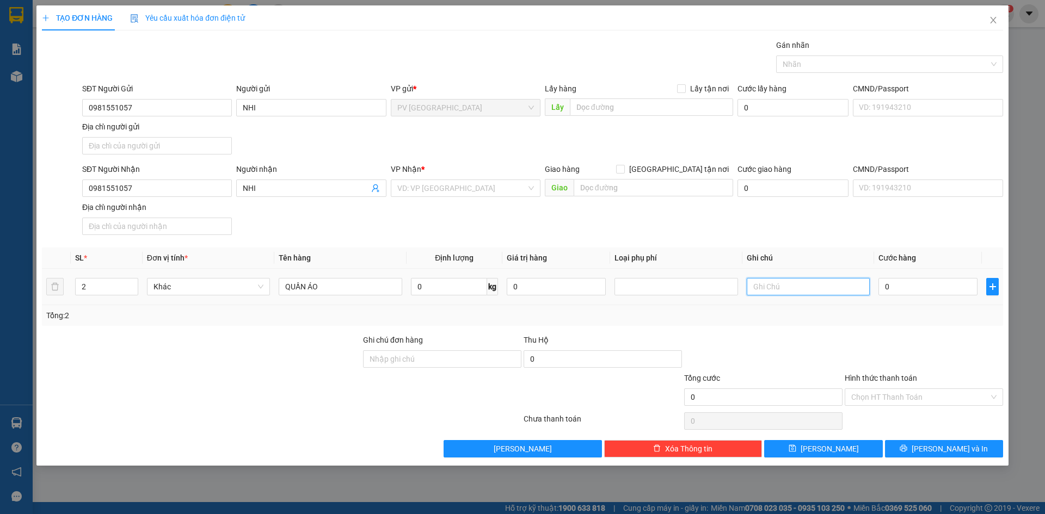
click at [820, 290] on input "text" at bounding box center [808, 286] width 123 height 17
type input "HƯ KH ĐỀN"
click at [106, 284] on input "2" at bounding box center [107, 287] width 62 height 16
type input "1"
click at [909, 288] on input "0" at bounding box center [927, 286] width 99 height 17
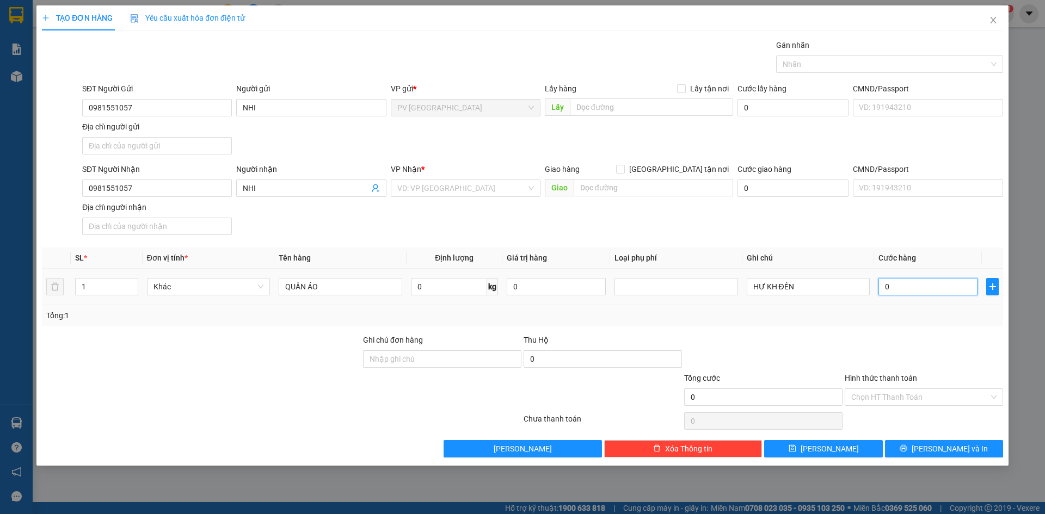
type input "5"
type input "50"
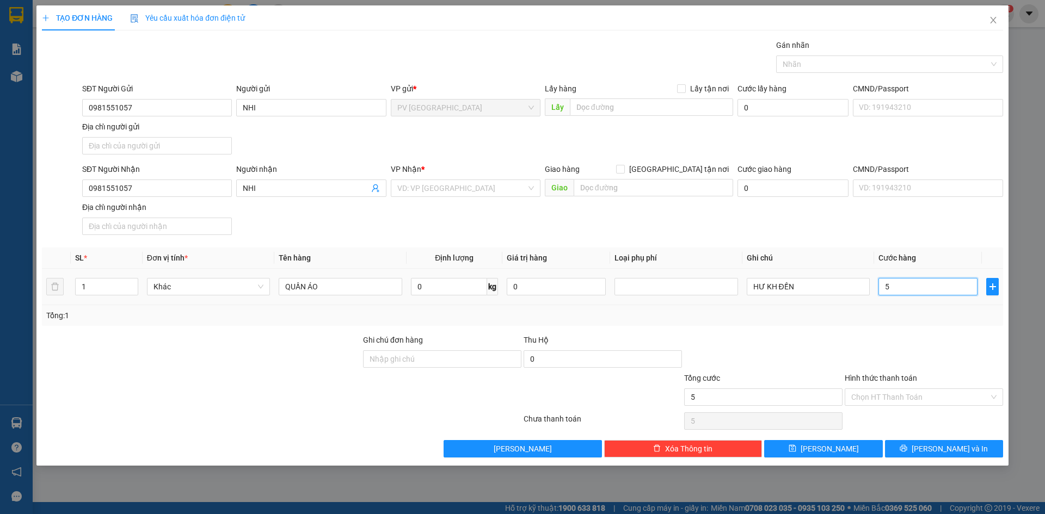
type input "50"
type input "500"
type input "5.000"
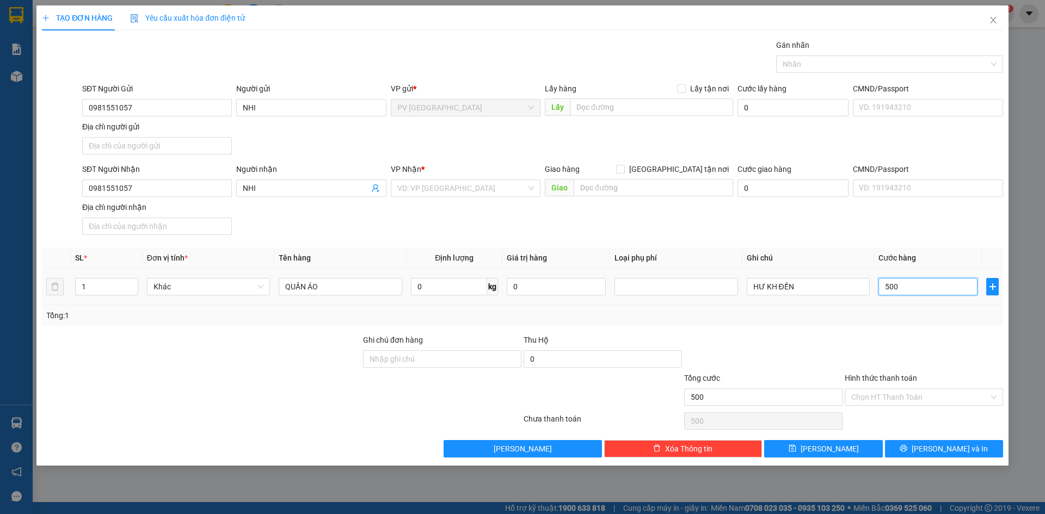
type input "5.000"
type input "50.000"
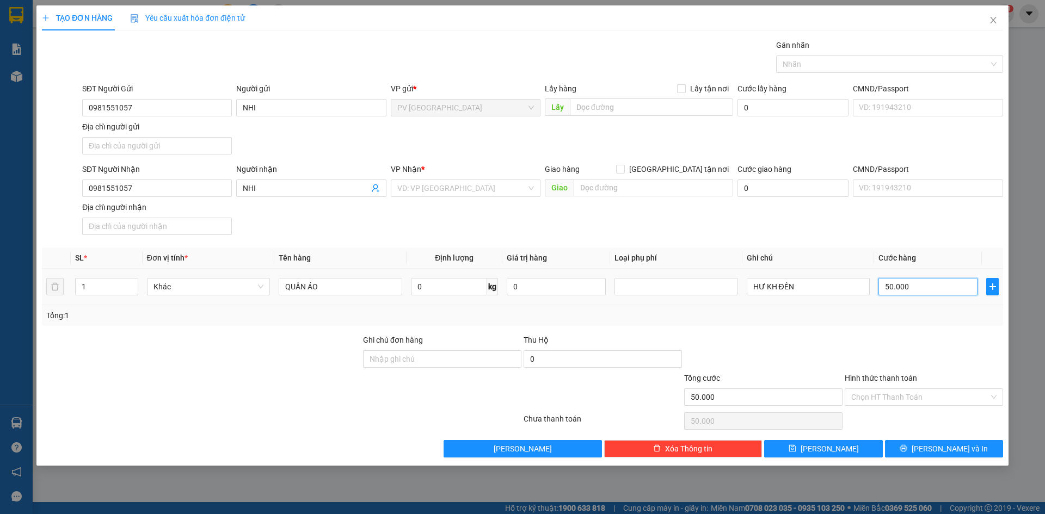
type input "50.000"
click at [932, 317] on div "Tổng: 1" at bounding box center [522, 316] width 952 height 12
click at [922, 395] on input "Hình thức thanh toán" at bounding box center [920, 397] width 138 height 16
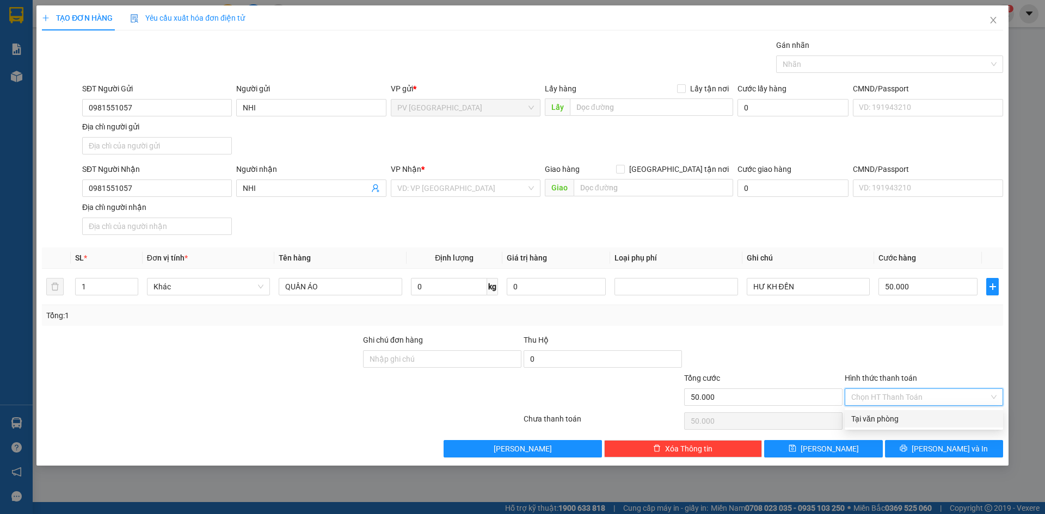
click at [897, 418] on div "Tại văn phòng" at bounding box center [923, 419] width 145 height 12
type input "0"
drag, startPoint x: 902, startPoint y: 365, endPoint x: 925, endPoint y: 425, distance: 63.9
click at [902, 367] on div at bounding box center [924, 353] width 161 height 38
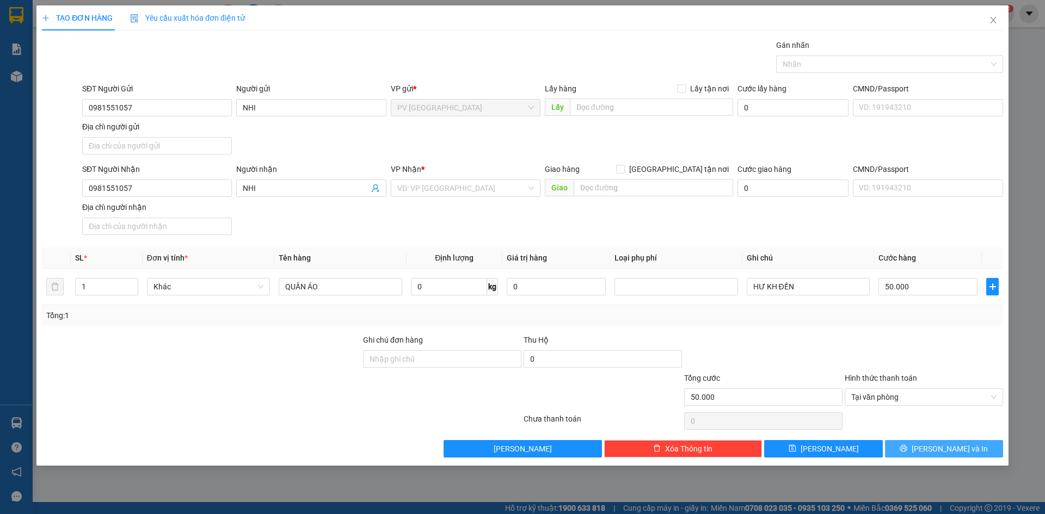
click at [936, 447] on span "Lưu và In" at bounding box center [950, 449] width 76 height 12
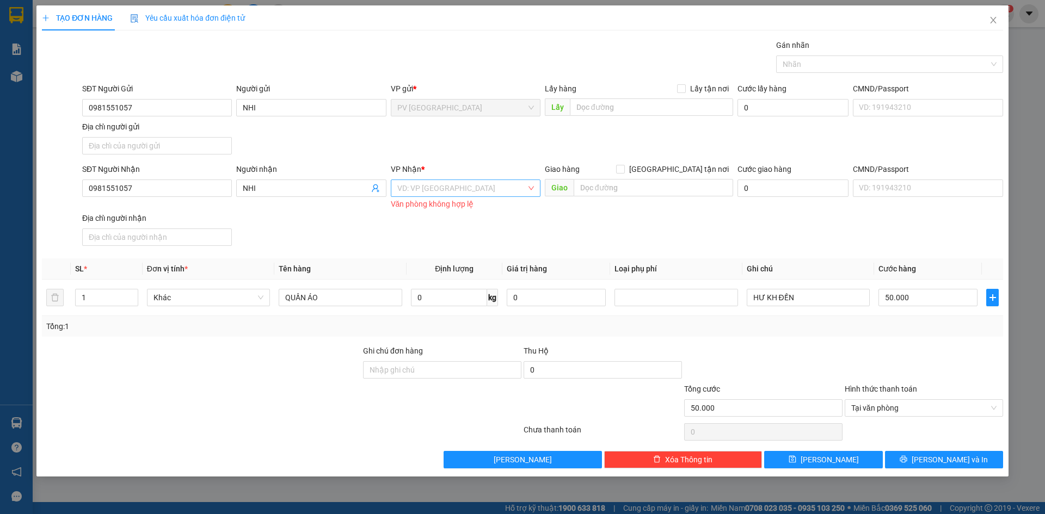
click at [441, 190] on input "search" at bounding box center [461, 188] width 129 height 16
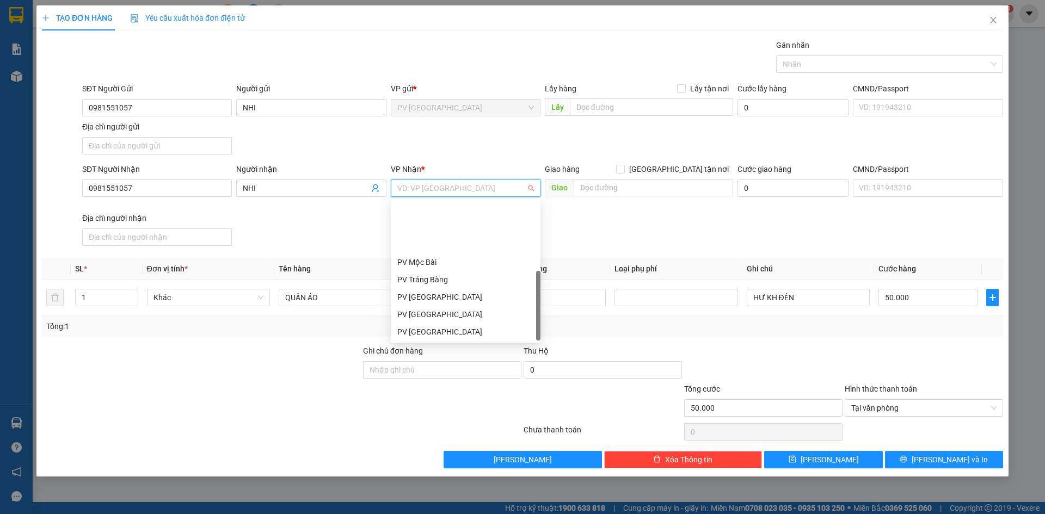
scroll to position [70, 0]
click at [430, 328] on div "PV Q10" at bounding box center [465, 332] width 137 height 12
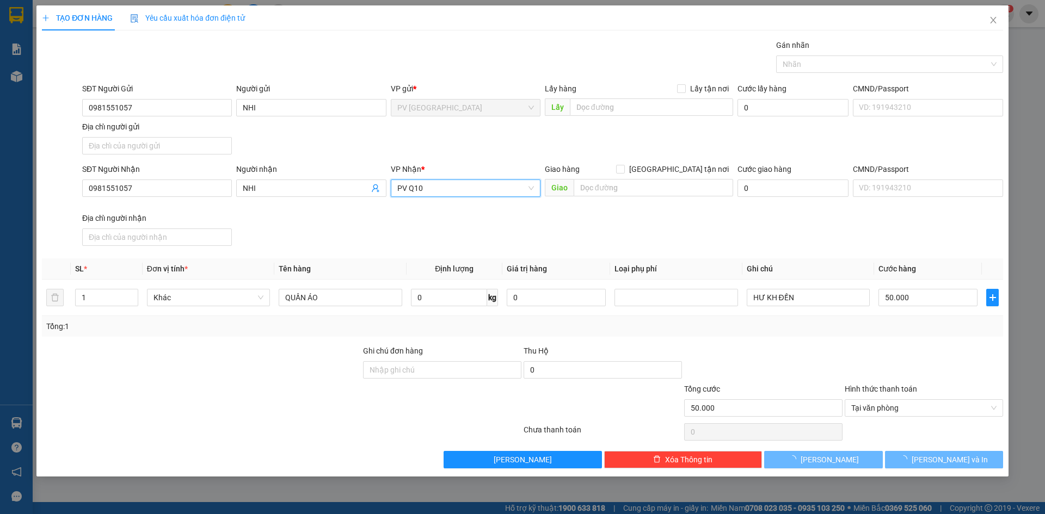
drag, startPoint x: 259, startPoint y: 347, endPoint x: 265, endPoint y: 344, distance: 6.6
click at [261, 346] on div at bounding box center [201, 364] width 321 height 38
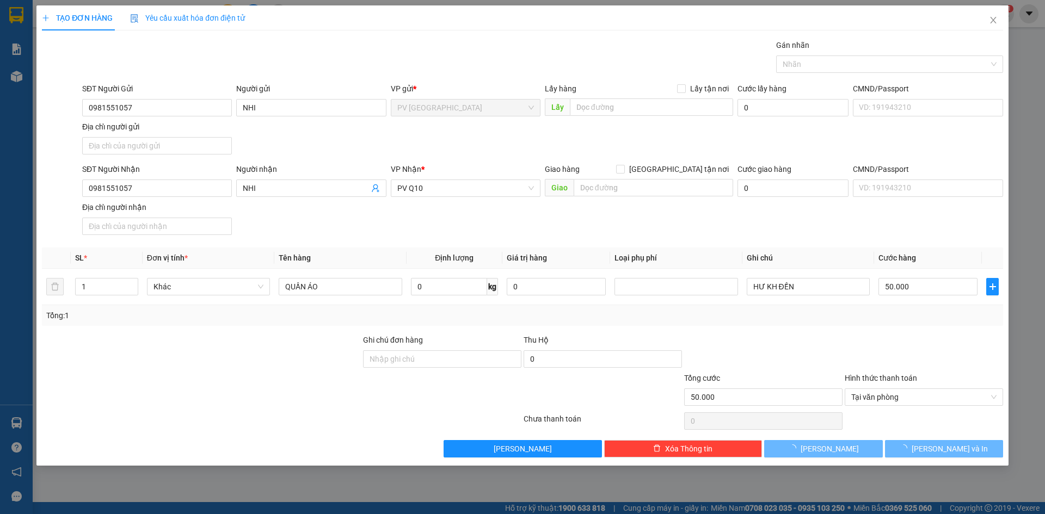
click at [805, 349] on div at bounding box center [763, 353] width 161 height 38
click at [946, 451] on span "Lưu và In" at bounding box center [950, 449] width 76 height 12
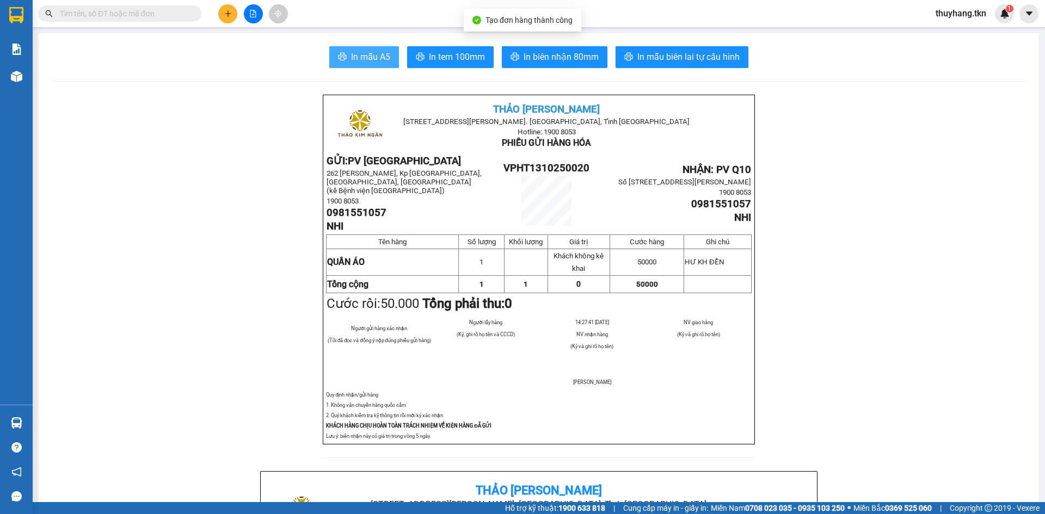
click at [360, 63] on span "In mẫu A5" at bounding box center [370, 57] width 39 height 14
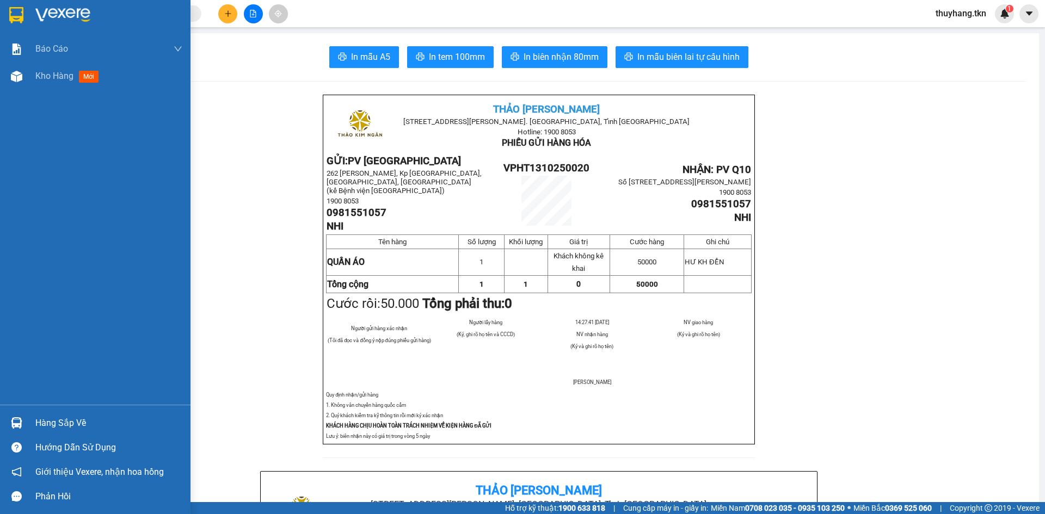
click at [20, 21] on img at bounding box center [16, 15] width 14 height 16
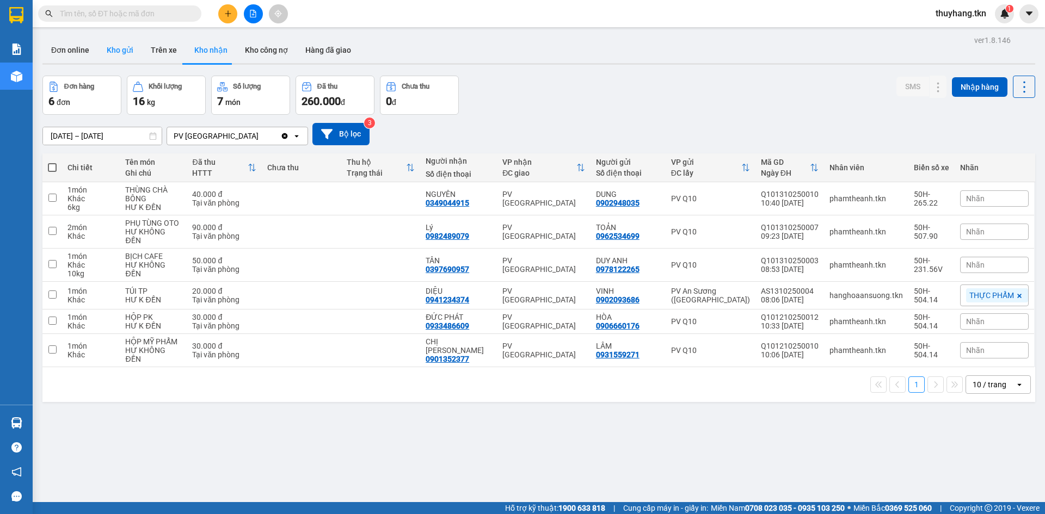
click at [125, 47] on button "Kho gửi" at bounding box center [120, 50] width 44 height 26
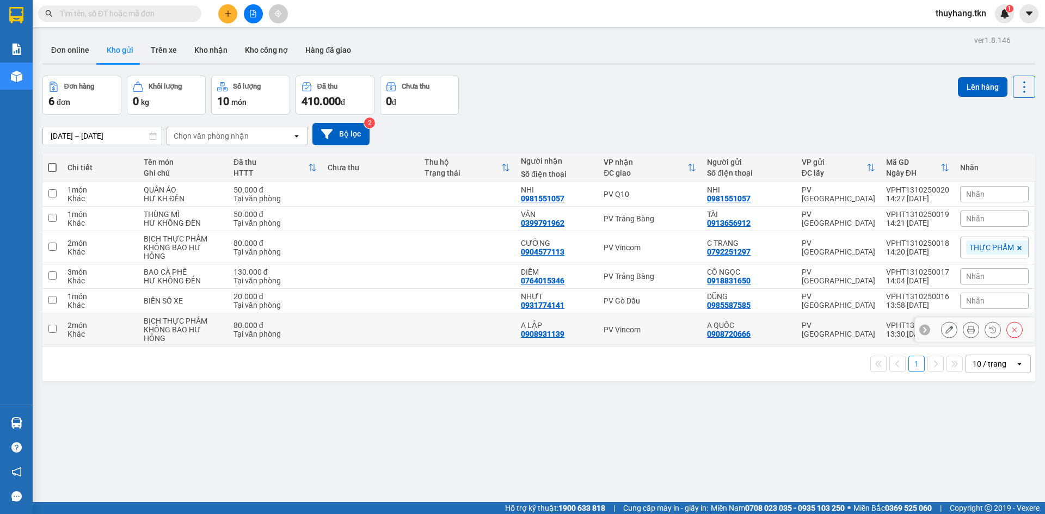
click at [471, 339] on td at bounding box center [467, 329] width 97 height 33
checkbox input "true"
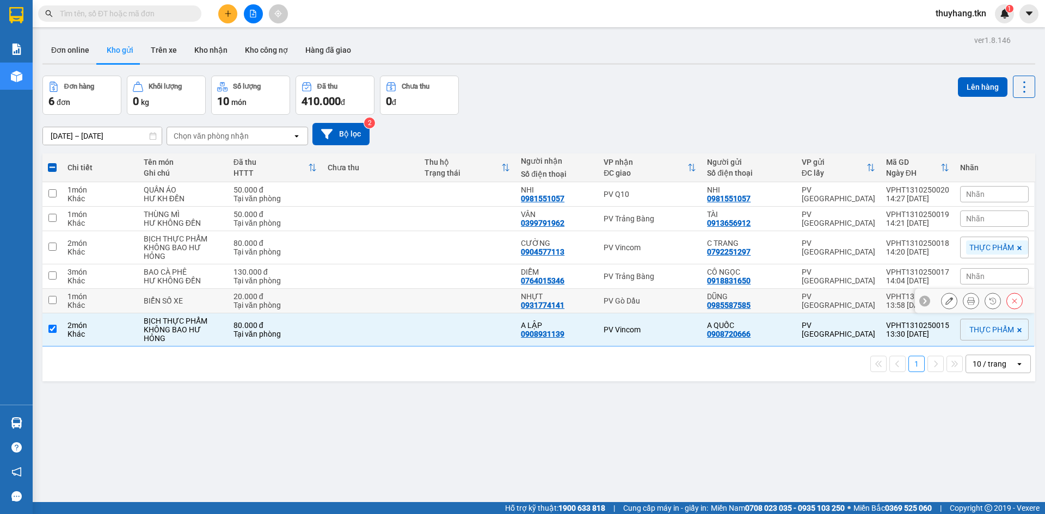
click at [462, 310] on td at bounding box center [467, 301] width 97 height 24
checkbox input "true"
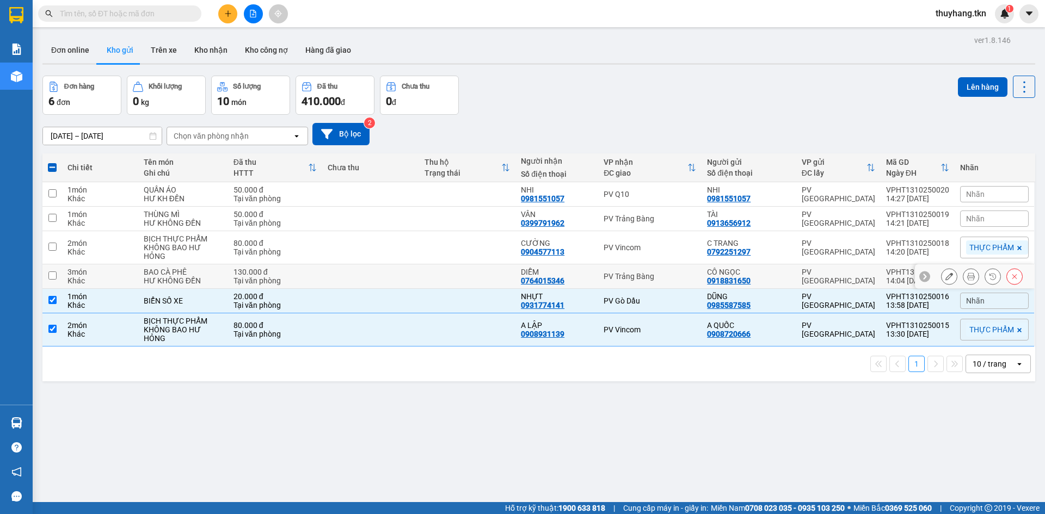
click at [456, 278] on td at bounding box center [467, 277] width 97 height 24
checkbox input "true"
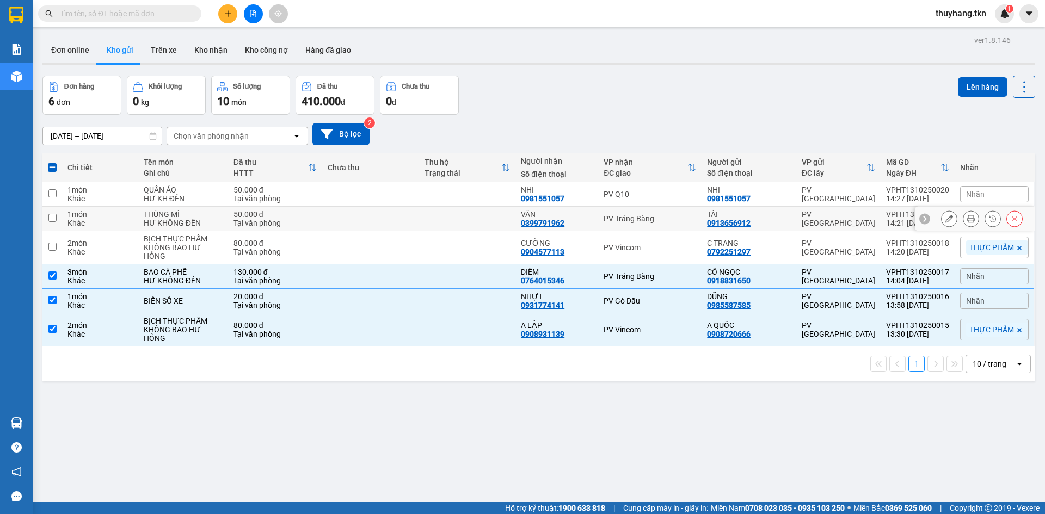
click at [409, 218] on td at bounding box center [370, 219] width 97 height 24
checkbox input "true"
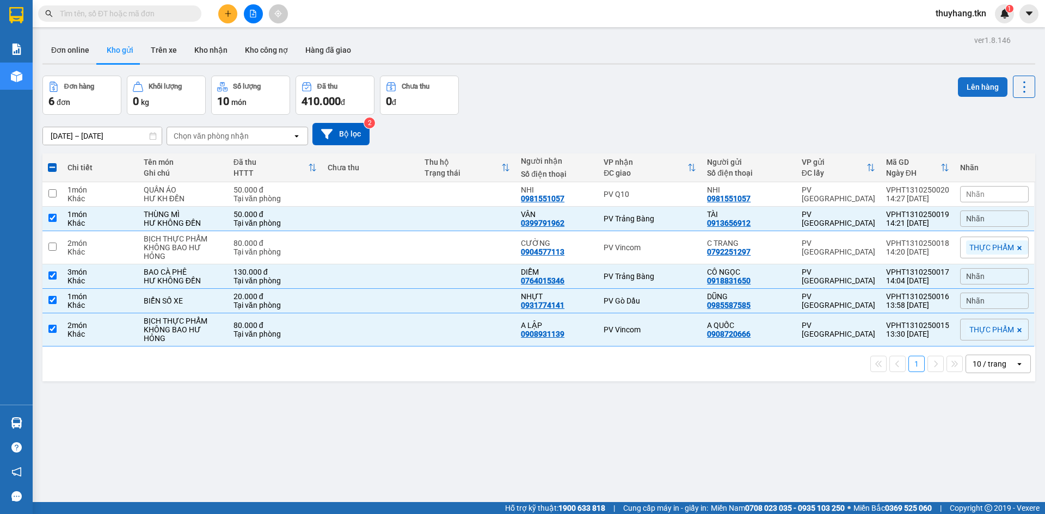
click at [963, 87] on button "Lên hàng" at bounding box center [983, 87] width 50 height 20
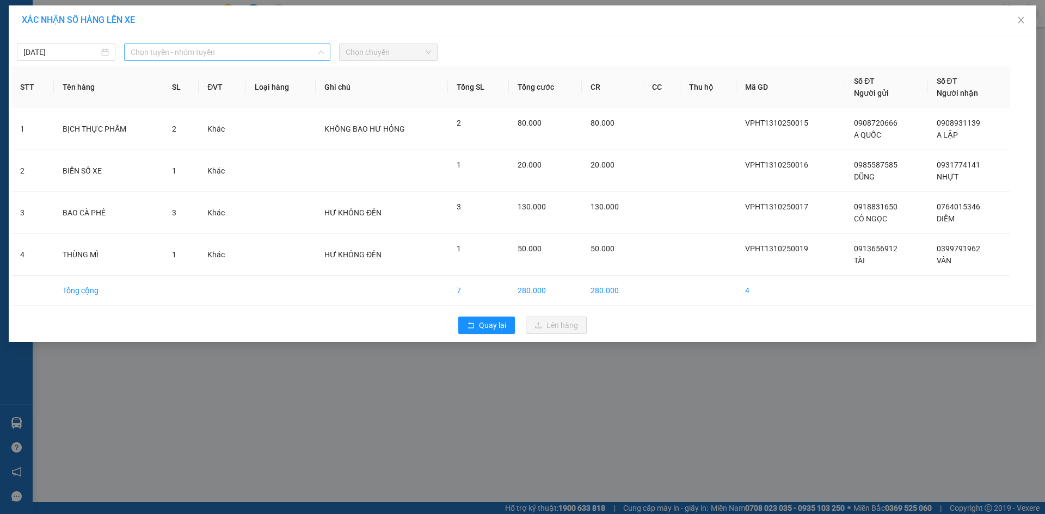
click at [276, 56] on span "Chọn tuyến - nhóm tuyến" at bounding box center [227, 52] width 193 height 16
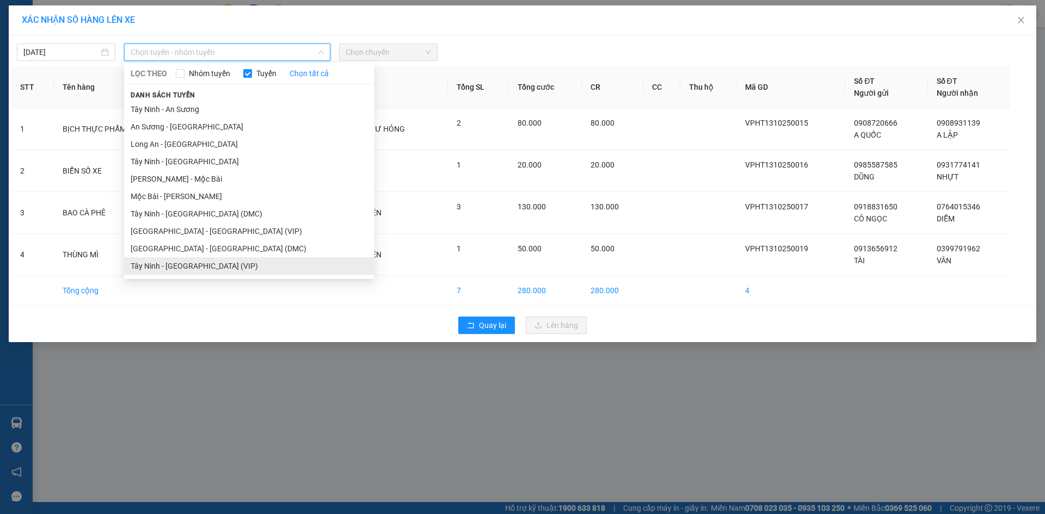
click at [207, 265] on li "Tây Ninh - Sài Gòn (VIP)" at bounding box center [249, 265] width 250 height 17
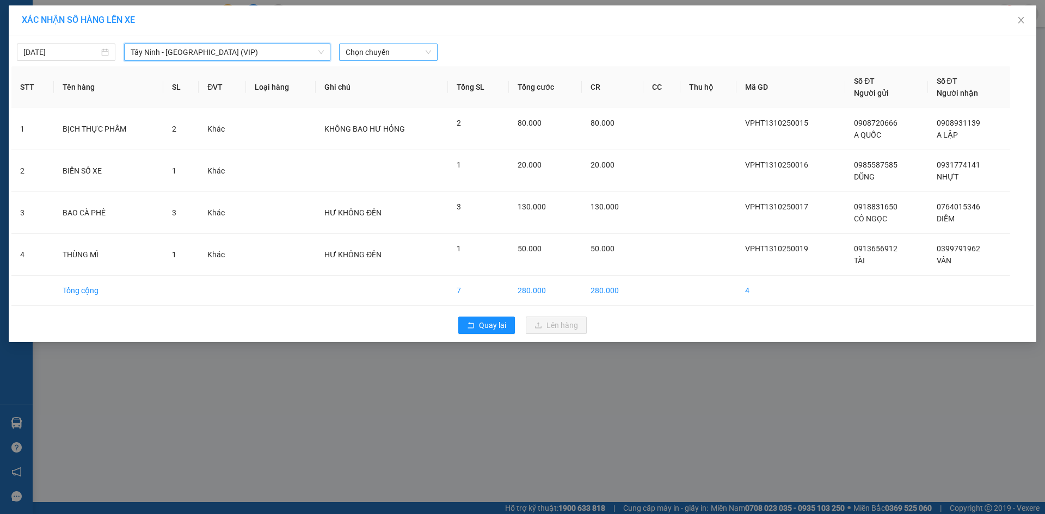
click at [369, 51] on span "Chọn chuyến" at bounding box center [388, 52] width 85 height 16
type input "50900"
click at [382, 89] on div "14:10 (TC) - 50H-509.00" at bounding box center [388, 91] width 85 height 12
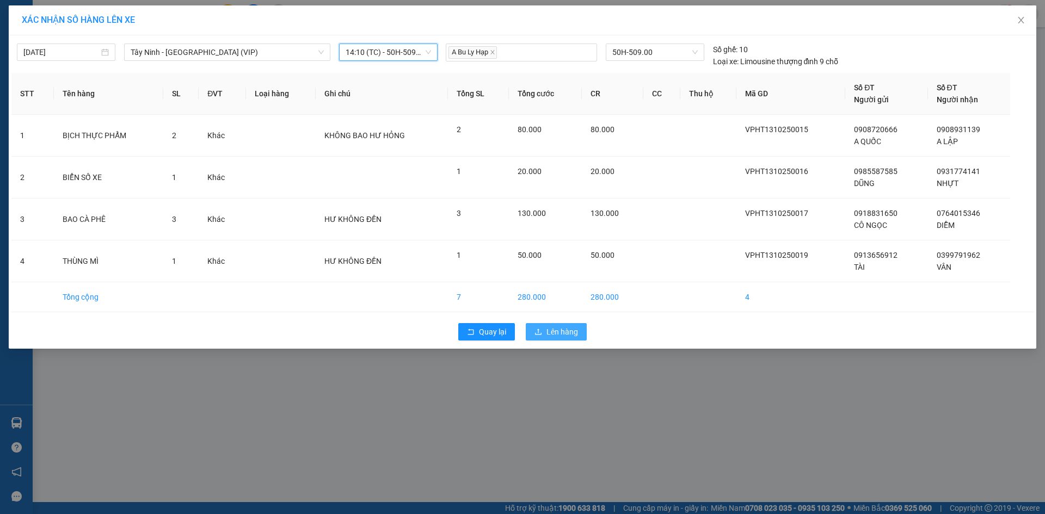
click at [555, 330] on span "Lên hàng" at bounding box center [562, 332] width 32 height 12
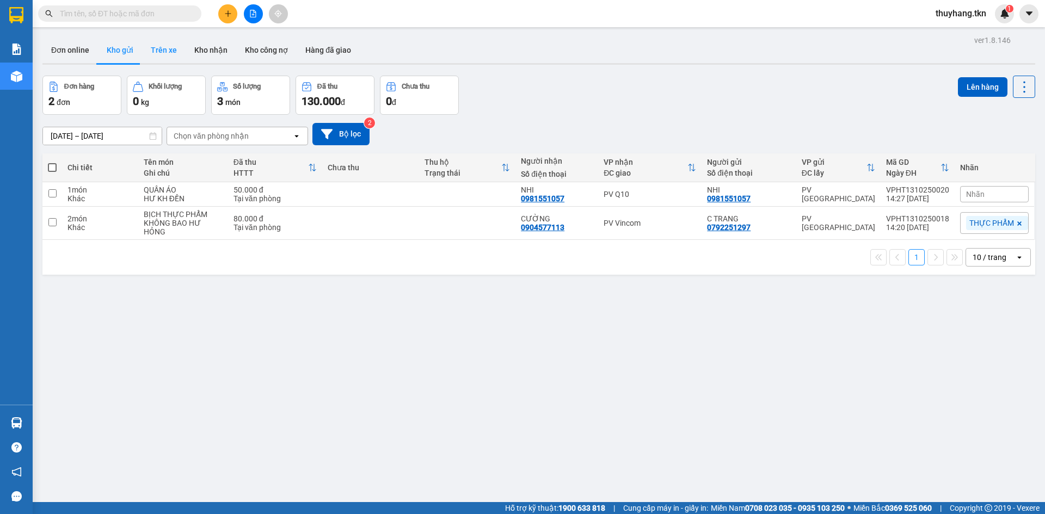
click at [158, 51] on button "Trên xe" at bounding box center [164, 50] width 44 height 26
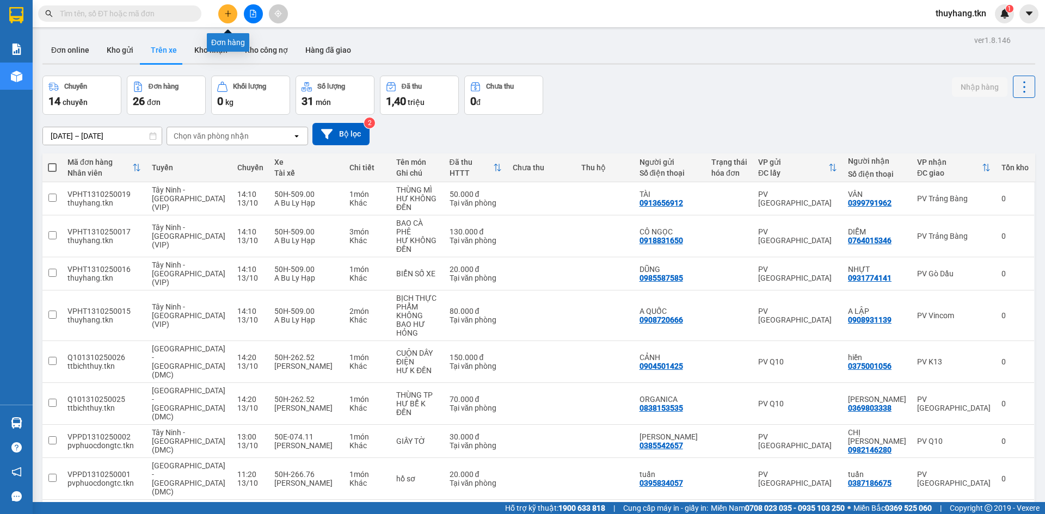
click at [232, 13] on button at bounding box center [227, 13] width 19 height 19
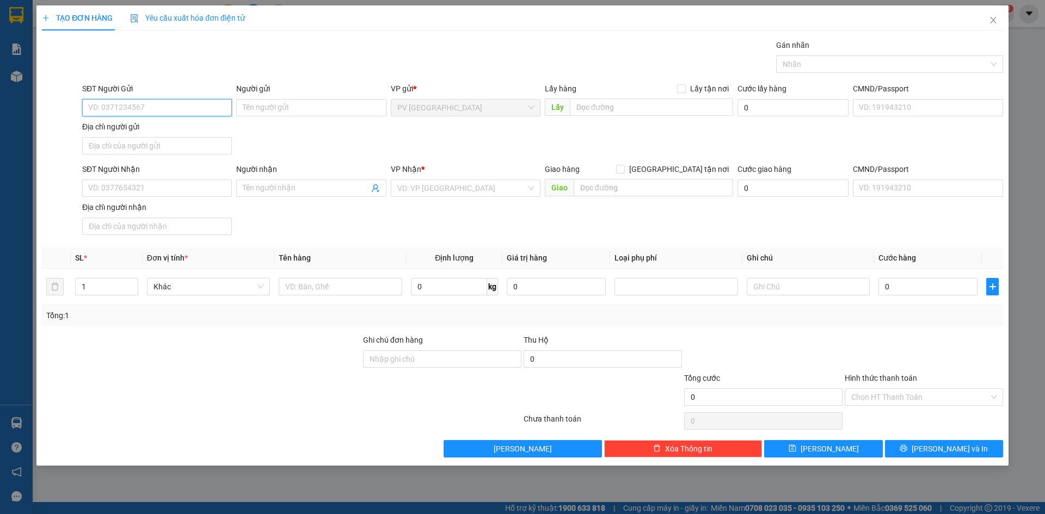
click at [168, 112] on input "SĐT Người Gửi" at bounding box center [157, 107] width 150 height 17
type input "0967497890"
click at [207, 132] on div "0967497890 - C XUYẾN" at bounding box center [157, 130] width 137 height 12
type input "C XUYẾN"
type input "0973808371"
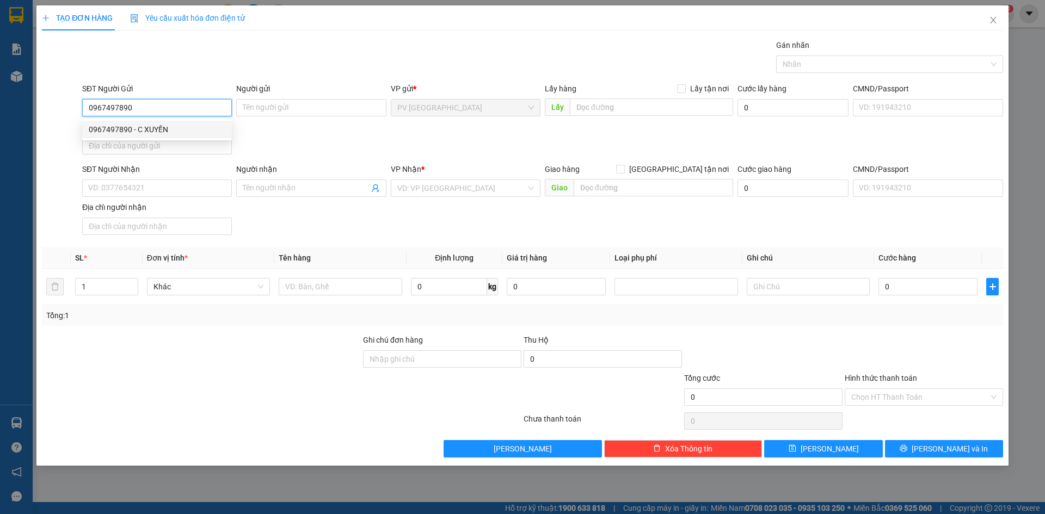
type input "HOA"
type input "40.000"
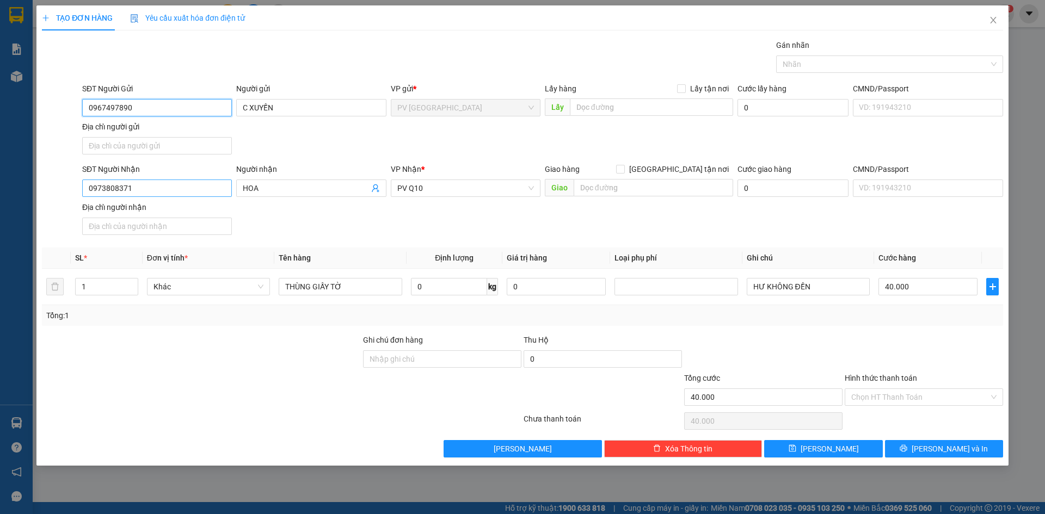
type input "0967497890"
click at [203, 189] on input "0973808371" at bounding box center [157, 188] width 150 height 17
click at [192, 194] on input "0973808371" at bounding box center [157, 188] width 150 height 17
drag, startPoint x: 312, startPoint y: 290, endPoint x: 208, endPoint y: 295, distance: 104.1
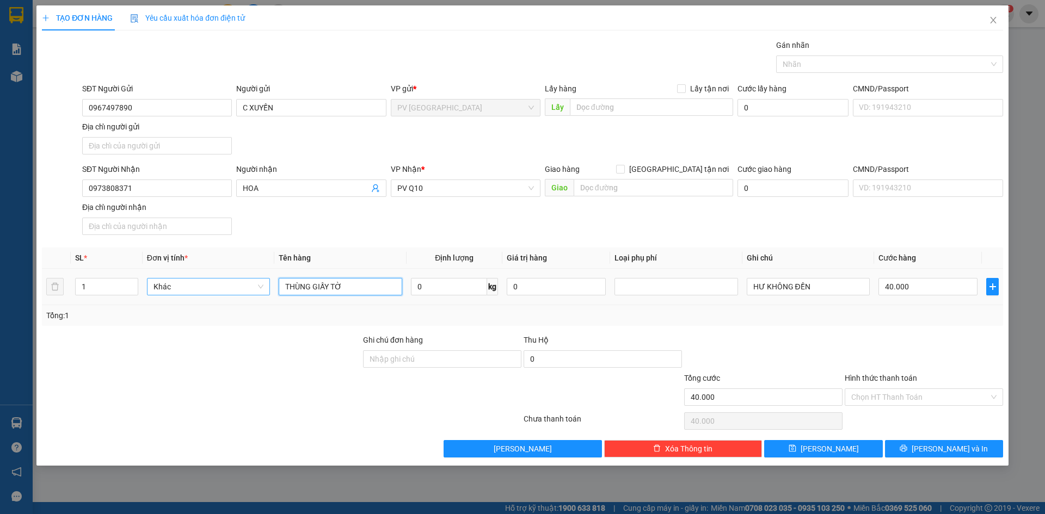
click at [210, 296] on tr "1 Khác THÙNG GIẤY TỜ 0 kg 0 HƯ KHÔNG ĐỀN 40.000" at bounding box center [522, 287] width 961 height 36
type input "GIẤY TỜ"
click at [922, 293] on input "40.000" at bounding box center [927, 286] width 99 height 17
type input "3"
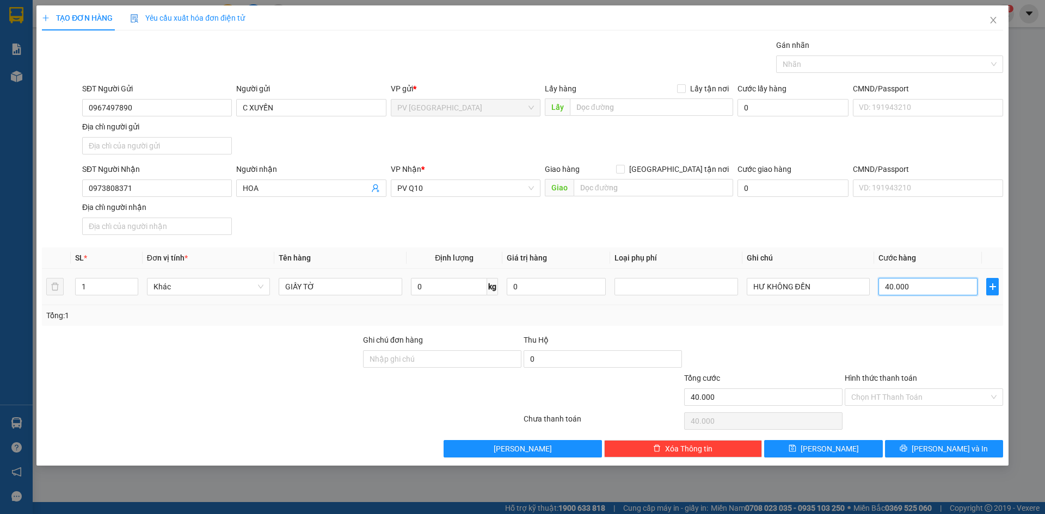
type input "3"
type input "30"
type input "30.000"
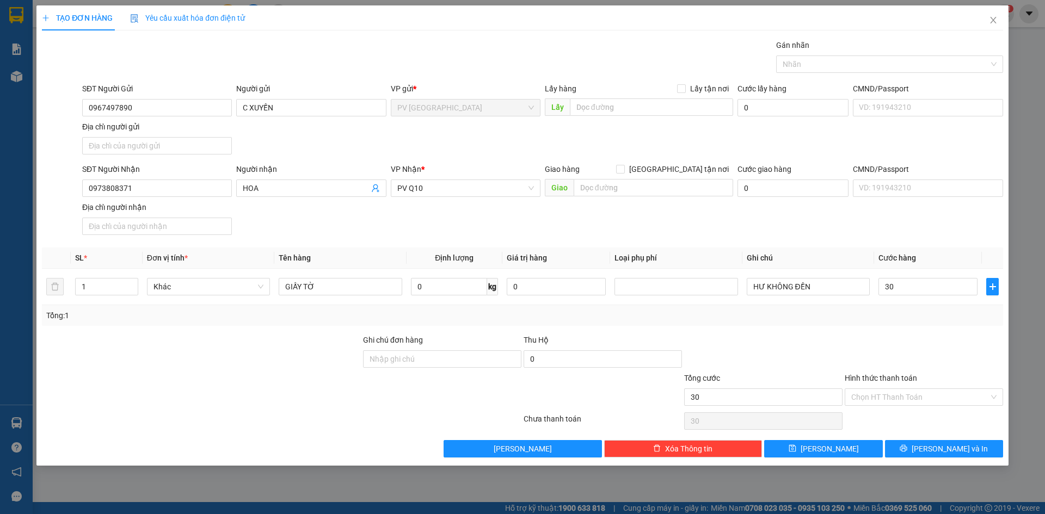
type input "30.000"
click at [908, 341] on div at bounding box center [924, 353] width 161 height 38
drag, startPoint x: 914, startPoint y: 403, endPoint x: 918, endPoint y: 410, distance: 7.8
click at [915, 403] on input "Hình thức thanh toán" at bounding box center [920, 397] width 138 height 16
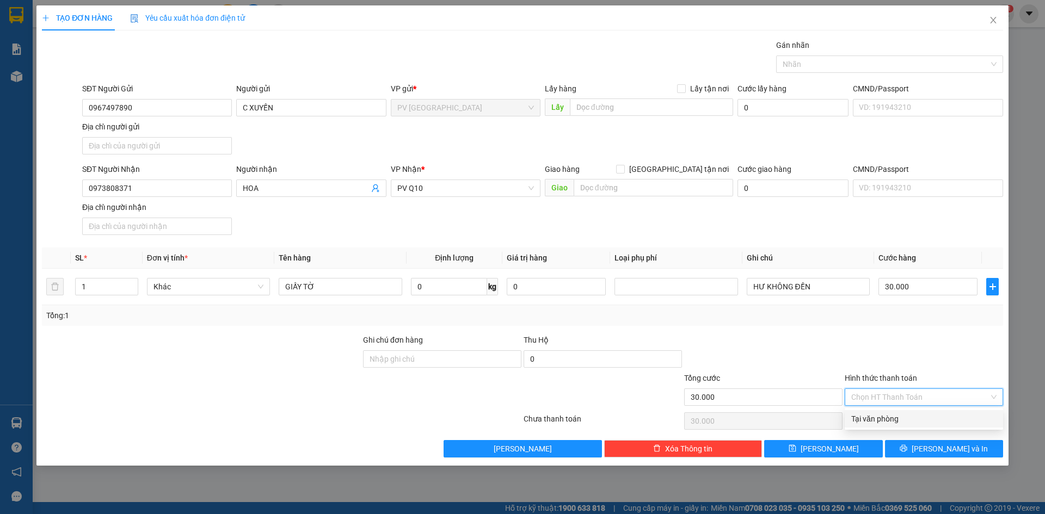
click at [914, 426] on div "Tại văn phòng" at bounding box center [924, 418] width 158 height 17
type input "0"
click at [918, 448] on button "Lưu và In" at bounding box center [944, 448] width 118 height 17
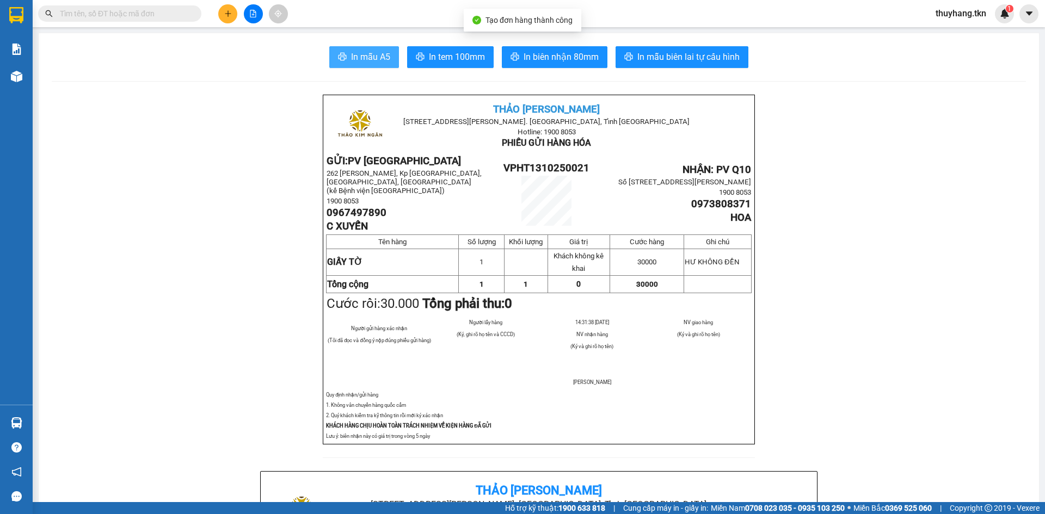
click at [354, 52] on span "In mẫu A5" at bounding box center [370, 57] width 39 height 14
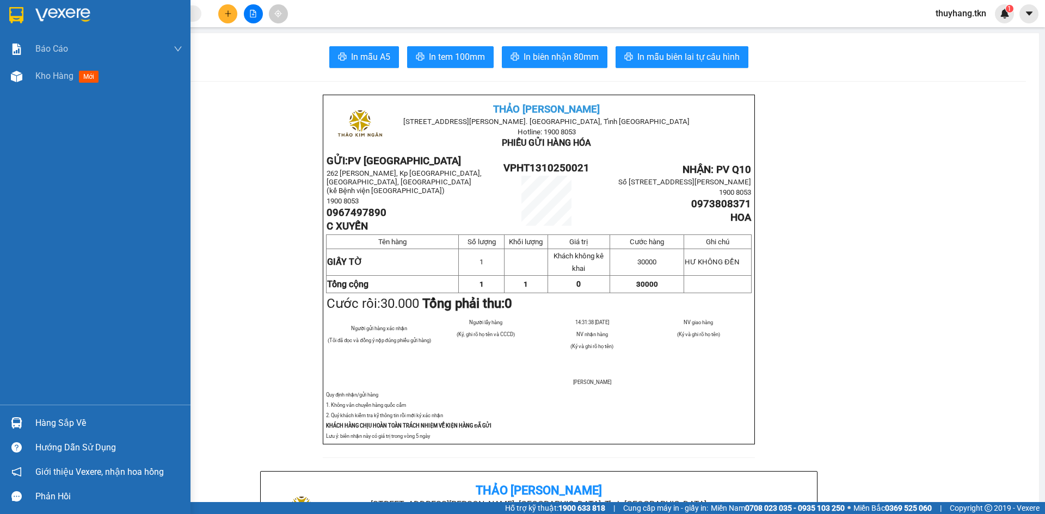
click at [9, 15] on img at bounding box center [16, 15] width 14 height 16
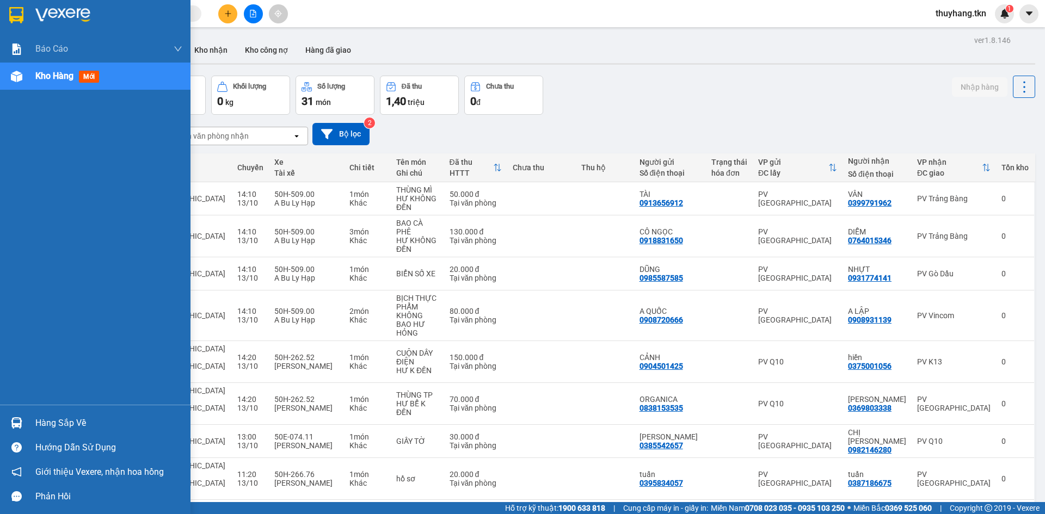
click at [40, 414] on div "Hàng sắp về" at bounding box center [95, 423] width 190 height 24
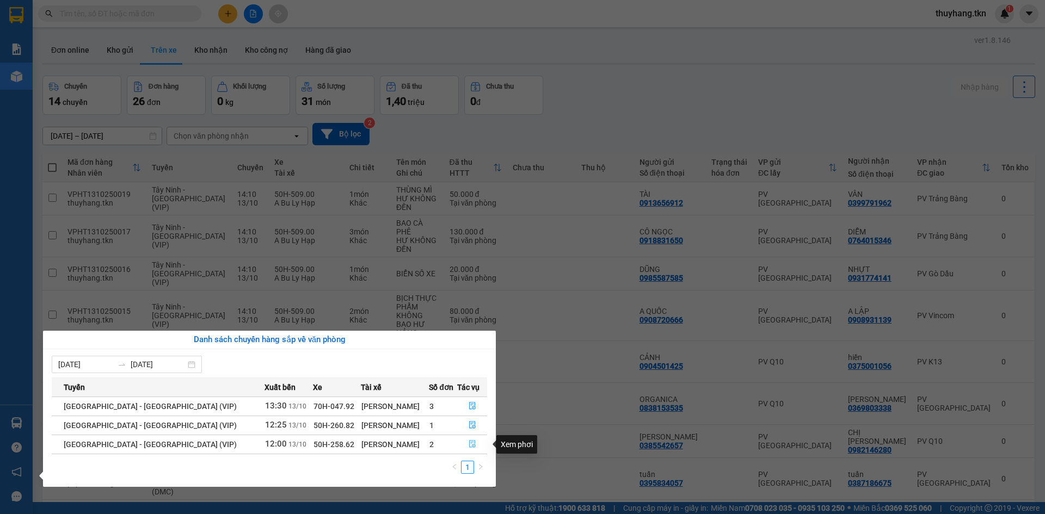
click at [469, 444] on icon "file-done" at bounding box center [473, 444] width 8 height 8
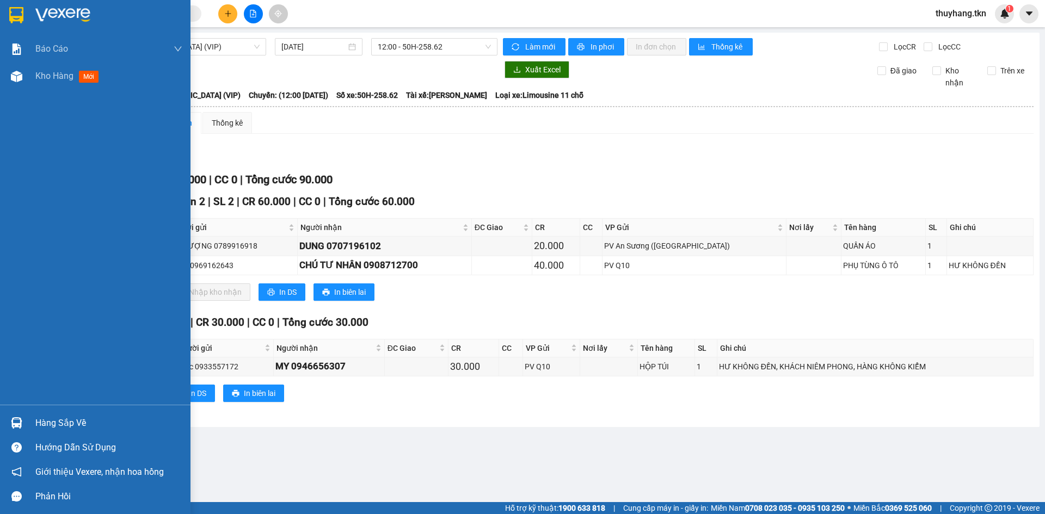
click at [27, 11] on div at bounding box center [95, 17] width 190 height 35
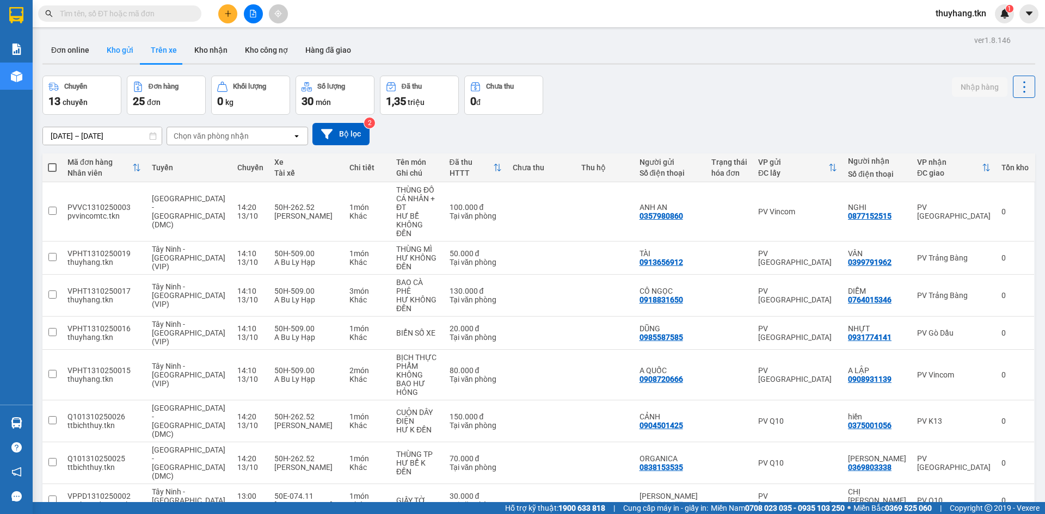
click at [122, 47] on button "Kho gửi" at bounding box center [120, 50] width 44 height 26
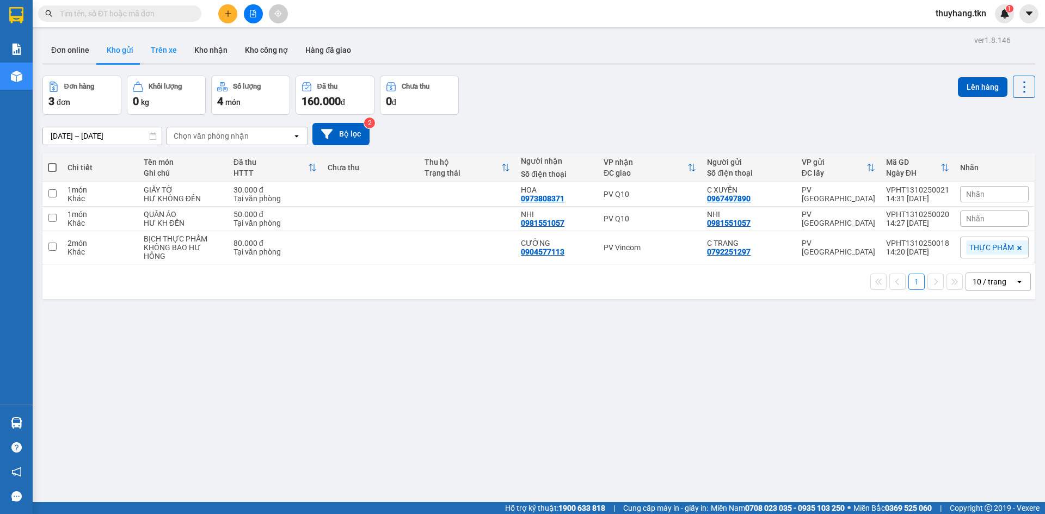
click at [162, 55] on button "Trên xe" at bounding box center [164, 50] width 44 height 26
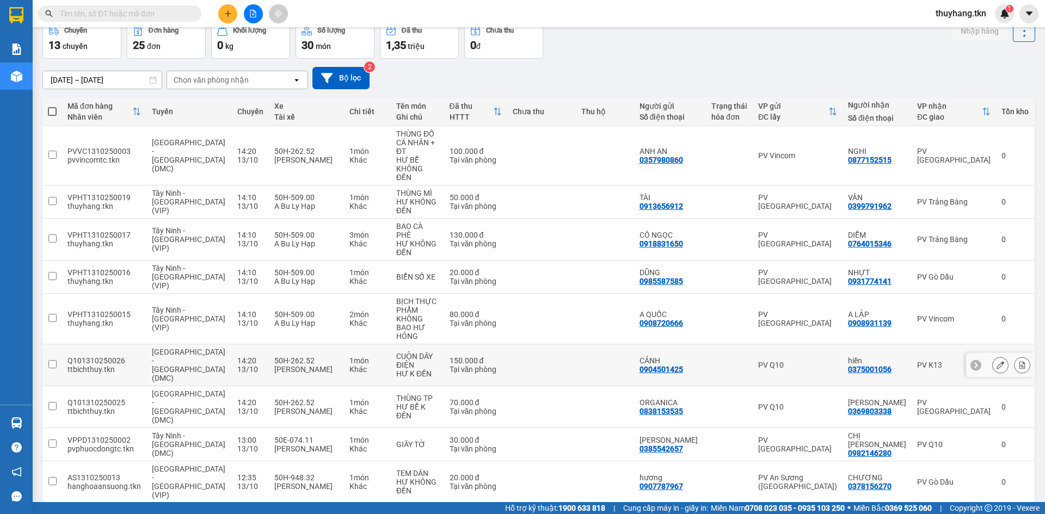
scroll to position [57, 0]
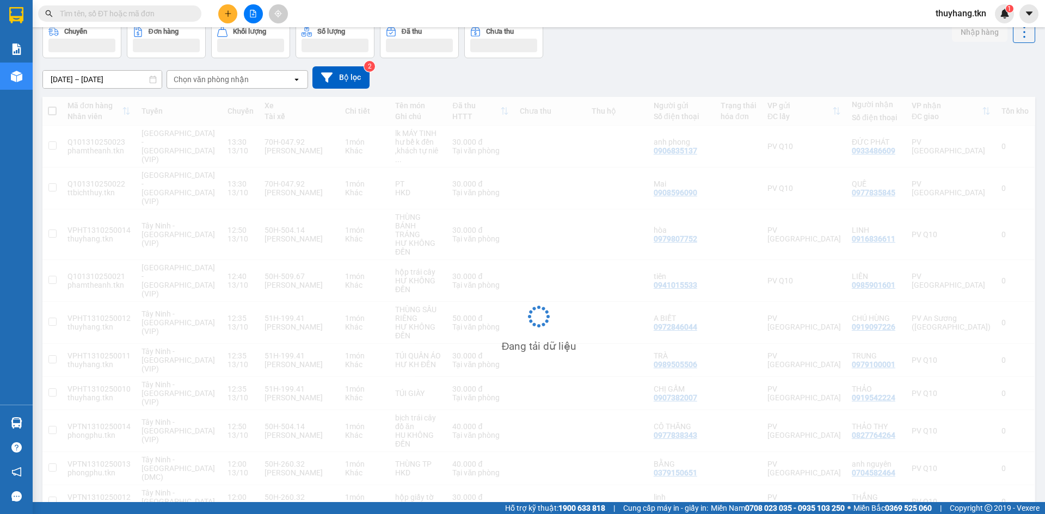
scroll to position [50, 0]
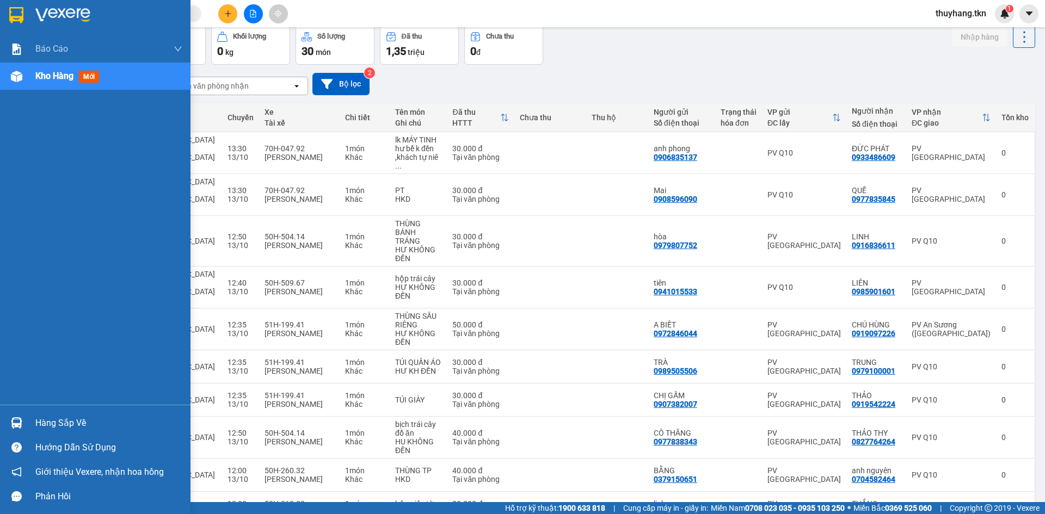
click at [24, 426] on div at bounding box center [16, 423] width 19 height 19
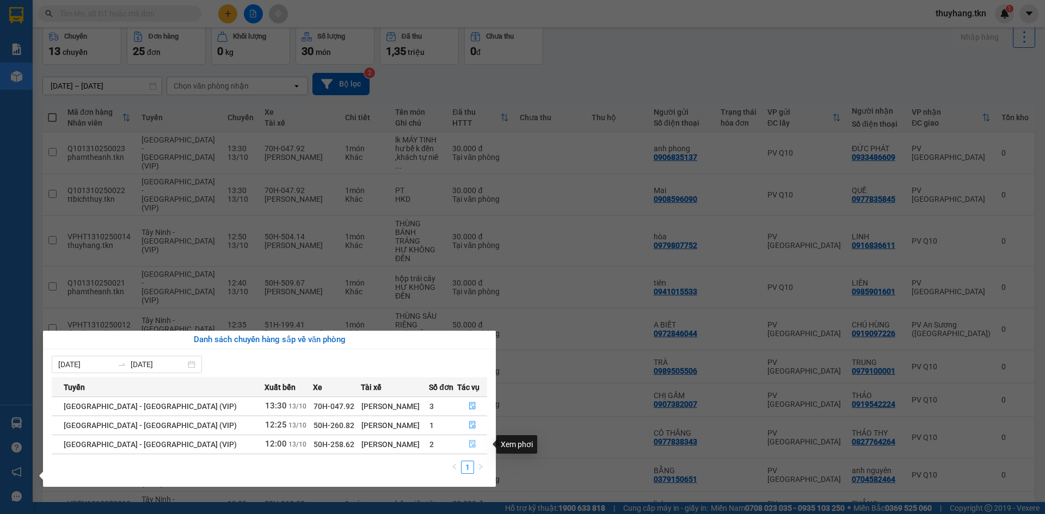
click at [469, 445] on icon "file-done" at bounding box center [472, 445] width 7 height 8
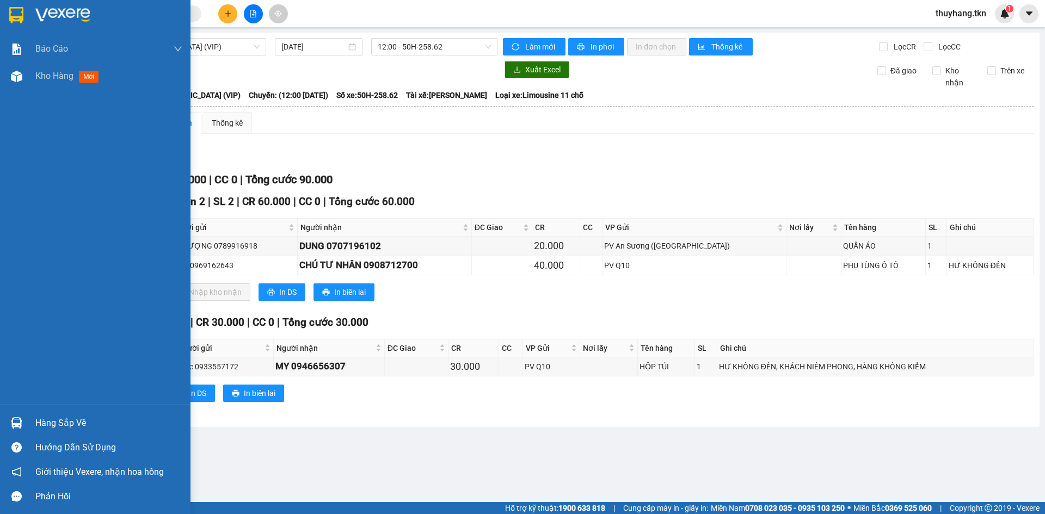
click at [22, 420] on div at bounding box center [16, 423] width 19 height 19
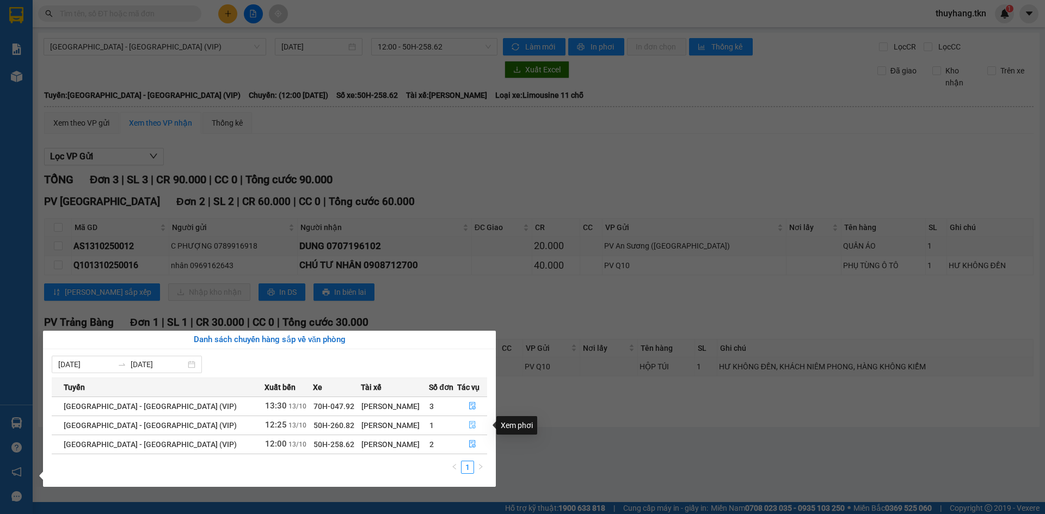
click at [469, 425] on icon "file-done" at bounding box center [473, 425] width 8 height 8
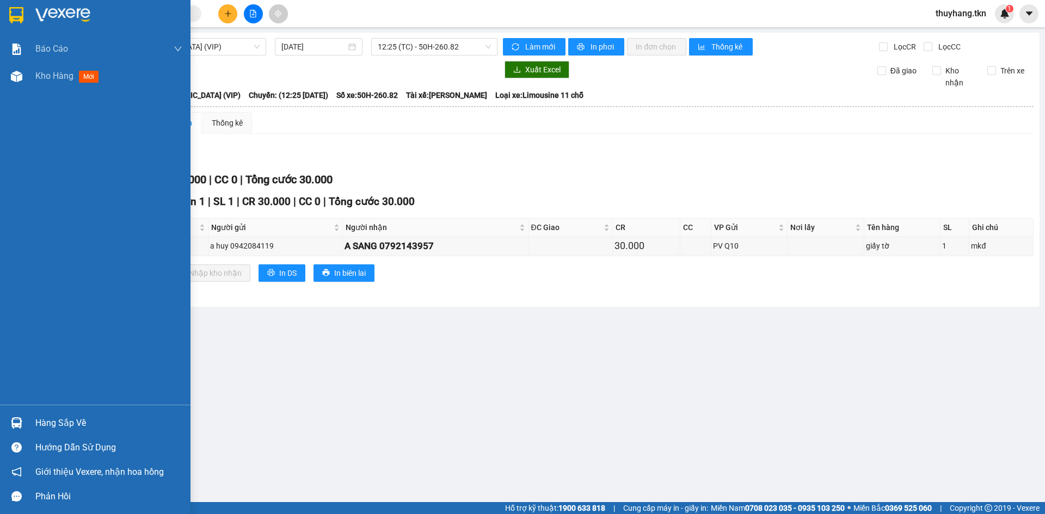
click at [19, 421] on img at bounding box center [16, 422] width 11 height 11
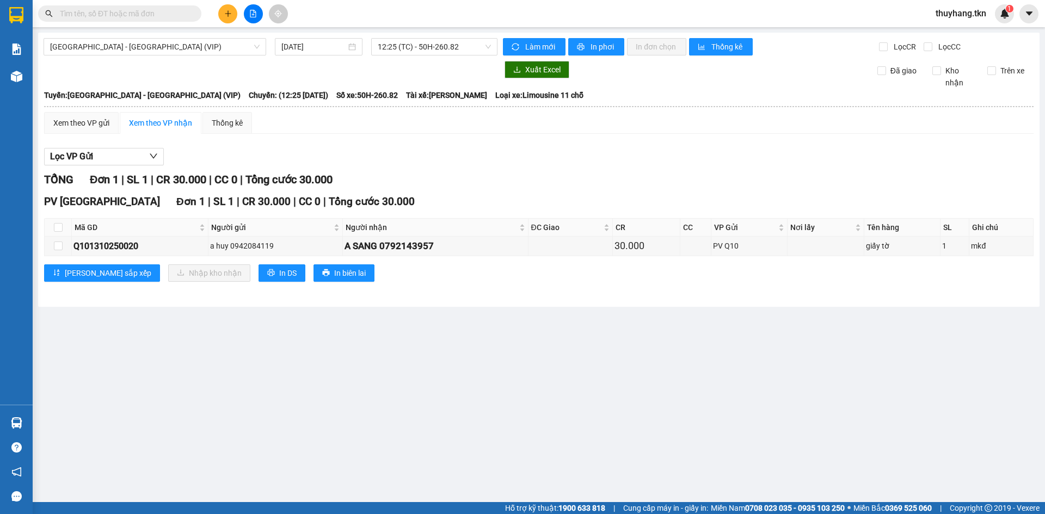
click at [236, 82] on section "Kết quả tìm kiếm ( 0 ) Bộ lọc No Data thuyhang.tkn 1 Báo cáo Mẫu 1: Báo cáo dòn…" at bounding box center [522, 257] width 1045 height 514
click at [227, 18] on button at bounding box center [227, 13] width 19 height 19
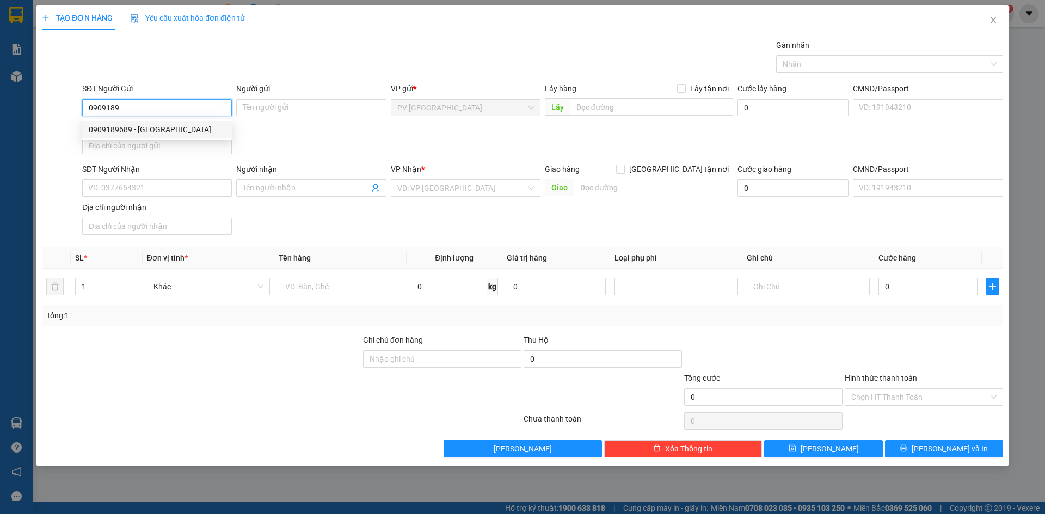
click at [180, 135] on div "0909189689 - VIỆT ÚC" at bounding box center [157, 130] width 137 height 12
type input "0909189689"
type input "VIỆT ÚC"
type input "0913129199"
type input "LABO NGUYỄN LONG"
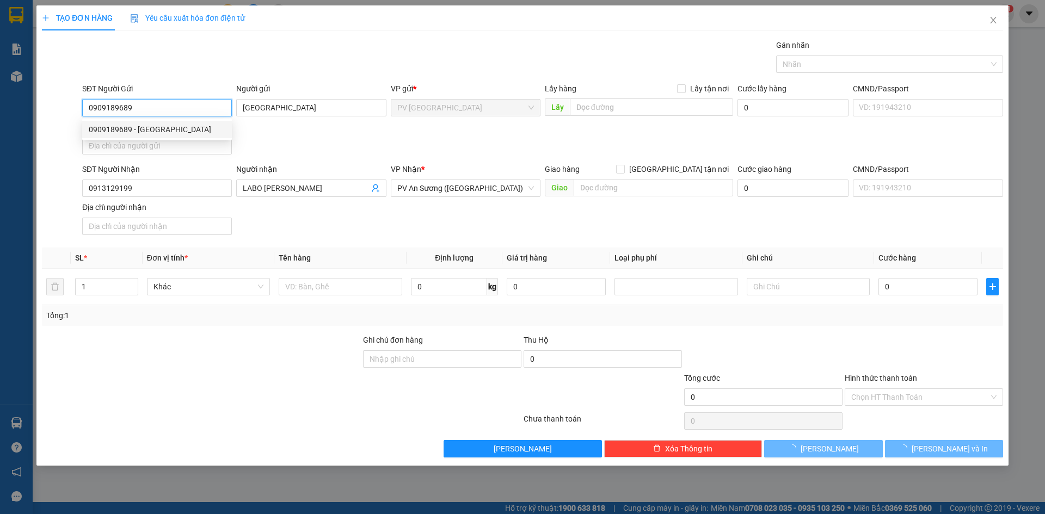
type input "20.000"
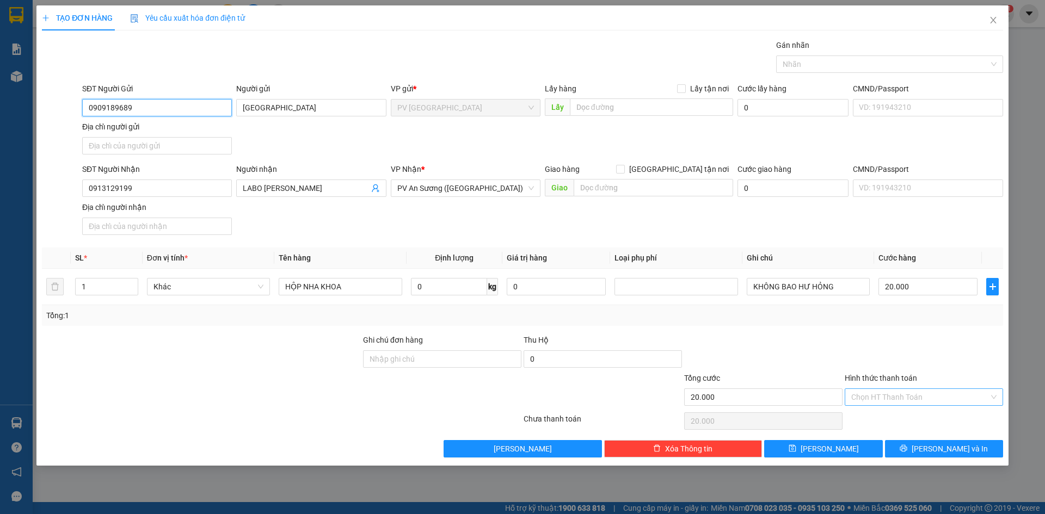
type input "0909189689"
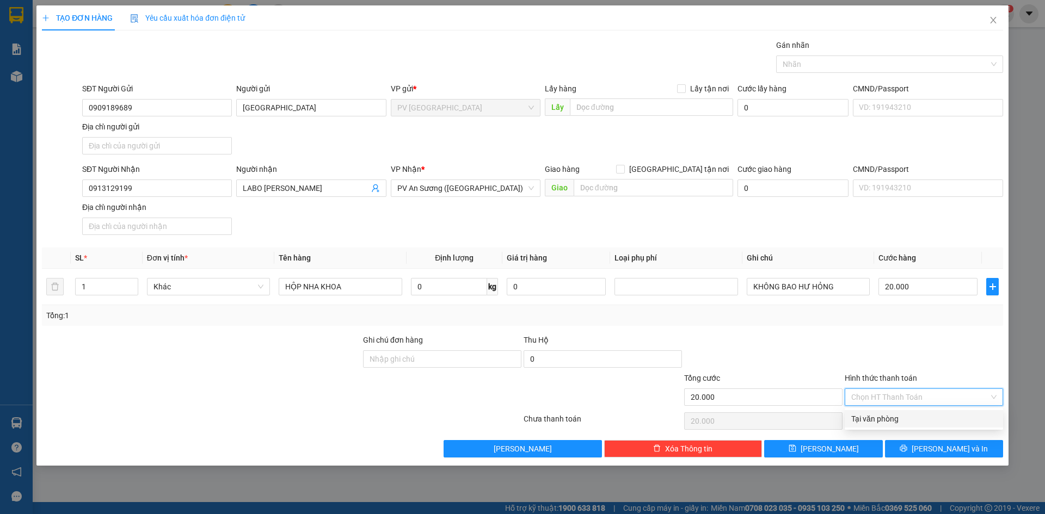
click at [904, 392] on input "Hình thức thanh toán" at bounding box center [920, 397] width 138 height 16
click at [904, 415] on div "Tại văn phòng" at bounding box center [923, 419] width 145 height 12
type input "0"
click at [935, 447] on span "Lưu và In" at bounding box center [950, 449] width 76 height 12
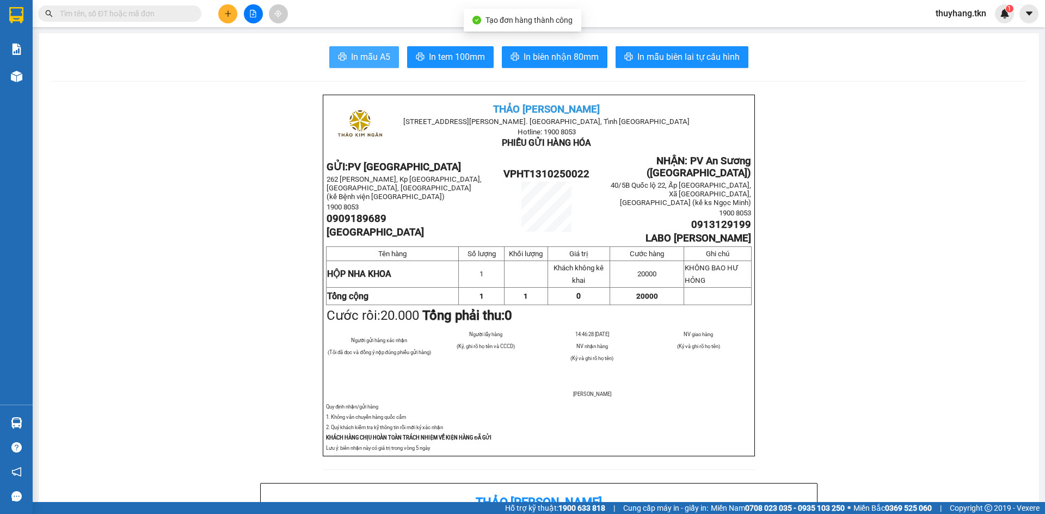
click at [386, 55] on button "In mẫu A5" at bounding box center [364, 57] width 70 height 22
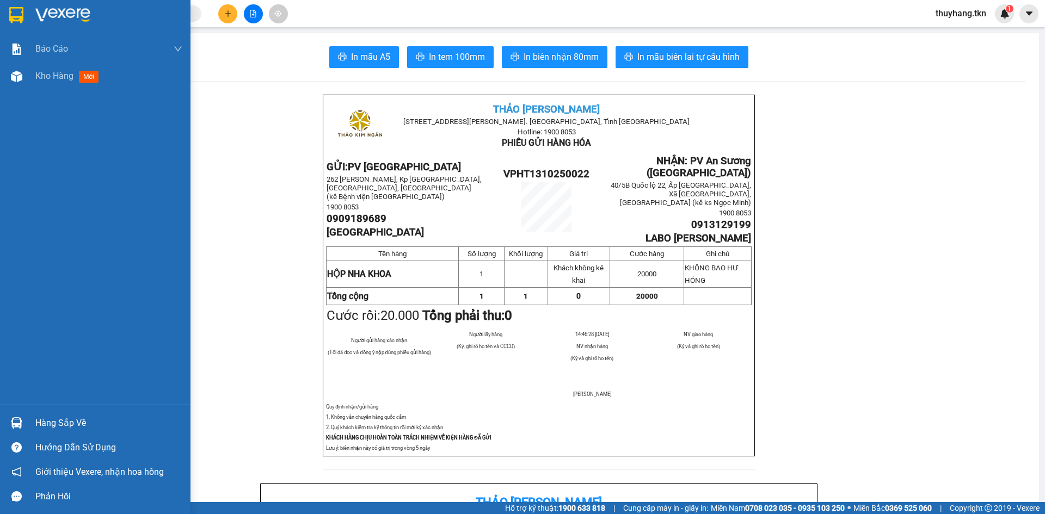
click at [26, 422] on div "Hàng sắp về" at bounding box center [95, 423] width 190 height 24
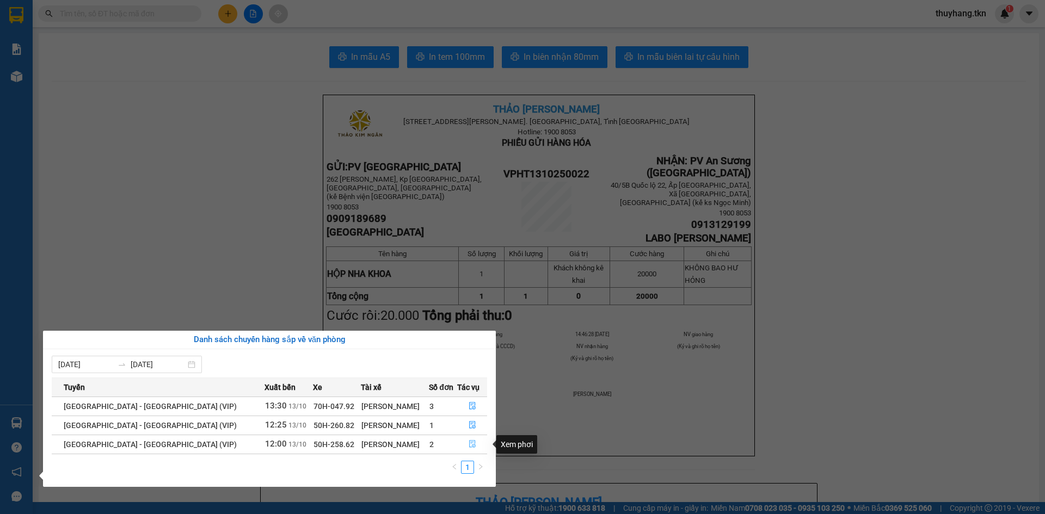
click at [463, 447] on button "button" at bounding box center [472, 444] width 29 height 17
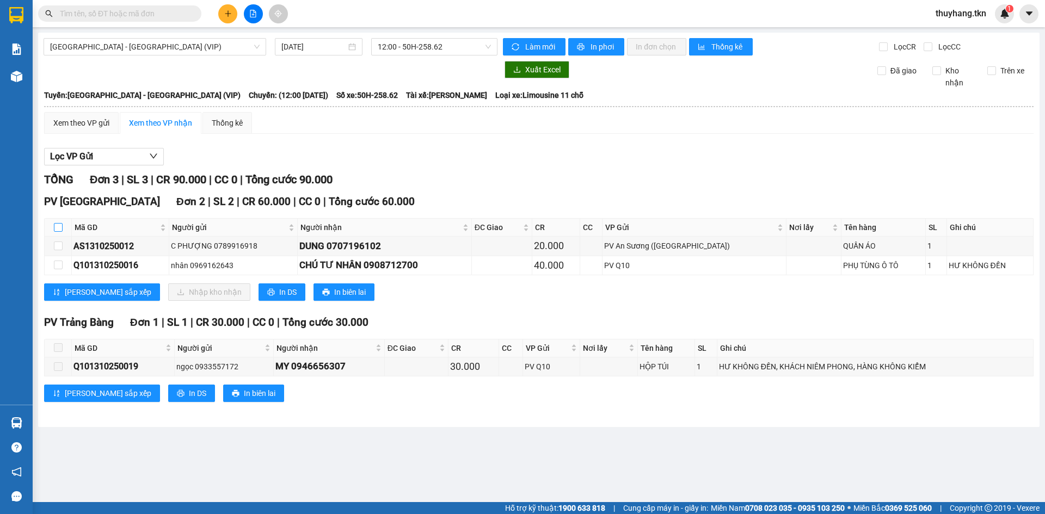
click at [60, 225] on input "checkbox" at bounding box center [58, 227] width 9 height 9
checkbox input "true"
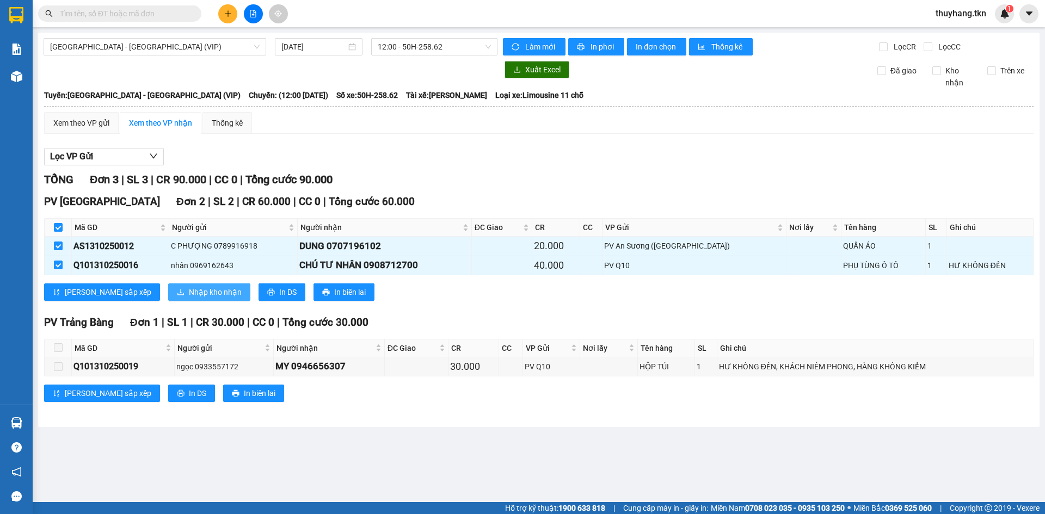
click at [168, 293] on button "Nhập kho nhận" at bounding box center [209, 292] width 82 height 17
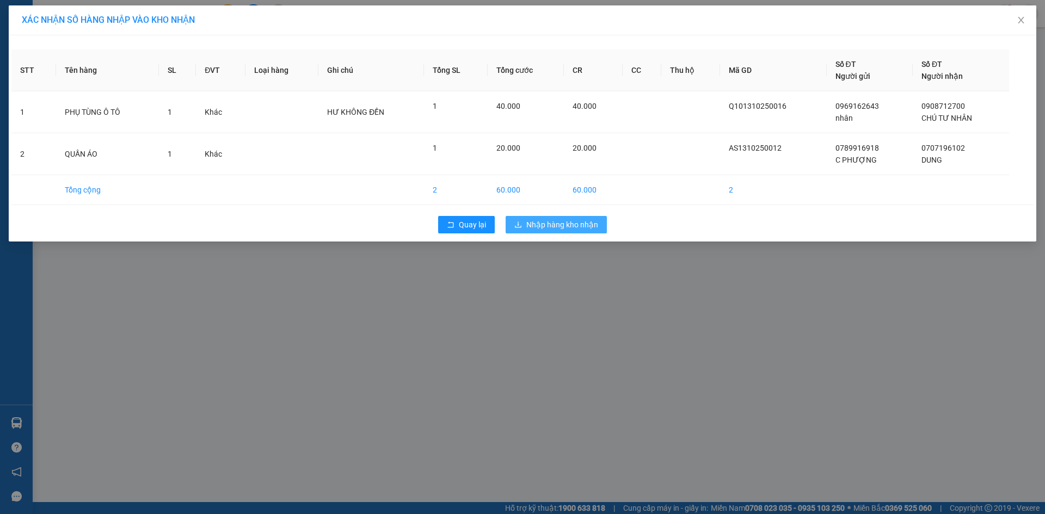
click at [579, 223] on span "Nhập hàng kho nhận" at bounding box center [562, 225] width 72 height 12
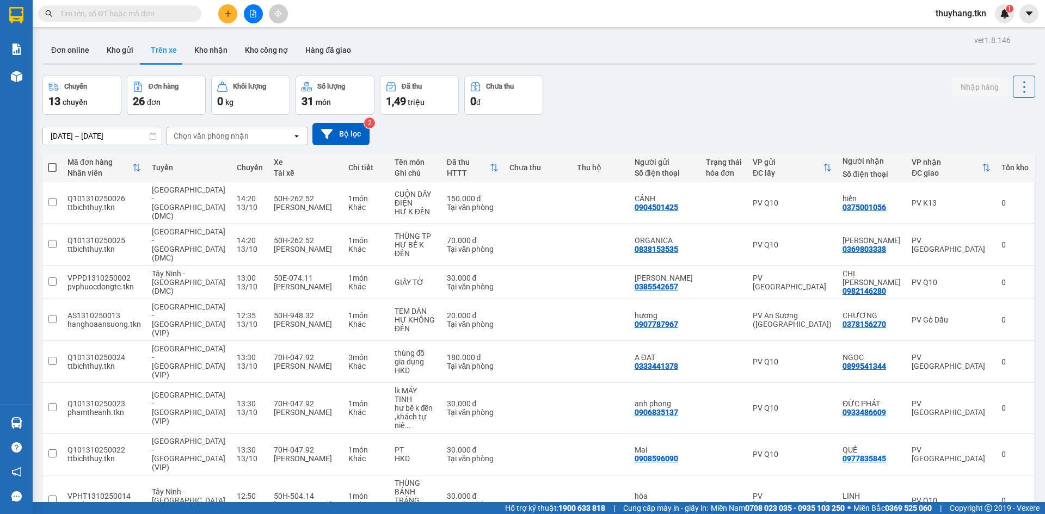
click at [607, 94] on div "Chuyến 13 chuyến Đơn hàng 26 đơn Khối lượng 0 kg Số lượng 31 món Đã thu 1,49 tr…" at bounding box center [538, 95] width 993 height 39
click at [664, 116] on div "11/10/2025 – 13/10/2025 Press the down arrow key to interact with the calendar …" at bounding box center [538, 134] width 993 height 39
click at [111, 42] on button "Kho gửi" at bounding box center [120, 50] width 44 height 26
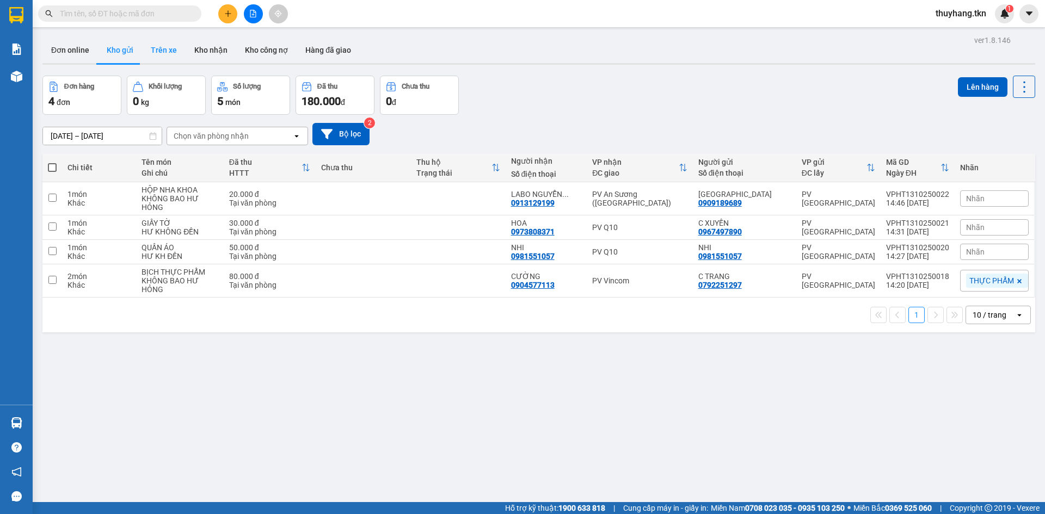
click at [173, 53] on button "Trên xe" at bounding box center [164, 50] width 44 height 26
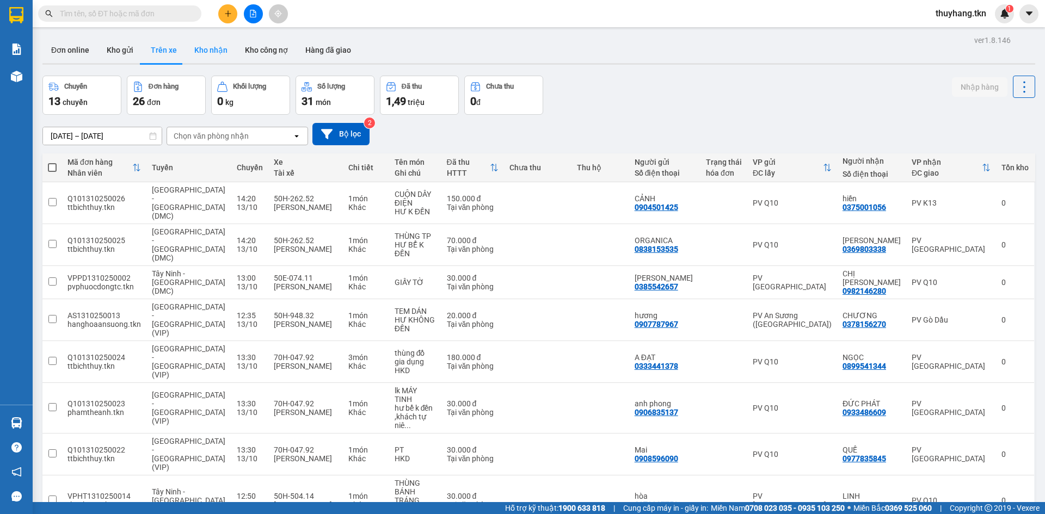
click at [196, 54] on button "Kho nhận" at bounding box center [211, 50] width 51 height 26
type input "[DATE] – [DATE]"
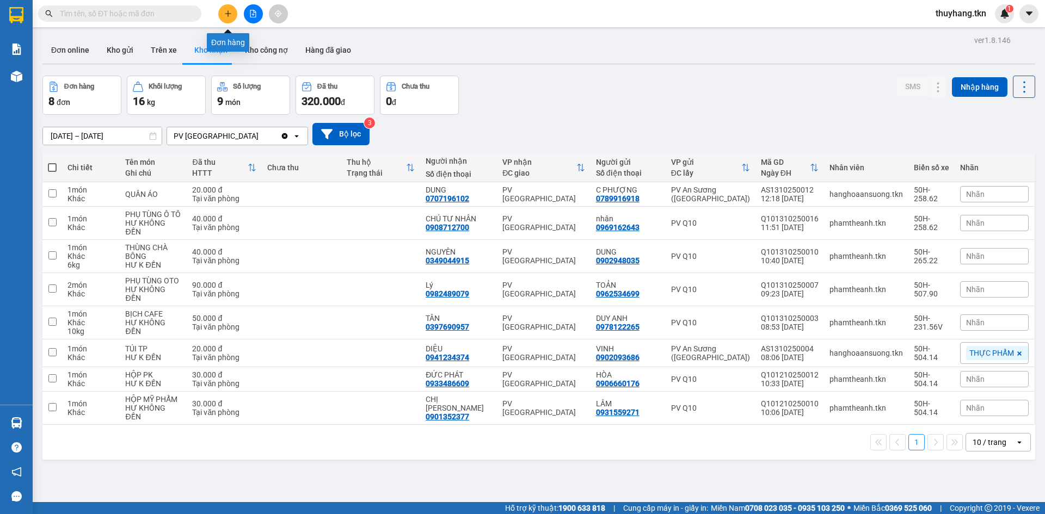
click at [229, 13] on icon "plus" at bounding box center [228, 14] width 8 height 8
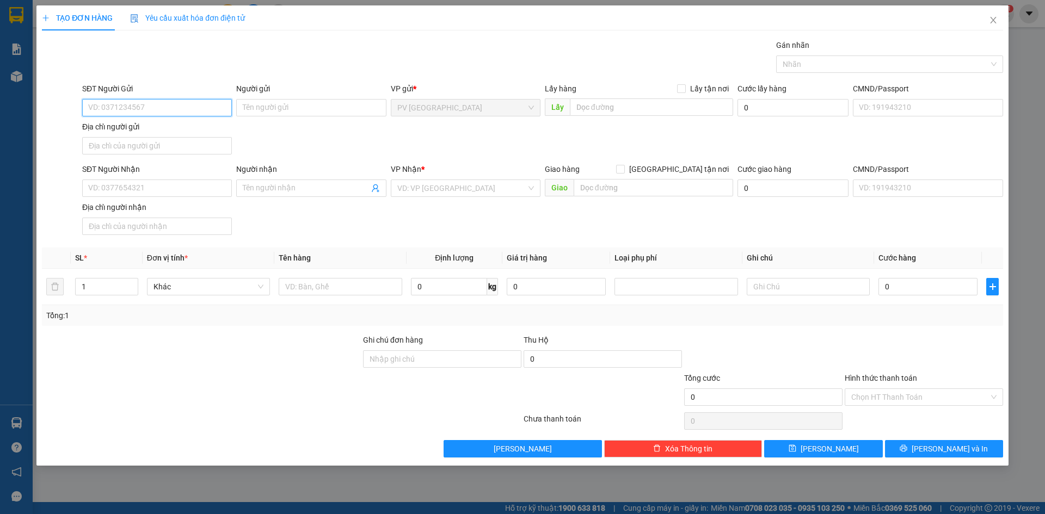
click at [171, 107] on input "SĐT Người Gửi" at bounding box center [157, 107] width 150 height 17
type input "0775537046"
click at [200, 132] on div "0775537046 - C Phượng" at bounding box center [157, 130] width 137 height 12
type input "C Phượng"
type input "0969463001"
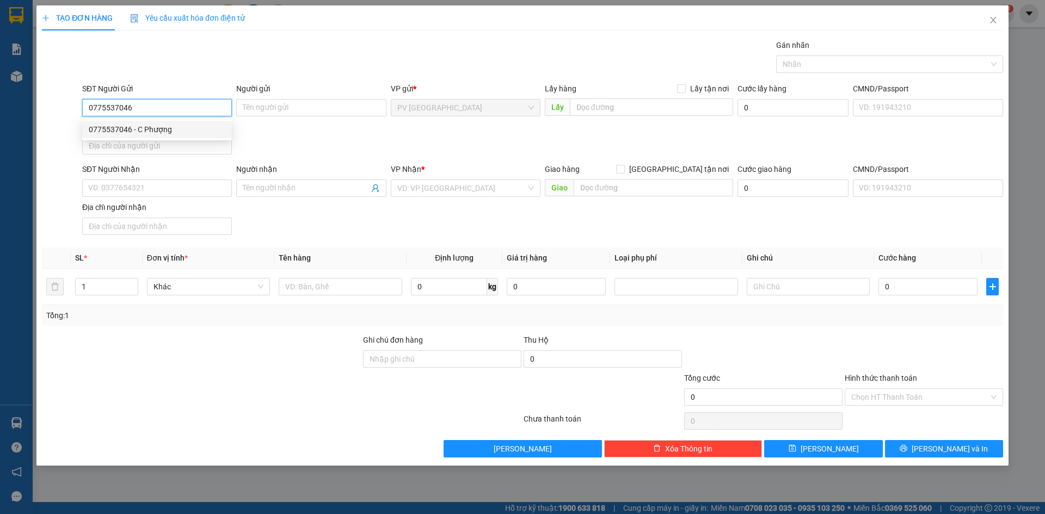
type input "THÀNH"
type input "30.000"
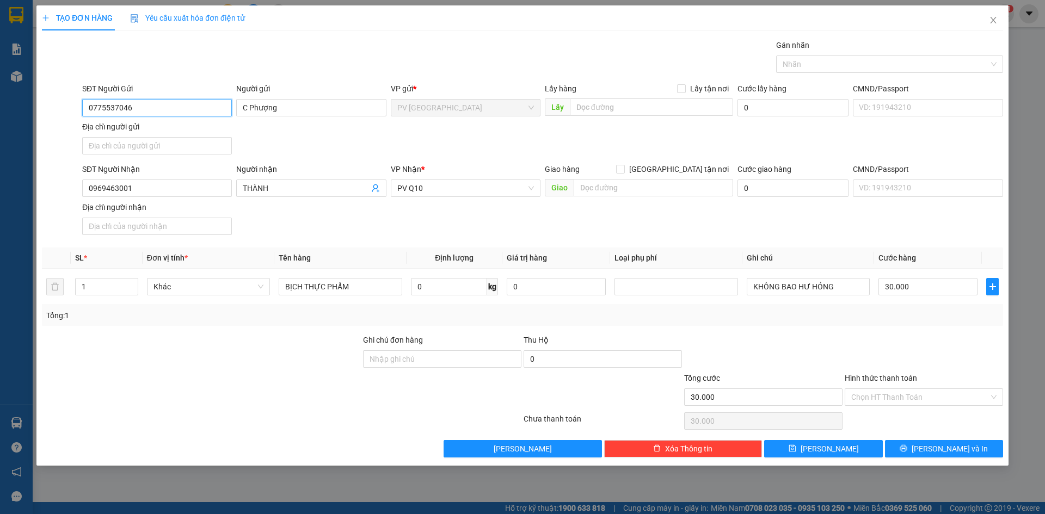
type input "0775537046"
click at [311, 225] on div "SĐT Người Nhận 0969463001 Người nhận THÀNH VP Nhận * PV Q10 Giao hàng Giao tận …" at bounding box center [542, 201] width 925 height 76
click at [292, 383] on div at bounding box center [201, 391] width 321 height 38
drag, startPoint x: 804, startPoint y: 65, endPoint x: 800, endPoint y: 99, distance: 33.4
click at [805, 69] on div at bounding box center [884, 64] width 211 height 13
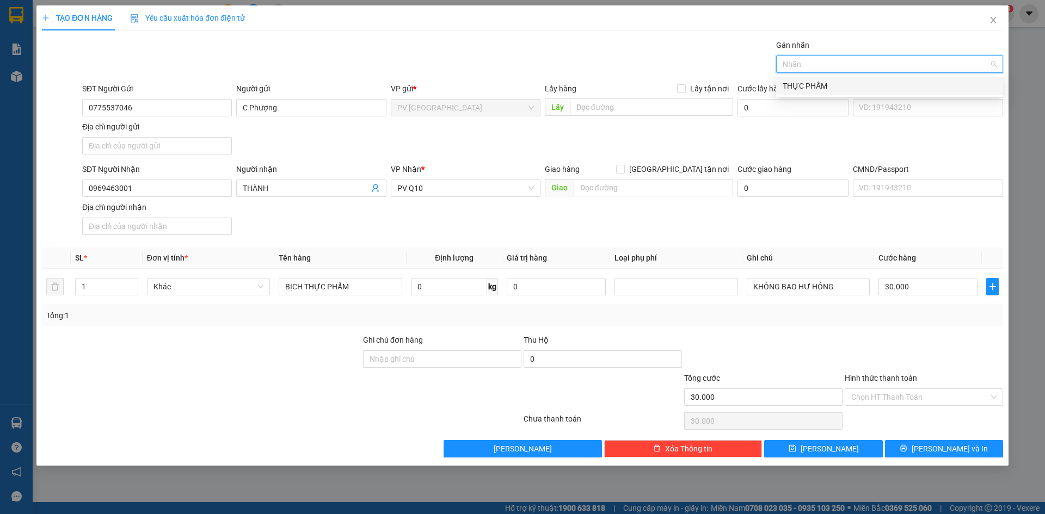
click at [807, 88] on div "THỰC PHẨM" at bounding box center [890, 86] width 214 height 12
click at [671, 78] on div "Transit Pickup Surcharge Ids Transit Deliver Surcharge Ids Transit Deliver Surc…" at bounding box center [522, 248] width 961 height 419
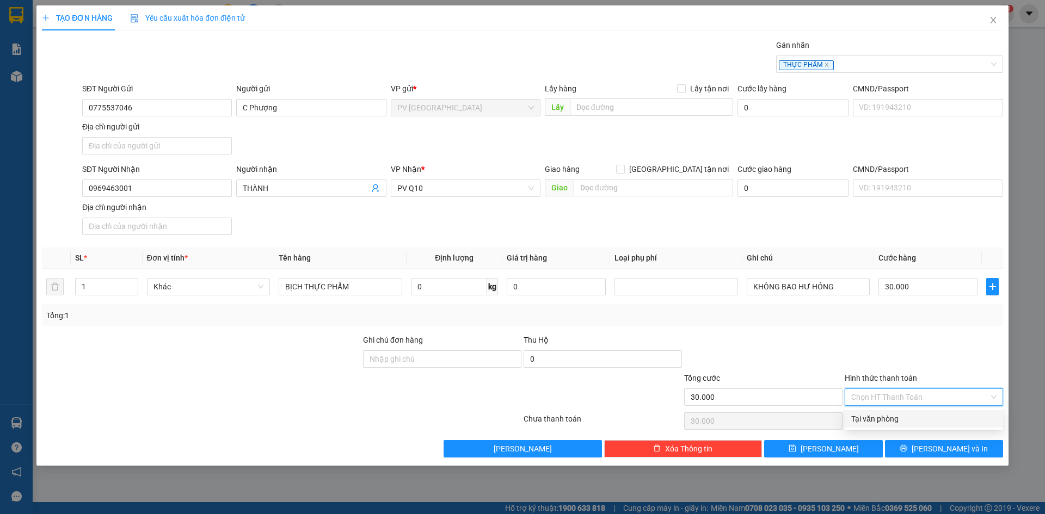
click at [924, 400] on input "Hình thức thanh toán" at bounding box center [920, 397] width 138 height 16
click at [900, 420] on div "Tại văn phòng" at bounding box center [923, 419] width 145 height 12
type input "0"
click at [880, 361] on div at bounding box center [924, 353] width 161 height 38
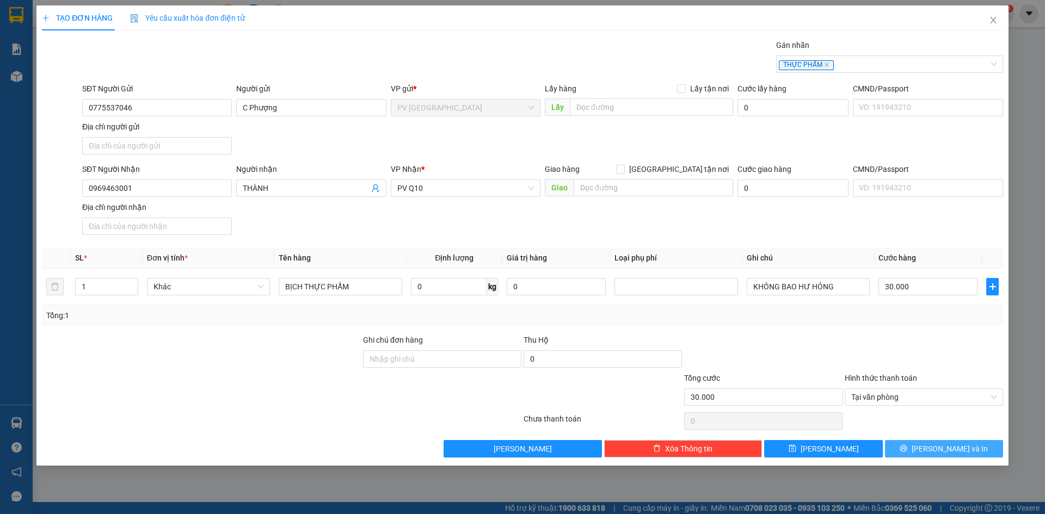
click at [947, 444] on span "Lưu và In" at bounding box center [950, 449] width 76 height 12
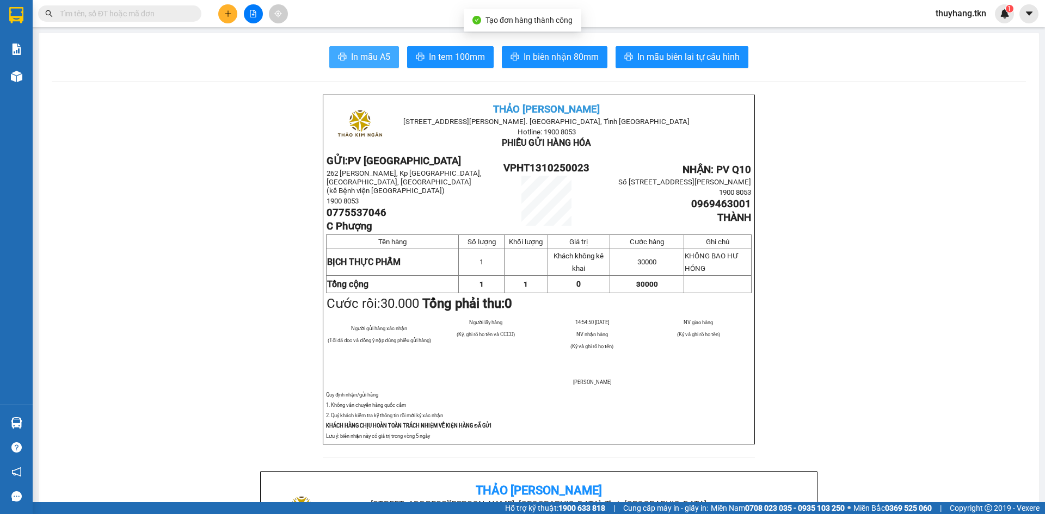
click at [352, 63] on span "In mẫu A5" at bounding box center [370, 57] width 39 height 14
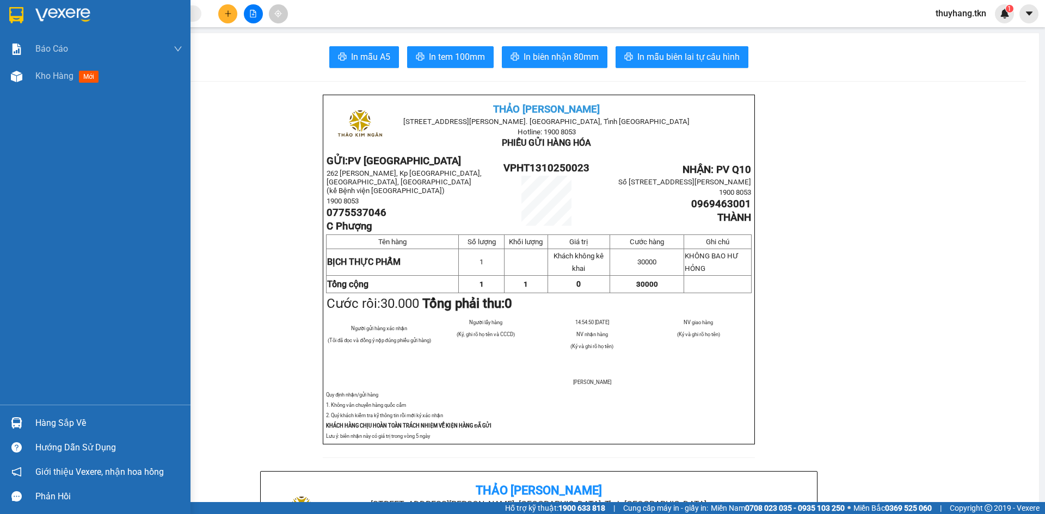
click at [28, 10] on div at bounding box center [95, 17] width 190 height 35
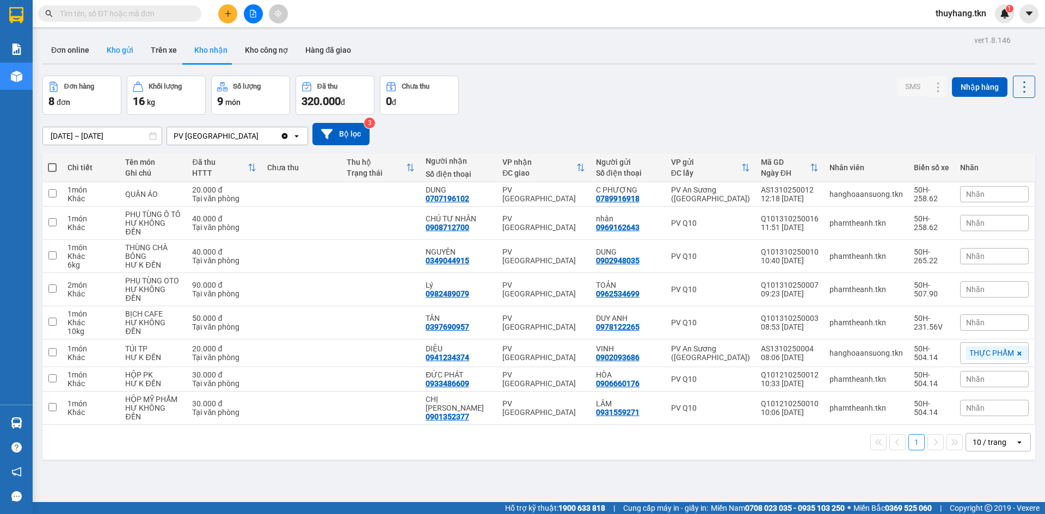
click at [118, 58] on button "Kho gửi" at bounding box center [120, 50] width 44 height 26
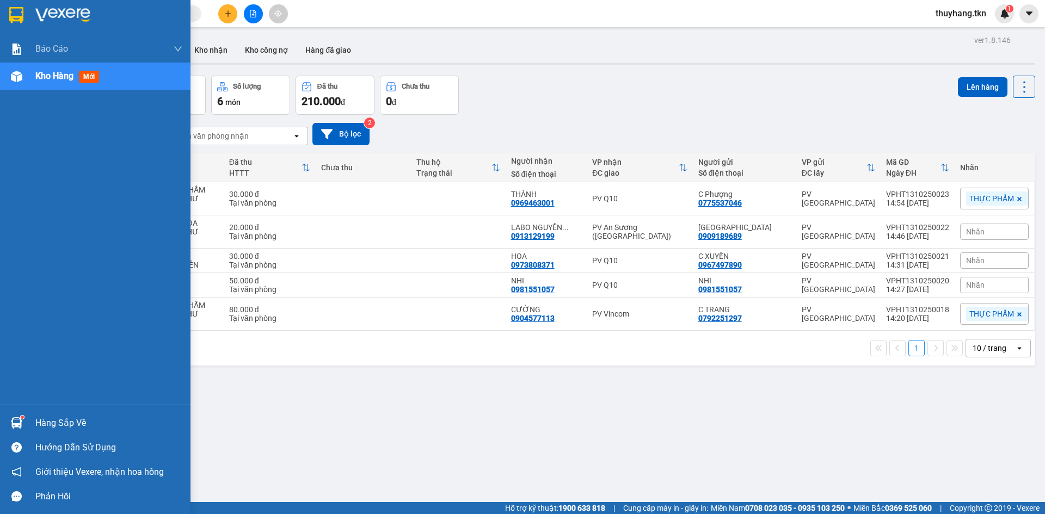
click at [43, 428] on div "Hàng sắp về" at bounding box center [108, 423] width 147 height 16
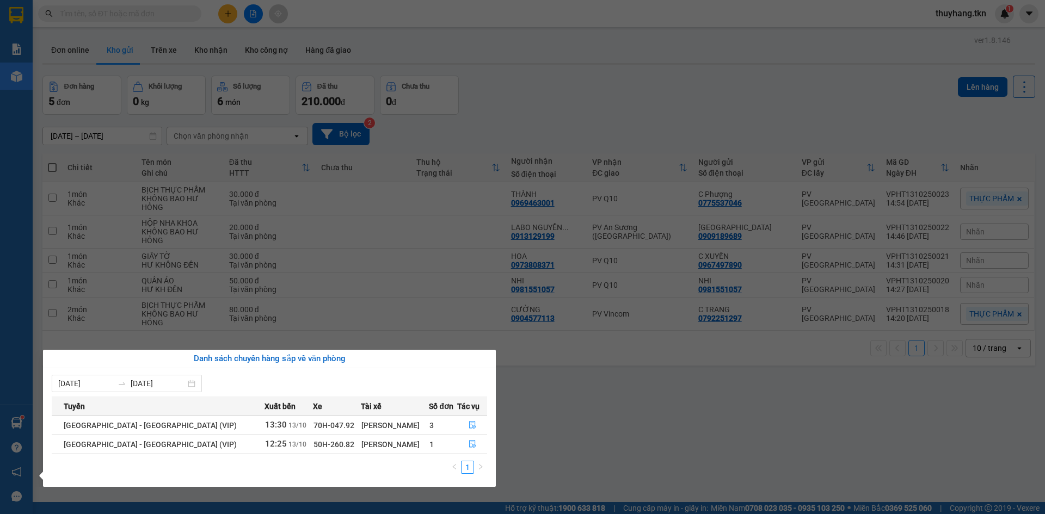
click at [128, 45] on section "Kết quả tìm kiếm ( 0 ) Bộ lọc No Data thuyhang.tkn 1 Báo cáo Mẫu 1: Báo cáo dòn…" at bounding box center [522, 257] width 1045 height 514
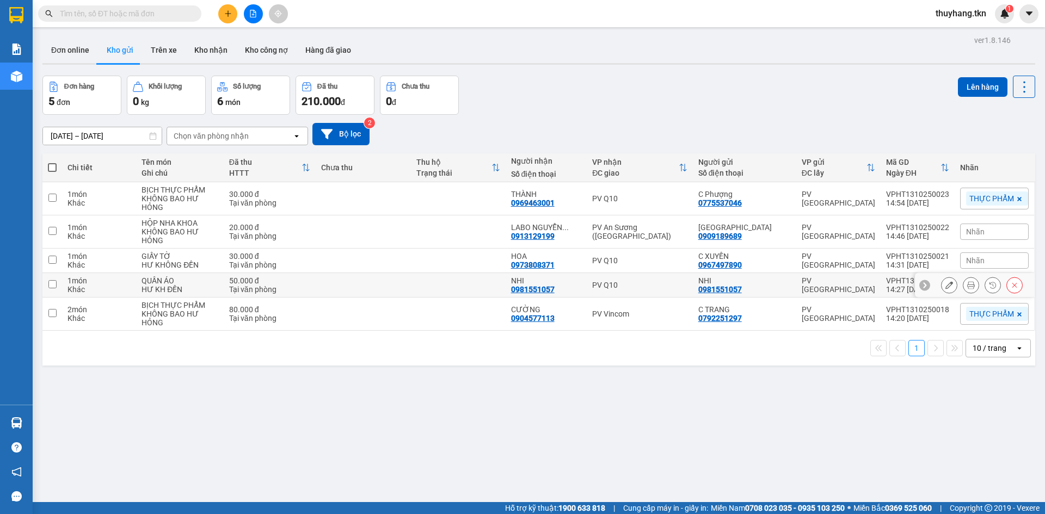
click at [422, 287] on td at bounding box center [458, 285] width 95 height 24
checkbox input "true"
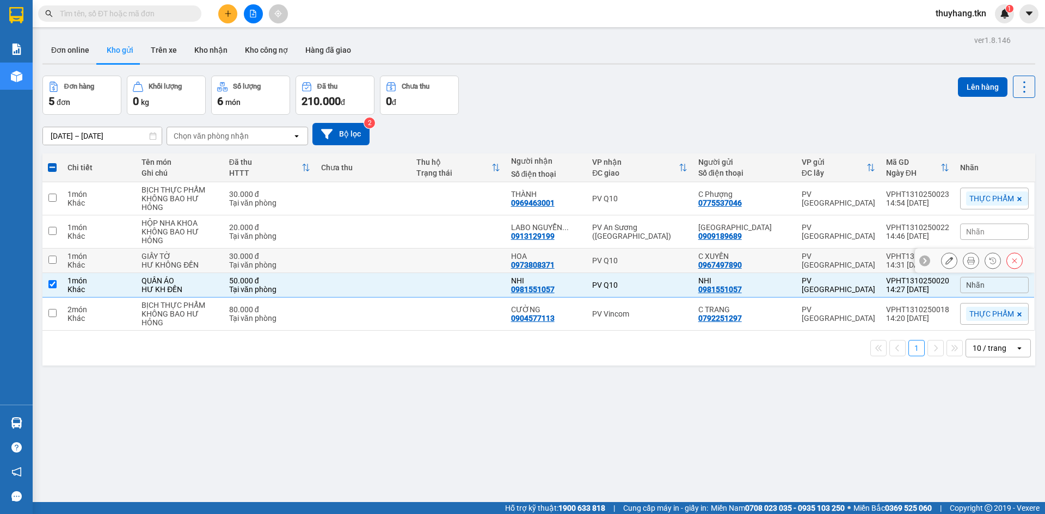
click at [428, 263] on td at bounding box center [458, 261] width 95 height 24
checkbox input "true"
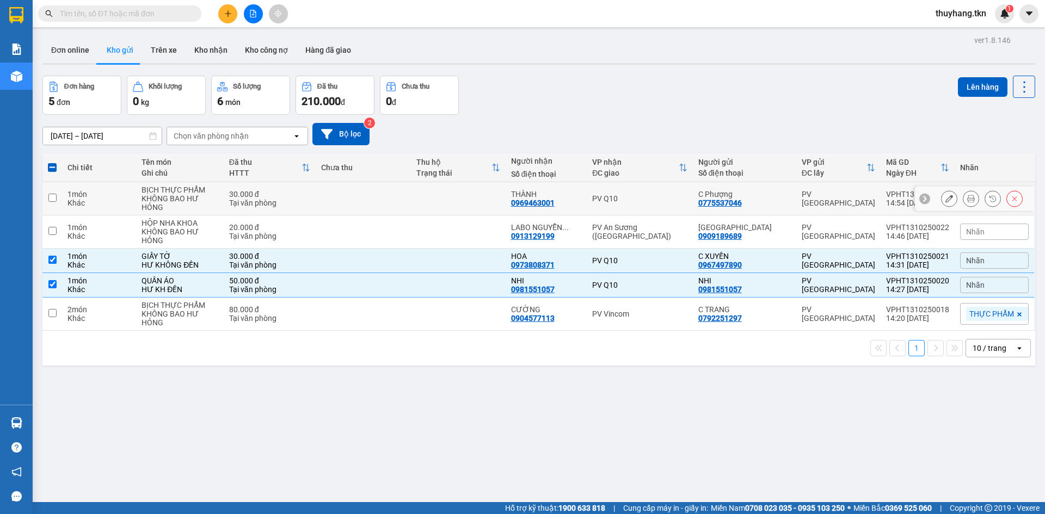
click at [446, 196] on td at bounding box center [458, 198] width 95 height 33
checkbox input "true"
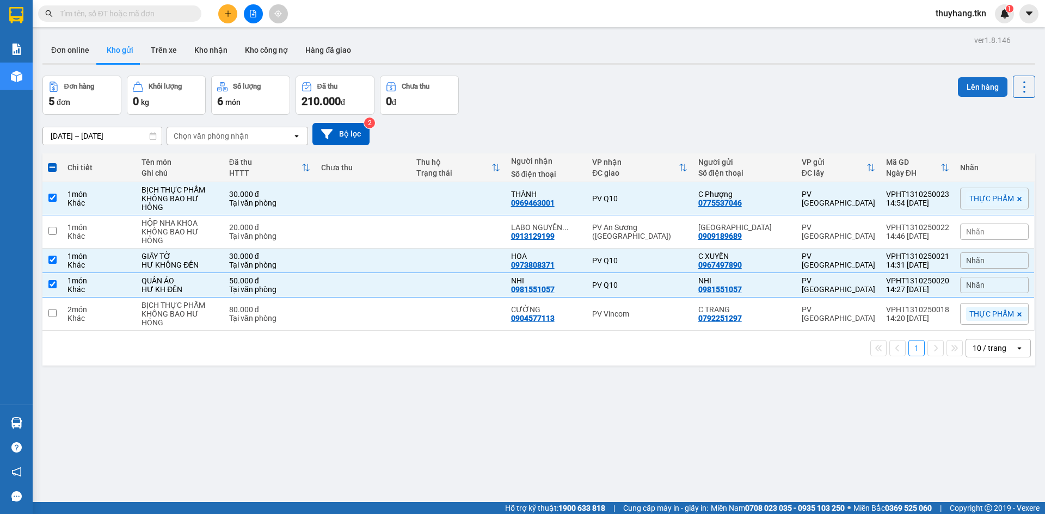
click at [962, 83] on button "Lên hàng" at bounding box center [983, 87] width 50 height 20
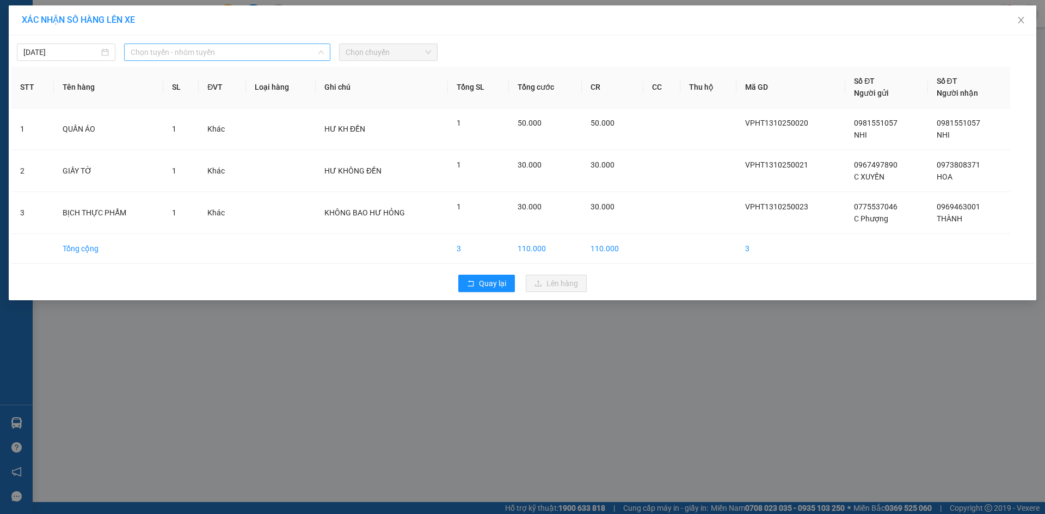
click at [254, 50] on span "Chọn tuyến - nhóm tuyến" at bounding box center [227, 52] width 193 height 16
click at [380, 50] on span "Chọn chuyến" at bounding box center [388, 52] width 85 height 16
type input "8"
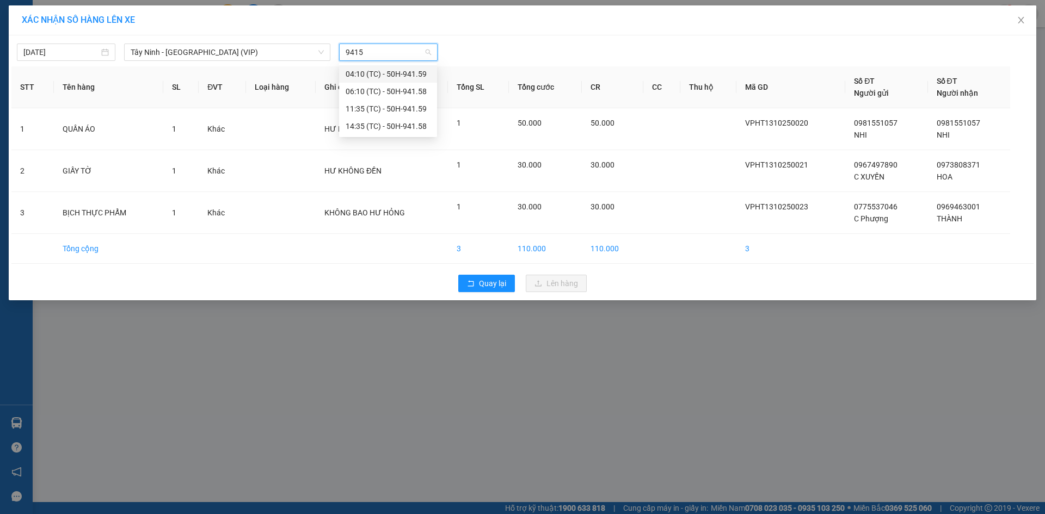
type input "94158"
click at [384, 88] on div "14:35 (TC) - 50H-941.58" at bounding box center [388, 91] width 85 height 12
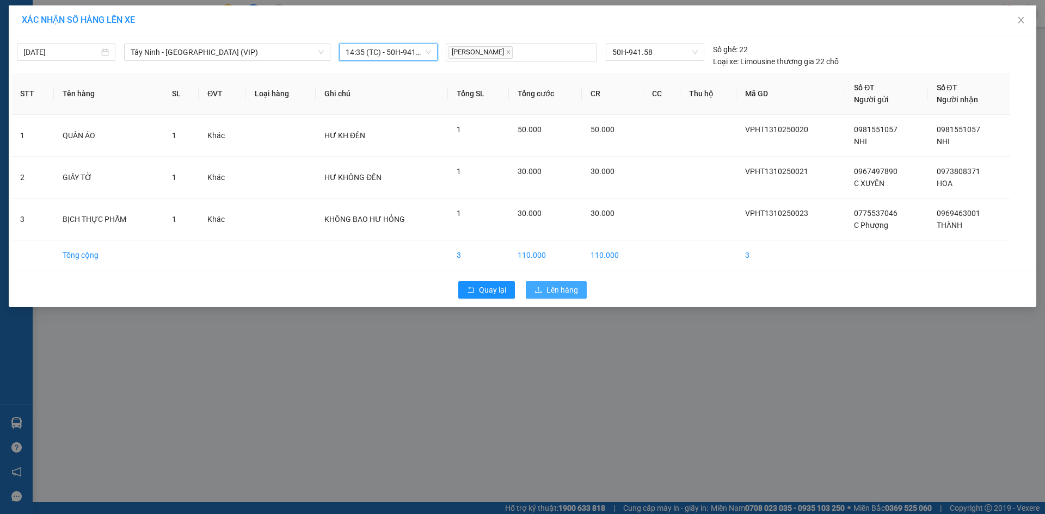
click at [542, 294] on span "upload" at bounding box center [538, 290] width 8 height 9
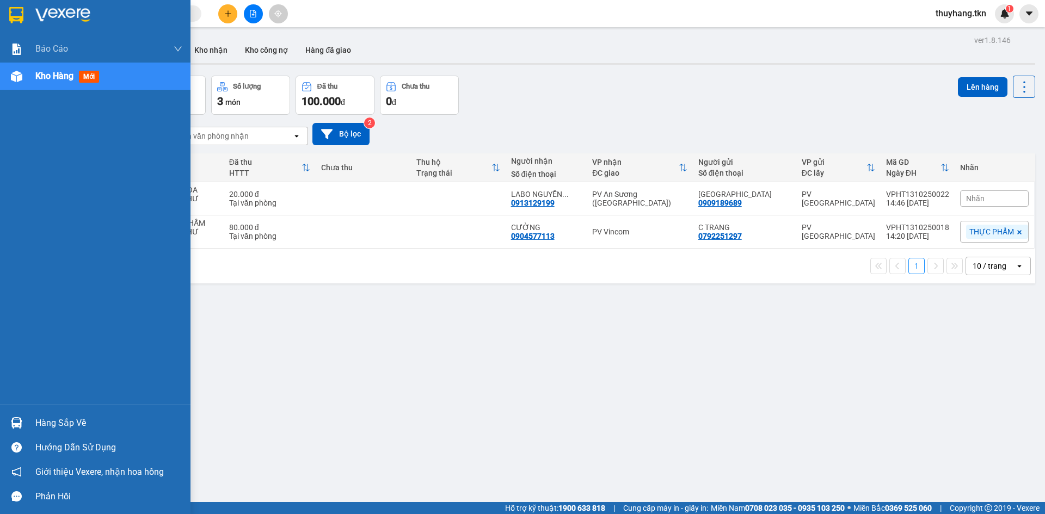
click at [31, 433] on div "Hàng sắp về" at bounding box center [95, 423] width 190 height 24
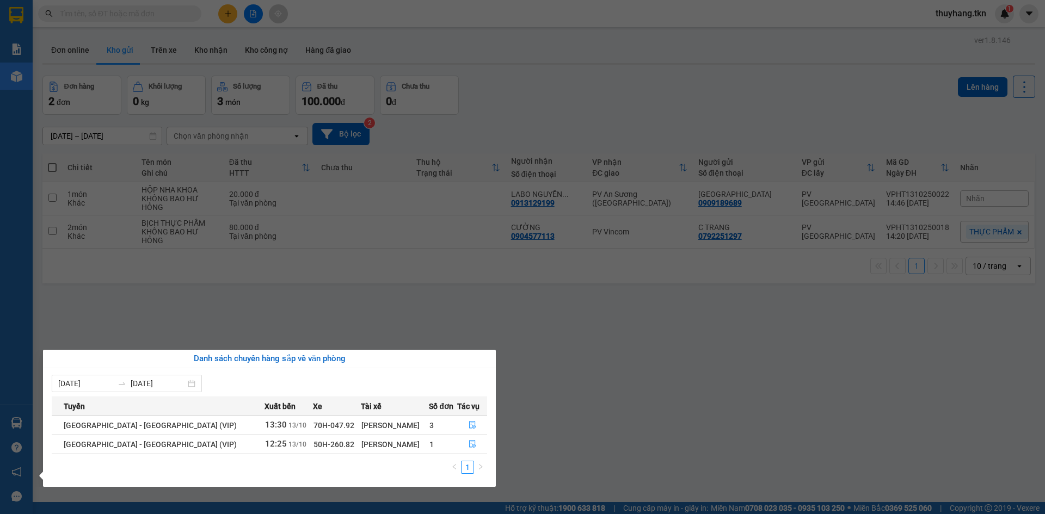
click at [211, 50] on section "Kết quả tìm kiếm ( 0 ) Bộ lọc No Data thuyhang.tkn 1 Báo cáo Mẫu 1: Báo cáo dòn…" at bounding box center [522, 257] width 1045 height 514
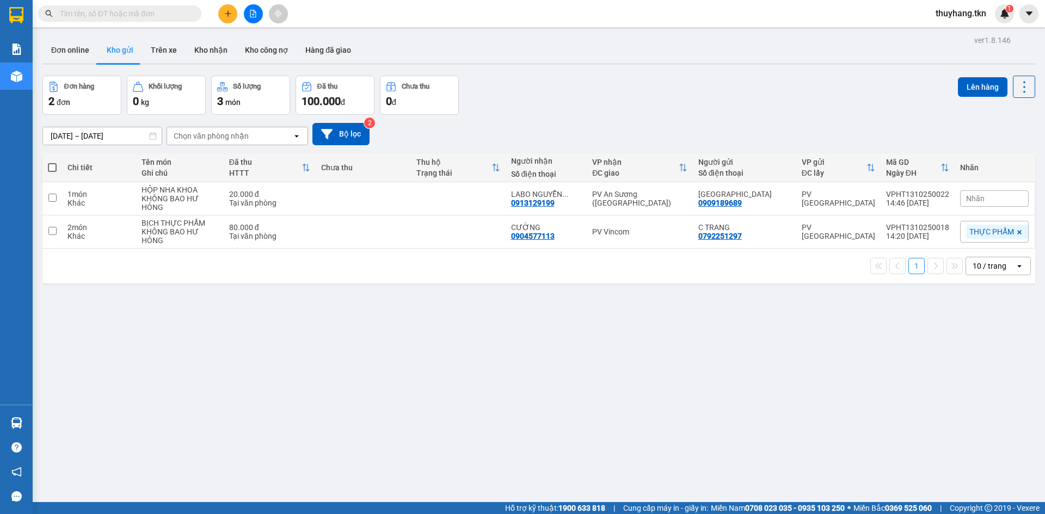
click at [211, 50] on button "Kho nhận" at bounding box center [211, 50] width 51 height 26
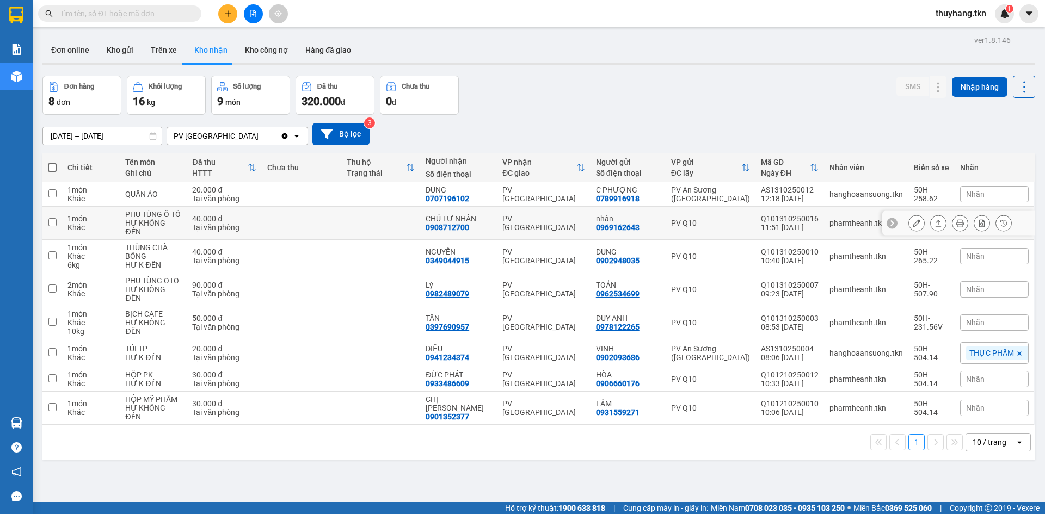
click at [934, 219] on icon at bounding box center [938, 223] width 8 height 8
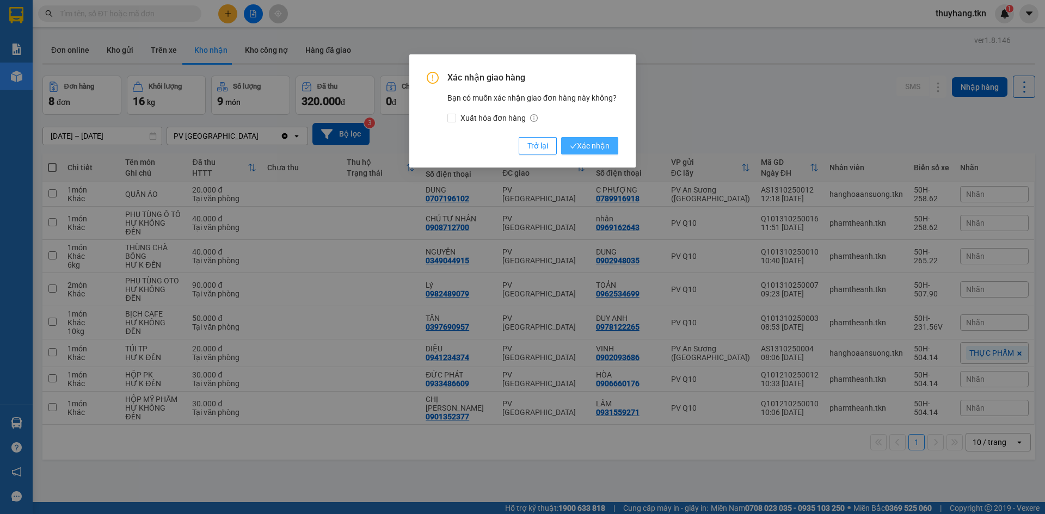
click at [602, 145] on span "Xác nhận" at bounding box center [590, 146] width 40 height 12
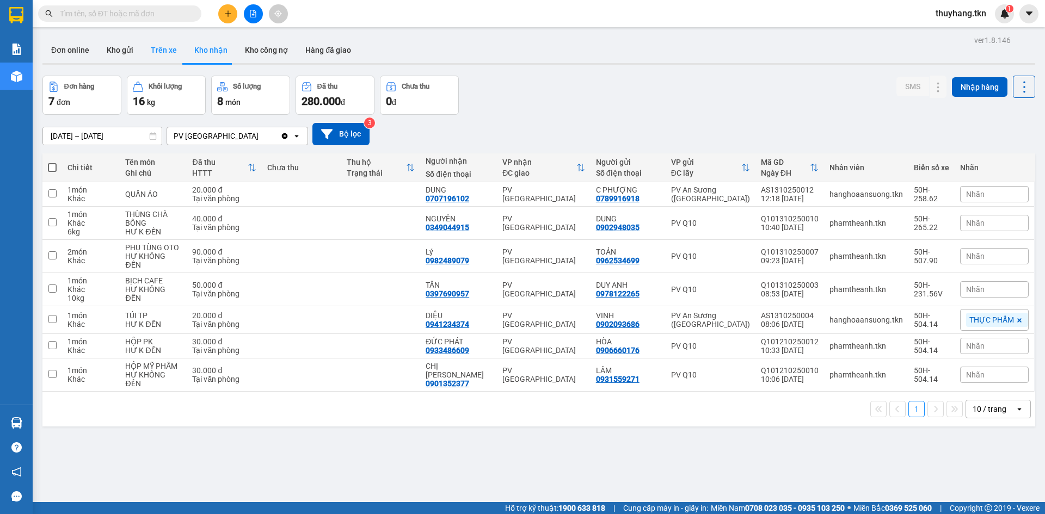
click at [159, 41] on button "Trên xe" at bounding box center [164, 50] width 44 height 26
type input "[DATE] – [DATE]"
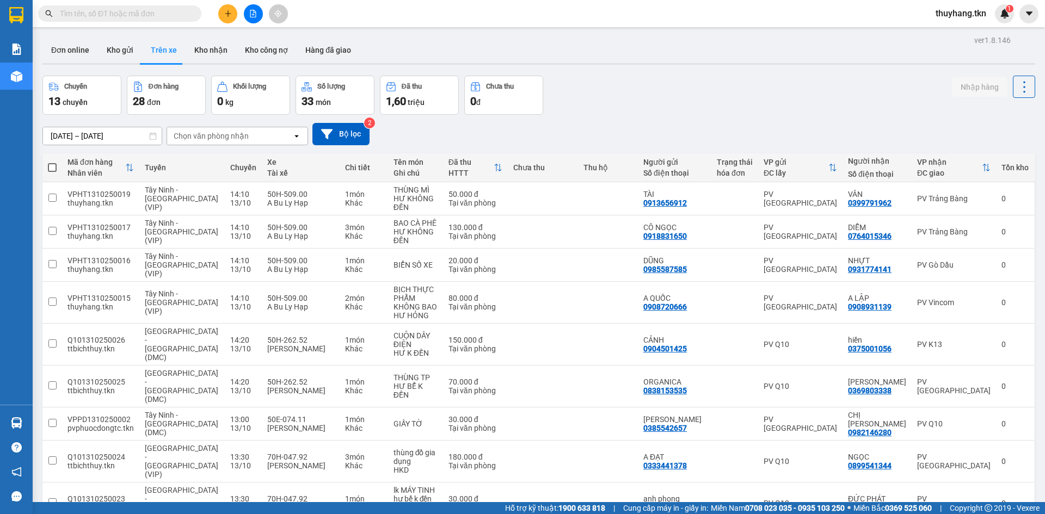
click at [227, 13] on icon "plus" at bounding box center [228, 14] width 8 height 8
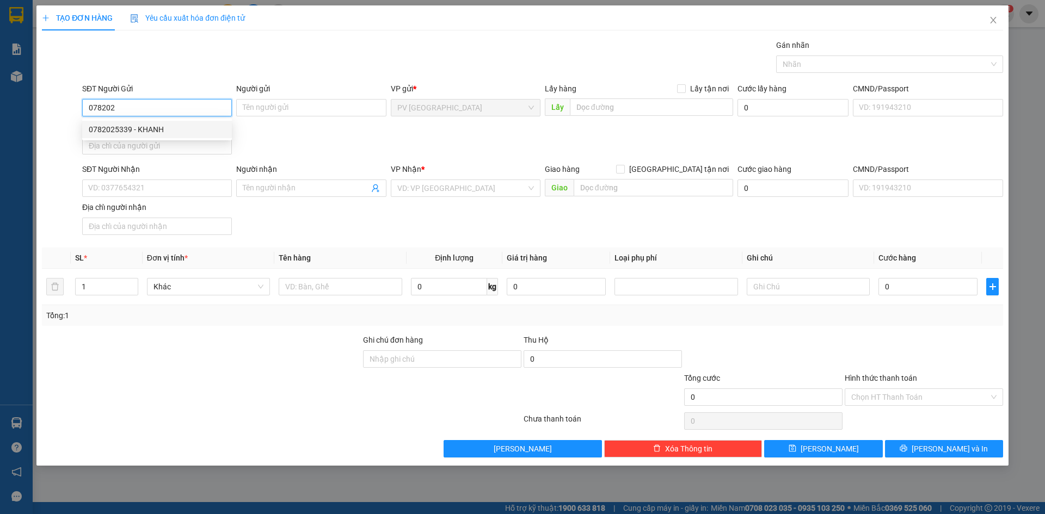
click at [191, 129] on div "0782025339 - KHANH" at bounding box center [157, 130] width 137 height 12
type input "0782025339"
type input "KHANH"
type input "0375149352"
type input "PHÚC"
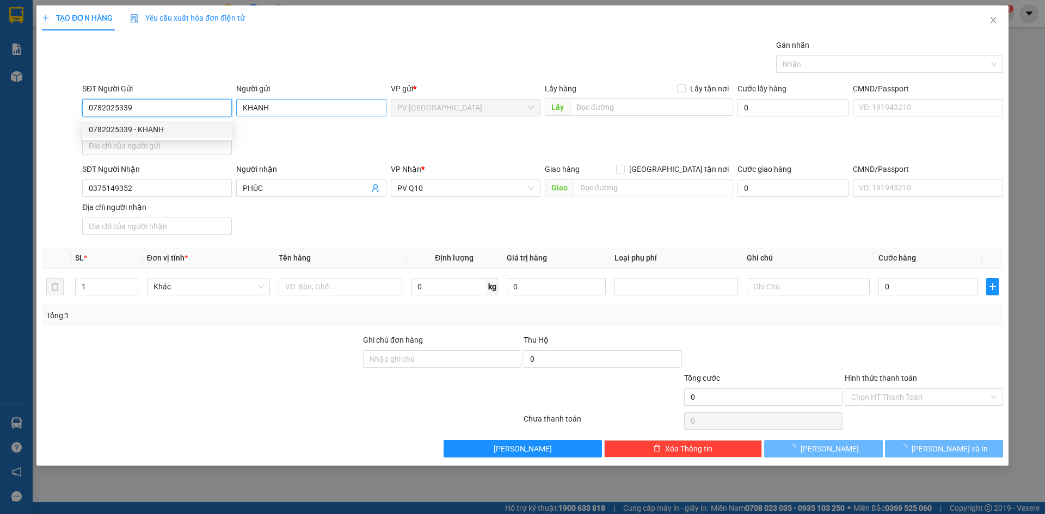
type input "100.000"
type input "0782025339"
click at [242, 113] on input "KHANH" at bounding box center [311, 107] width 150 height 17
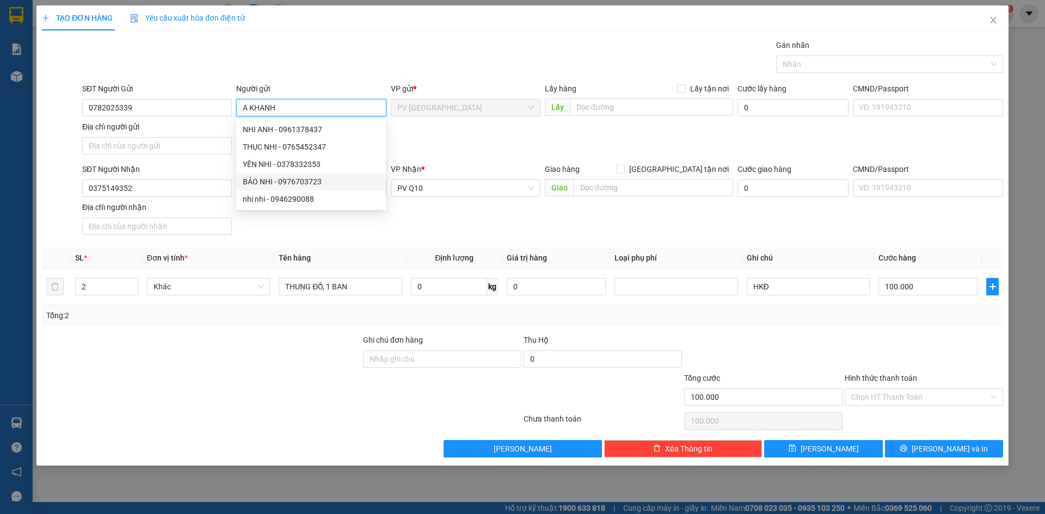
type input "A KHANH"
click at [402, 222] on div "SĐT Người Nhận 0375149352 Người nhận PHÚC VP Nhận * PV Q10 Giao hàng Giao tận n…" at bounding box center [542, 201] width 925 height 76
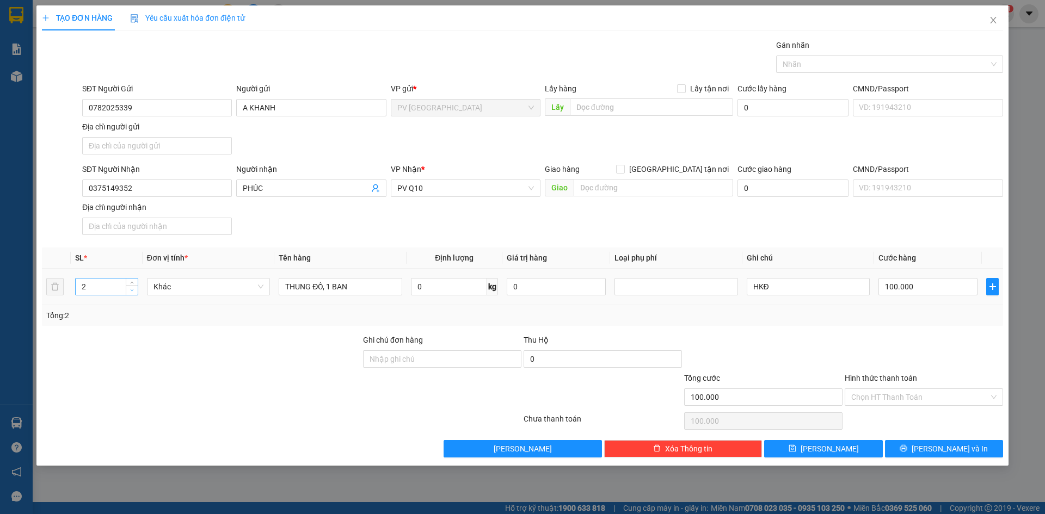
type input "1"
click at [131, 288] on icon "down" at bounding box center [132, 290] width 4 height 4
click at [376, 293] on input "THUNG ĐỒ, 1 BAN" at bounding box center [340, 286] width 123 height 17
type input "0"
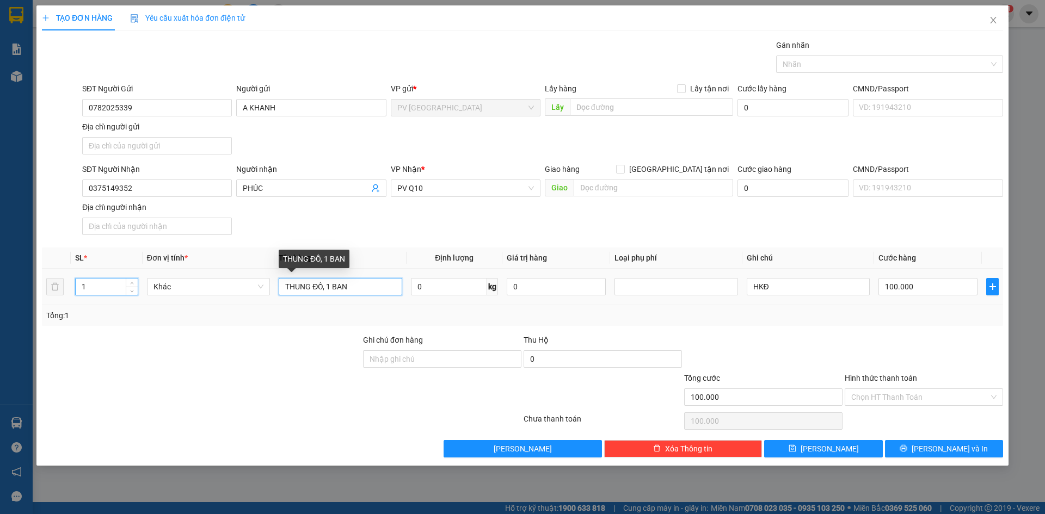
type input "0"
click at [376, 293] on input "THUNG ĐỒ, 1 BAN" at bounding box center [340, 286] width 123 height 17
click at [870, 65] on div at bounding box center [884, 64] width 211 height 13
type input "BỊCH THỰC PHẨM"
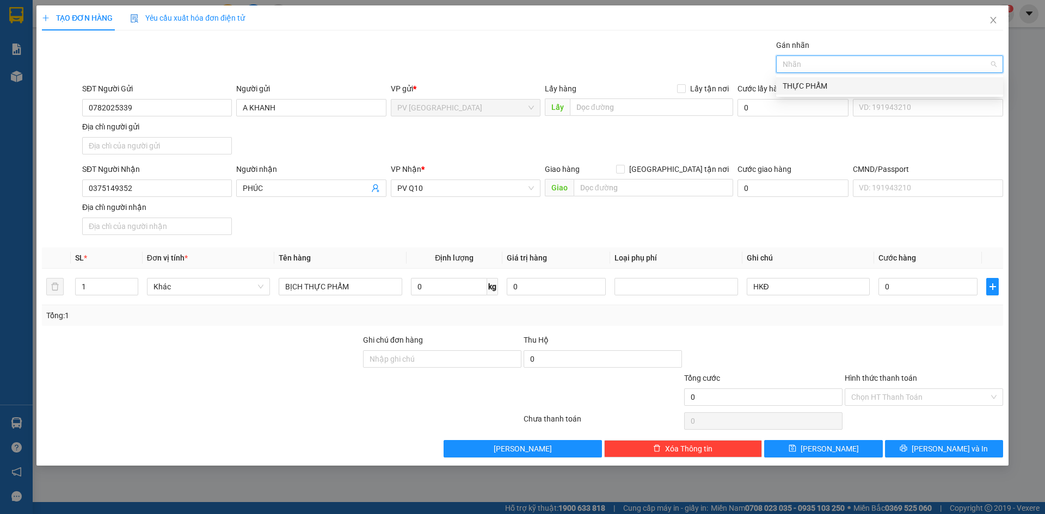
click at [824, 88] on div "THỰC PHẨM" at bounding box center [890, 86] width 214 height 12
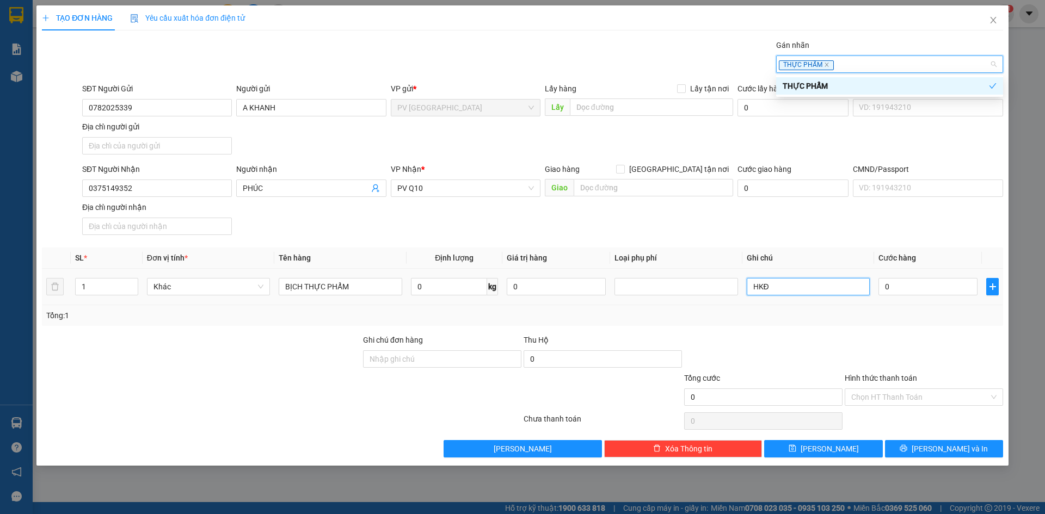
click at [789, 293] on input "HKĐ" at bounding box center [808, 286] width 123 height 17
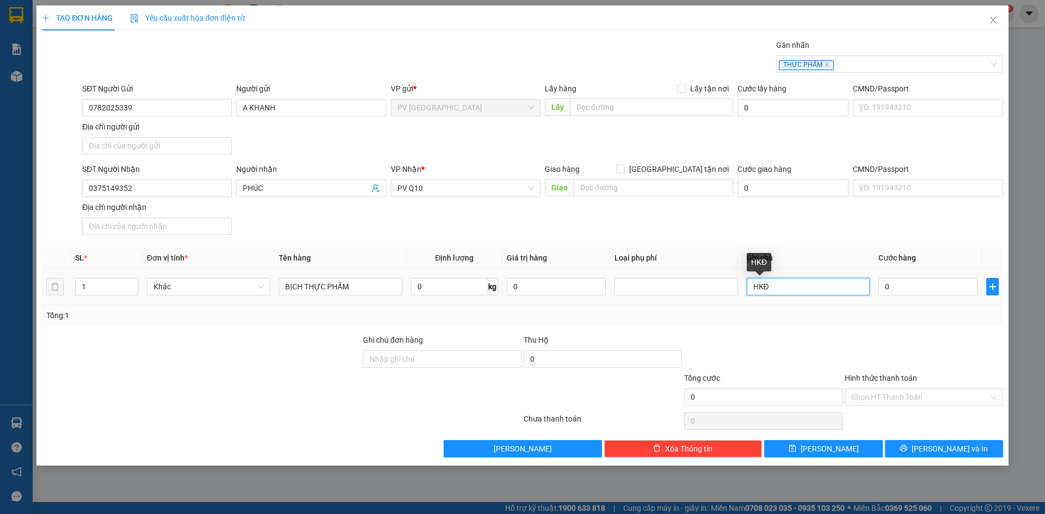
click at [789, 293] on input "HKĐ" at bounding box center [808, 286] width 123 height 17
click at [898, 291] on input "0" at bounding box center [927, 286] width 99 height 17
type input "3"
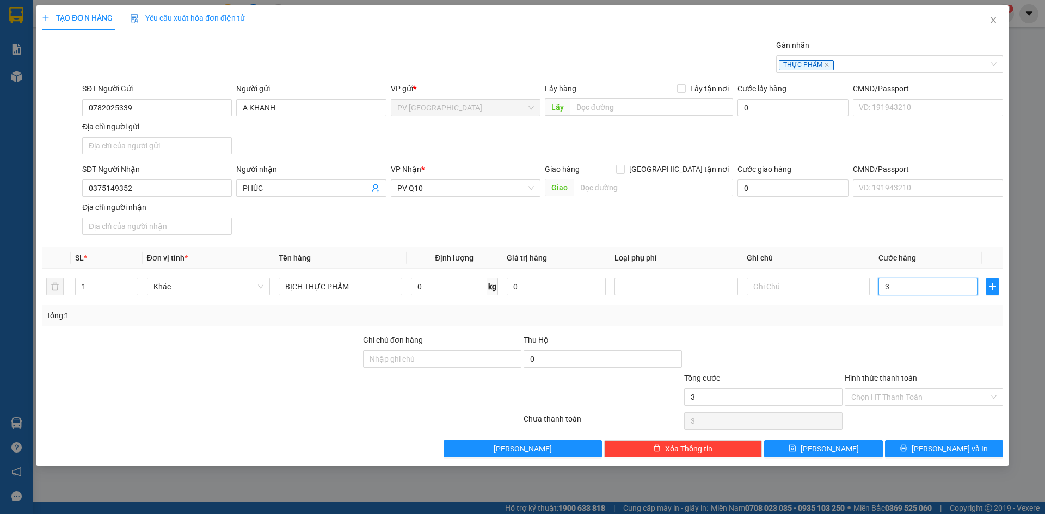
type input "30"
type input "30.000"
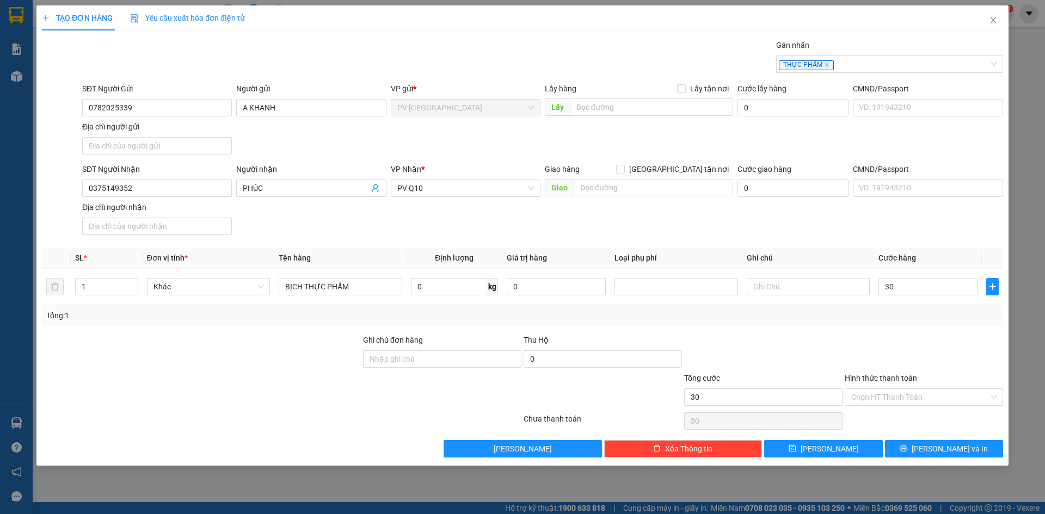
type input "30.000"
click at [823, 336] on div at bounding box center [763, 353] width 161 height 38
click at [917, 393] on input "Hình thức thanh toán" at bounding box center [920, 397] width 138 height 16
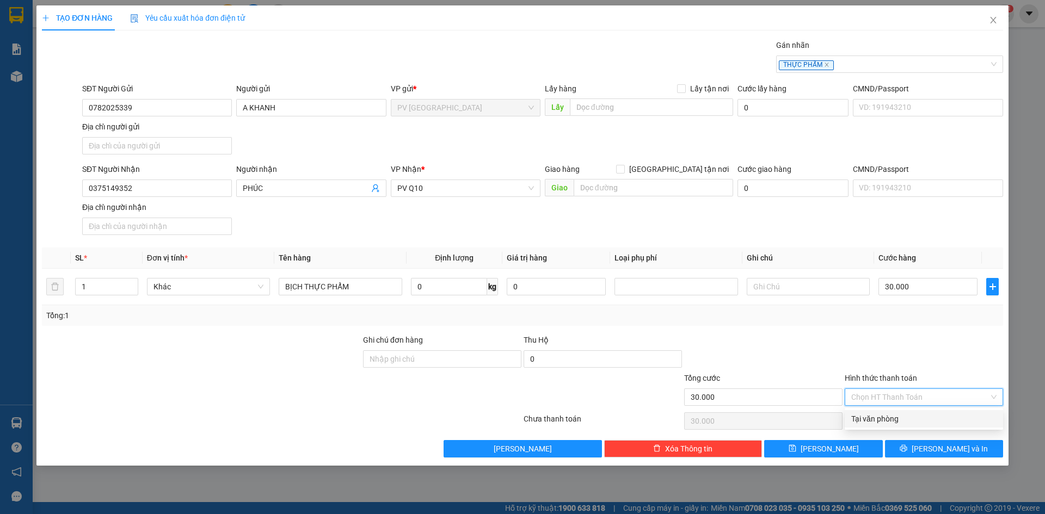
click at [896, 413] on div "Tại văn phòng" at bounding box center [923, 419] width 145 height 12
type input "0"
click at [907, 452] on icon "printer" at bounding box center [904, 449] width 8 height 8
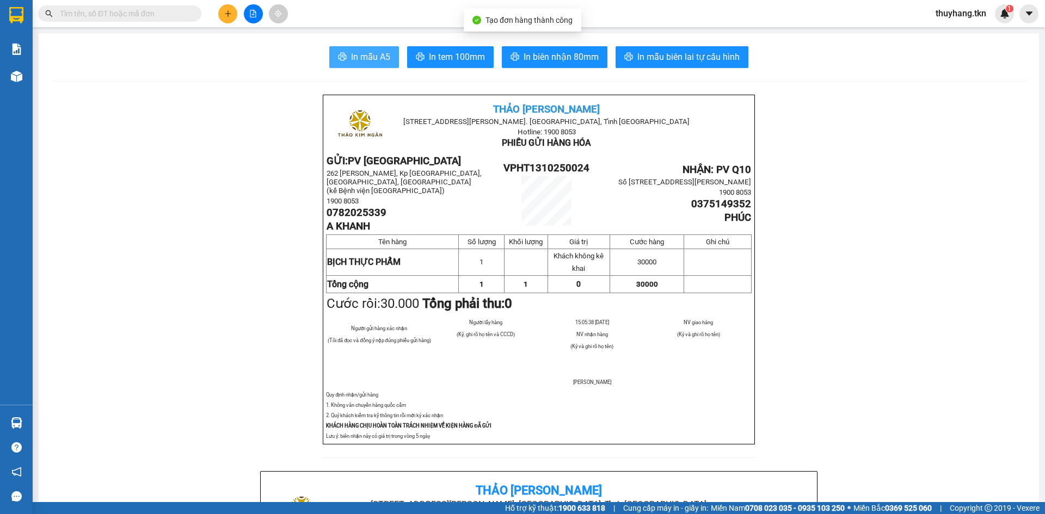
click at [370, 63] on span "In mẫu A5" at bounding box center [370, 57] width 39 height 14
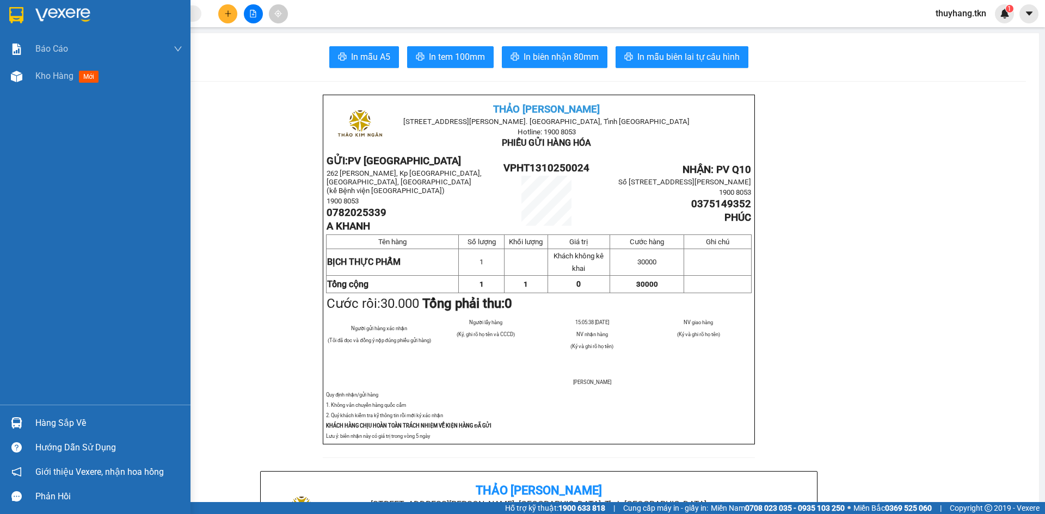
click at [23, 17] on img at bounding box center [16, 15] width 14 height 16
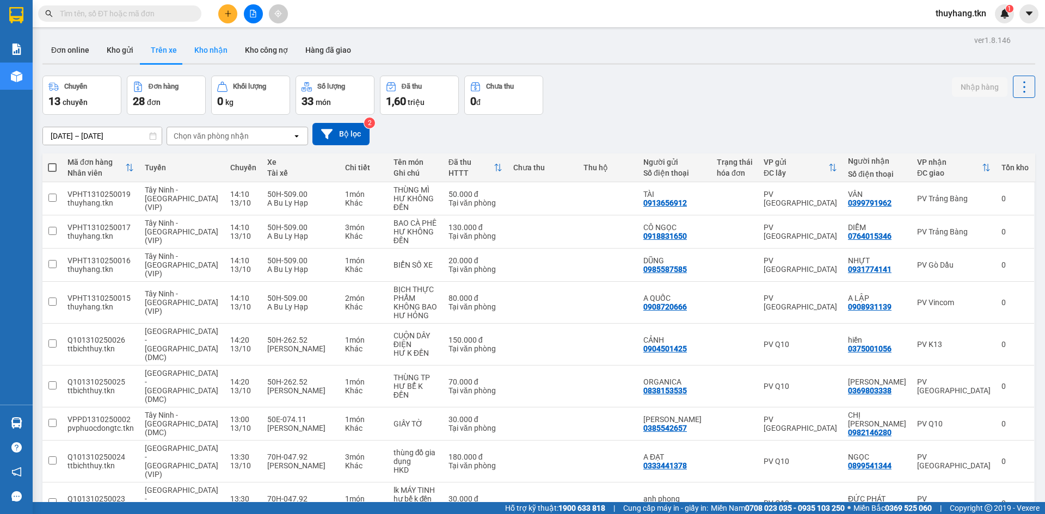
click at [208, 53] on button "Kho nhận" at bounding box center [211, 50] width 51 height 26
type input "[DATE] – [DATE]"
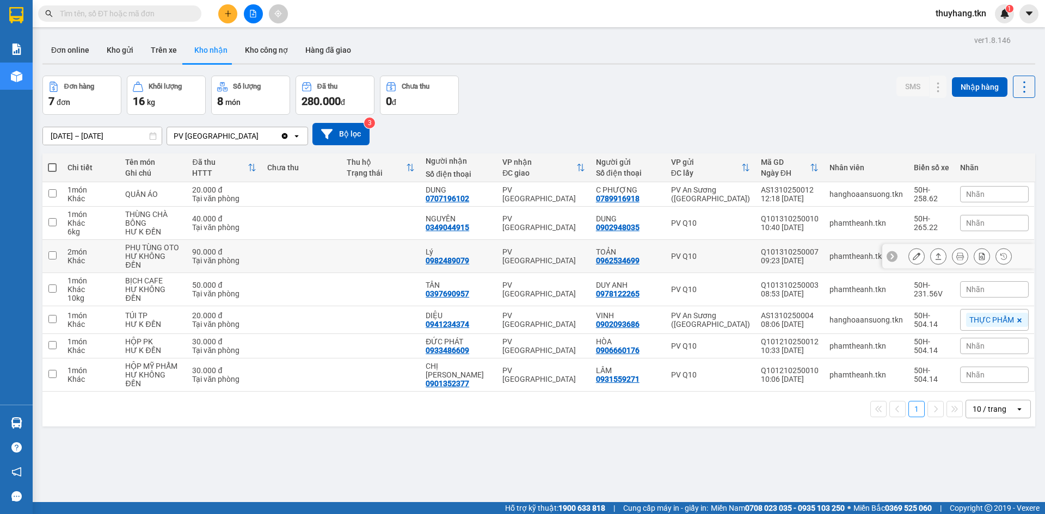
click at [934, 256] on icon at bounding box center [938, 257] width 8 height 8
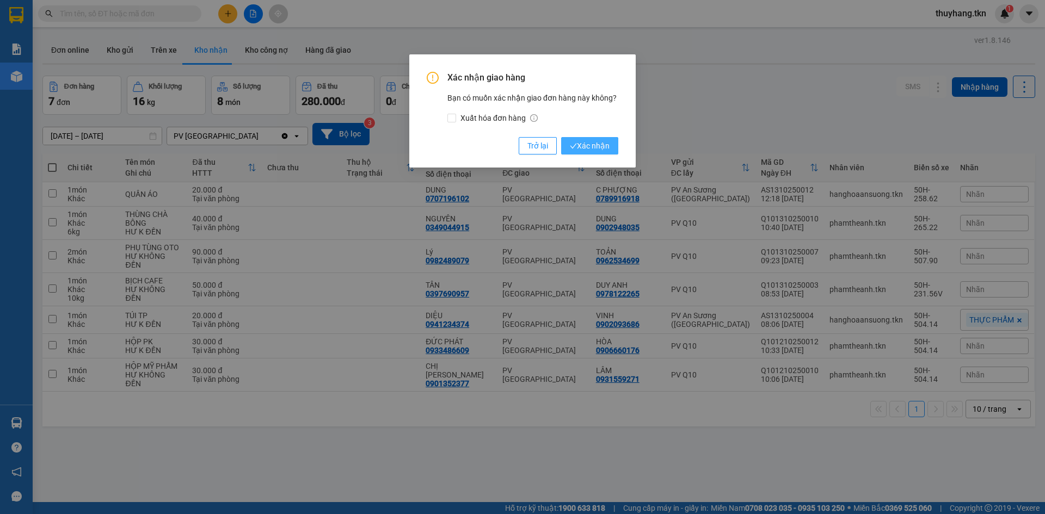
click at [580, 142] on span "Xác nhận" at bounding box center [590, 146] width 40 height 12
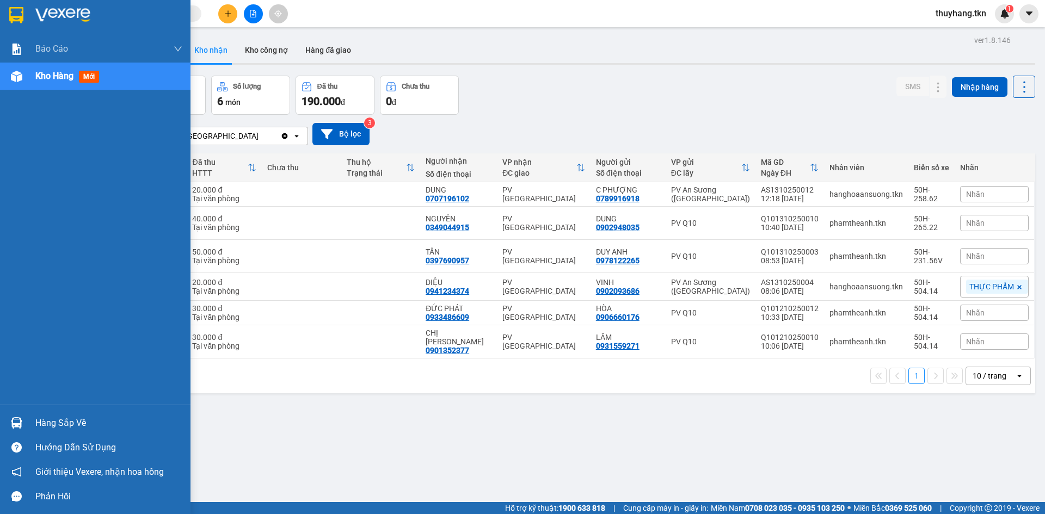
click at [24, 421] on div at bounding box center [16, 423] width 19 height 19
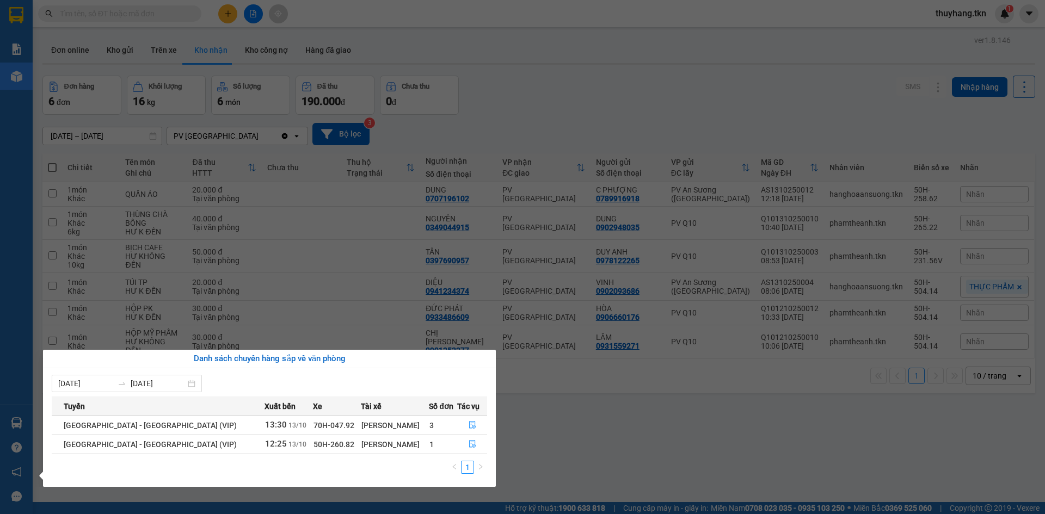
click at [577, 442] on section "Kết quả tìm kiếm ( 0 ) Bộ lọc No Data thuyhang.tkn 1 Báo cáo Mẫu 1: Báo cáo dòn…" at bounding box center [522, 257] width 1045 height 514
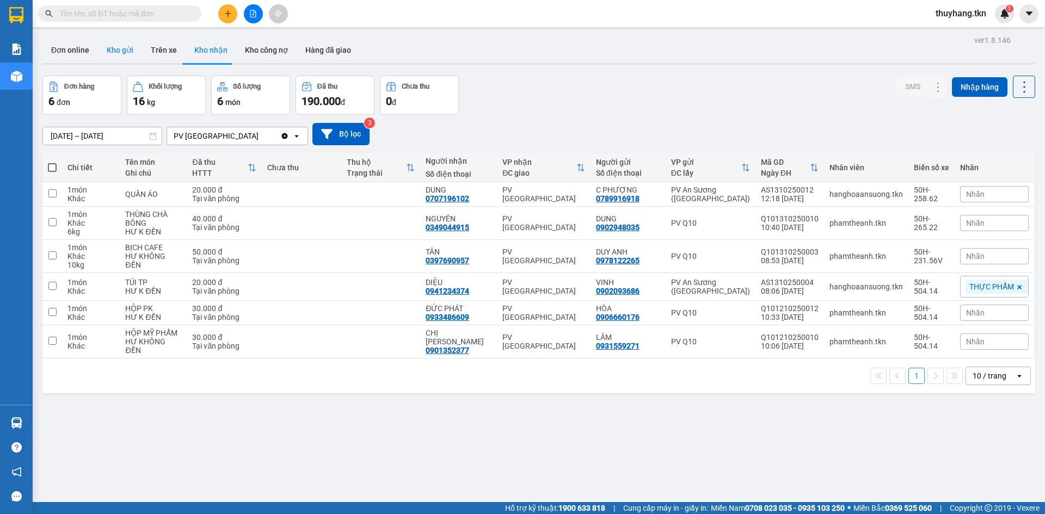
click at [122, 48] on button "Kho gửi" at bounding box center [120, 50] width 44 height 26
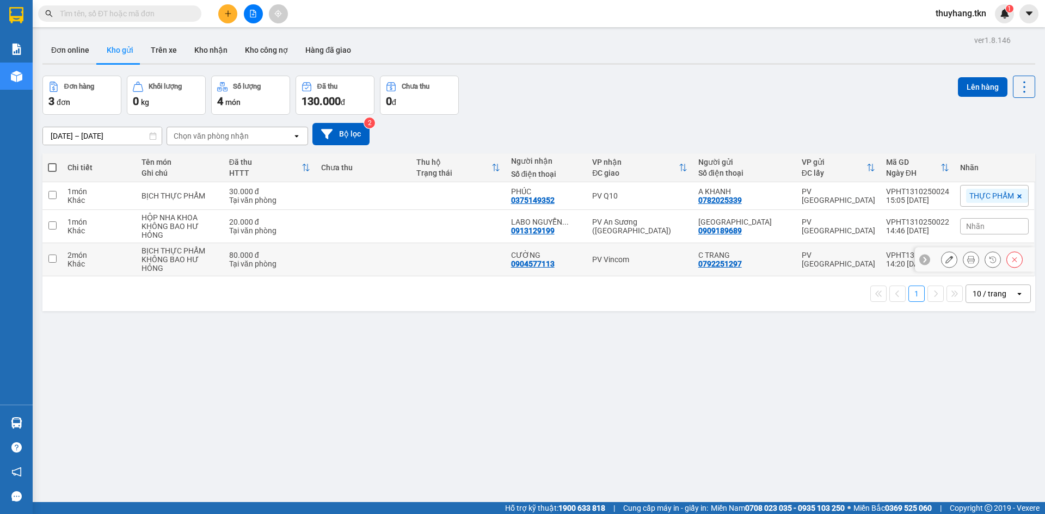
click at [453, 266] on td at bounding box center [458, 259] width 95 height 33
checkbox input "true"
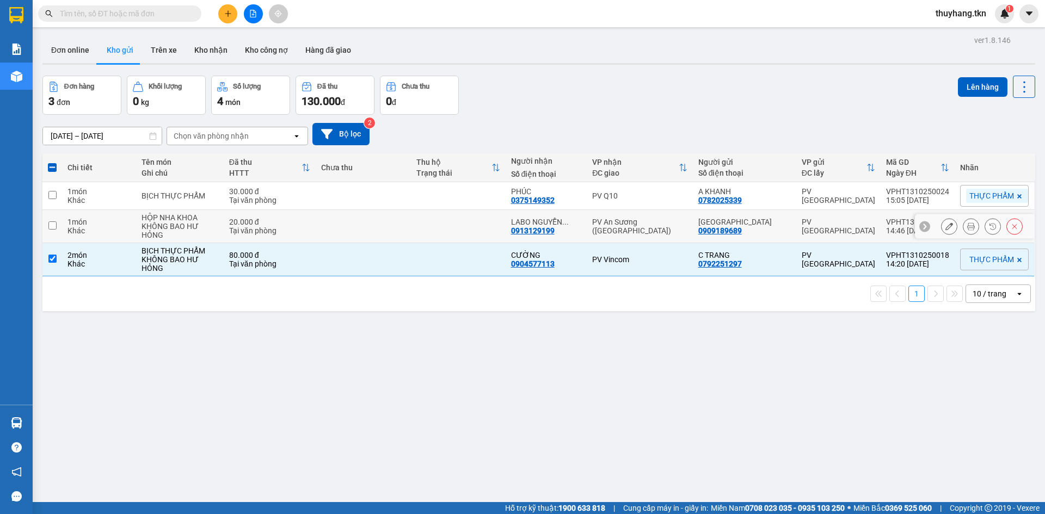
click at [458, 221] on td at bounding box center [458, 226] width 95 height 33
checkbox input "true"
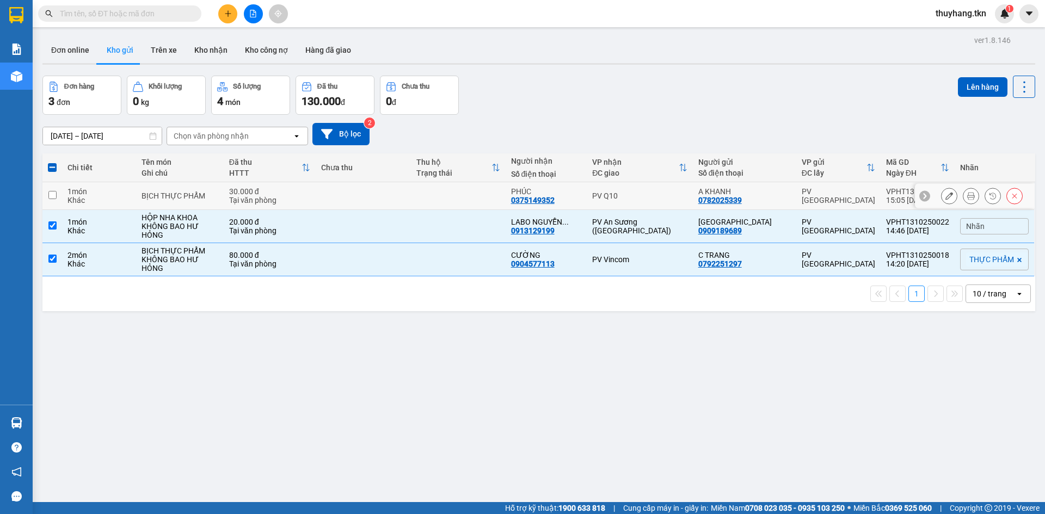
click at [462, 197] on td at bounding box center [458, 196] width 95 height 28
checkbox input "true"
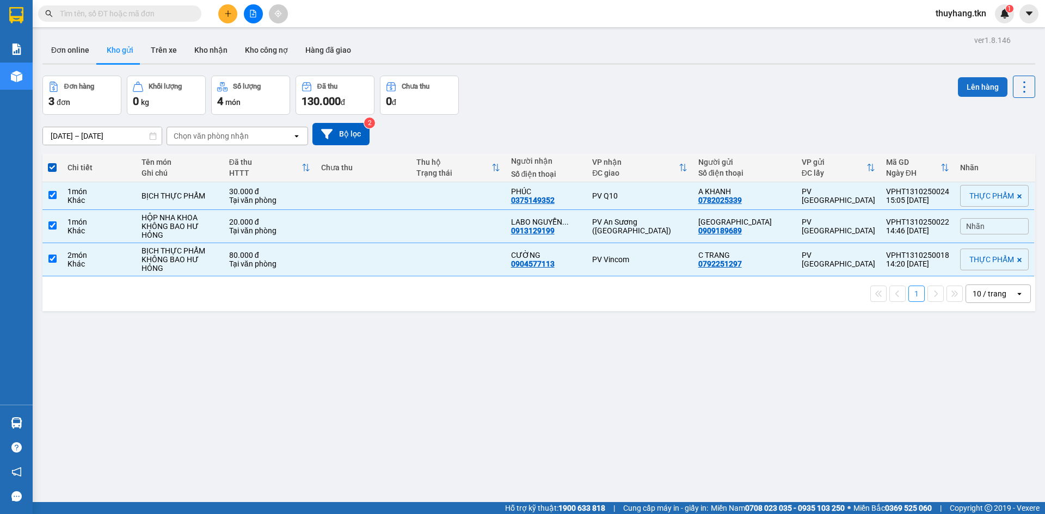
click at [967, 90] on button "Lên hàng" at bounding box center [983, 87] width 50 height 20
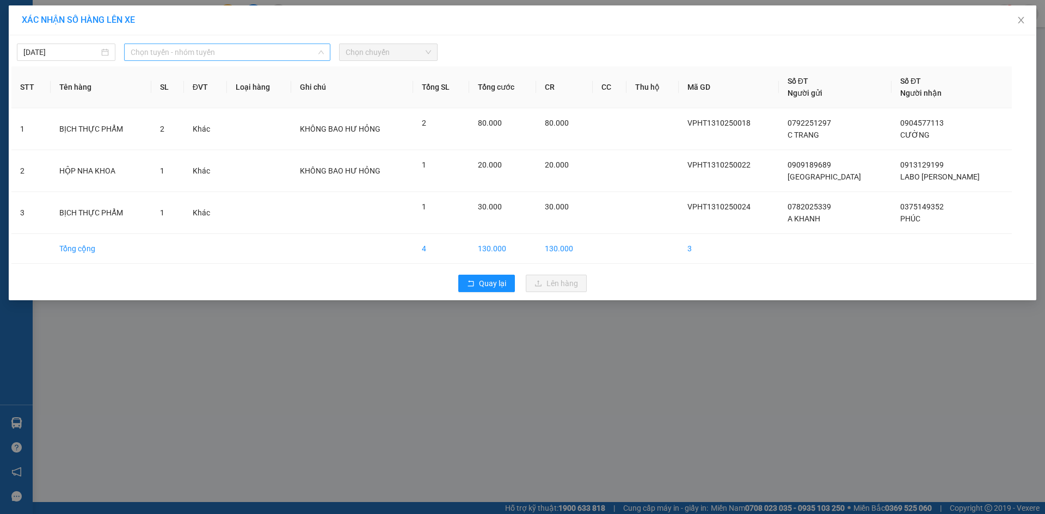
click at [234, 54] on span "Chọn tuyến - nhóm tuyến" at bounding box center [227, 52] width 193 height 16
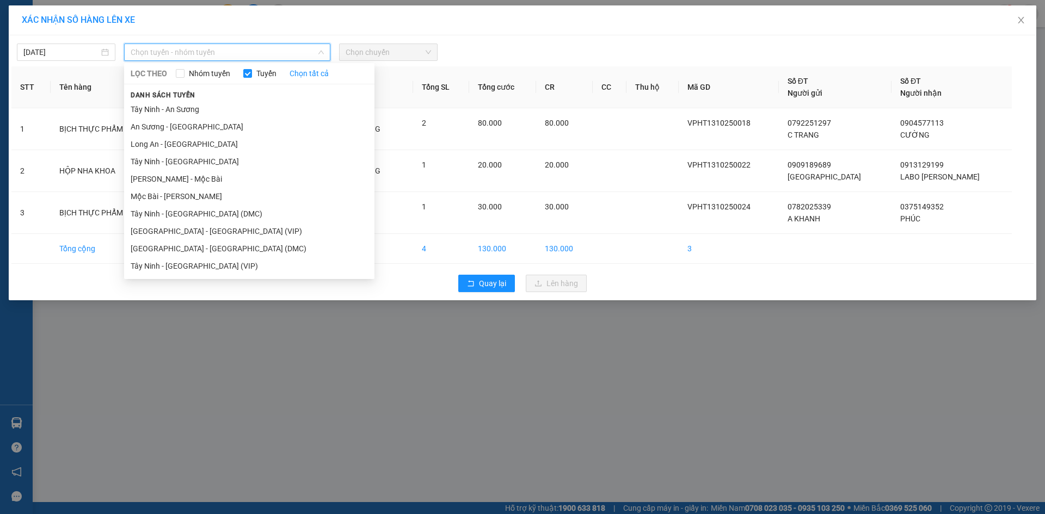
click at [219, 266] on li "Tây Ninh - Sài Gòn (VIP)" at bounding box center [249, 265] width 250 height 17
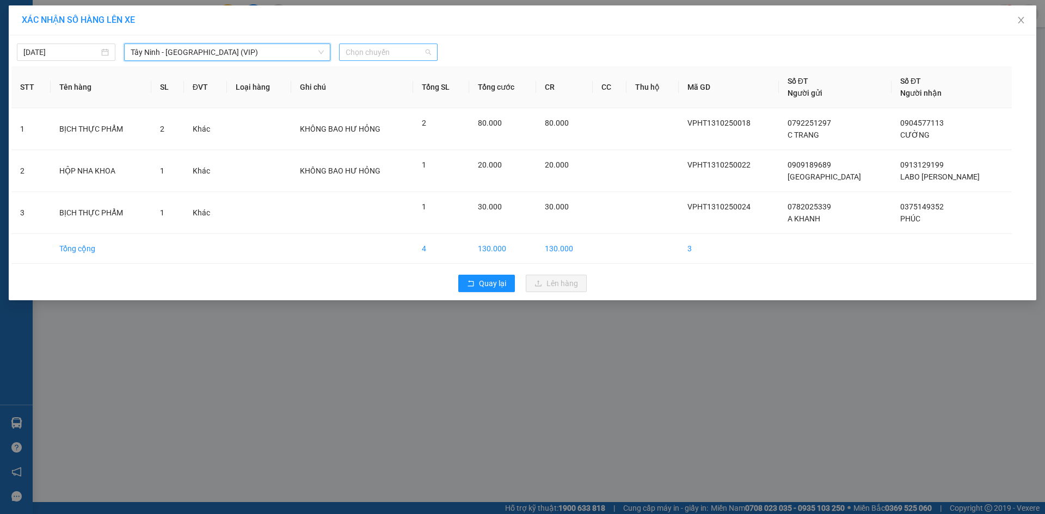
click at [401, 55] on span "Chọn chuyến" at bounding box center [388, 52] width 85 height 16
type input "50816"
click at [403, 93] on div "14:50 - 50H-508.16" at bounding box center [388, 91] width 85 height 12
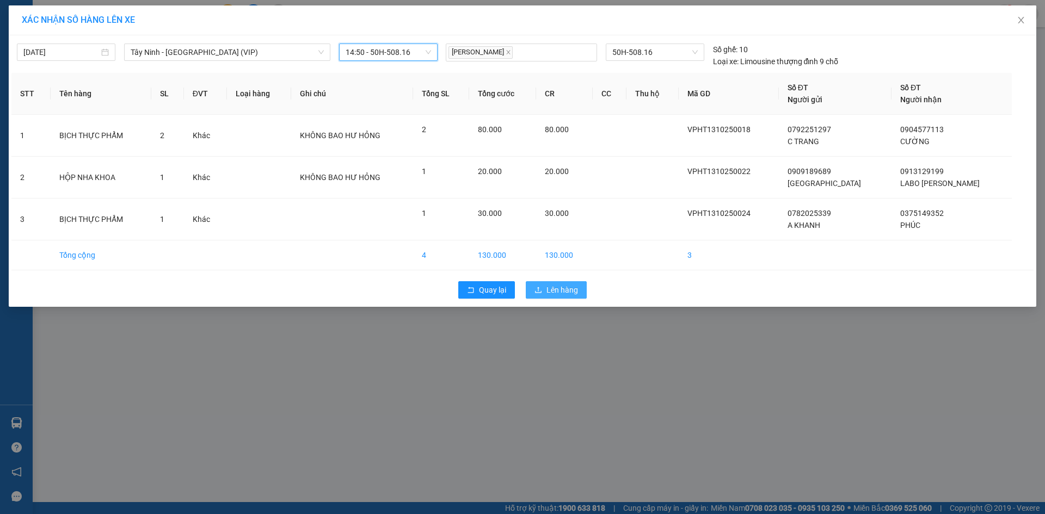
click at [572, 288] on span "Lên hàng" at bounding box center [562, 290] width 32 height 12
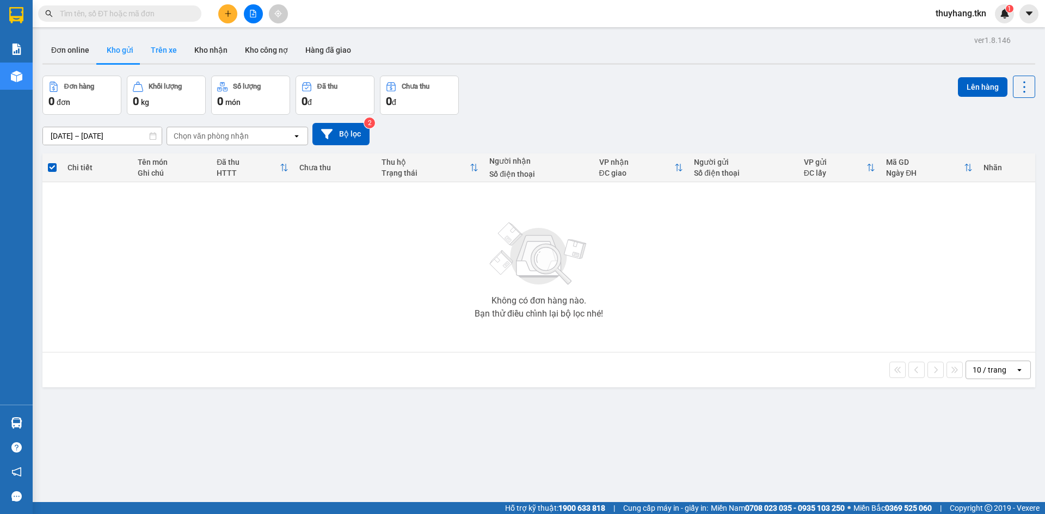
click at [165, 44] on button "Trên xe" at bounding box center [164, 50] width 44 height 26
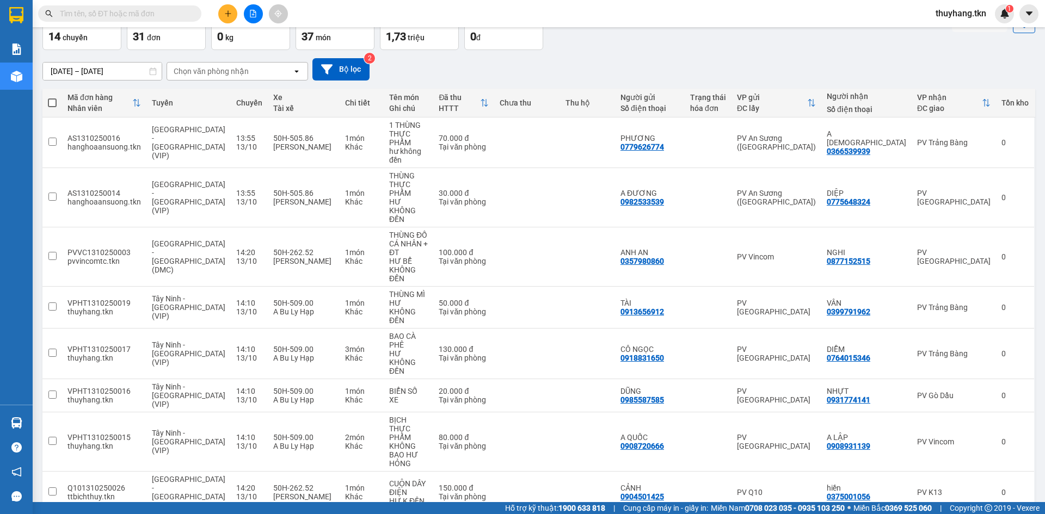
scroll to position [65, 0]
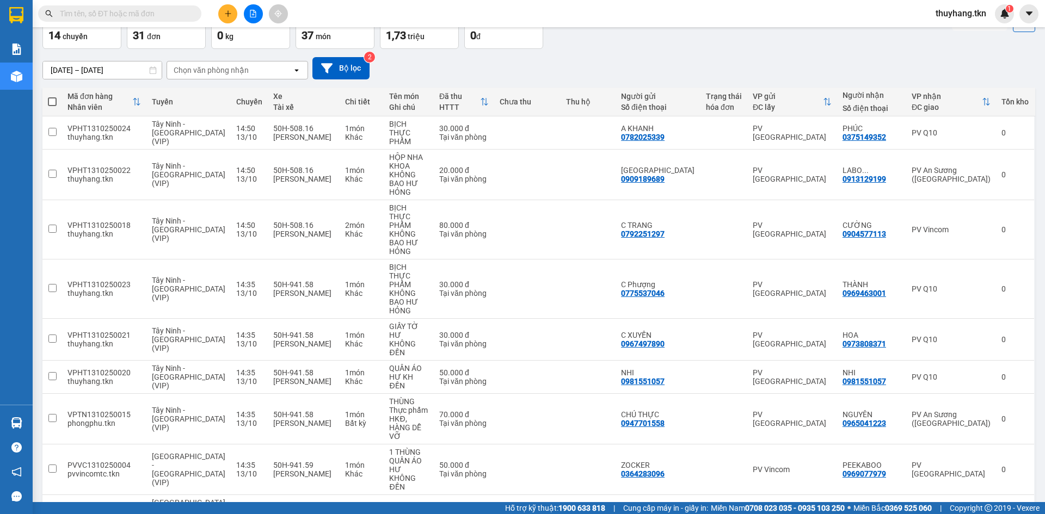
scroll to position [74, 0]
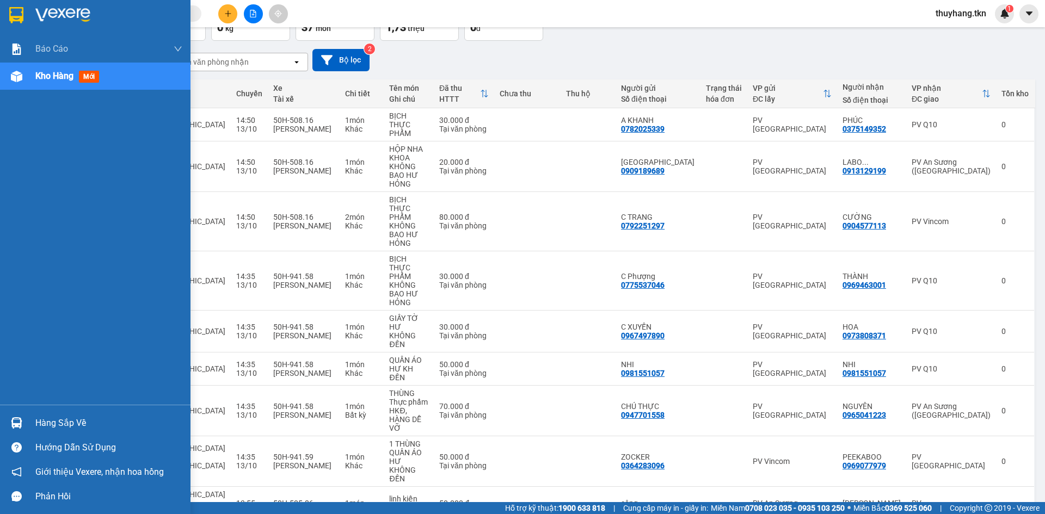
click at [37, 423] on div "Hàng sắp về" at bounding box center [108, 423] width 147 height 16
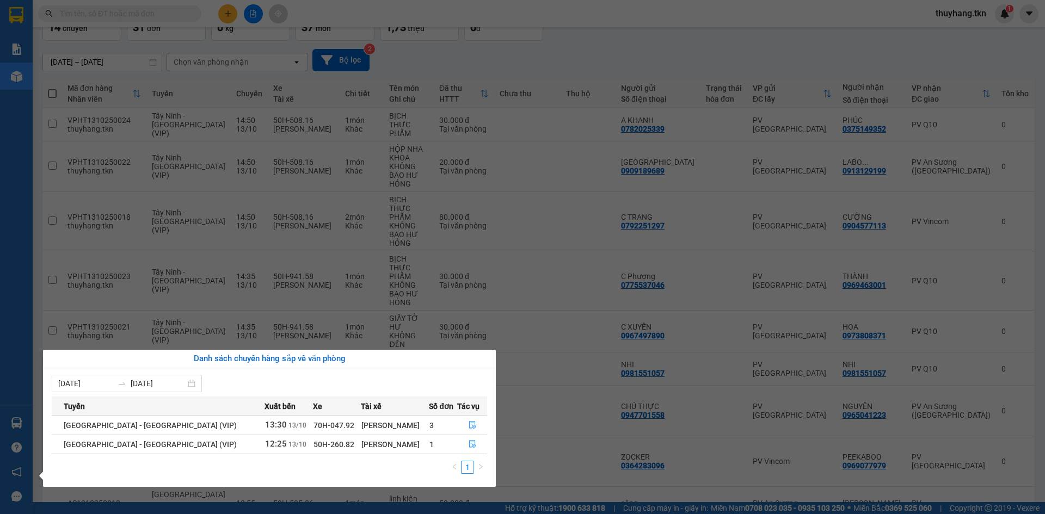
click at [13, 9] on div "Báo cáo Mẫu 1: Báo cáo dòng tiền theo nhân viên Mẫu 2: Thống kê đơn hàng theo n…" at bounding box center [16, 257] width 33 height 514
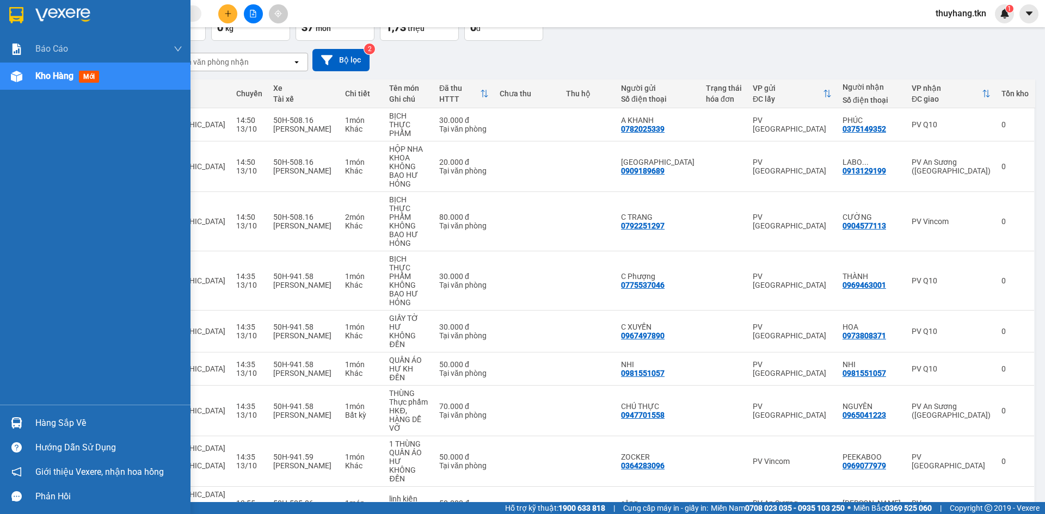
click at [13, 14] on img at bounding box center [16, 15] width 14 height 16
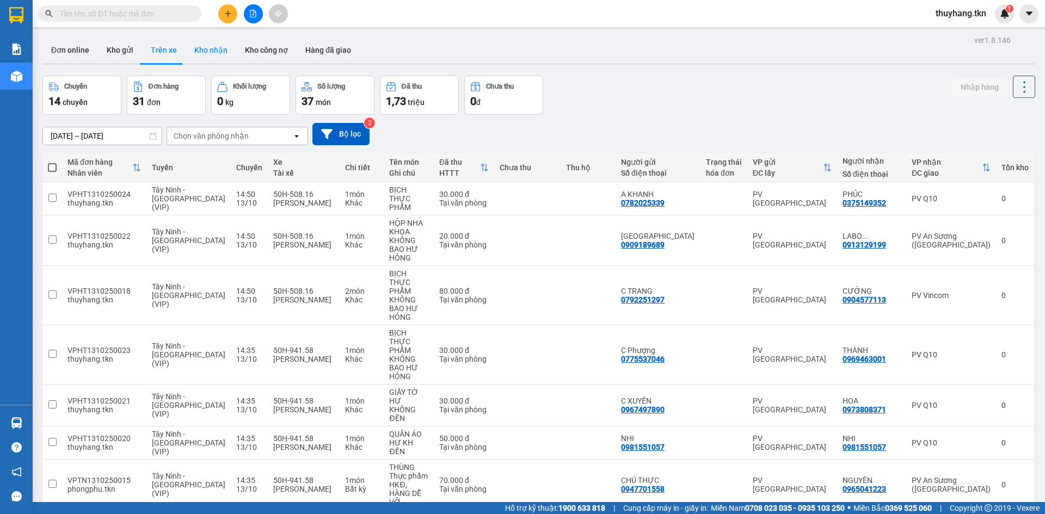
click at [225, 47] on button "Kho nhận" at bounding box center [211, 50] width 51 height 26
type input "[DATE] – [DATE]"
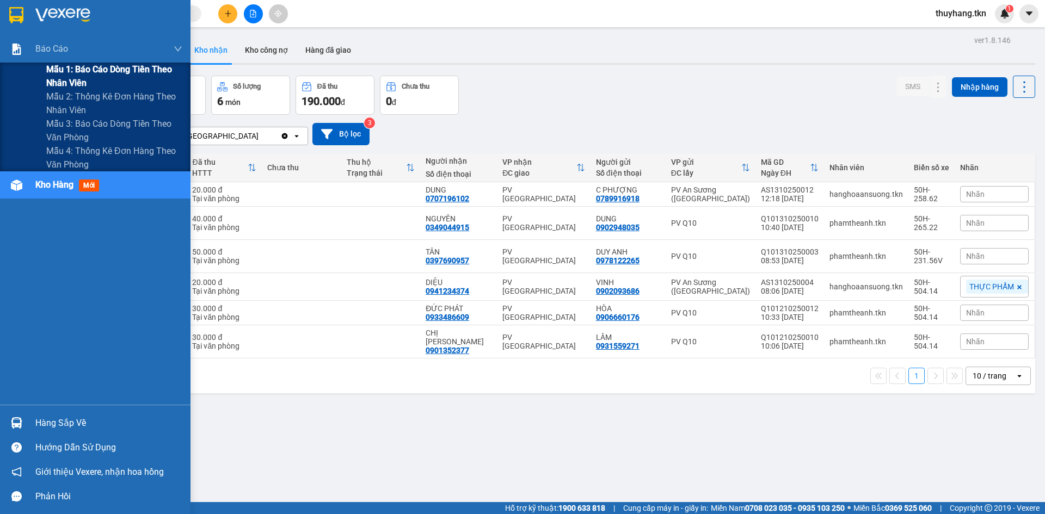
click at [74, 69] on span "Mẫu 1: Báo cáo dòng tiền theo nhân viên" at bounding box center [114, 76] width 136 height 27
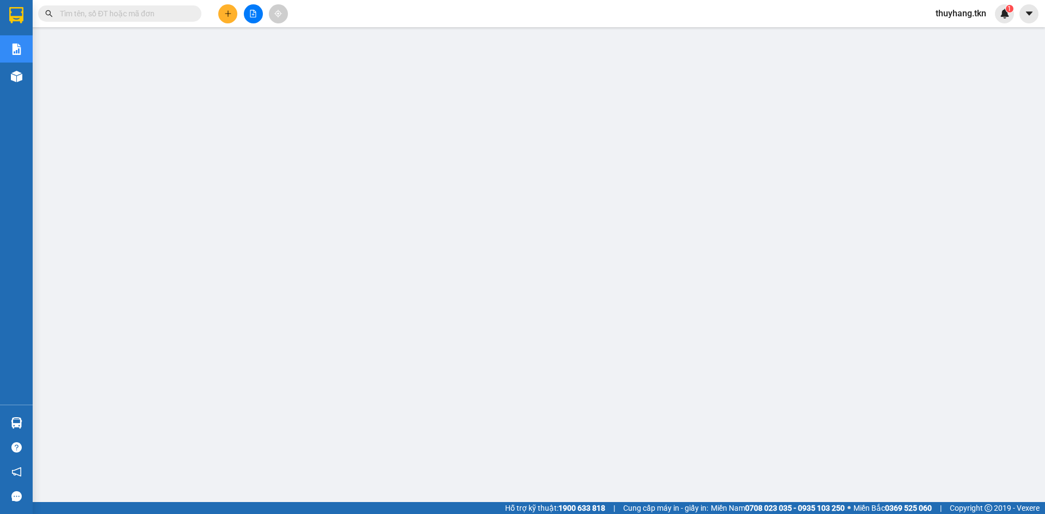
scroll to position [26, 0]
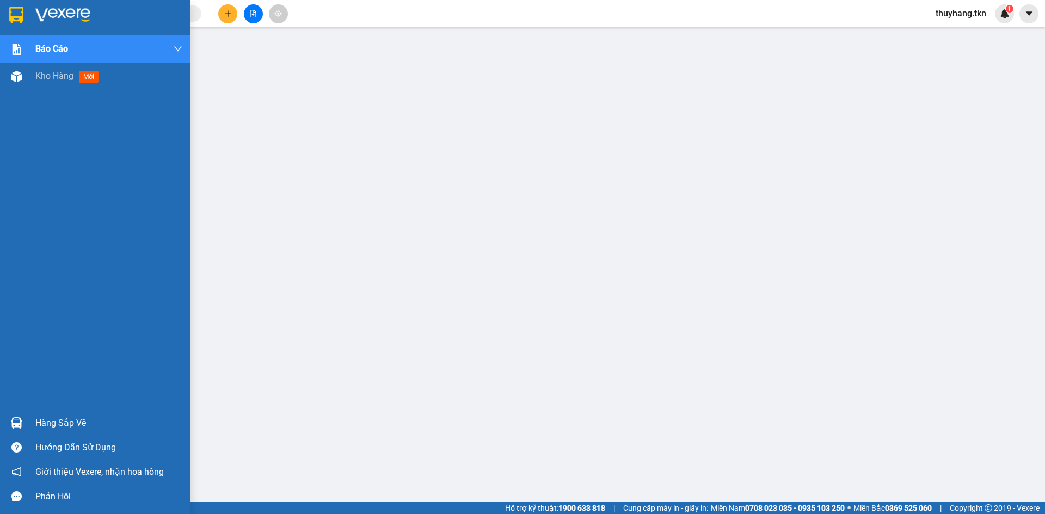
click at [69, 416] on div "Hàng sắp về" at bounding box center [108, 423] width 147 height 16
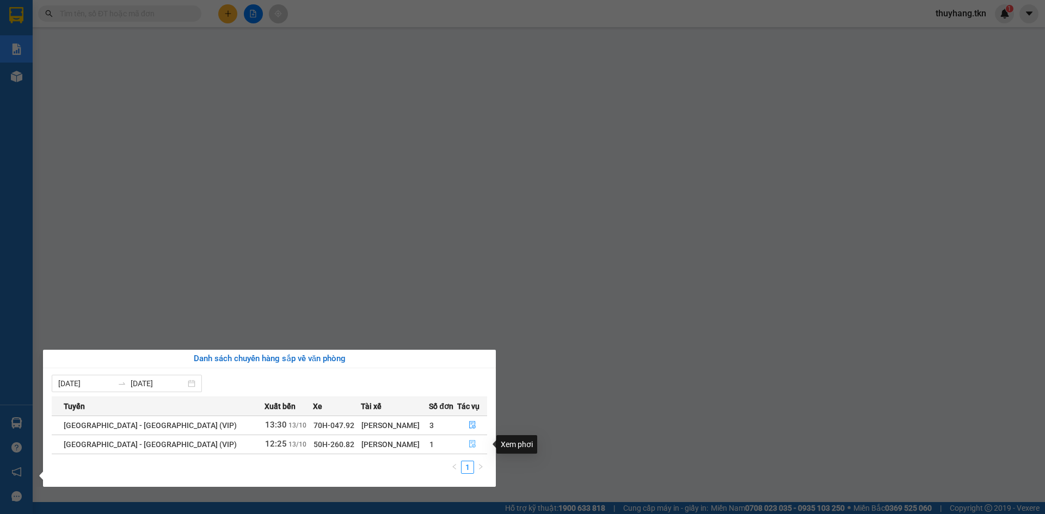
click at [469, 447] on icon "file-done" at bounding box center [473, 444] width 8 height 8
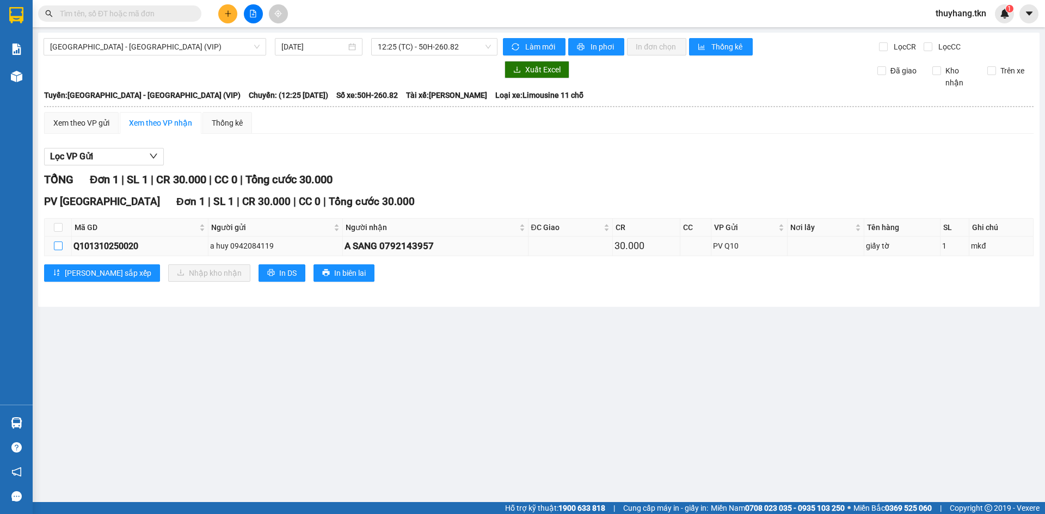
click at [57, 247] on input "checkbox" at bounding box center [58, 246] width 9 height 9
checkbox input "true"
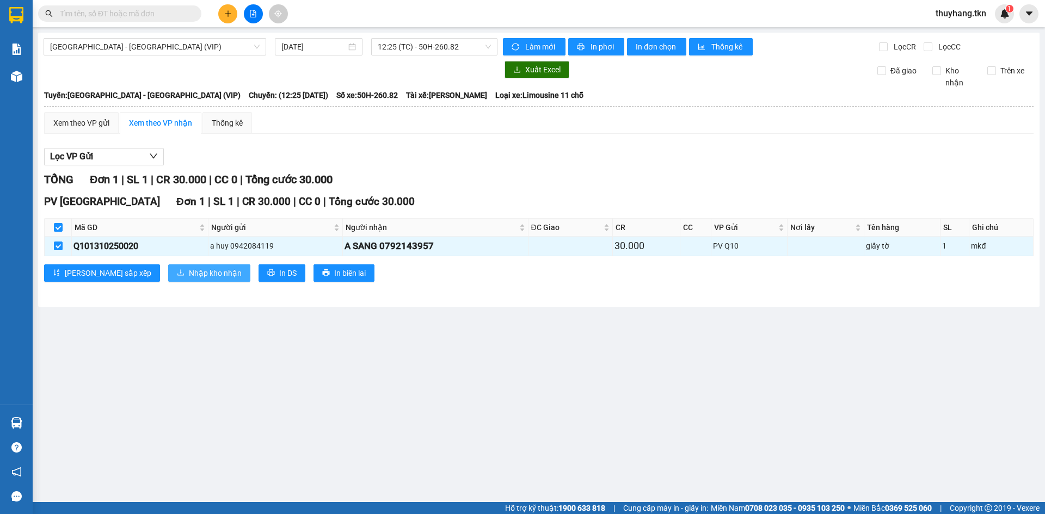
click at [189, 277] on span "Nhập kho nhận" at bounding box center [215, 273] width 53 height 12
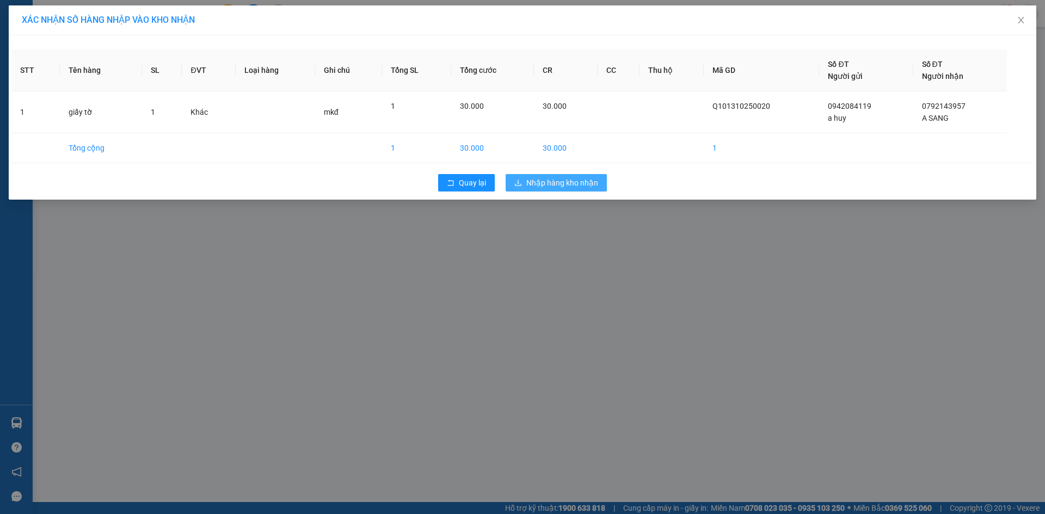
click at [569, 184] on span "Nhập hàng kho nhận" at bounding box center [562, 183] width 72 height 12
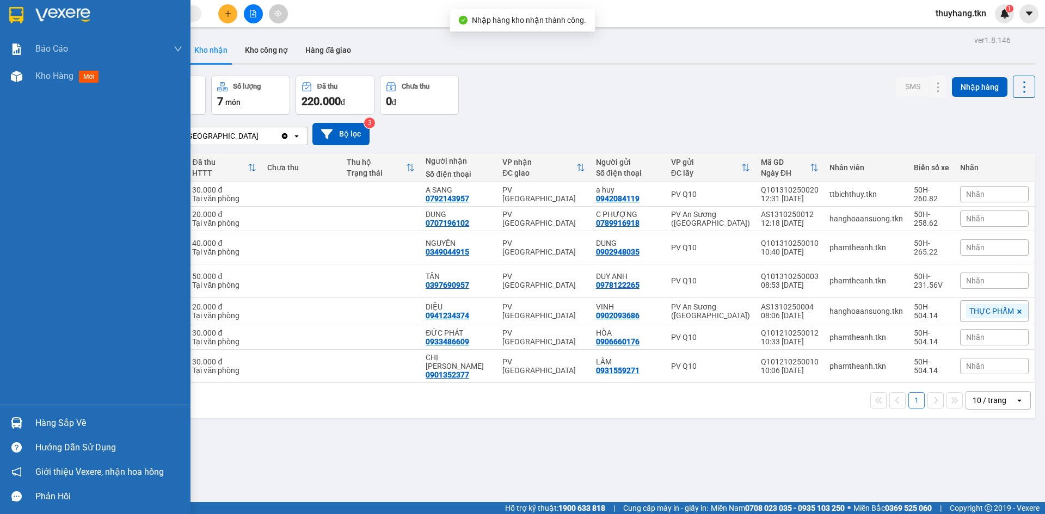
click at [27, 421] on div "Hàng sắp về" at bounding box center [95, 423] width 190 height 24
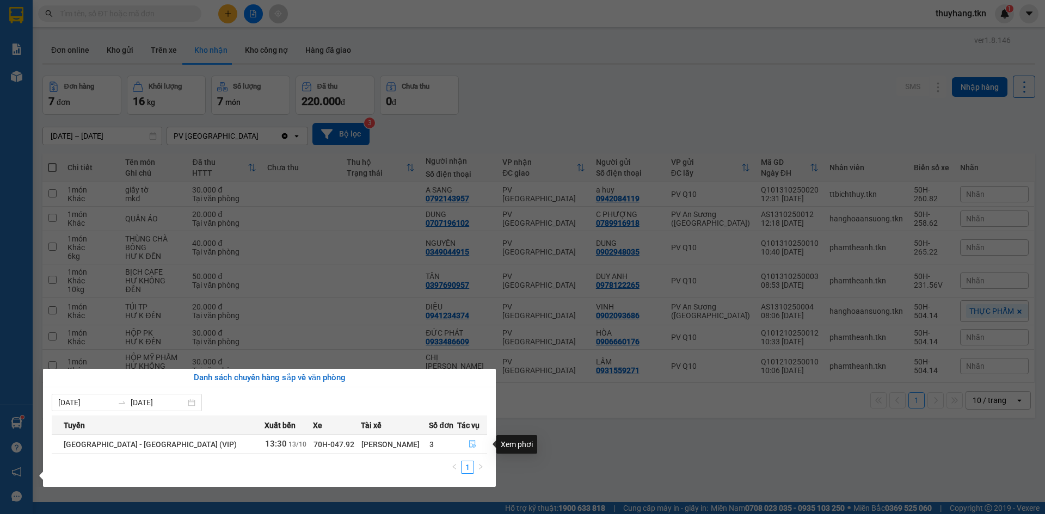
click at [469, 442] on icon "file-done" at bounding box center [472, 445] width 7 height 8
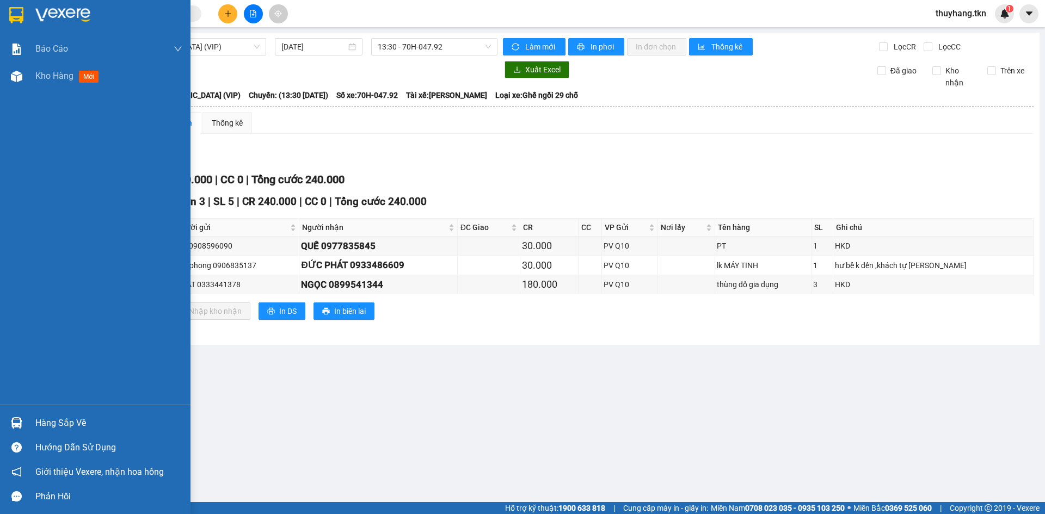
click at [14, 19] on img at bounding box center [16, 15] width 14 height 16
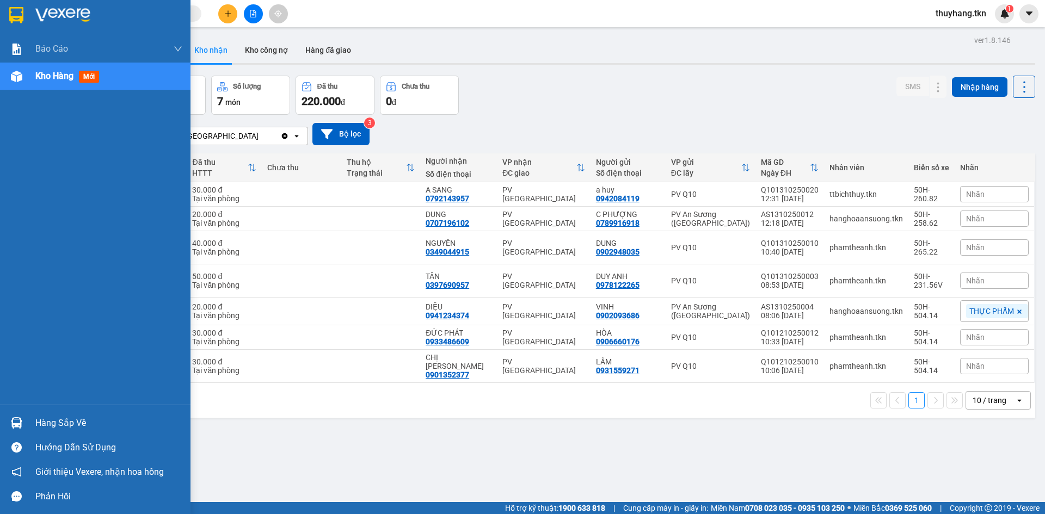
click at [38, 426] on div "Hàng sắp về" at bounding box center [108, 423] width 147 height 16
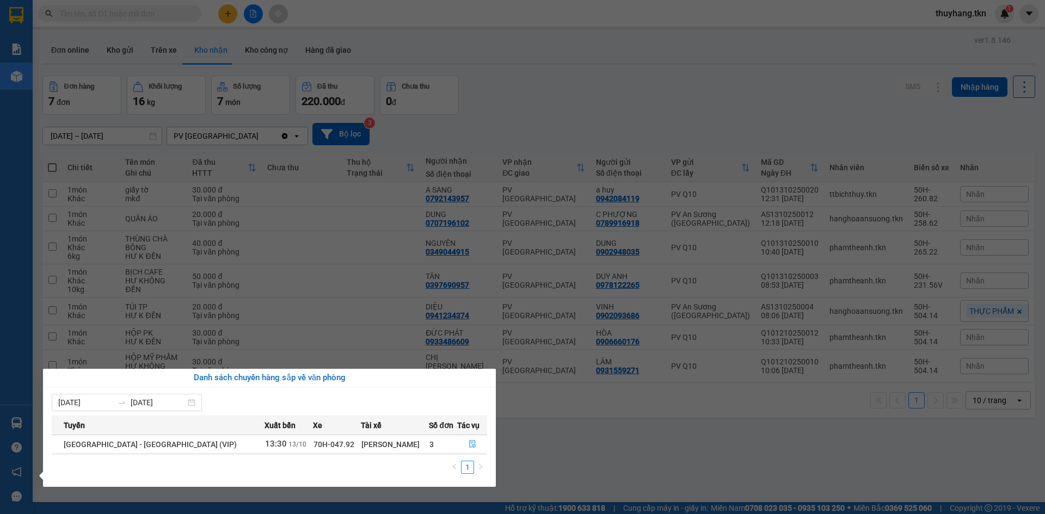
drag, startPoint x: 571, startPoint y: 475, endPoint x: 561, endPoint y: 476, distance: 10.4
click at [571, 474] on section "Kết quả tìm kiếm ( 0 ) Bộ lọc No Data thuyhang.tkn 1 Báo cáo Mẫu 1: Báo cáo dòn…" at bounding box center [522, 257] width 1045 height 514
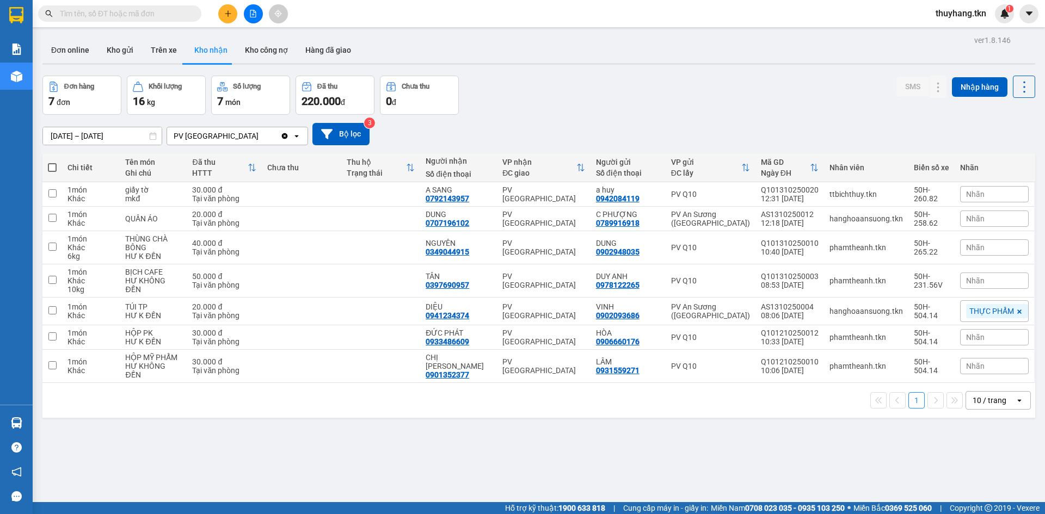
click at [506, 422] on div "ver 1.8.146 Đơn online Kho gửi Trên xe Kho nhận Kho công nợ Hàng đã giao Đơn hà…" at bounding box center [538, 290] width 1001 height 514
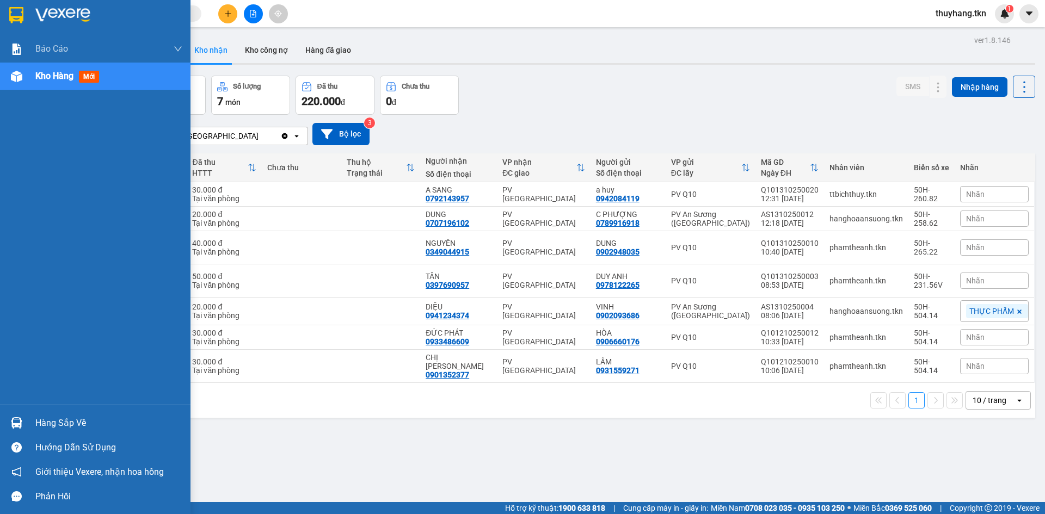
click at [15, 422] on img at bounding box center [16, 422] width 11 height 11
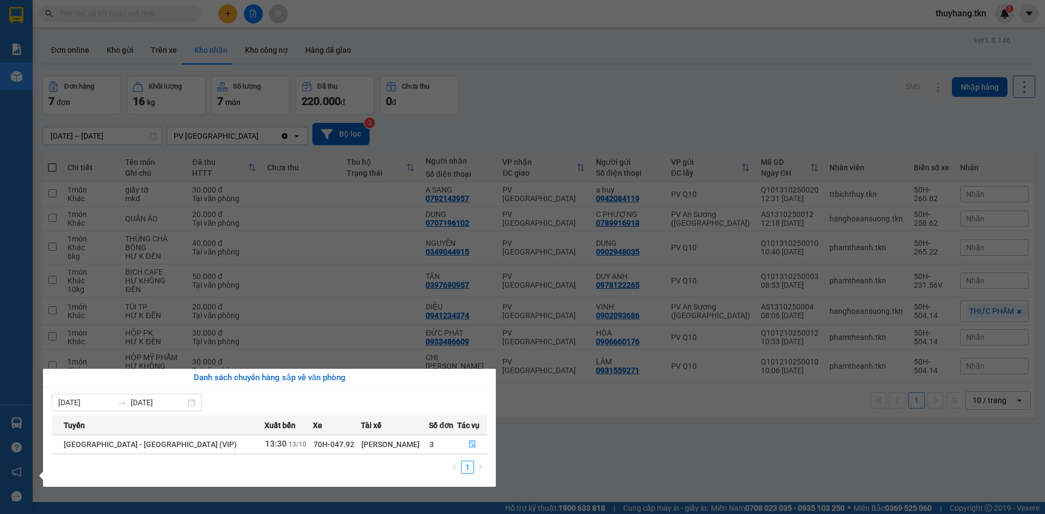
click at [374, 391] on div "07/10/2025 13/10/2025 Tuyến Xuất bến Xe Tài xế Số đơn Tác vụ Sài Gòn - Tây Ninh…" at bounding box center [269, 438] width 453 height 100
click at [359, 405] on div "07/10/2025 13/10/2025" at bounding box center [269, 402] width 435 height 17
click at [210, 54] on section "Kết quả tìm kiếm ( 0 ) Bộ lọc No Data thuyhang.tkn 1 Báo cáo Mẫu 1: Báo cáo dòn…" at bounding box center [522, 257] width 1045 height 514
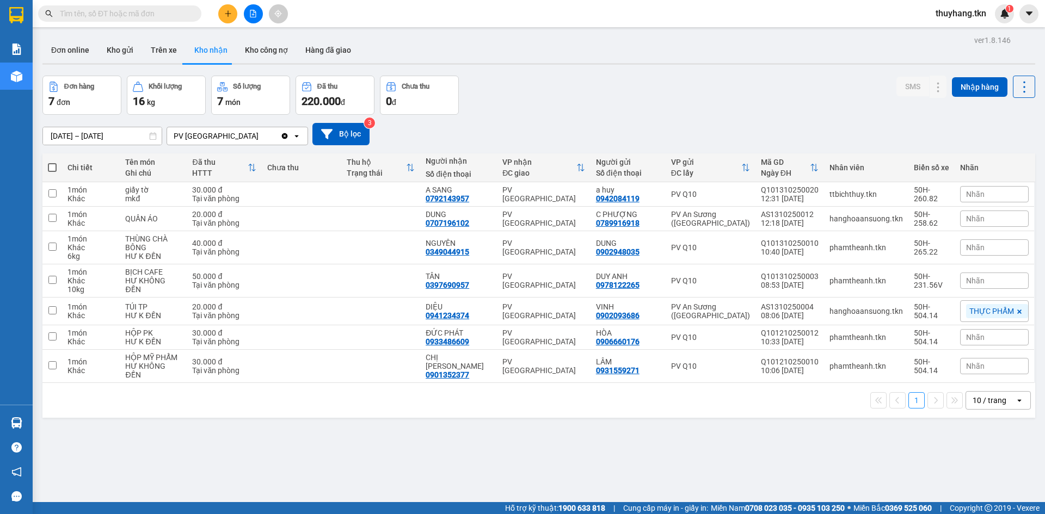
click at [170, 10] on input "text" at bounding box center [124, 14] width 128 height 12
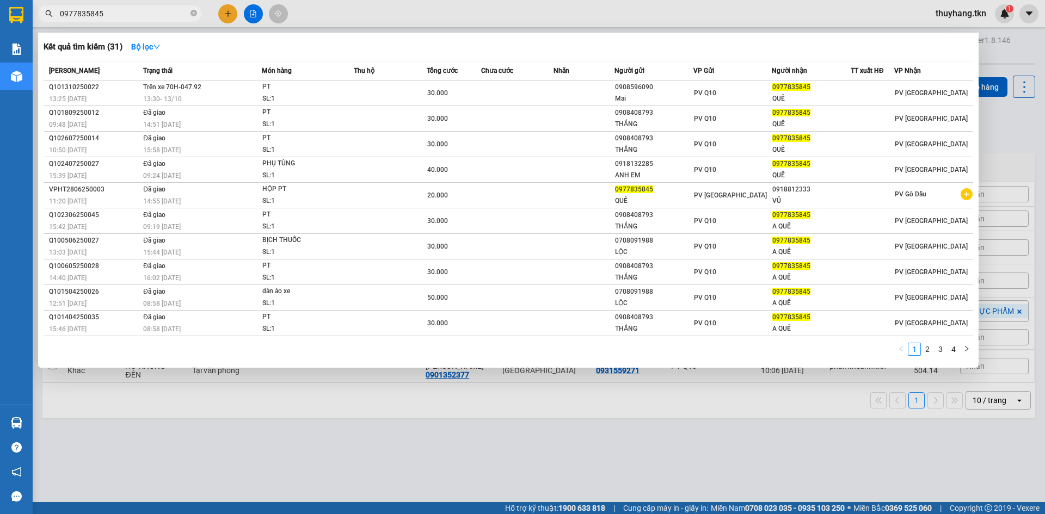
type input "0977835845"
click at [189, 421] on div at bounding box center [522, 257] width 1045 height 514
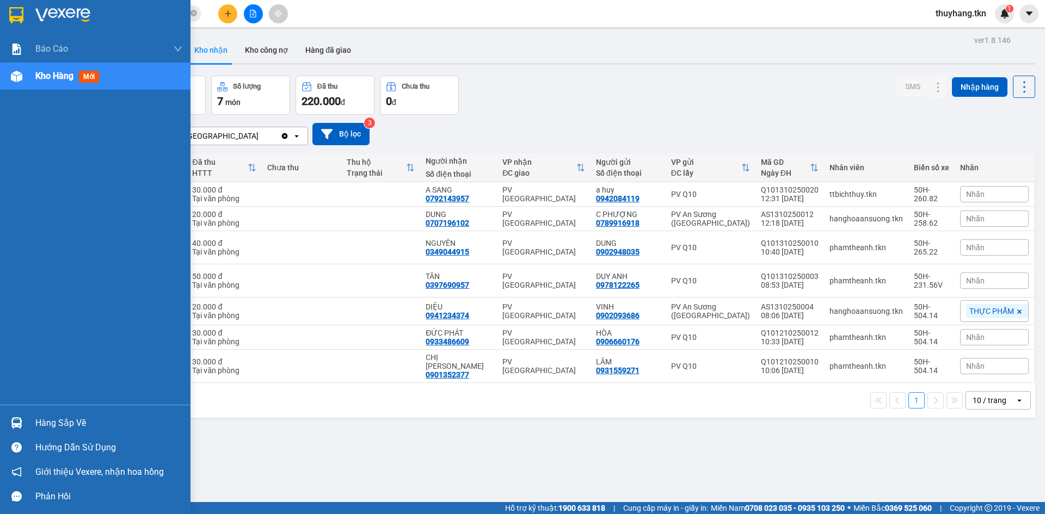
click at [11, 419] on img at bounding box center [16, 422] width 11 height 11
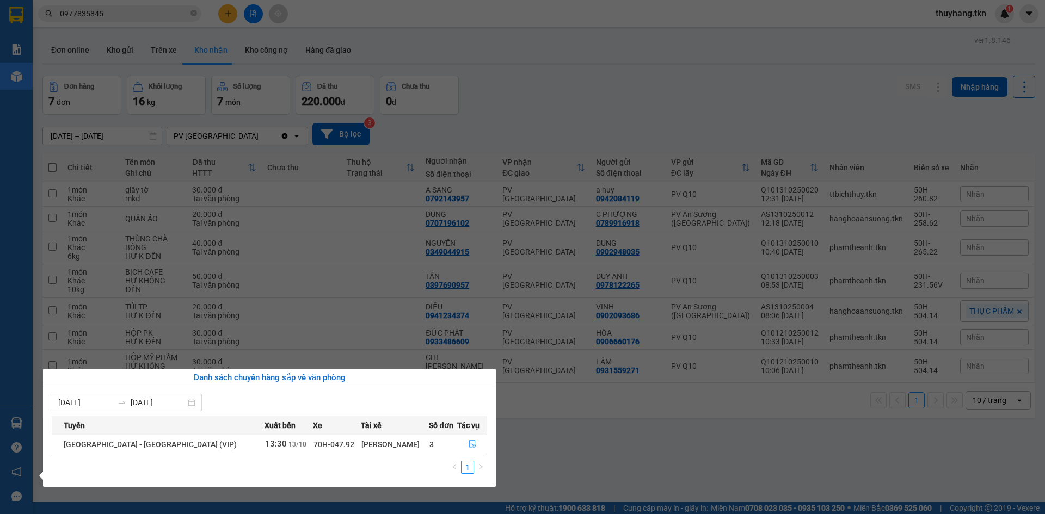
click at [417, 38] on section "Kết quả tìm kiếm ( 31 ) Bộ lọc Mã ĐH Trạng thái Món hàng Thu hộ Tổng cước Chưa …" at bounding box center [522, 257] width 1045 height 514
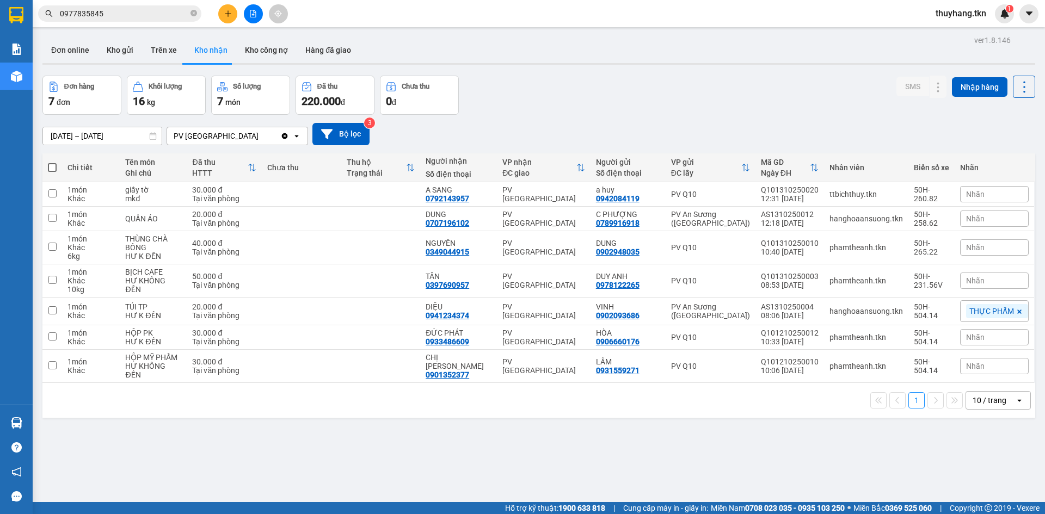
click at [148, 8] on input "0977835845" at bounding box center [124, 14] width 128 height 12
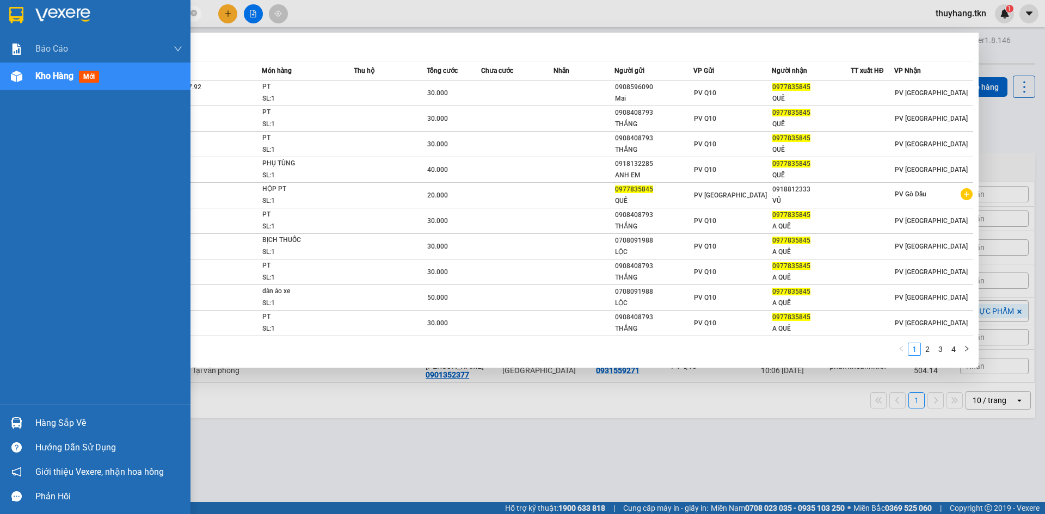
click at [36, 419] on div "Hàng sắp về" at bounding box center [108, 423] width 147 height 16
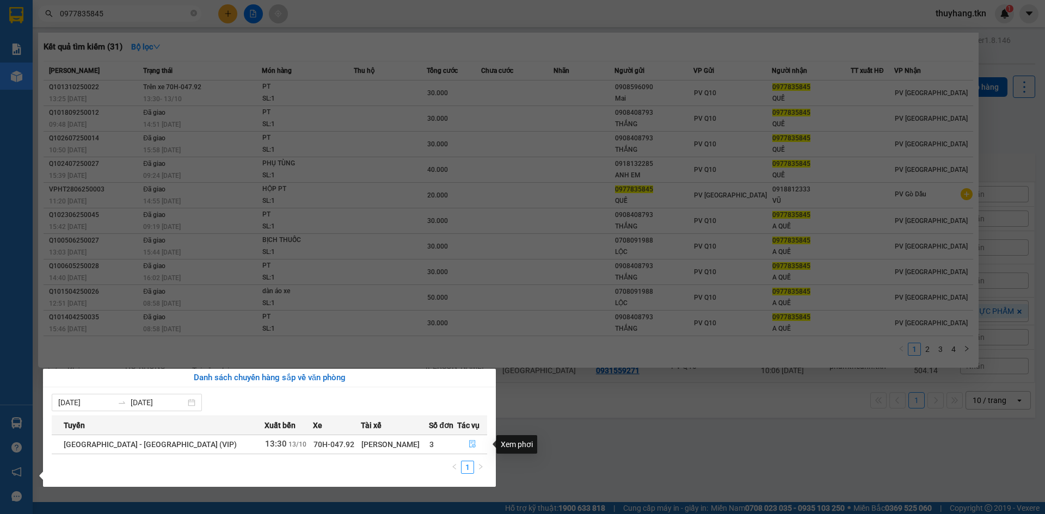
click at [469, 442] on icon "file-done" at bounding box center [473, 444] width 8 height 8
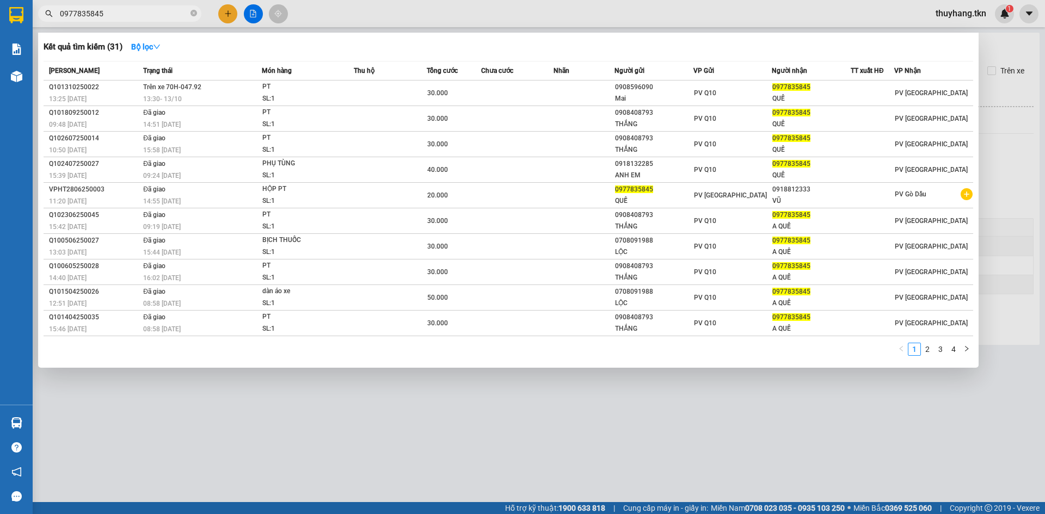
click at [469, 440] on div at bounding box center [522, 257] width 1045 height 514
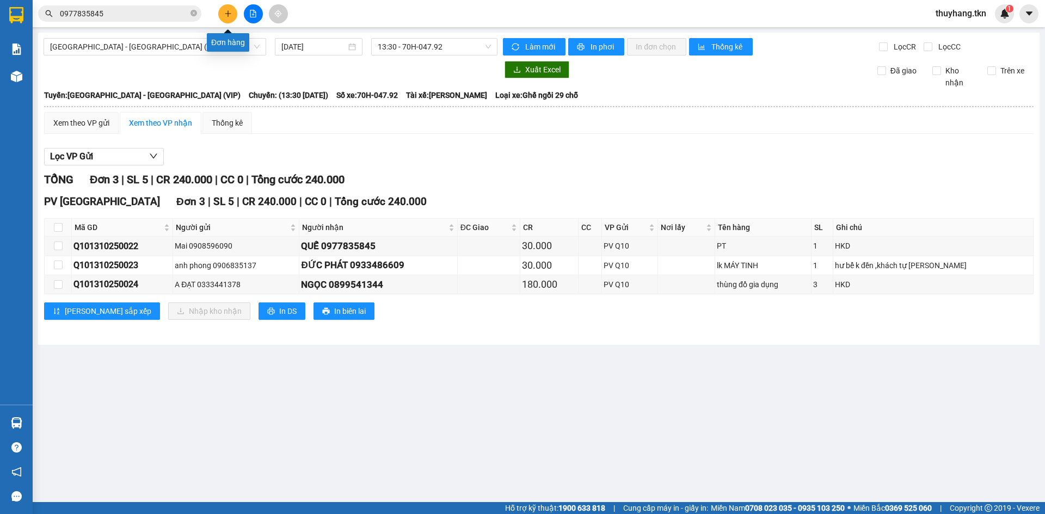
click at [223, 13] on button at bounding box center [227, 13] width 19 height 19
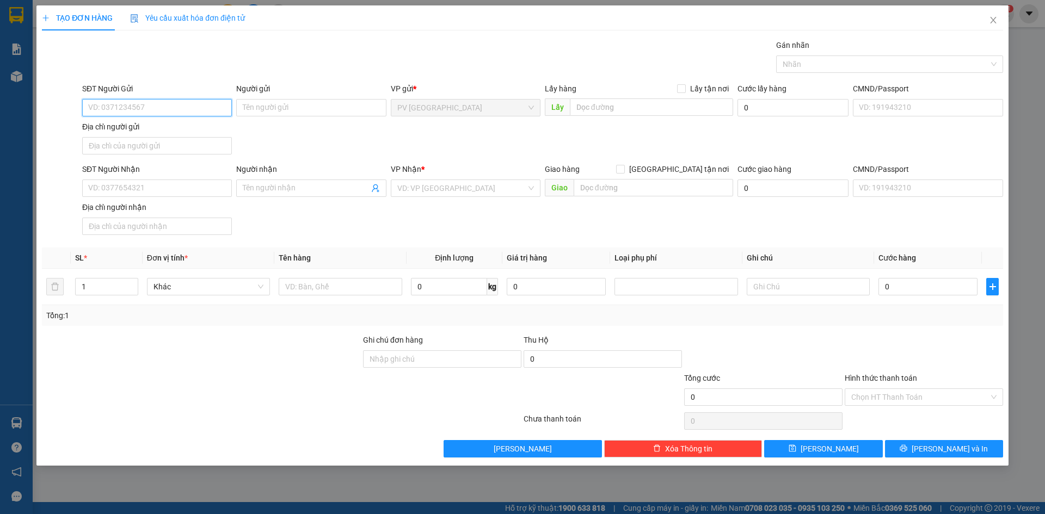
click at [143, 106] on input "SĐT Người Gửi" at bounding box center [157, 107] width 150 height 17
click at [145, 130] on div "0827839457 - phú" at bounding box center [157, 130] width 137 height 12
type input "0827839457"
type input "phú"
type input "0384658735"
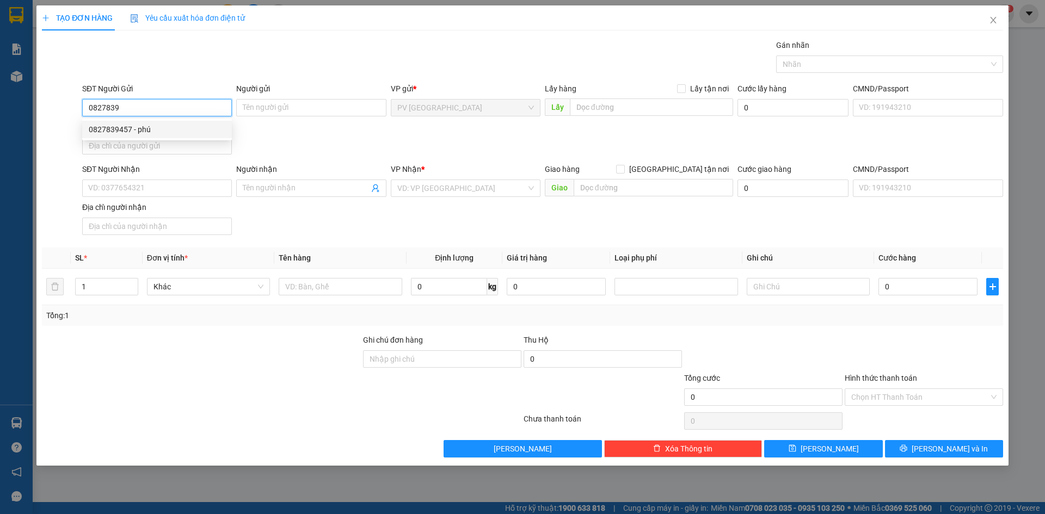
type input "thủy"
type input "30.000"
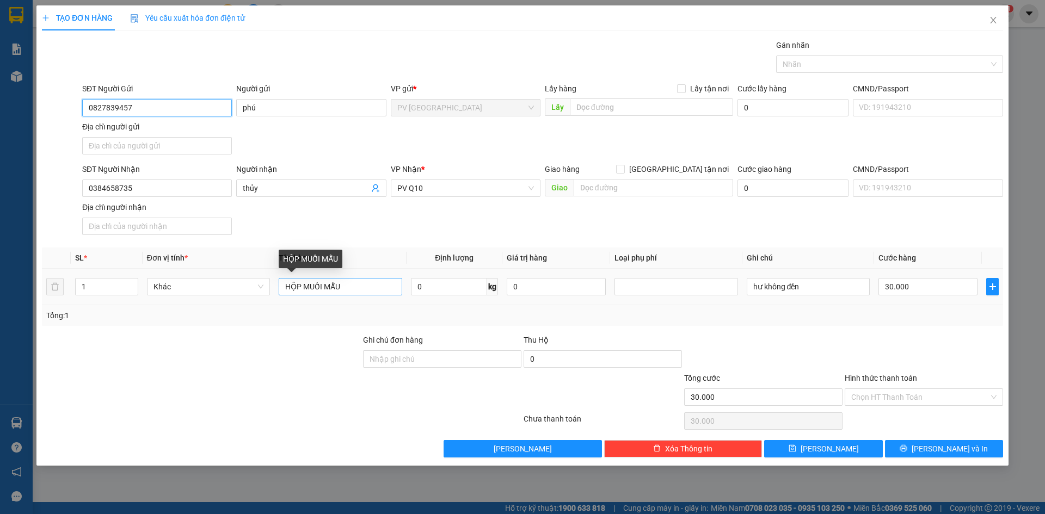
type input "0827839457"
click at [322, 288] on input "HỘP MUỐI MẪU" at bounding box center [340, 286] width 123 height 17
type input "HỘP NƯỚC MẪU"
click at [913, 400] on input "Hình thức thanh toán" at bounding box center [920, 397] width 138 height 16
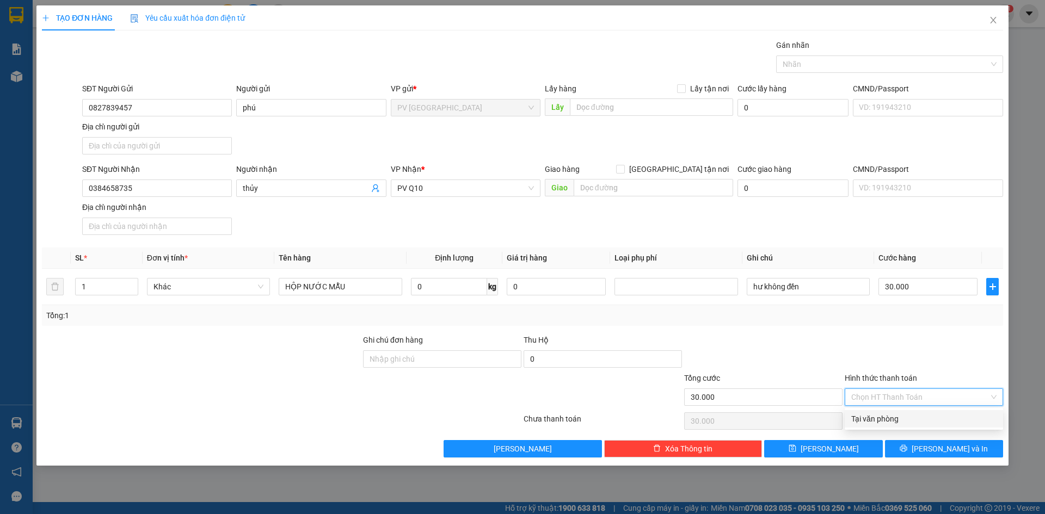
click at [906, 415] on div "Tại văn phòng" at bounding box center [923, 419] width 145 height 12
type input "0"
click at [902, 441] on button "Lưu và In" at bounding box center [944, 448] width 118 height 17
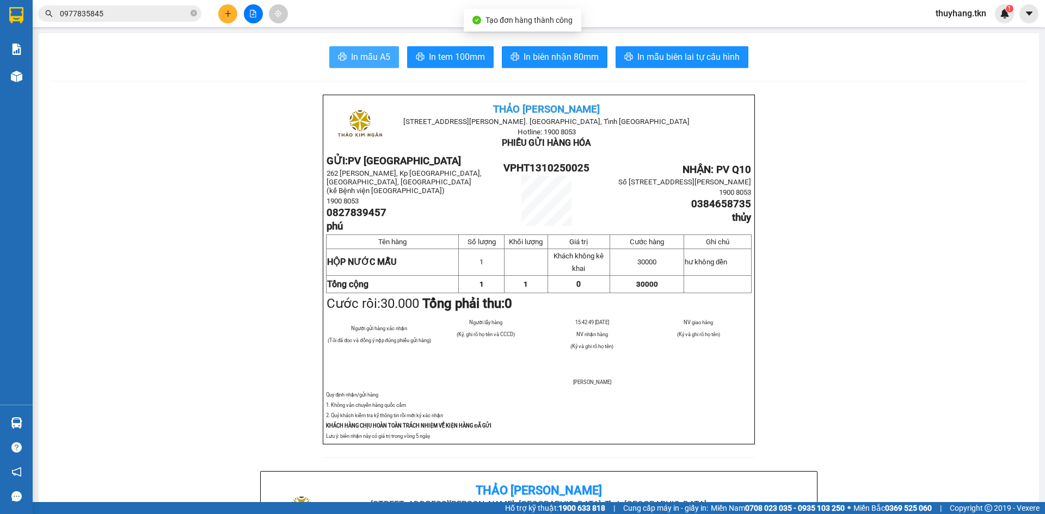
click at [356, 65] on button "In mẫu A5" at bounding box center [364, 57] width 70 height 22
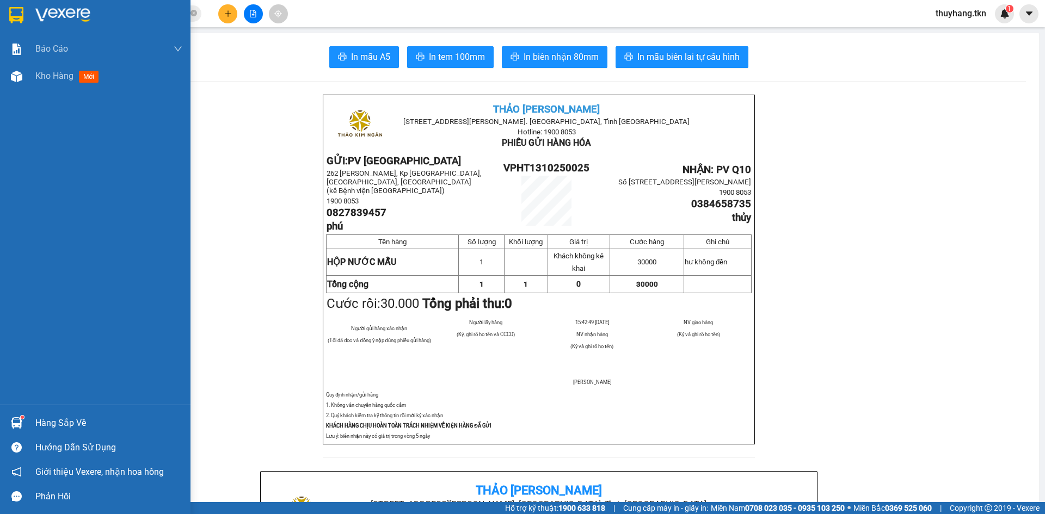
click at [29, 415] on div "Hàng sắp về" at bounding box center [95, 423] width 190 height 24
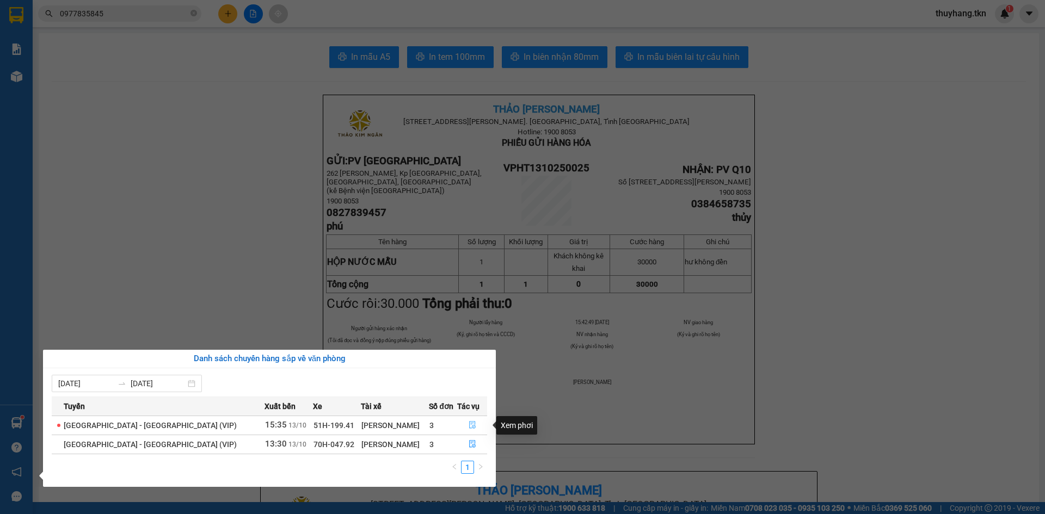
click at [469, 423] on icon "file-done" at bounding box center [472, 426] width 7 height 8
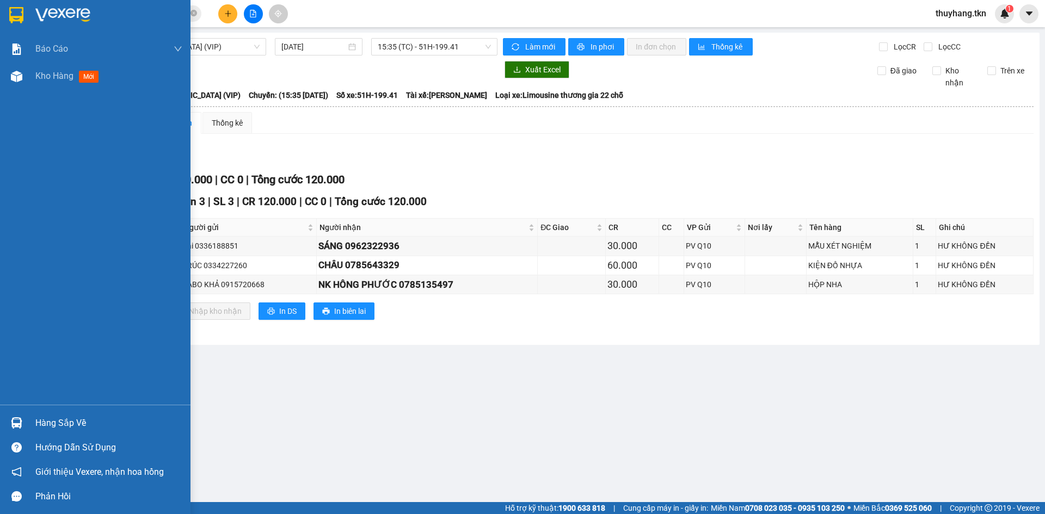
click at [21, 15] on img at bounding box center [16, 15] width 14 height 16
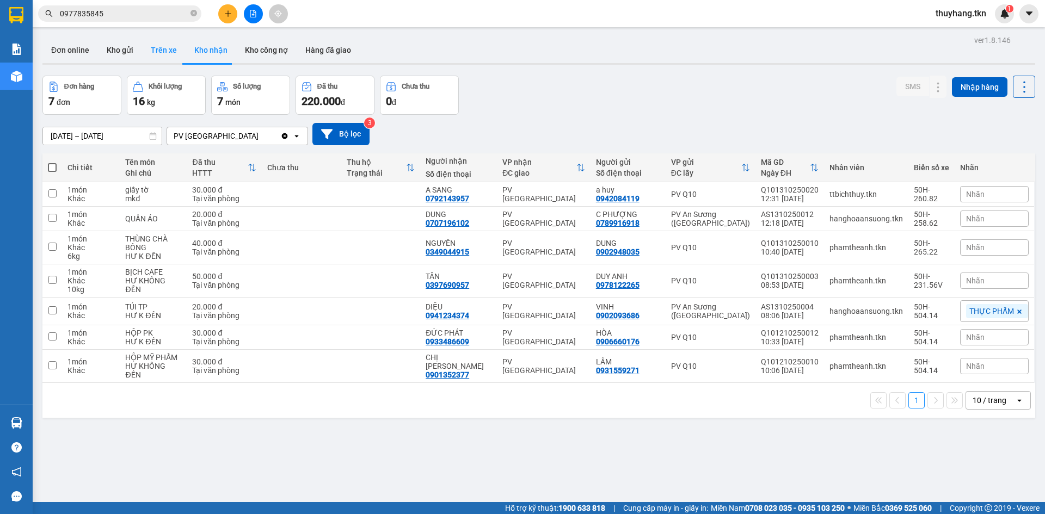
click at [163, 52] on button "Trên xe" at bounding box center [164, 50] width 44 height 26
type input "11/10/2025 – 13/10/2025"
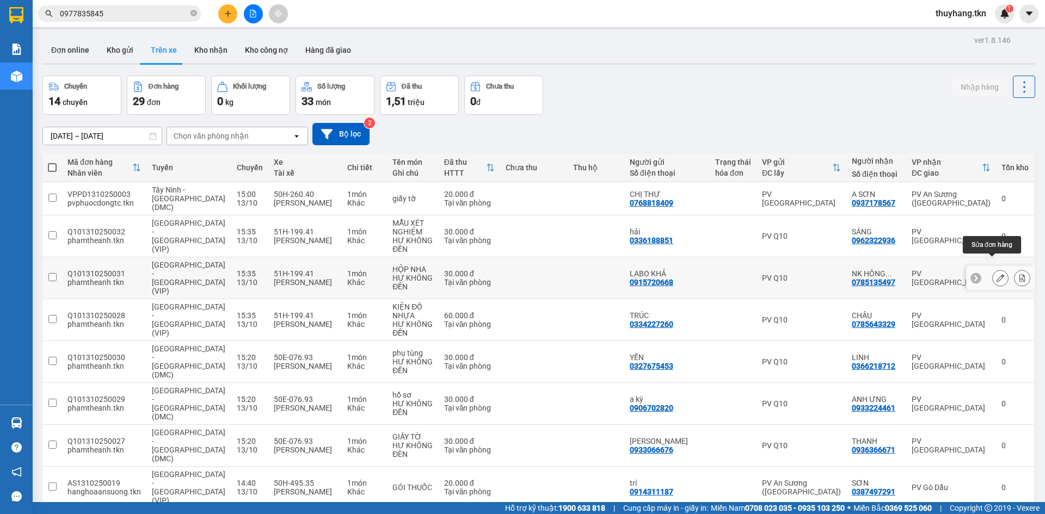
click at [997, 274] on icon at bounding box center [1001, 278] width 8 height 8
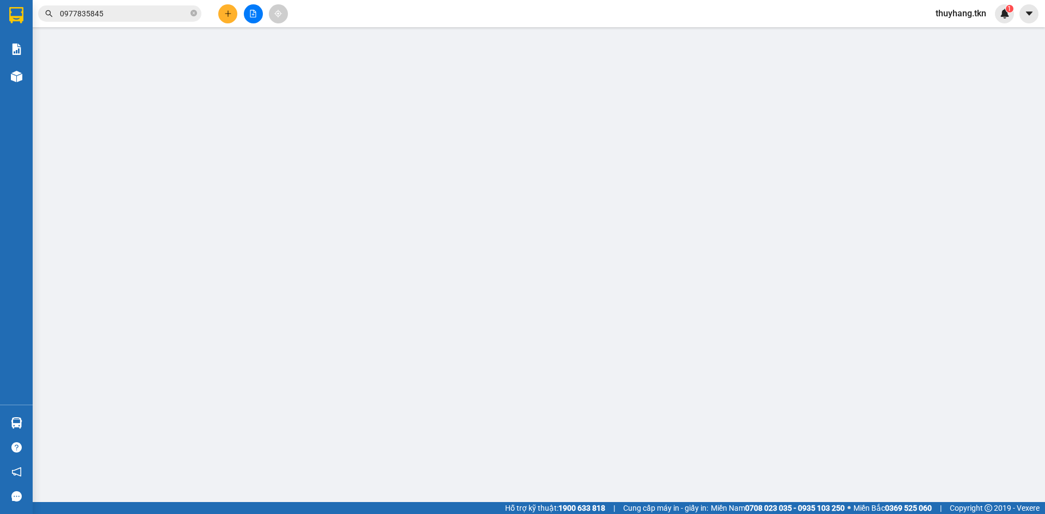
type input "0915720668"
type input "LABO KHẢ"
type input "0785135497"
type input "NK HÔNG PHƯỚC"
type input "30.000"
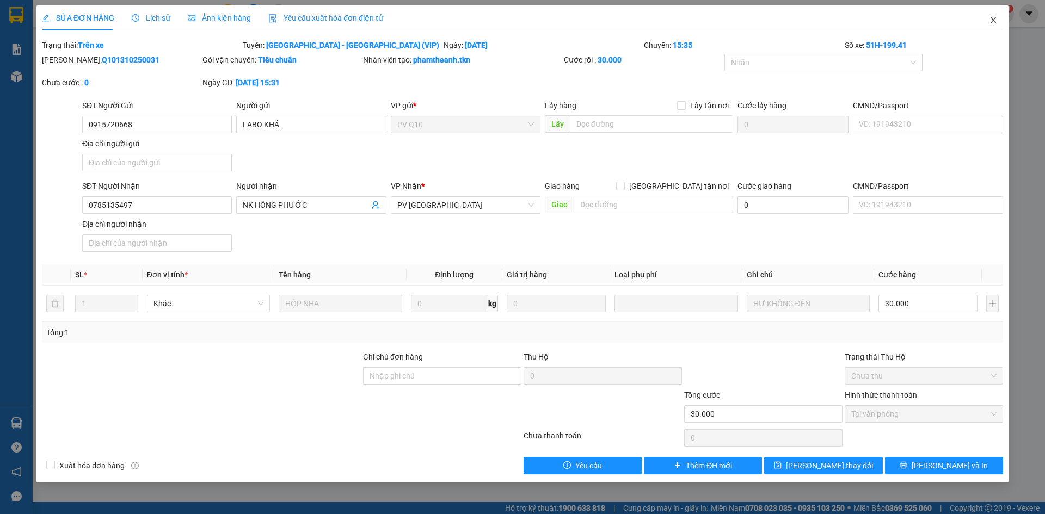
click at [991, 22] on icon "close" at bounding box center [993, 20] width 9 height 9
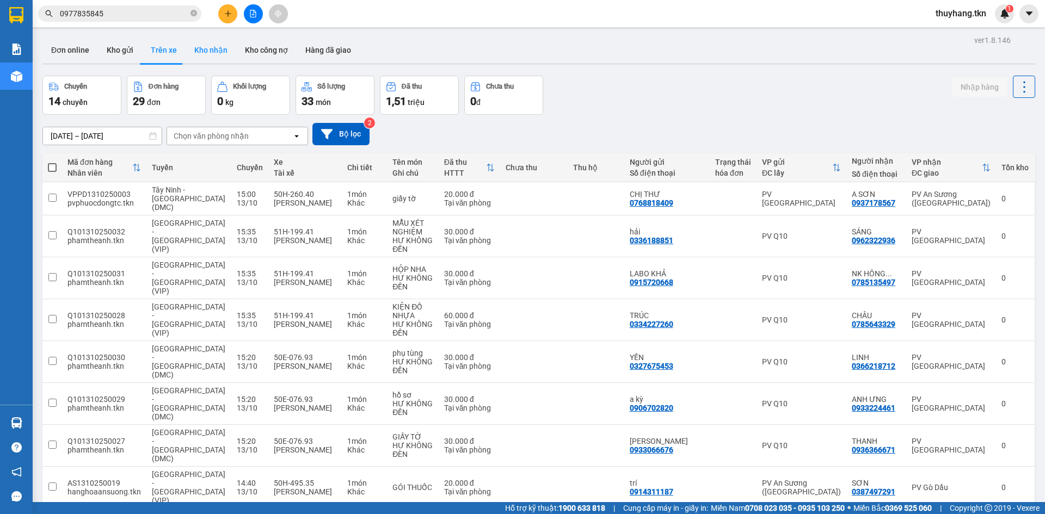
click at [209, 50] on button "Kho nhận" at bounding box center [211, 50] width 51 height 26
type input "[DATE] – [DATE]"
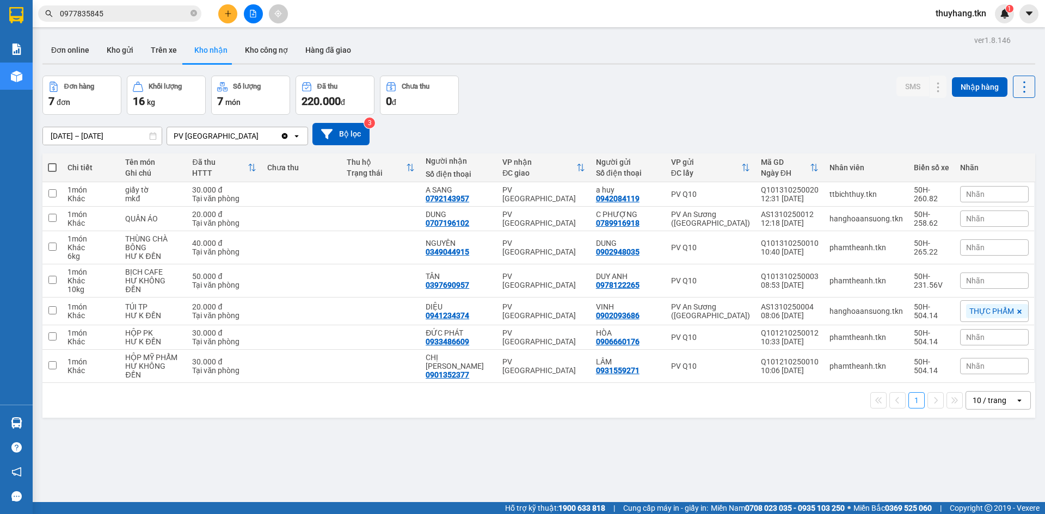
click at [150, 11] on input "0977835845" at bounding box center [124, 14] width 128 height 12
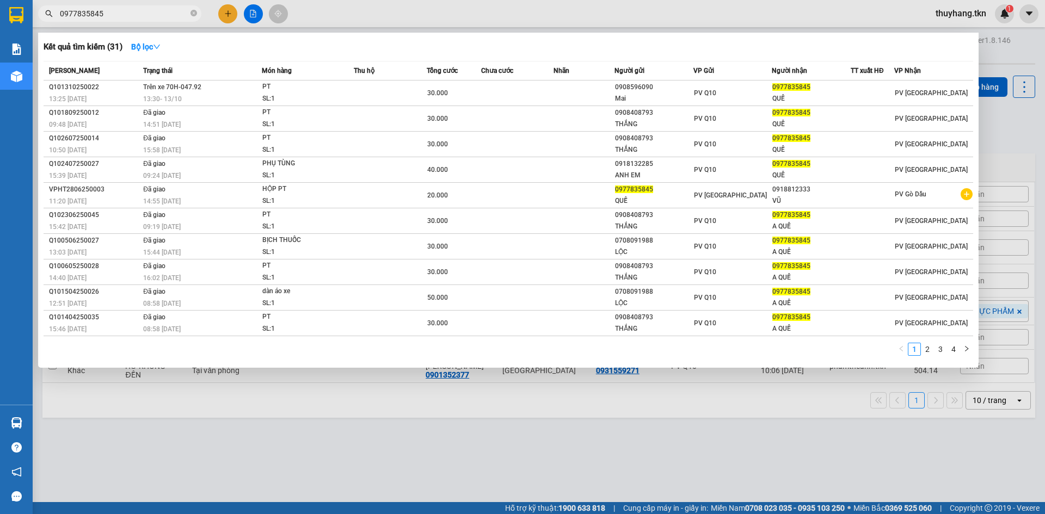
click at [150, 11] on input "0977835845" at bounding box center [124, 14] width 128 height 12
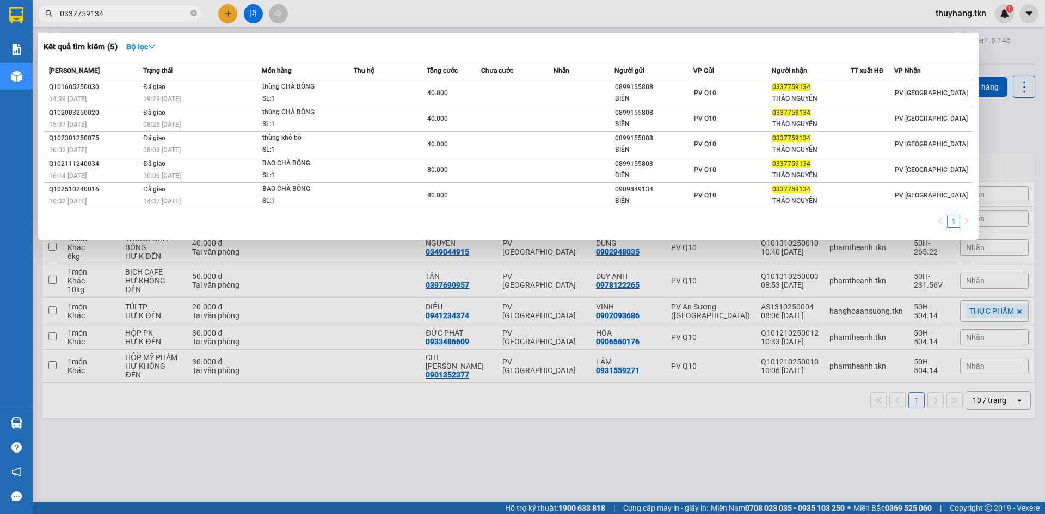
type input "0337759134"
click at [807, 464] on div at bounding box center [522, 257] width 1045 height 514
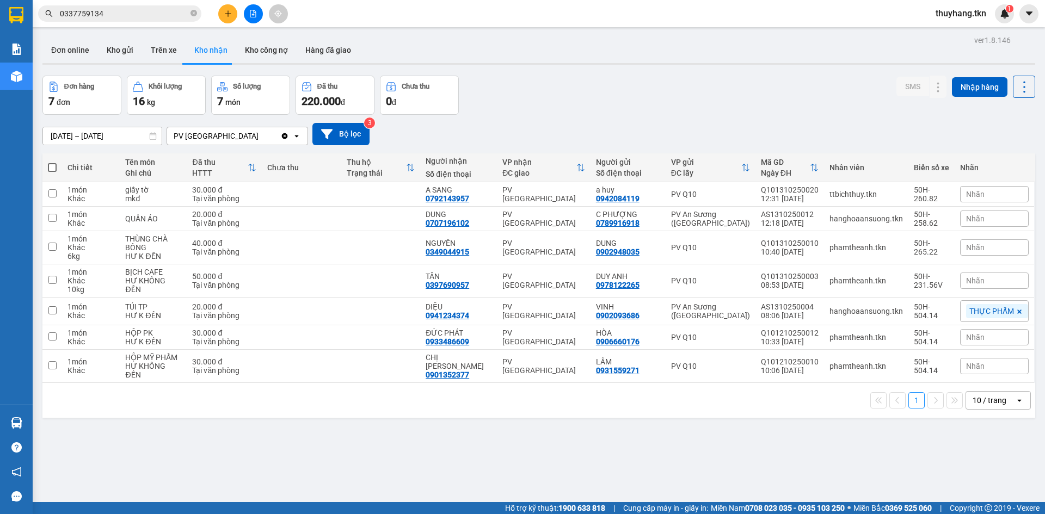
click at [432, 431] on div "ver 1.8.146 Đơn online Kho gửi Trên xe Kho nhận Kho công nợ Hàng đã giao Đơn hà…" at bounding box center [538, 290] width 1001 height 514
click at [116, 53] on button "Kho gửi" at bounding box center [120, 50] width 44 height 26
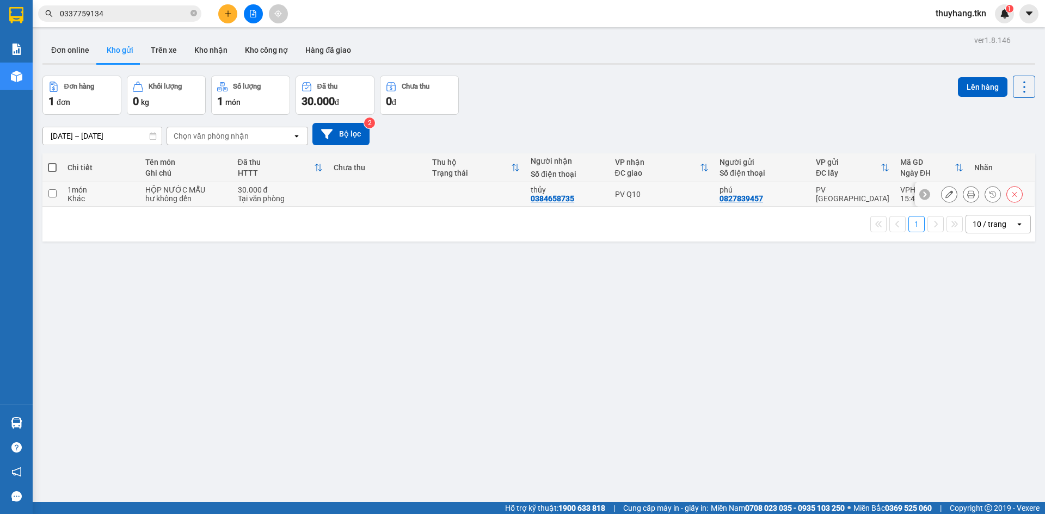
click at [384, 202] on td at bounding box center [377, 194] width 99 height 24
checkbox input "true"
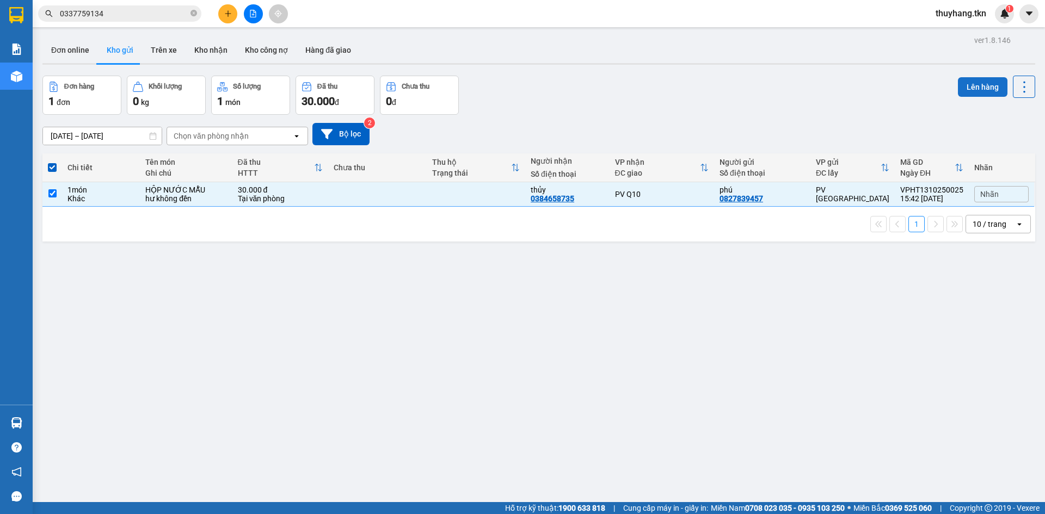
click at [979, 91] on button "Lên hàng" at bounding box center [983, 87] width 50 height 20
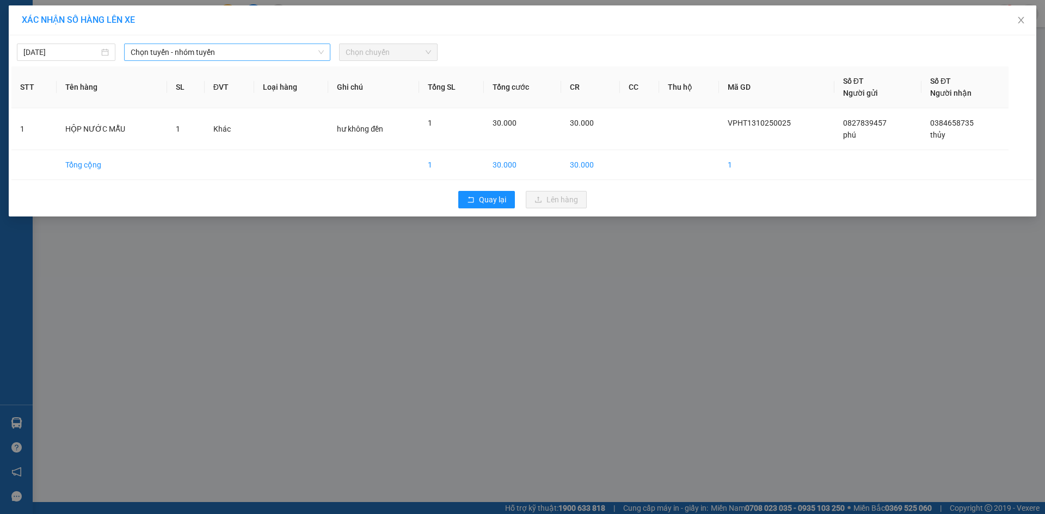
click at [272, 51] on span "Chọn tuyến - nhóm tuyến" at bounding box center [227, 52] width 193 height 16
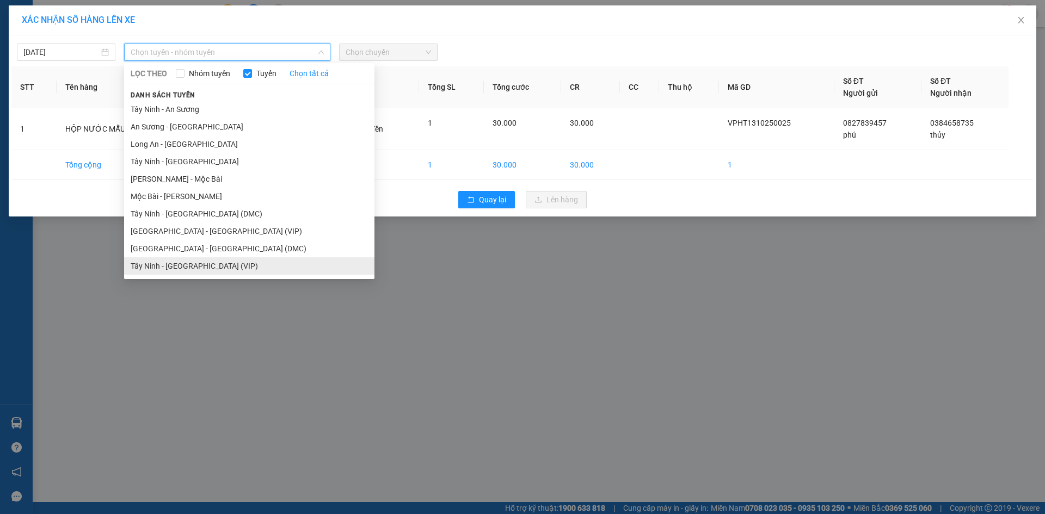
click at [189, 266] on li "Tây Ninh - Sài Gòn (VIP)" at bounding box center [249, 265] width 250 height 17
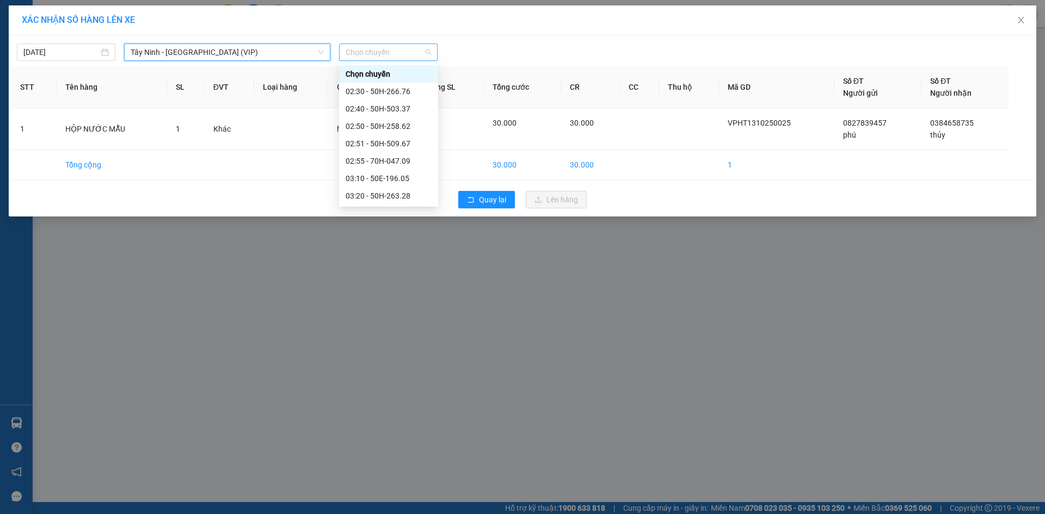
click at [366, 53] on span "Chọn chuyến" at bounding box center [388, 52] width 85 height 16
type input "266"
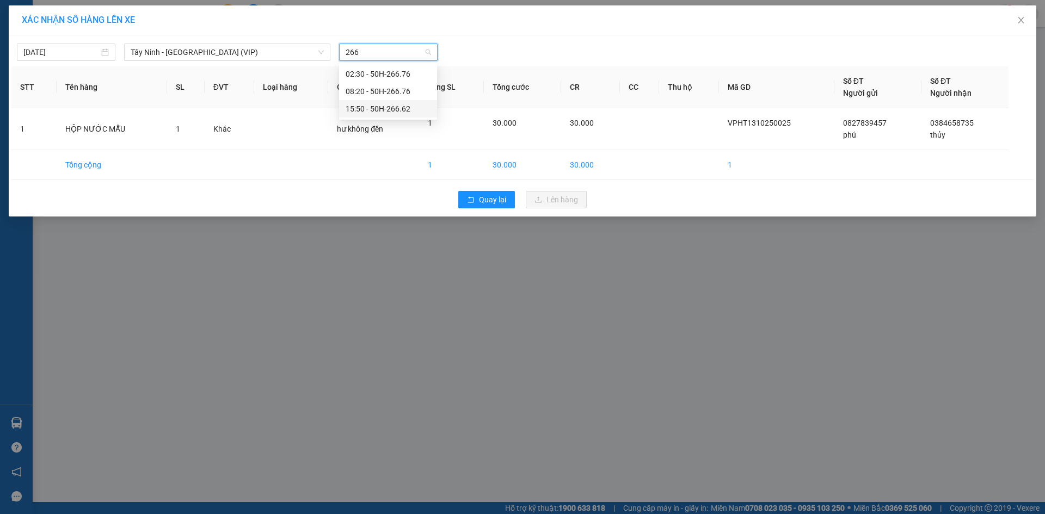
click at [368, 106] on div "15:50 - 50H-266.62" at bounding box center [388, 109] width 85 height 12
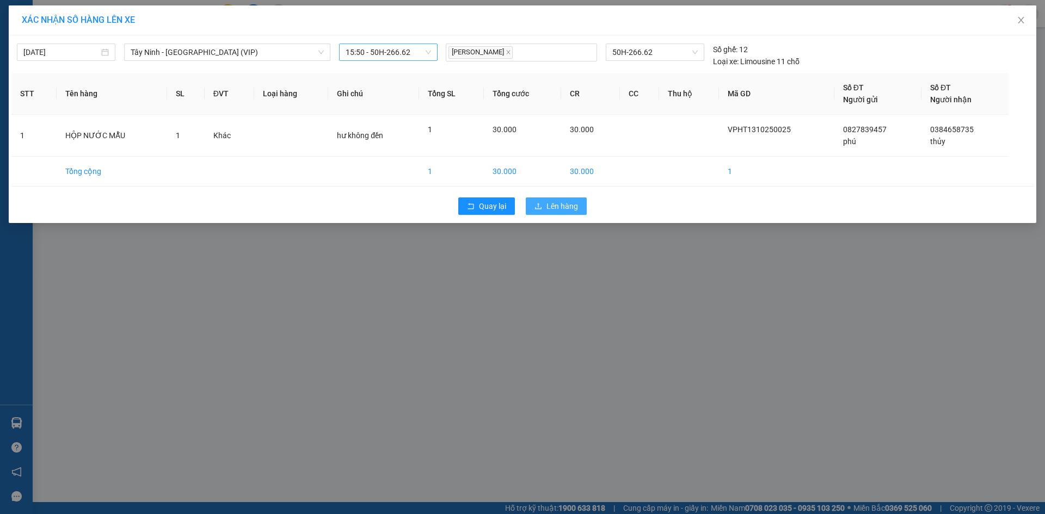
click at [562, 211] on span "Lên hàng" at bounding box center [562, 206] width 32 height 12
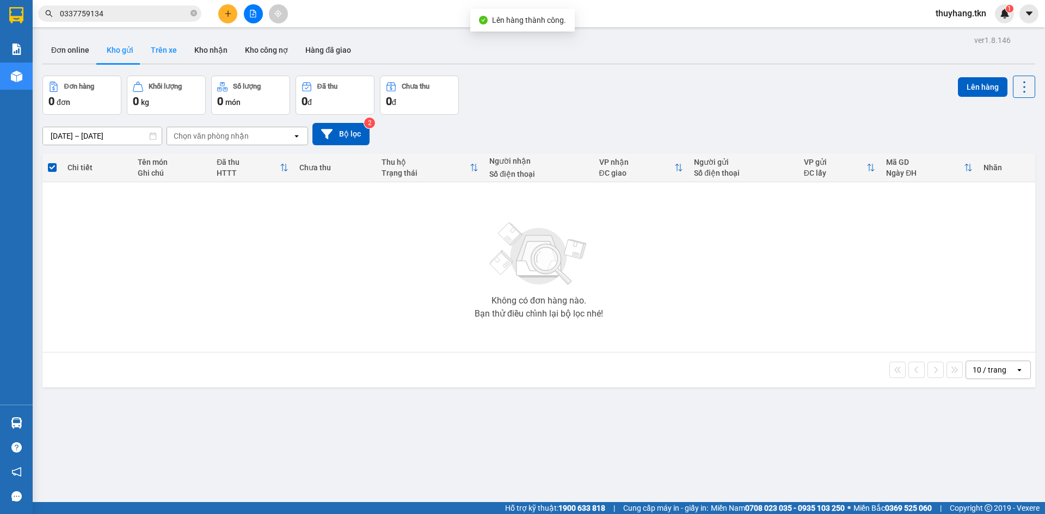
click at [169, 48] on button "Trên xe" at bounding box center [164, 50] width 44 height 26
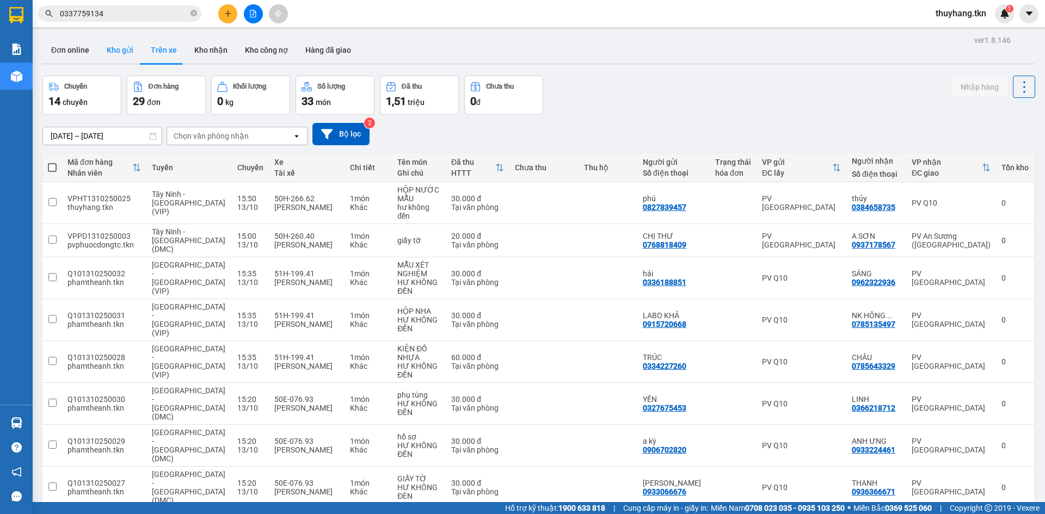
click at [113, 49] on button "Kho gửi" at bounding box center [120, 50] width 44 height 26
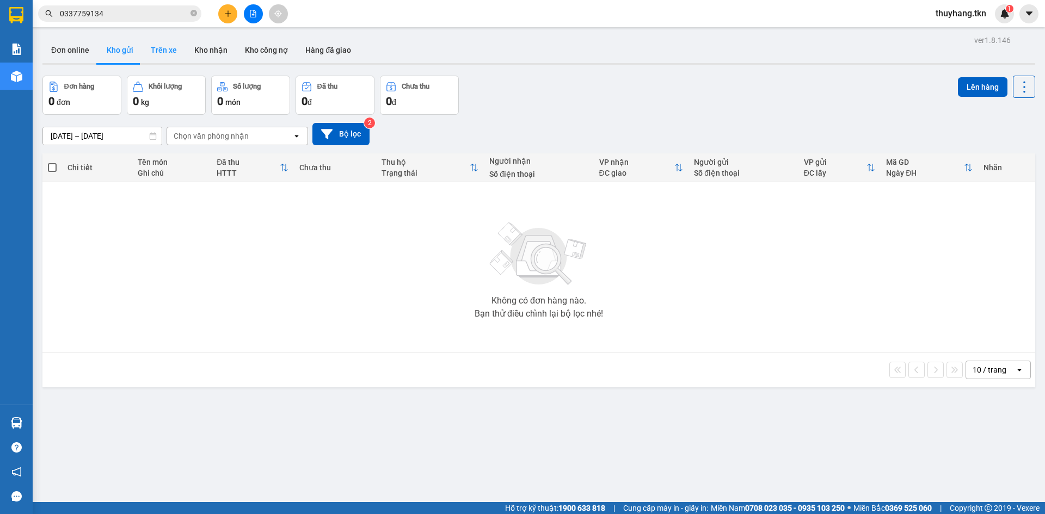
click at [156, 54] on button "Trên xe" at bounding box center [164, 50] width 44 height 26
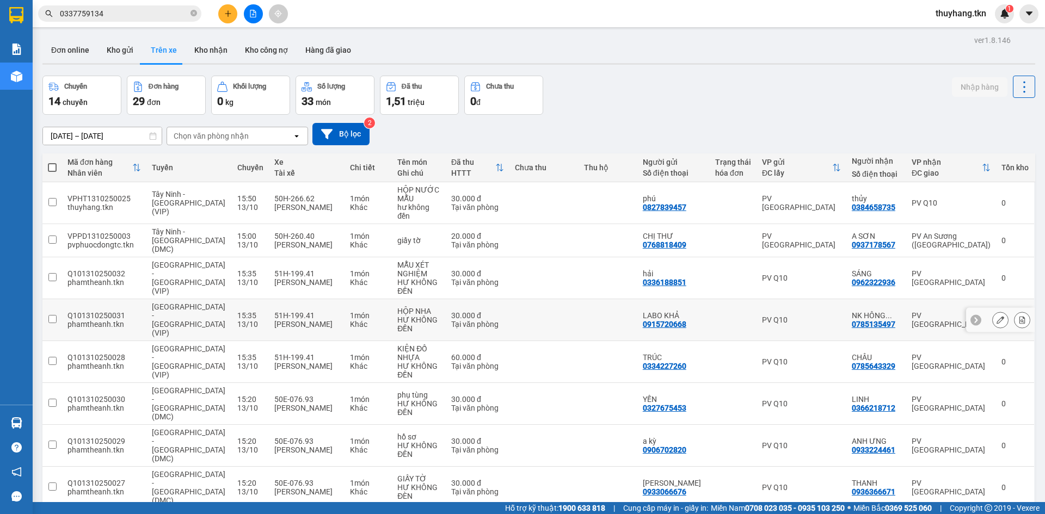
click at [997, 316] on icon at bounding box center [1001, 320] width 8 height 8
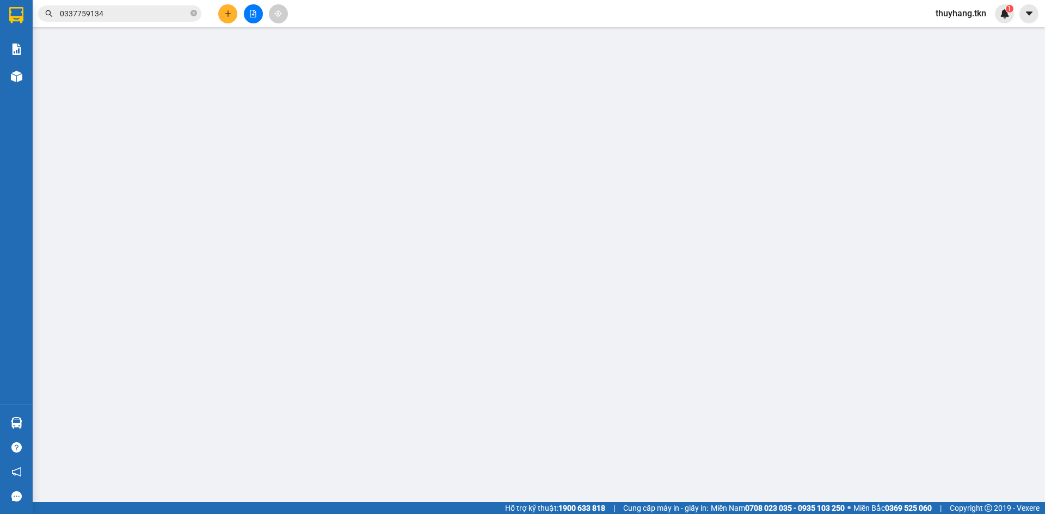
type input "0915720668"
type input "LABO KHẢ"
type input "0785135497"
type input "NK HÔNG PHƯỚC"
type input "30.000"
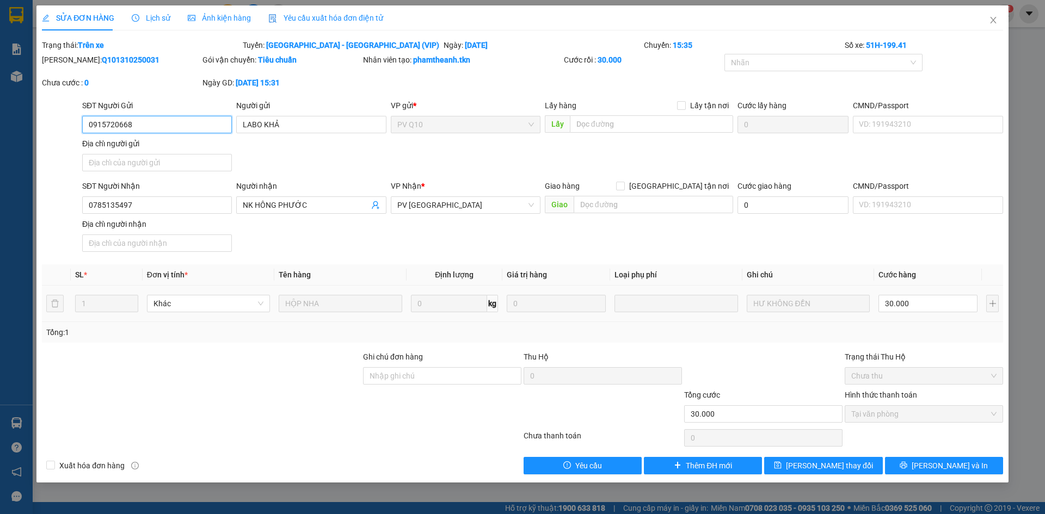
drag, startPoint x: 138, startPoint y: 127, endPoint x: 54, endPoint y: 130, distance: 83.3
click at [56, 129] on div "SĐT Người Gửi 0915720668 0915720668 Người gửi LABO KHẢ VP gửi * PV Q10 Lấy hàng…" at bounding box center [522, 138] width 963 height 76
click at [991, 22] on icon "close" at bounding box center [993, 20] width 9 height 9
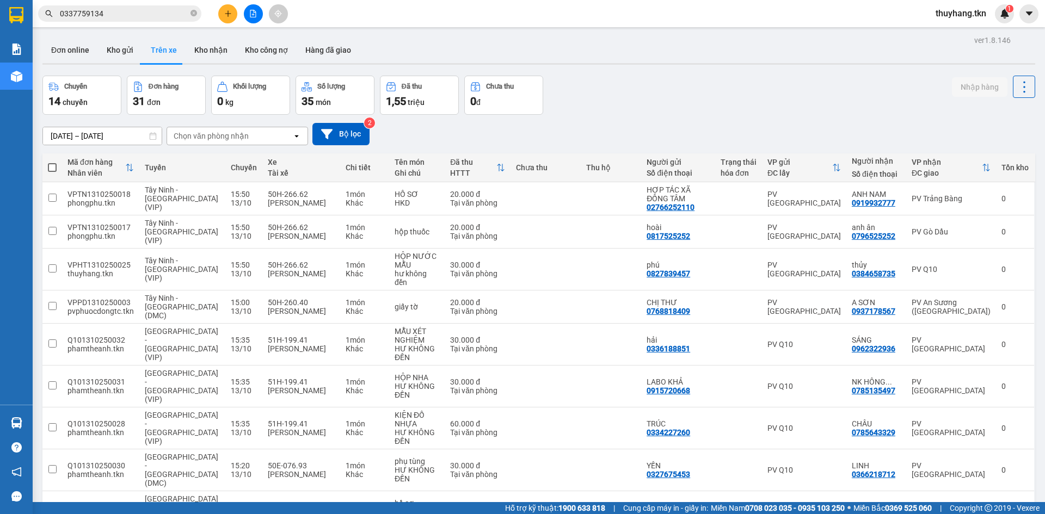
click at [139, 18] on input "0337759134" at bounding box center [124, 14] width 128 height 12
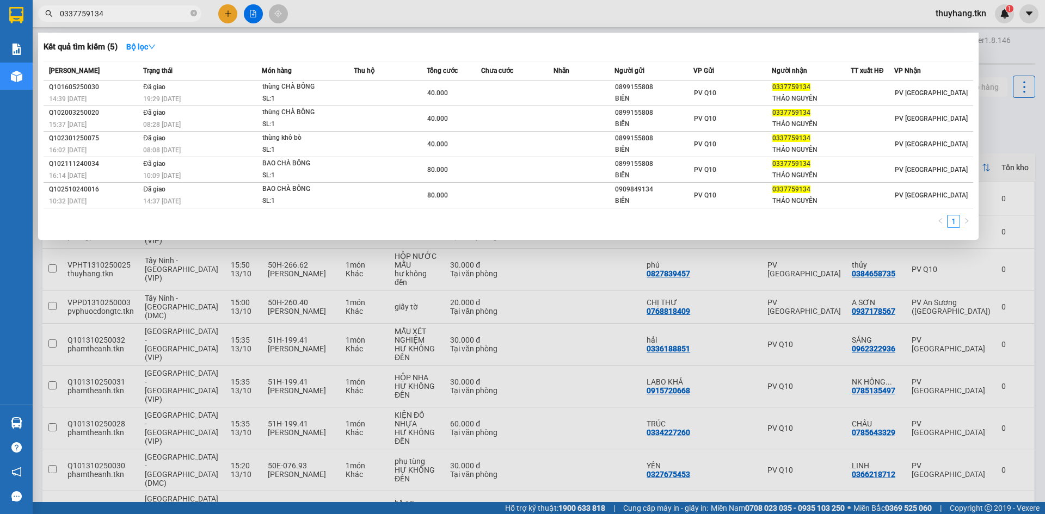
click at [139, 18] on input "0337759134" at bounding box center [124, 14] width 128 height 12
paste input "915720668"
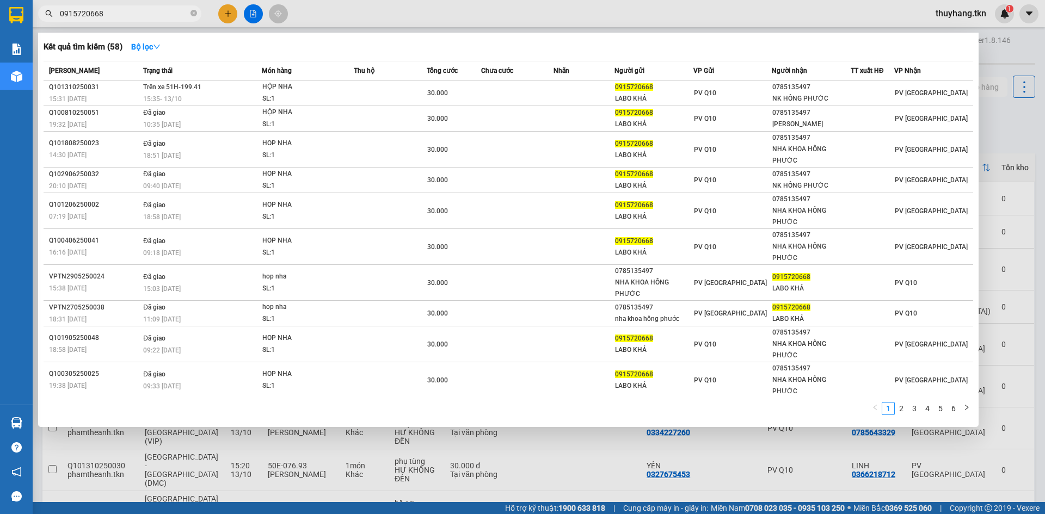
type input "0915720668"
click at [707, 11] on div at bounding box center [522, 257] width 1045 height 514
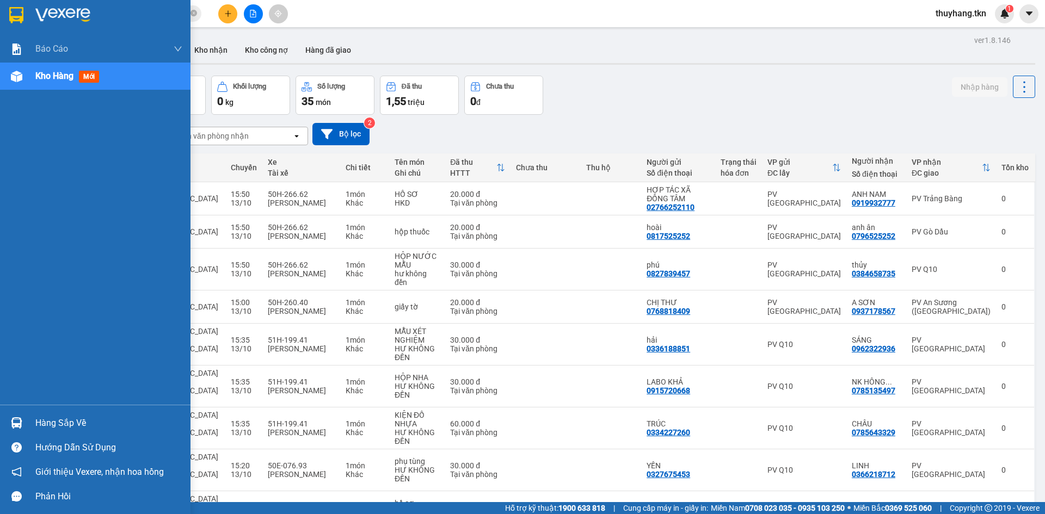
click at [57, 430] on div "Hàng sắp về" at bounding box center [108, 423] width 147 height 16
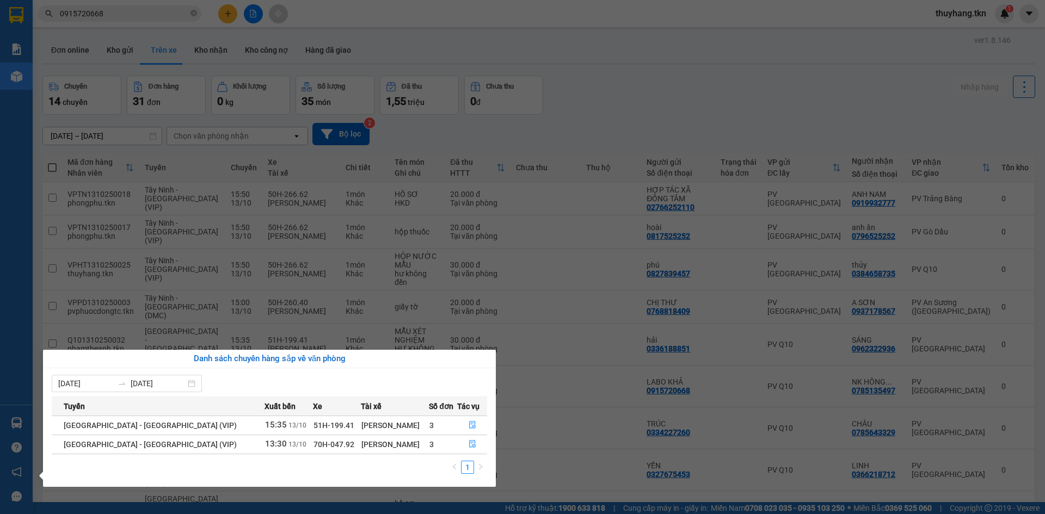
click at [879, 104] on section "Kết quả tìm kiếm ( 58 ) Bộ lọc Mã ĐH Trạng thái Món hàng Thu hộ Tổng cước Chưa …" at bounding box center [522, 257] width 1045 height 514
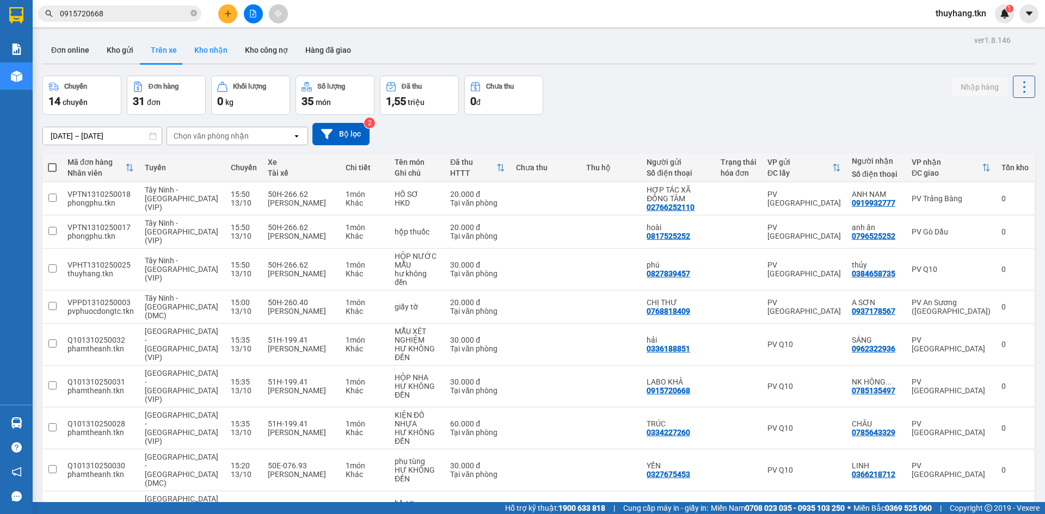
click at [224, 42] on button "Kho nhận" at bounding box center [211, 50] width 51 height 26
type input "[DATE] – [DATE]"
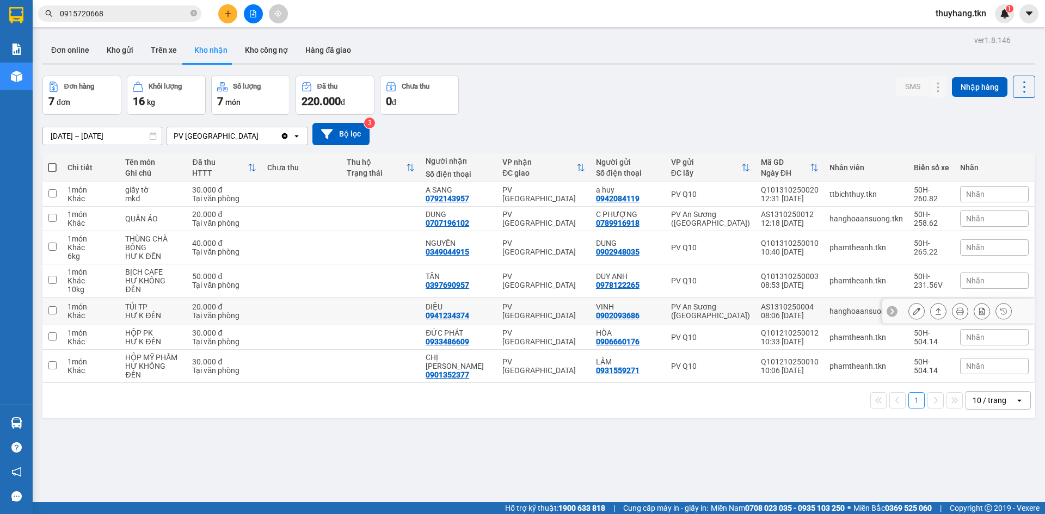
click at [254, 319] on div "Tại văn phòng" at bounding box center [224, 315] width 64 height 9
checkbox input "true"
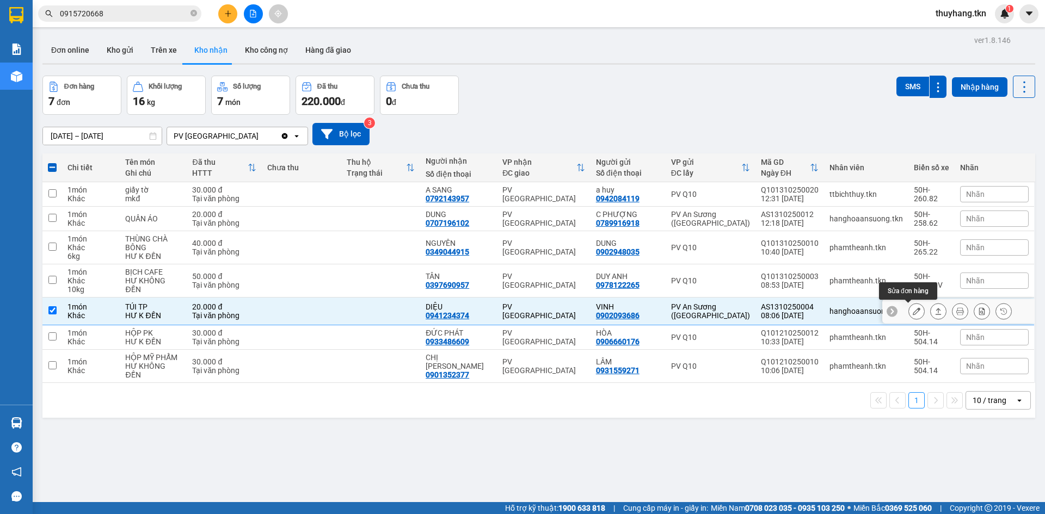
click at [913, 315] on icon at bounding box center [917, 311] width 8 height 8
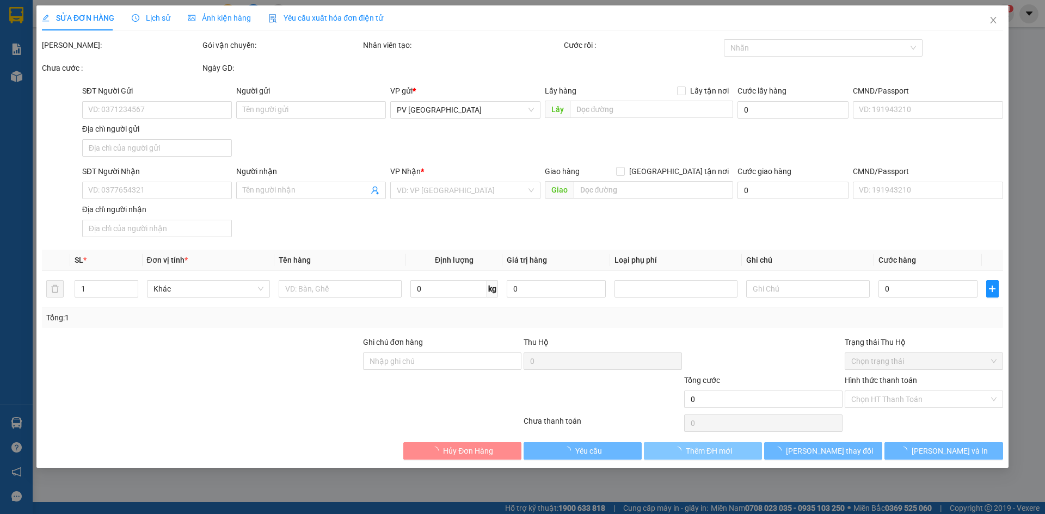
type input "0902093686"
type input "VINH"
type input "0941234374"
type input "DIỆU"
type input "20.000"
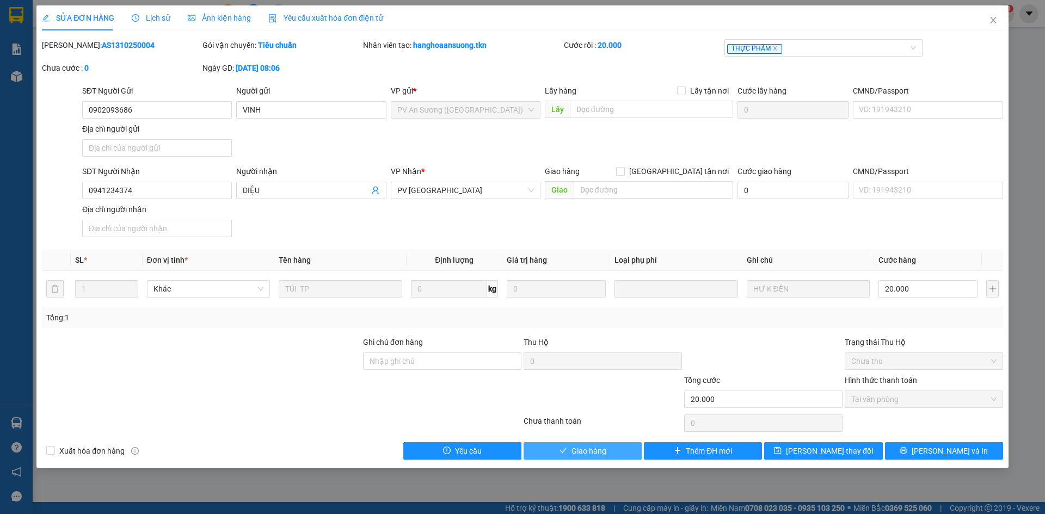
click at [585, 452] on span "Giao hàng" at bounding box center [588, 451] width 35 height 12
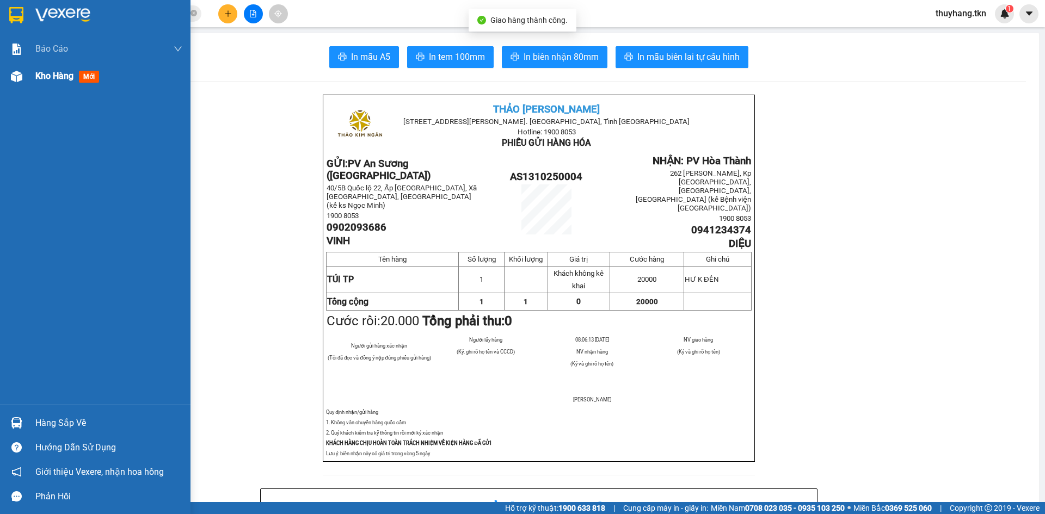
click at [22, 71] on img at bounding box center [16, 76] width 11 height 11
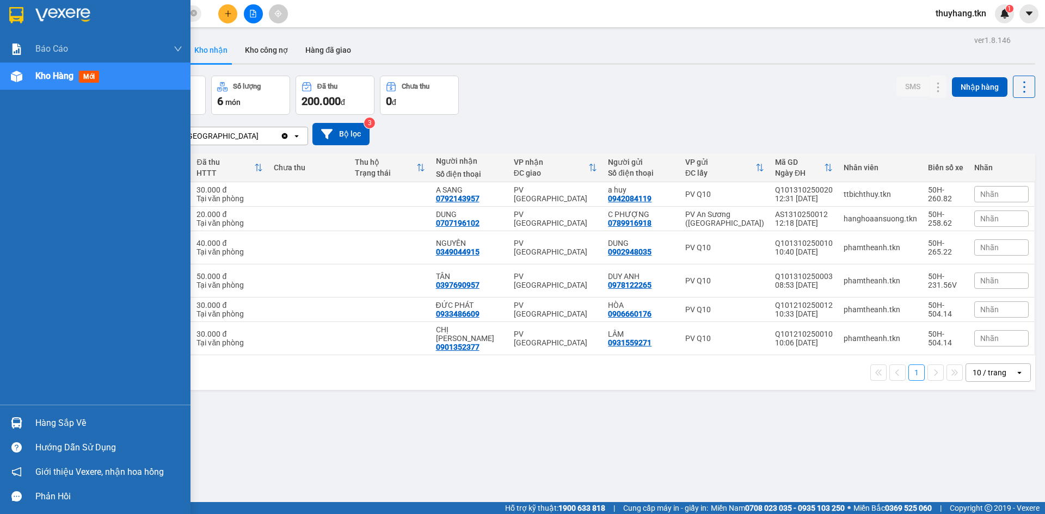
click at [53, 425] on div "Hàng sắp về" at bounding box center [108, 423] width 147 height 16
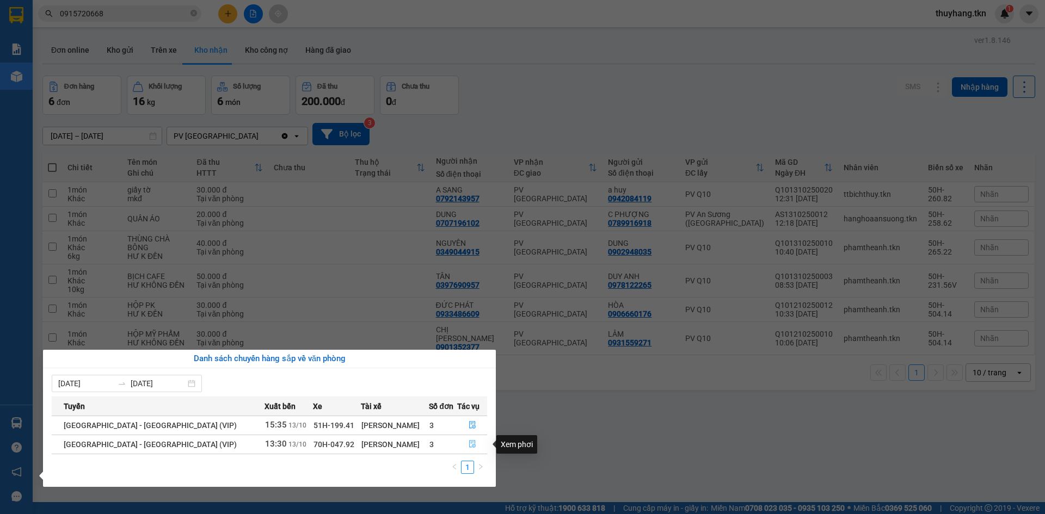
click at [469, 445] on icon "file-done" at bounding box center [472, 445] width 7 height 8
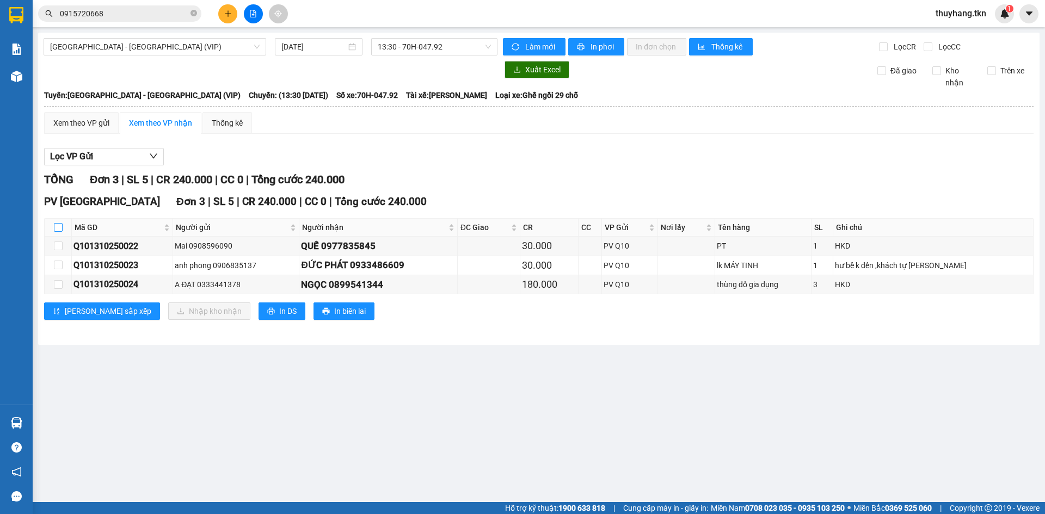
click at [58, 225] on input "checkbox" at bounding box center [58, 227] width 9 height 9
checkbox input "true"
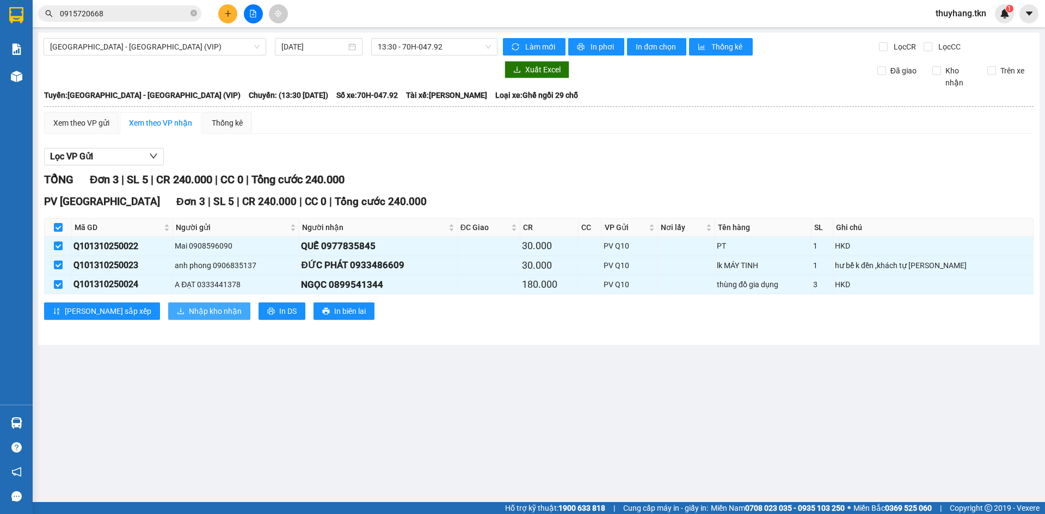
click at [189, 307] on span "Nhập kho nhận" at bounding box center [215, 311] width 53 height 12
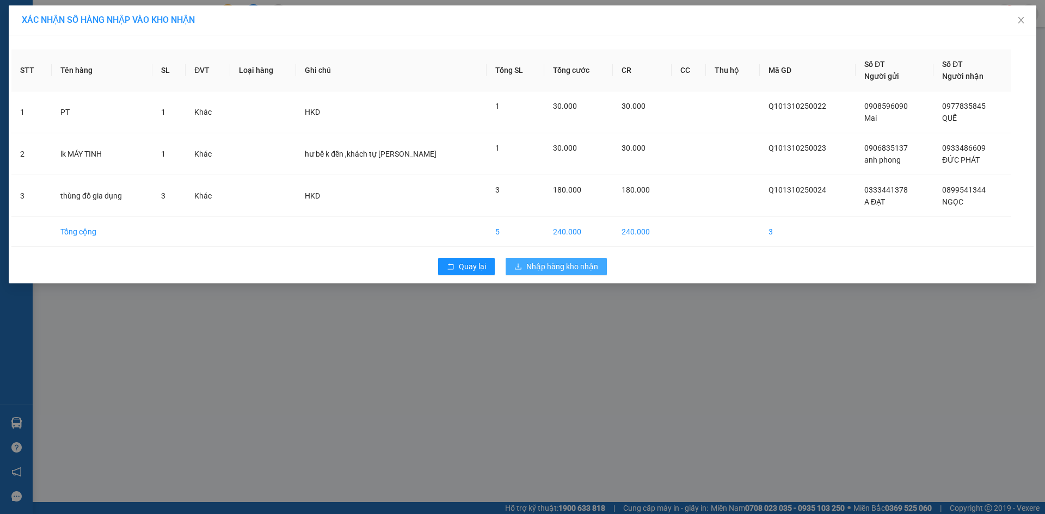
click at [556, 267] on span "Nhập hàng kho nhận" at bounding box center [562, 267] width 72 height 12
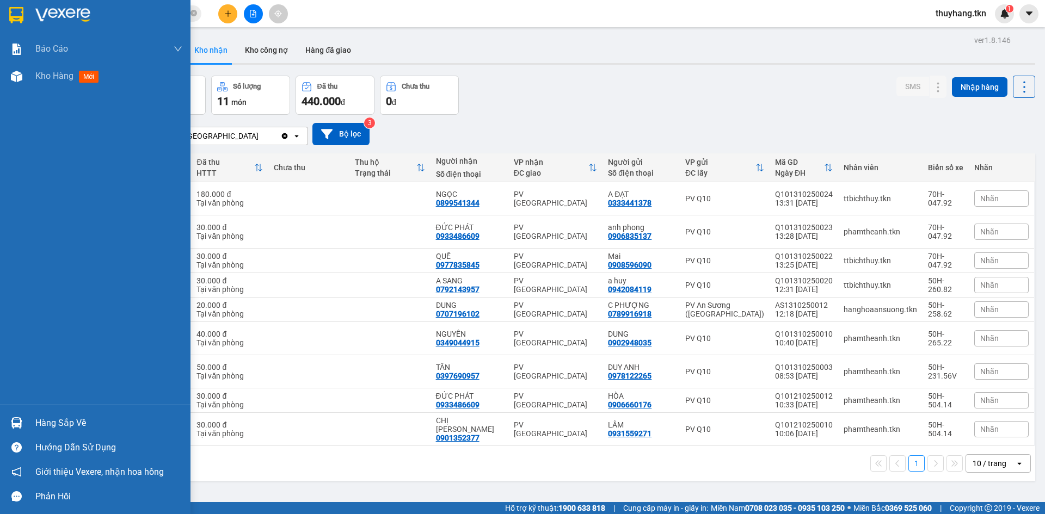
click at [10, 428] on div at bounding box center [16, 423] width 19 height 19
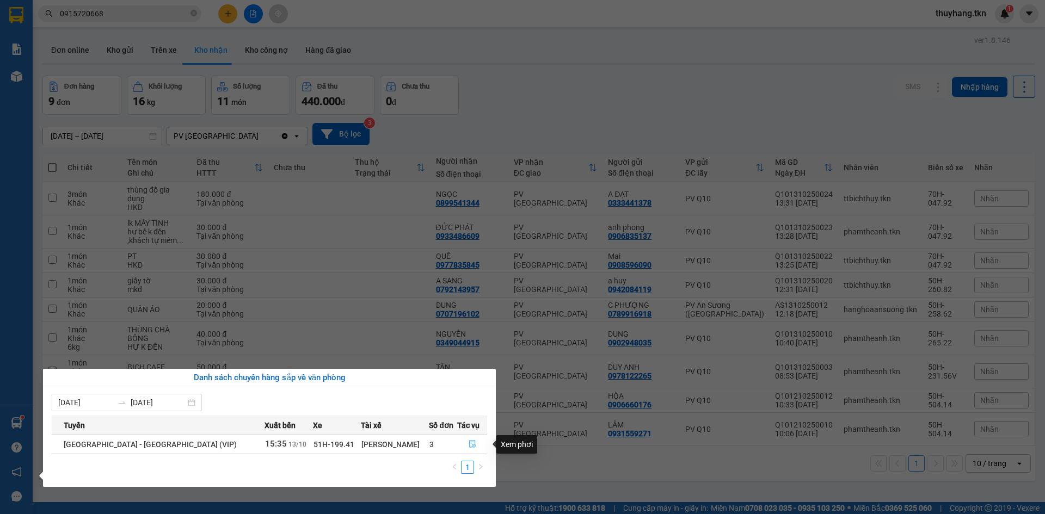
click at [469, 444] on icon "file-done" at bounding box center [472, 445] width 7 height 8
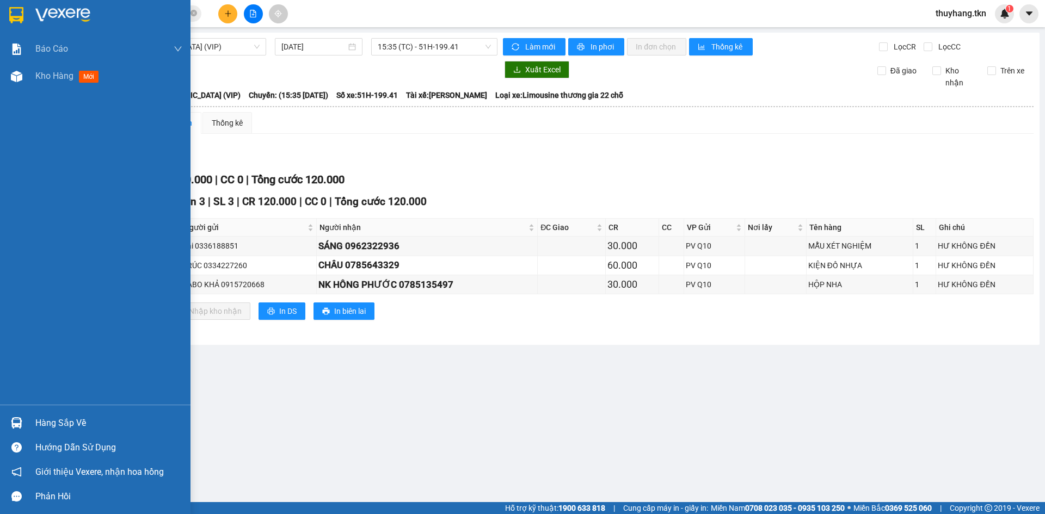
click at [26, 420] on div at bounding box center [16, 423] width 19 height 19
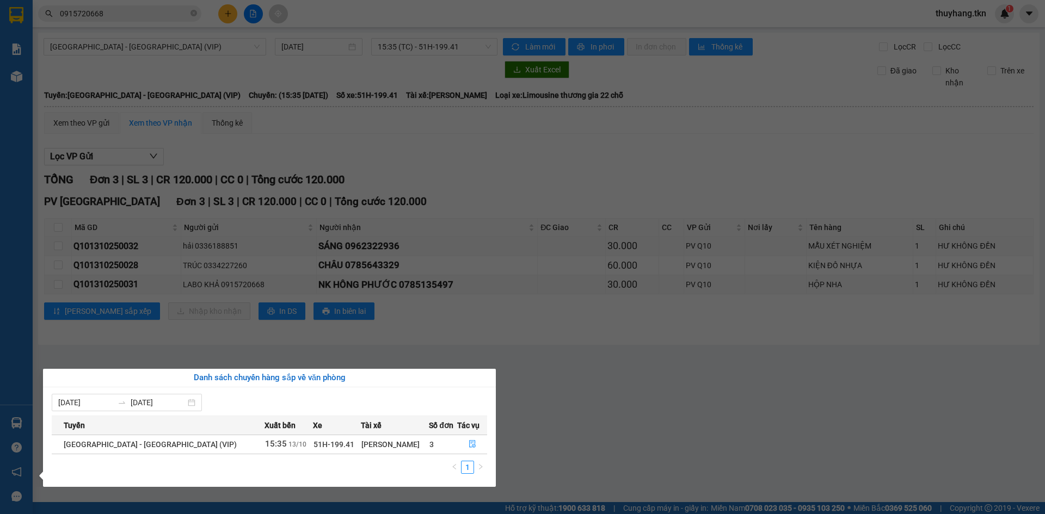
click at [630, 407] on section "Kết quả tìm kiếm ( 58 ) Bộ lọc Mã ĐH Trạng thái Món hàng Thu hộ Tổng cước Chưa …" at bounding box center [522, 257] width 1045 height 514
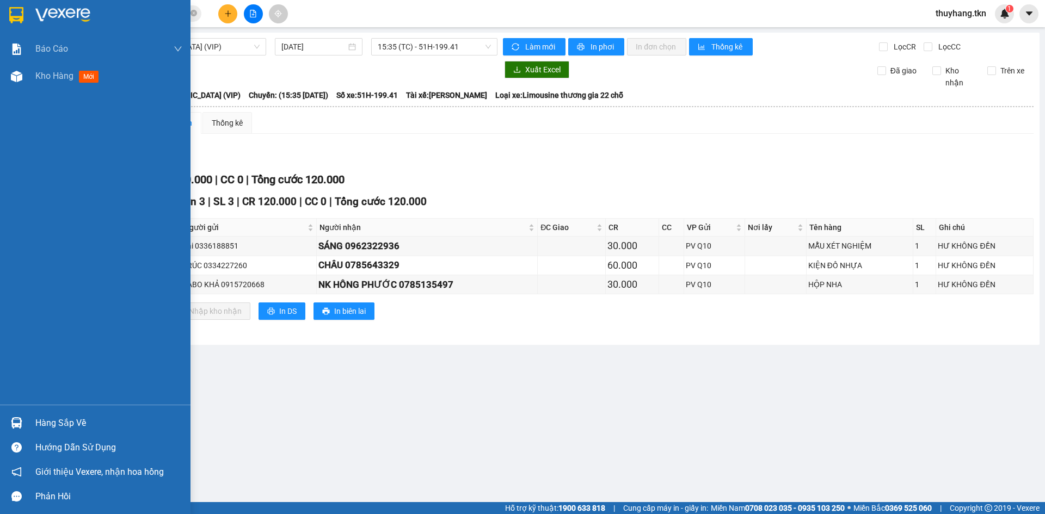
click at [19, 15] on img at bounding box center [16, 15] width 14 height 16
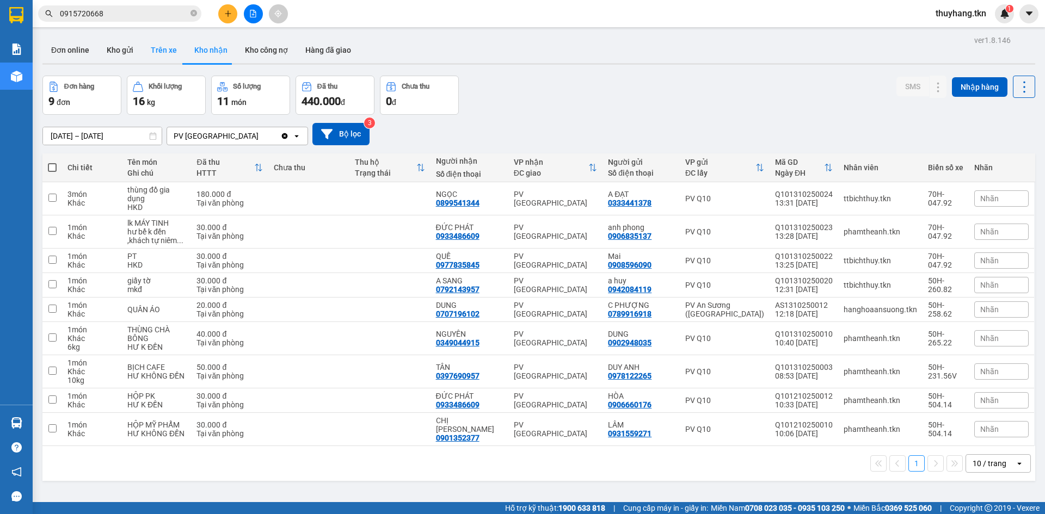
click at [175, 47] on button "Trên xe" at bounding box center [164, 50] width 44 height 26
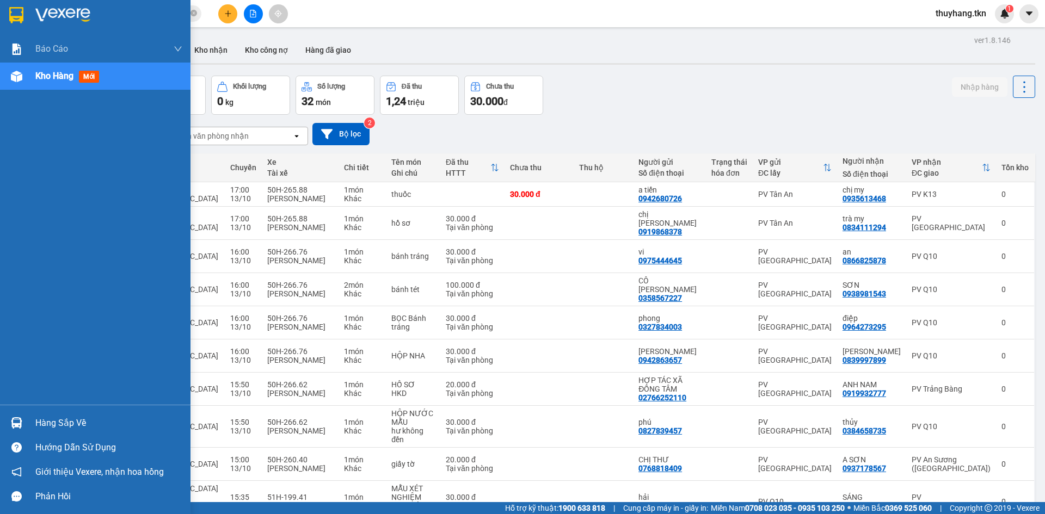
click at [19, 426] on img at bounding box center [16, 422] width 11 height 11
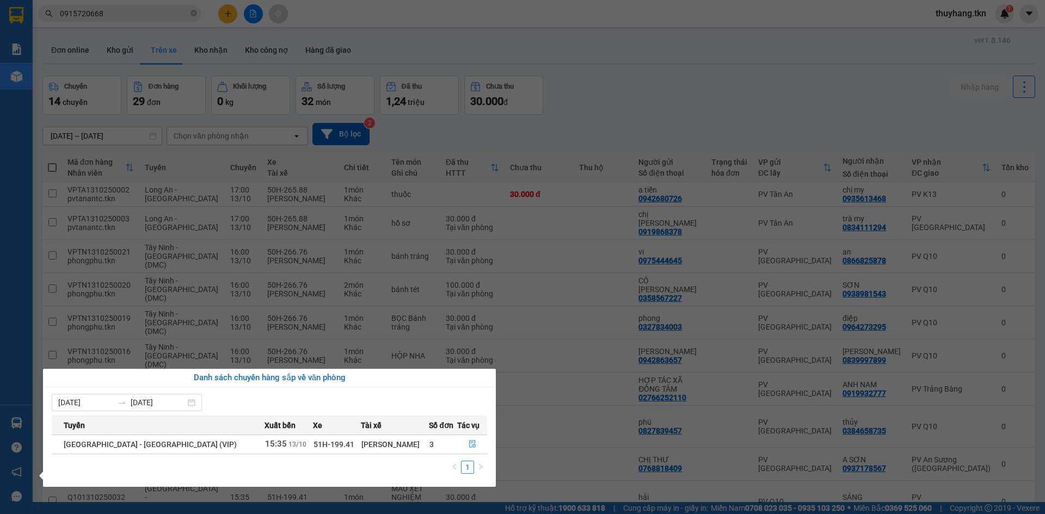
click at [210, 48] on section "Kết quả tìm kiếm ( 58 ) Bộ lọc Mã ĐH Trạng thái Món hàng Thu hộ Tổng cước Chưa …" at bounding box center [522, 257] width 1045 height 514
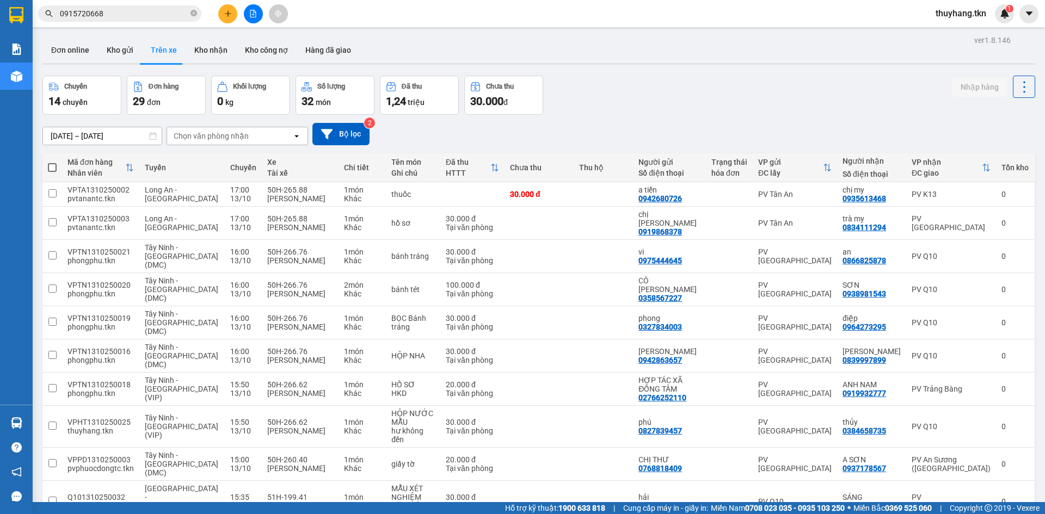
click at [210, 48] on button "Kho nhận" at bounding box center [211, 50] width 51 height 26
type input "[DATE] – [DATE]"
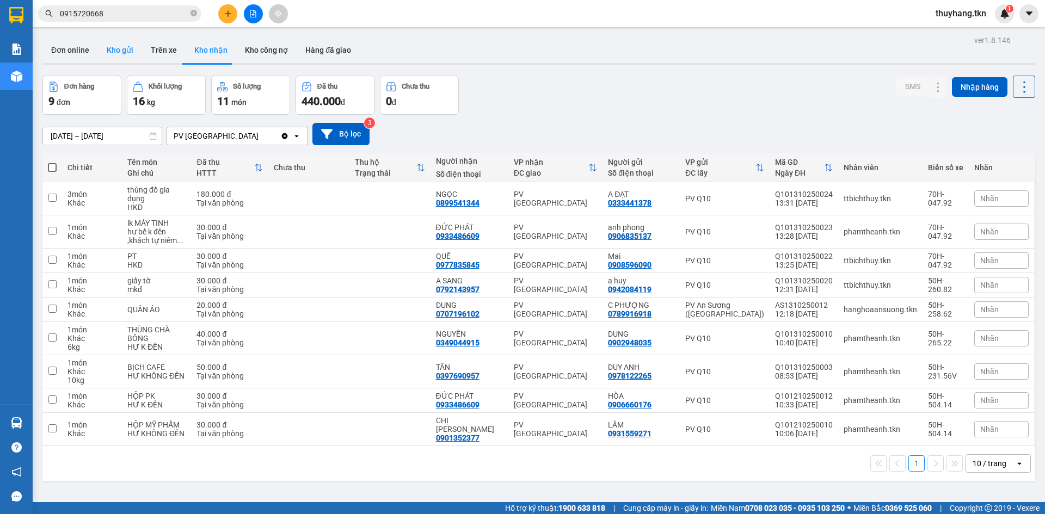
click at [115, 63] on button "Kho gửi" at bounding box center [120, 50] width 44 height 26
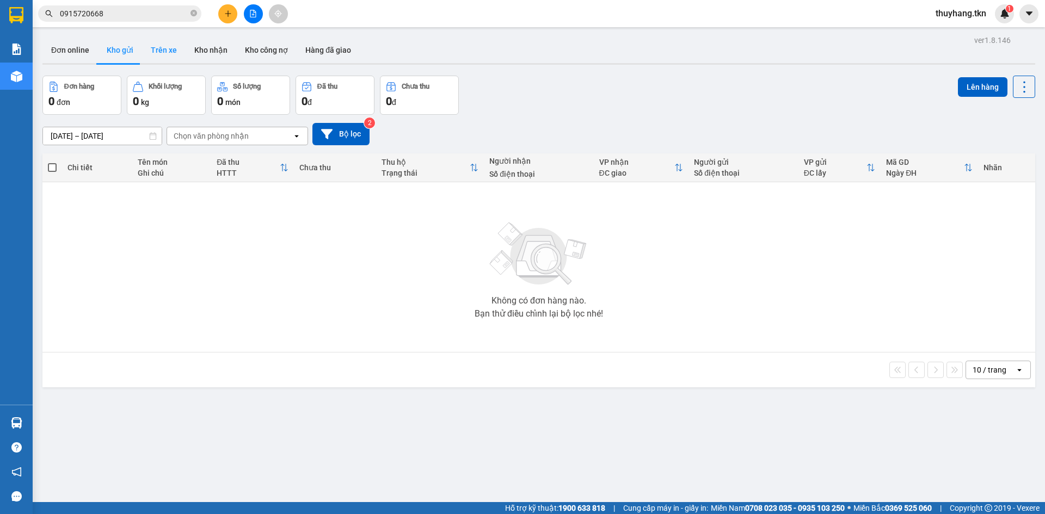
click at [152, 53] on button "Trên xe" at bounding box center [164, 50] width 44 height 26
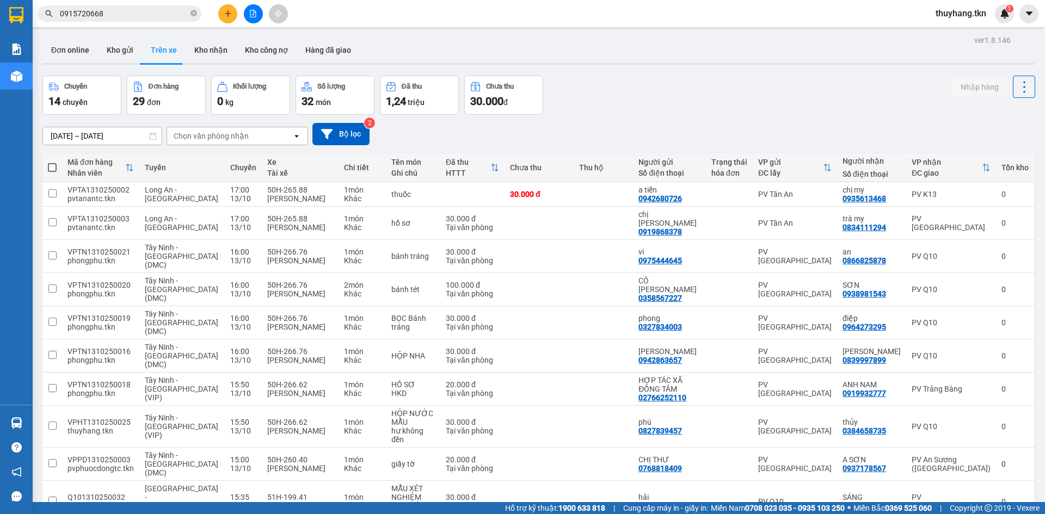
click at [813, 100] on div "Chuyến 14 chuyến Đơn hàng 29 đơn Khối lượng 0 kg Số lượng 32 món Đã thu 1,24 tr…" at bounding box center [538, 95] width 993 height 39
click at [204, 51] on button "Kho nhận" at bounding box center [211, 50] width 51 height 26
type input "[DATE] – [DATE]"
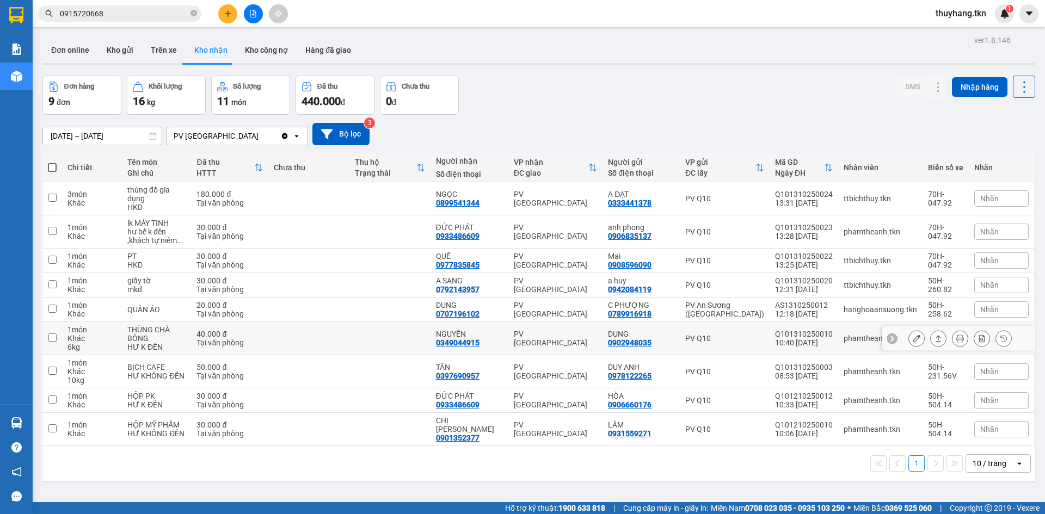
click at [934, 339] on icon at bounding box center [938, 339] width 8 height 8
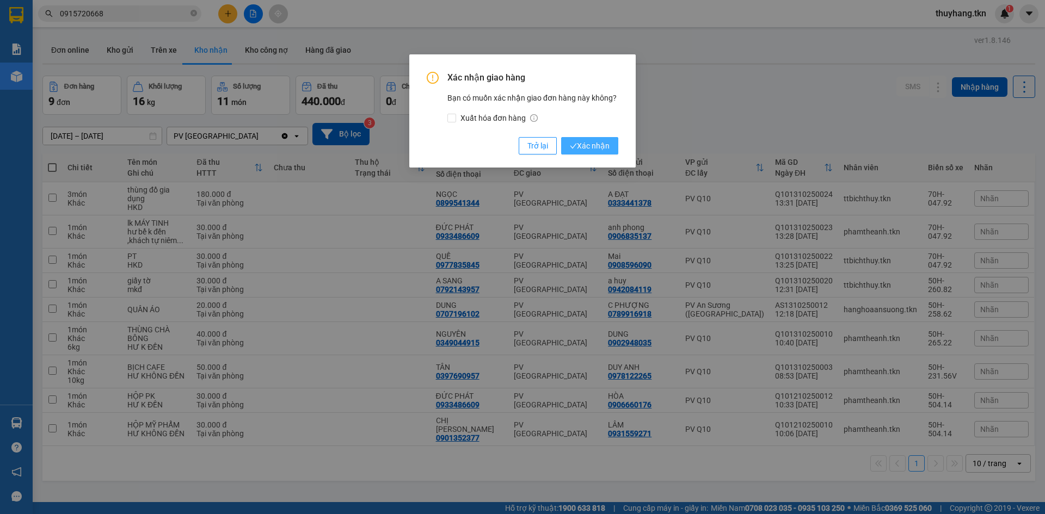
click at [593, 145] on span "Xác nhận" at bounding box center [590, 146] width 40 height 12
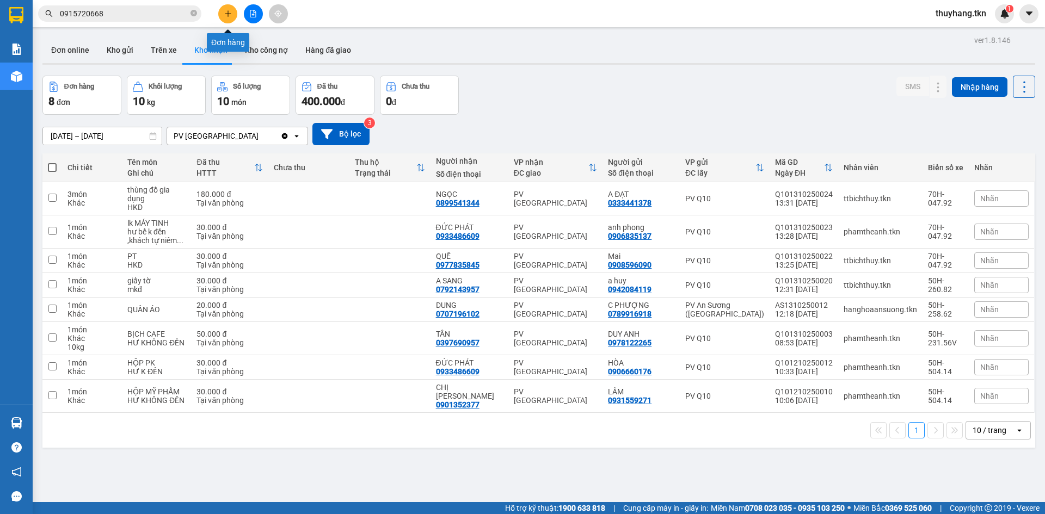
click at [224, 16] on button at bounding box center [227, 13] width 19 height 19
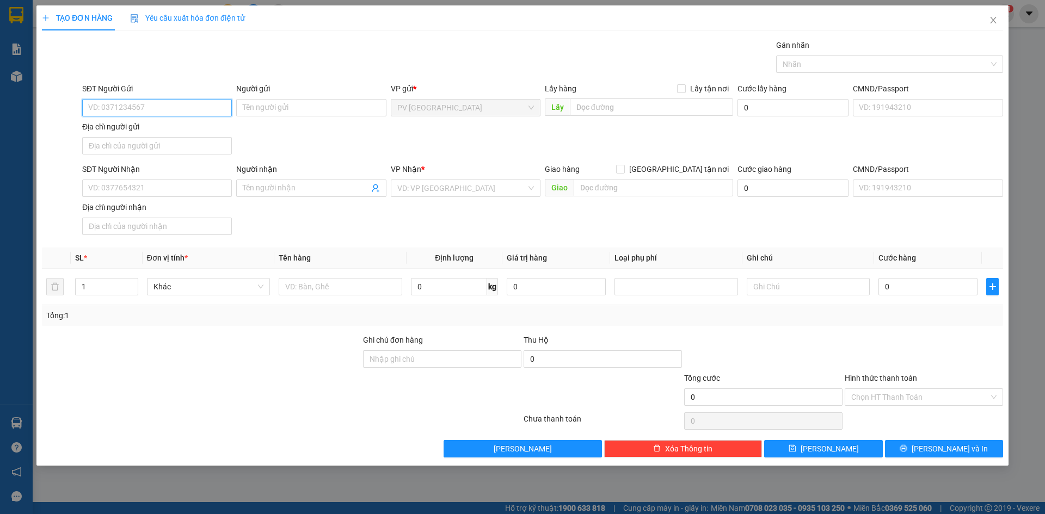
click at [136, 101] on input "SĐT Người Gửi" at bounding box center [157, 107] width 150 height 17
type input "0"
click at [130, 106] on input "0" at bounding box center [157, 107] width 150 height 17
type input "0"
click at [160, 191] on input "SĐT Người Nhận" at bounding box center [157, 188] width 150 height 17
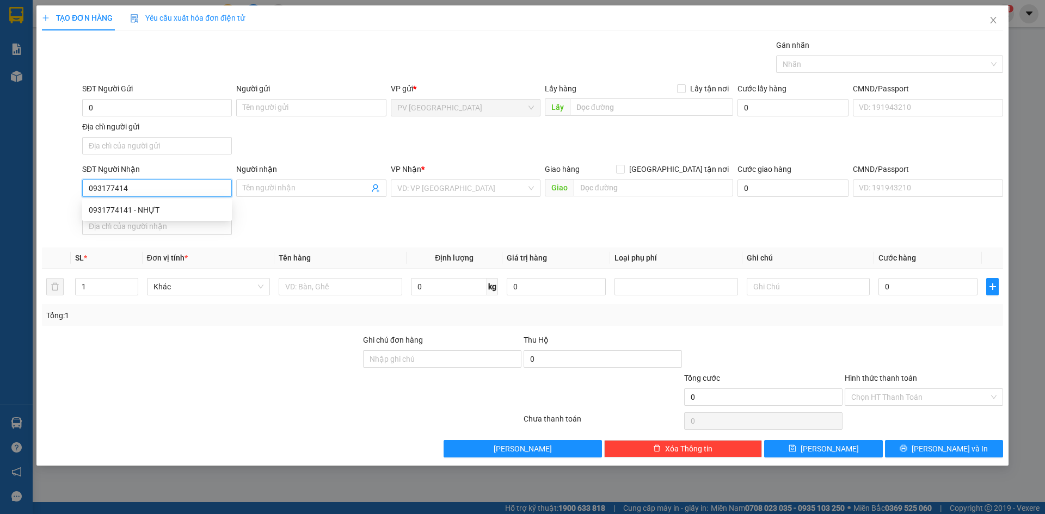
type input "0931774141"
click at [196, 212] on div "0931774141 - NHỰT" at bounding box center [157, 210] width 137 height 12
type input "NHỰT"
type input "20.000"
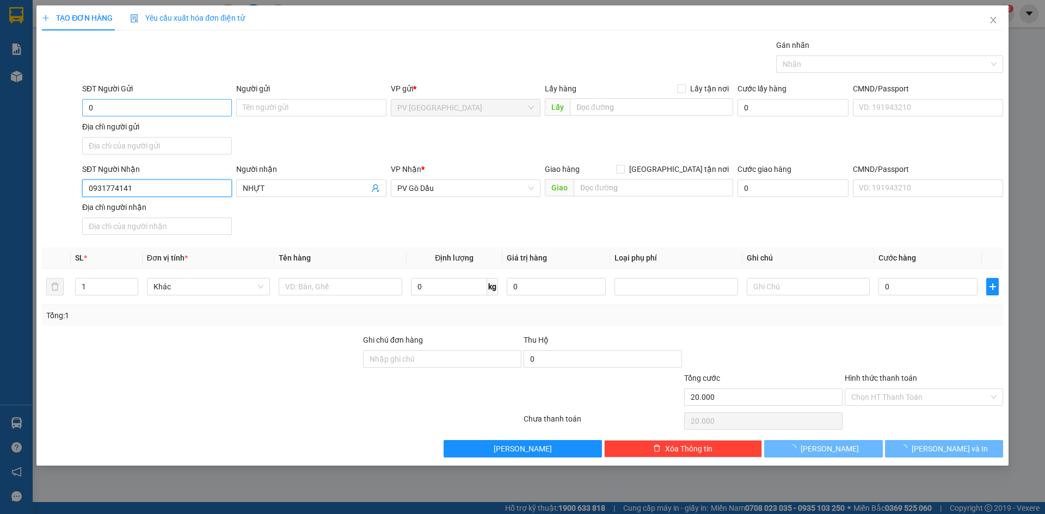
type input "0931774141"
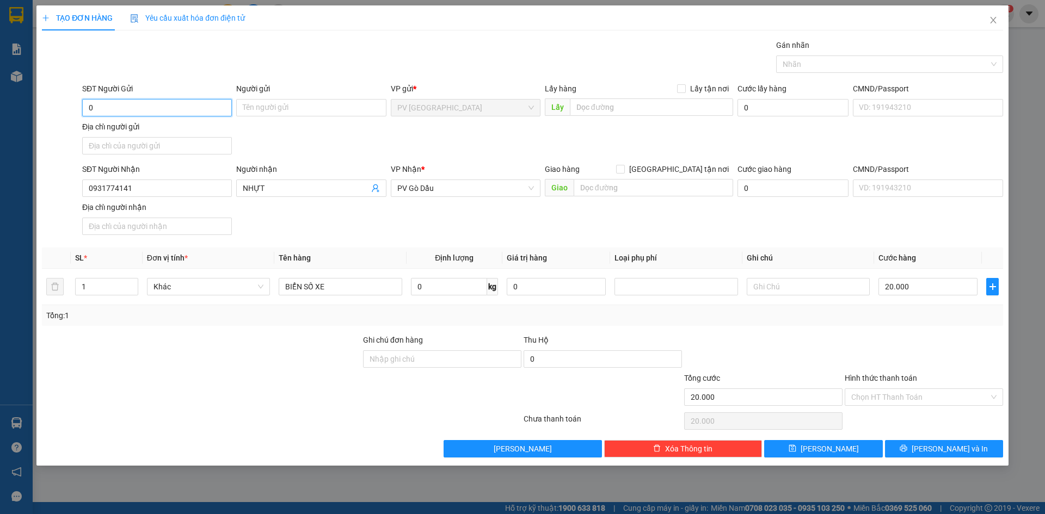
click at [161, 106] on input "0" at bounding box center [157, 107] width 150 height 17
type input "0944448863"
click at [161, 132] on div "0944448863 - có" at bounding box center [157, 130] width 137 height 12
type input "có"
type input "0944448863"
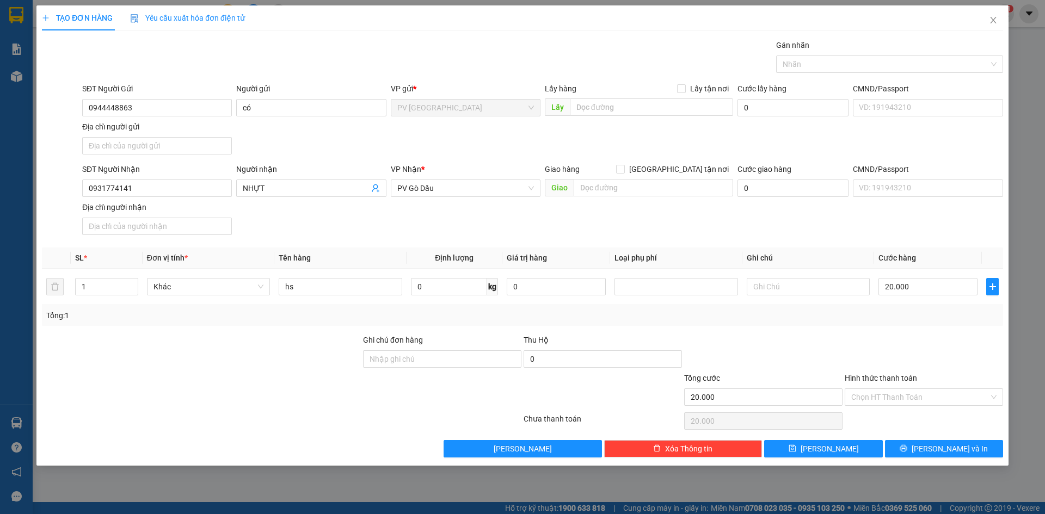
click at [270, 130] on div "SĐT Người Gửi 0944448863 0944448863 Người gửi có VP gửi * PV Hòa Thành Lấy hàng…" at bounding box center [542, 121] width 925 height 76
click at [306, 287] on input "hs" at bounding box center [340, 286] width 123 height 17
type input "h"
type input "hồ sơ"
click at [784, 287] on input "text" at bounding box center [808, 286] width 123 height 17
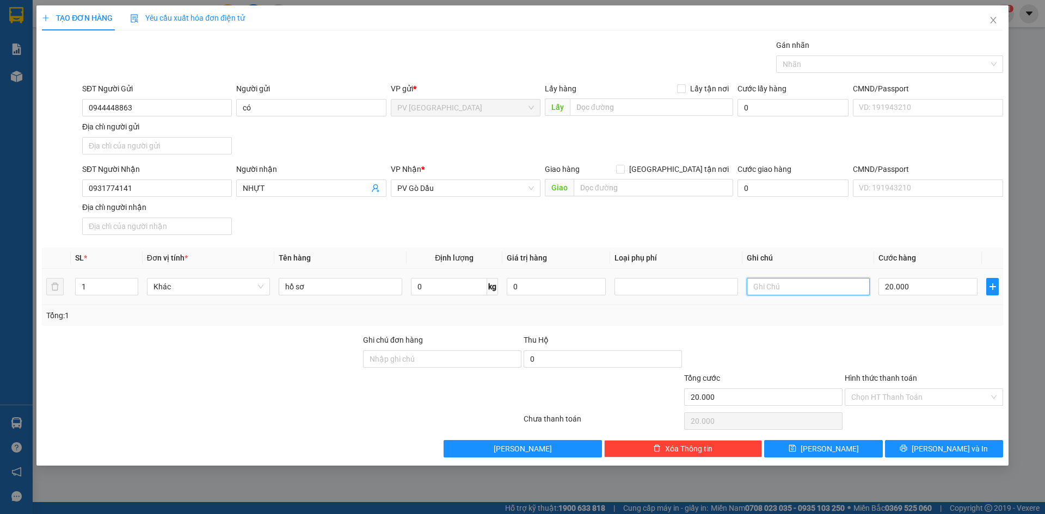
type input "m"
type input "u"
type input "ư"
type input "u"
type input "ư"
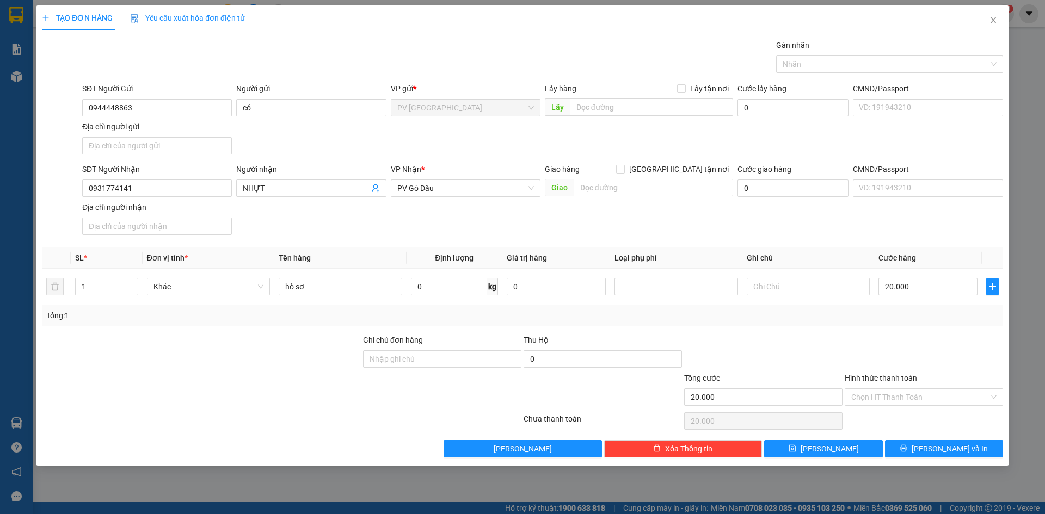
click at [797, 356] on div at bounding box center [763, 353] width 161 height 38
drag, startPoint x: 865, startPoint y: 401, endPoint x: 871, endPoint y: 401, distance: 6.0
click at [866, 401] on input "Hình thức thanh toán" at bounding box center [920, 397] width 138 height 16
click at [885, 419] on div "Tại văn phòng" at bounding box center [923, 419] width 145 height 12
type input "0"
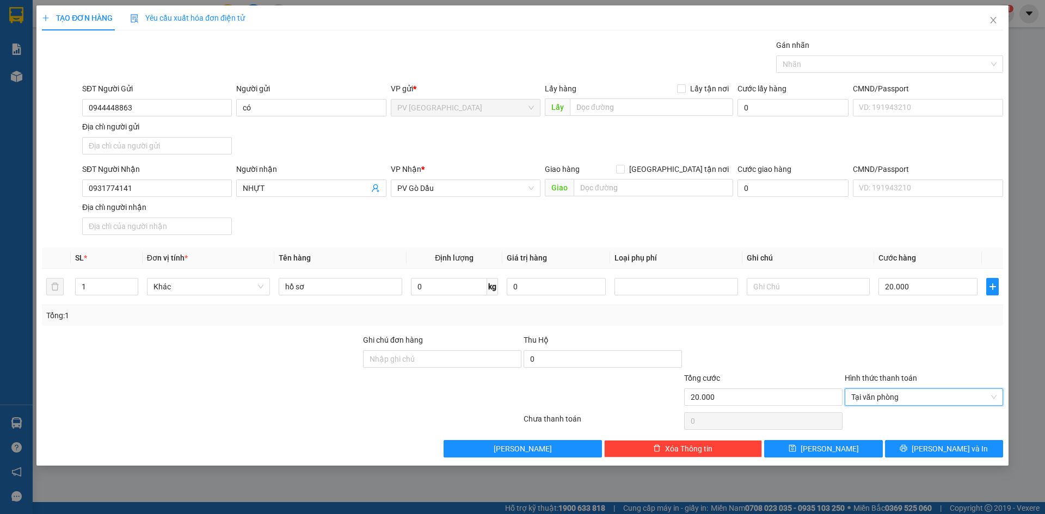
click at [846, 374] on label "Hình thức thanh toán" at bounding box center [881, 378] width 72 height 9
click at [851, 389] on input "Hình thức thanh toán" at bounding box center [920, 397] width 138 height 16
click at [937, 443] on span "Lưu và In" at bounding box center [950, 449] width 76 height 12
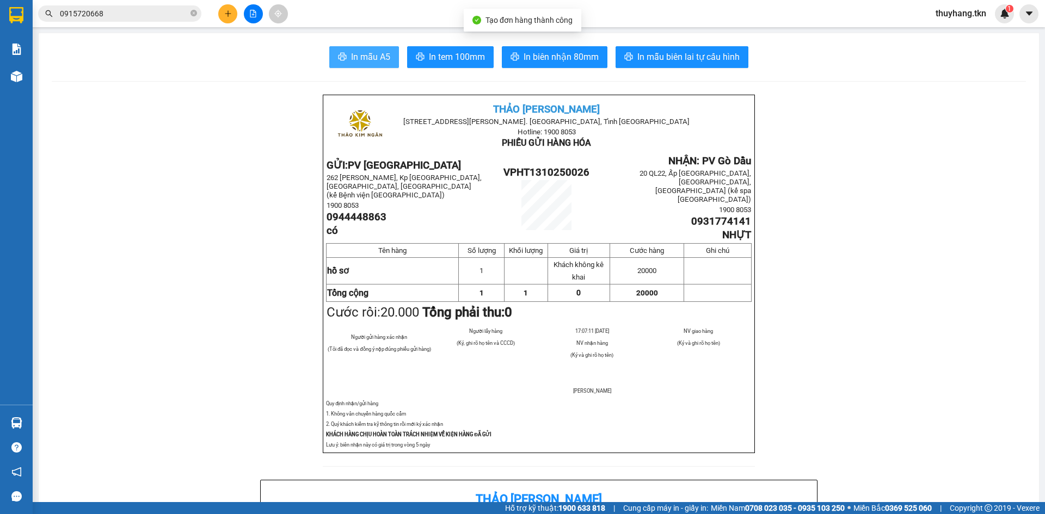
click at [355, 60] on span "In mẫu A5" at bounding box center [370, 57] width 39 height 14
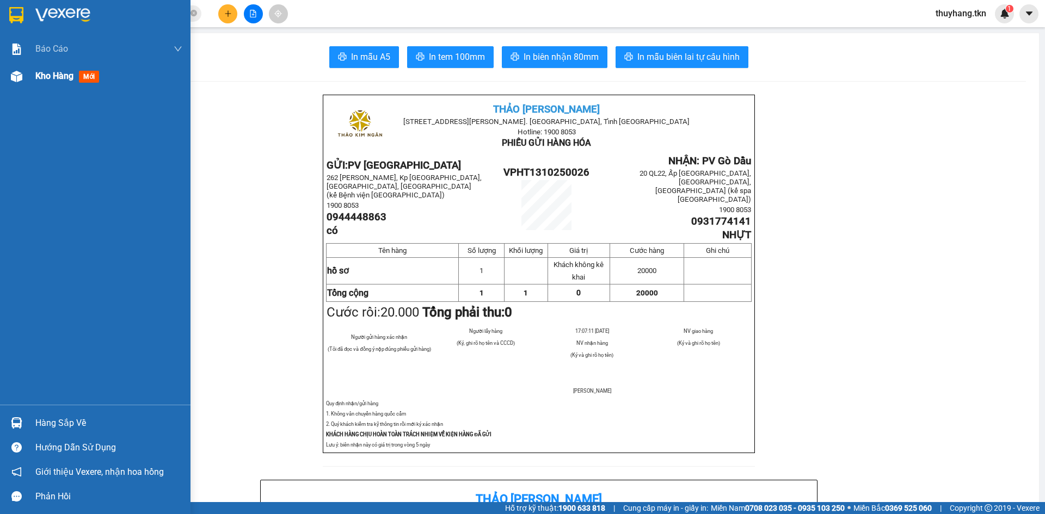
click at [36, 78] on span "Kho hàng" at bounding box center [54, 76] width 38 height 10
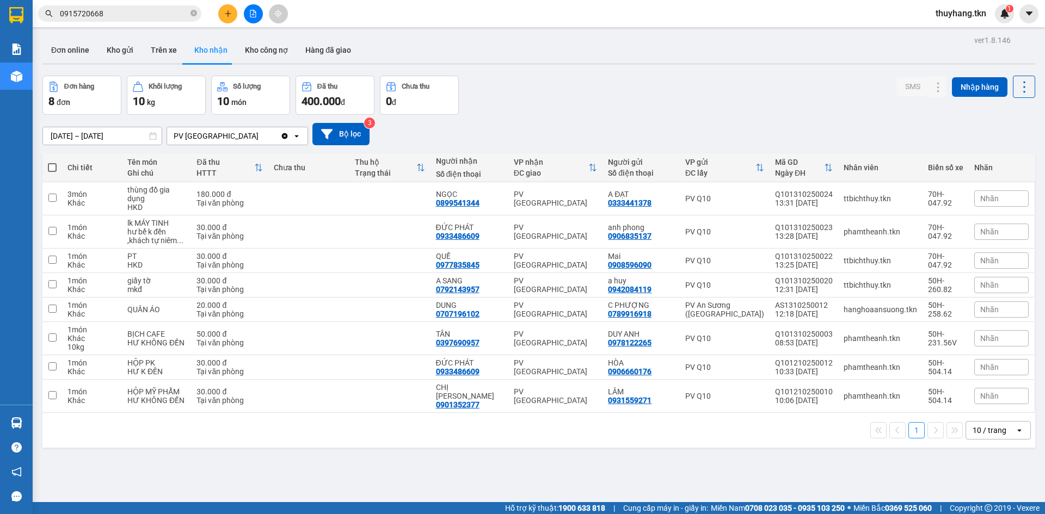
click at [621, 90] on div "Đơn hàng 8 đơn Khối lượng 10 kg Số lượng 10 món Đã thu 400.000 đ Chưa thu 0 đ S…" at bounding box center [538, 95] width 993 height 39
click at [130, 42] on button "Kho gửi" at bounding box center [120, 50] width 44 height 26
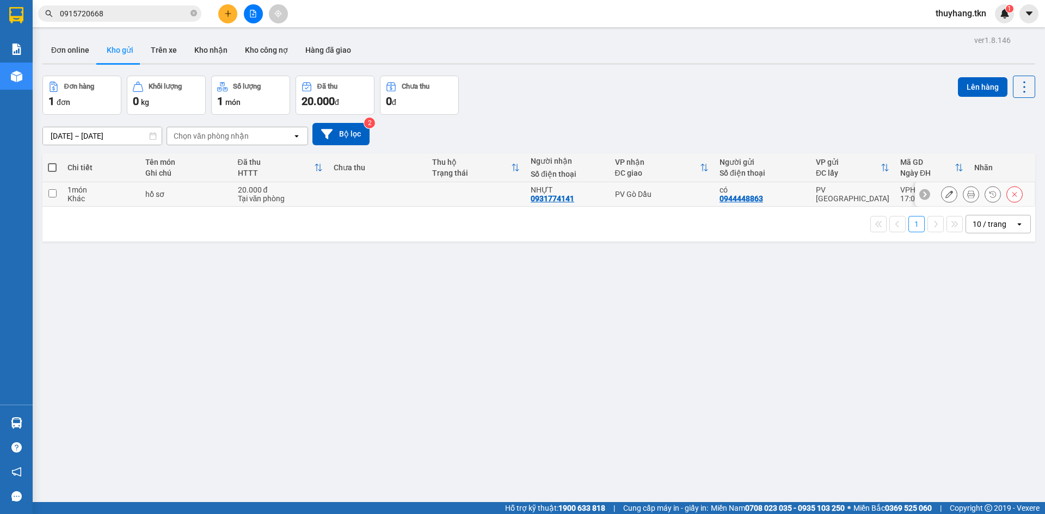
click at [139, 183] on td "1 món Khác" at bounding box center [101, 194] width 78 height 24
checkbox input "true"
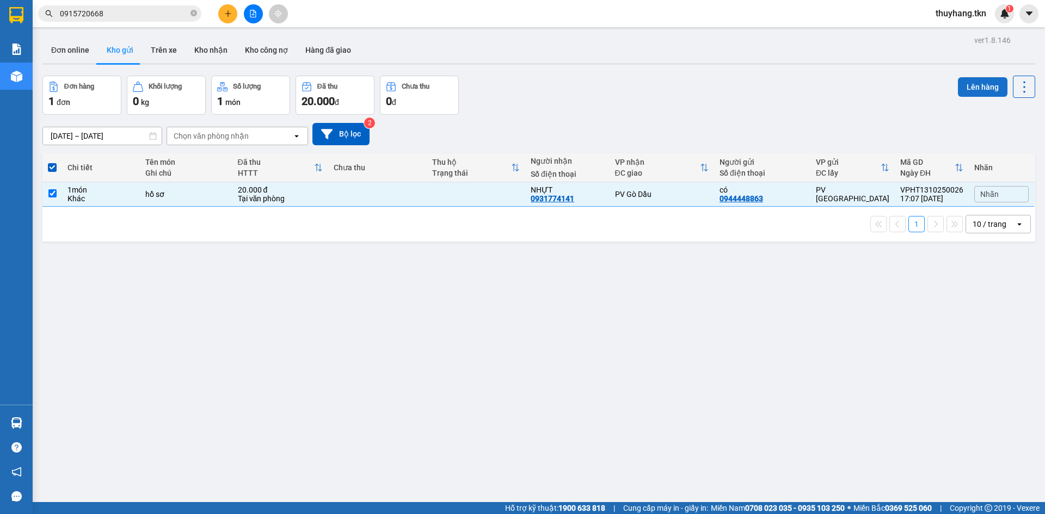
click at [964, 90] on button "Lên hàng" at bounding box center [983, 87] width 50 height 20
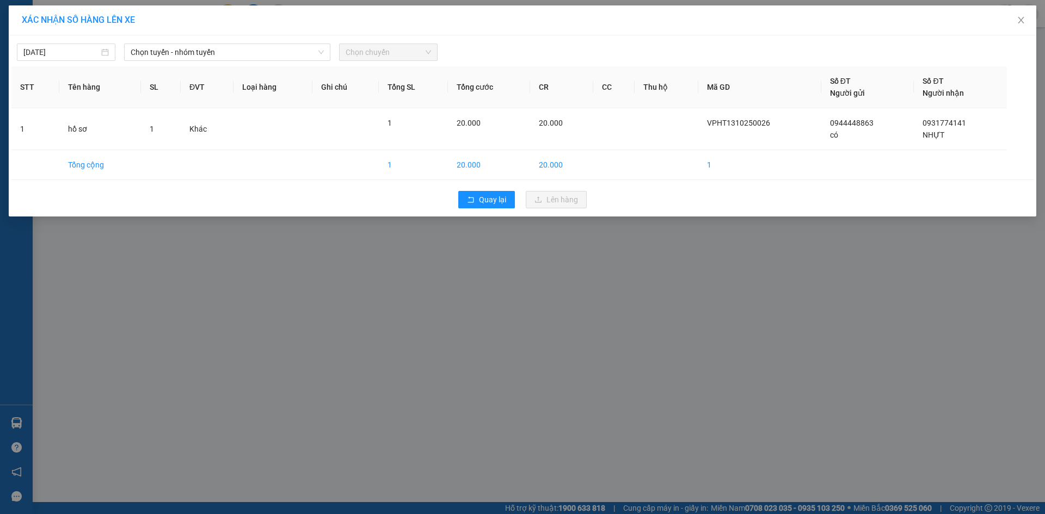
click at [317, 345] on div "XÁC NHẬN SỐ HÀNG LÊN XE 13/10/2025 Chọn tuyến - nhóm tuyến Chọn chuyến STT Tên …" at bounding box center [522, 257] width 1045 height 514
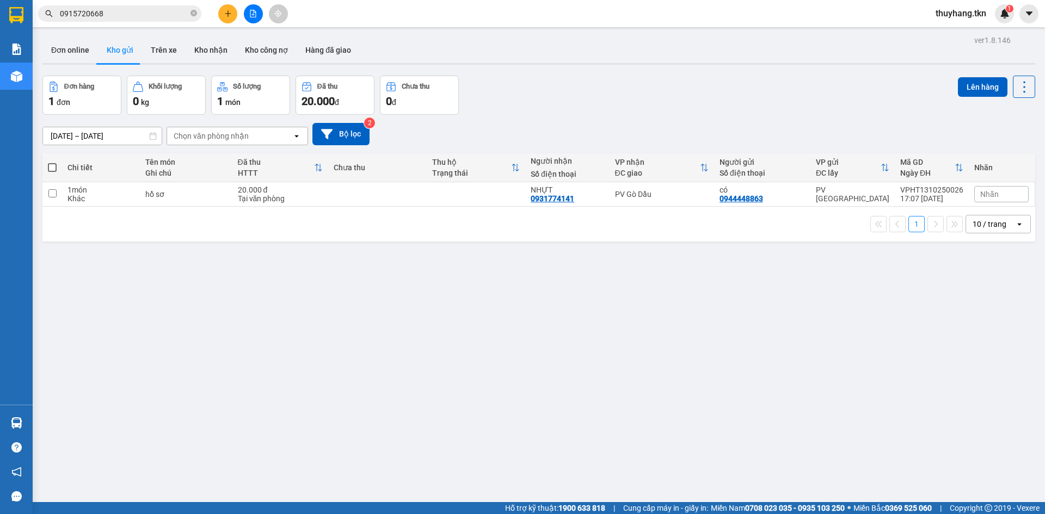
click at [144, 192] on td "hồ sơ" at bounding box center [186, 194] width 92 height 24
checkbox input "true"
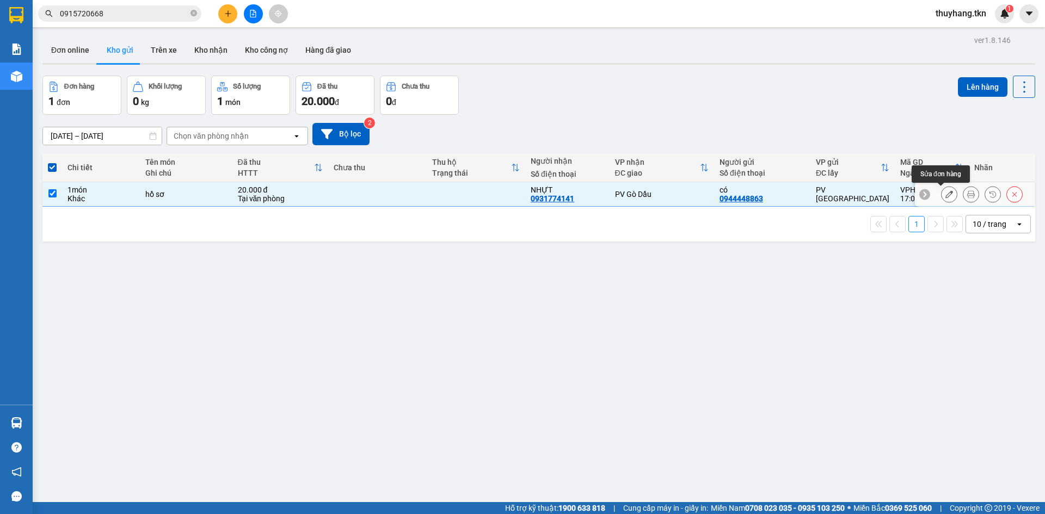
click at [945, 196] on icon at bounding box center [949, 194] width 8 height 8
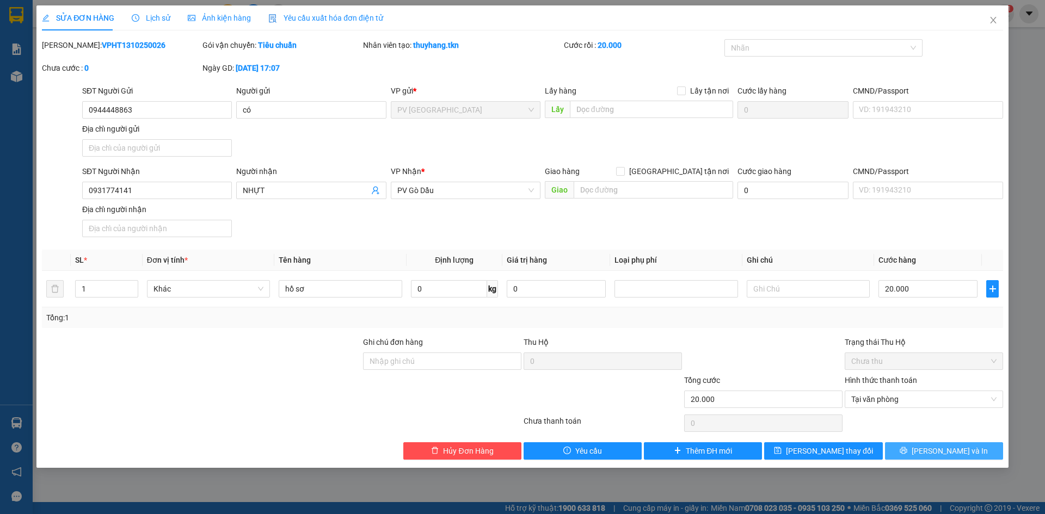
click at [946, 454] on span "Lưu và In" at bounding box center [950, 451] width 76 height 12
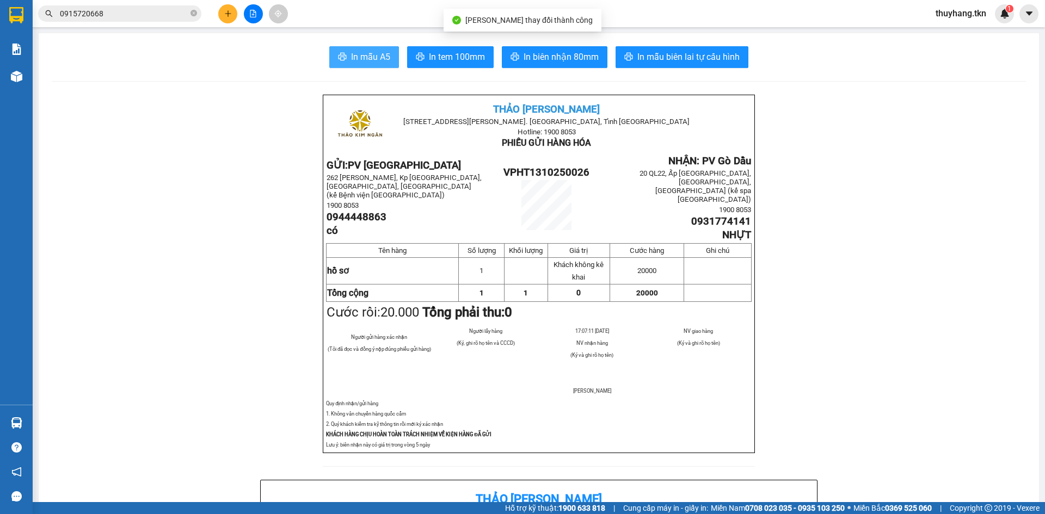
click at [383, 59] on span "In mẫu A5" at bounding box center [370, 57] width 39 height 14
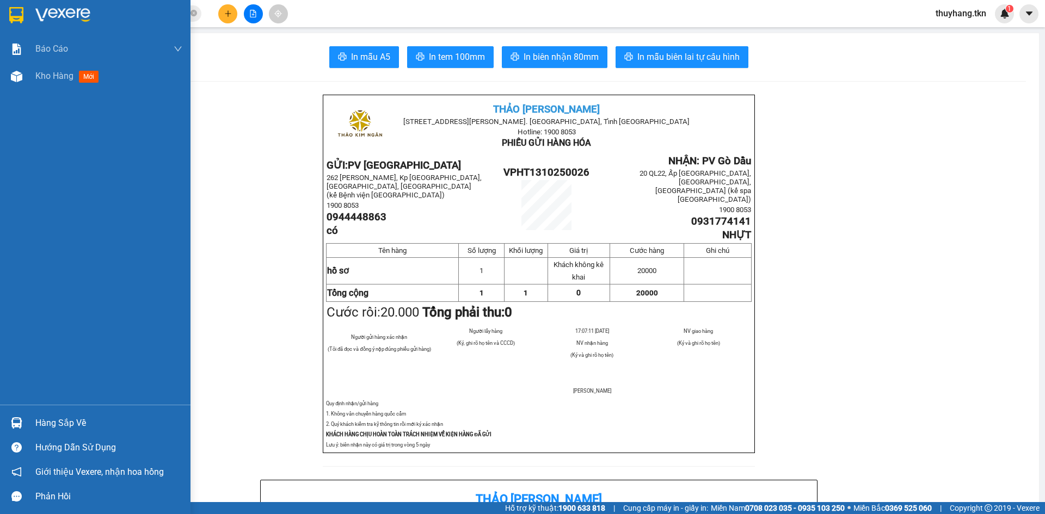
click at [24, 11] on div at bounding box center [16, 14] width 19 height 19
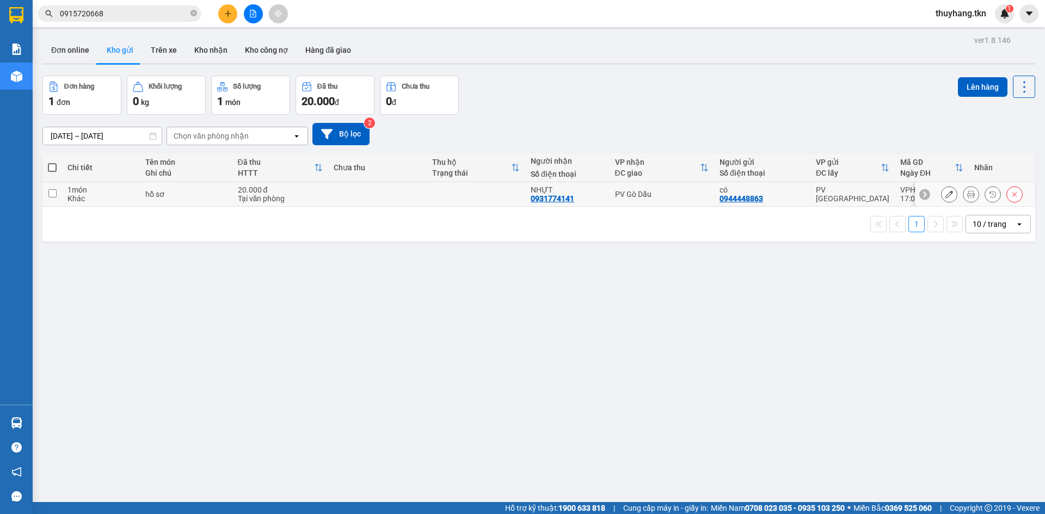
drag, startPoint x: 425, startPoint y: 198, endPoint x: 561, endPoint y: 161, distance: 141.1
click at [426, 198] on tr "1 món Khác hồ sơ 20.000 đ Tại văn phòng NHỰT 0931774141 PV Gò Dầu có 0944448863…" at bounding box center [538, 194] width 993 height 24
checkbox input "true"
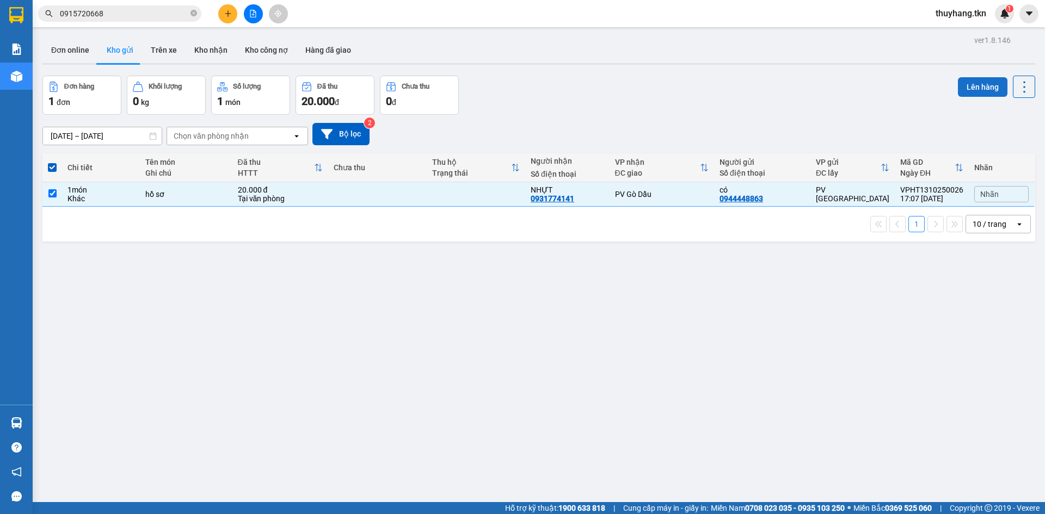
click at [968, 89] on button "Lên hàng" at bounding box center [983, 87] width 50 height 20
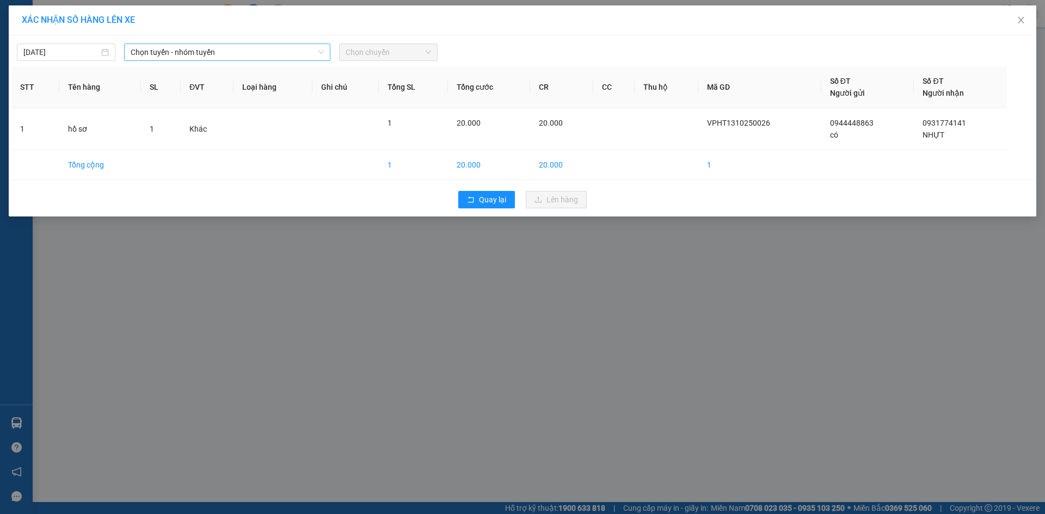
click at [286, 52] on span "Chọn tuyến - nhóm tuyến" at bounding box center [227, 52] width 193 height 16
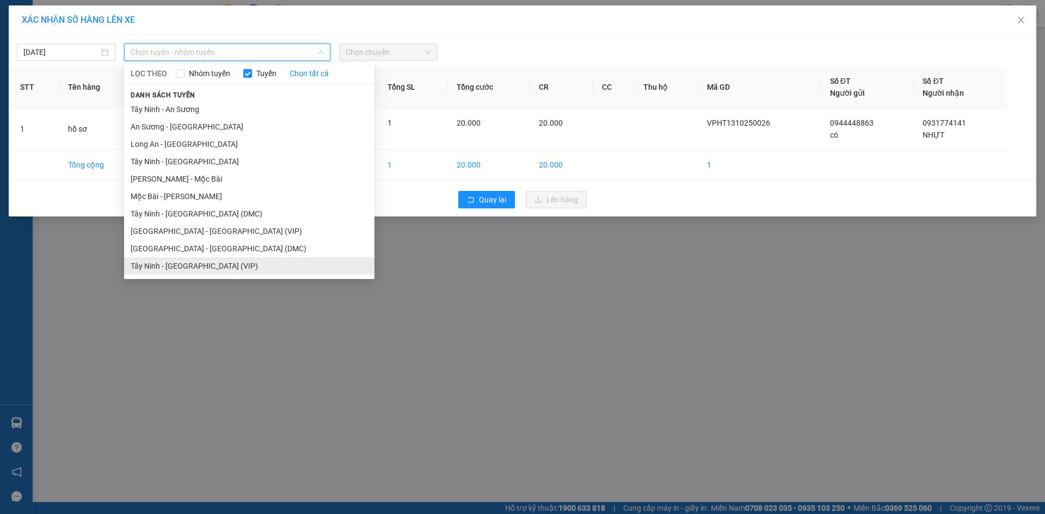
drag, startPoint x: 226, startPoint y: 265, endPoint x: 273, endPoint y: 227, distance: 59.9
click at [227, 266] on li "Tây Ninh - Sài Gòn (VIP)" at bounding box center [249, 265] width 250 height 17
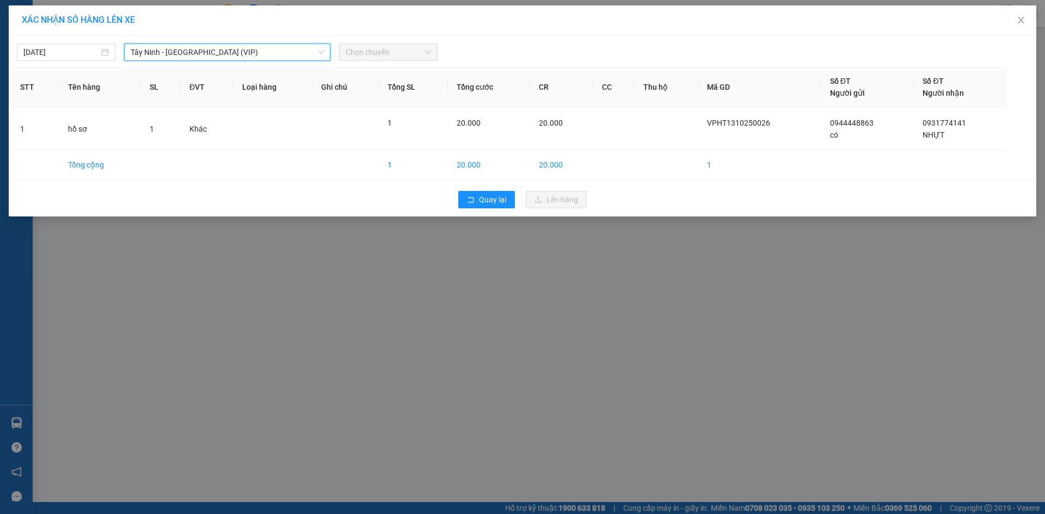
click at [367, 54] on span "Chọn chuyến" at bounding box center [388, 52] width 85 height 16
click at [385, 52] on span "Chọn chuyến" at bounding box center [388, 52] width 85 height 16
type input "50337"
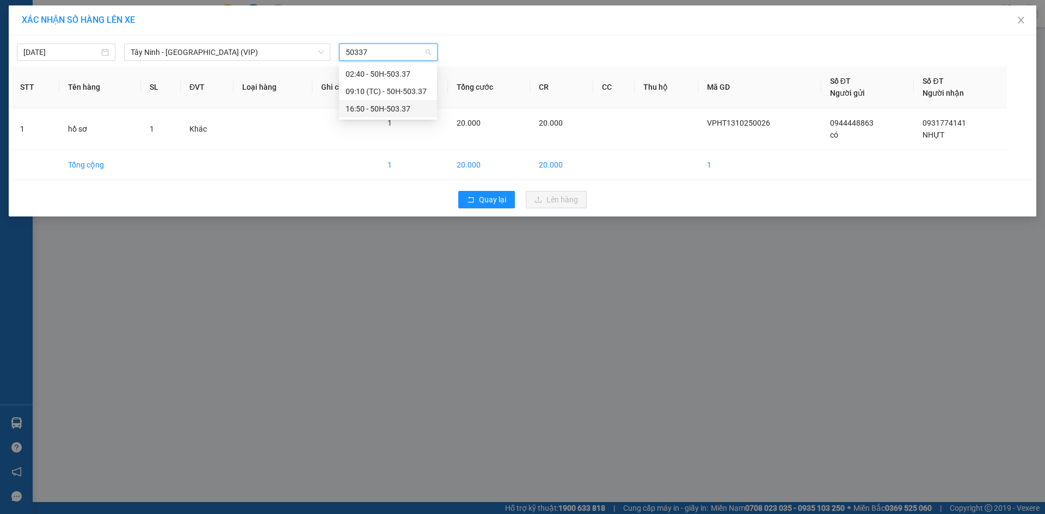
click at [382, 107] on div "16:50 - 50H-503.37" at bounding box center [388, 109] width 85 height 12
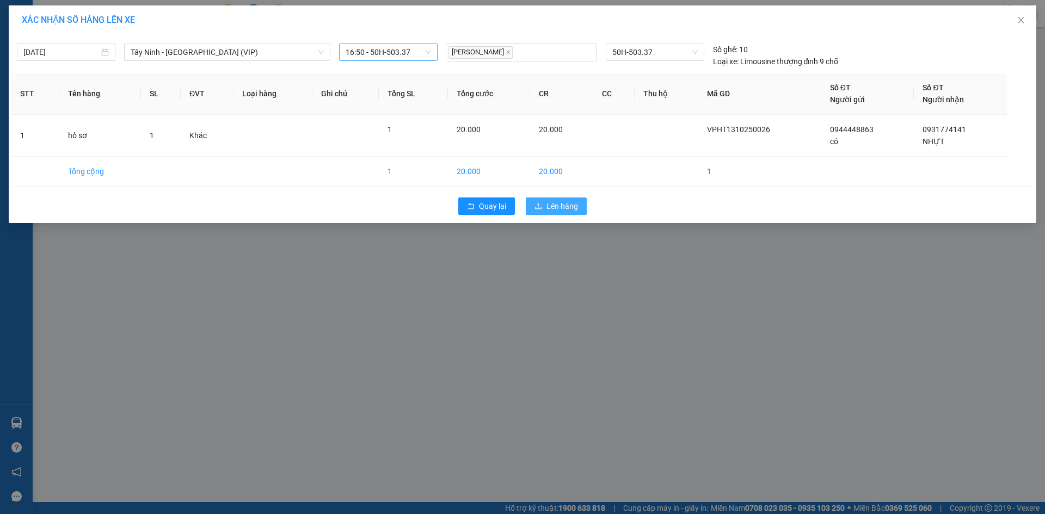
click at [567, 207] on span "Lên hàng" at bounding box center [562, 206] width 32 height 12
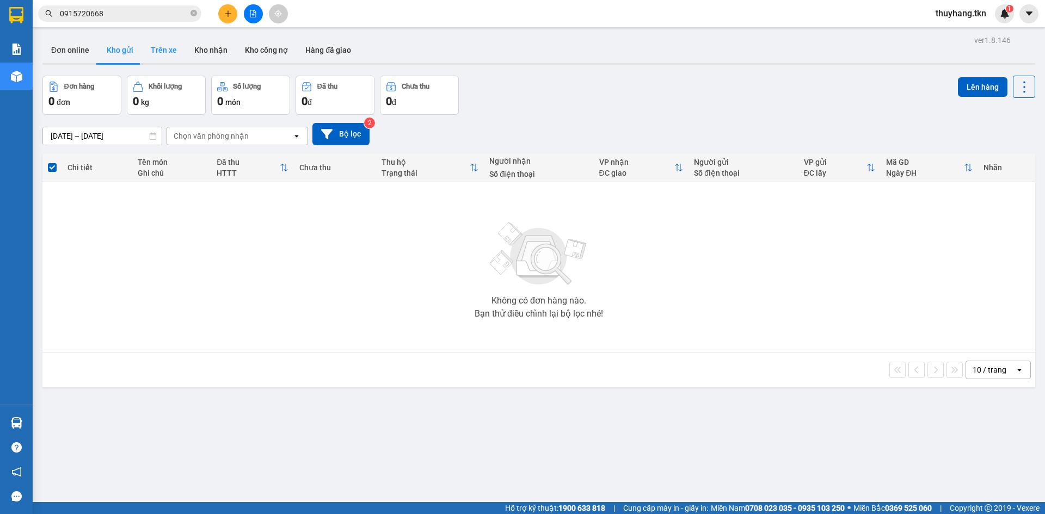
click at [175, 56] on button "Trên xe" at bounding box center [164, 50] width 44 height 26
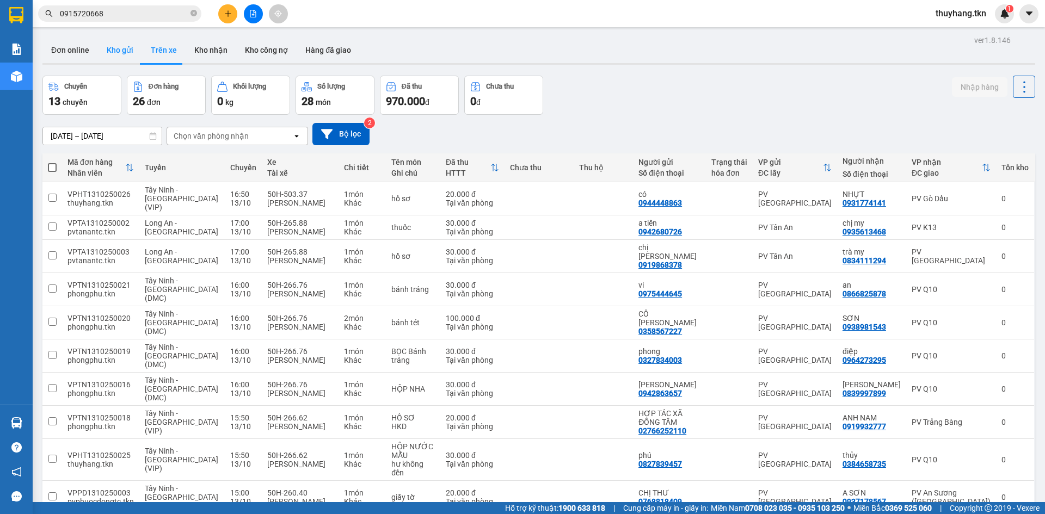
click at [117, 47] on button "Kho gửi" at bounding box center [120, 50] width 44 height 26
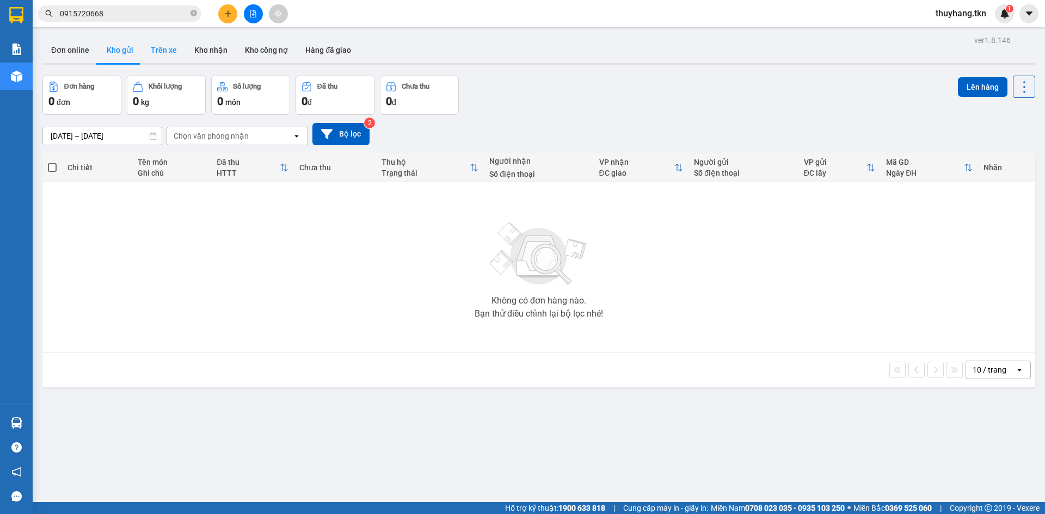
click at [162, 54] on button "Trên xe" at bounding box center [164, 50] width 44 height 26
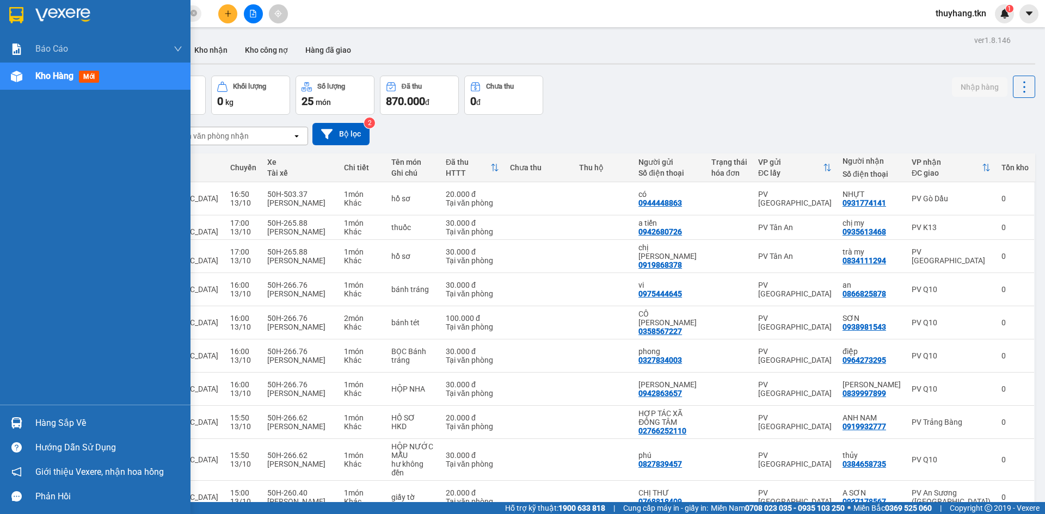
click at [70, 426] on div "Hàng sắp về" at bounding box center [108, 423] width 147 height 16
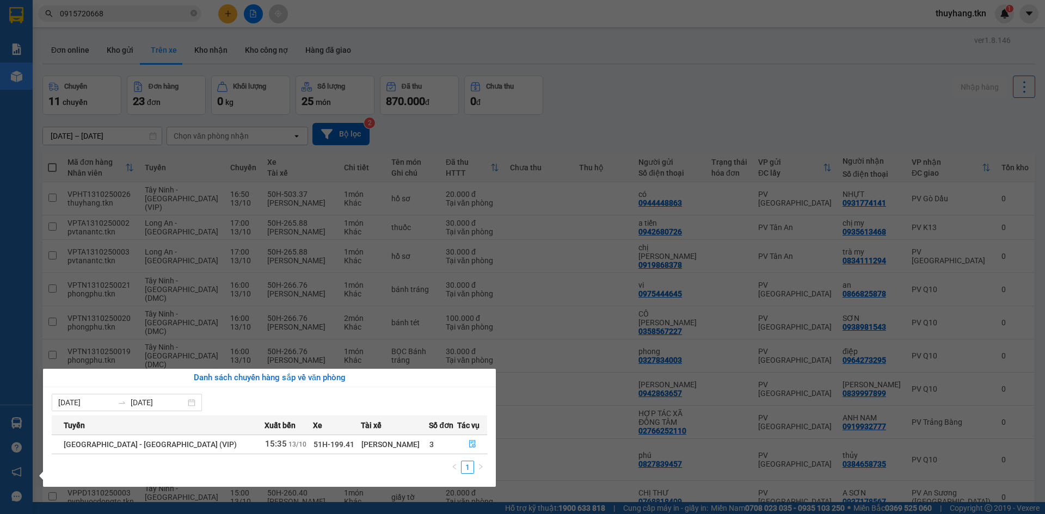
click at [212, 57] on section "Kết quả tìm kiếm ( 58 ) Bộ lọc Mã ĐH Trạng thái Món hàng Thu hộ Tổng cước Chưa …" at bounding box center [522, 257] width 1045 height 514
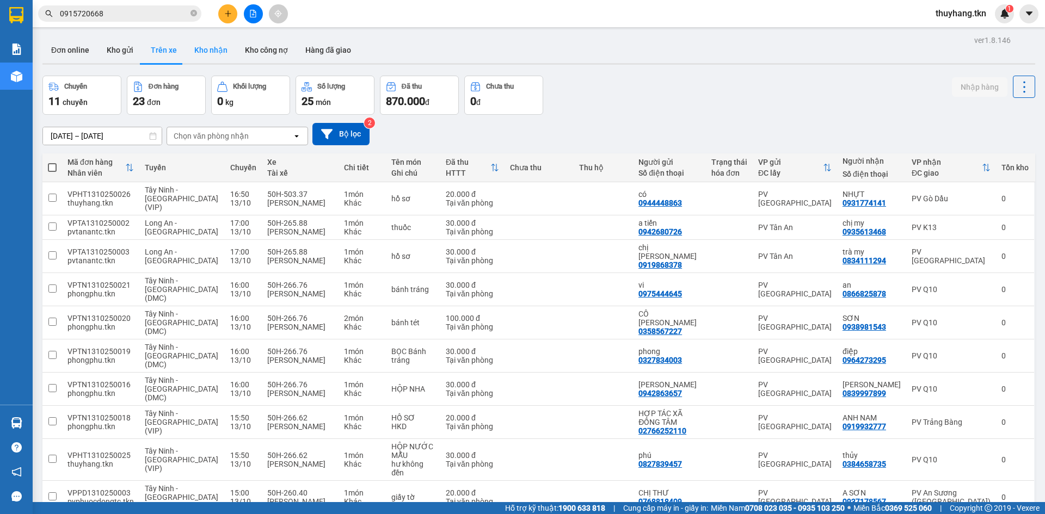
click at [213, 56] on button "Kho nhận" at bounding box center [211, 50] width 51 height 26
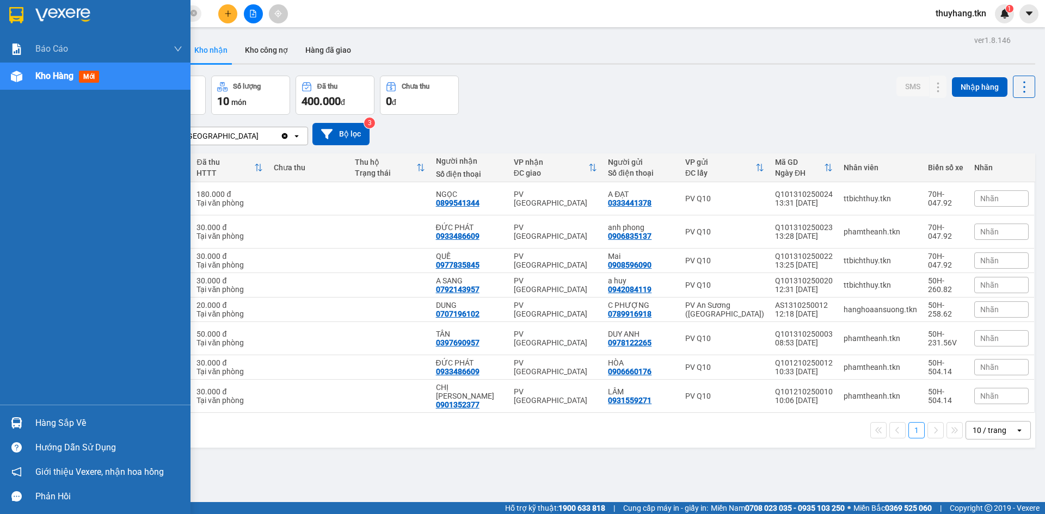
click at [13, 417] on div at bounding box center [16, 423] width 19 height 19
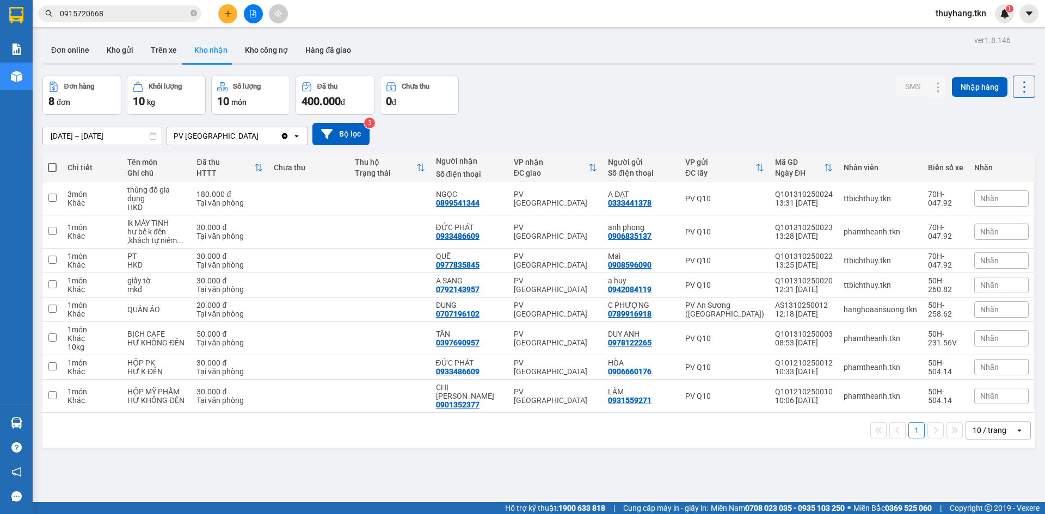
click at [92, 55] on section "Kết quả tìm kiếm ( 58 ) Bộ lọc Mã ĐH Trạng thái Món hàng Thu hộ Tổng cước Chưa …" at bounding box center [522, 257] width 1045 height 514
click at [934, 260] on icon at bounding box center [938, 261] width 8 height 8
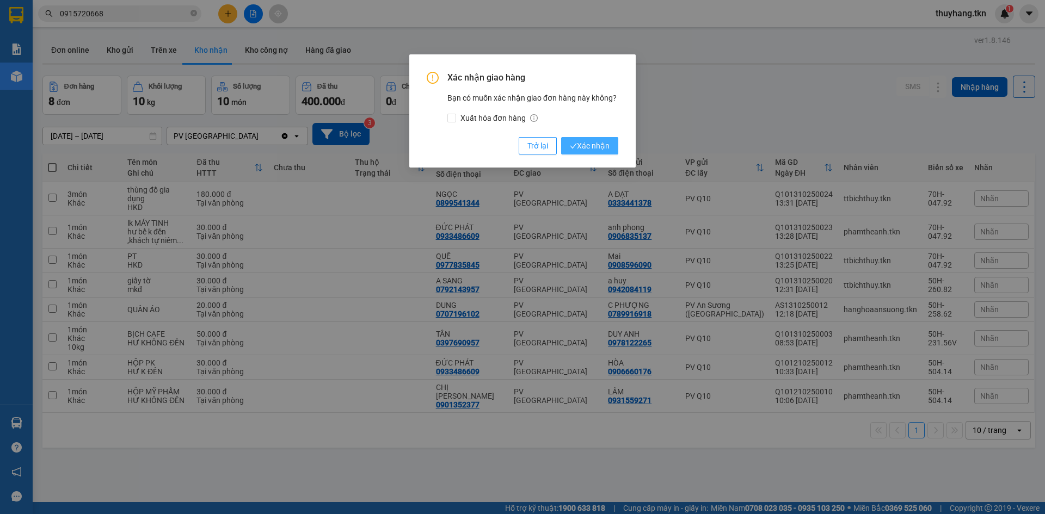
click at [606, 147] on span "Xác nhận" at bounding box center [590, 146] width 40 height 12
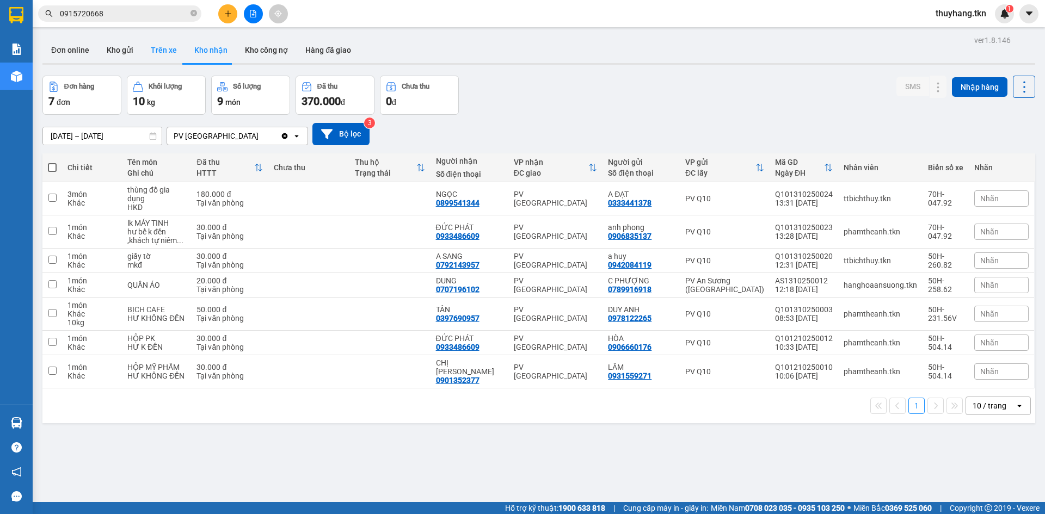
click at [171, 47] on button "Trên xe" at bounding box center [164, 50] width 44 height 26
type input "11/10/2025 – 13/10/2025"
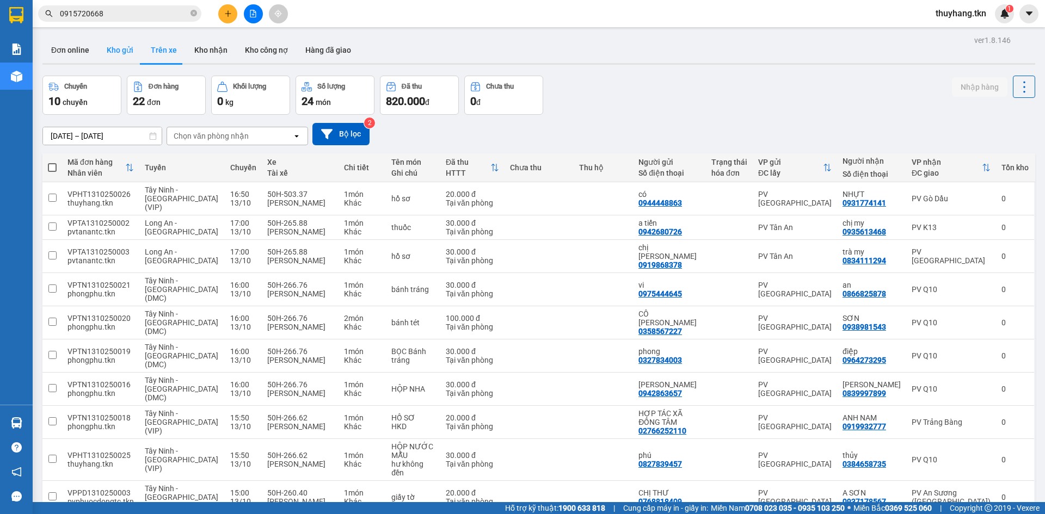
click at [118, 50] on button "Kho gửi" at bounding box center [120, 50] width 44 height 26
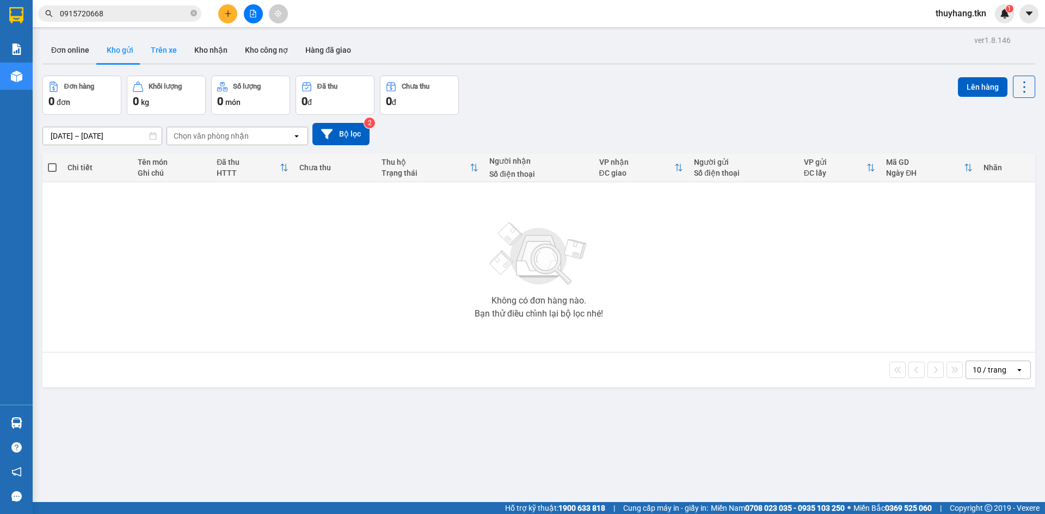
click at [157, 53] on button "Trên xe" at bounding box center [164, 50] width 44 height 26
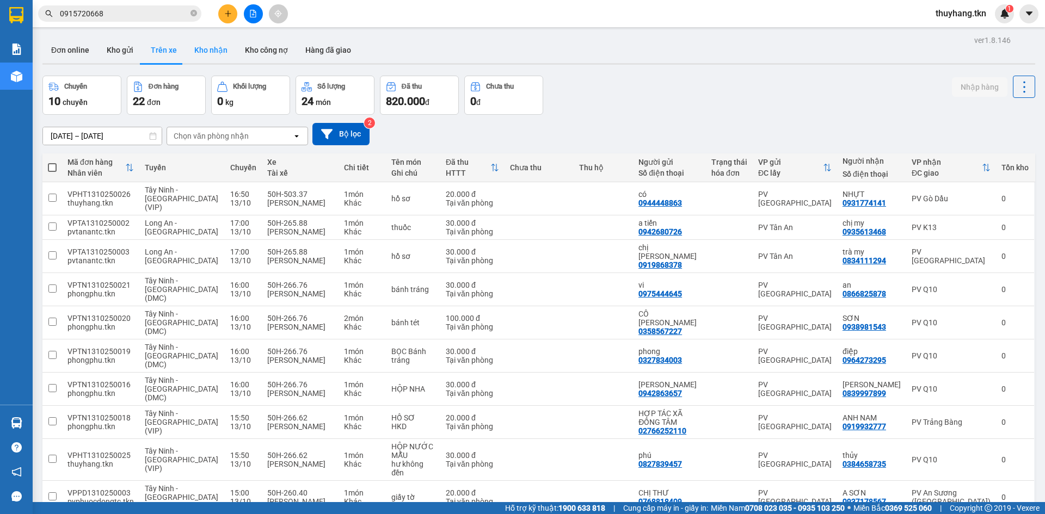
click at [208, 48] on button "Kho nhận" at bounding box center [211, 50] width 51 height 26
type input "[DATE] – [DATE]"
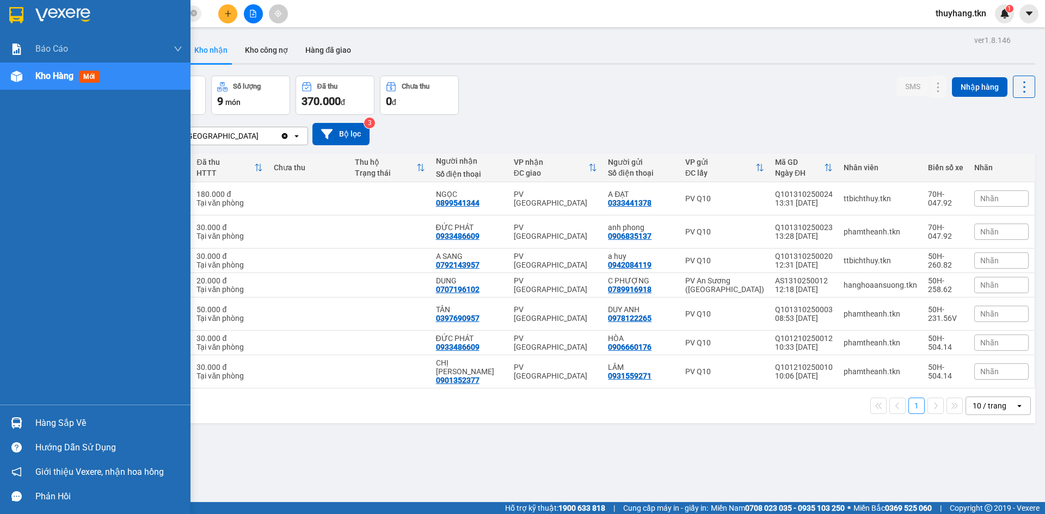
click at [27, 420] on div "Hàng sắp về" at bounding box center [95, 423] width 190 height 24
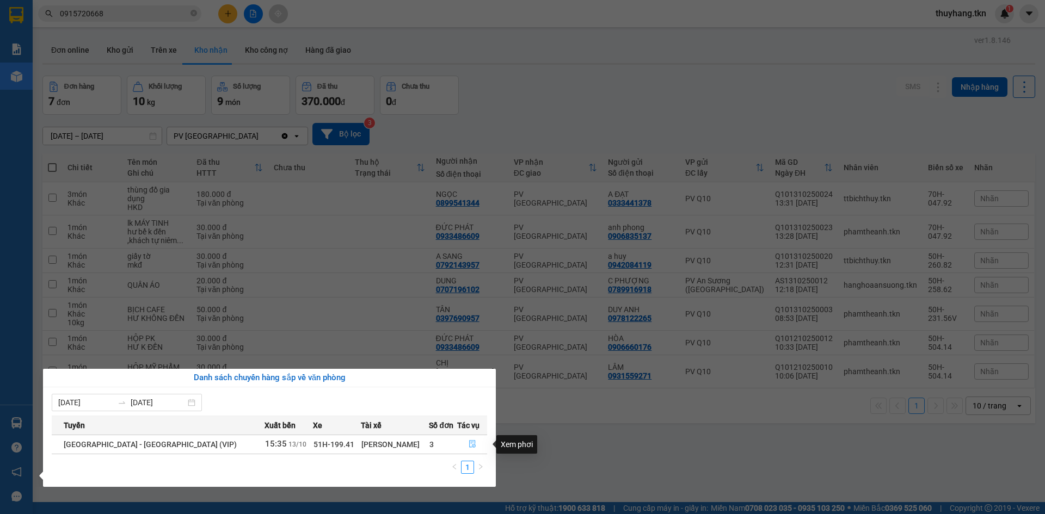
click at [469, 444] on icon "file-done" at bounding box center [473, 444] width 8 height 8
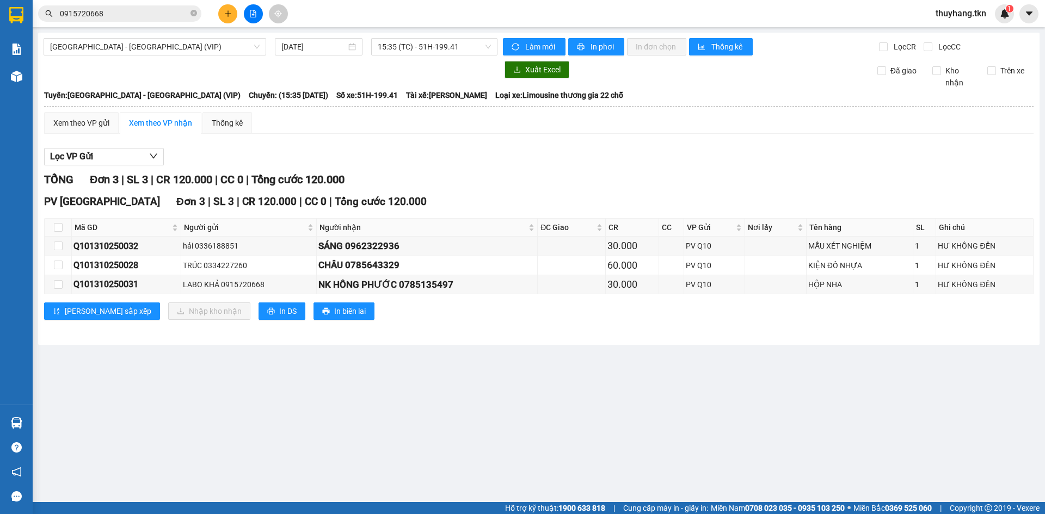
click at [230, 11] on icon "plus" at bounding box center [228, 14] width 8 height 8
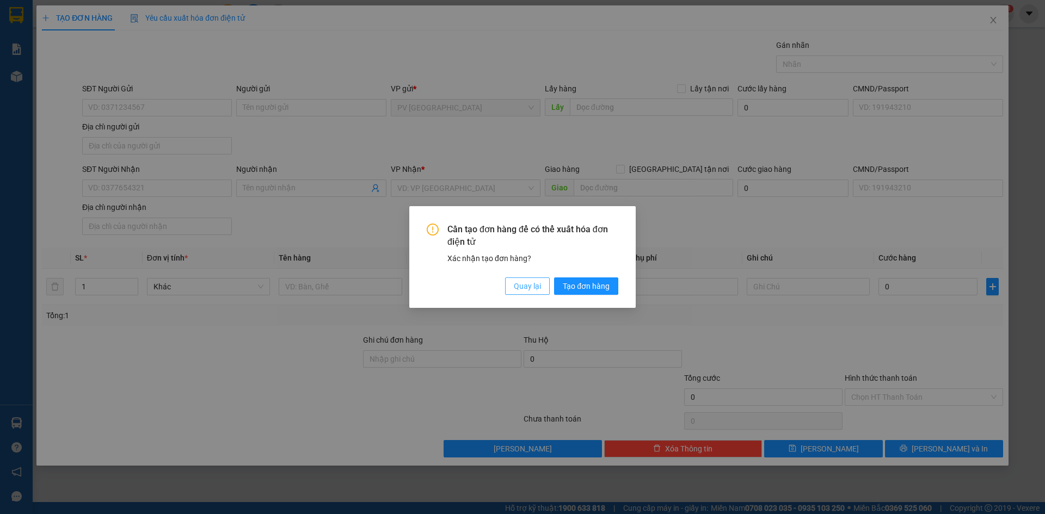
click at [526, 287] on span "Quay lại" at bounding box center [527, 286] width 27 height 12
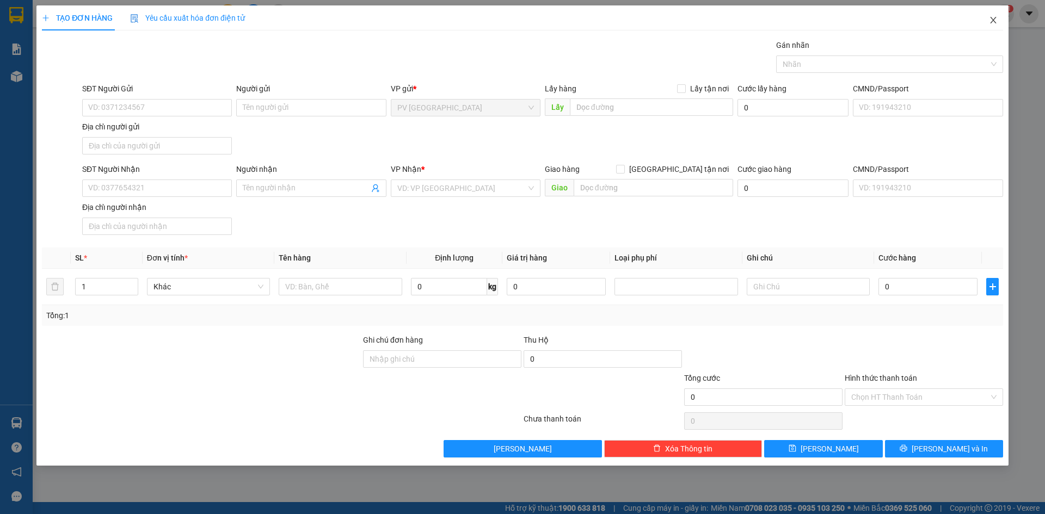
click at [993, 22] on icon "close" at bounding box center [993, 20] width 9 height 9
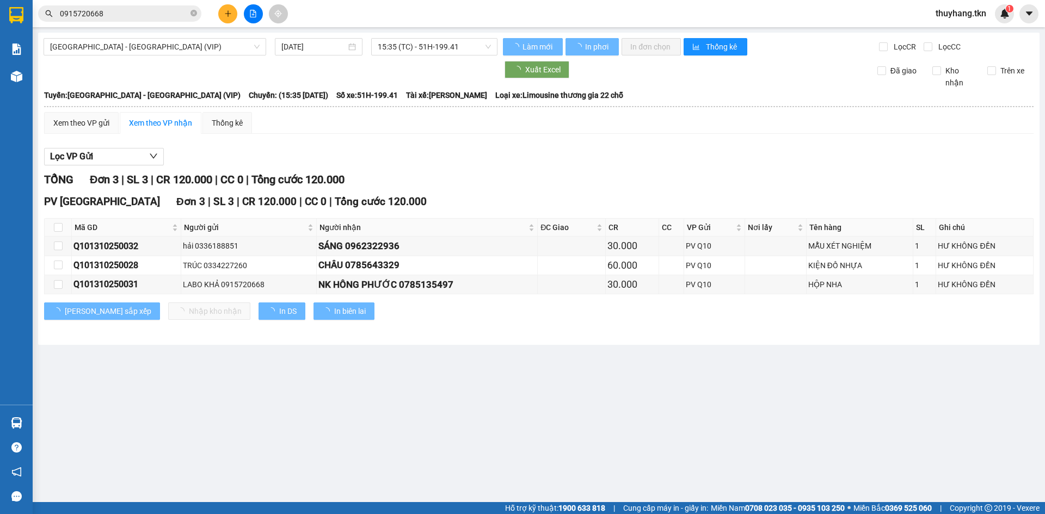
click at [225, 13] on icon "plus" at bounding box center [228, 14] width 8 height 8
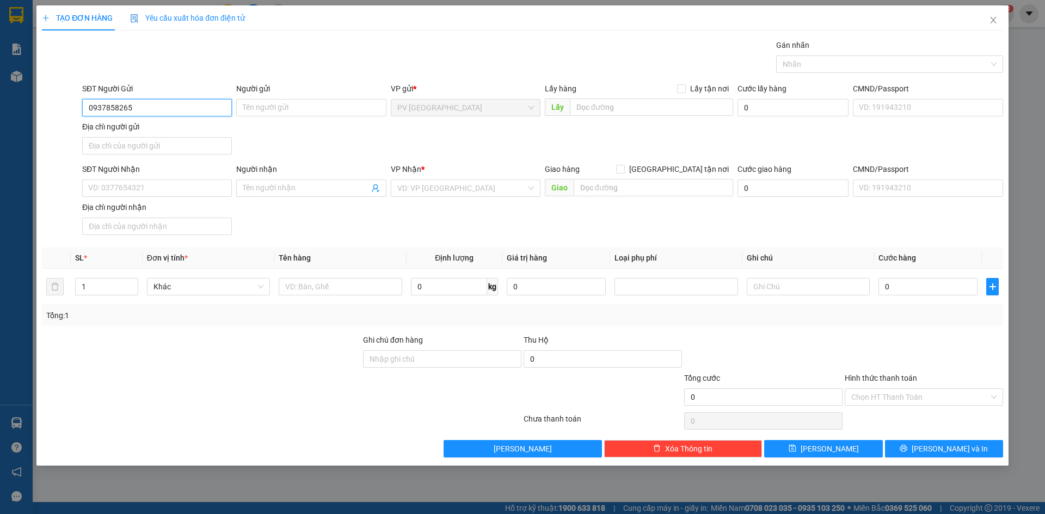
type input "0937858265"
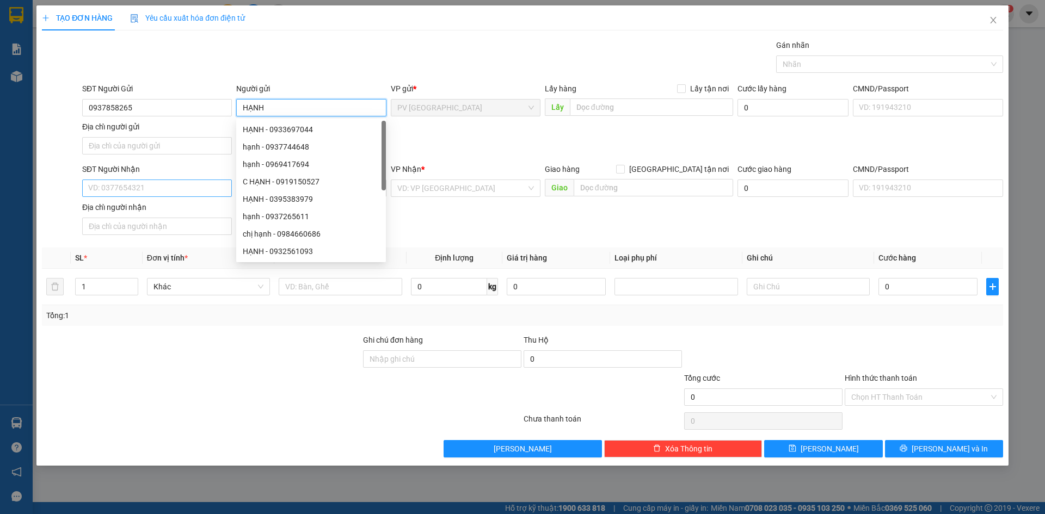
type input "HẠNH"
click at [157, 184] on input "SĐT Người Nhận" at bounding box center [157, 188] width 150 height 17
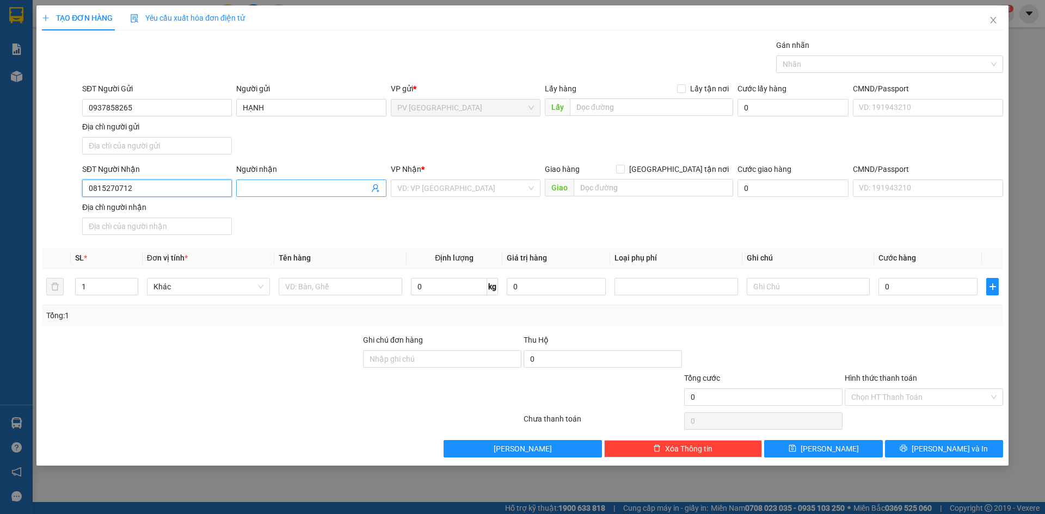
type input "0815270712"
click at [276, 182] on input "Người nhận" at bounding box center [306, 188] width 126 height 12
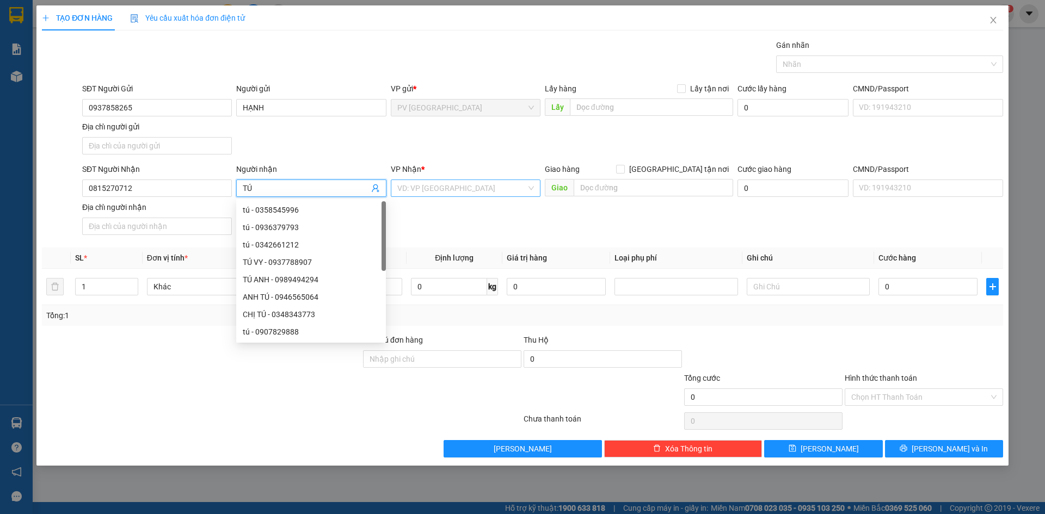
type input "TÚ"
click at [417, 189] on input "search" at bounding box center [461, 188] width 129 height 16
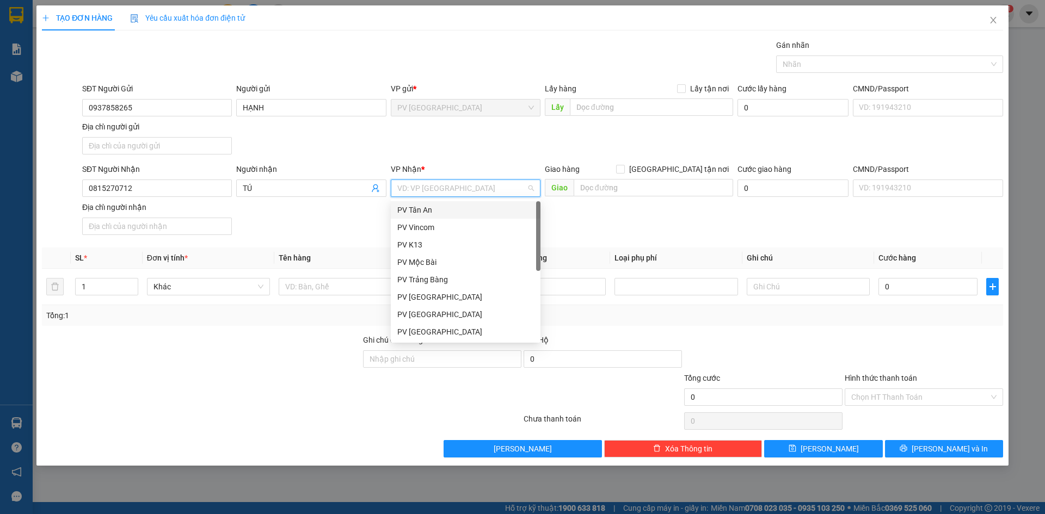
scroll to position [70, 0]
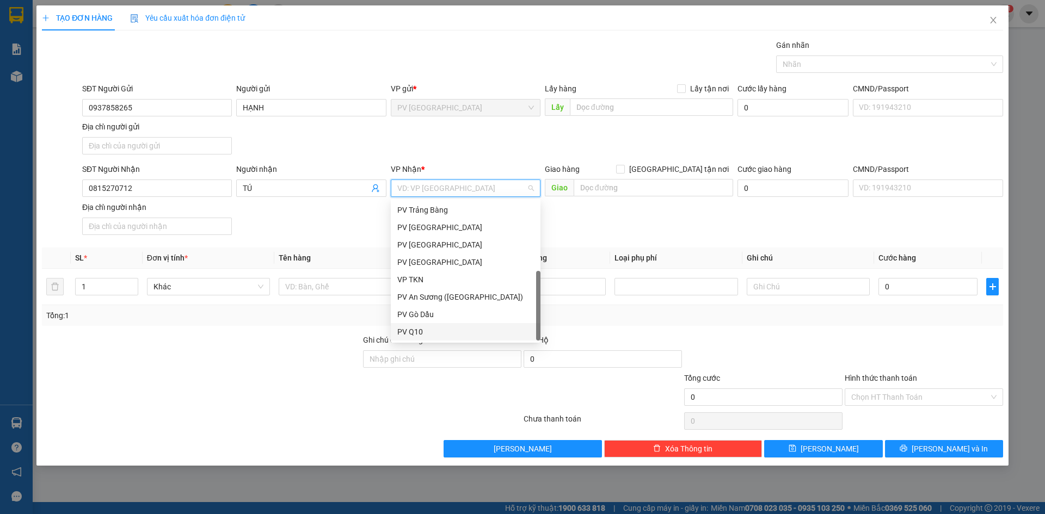
click at [416, 325] on div "PV Q10" at bounding box center [466, 331] width 150 height 17
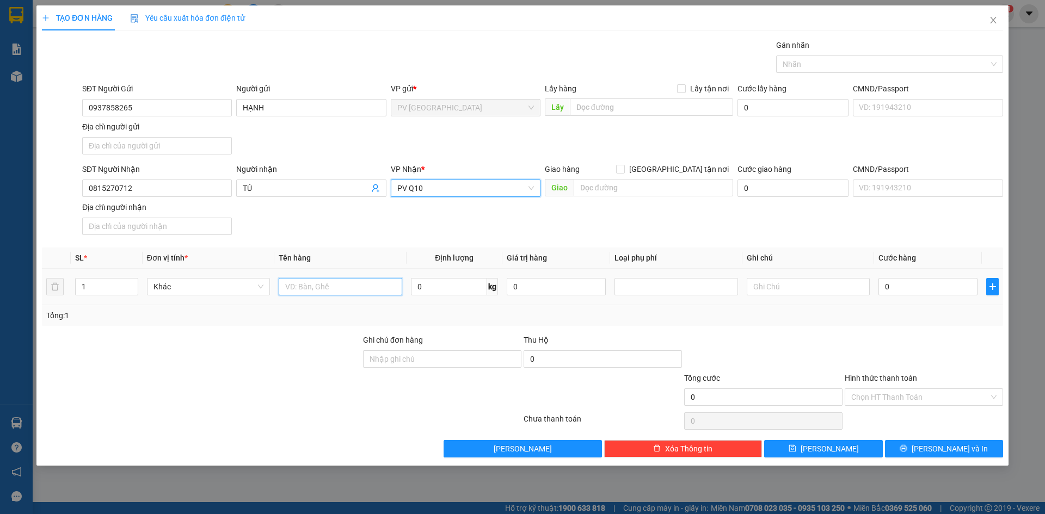
click at [362, 291] on input "text" at bounding box center [340, 286] width 123 height 17
type input "TÚI NẾN THƠM"
click at [926, 290] on input "0" at bounding box center [927, 286] width 99 height 17
type input "3"
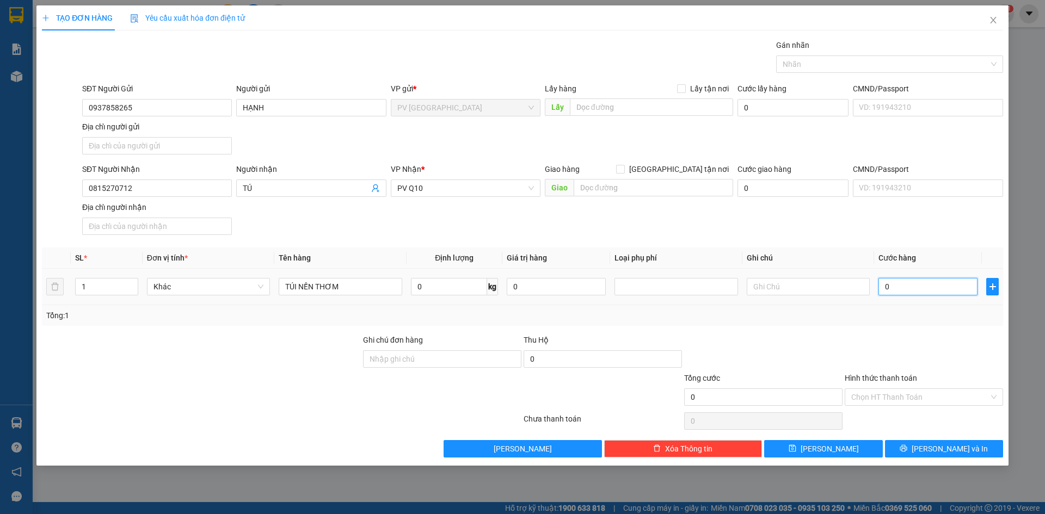
type input "3"
type input "30"
type input "30.000"
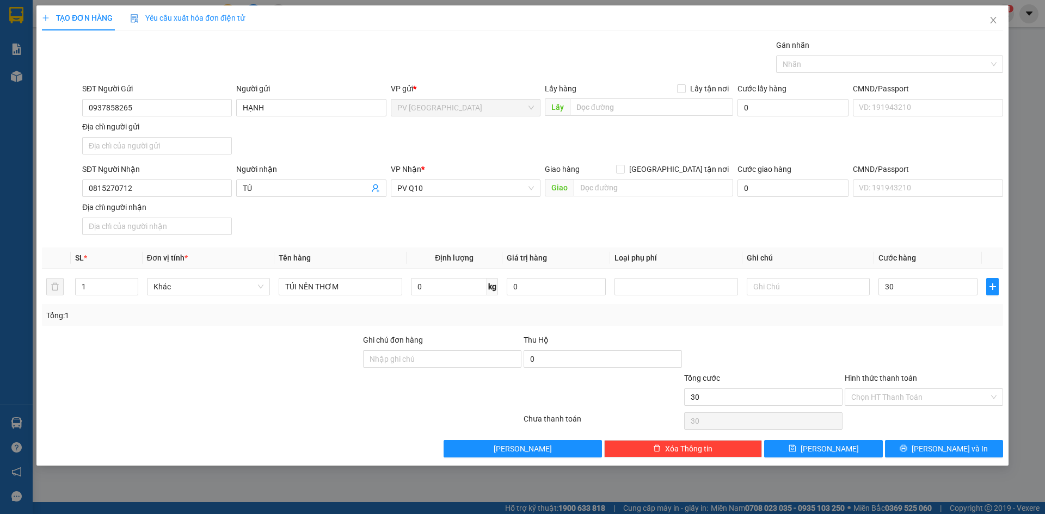
type input "30.000"
click at [925, 344] on div at bounding box center [924, 353] width 161 height 38
click at [939, 388] on div "Hình thức thanh toán" at bounding box center [924, 380] width 158 height 16
click at [934, 396] on input "Hình thức thanh toán" at bounding box center [920, 397] width 138 height 16
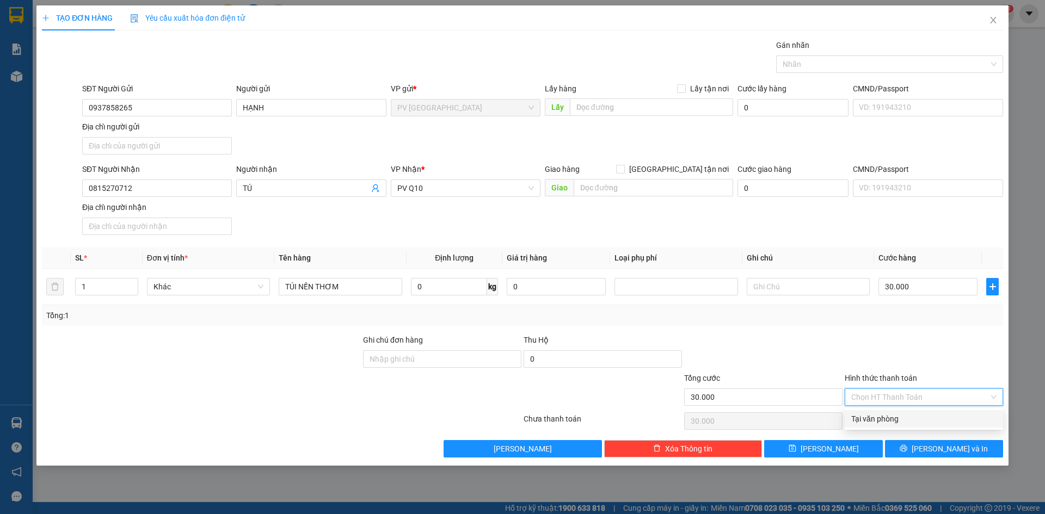
click at [908, 414] on div "Tại văn phòng" at bounding box center [923, 419] width 145 height 12
type input "0"
click at [911, 446] on button "Lưu và In" at bounding box center [944, 448] width 118 height 17
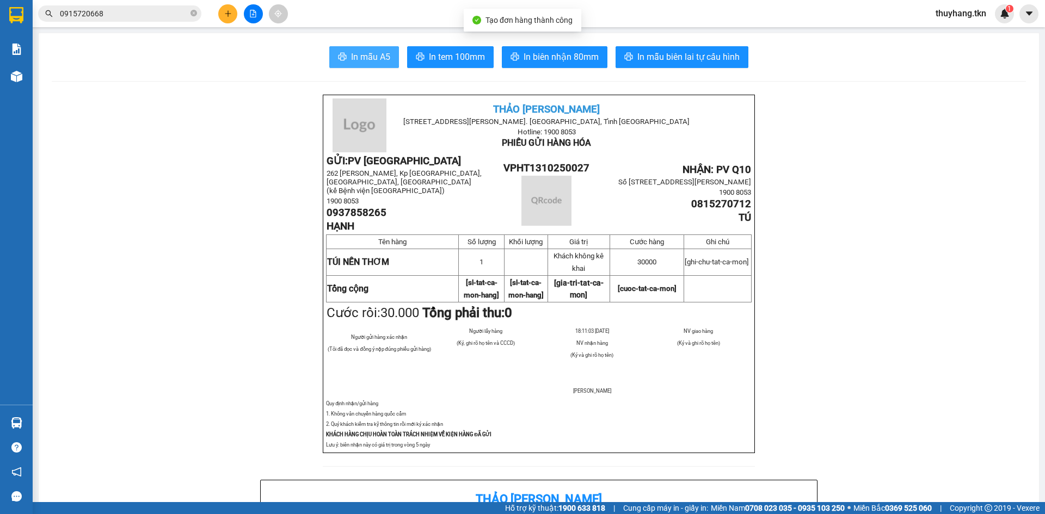
click at [368, 61] on span "In mẫu A5" at bounding box center [370, 57] width 39 height 14
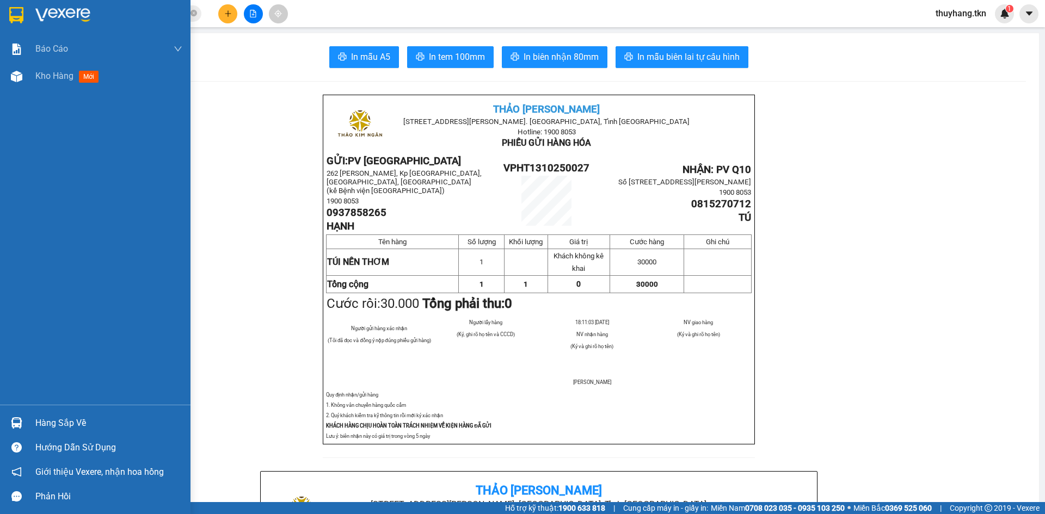
click at [14, 12] on img at bounding box center [16, 15] width 14 height 16
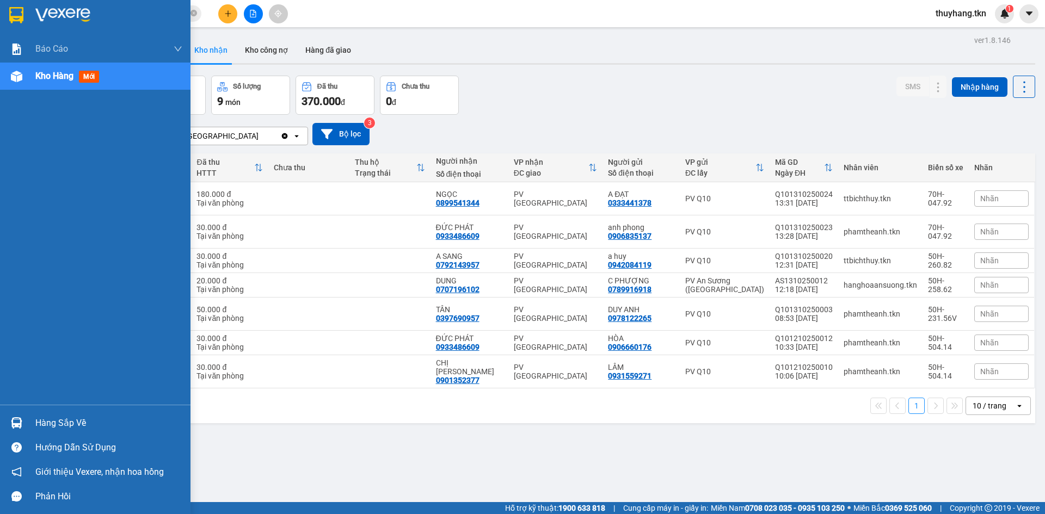
click at [40, 424] on div "Hàng sắp về" at bounding box center [108, 423] width 147 height 16
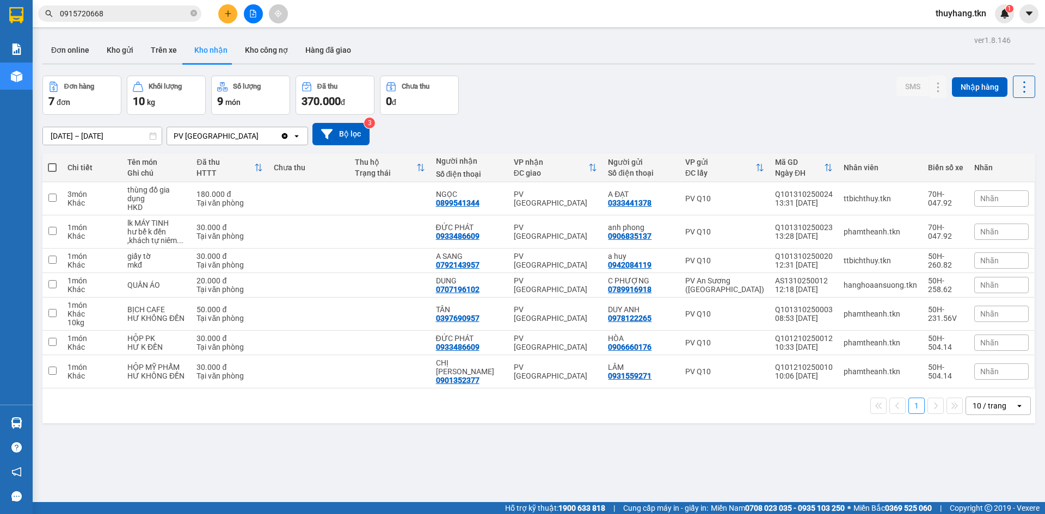
drag, startPoint x: 561, startPoint y: 100, endPoint x: 316, endPoint y: 36, distance: 252.7
click at [561, 99] on section "Kết quả tìm kiếm ( 58 ) Bộ lọc Mã ĐH Trạng thái Món hàng Thu hộ Tổng cước Chưa …" at bounding box center [522, 257] width 1045 height 514
click at [159, 49] on button "Trên xe" at bounding box center [164, 50] width 44 height 26
type input "11/10/2025 – 13/10/2025"
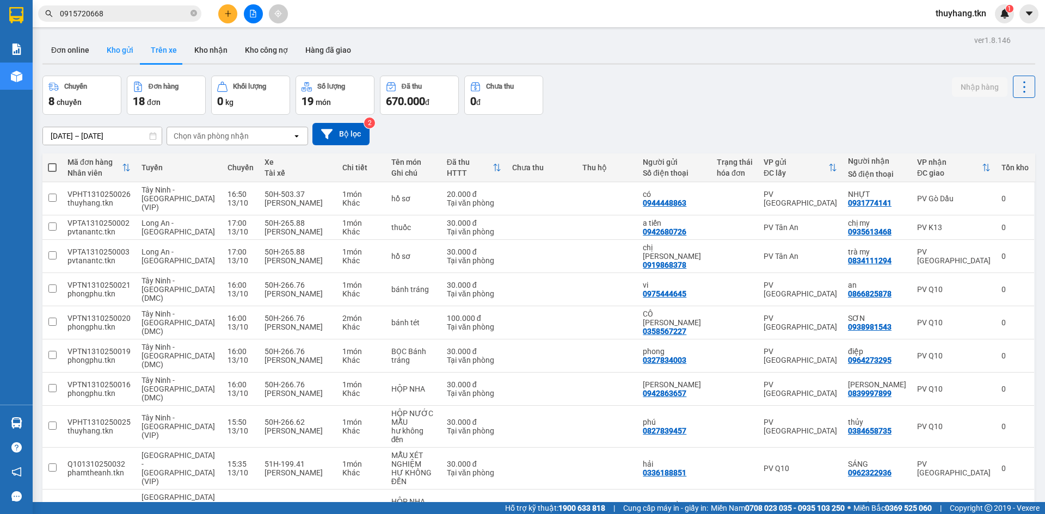
click at [118, 54] on button "Kho gửi" at bounding box center [120, 50] width 44 height 26
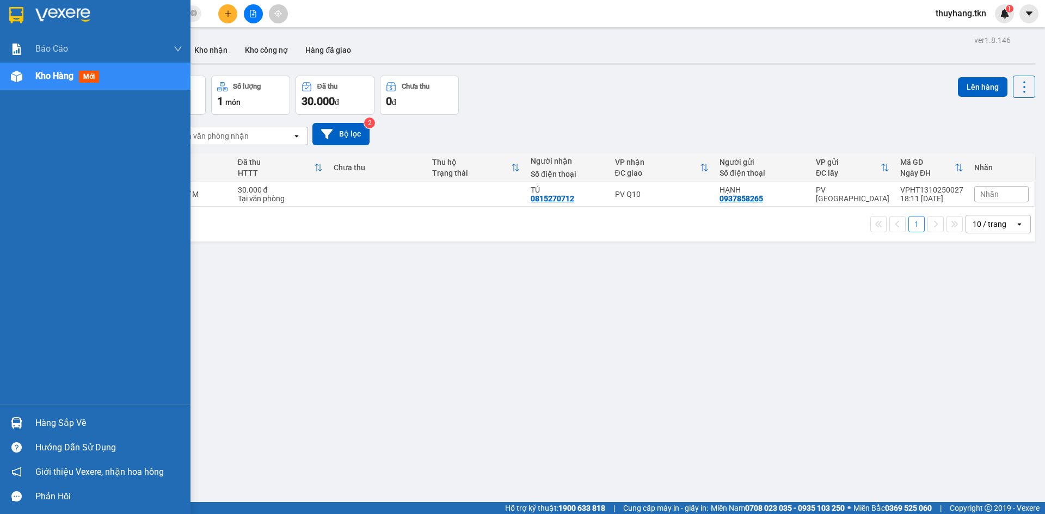
drag, startPoint x: 72, startPoint y: 428, endPoint x: 76, endPoint y: 406, distance: 22.6
click at [72, 428] on div "Hàng sắp về" at bounding box center [108, 423] width 147 height 16
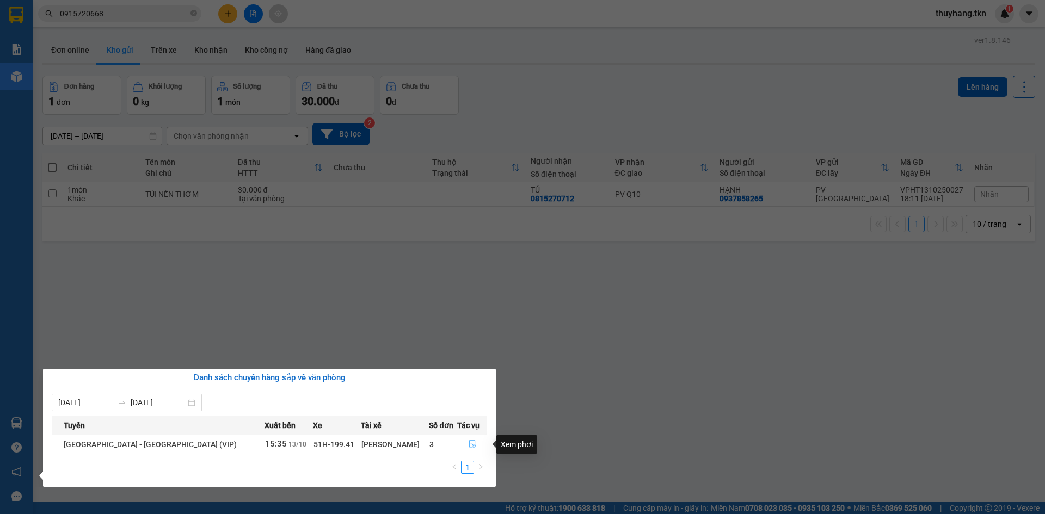
click at [462, 442] on button "button" at bounding box center [472, 444] width 29 height 17
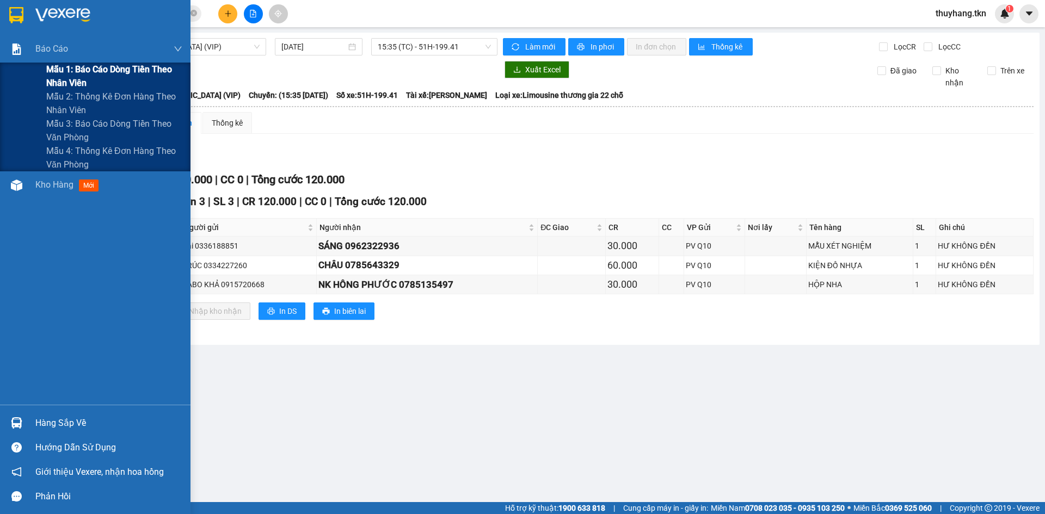
click at [101, 66] on span "Mẫu 1: Báo cáo dòng tiền theo nhân viên" at bounding box center [114, 76] width 136 height 27
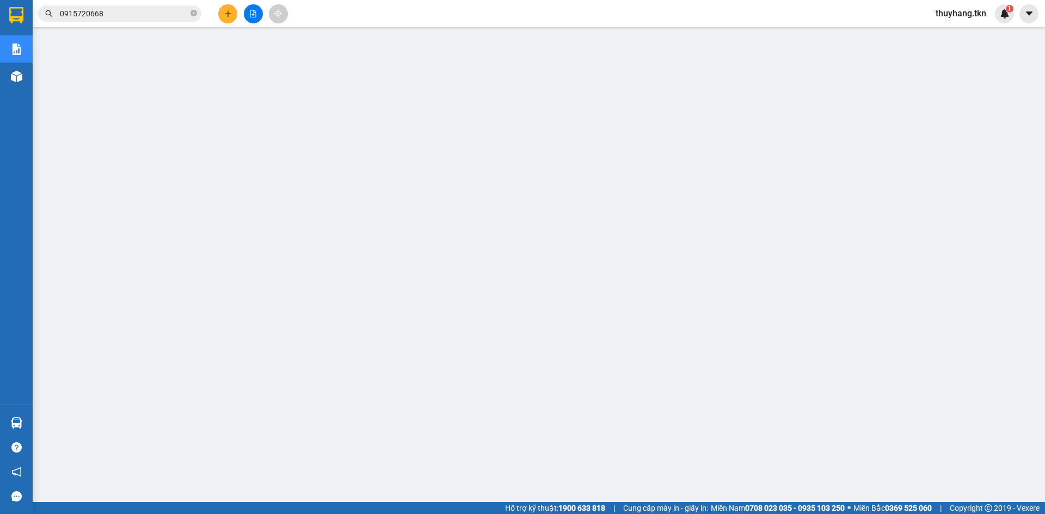
scroll to position [26, 0]
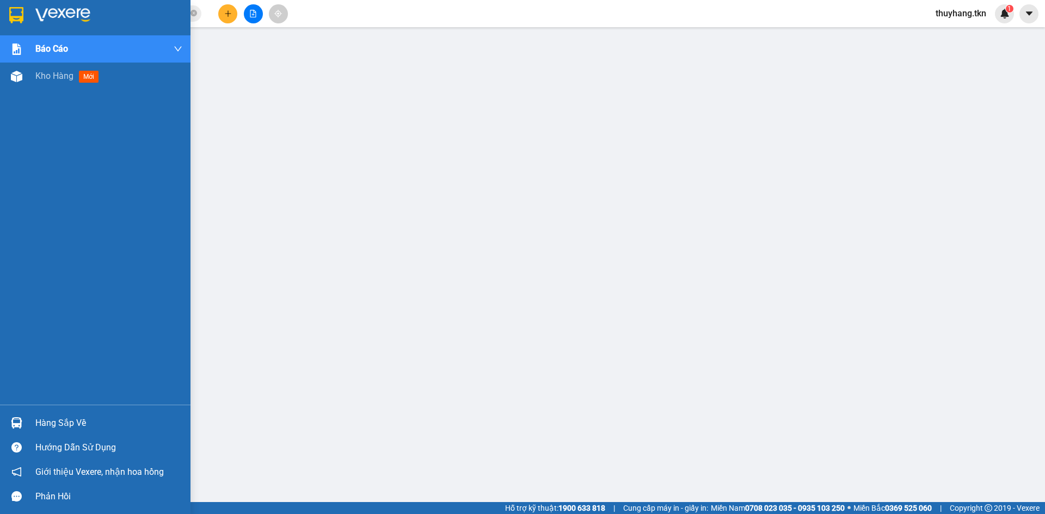
click at [15, 14] on img at bounding box center [16, 15] width 14 height 16
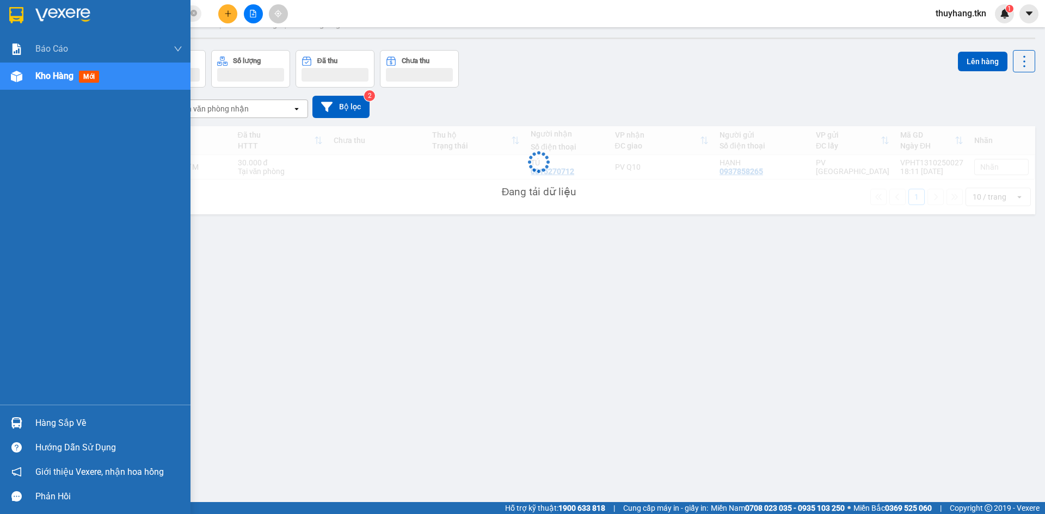
click at [17, 11] on img at bounding box center [16, 15] width 14 height 16
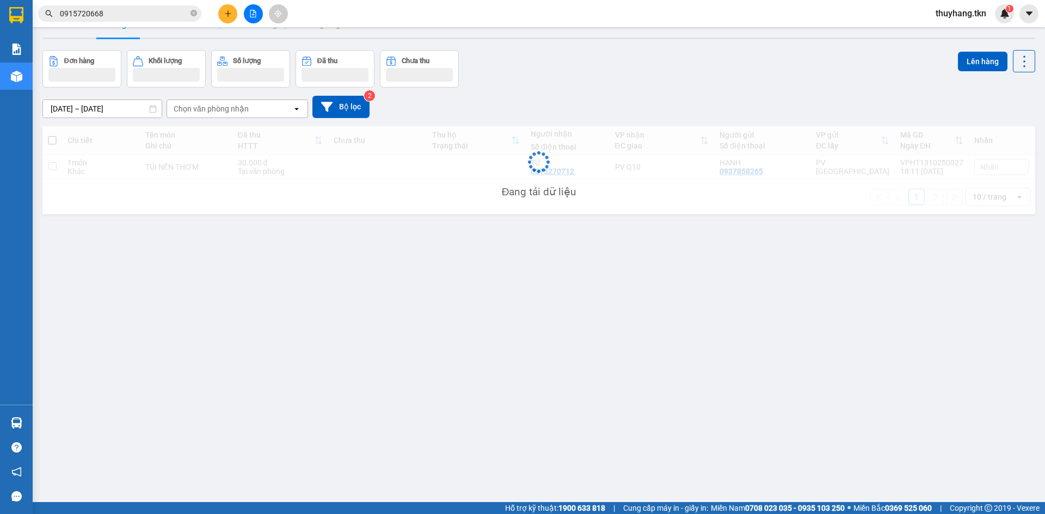
click at [213, 36] on button "Kho nhận" at bounding box center [211, 24] width 51 height 26
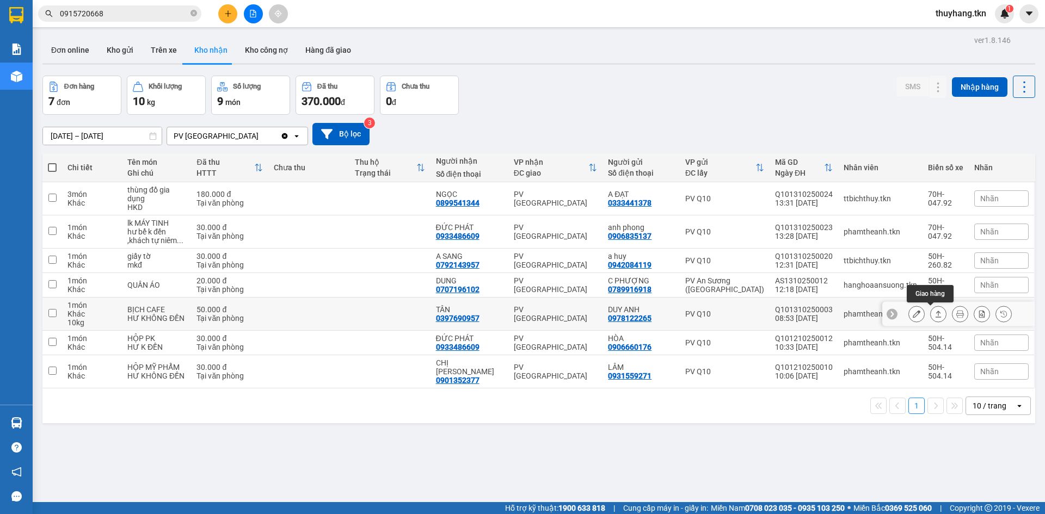
click at [936, 318] on button at bounding box center [938, 314] width 15 height 19
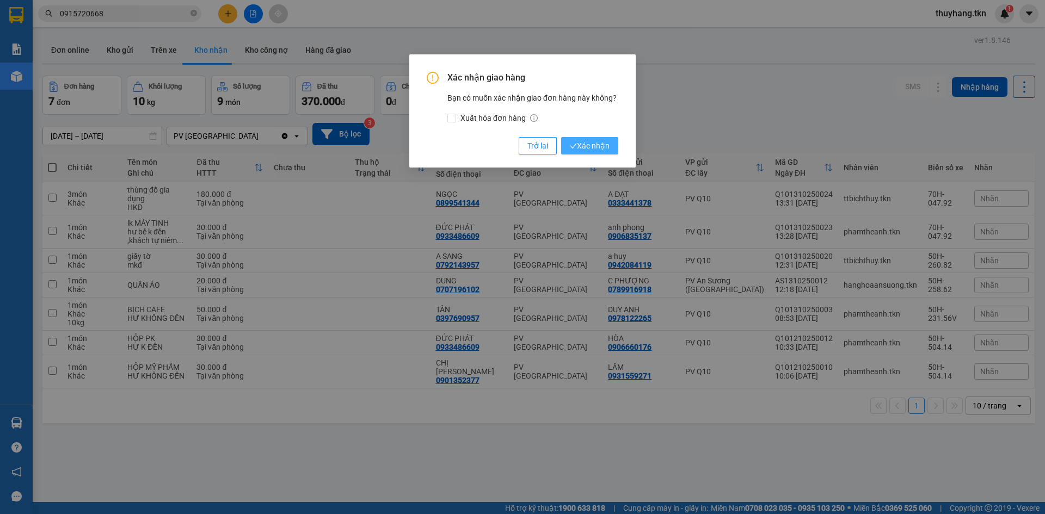
click at [581, 144] on span "Xác nhận" at bounding box center [590, 146] width 40 height 12
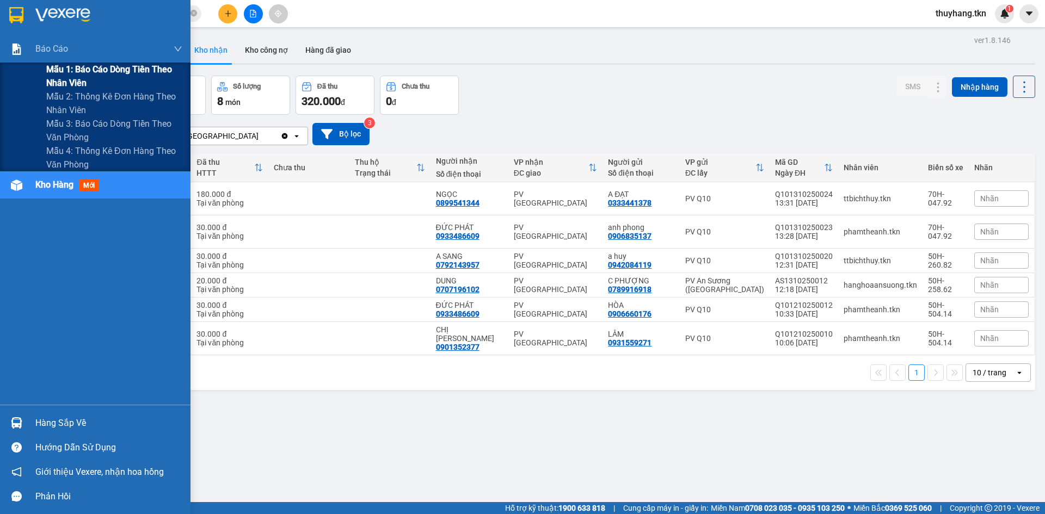
click at [141, 75] on span "Mẫu 1: Báo cáo dòng tiền theo nhân viên" at bounding box center [114, 76] width 136 height 27
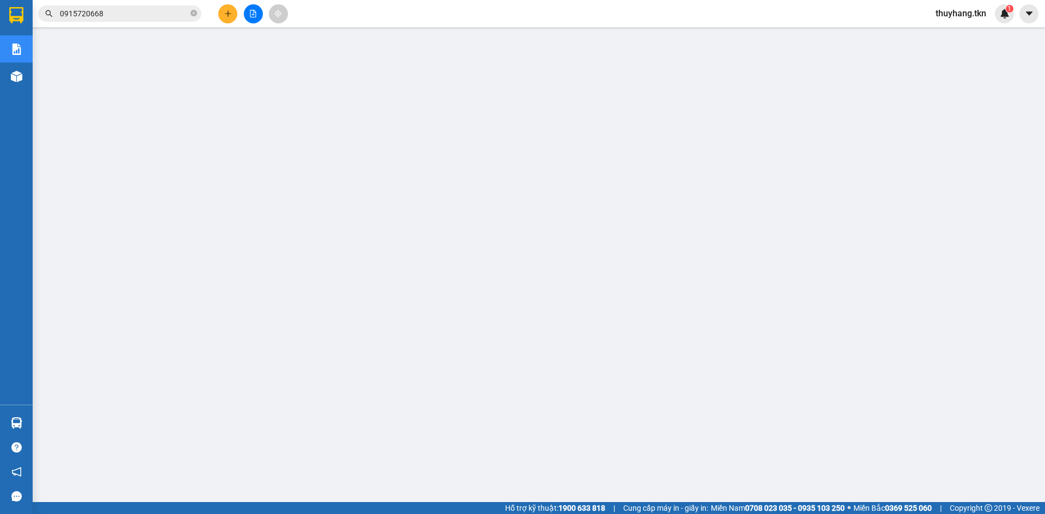
scroll to position [26, 0]
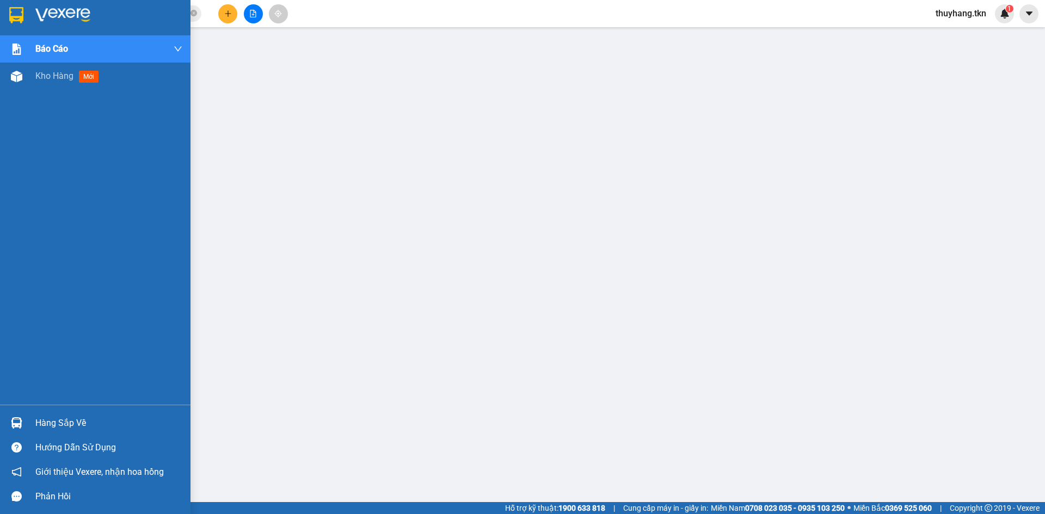
click at [18, 428] on img at bounding box center [16, 422] width 11 height 11
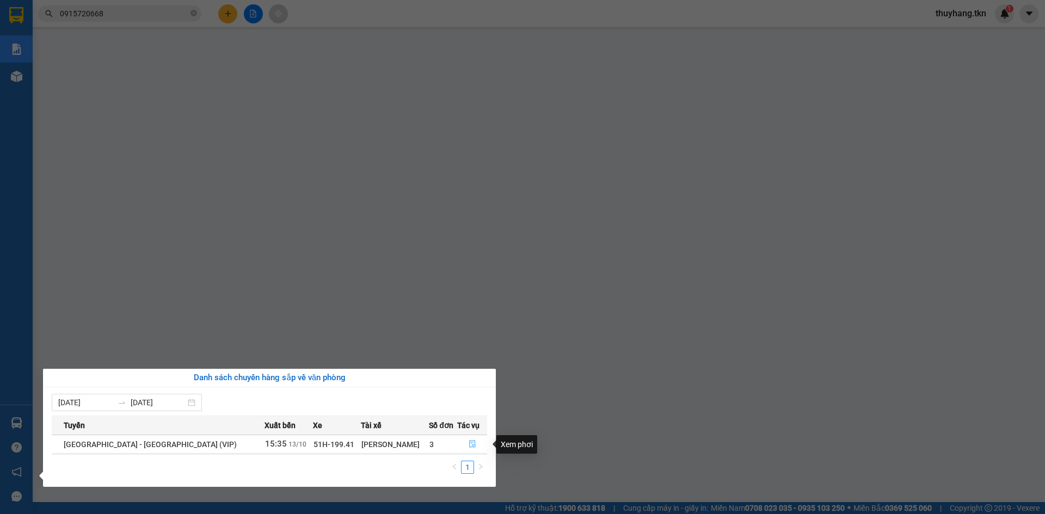
click at [469, 444] on icon "file-done" at bounding box center [473, 444] width 8 height 8
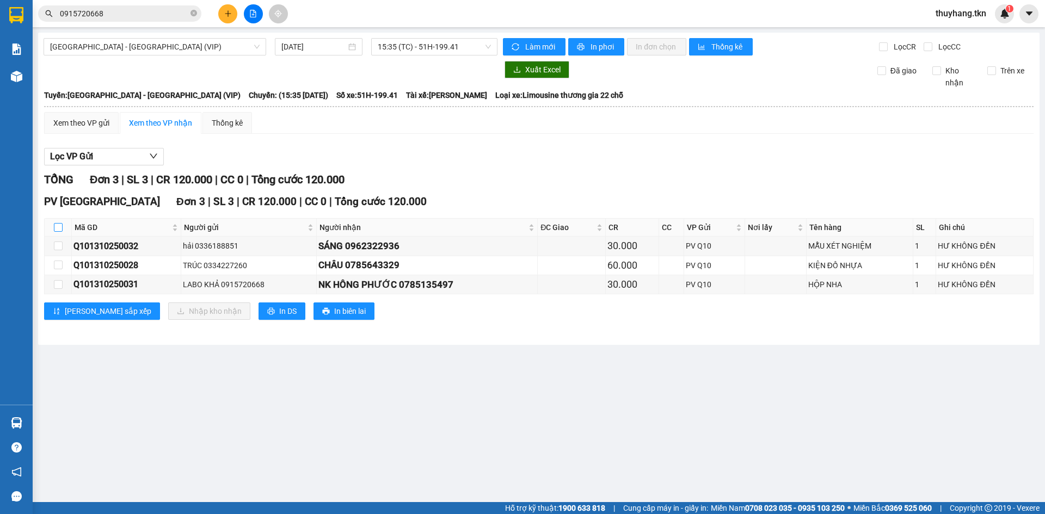
click at [57, 226] on input "checkbox" at bounding box center [58, 227] width 9 height 9
checkbox input "true"
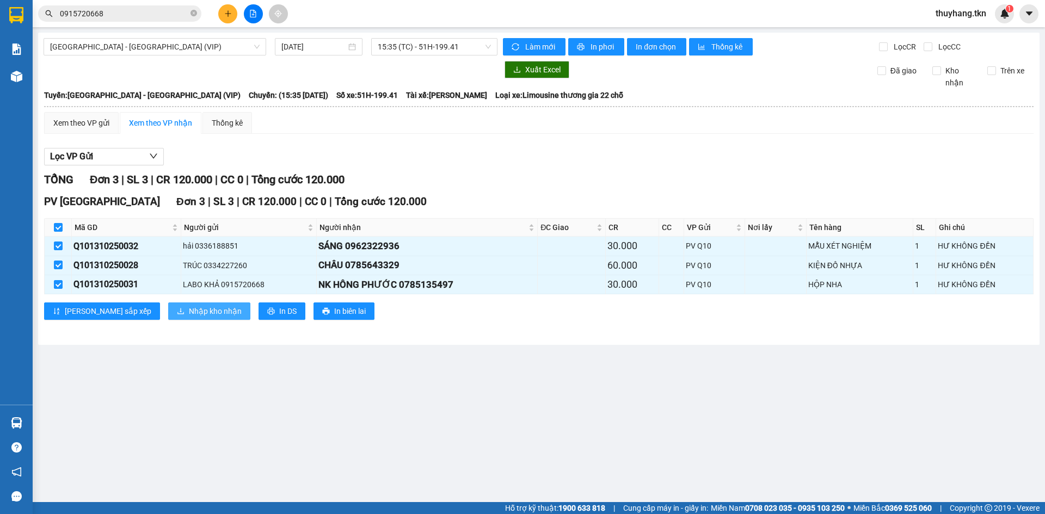
click at [189, 307] on span "Nhập kho nhận" at bounding box center [215, 311] width 53 height 12
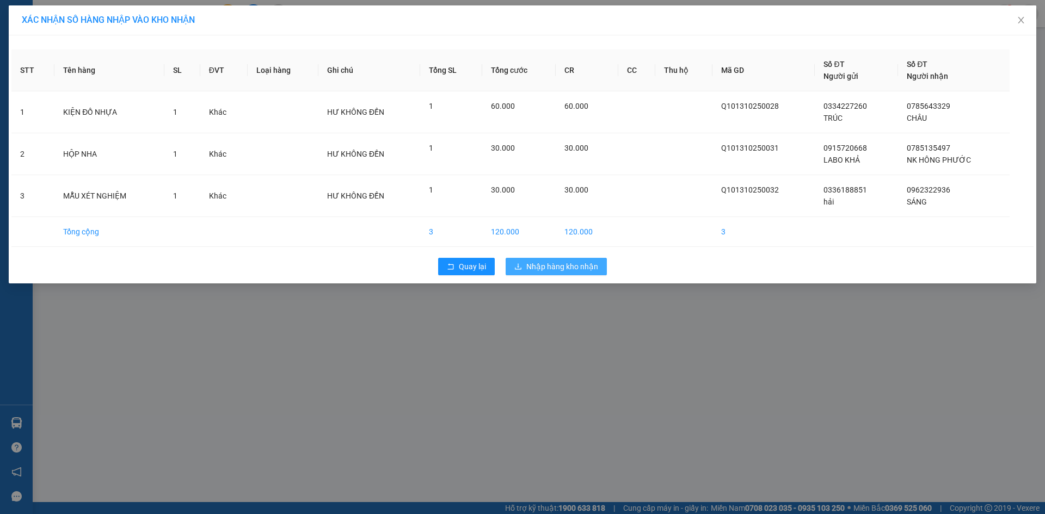
click at [560, 268] on span "Nhập hàng kho nhận" at bounding box center [562, 267] width 72 height 12
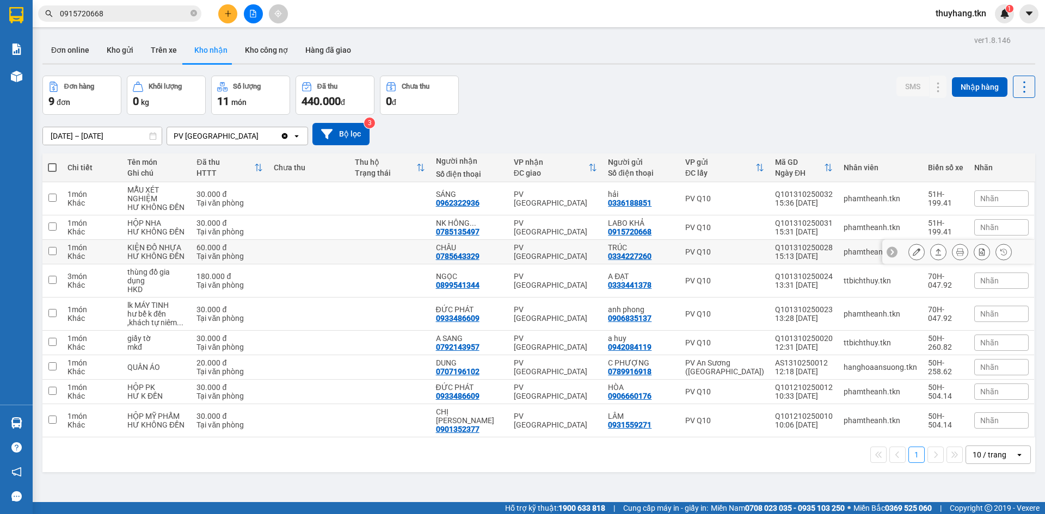
click at [411, 251] on td at bounding box center [389, 252] width 81 height 24
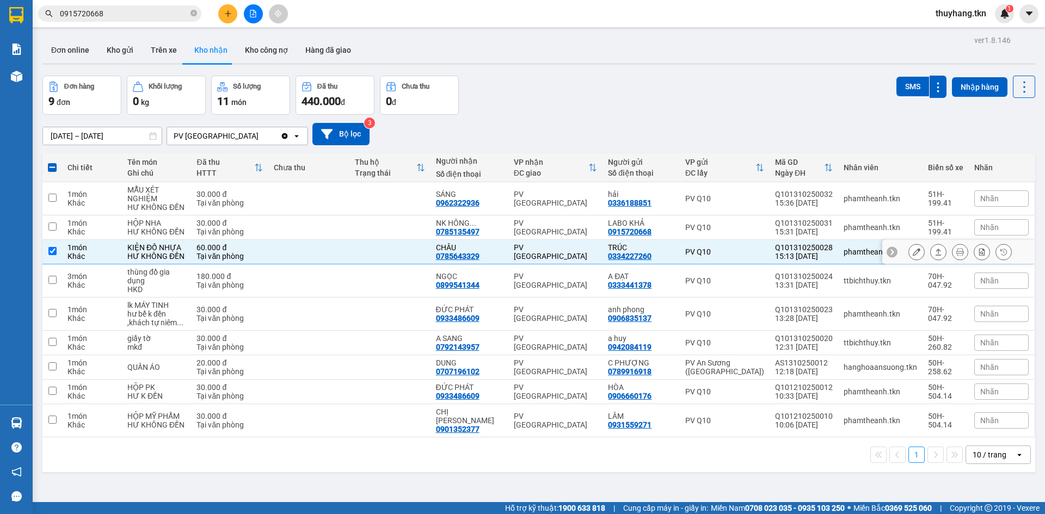
click at [389, 246] on td at bounding box center [389, 252] width 81 height 24
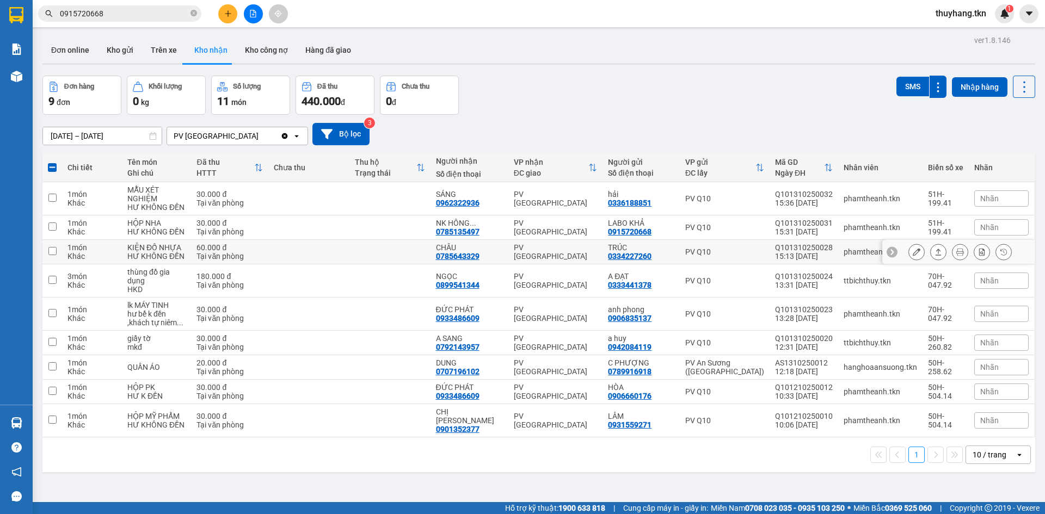
checkbox input "false"
click at [123, 52] on button "Kho gửi" at bounding box center [120, 50] width 44 height 26
